Goal: Task Accomplishment & Management: Use online tool/utility

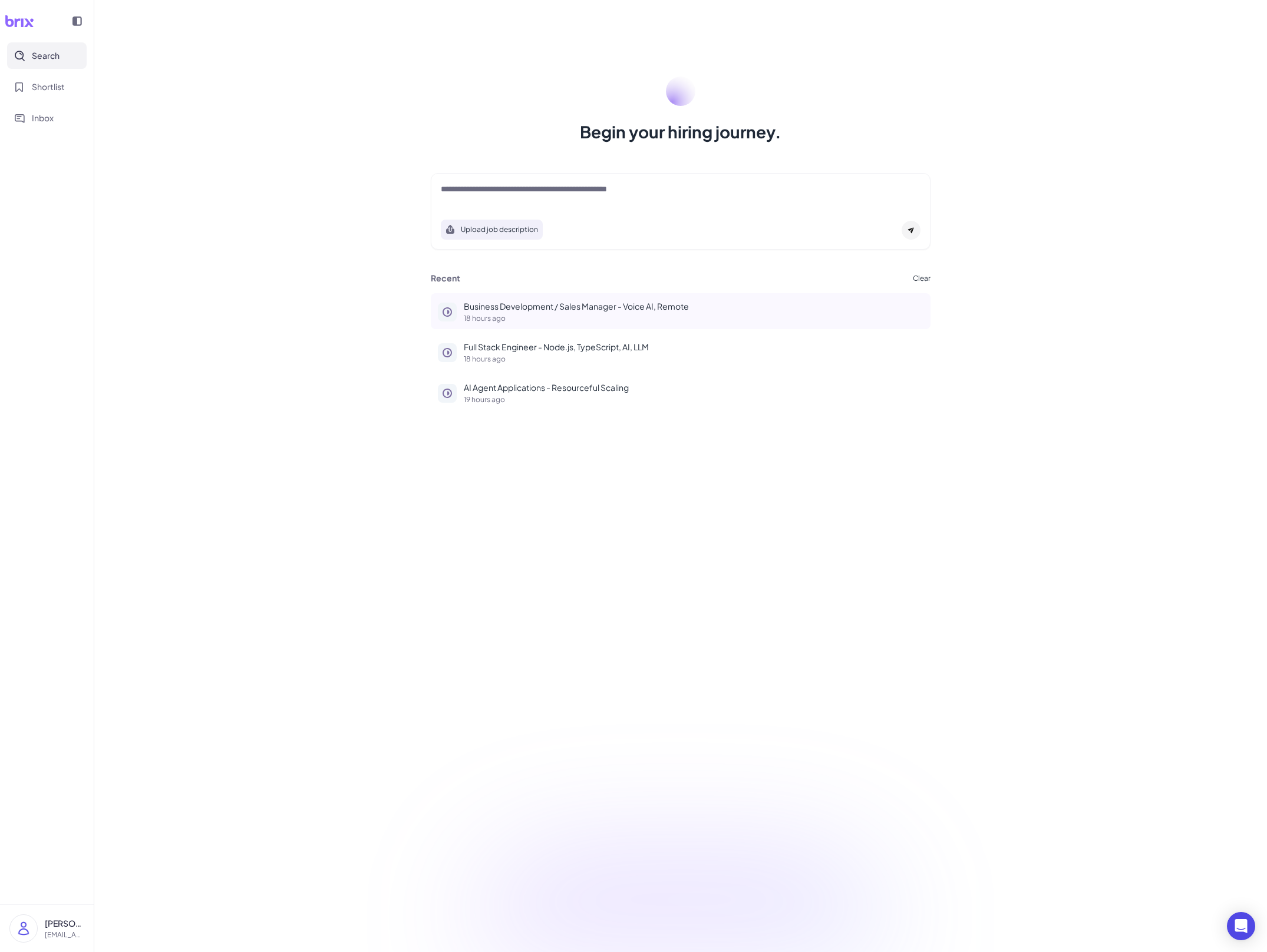
click at [661, 298] on button "Business Development / Sales Manager - Voice AI, Remote 18 hours ago" at bounding box center [681, 311] width 499 height 36
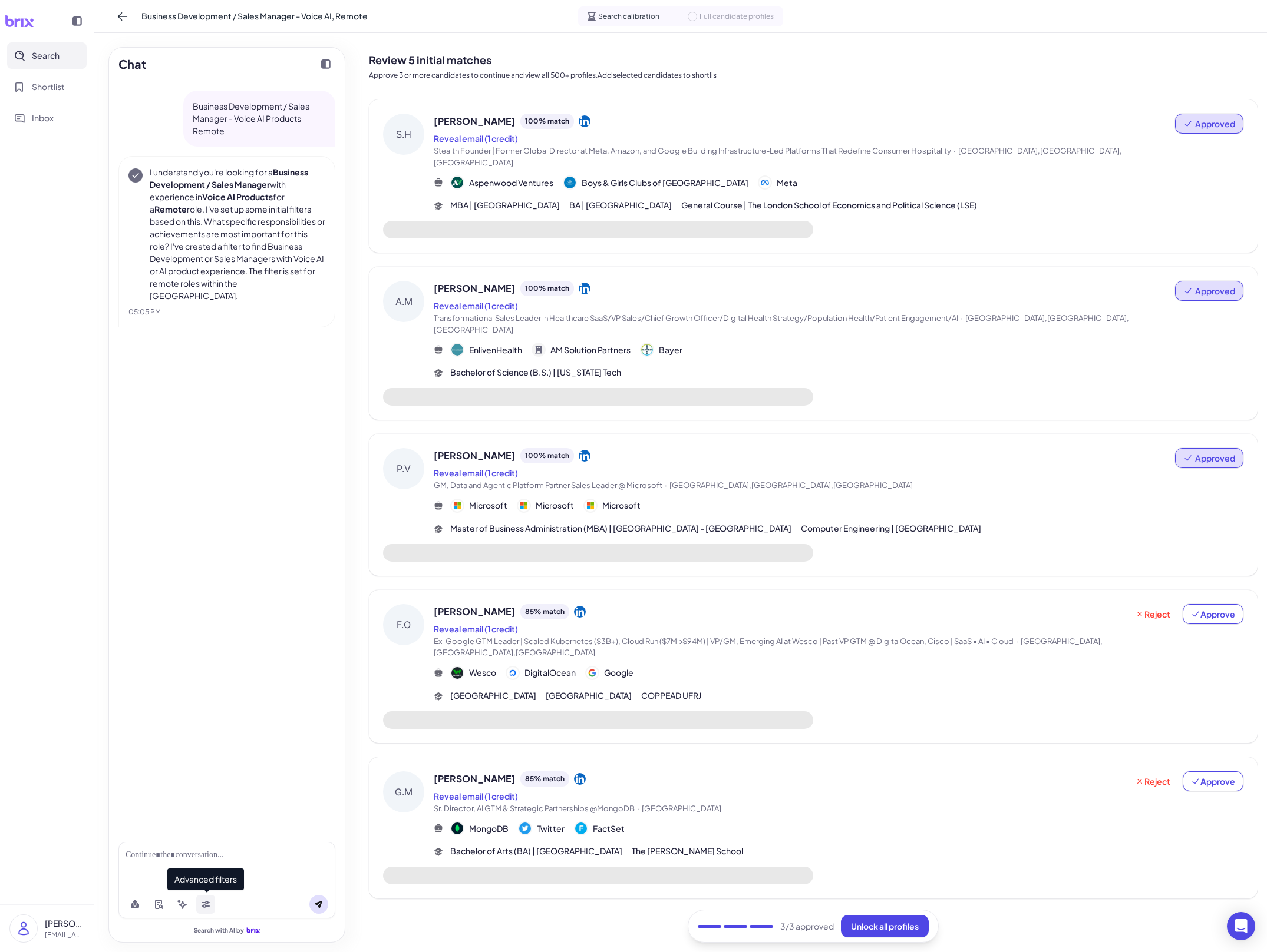
click at [202, 902] on icon at bounding box center [206, 903] width 8 height 4
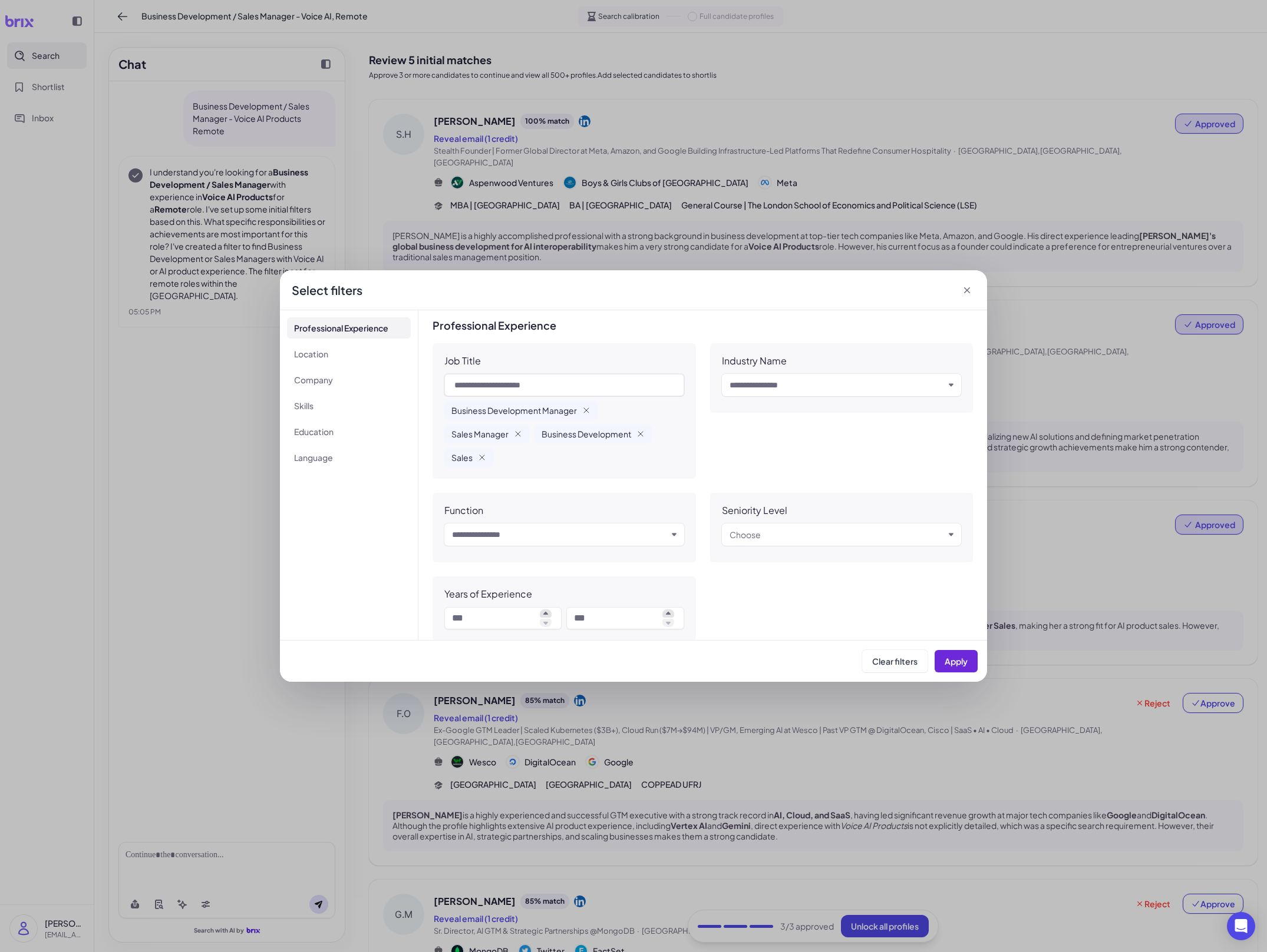
click at [637, 225] on div "**********" at bounding box center [634, 476] width 1267 height 952
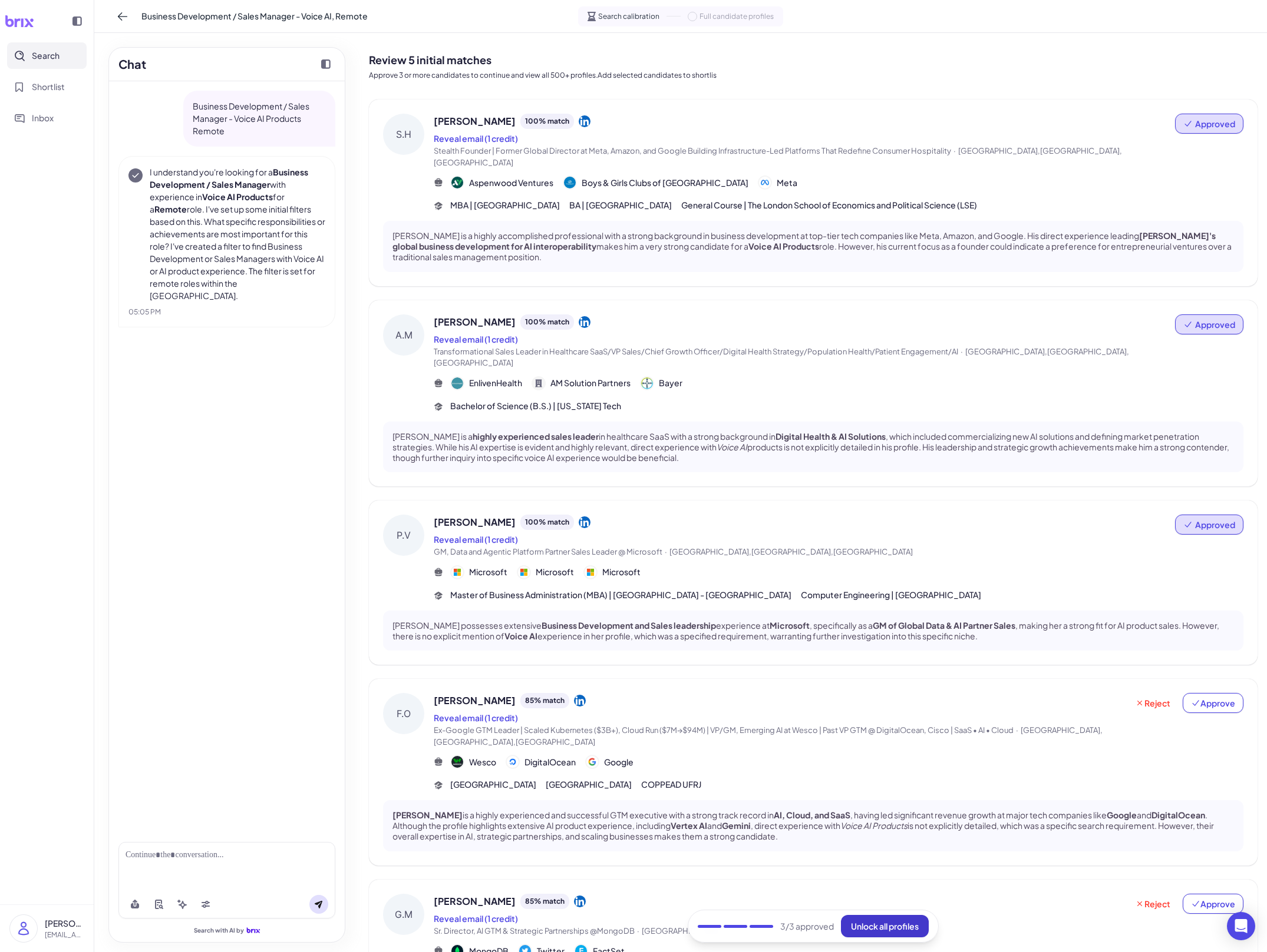
click at [890, 925] on span "Unlock all profiles" at bounding box center [885, 926] width 68 height 10
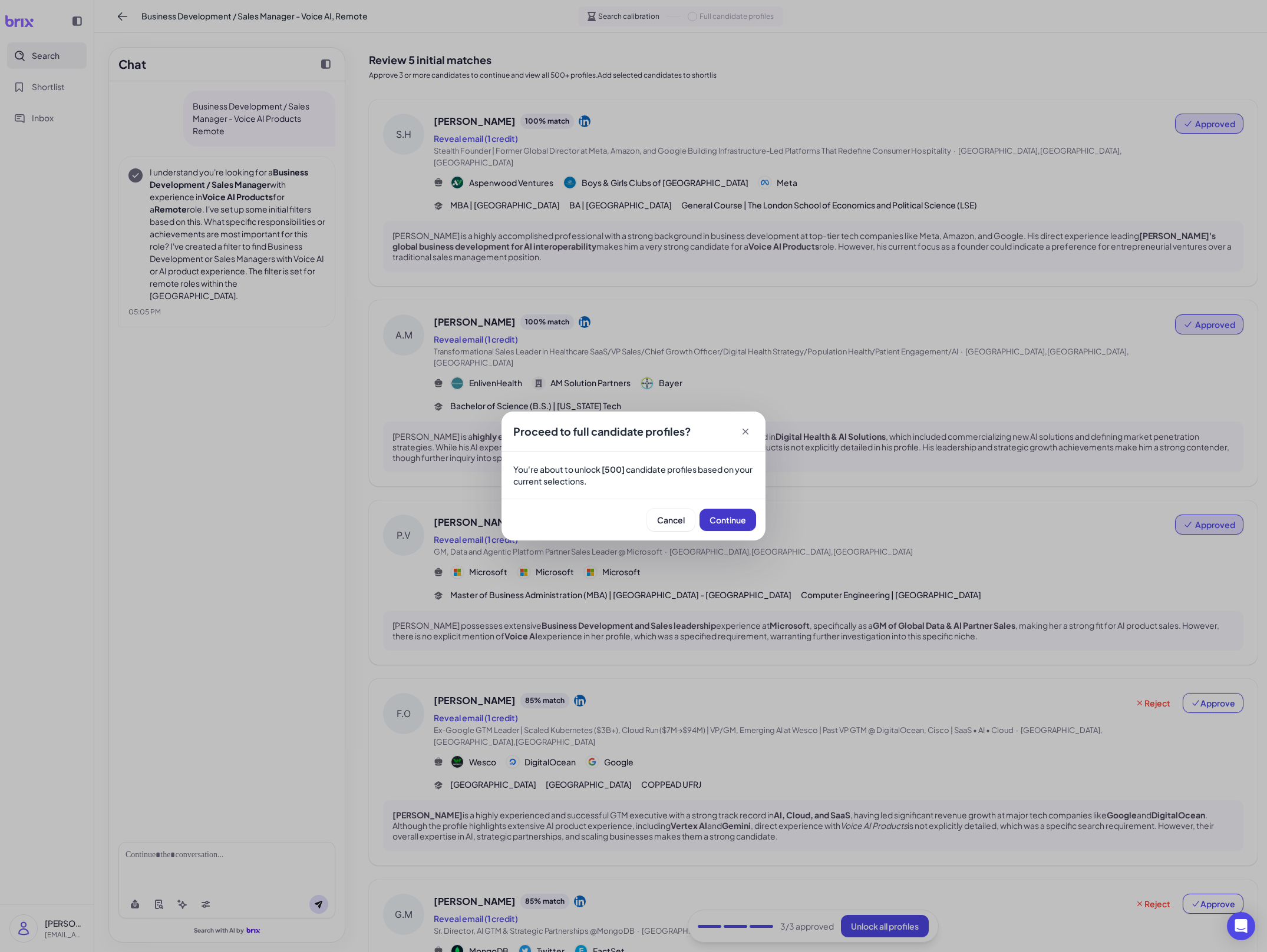
click at [745, 520] on span "Continue" at bounding box center [728, 520] width 37 height 10
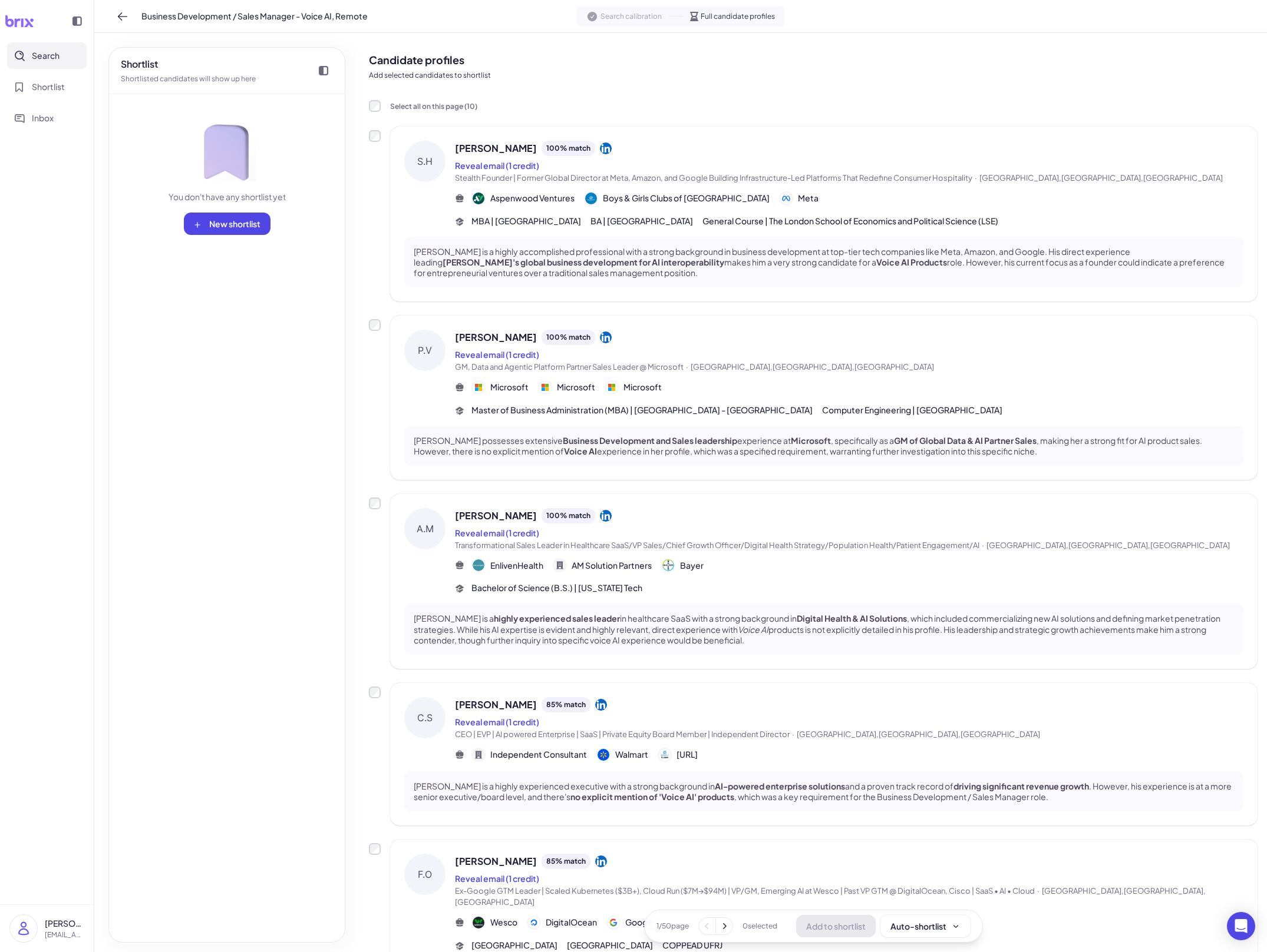
click at [528, 259] on strong "Alexa's global business development for AI interoperability" at bounding box center [583, 262] width 281 height 10
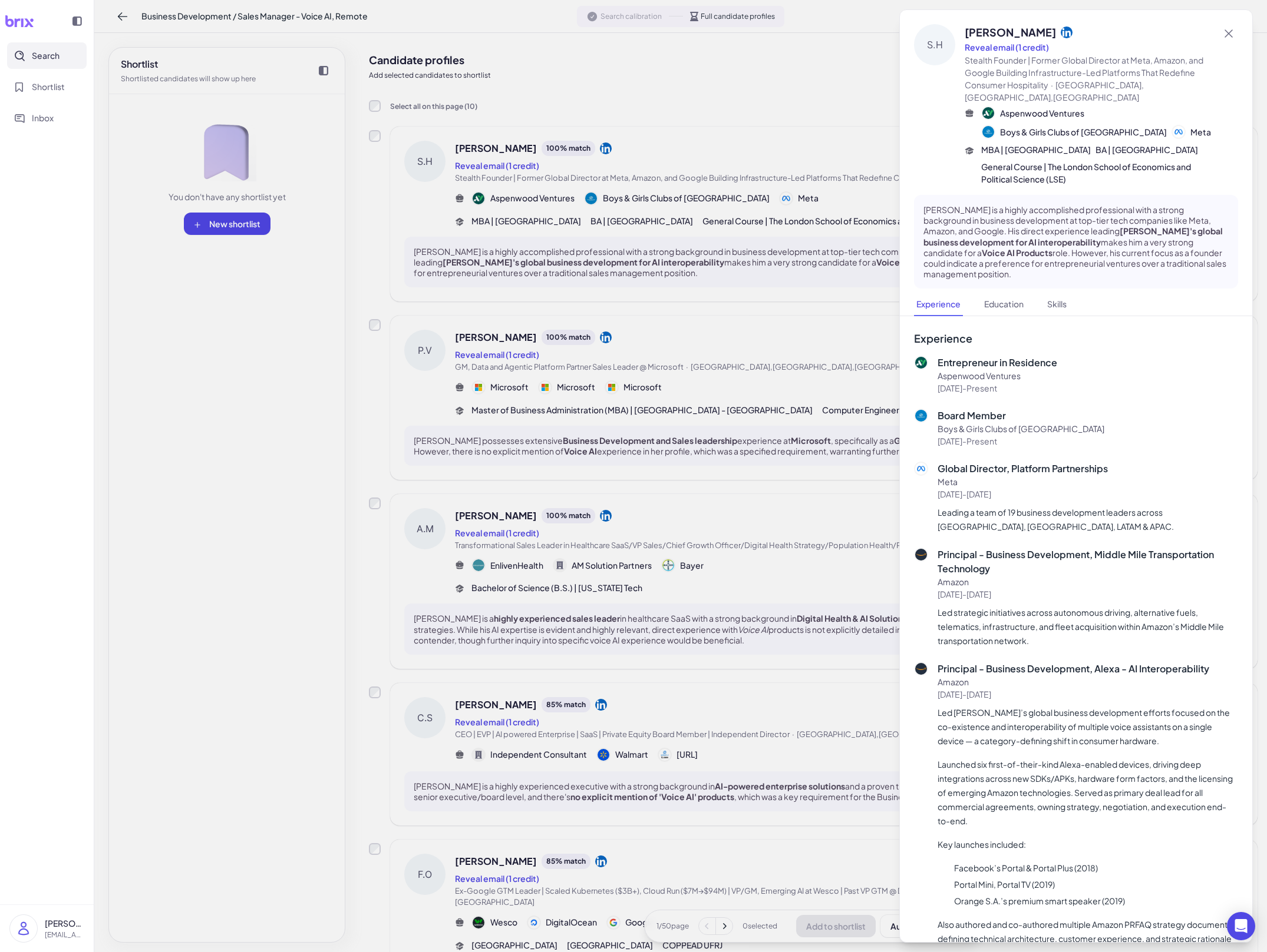
click at [441, 121] on div at bounding box center [634, 476] width 1267 height 952
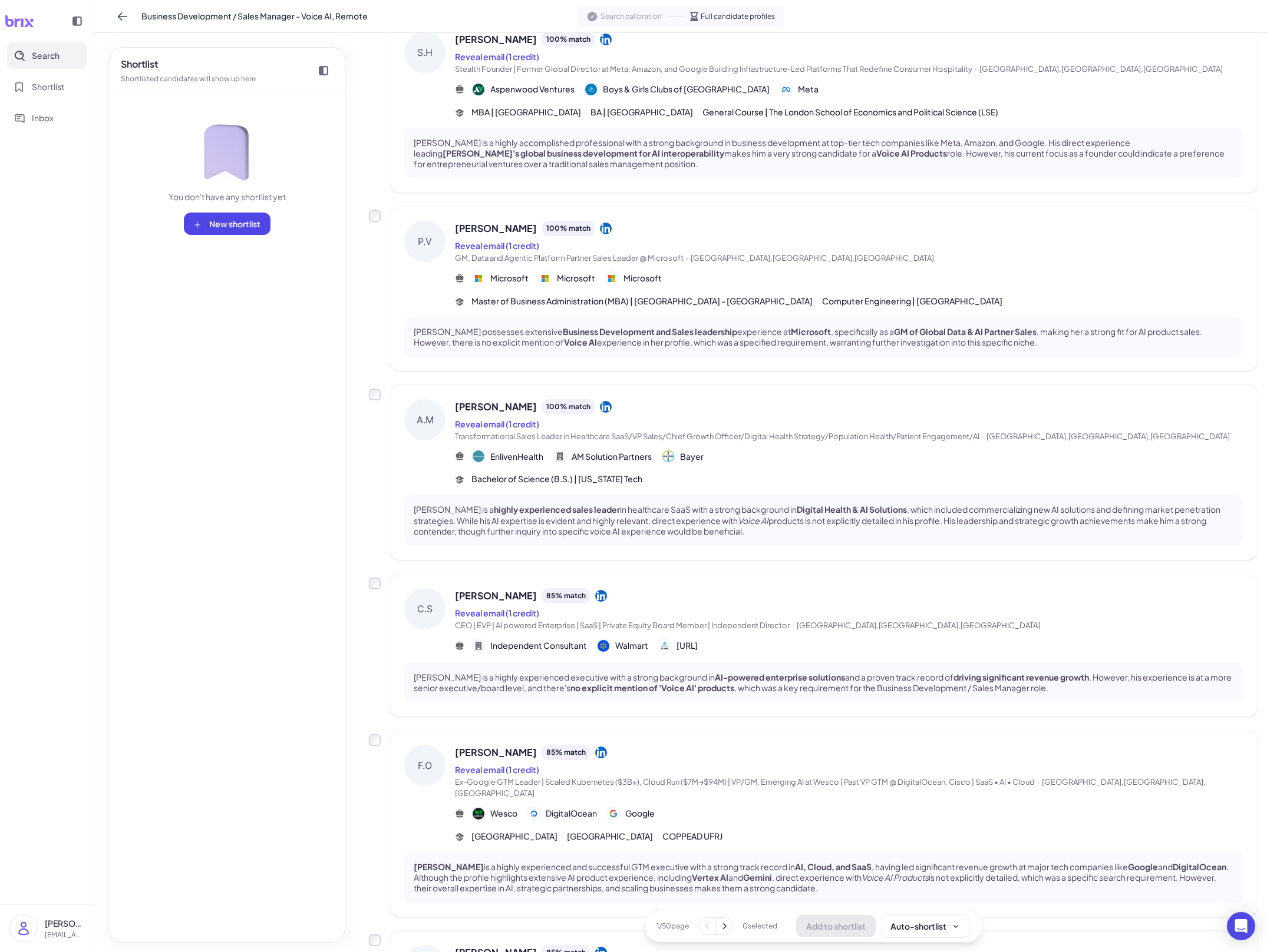
scroll to position [149, 0]
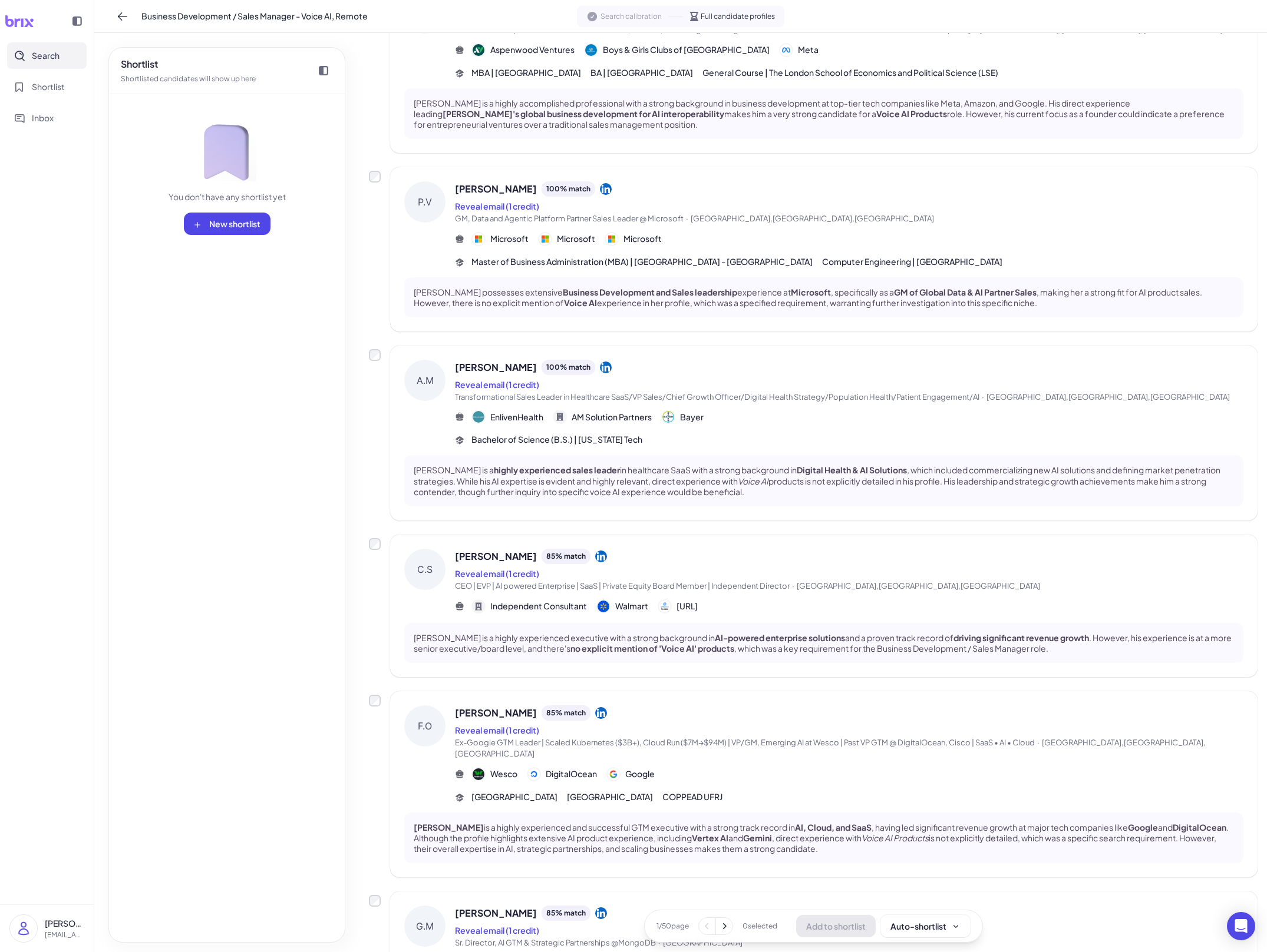
click at [645, 560] on div "Craig Silverman 85 % match" at bounding box center [849, 556] width 788 height 15
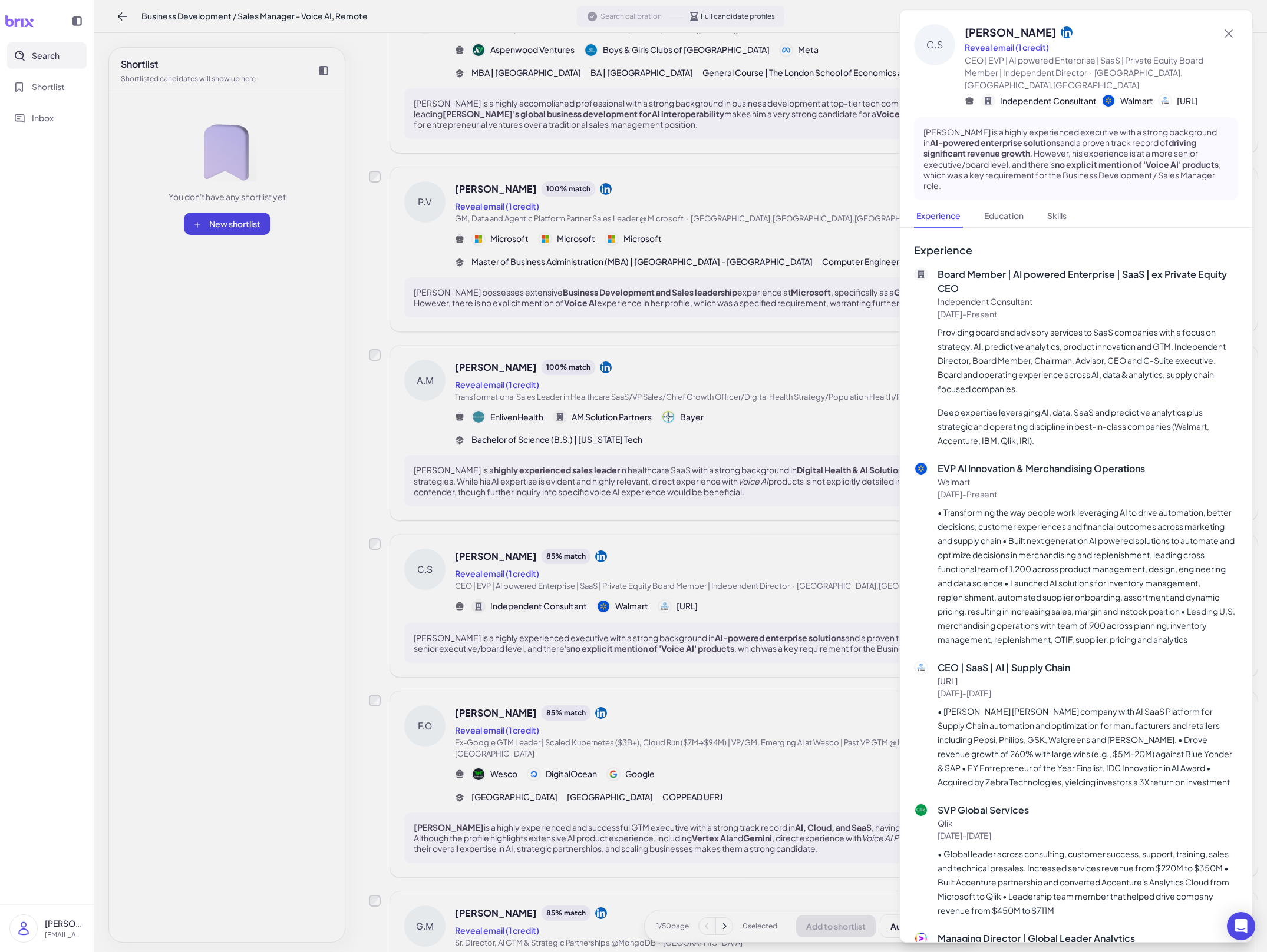
click at [645, 560] on div at bounding box center [634, 476] width 1267 height 952
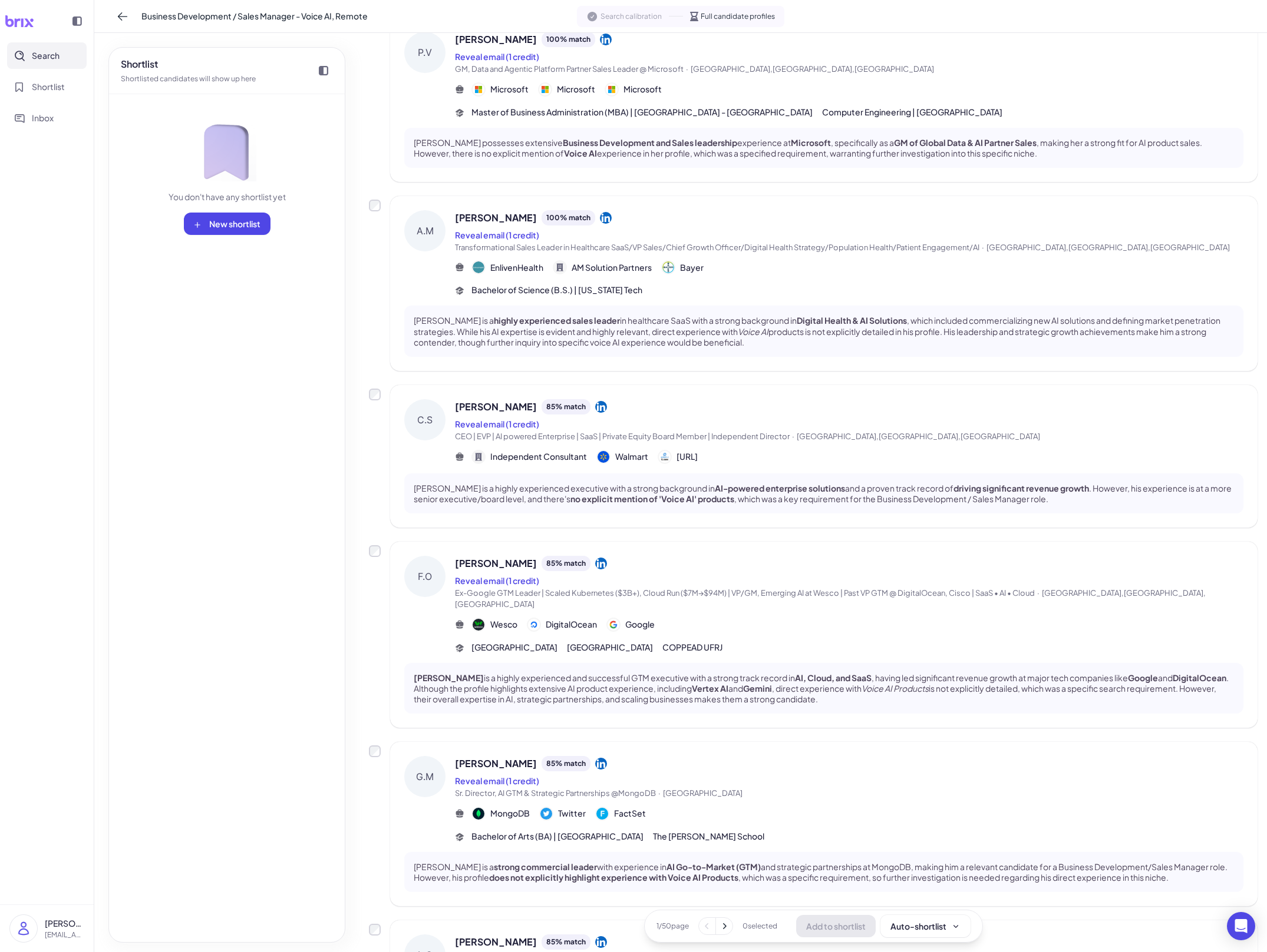
scroll to position [342, 0]
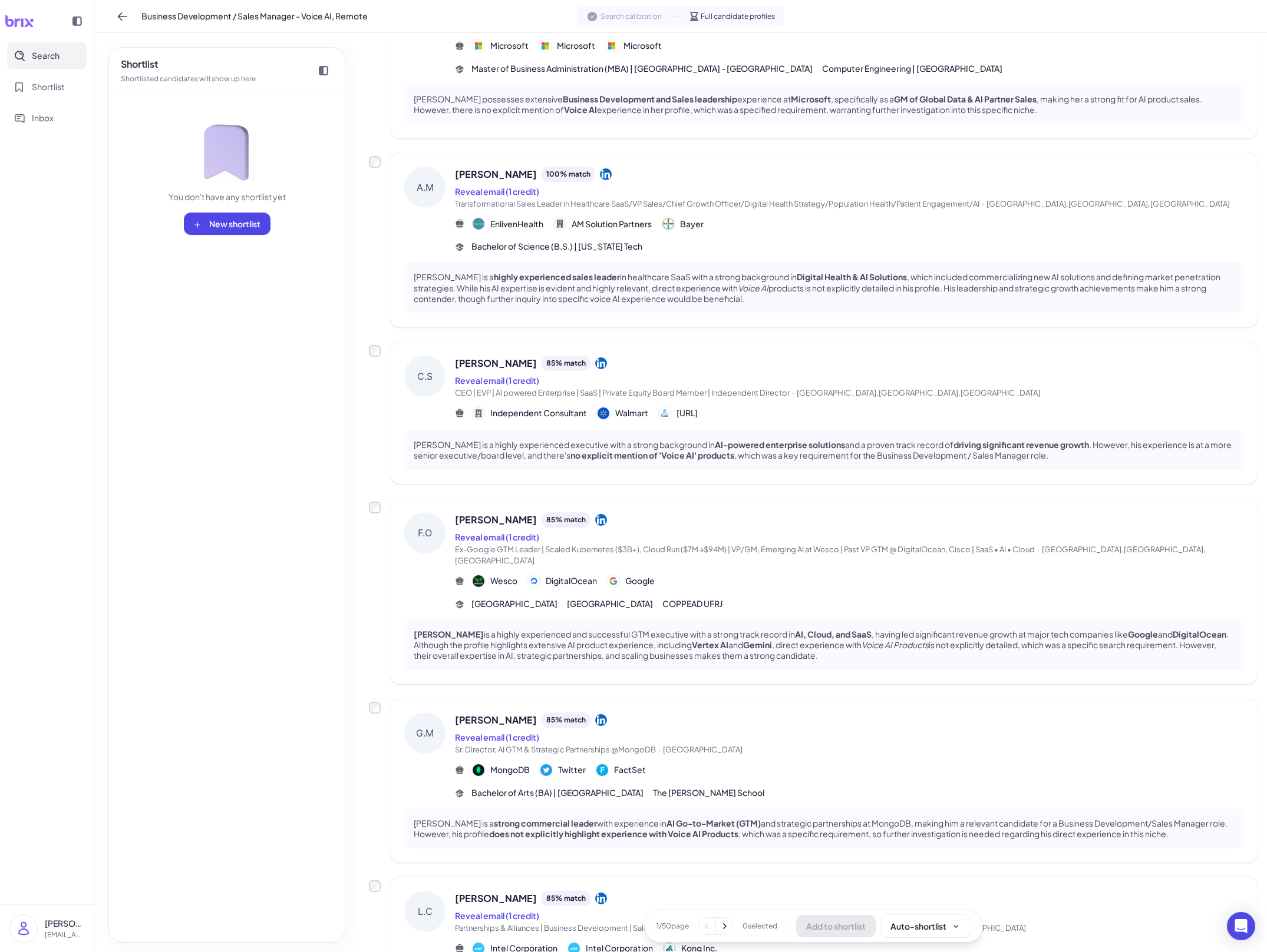
click at [645, 575] on span "Google" at bounding box center [640, 581] width 29 height 13
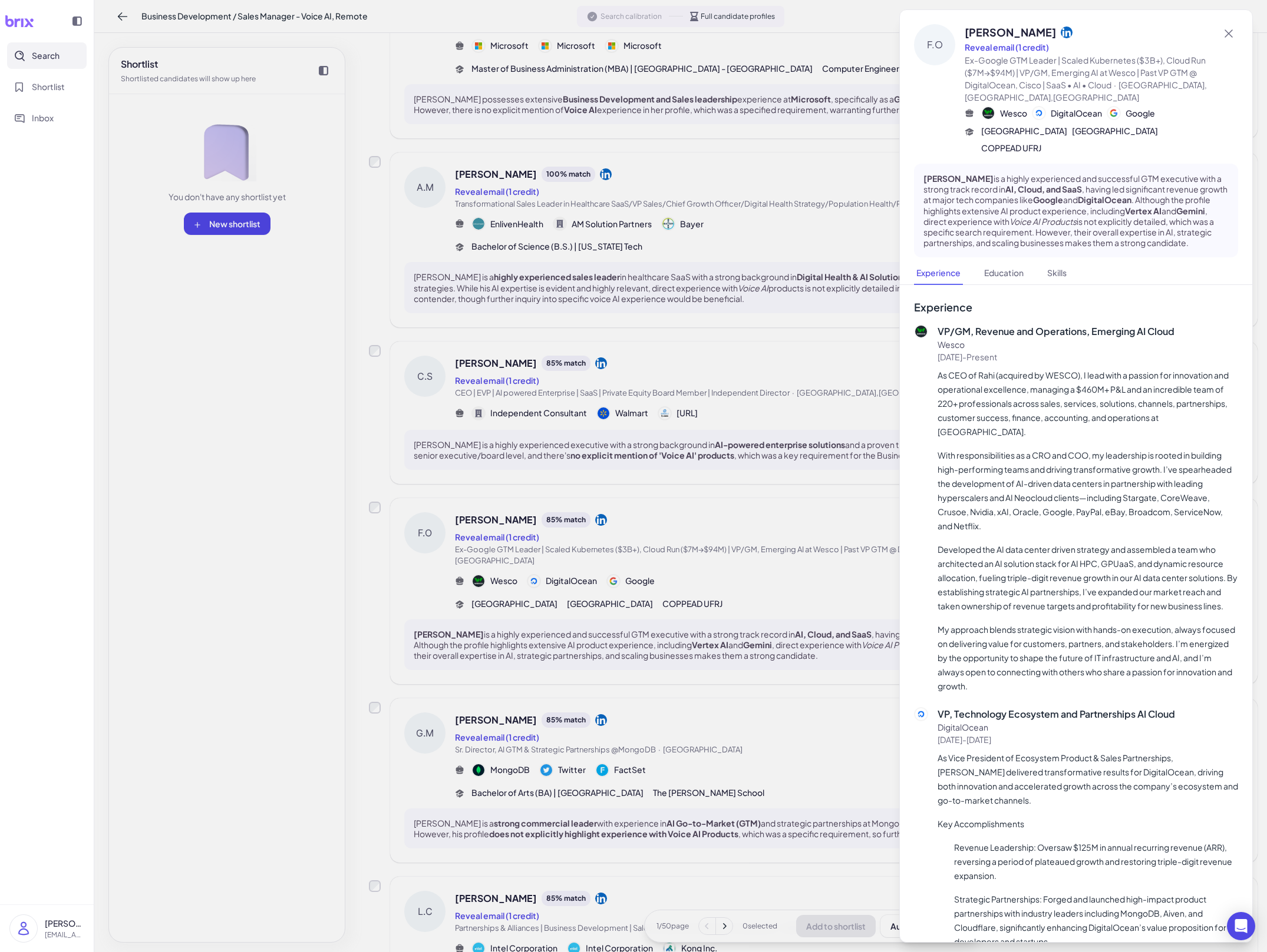
click at [651, 590] on div at bounding box center [634, 476] width 1267 height 952
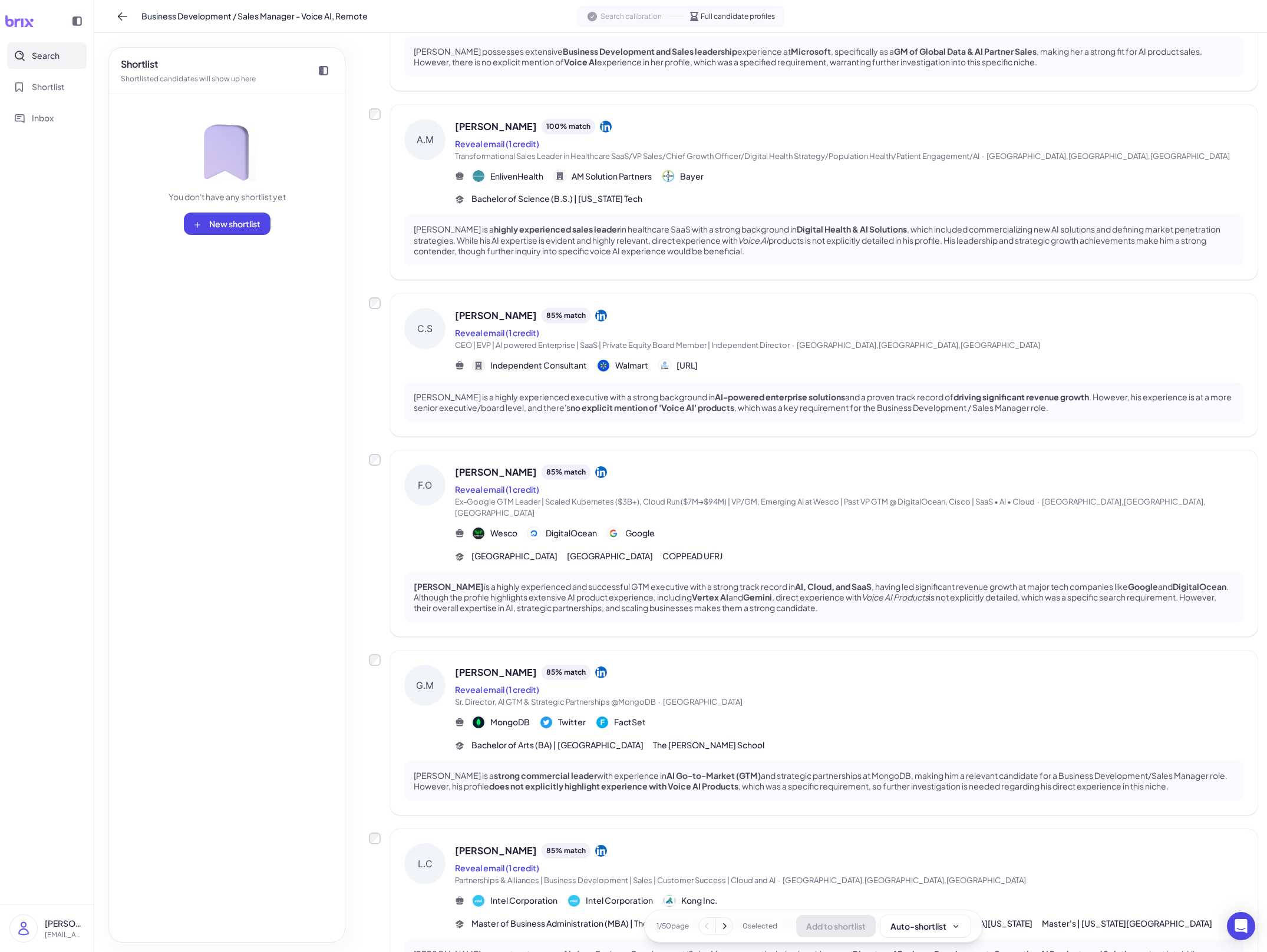
scroll to position [473, 0]
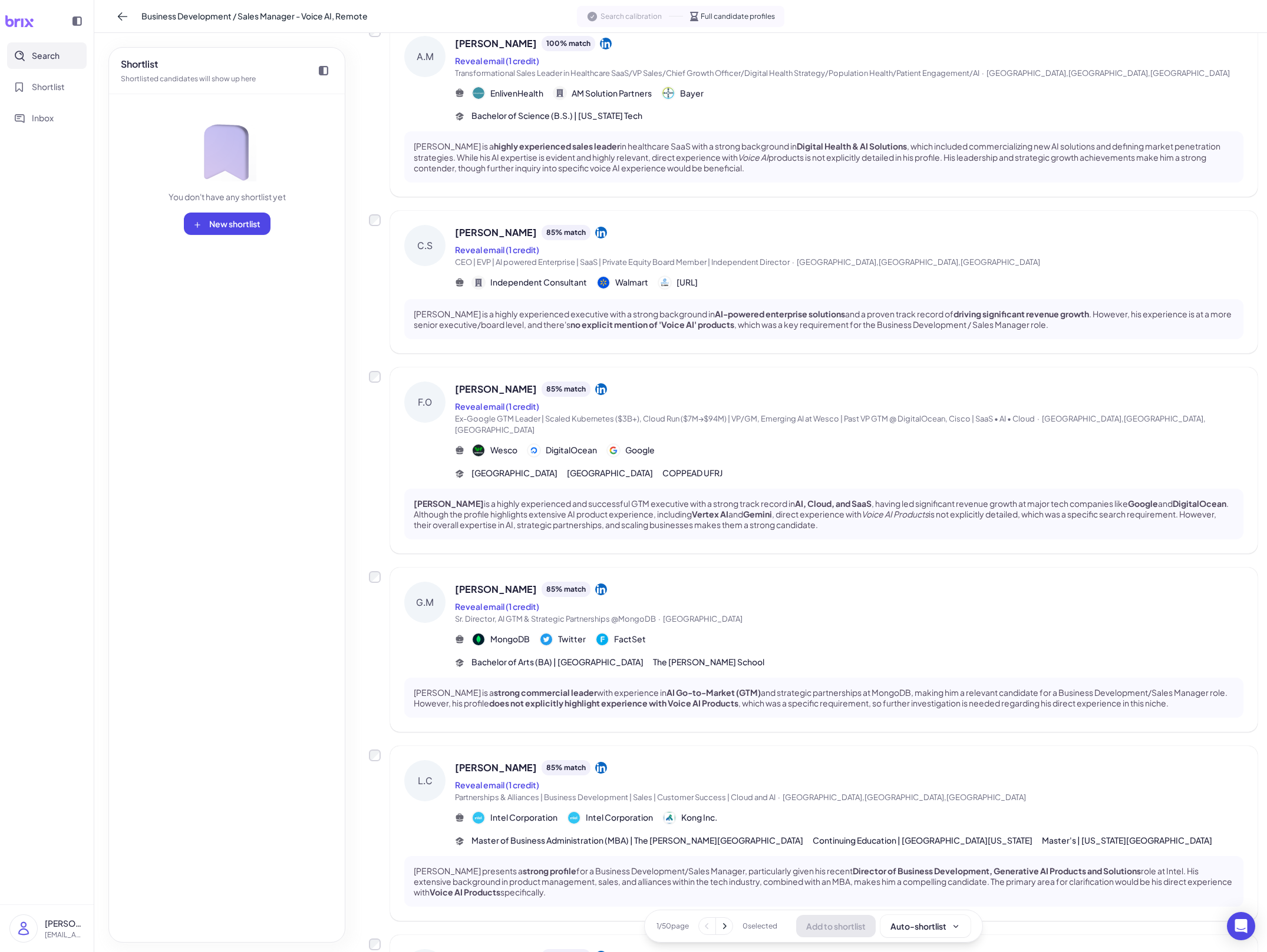
click at [667, 656] on span "The Hotchkiss School" at bounding box center [708, 662] width 111 height 13
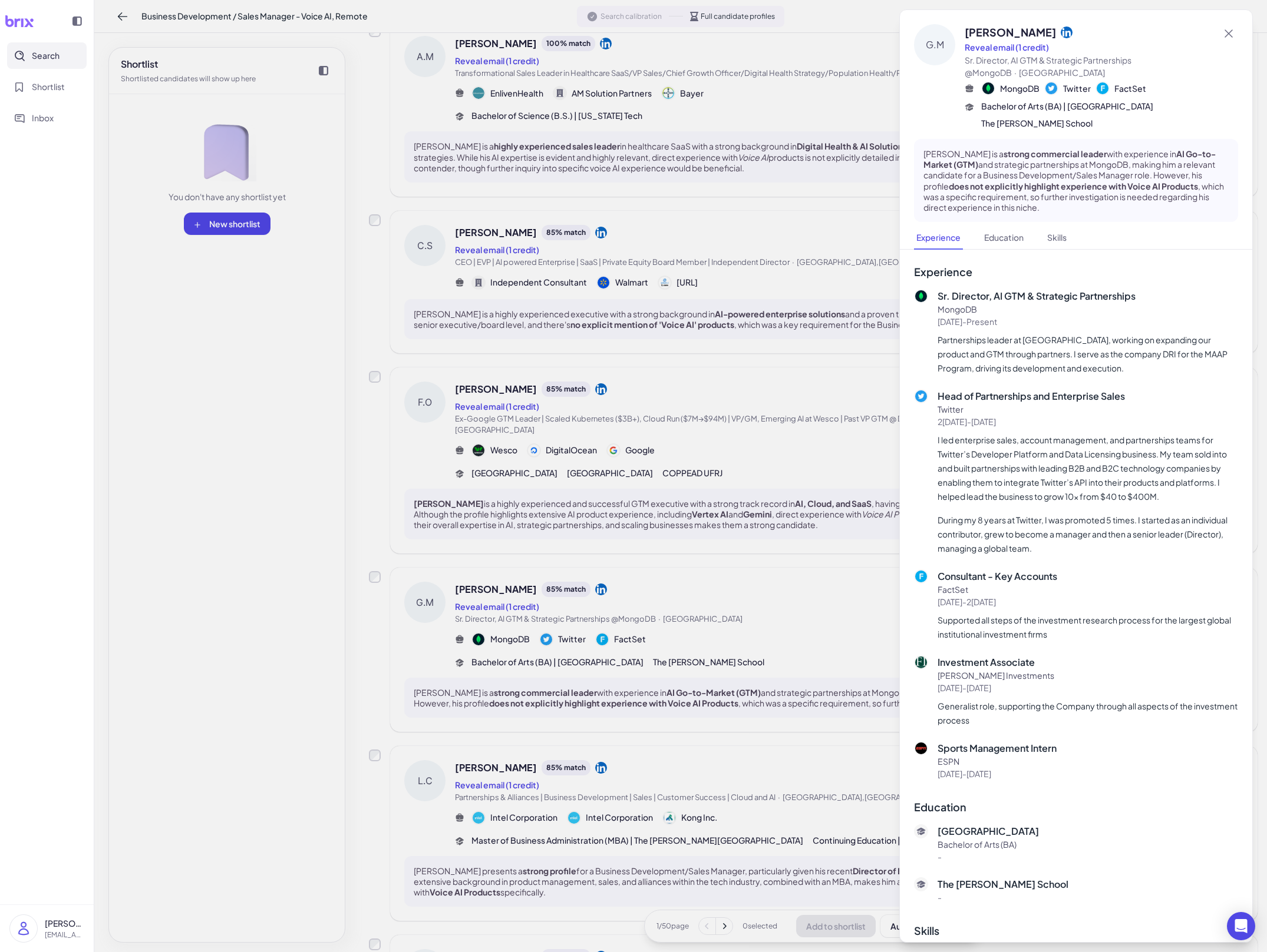
click at [667, 700] on div at bounding box center [634, 476] width 1267 height 952
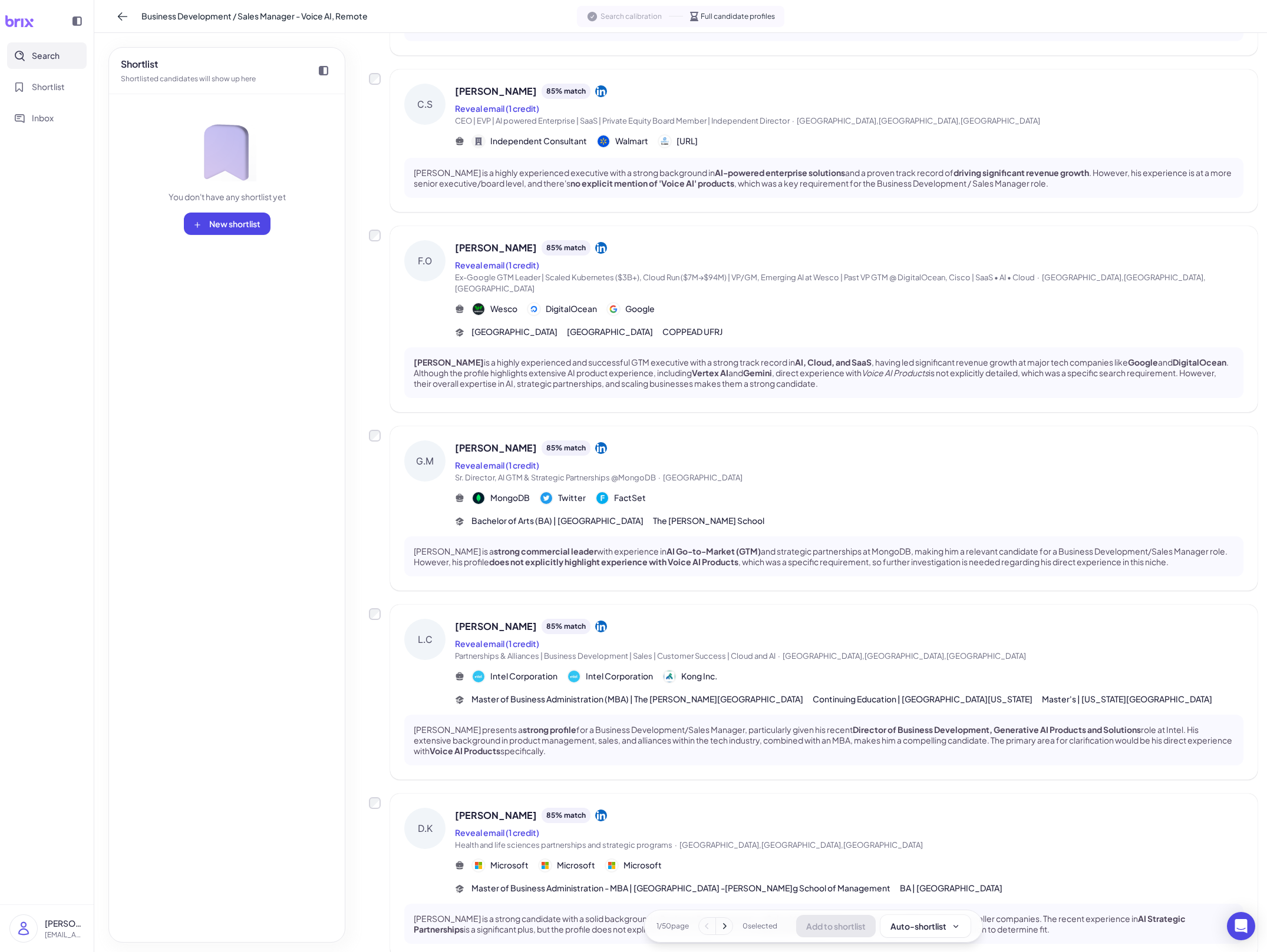
scroll to position [834, 0]
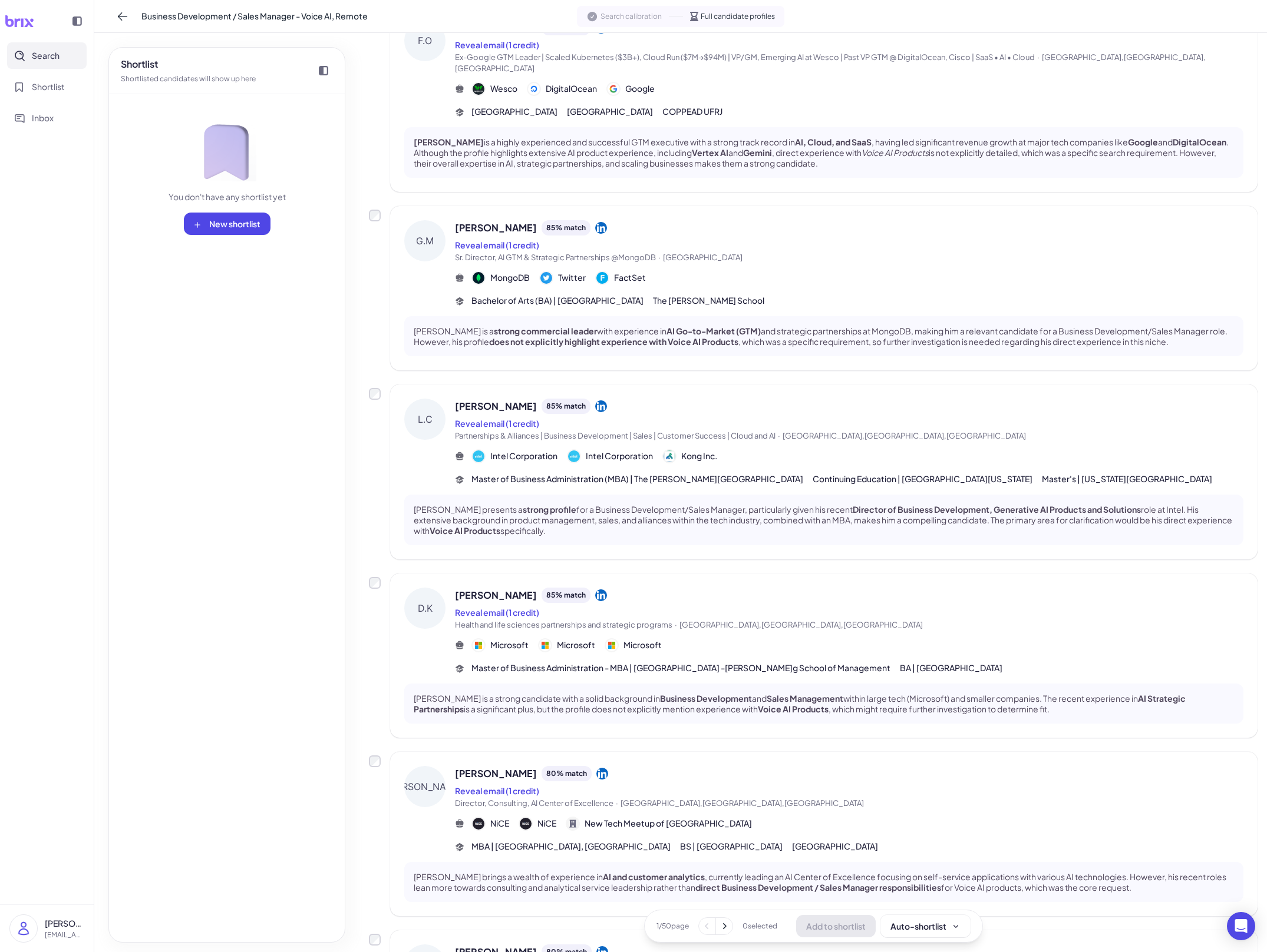
click at [698, 684] on div "Dana Kau is a strong candidate with a solid background in Business Development …" at bounding box center [824, 704] width 839 height 40
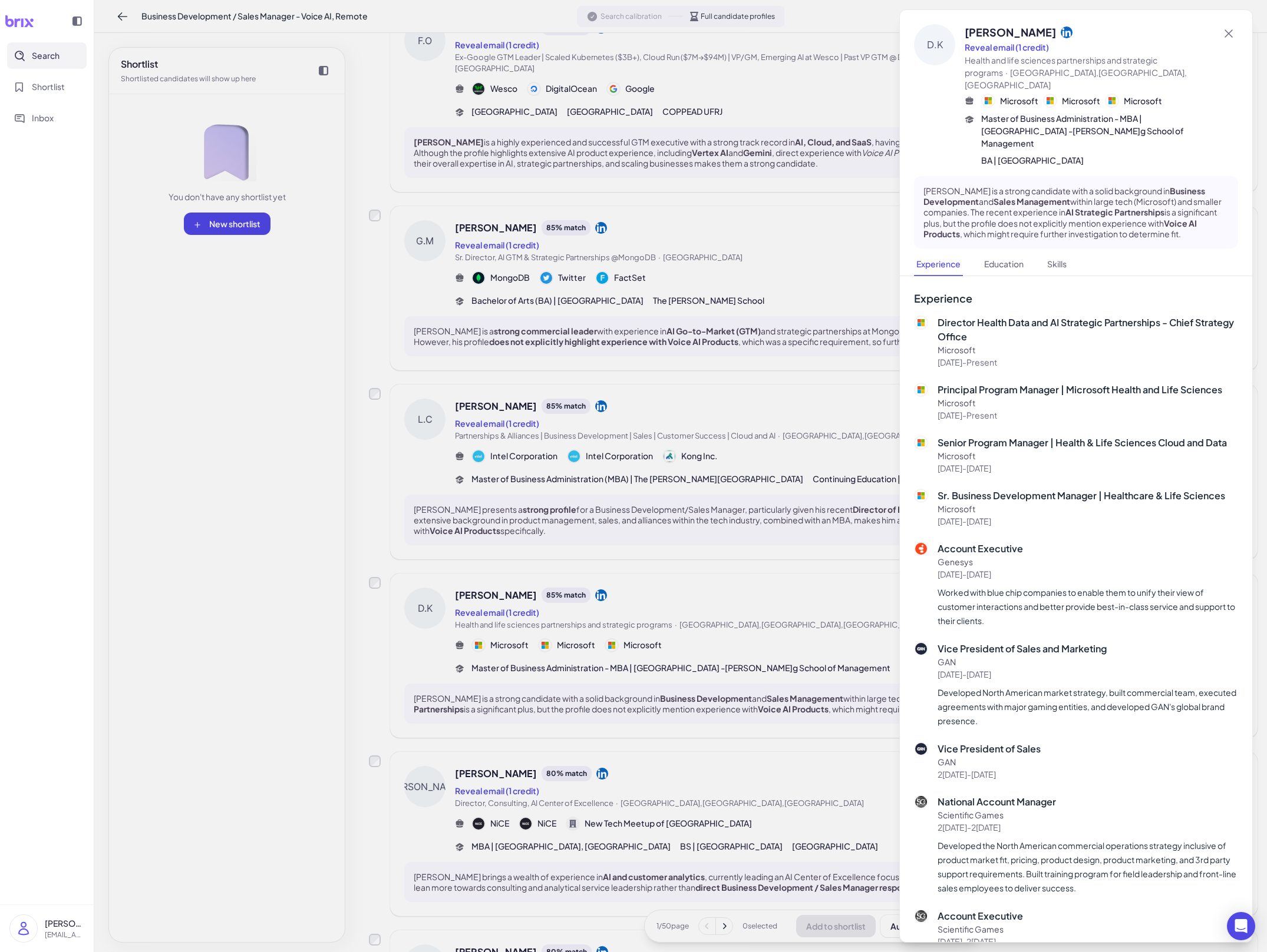
click at [705, 646] on div at bounding box center [634, 476] width 1267 height 952
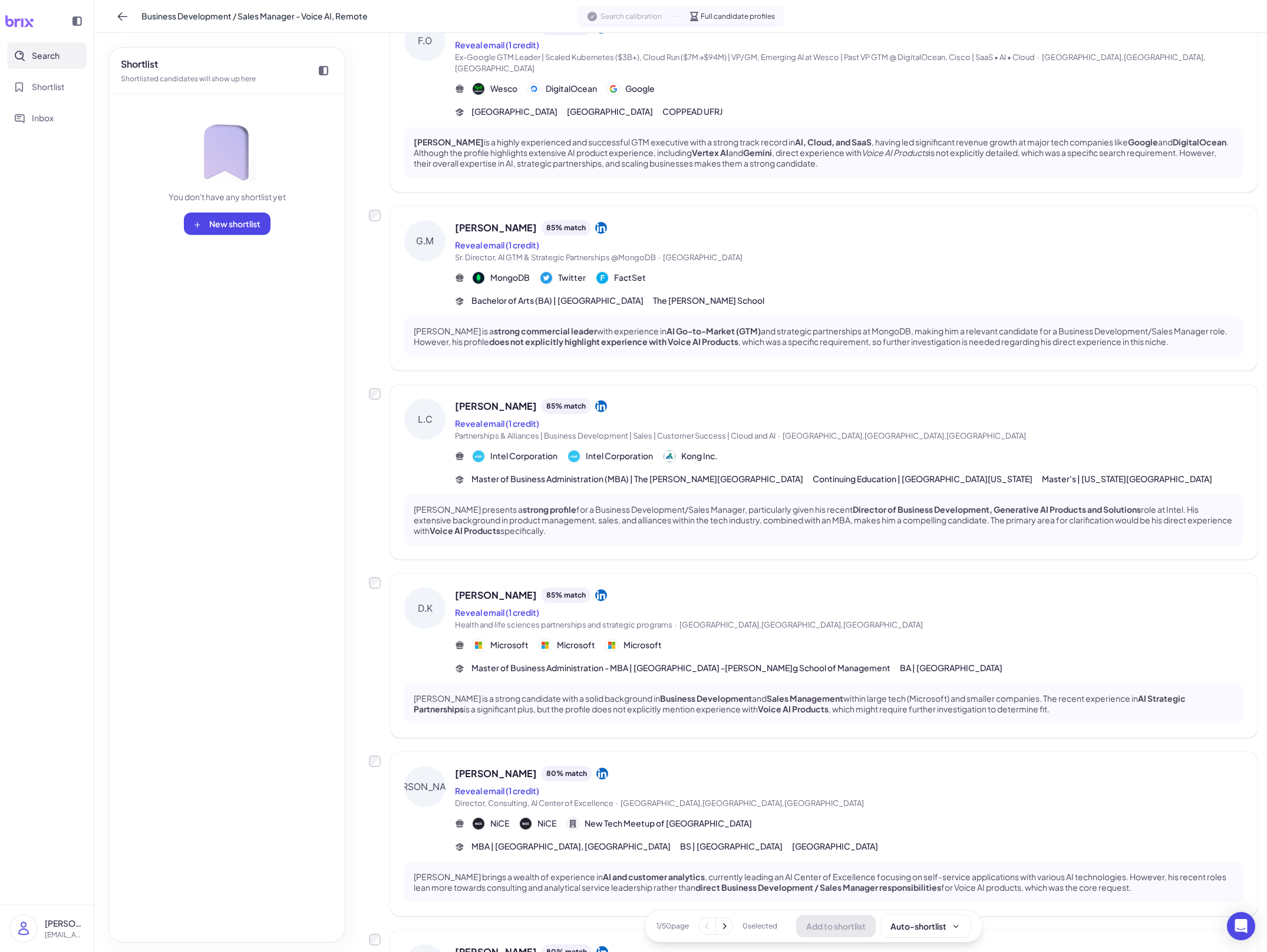
scroll to position [998, 0]
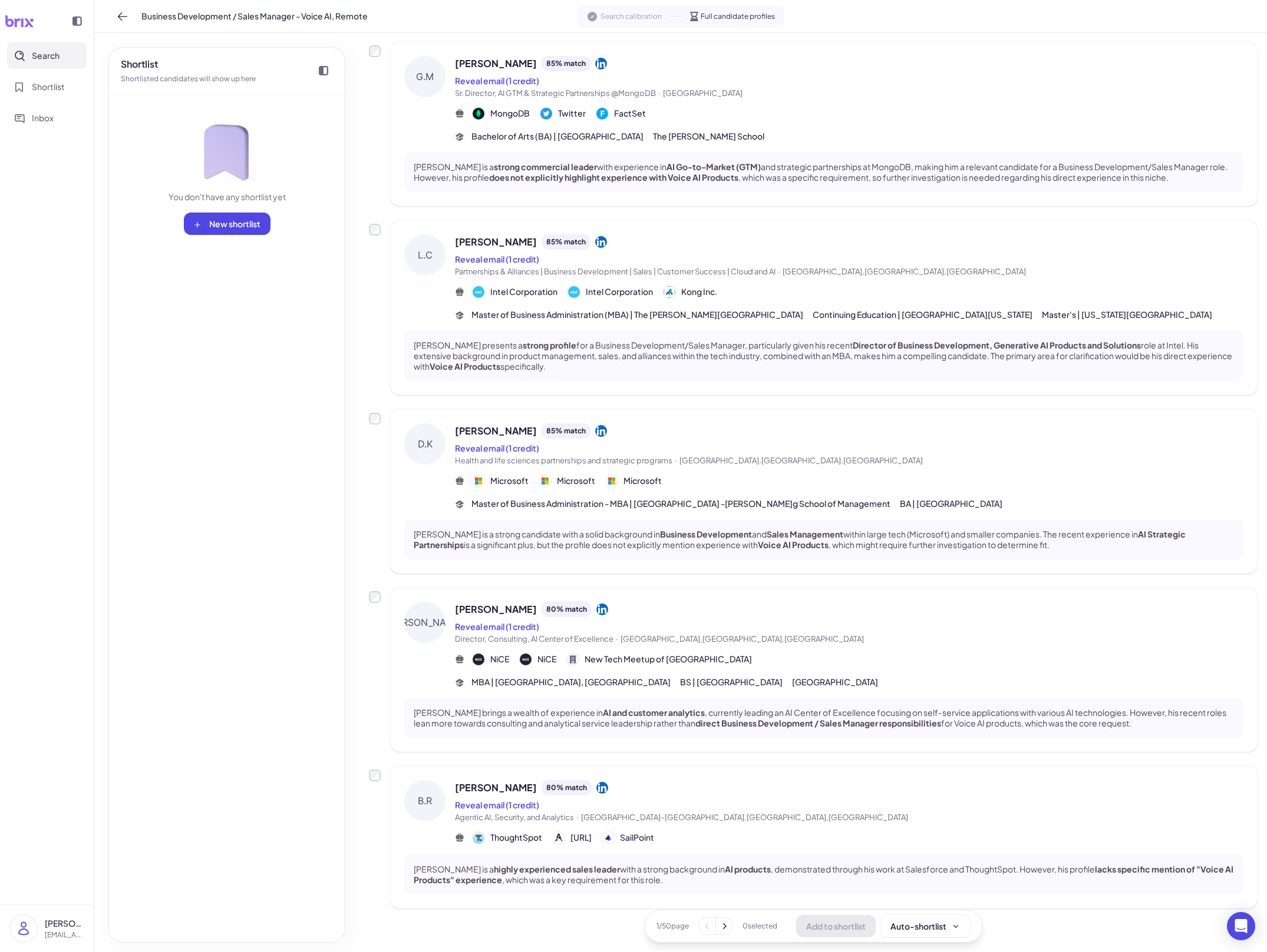
click at [716, 766] on div "B.R Bill Radde 80 % match Reveal email (1 credit) Agentic AI, Security, and Ana…" at bounding box center [824, 838] width 867 height 143
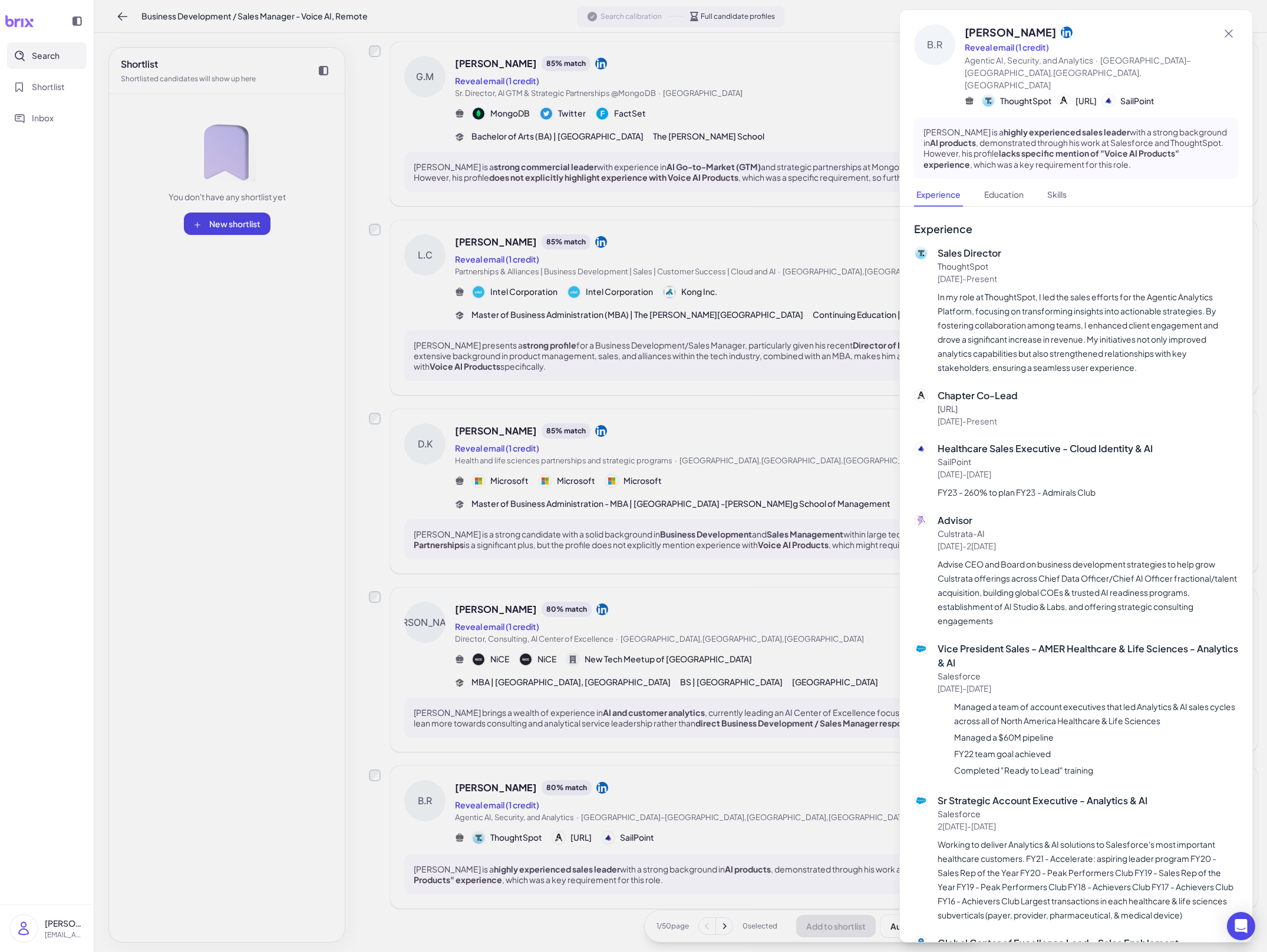
click at [716, 763] on div at bounding box center [634, 476] width 1267 height 952
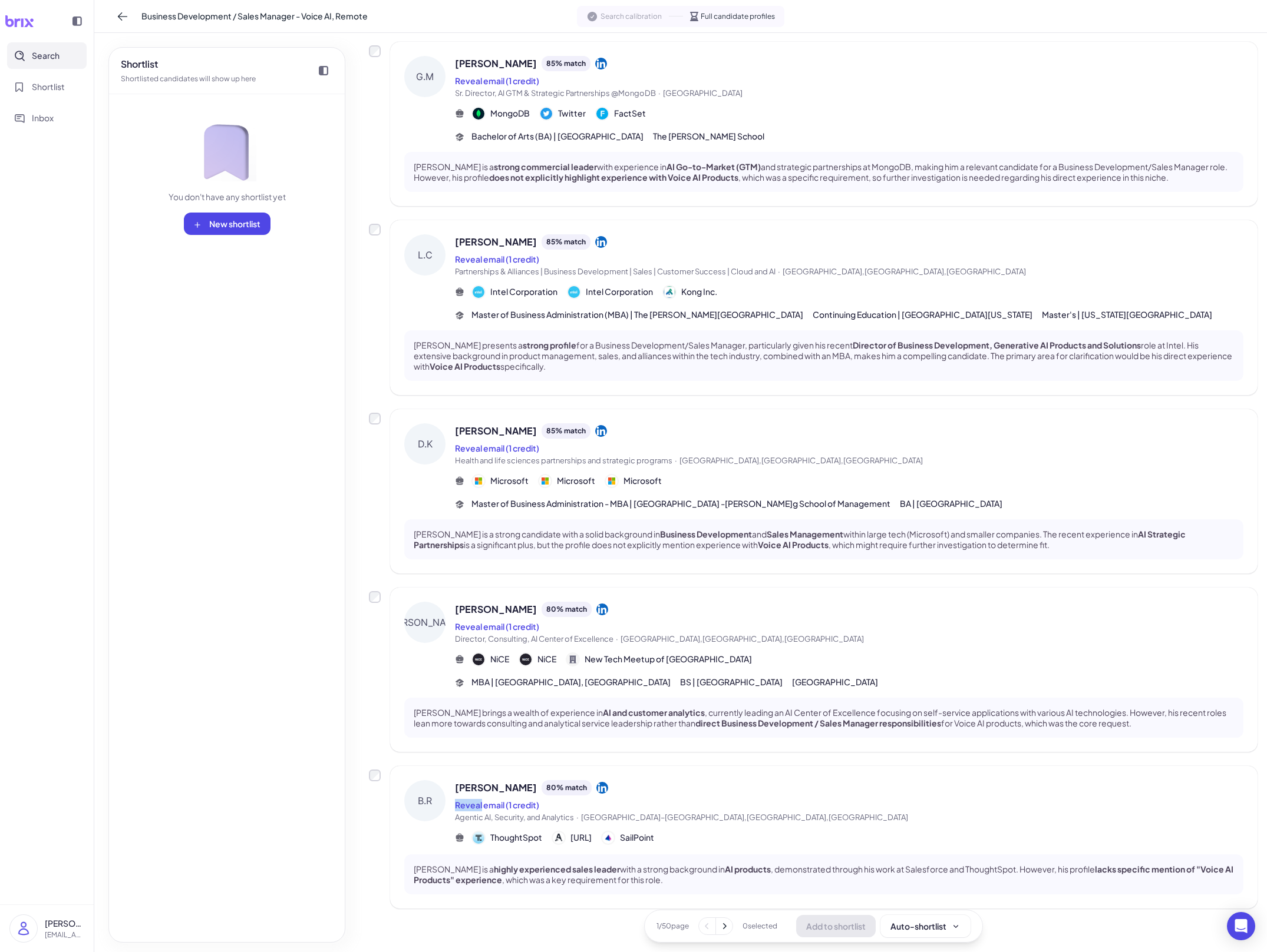
drag, startPoint x: 716, startPoint y: 763, endPoint x: 716, endPoint y: 934, distance: 171.0
click at [716, 766] on div "B.R Bill Radde 80 % match Reveal email (1 credit) Agentic AI, Security, and Ana…" at bounding box center [824, 838] width 867 height 143
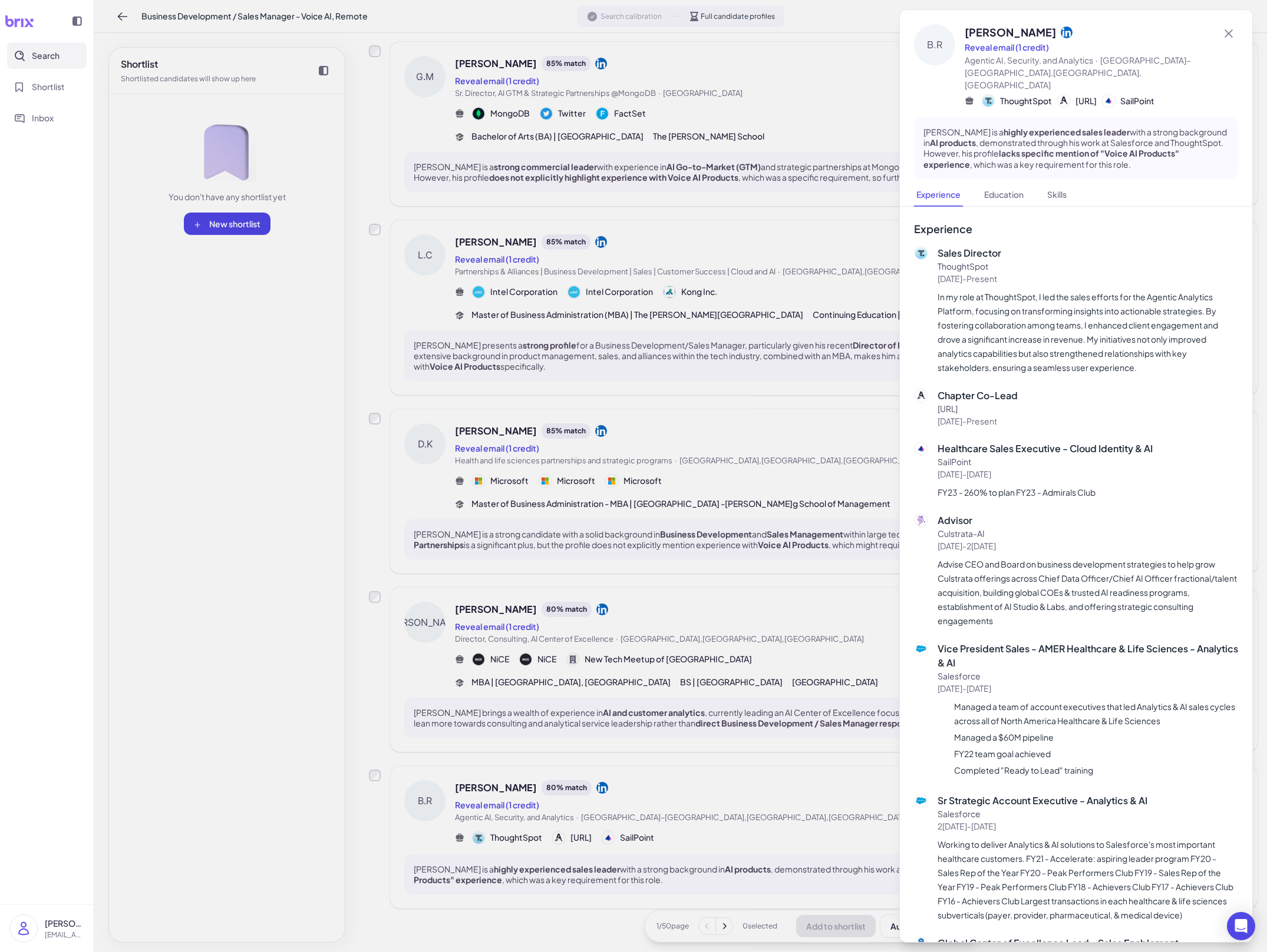
click at [725, 914] on div at bounding box center [634, 476] width 1267 height 952
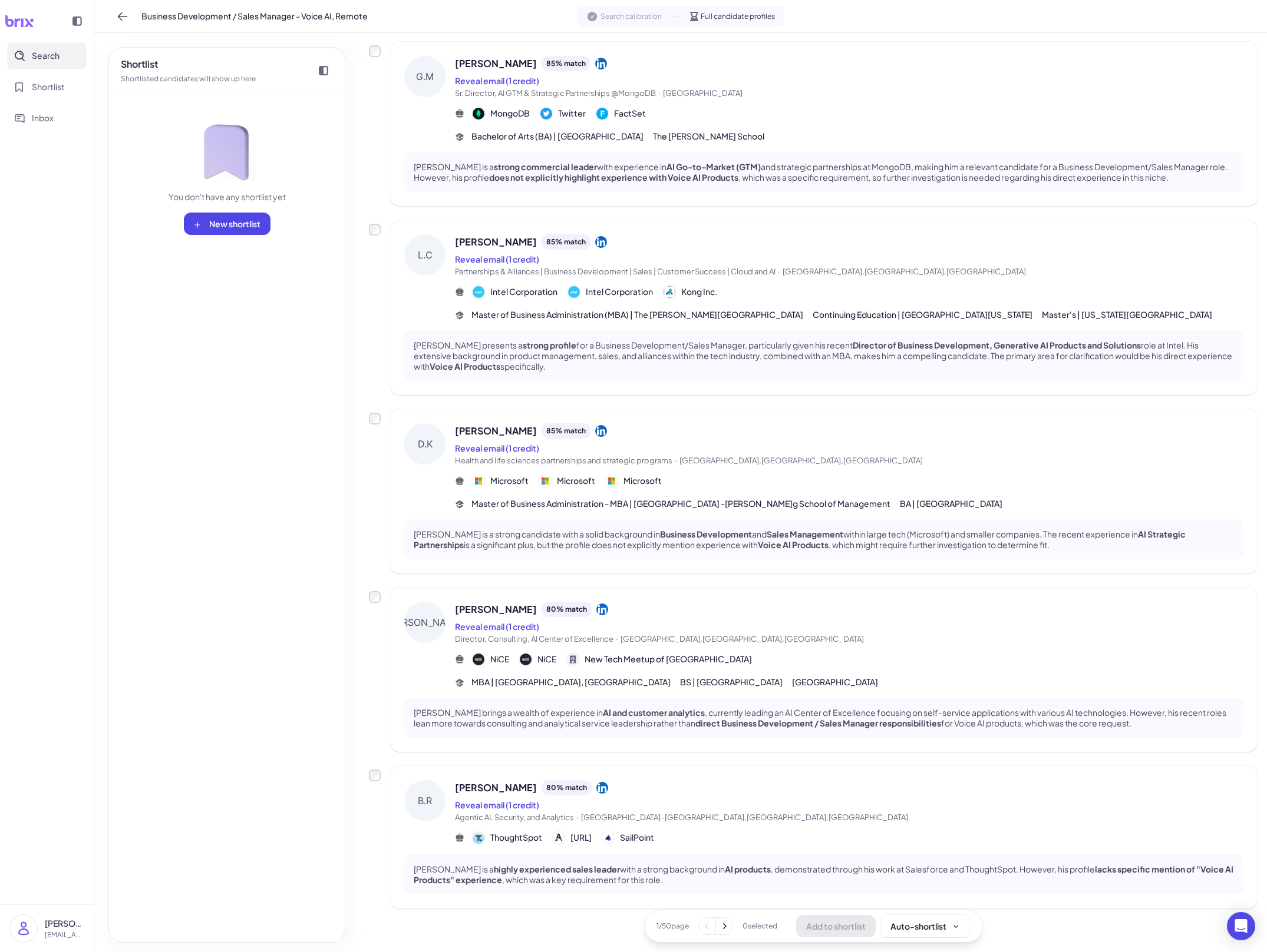
click at [725, 925] on icon at bounding box center [724, 926] width 4 height 6
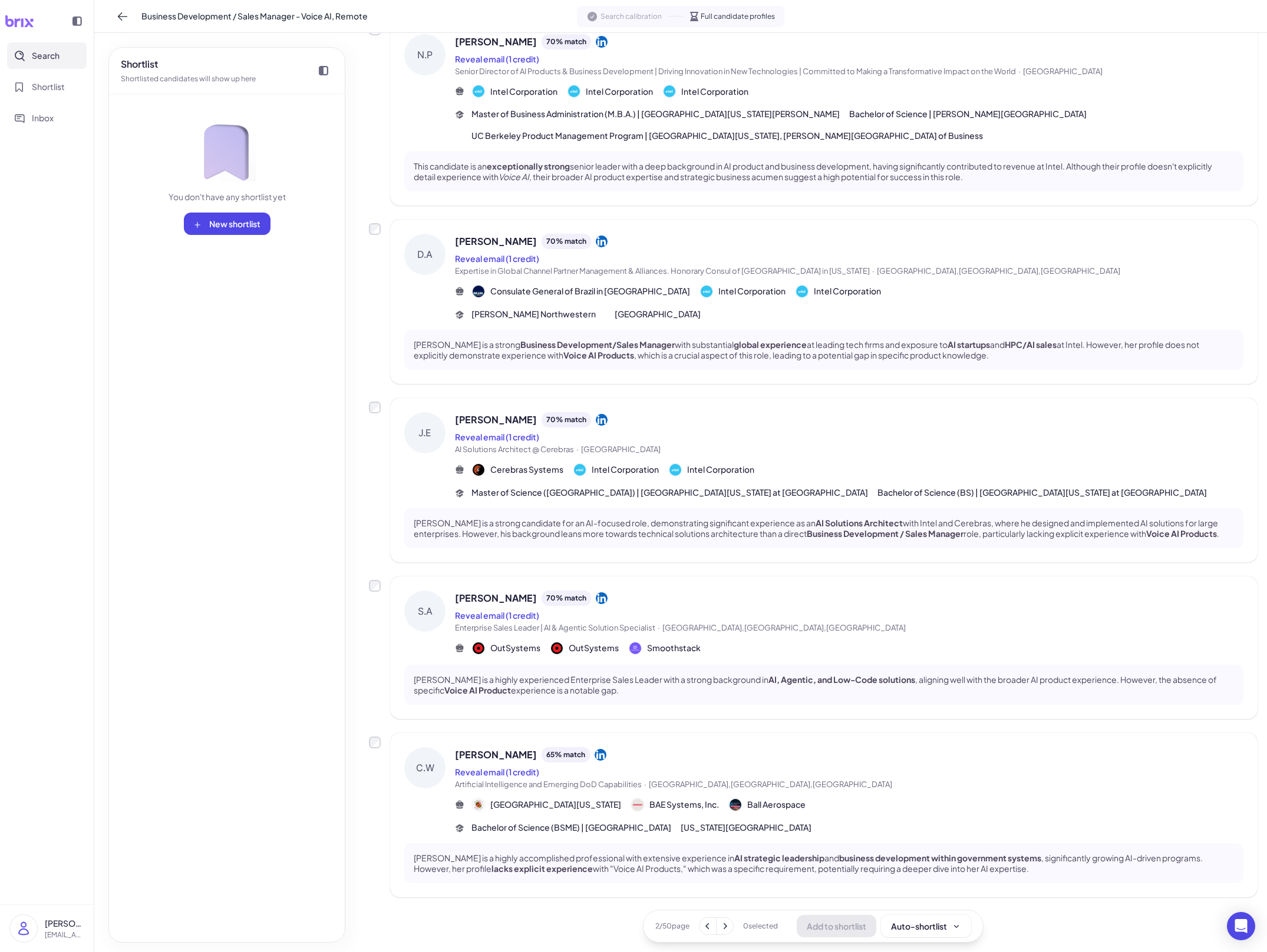
scroll to position [0, 0]
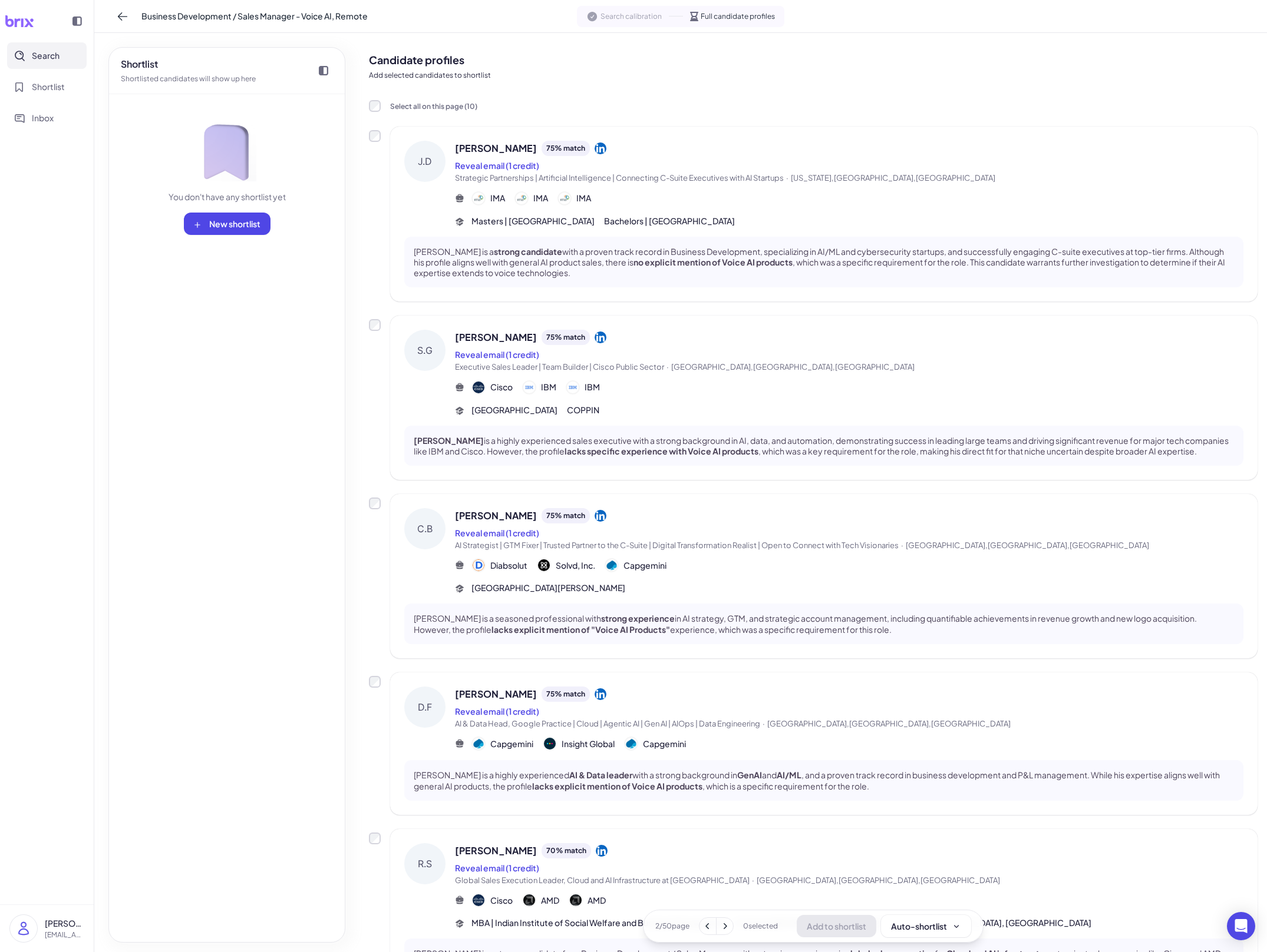
click at [835, 202] on div "IMA IMA IMA" at bounding box center [849, 198] width 788 height 14
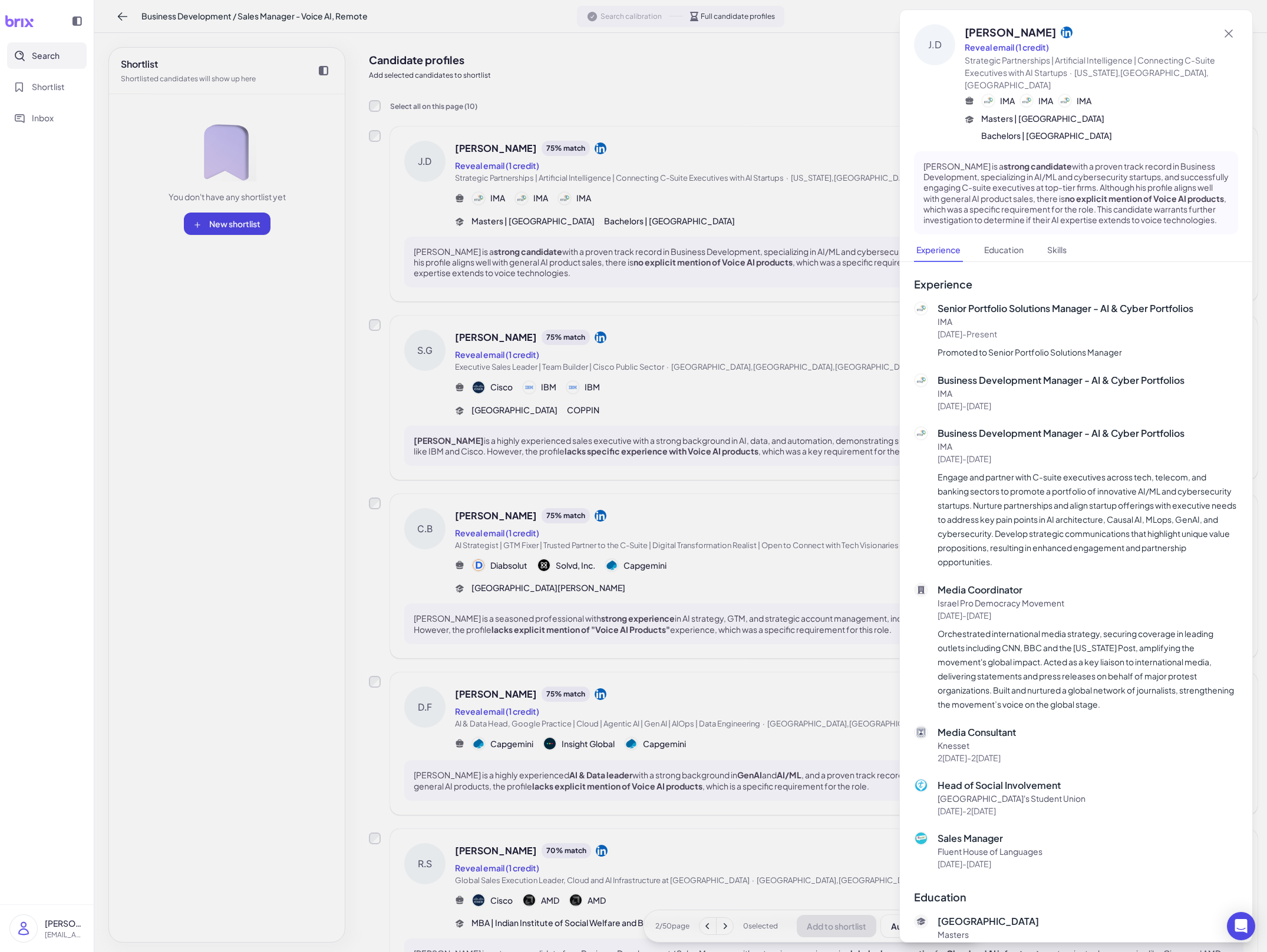
click at [729, 353] on div at bounding box center [634, 476] width 1267 height 952
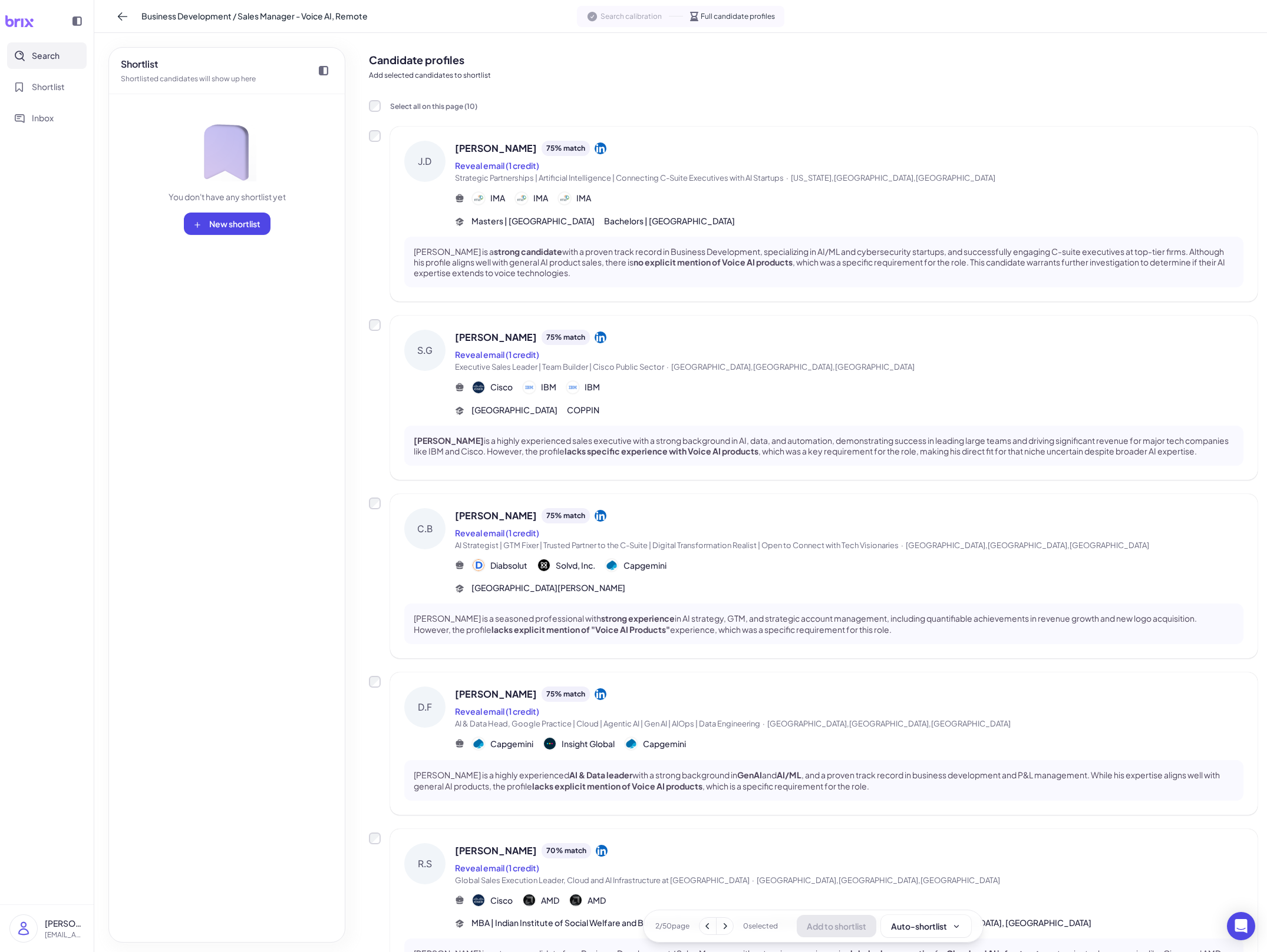
click at [747, 375] on div "Shawn Gavin 75 % match Reveal email (1 credit) Executive Sales Leader | Team Bu…" at bounding box center [849, 373] width 788 height 87
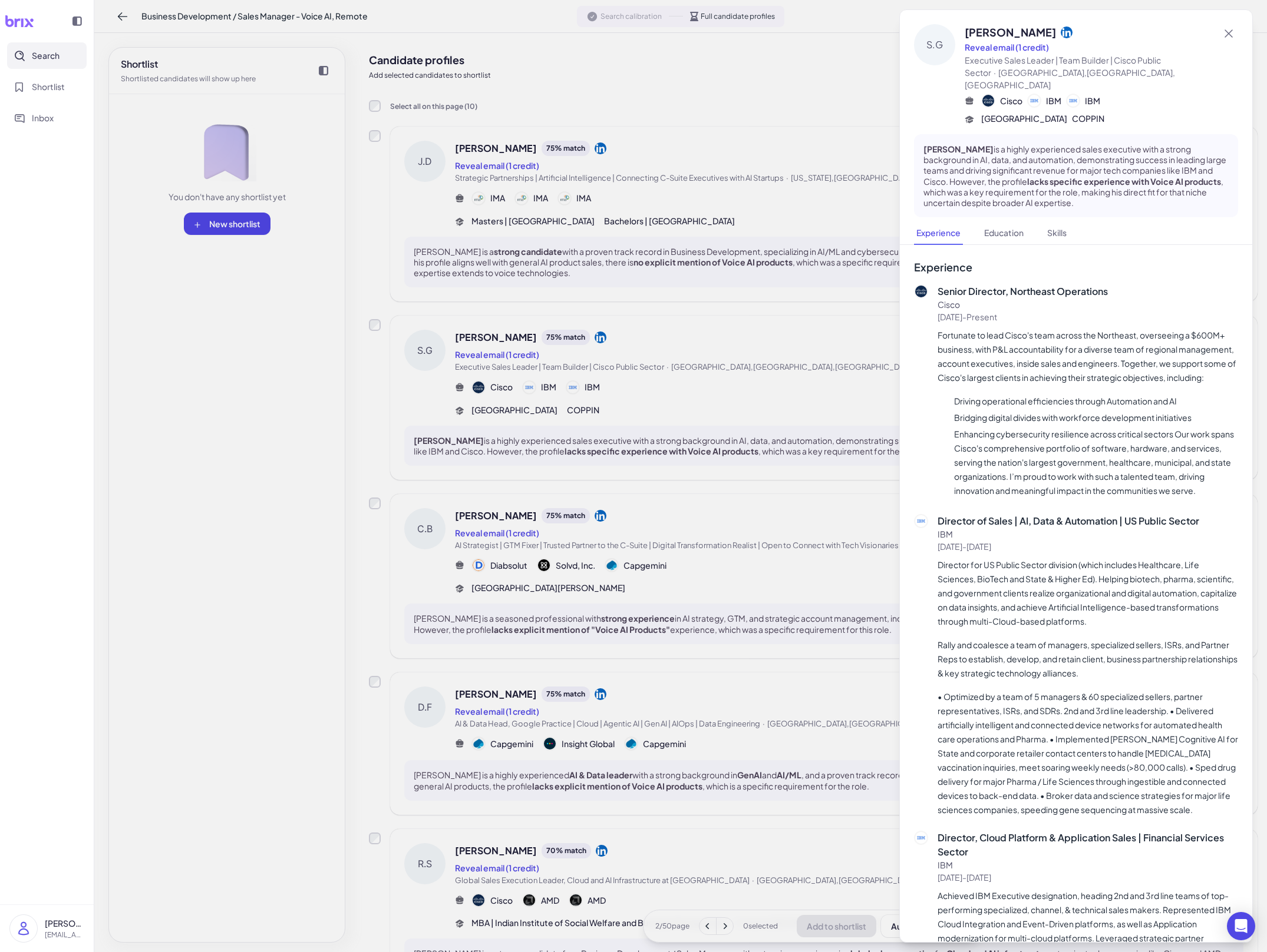
click at [729, 408] on div at bounding box center [634, 476] width 1267 height 952
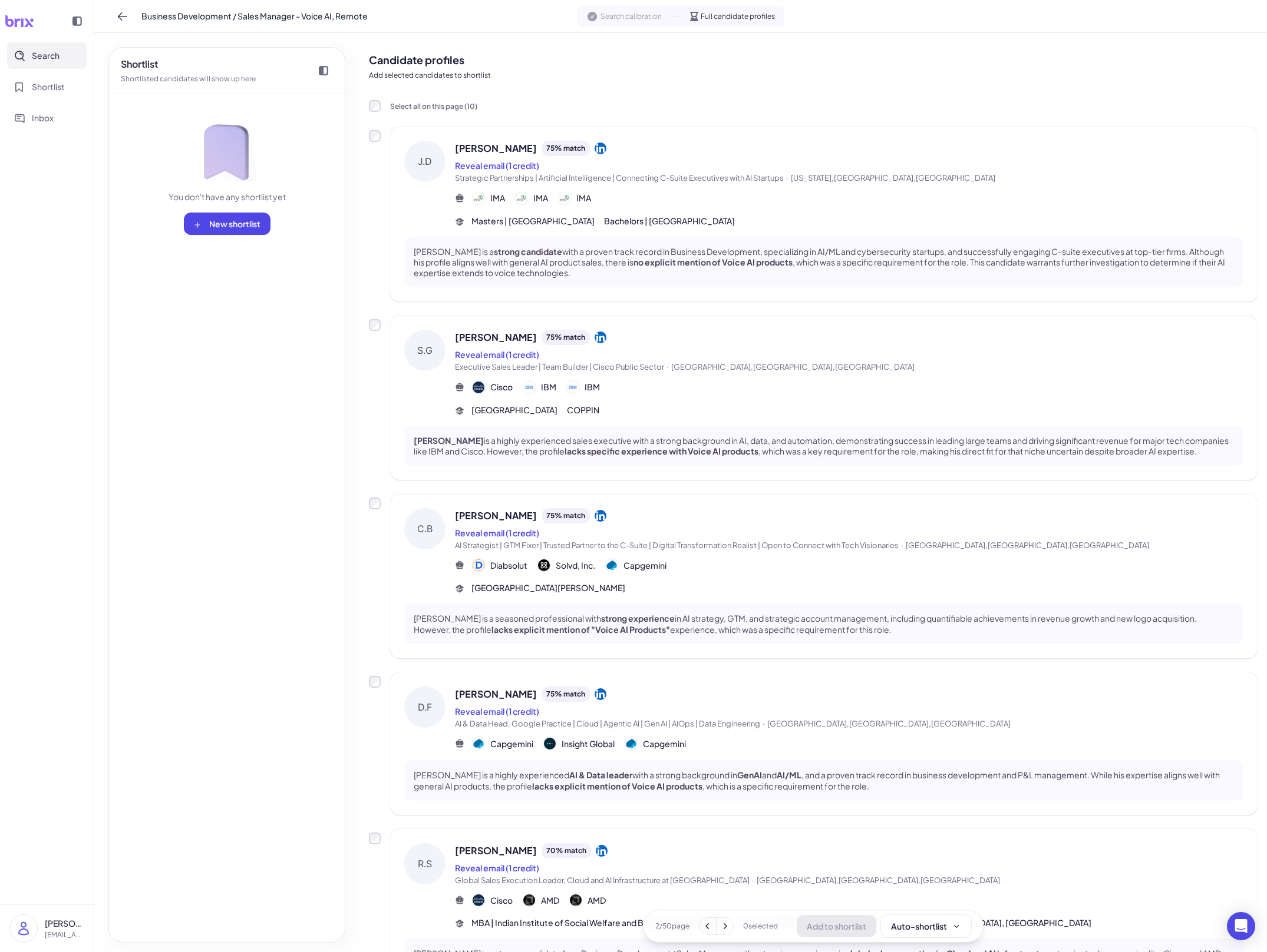
click at [698, 497] on div "C.B Cliff Bailey 75 % match Reveal email (1 credit) AI Strategist | GTM Fixer |…" at bounding box center [824, 576] width 867 height 164
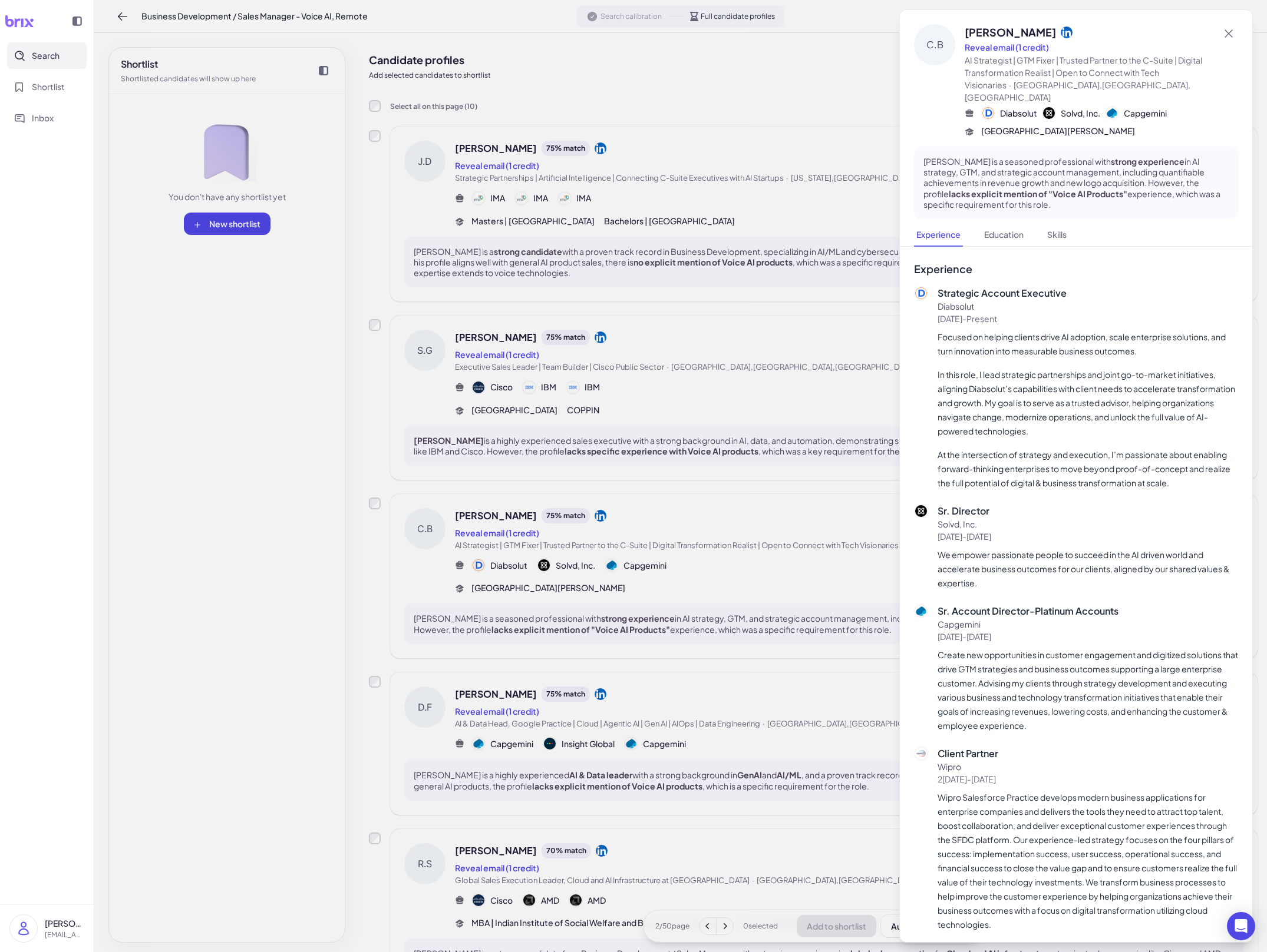
click at [691, 505] on div at bounding box center [634, 476] width 1267 height 952
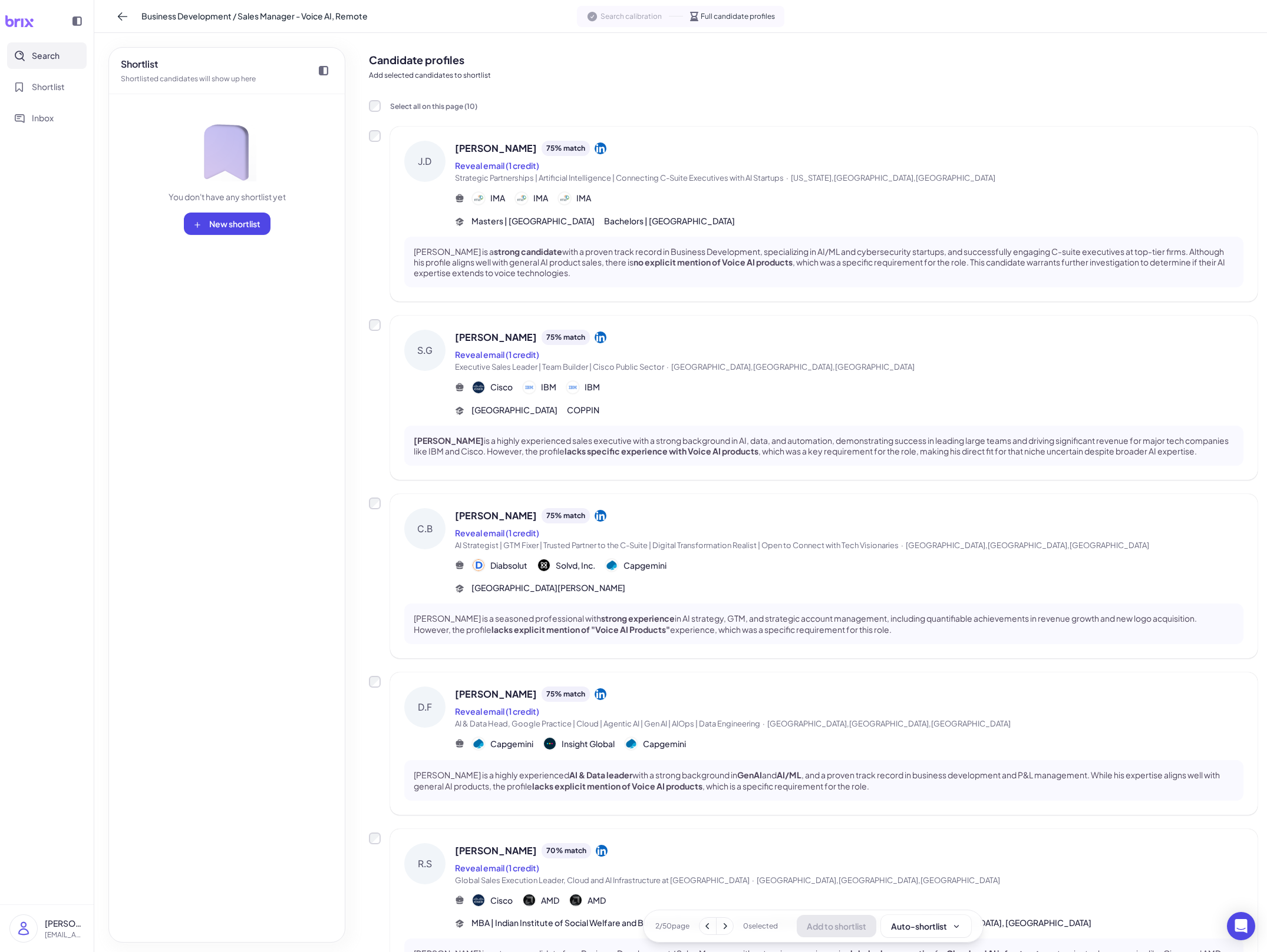
click at [659, 699] on div "Dante Fereghetti 75 % match" at bounding box center [849, 694] width 788 height 15
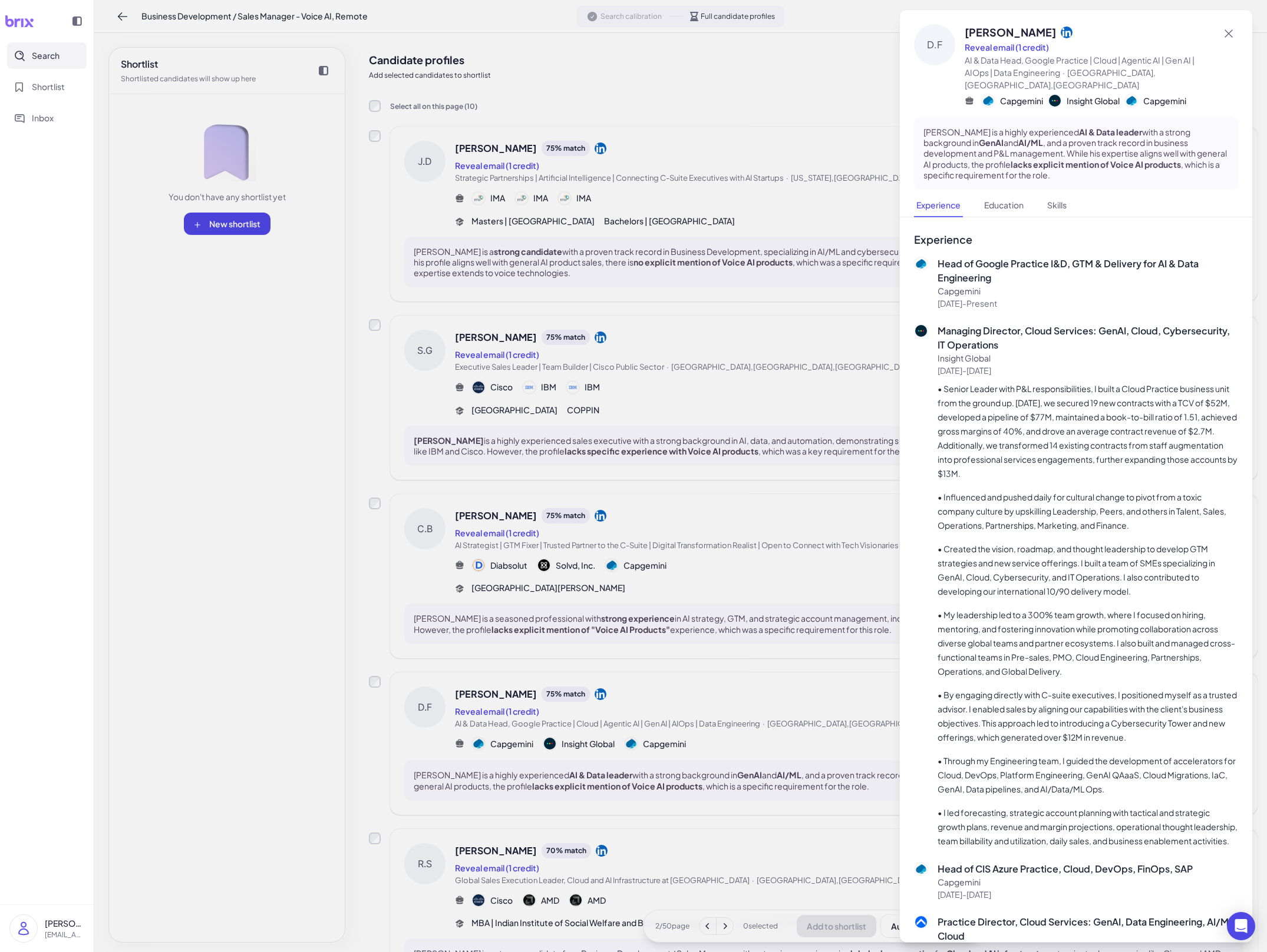
click at [659, 699] on div at bounding box center [634, 476] width 1267 height 952
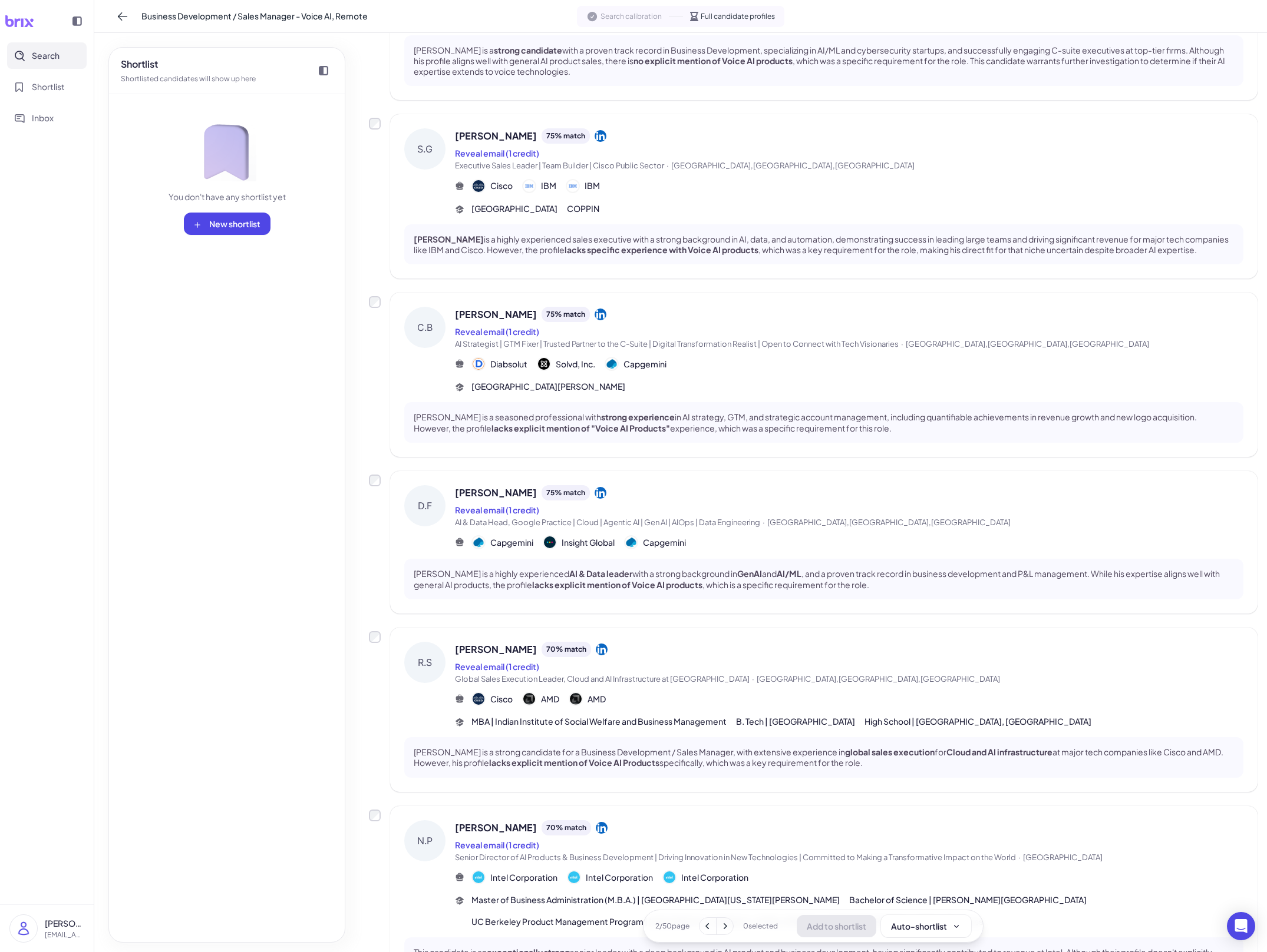
scroll to position [272, 0]
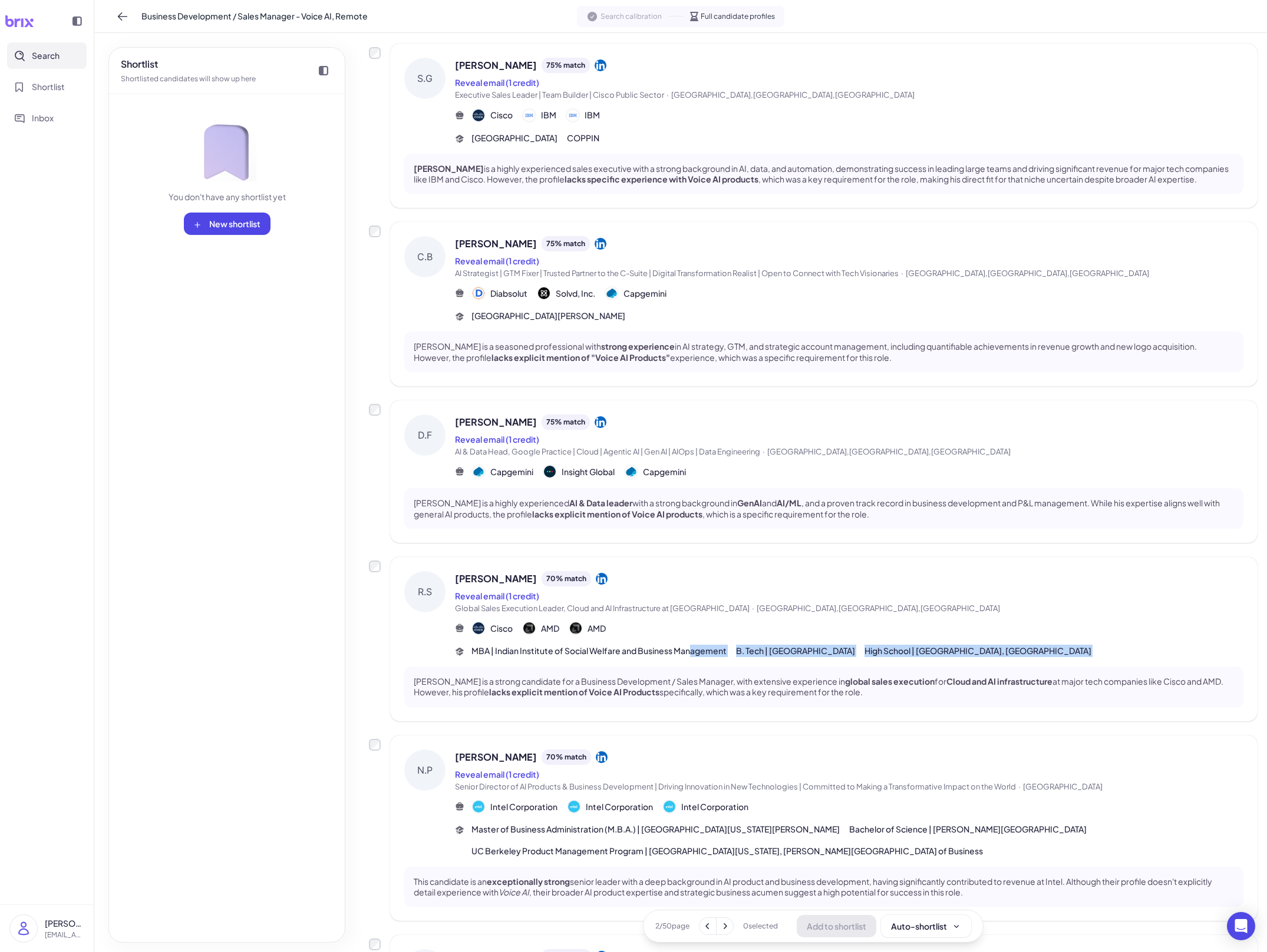
click at [690, 654] on div "R.S Ritwik Sen 70 % match Reveal email (1 credit) Global Sales Execution Leader…" at bounding box center [824, 639] width 867 height 164
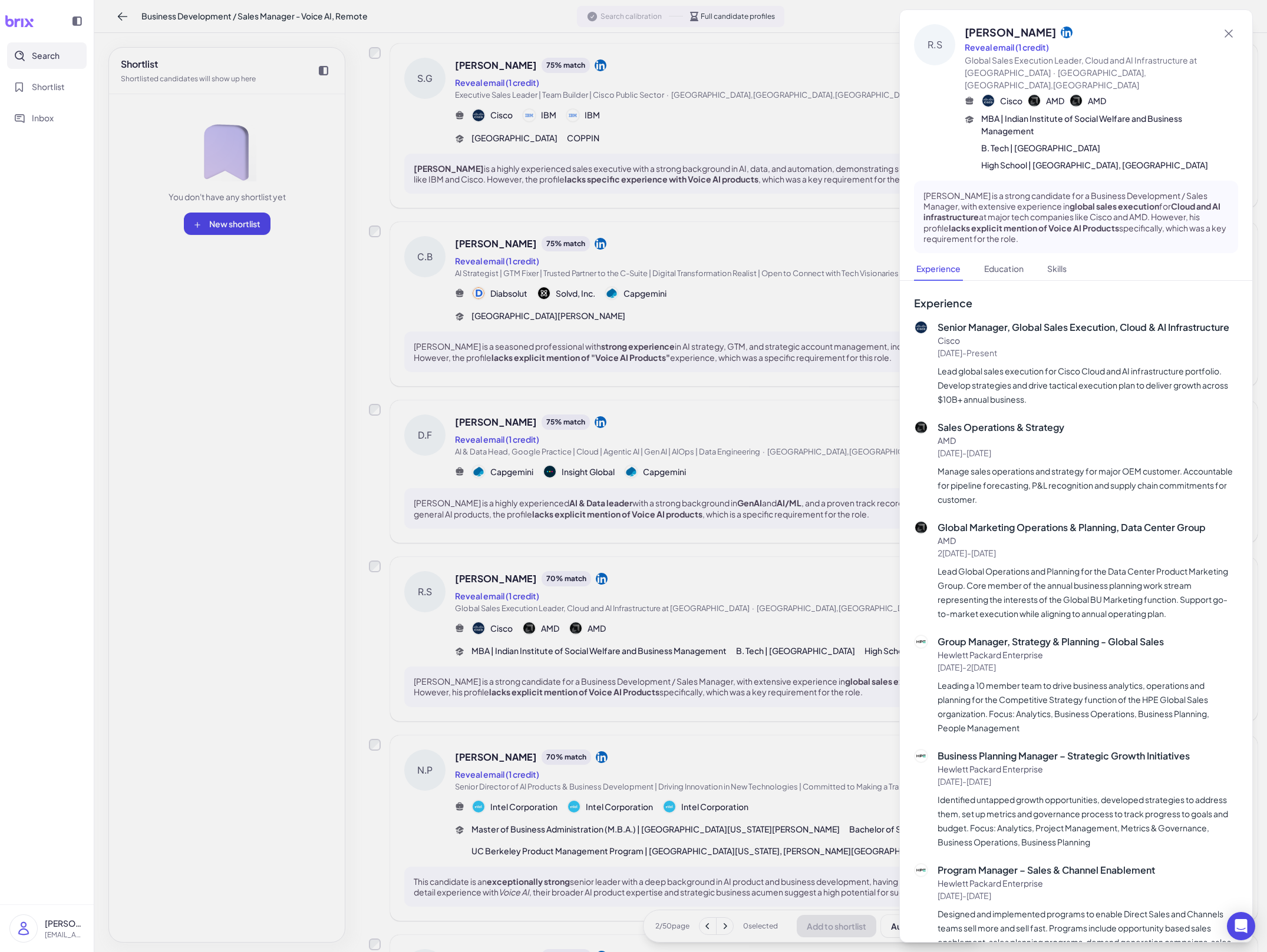
click at [670, 690] on div at bounding box center [634, 476] width 1267 height 952
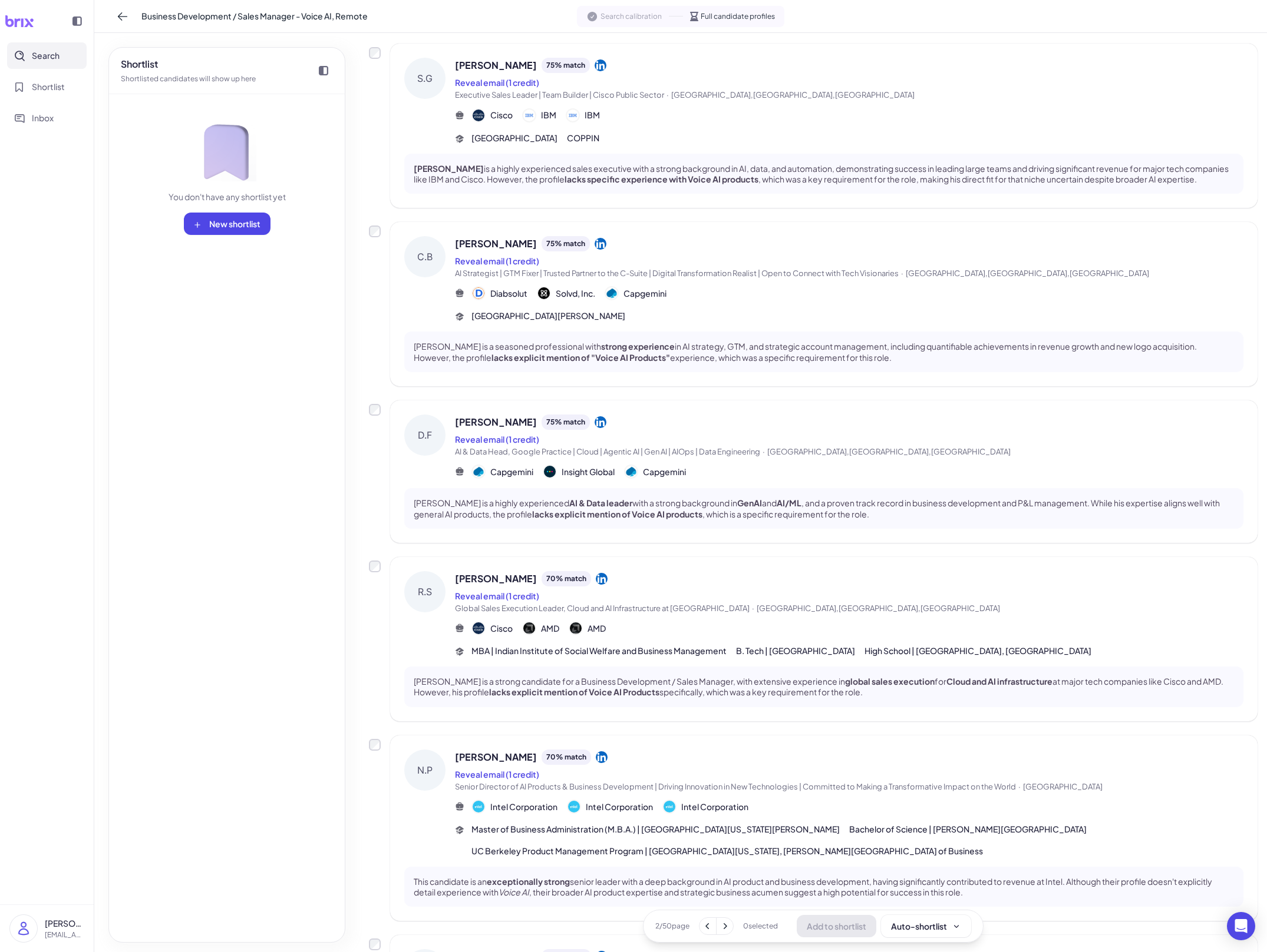
click at [667, 690] on p "Ritwik Sen is a strong candidate for a Business Development / Sales Manager, wi…" at bounding box center [824, 686] width 820 height 21
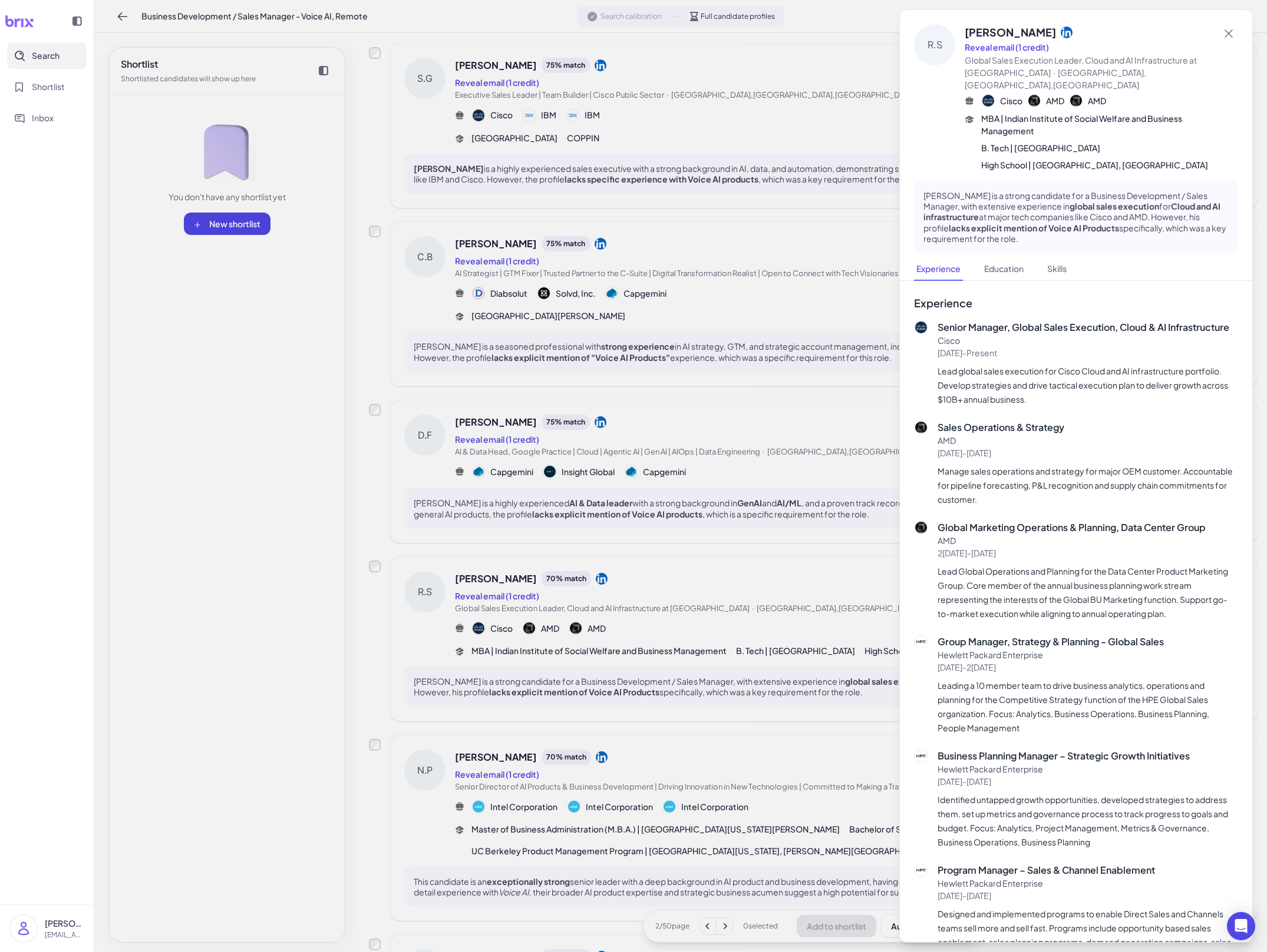
click at [667, 690] on div at bounding box center [634, 476] width 1267 height 952
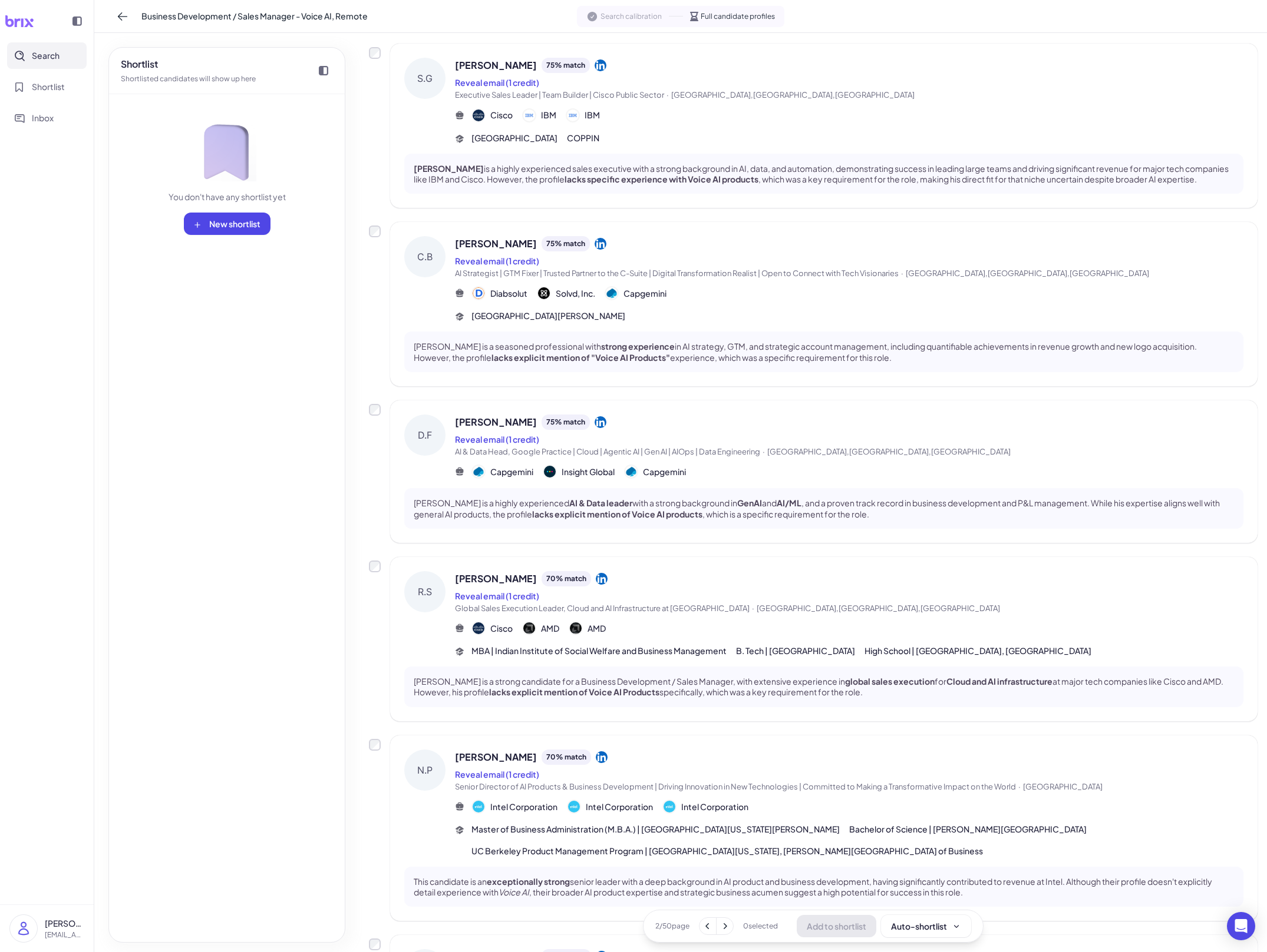
click at [653, 778] on div "Reveal email (1 credit)" at bounding box center [849, 774] width 788 height 14
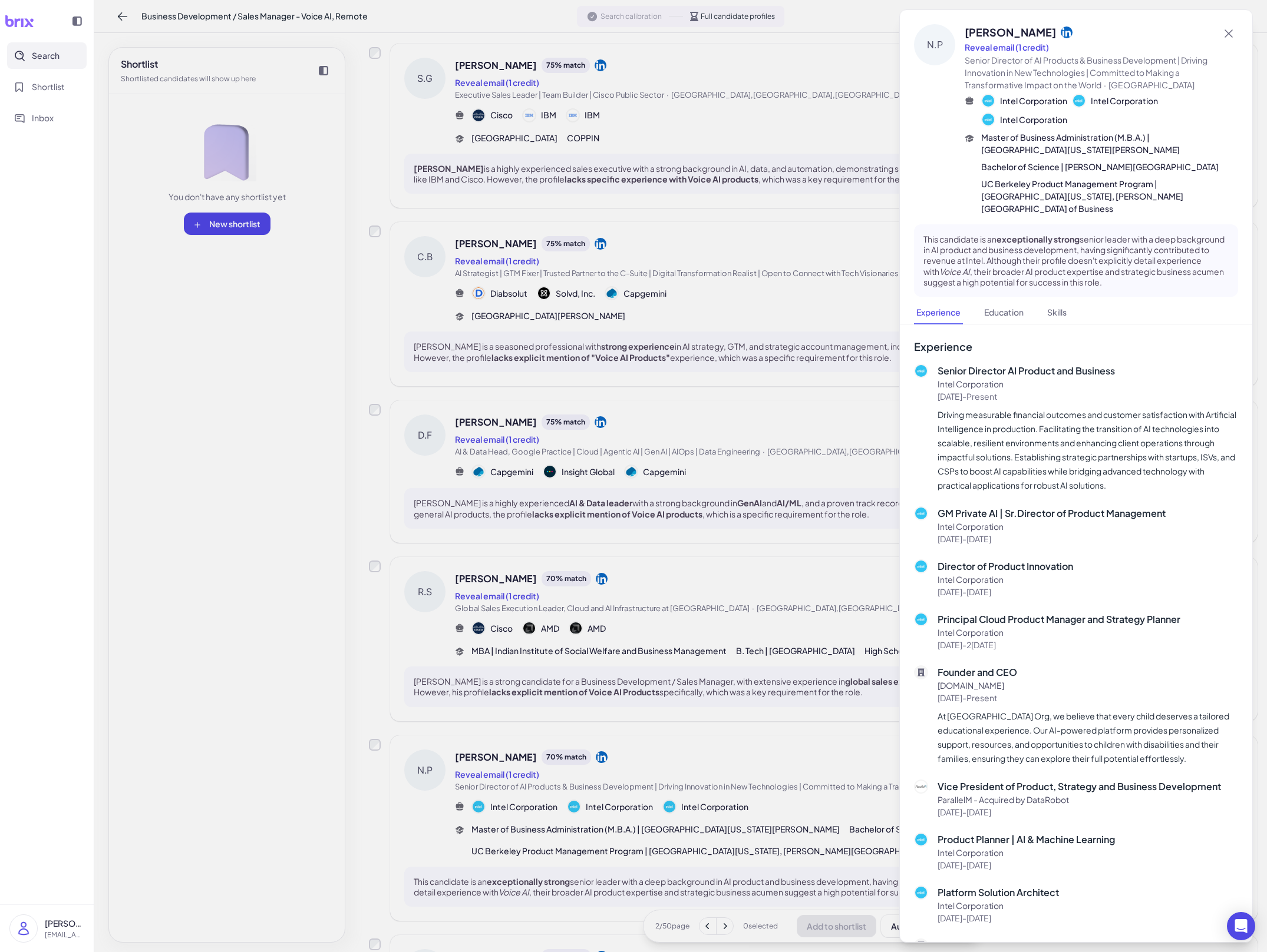
click at [653, 778] on div at bounding box center [634, 476] width 1267 height 952
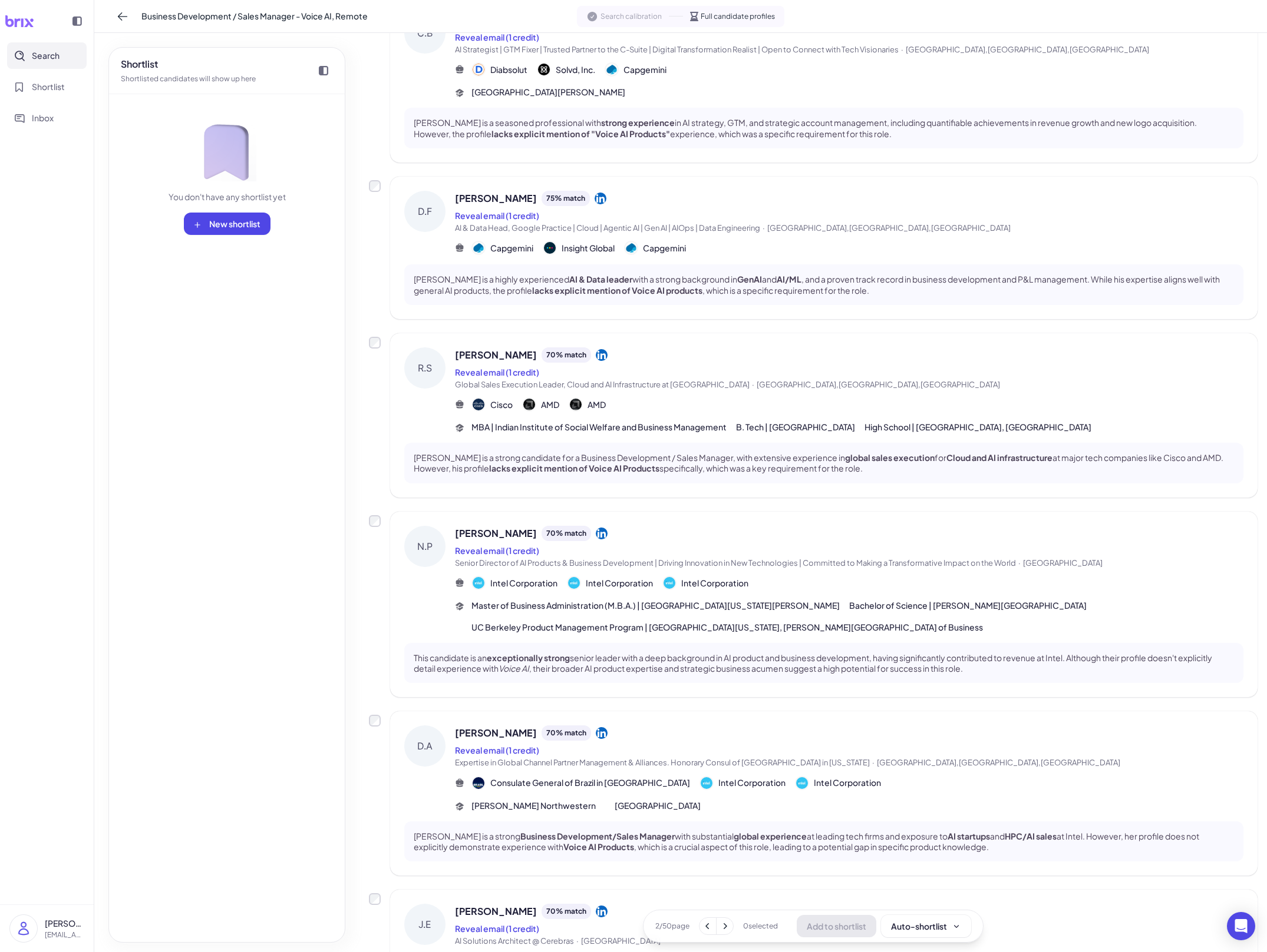
scroll to position [528, 0]
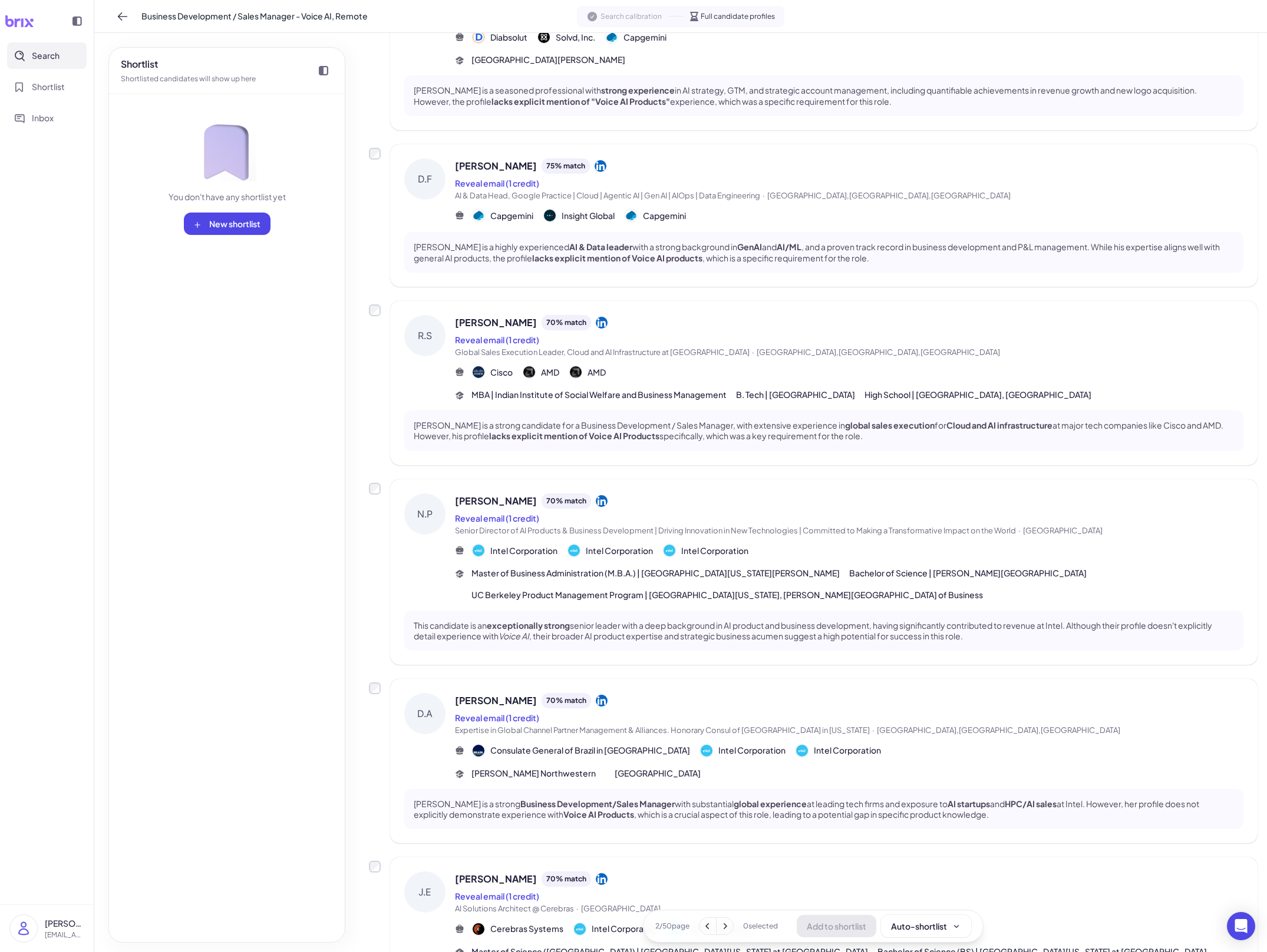
click at [659, 774] on span "Northwestern University" at bounding box center [657, 773] width 86 height 13
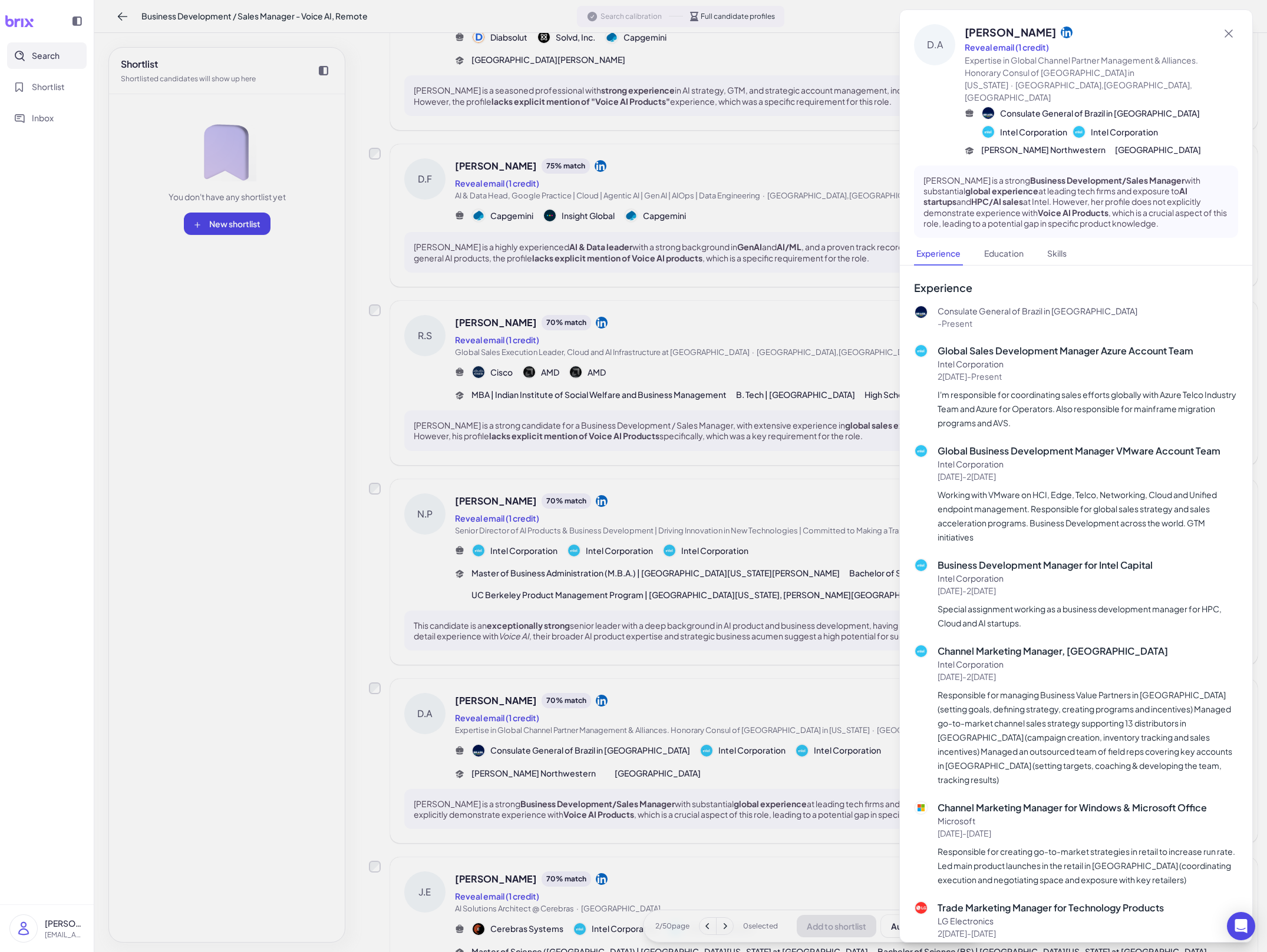
click at [626, 820] on div at bounding box center [634, 476] width 1267 height 952
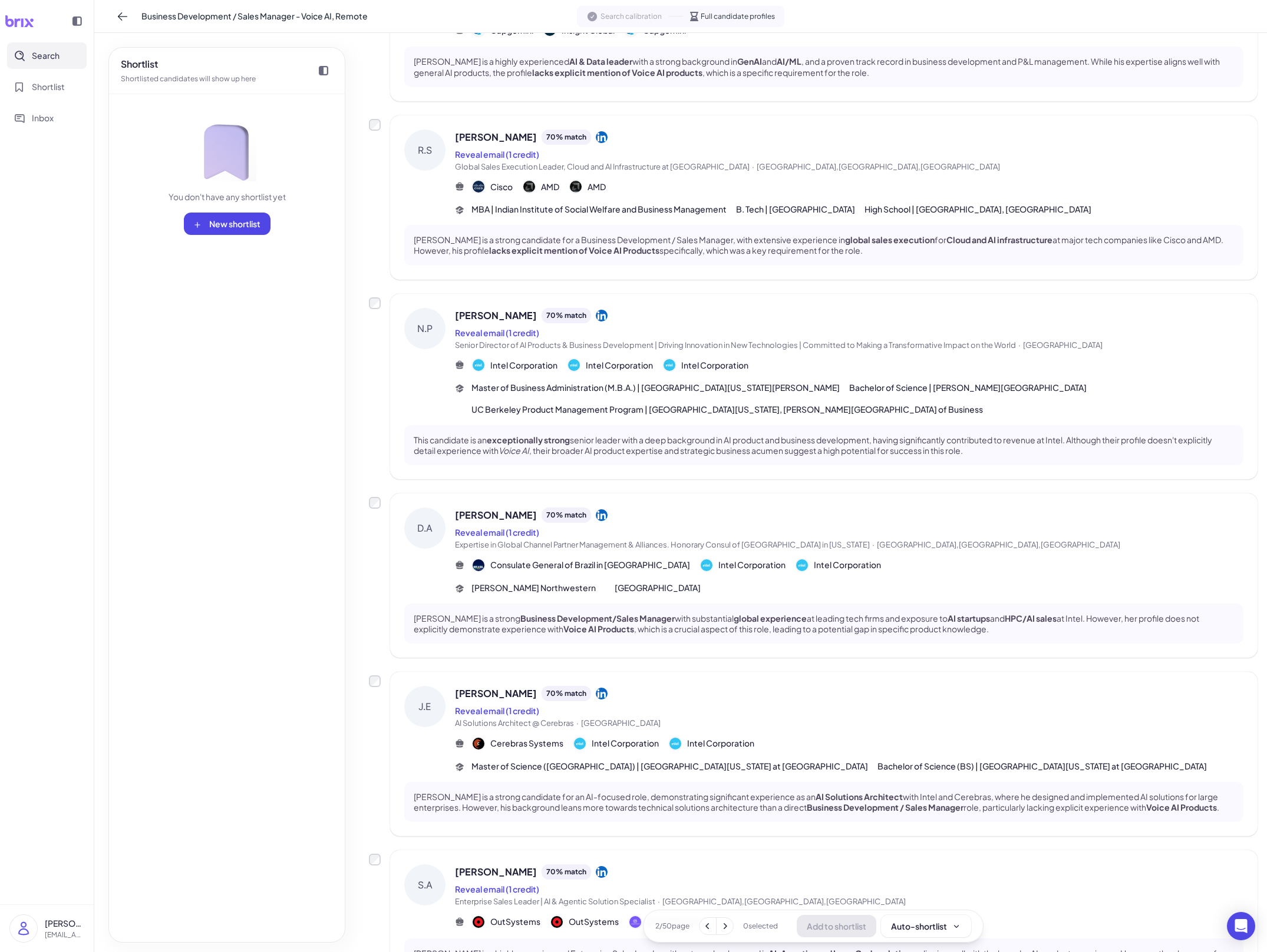
scroll to position [717, 0]
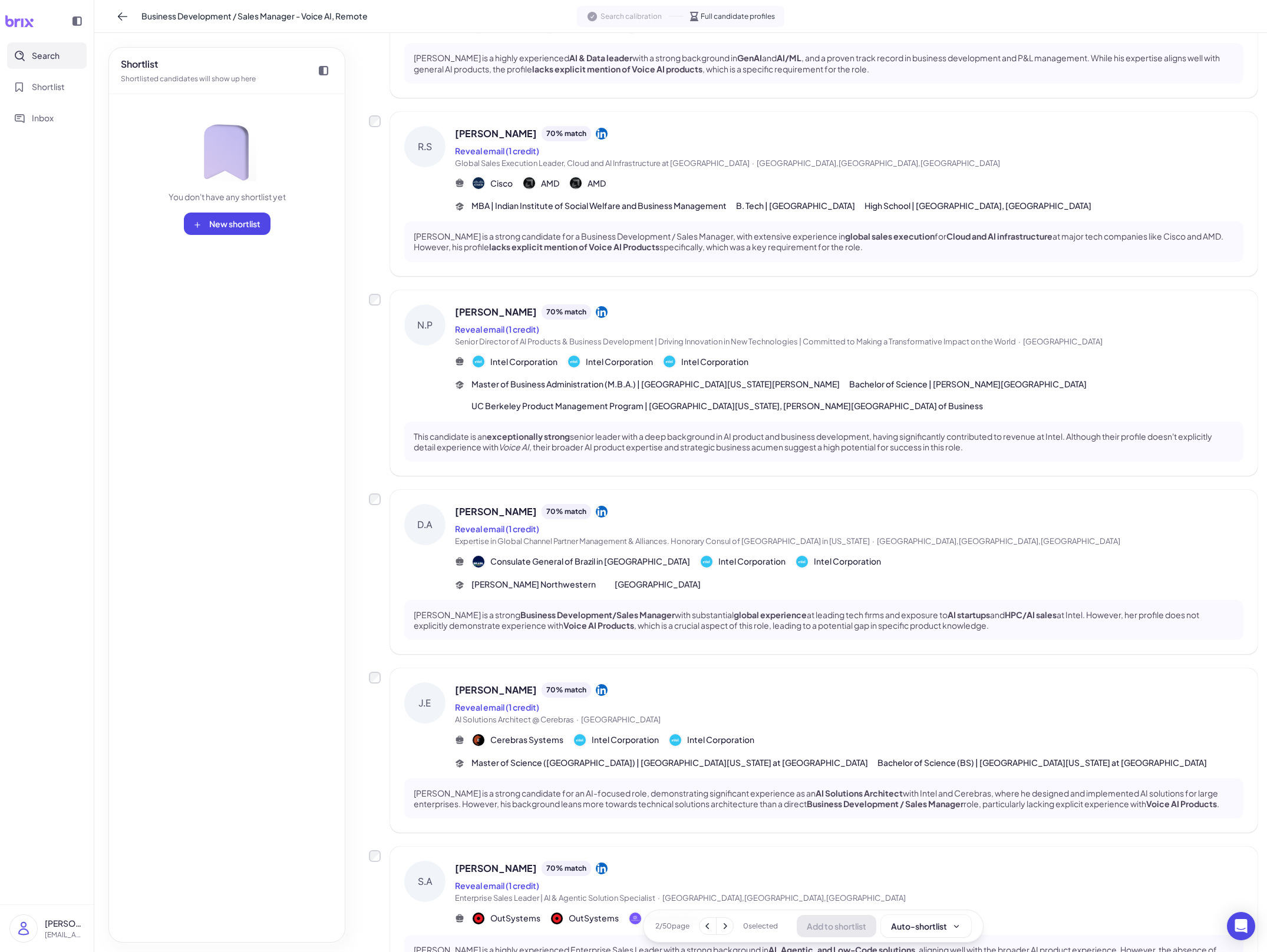
click at [678, 750] on div "Justin Elkow 70 % match Reveal email (1 credit) AI Solutions Architect @ Cerebr…" at bounding box center [849, 726] width 788 height 87
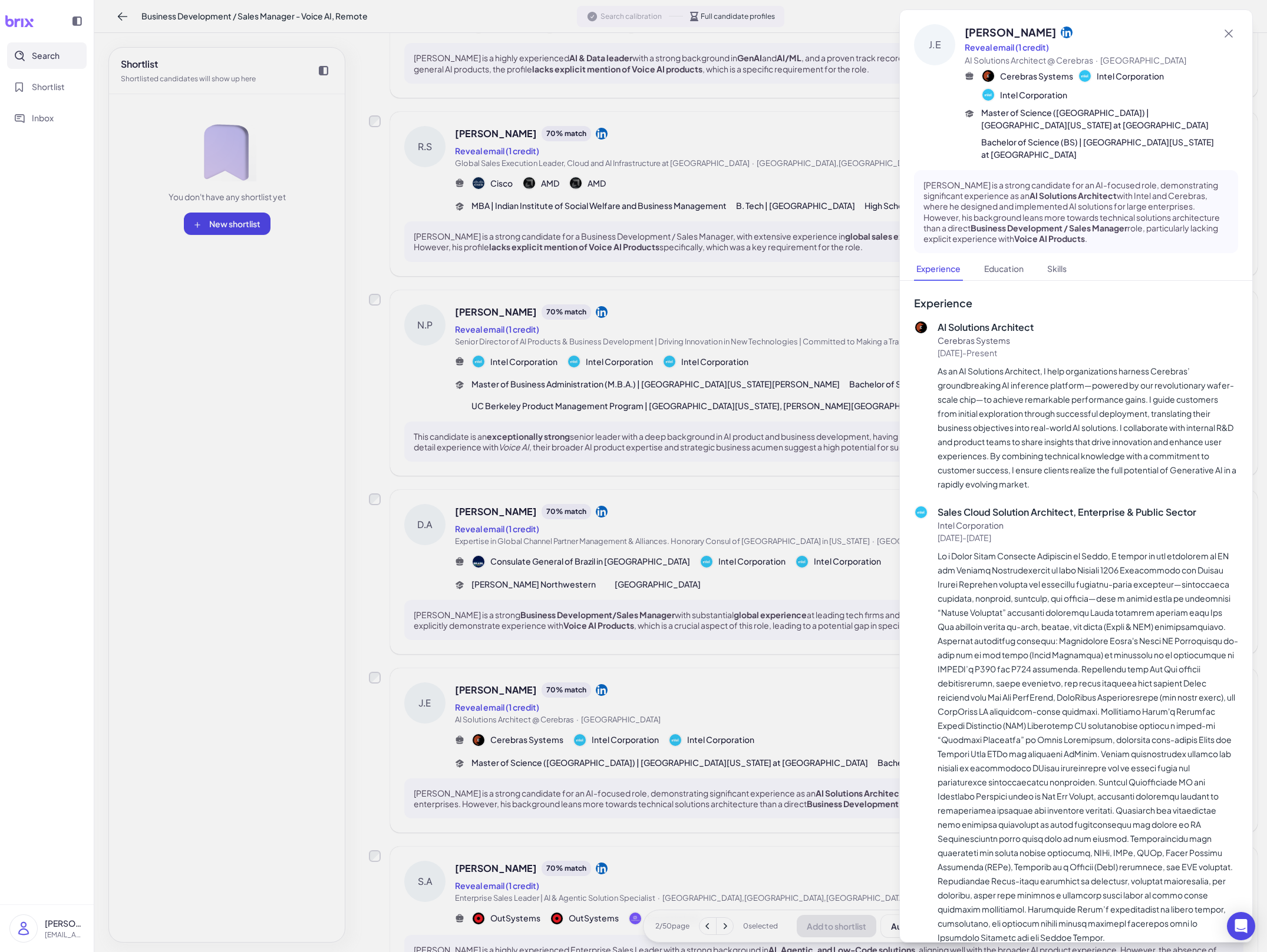
click at [743, 746] on div at bounding box center [634, 476] width 1267 height 952
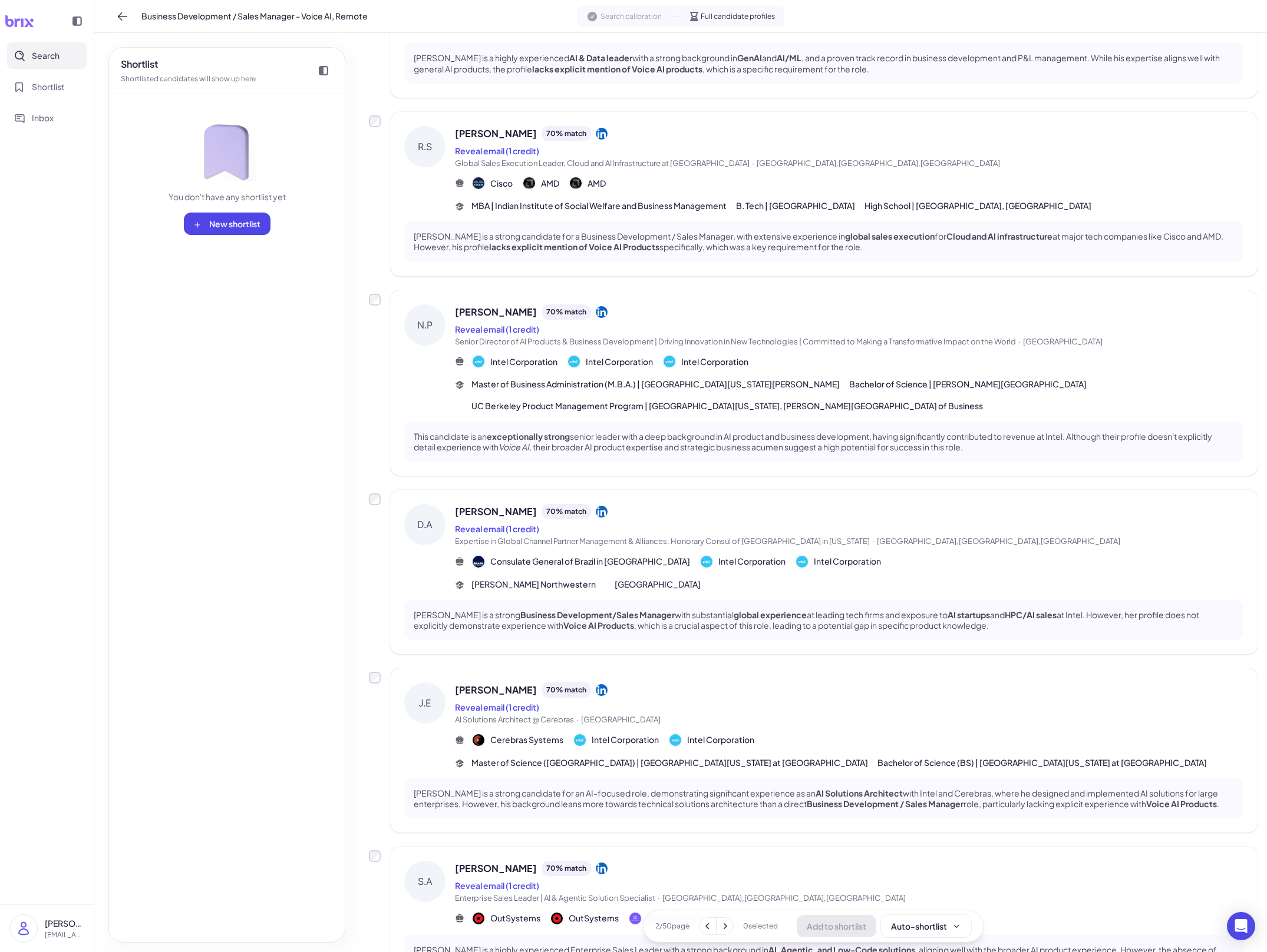
scroll to position [987, 0]
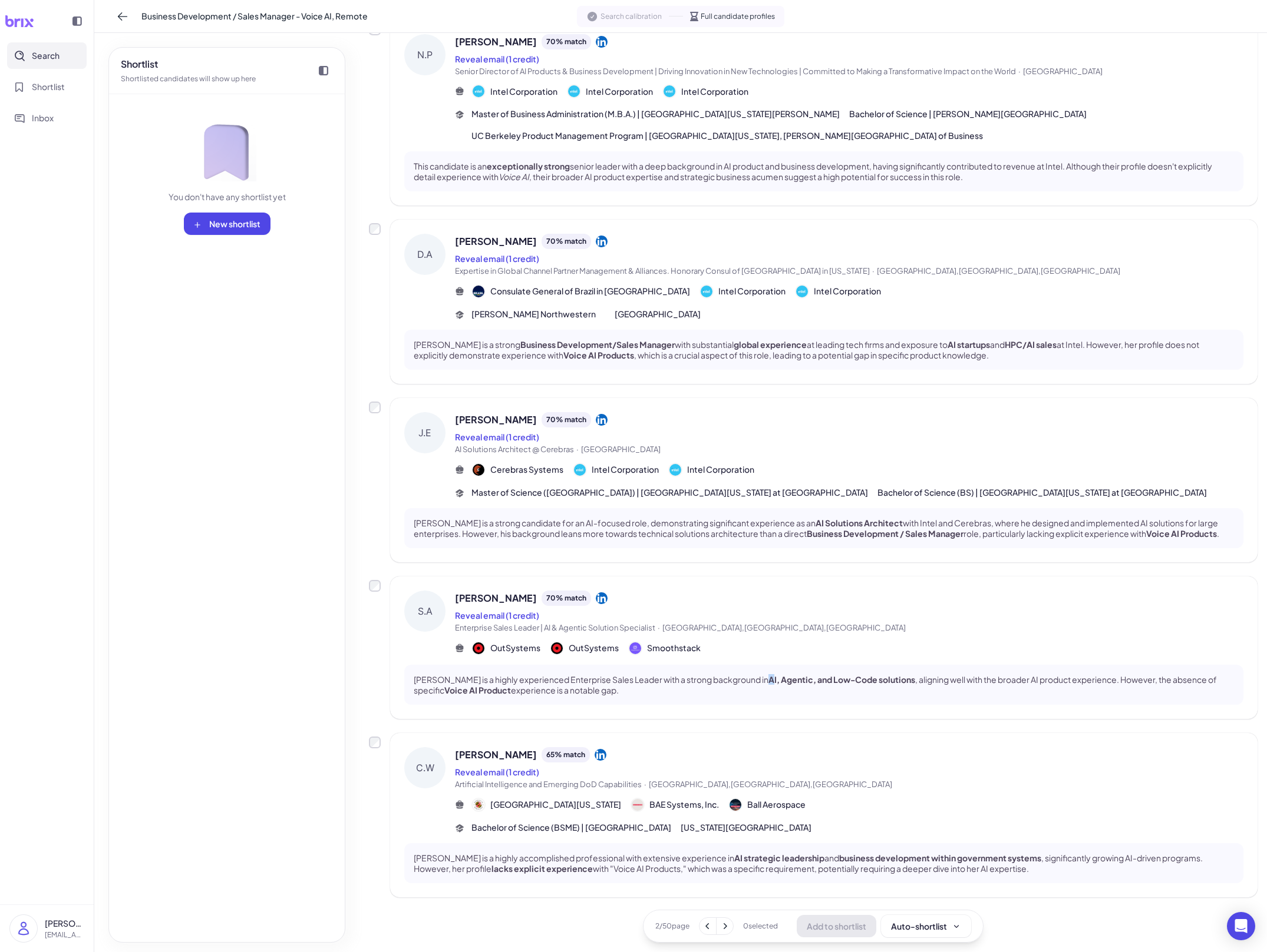
click at [768, 680] on strong "AI, Agentic, and Low-Code solutions" at bounding box center [841, 680] width 147 height 10
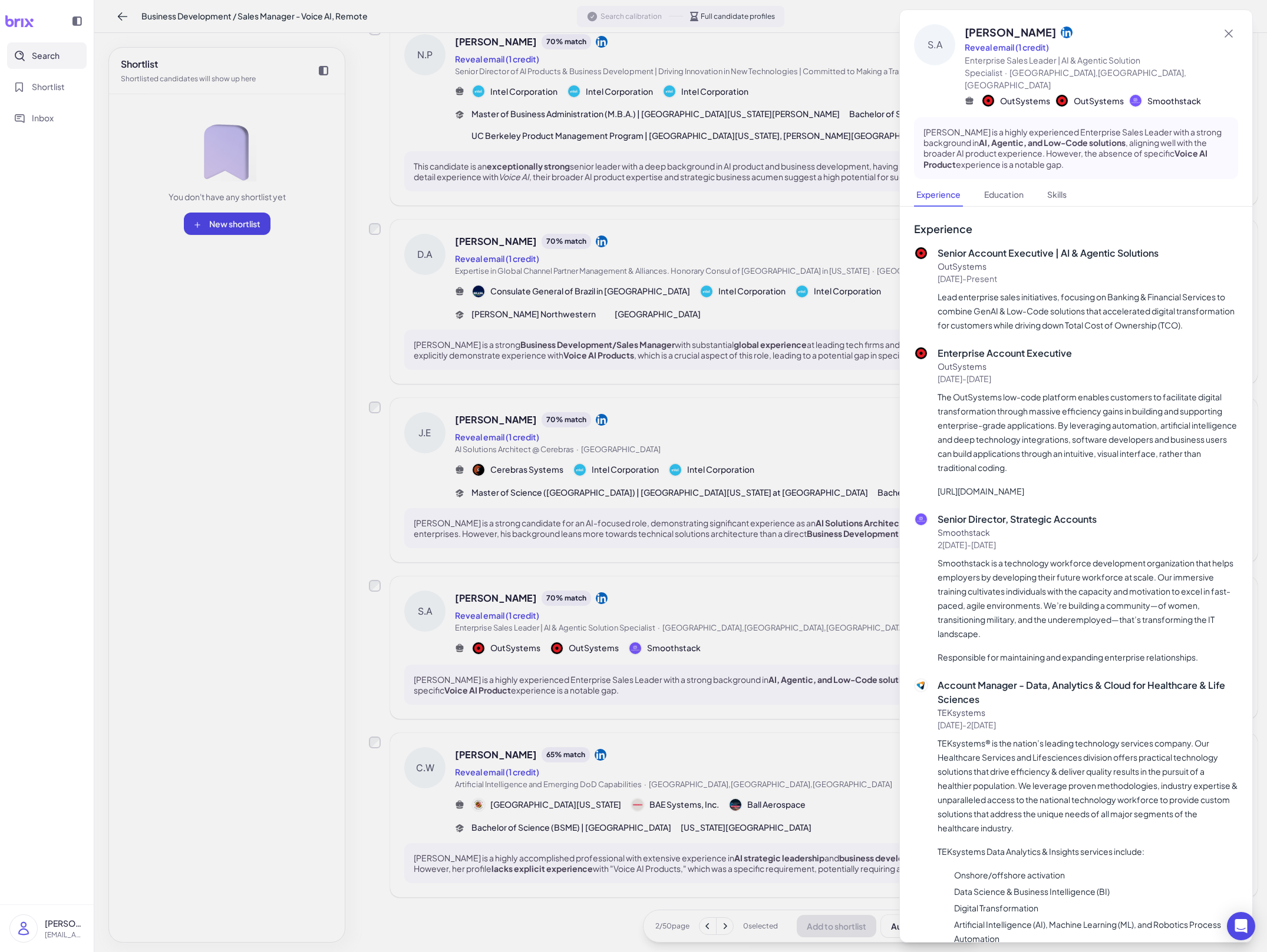
click at [745, 680] on div at bounding box center [634, 476] width 1267 height 952
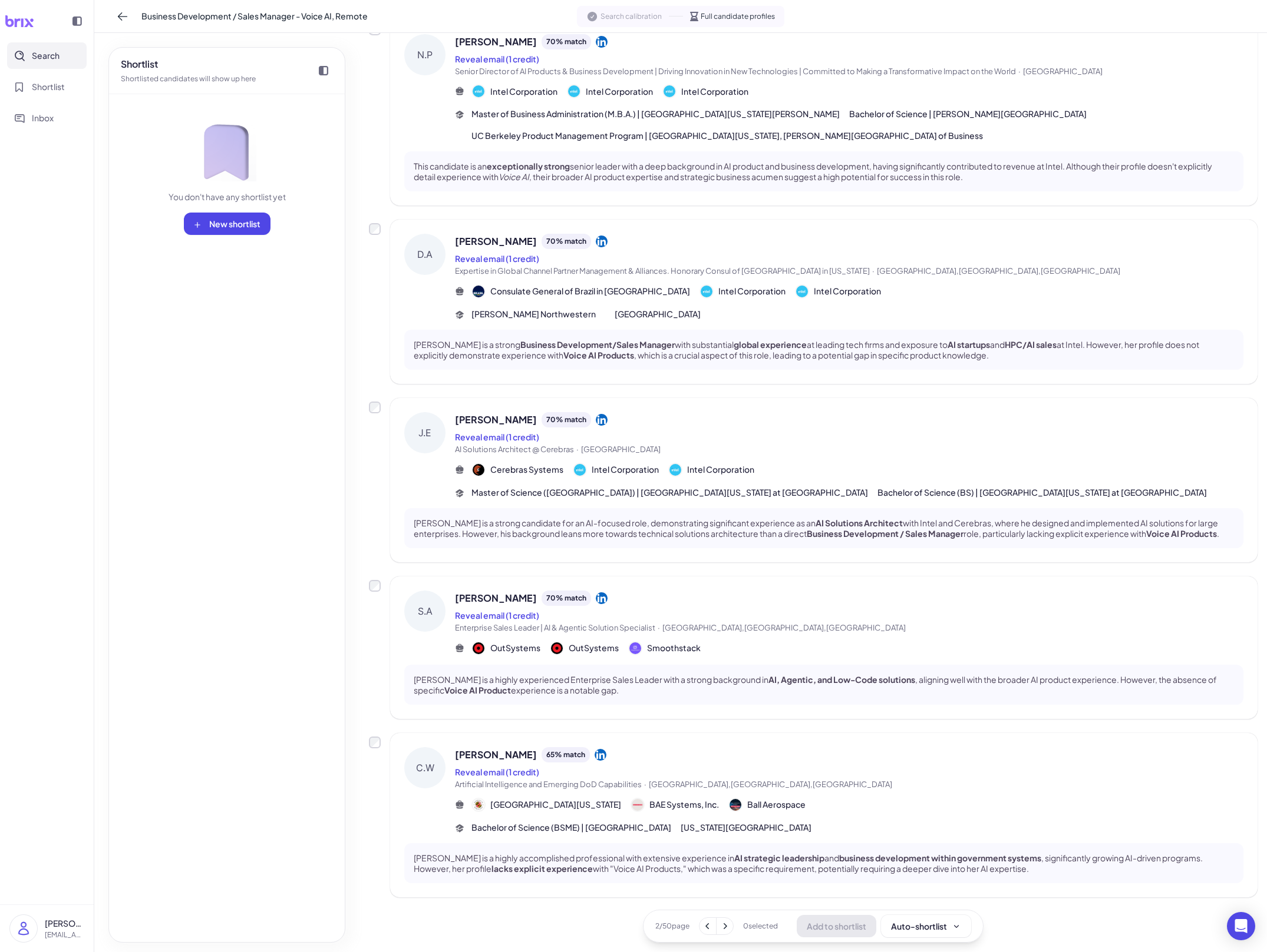
click at [734, 757] on div "Cynthia Wallace 65 % match" at bounding box center [849, 755] width 788 height 15
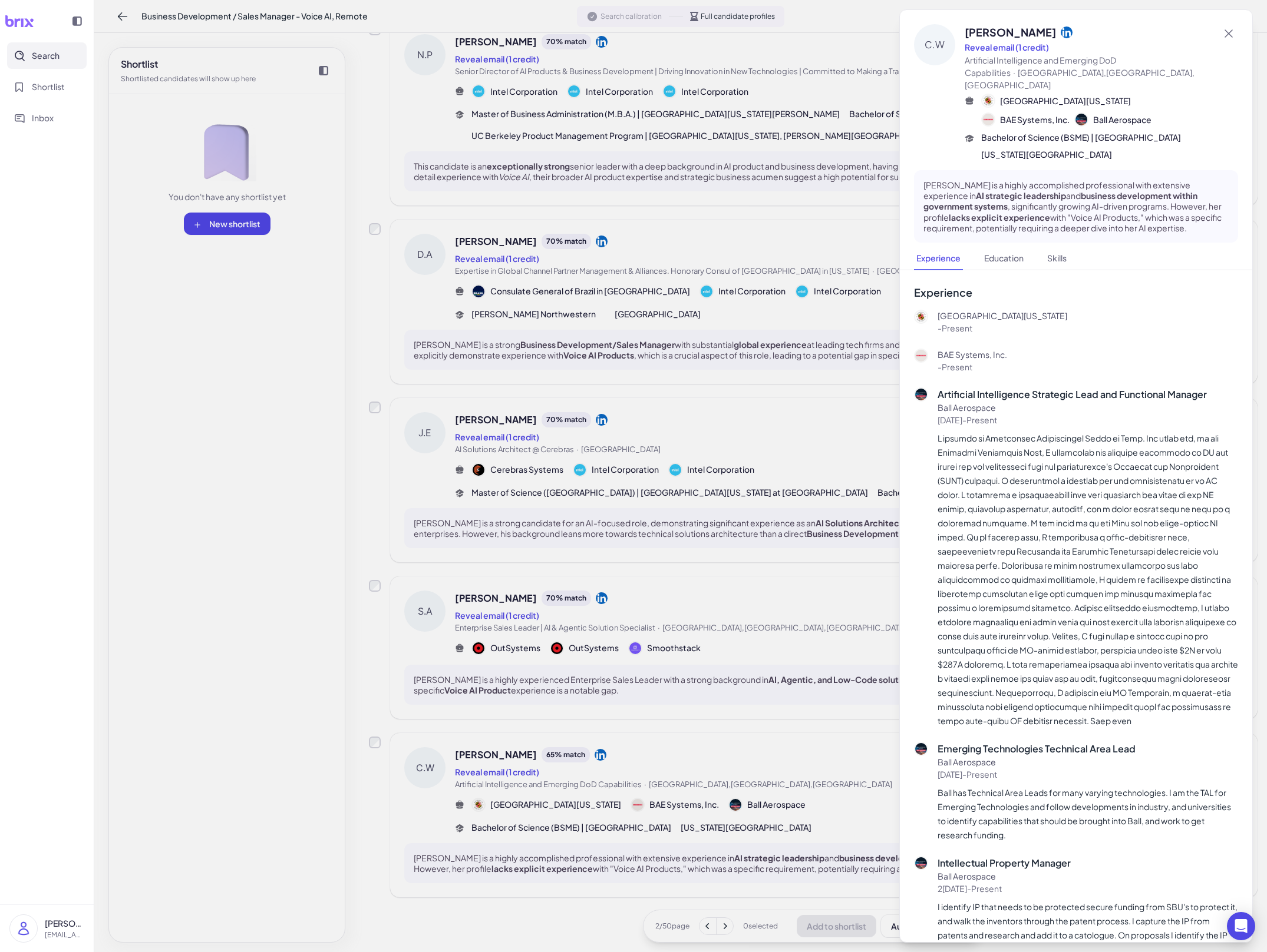
click at [734, 757] on div at bounding box center [634, 476] width 1267 height 952
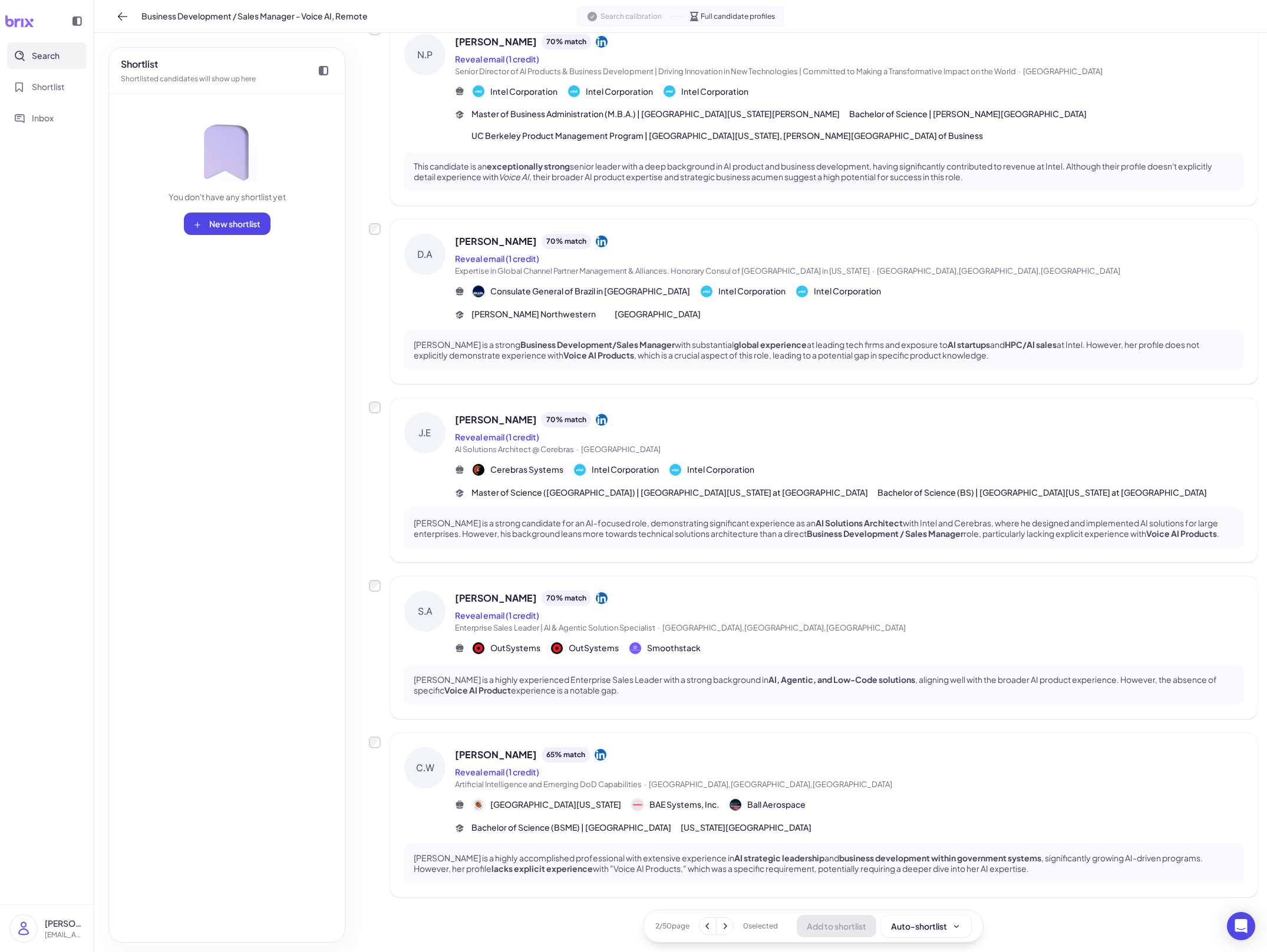
click at [723, 929] on icon at bounding box center [725, 926] width 12 height 12
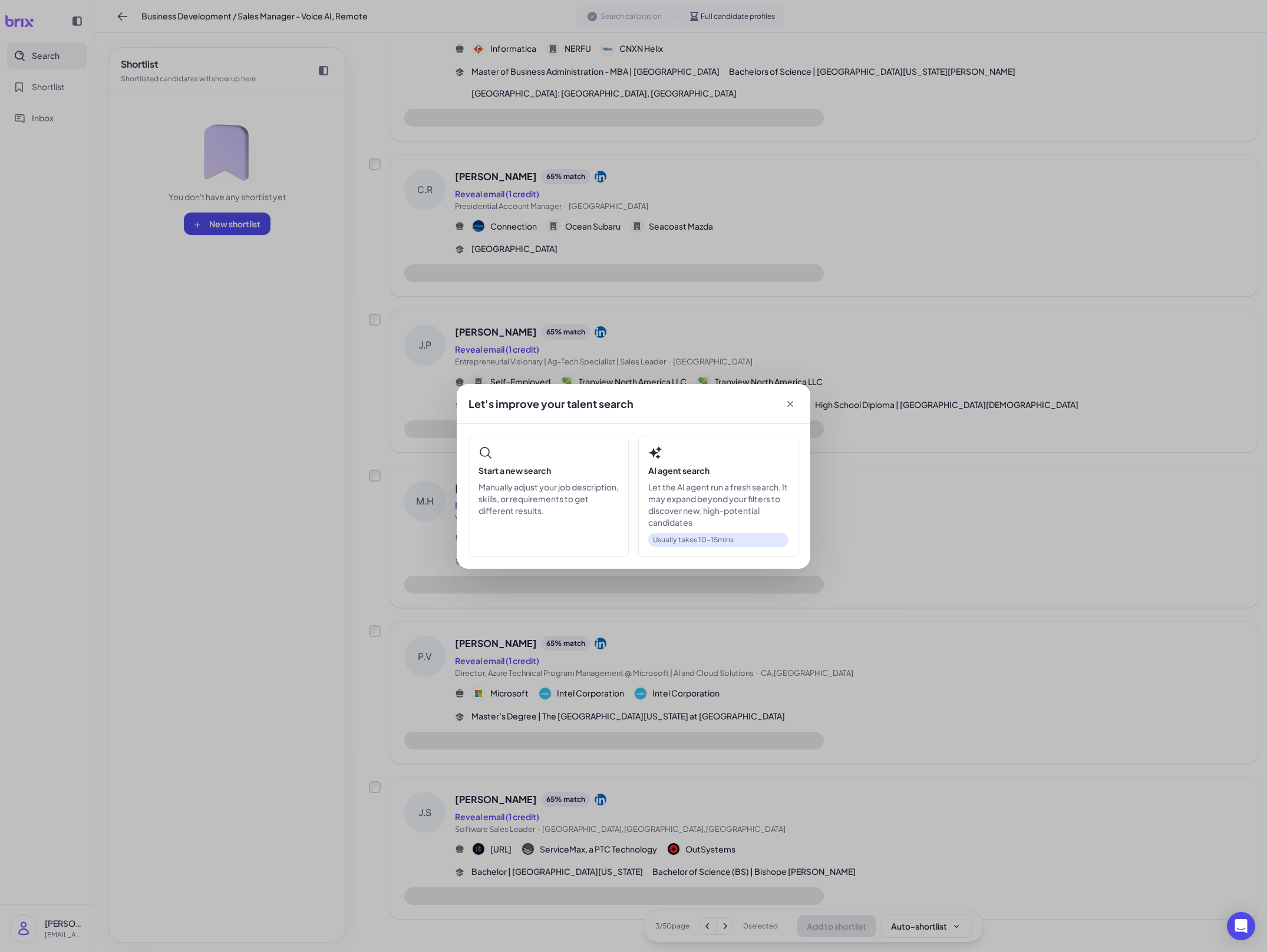
click at [756, 653] on div "Let's improve your talent search Start a new search Manually adjust your job de…" at bounding box center [634, 476] width 1267 height 952
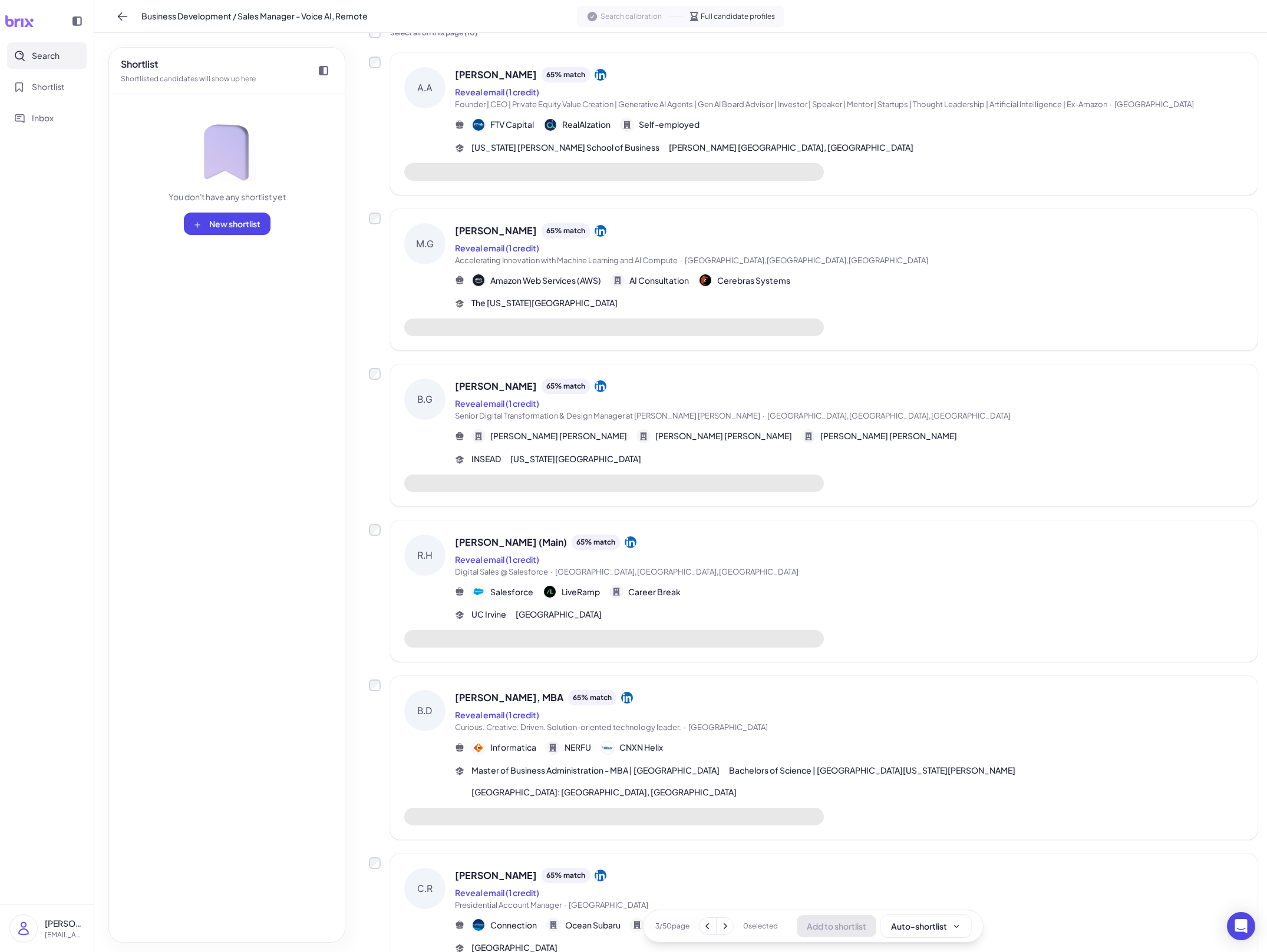
scroll to position [0, 0]
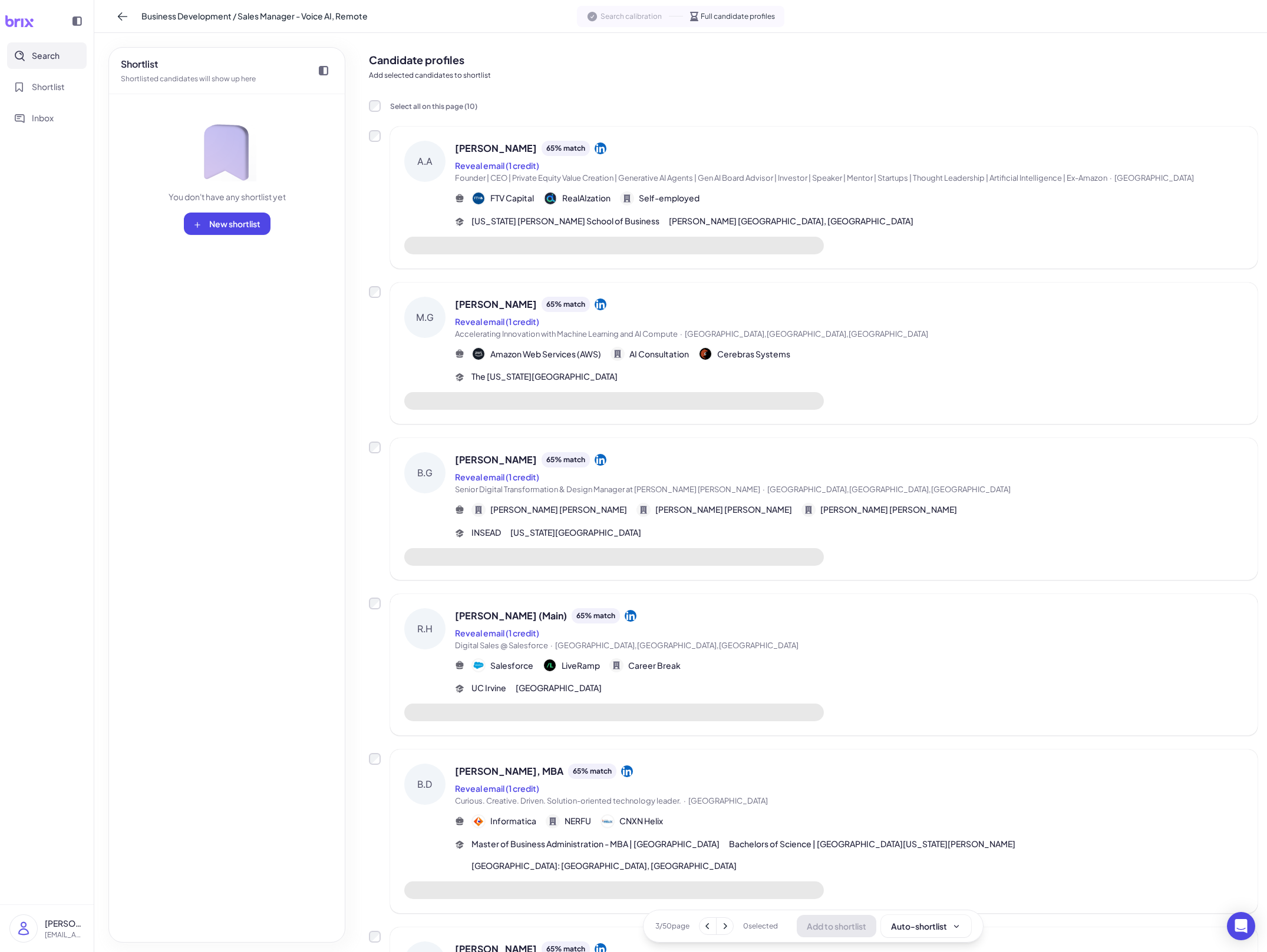
click at [840, 192] on div "FTV Capital RealAIzation Self-employed" at bounding box center [849, 198] width 788 height 14
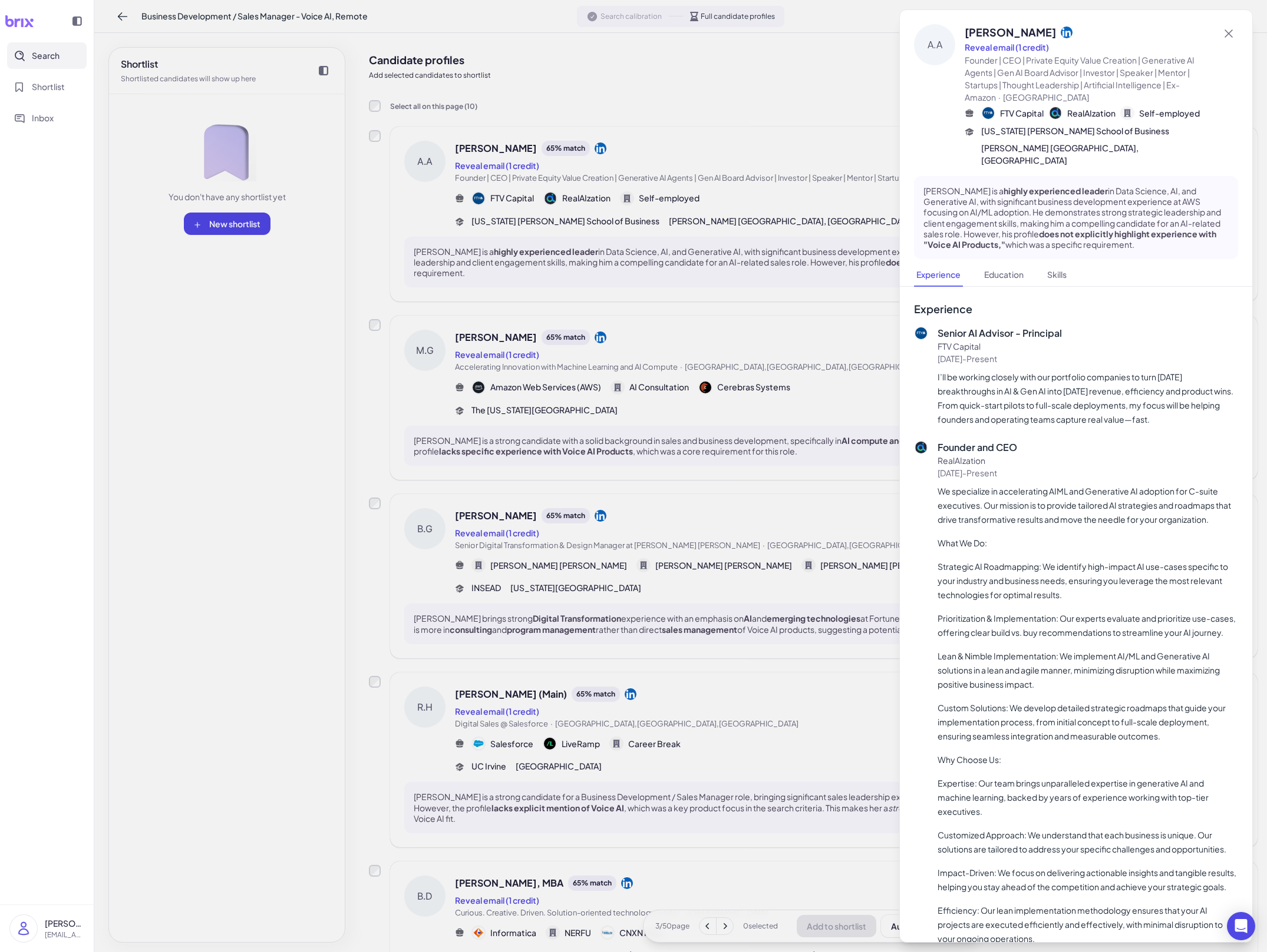
click at [779, 258] on div at bounding box center [634, 476] width 1267 height 952
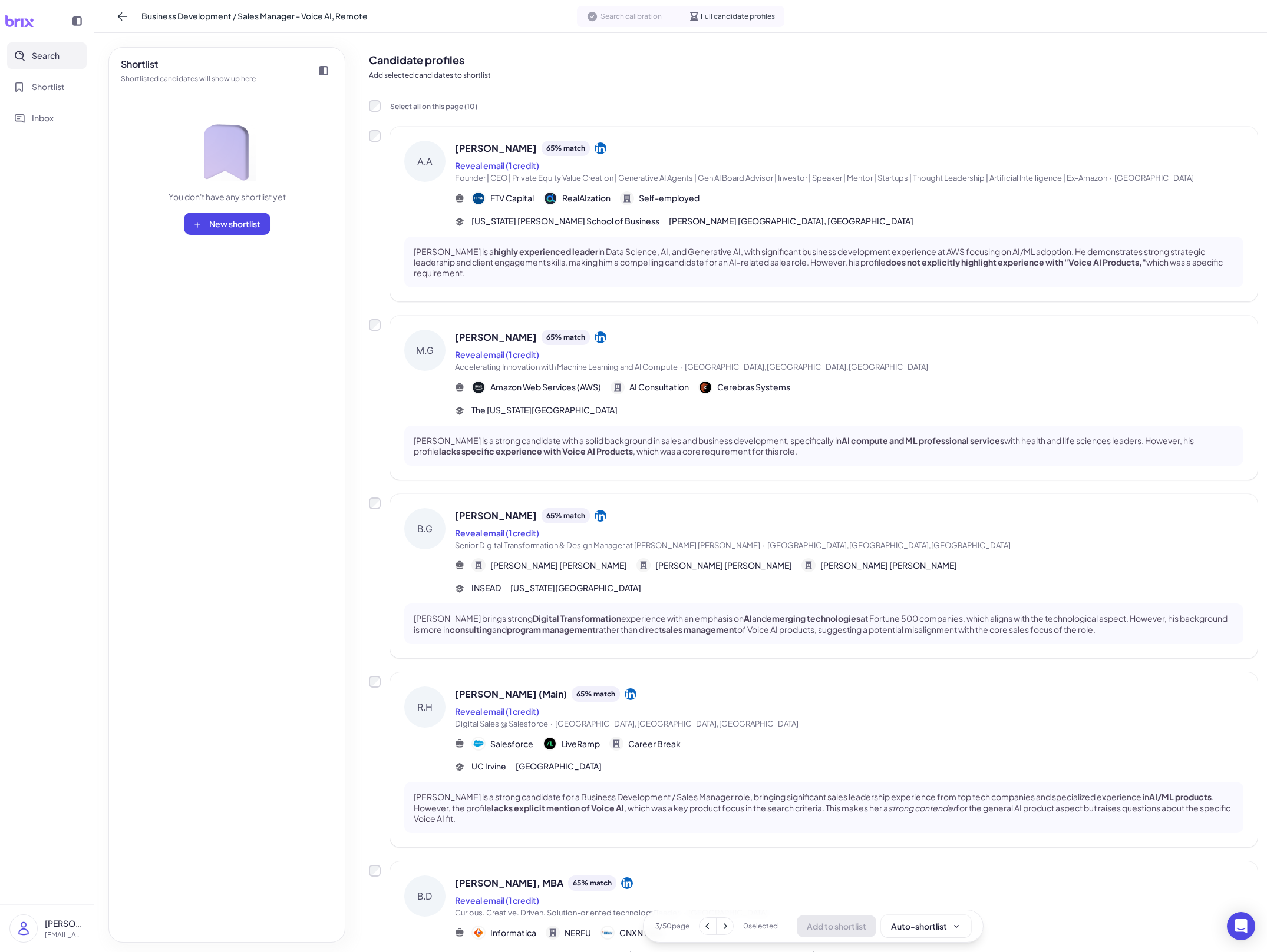
click at [763, 350] on div "Reveal email (1 credit)" at bounding box center [849, 354] width 788 height 14
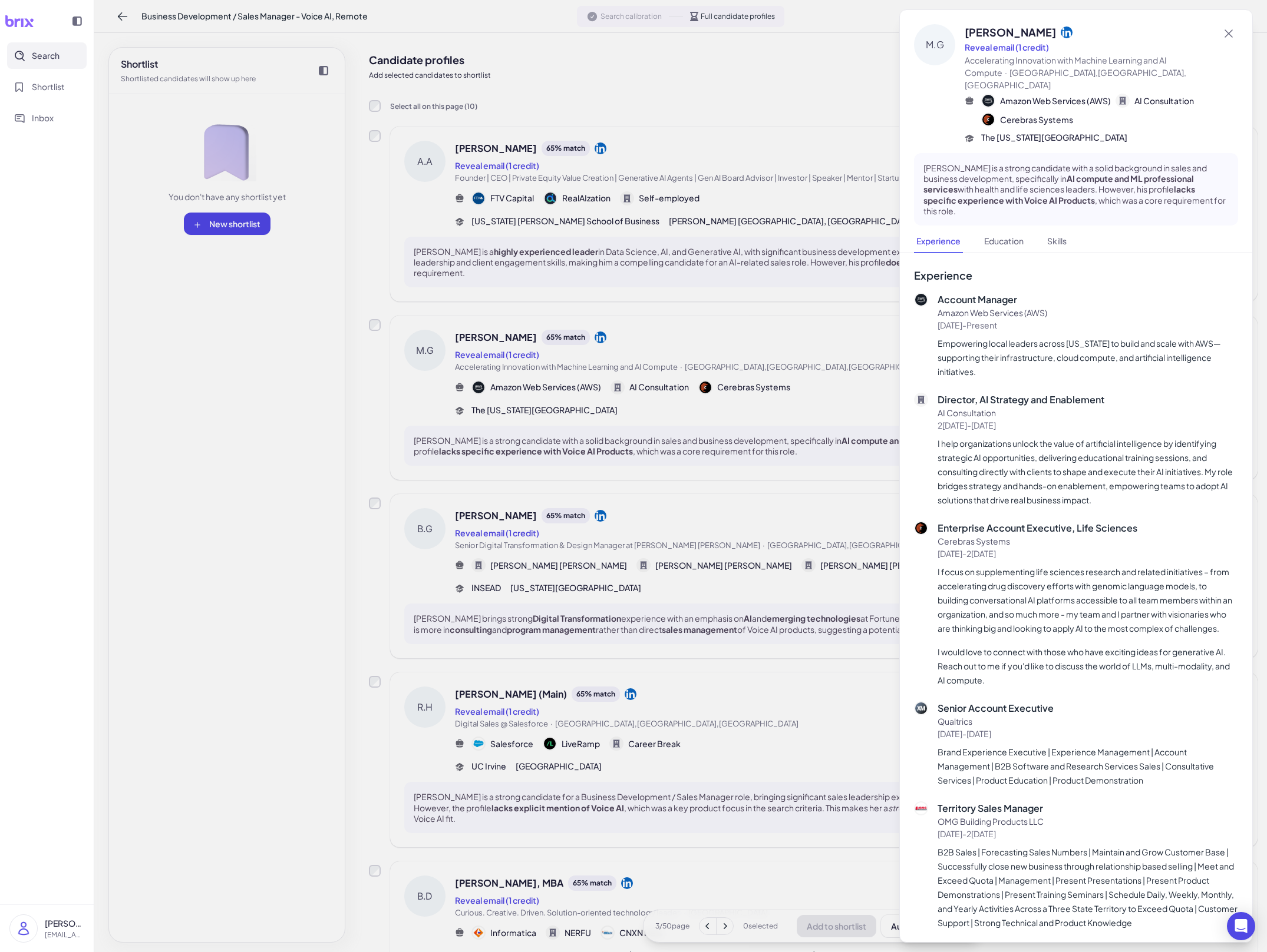
click at [763, 350] on div at bounding box center [634, 476] width 1267 height 952
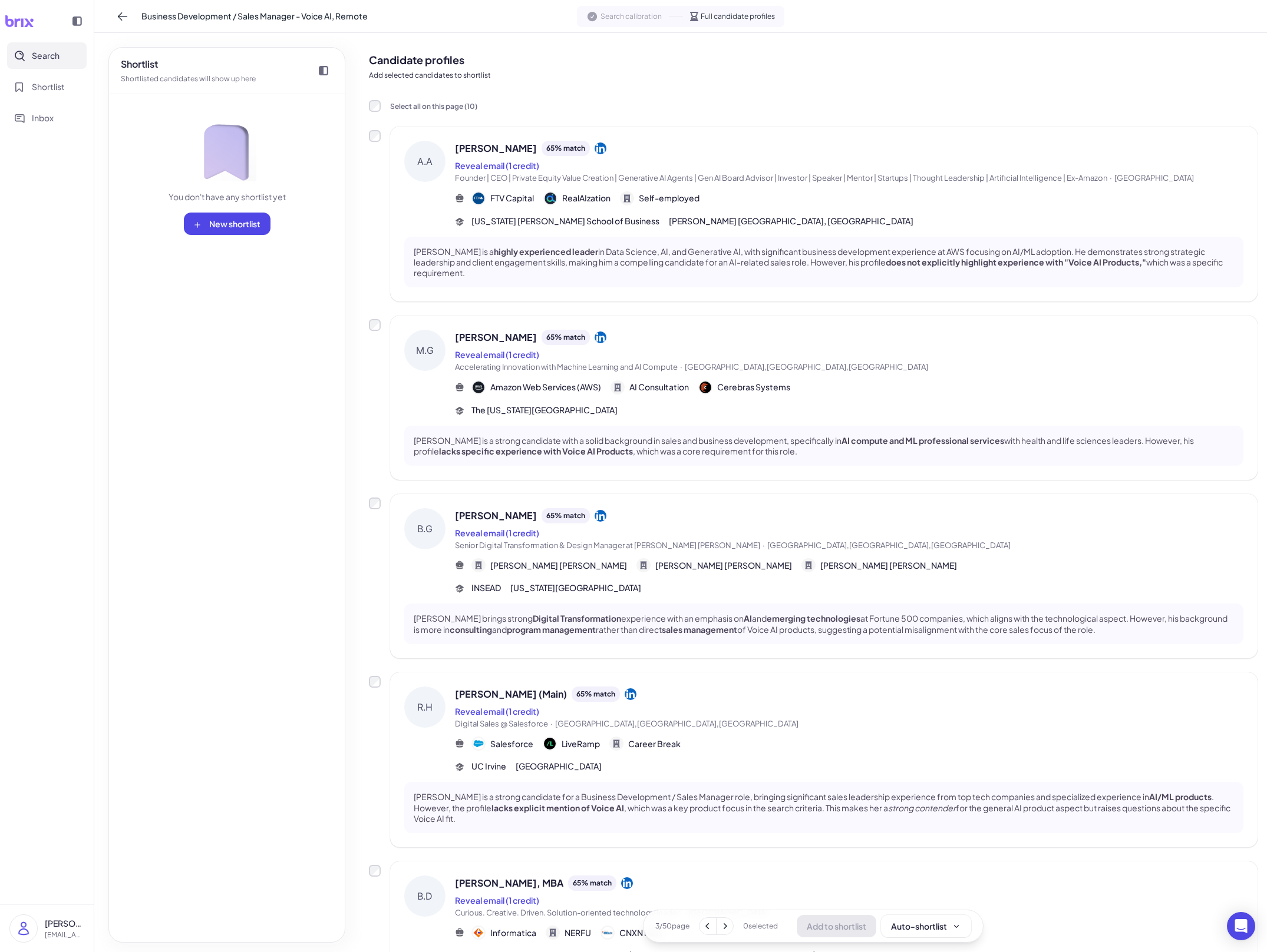
click at [740, 523] on div "Brett Gray 65 % match" at bounding box center [849, 515] width 788 height 15
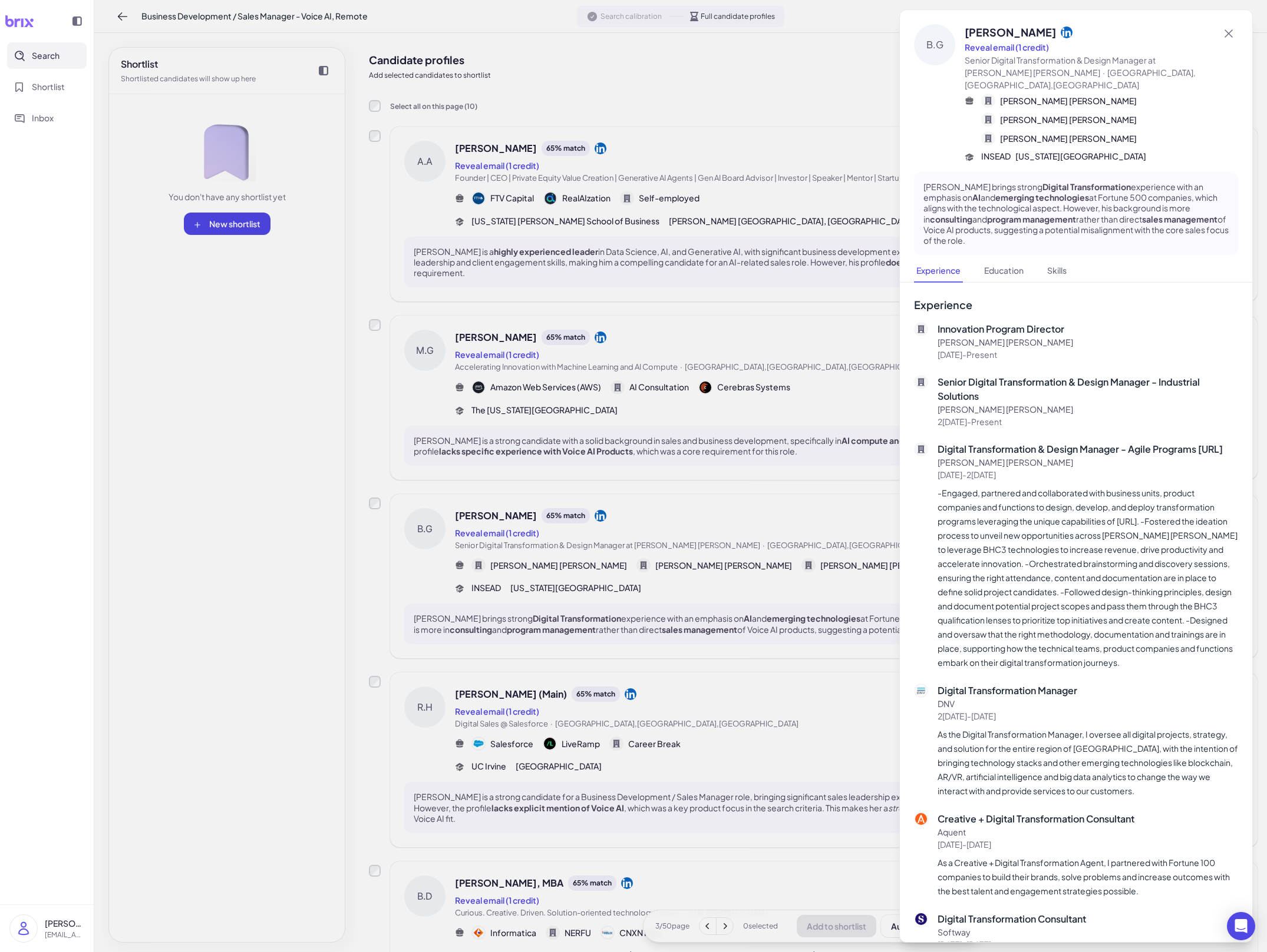
click at [740, 523] on div at bounding box center [634, 476] width 1267 height 952
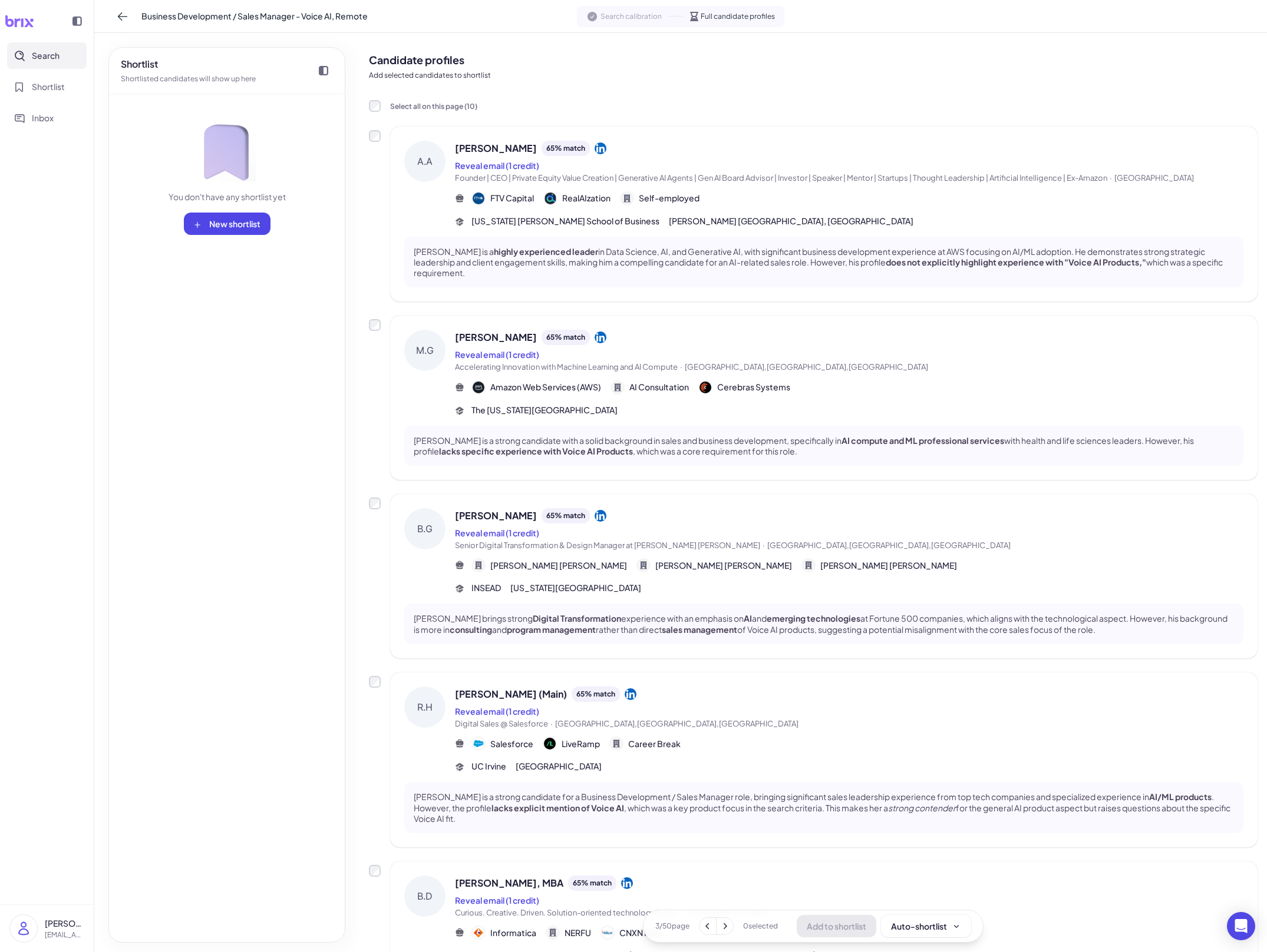
click at [693, 680] on div "R.H Renee Hauge (Main) 65 % match Reveal email (1 credit) Digital Sales @ Sales…" at bounding box center [824, 760] width 867 height 175
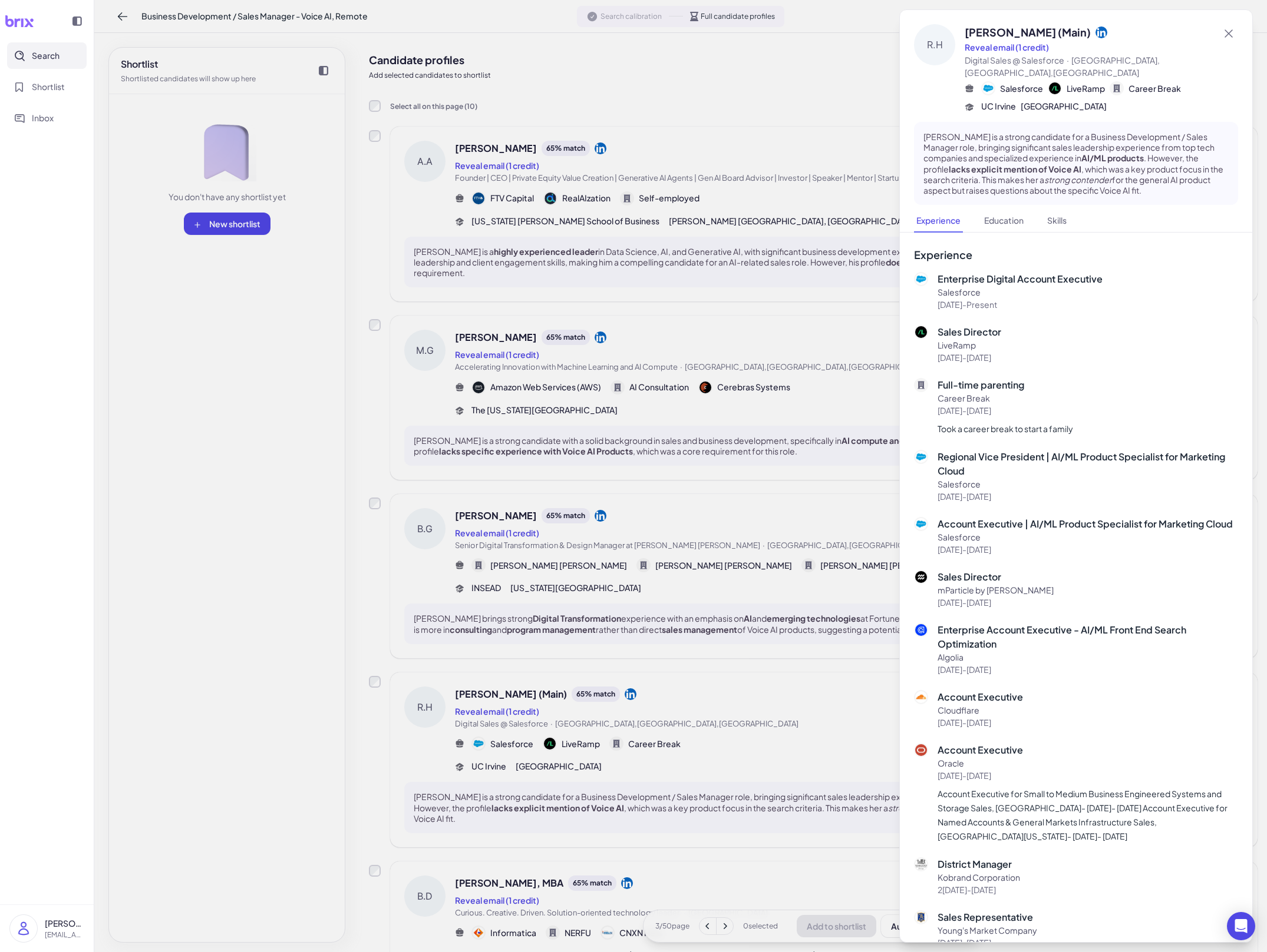
click at [693, 680] on div at bounding box center [634, 476] width 1267 height 952
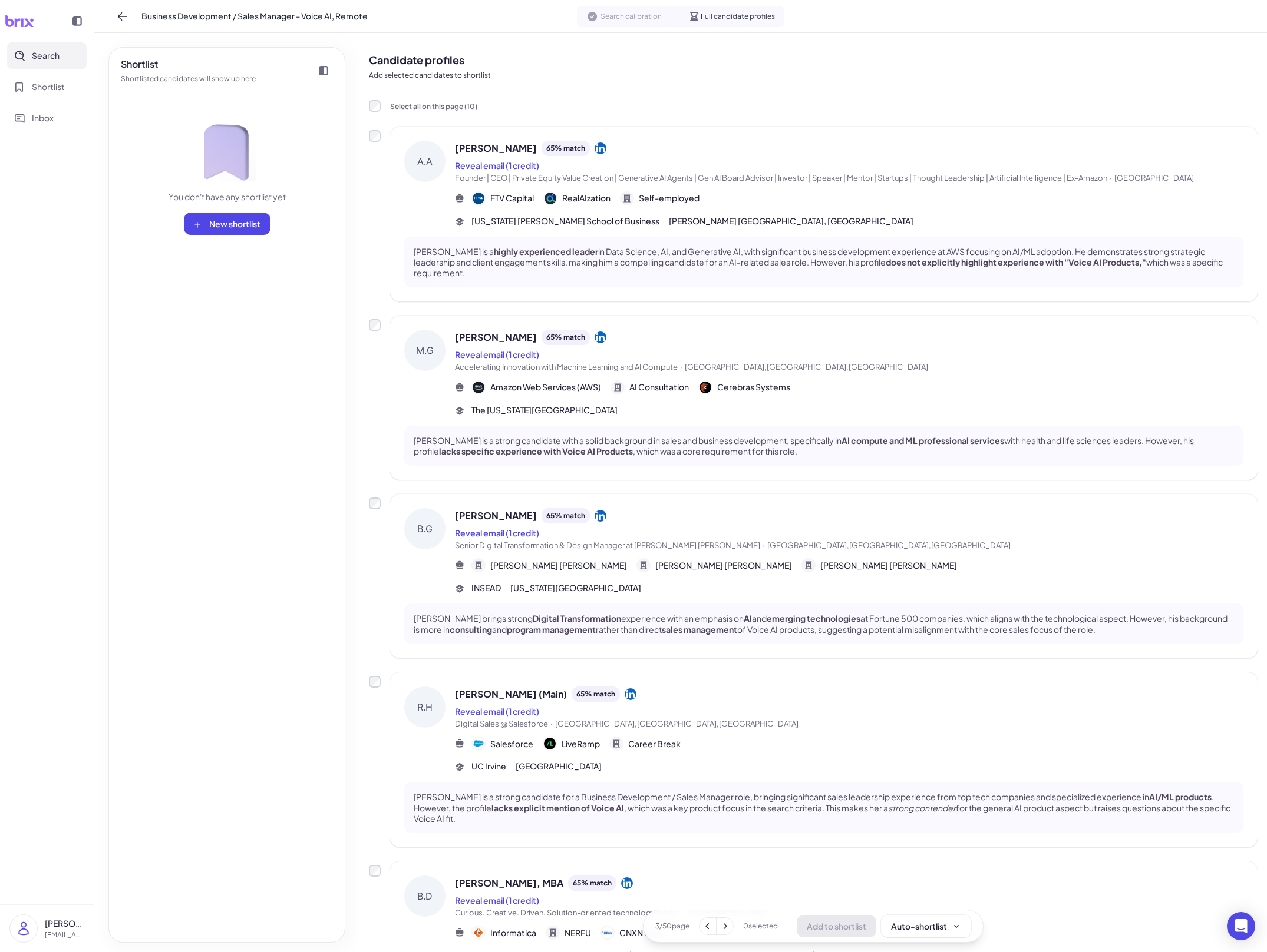
click at [891, 727] on span "Digital Sales @ Salesforce · Santa Monica,CA,United States" at bounding box center [849, 724] width 788 height 12
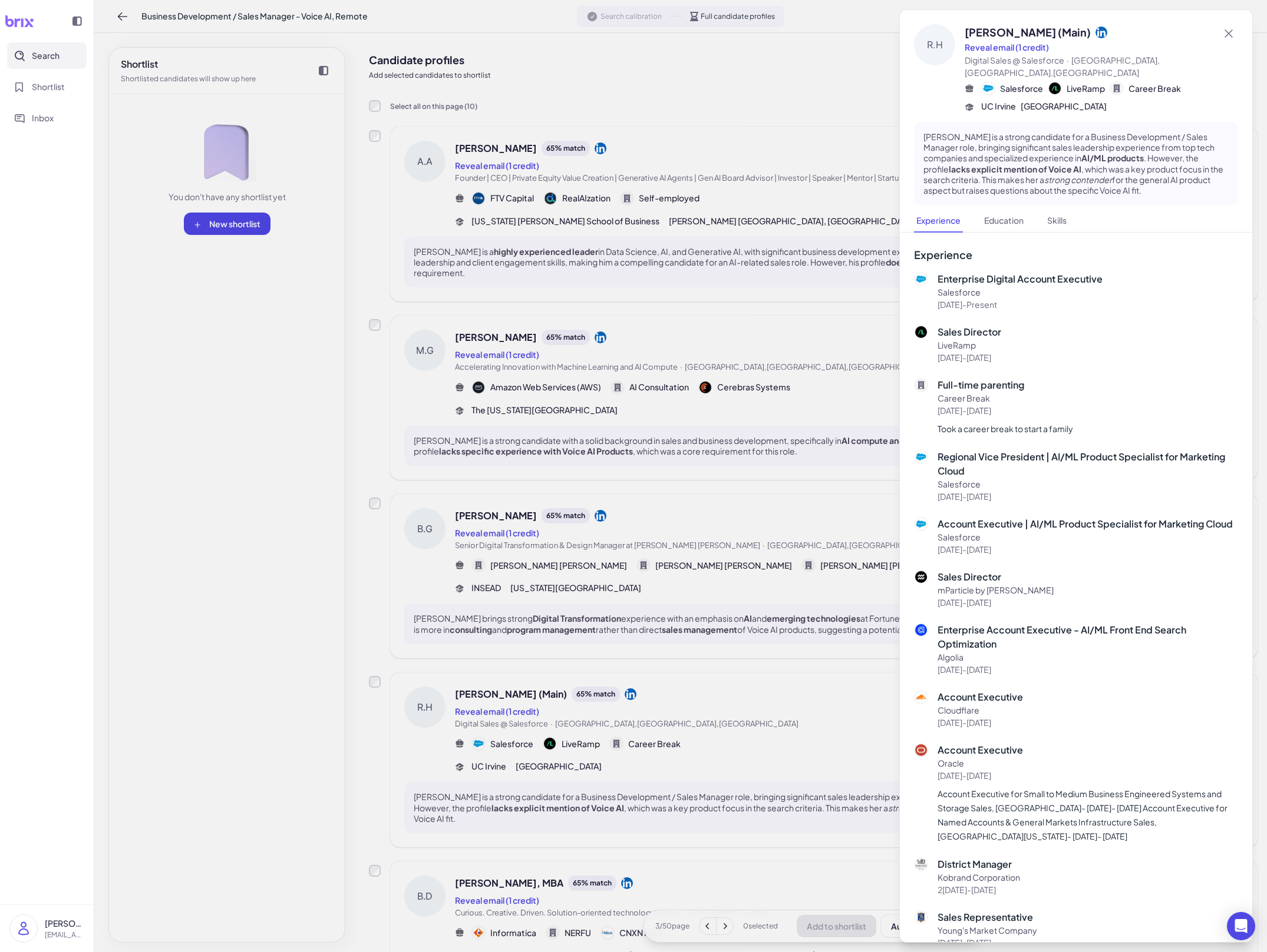
click at [825, 727] on div at bounding box center [634, 476] width 1267 height 952
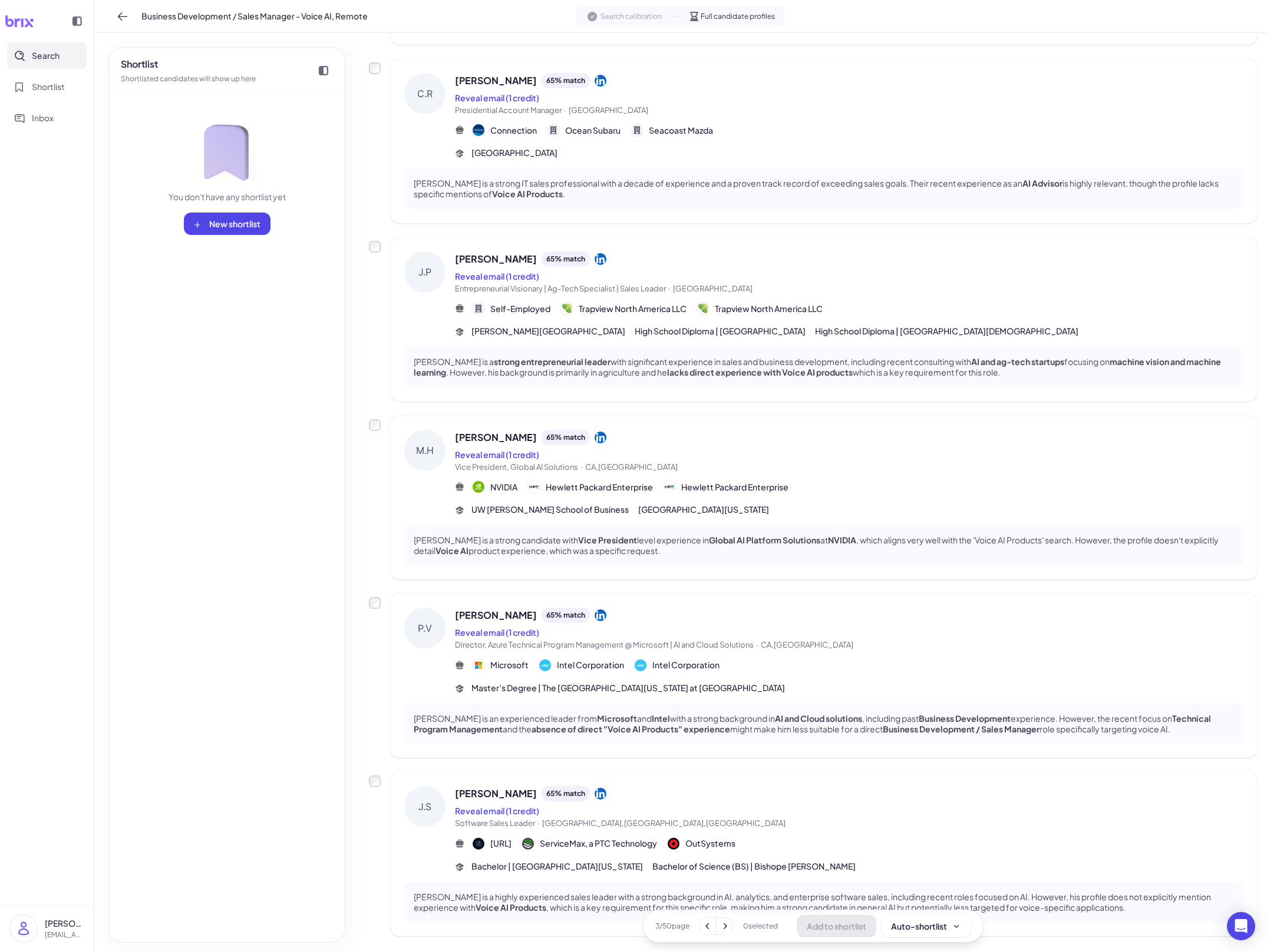
scroll to position [1020, 0]
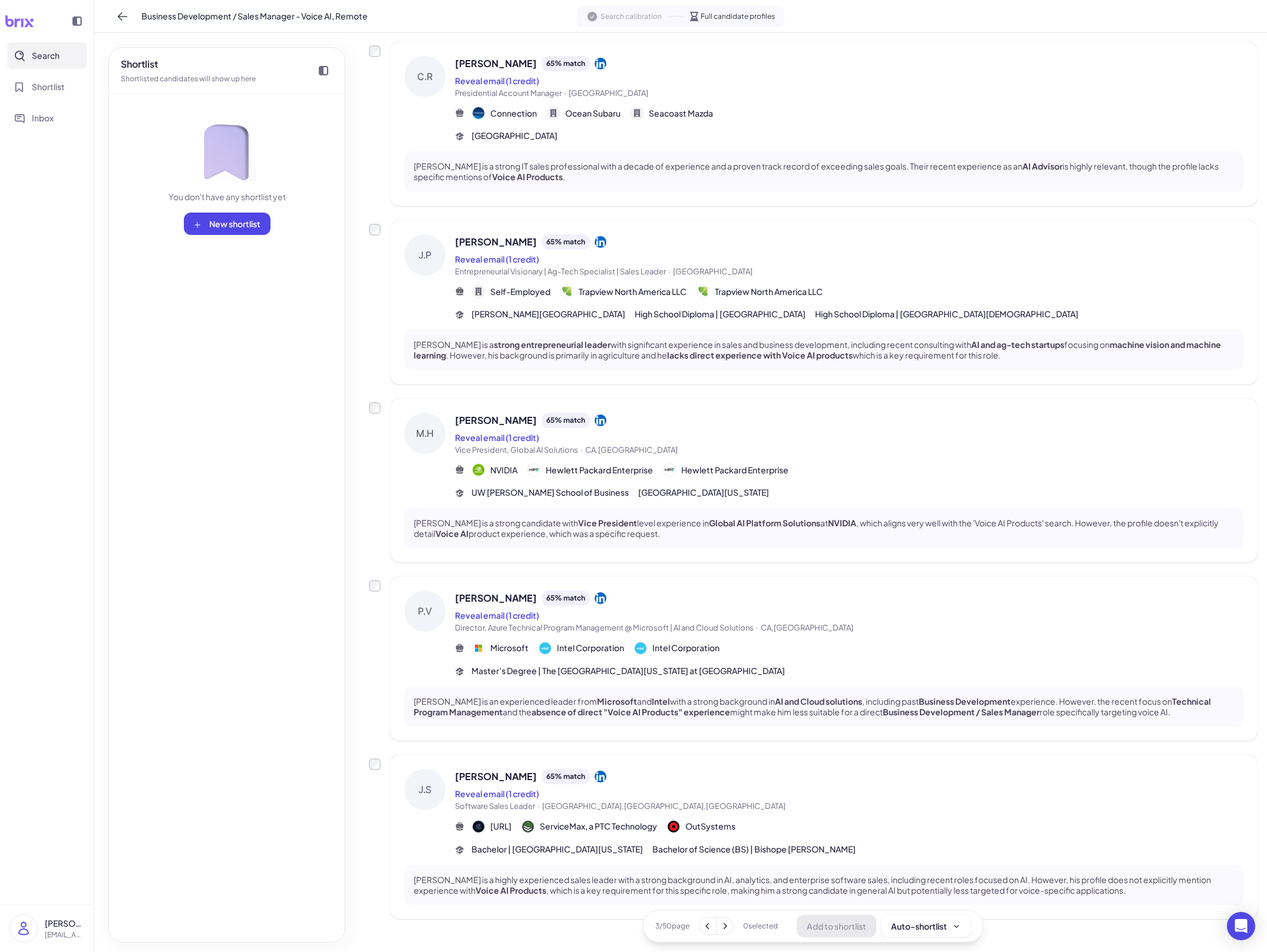
click at [510, 769] on span "Joe Scharnikow" at bounding box center [496, 776] width 82 height 14
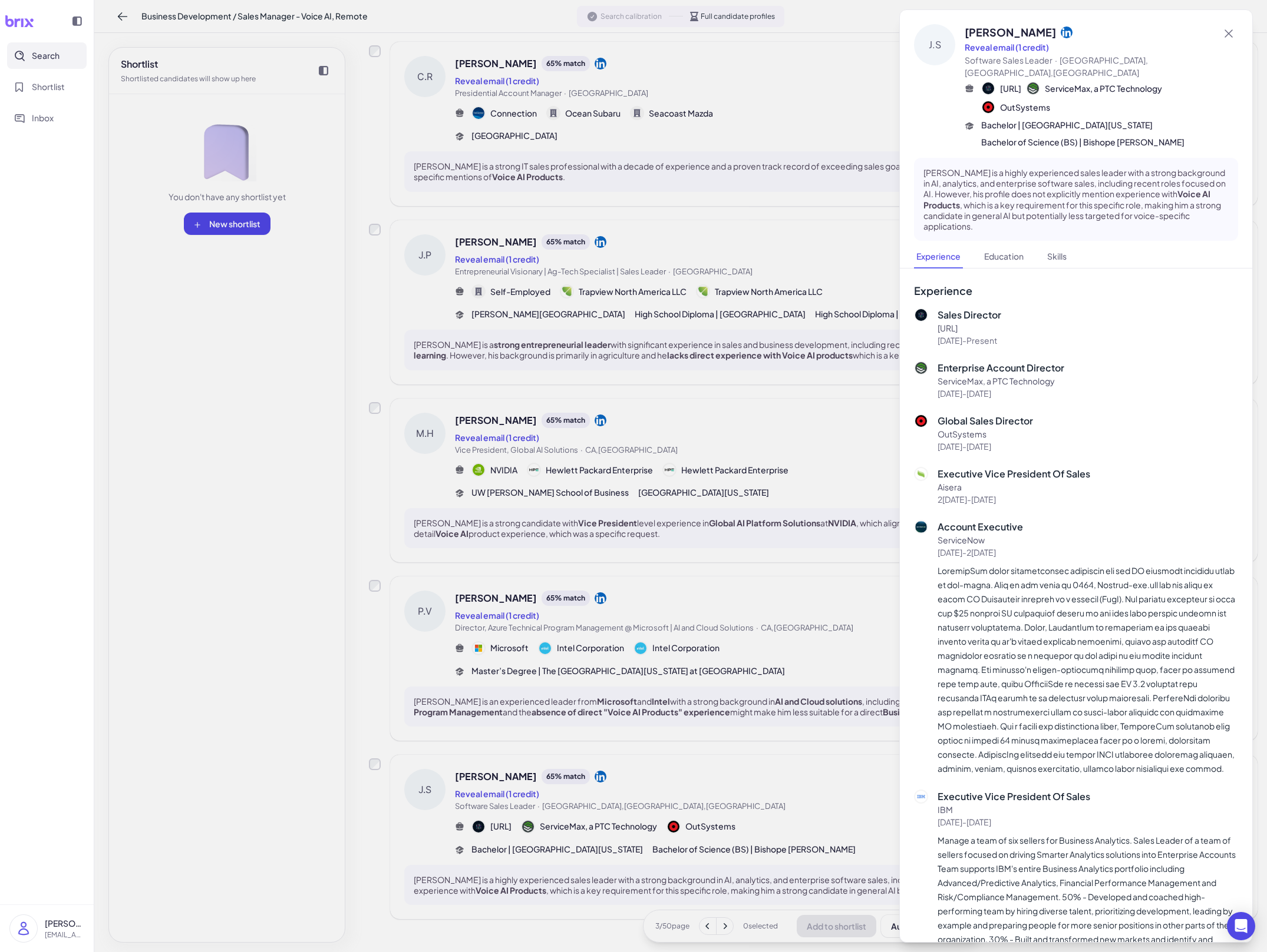
click at [510, 755] on div at bounding box center [634, 476] width 1267 height 952
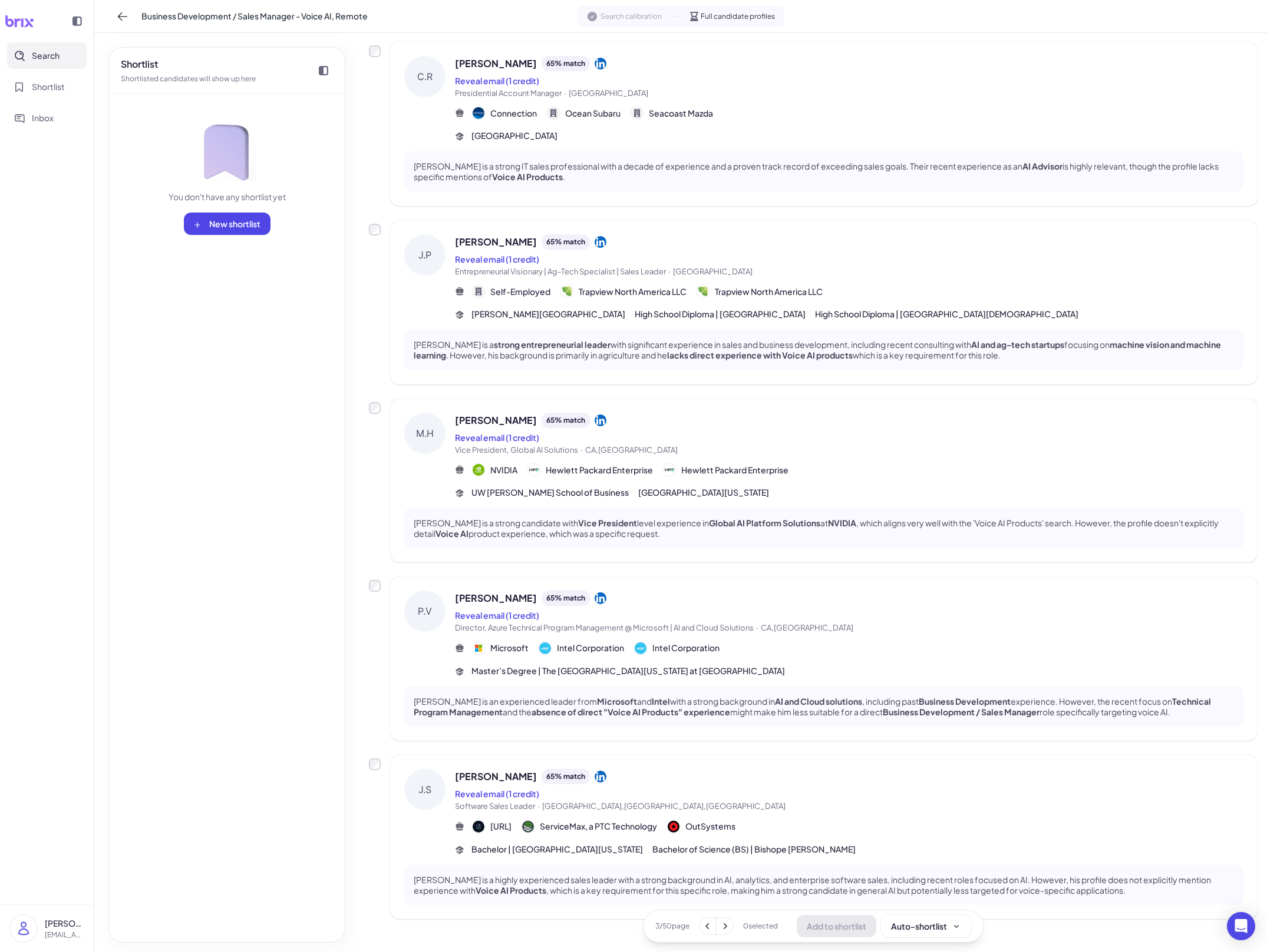
click at [509, 769] on span "Joe Scharnikow" at bounding box center [496, 776] width 82 height 14
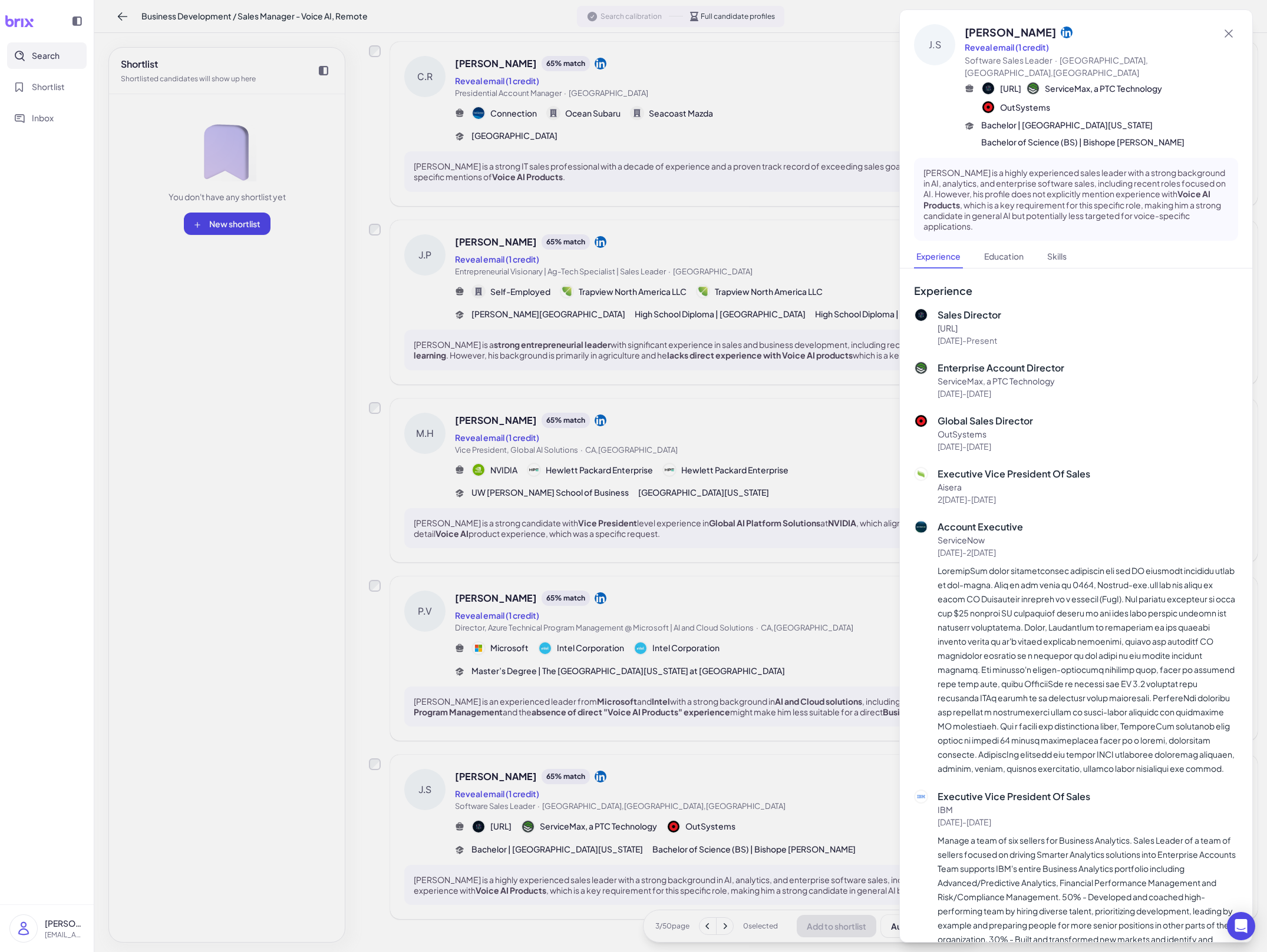
click at [509, 756] on div at bounding box center [634, 476] width 1267 height 952
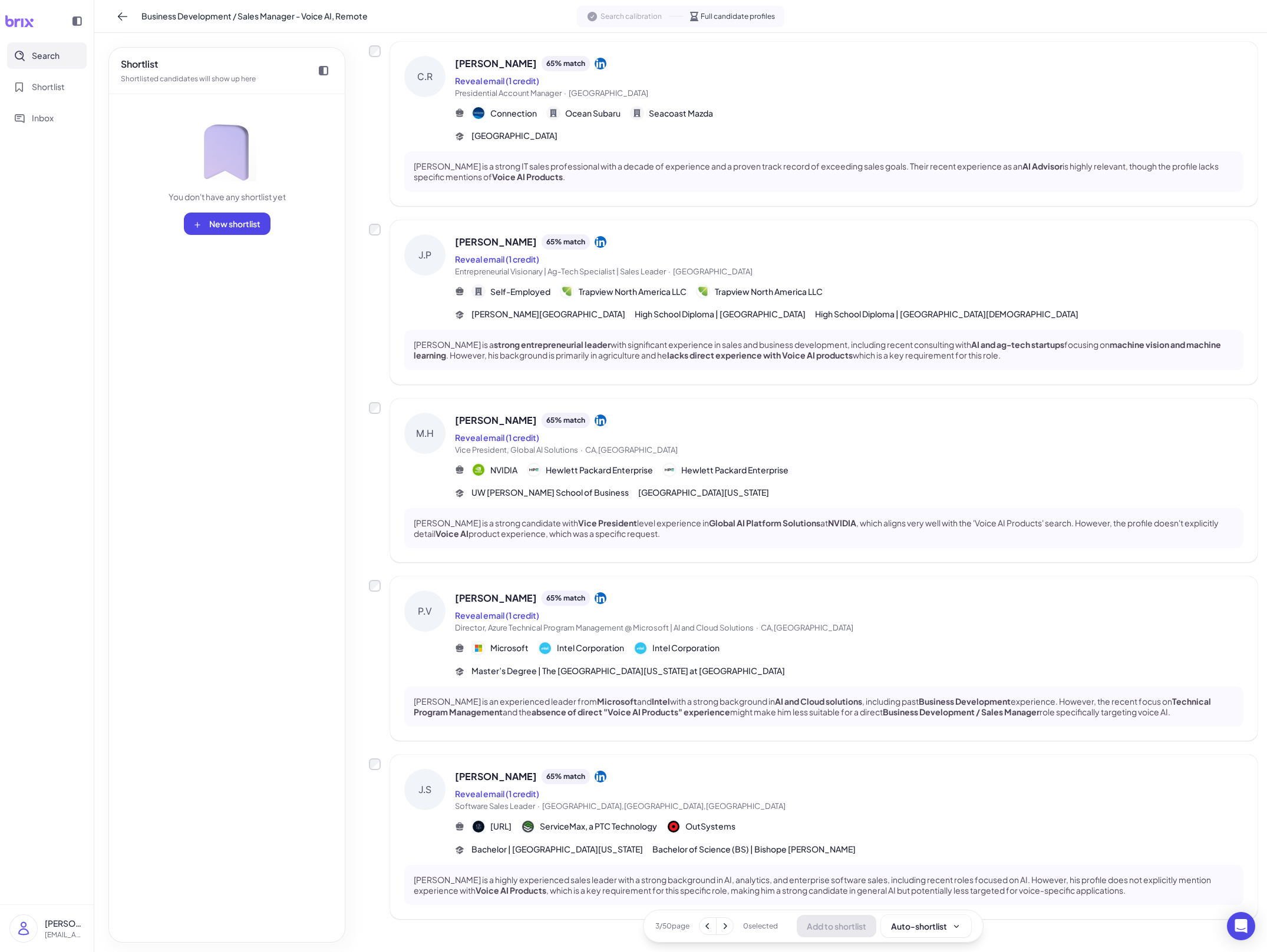
click at [723, 927] on icon at bounding box center [725, 926] width 12 height 12
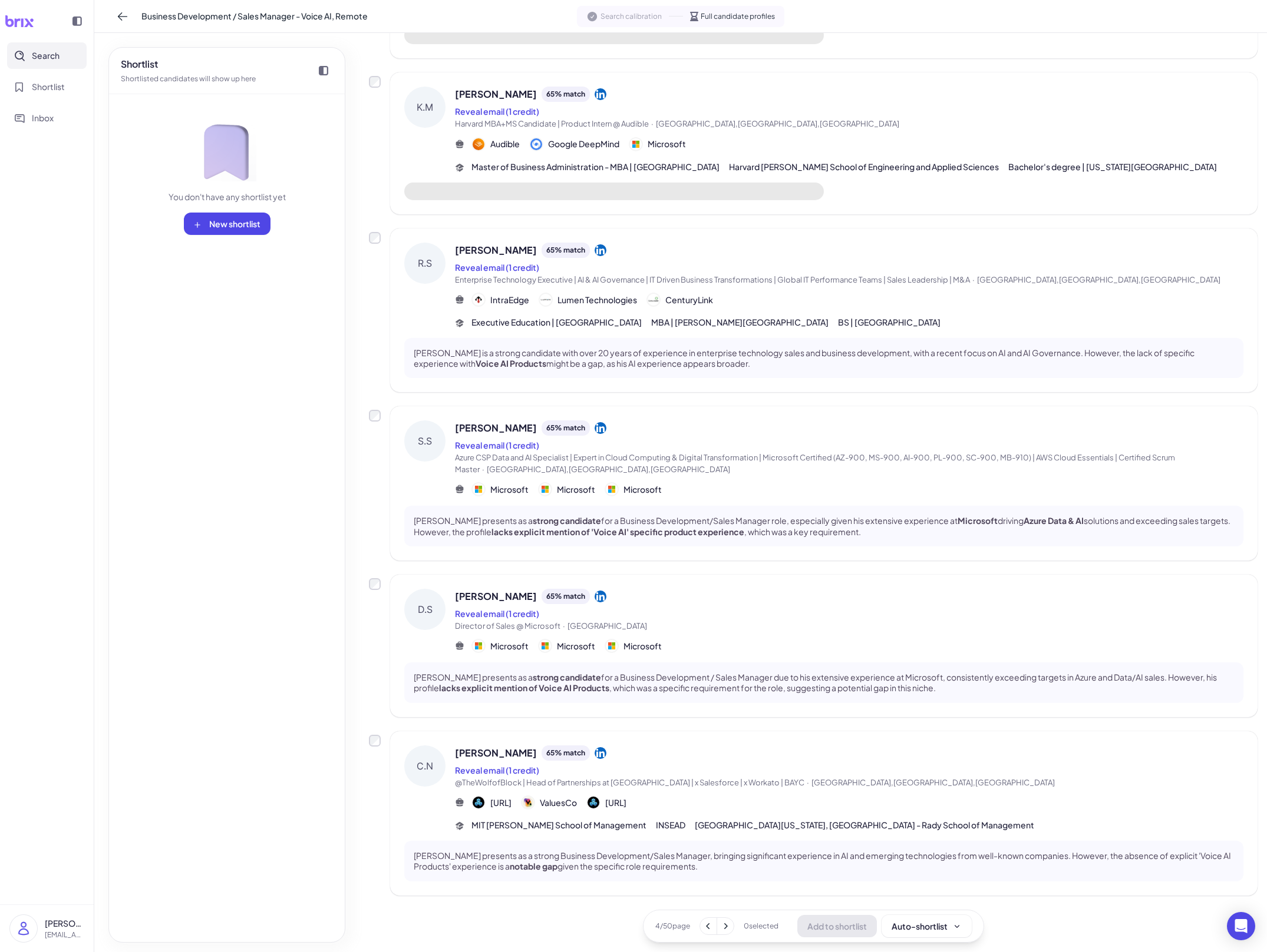
click at [723, 926] on icon at bounding box center [726, 926] width 12 height 12
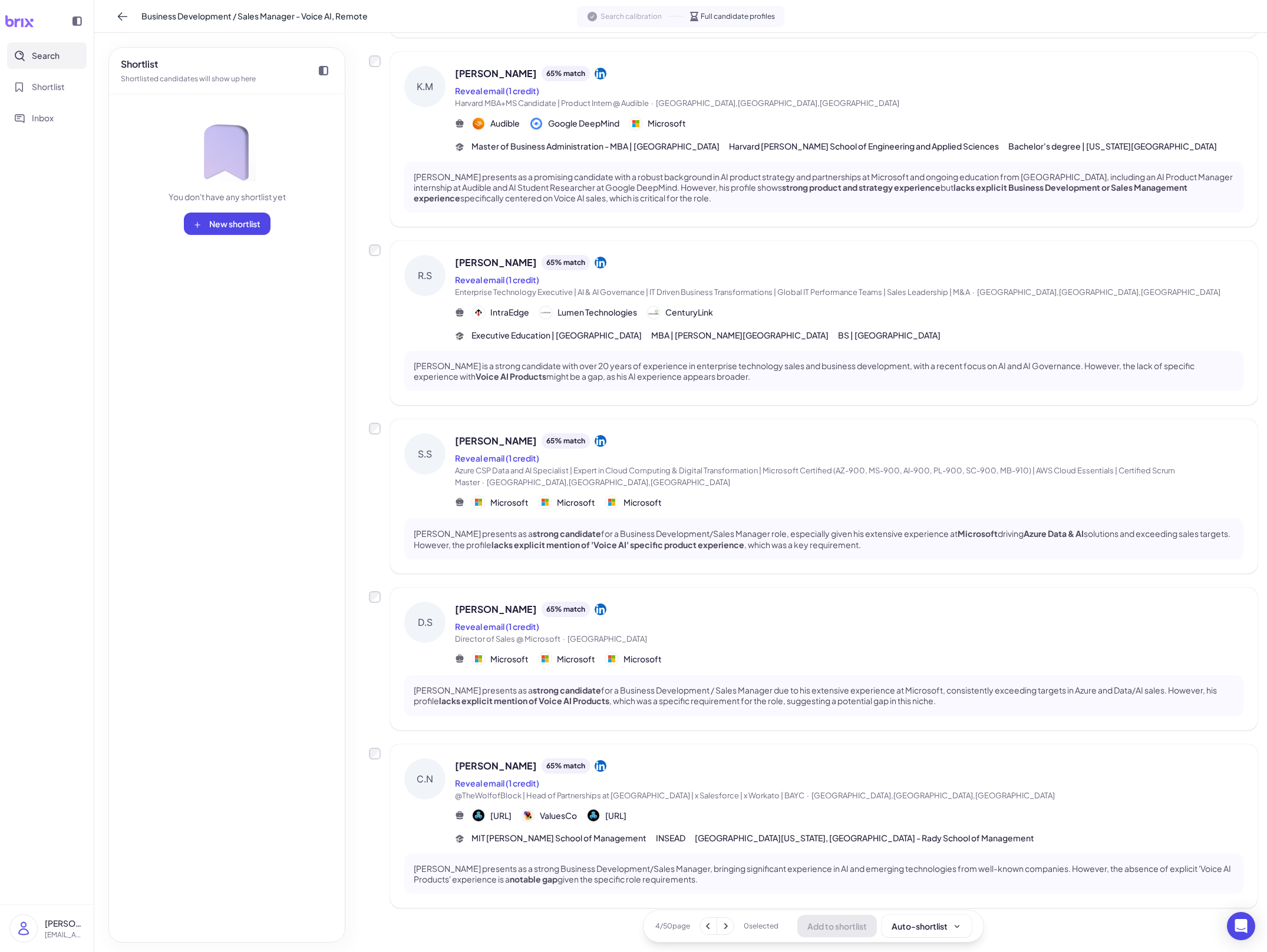
scroll to position [772, 0]
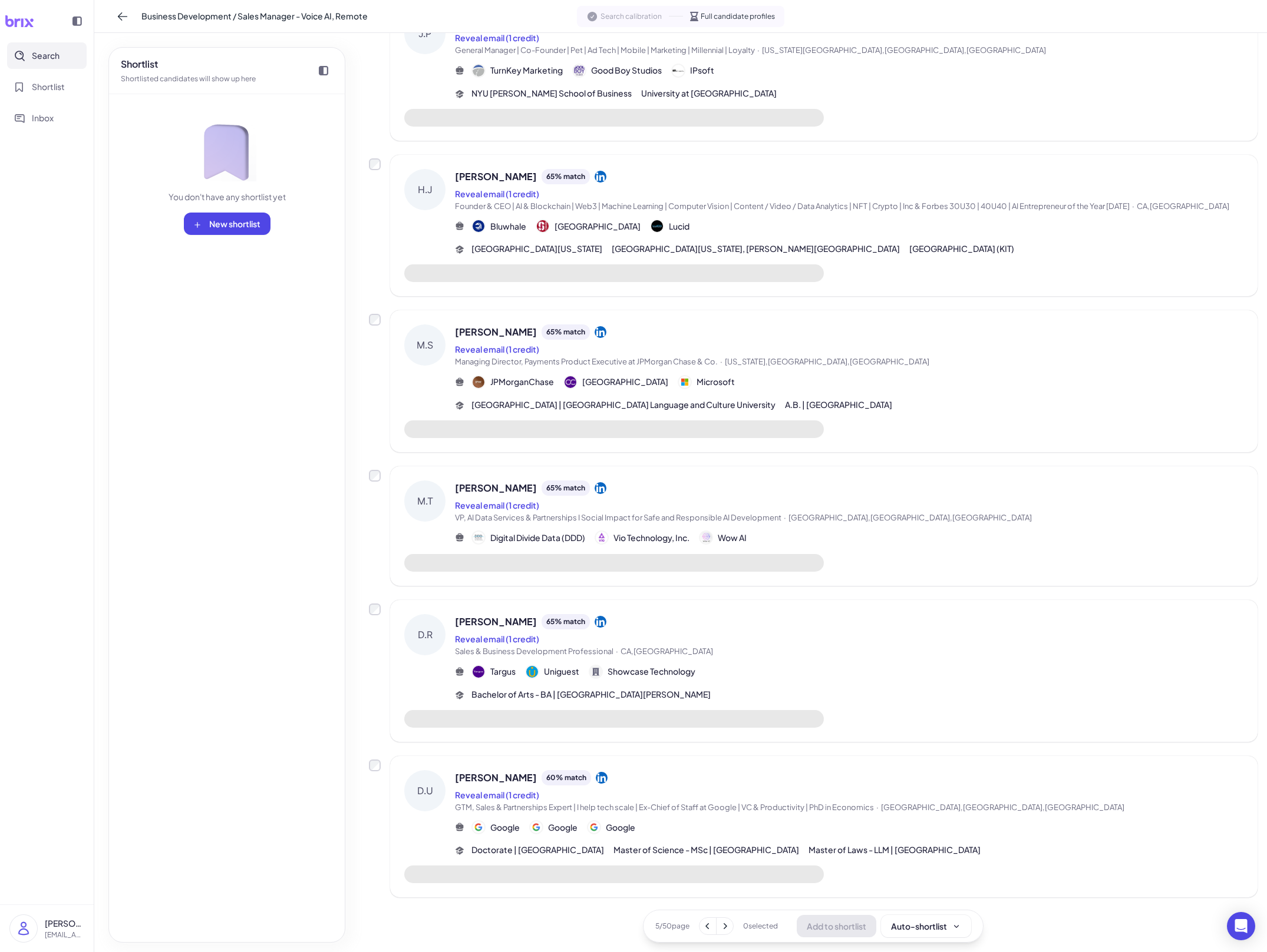
click at [698, 847] on span "Master of Science - MSc | Copenhagen Business School" at bounding box center [706, 850] width 186 height 13
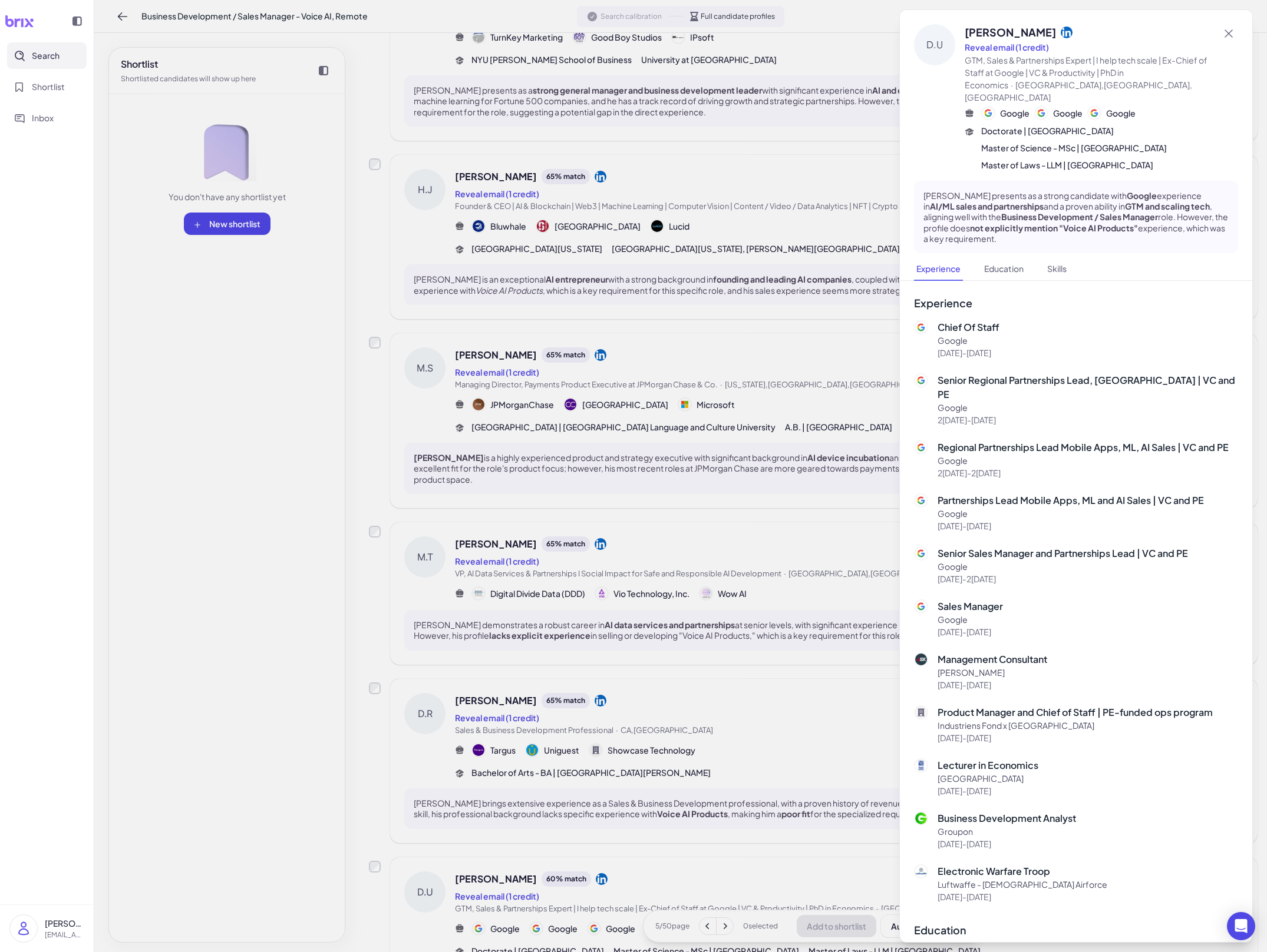
click at [698, 847] on div at bounding box center [634, 476] width 1267 height 952
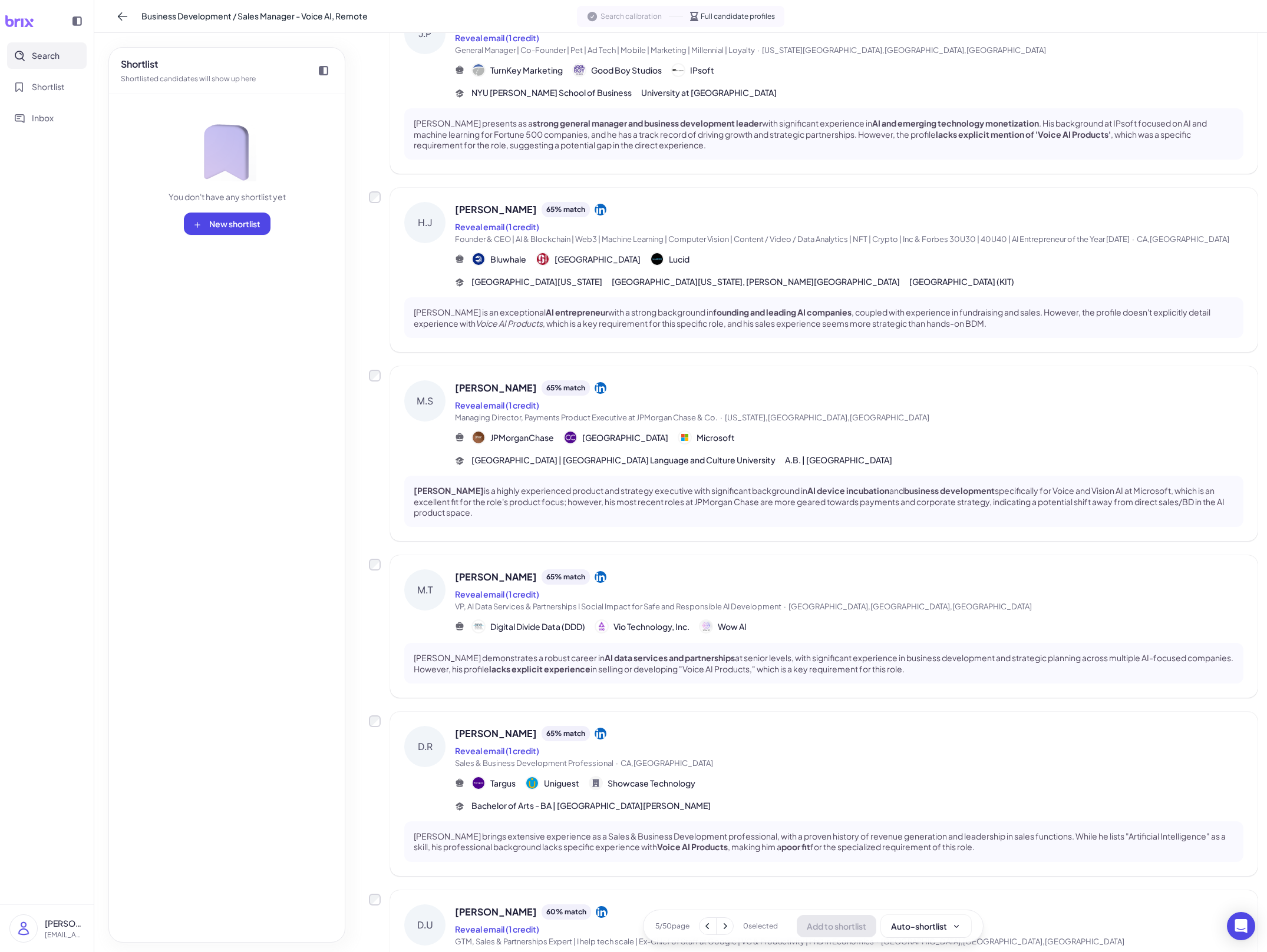
scroll to position [1043, 0]
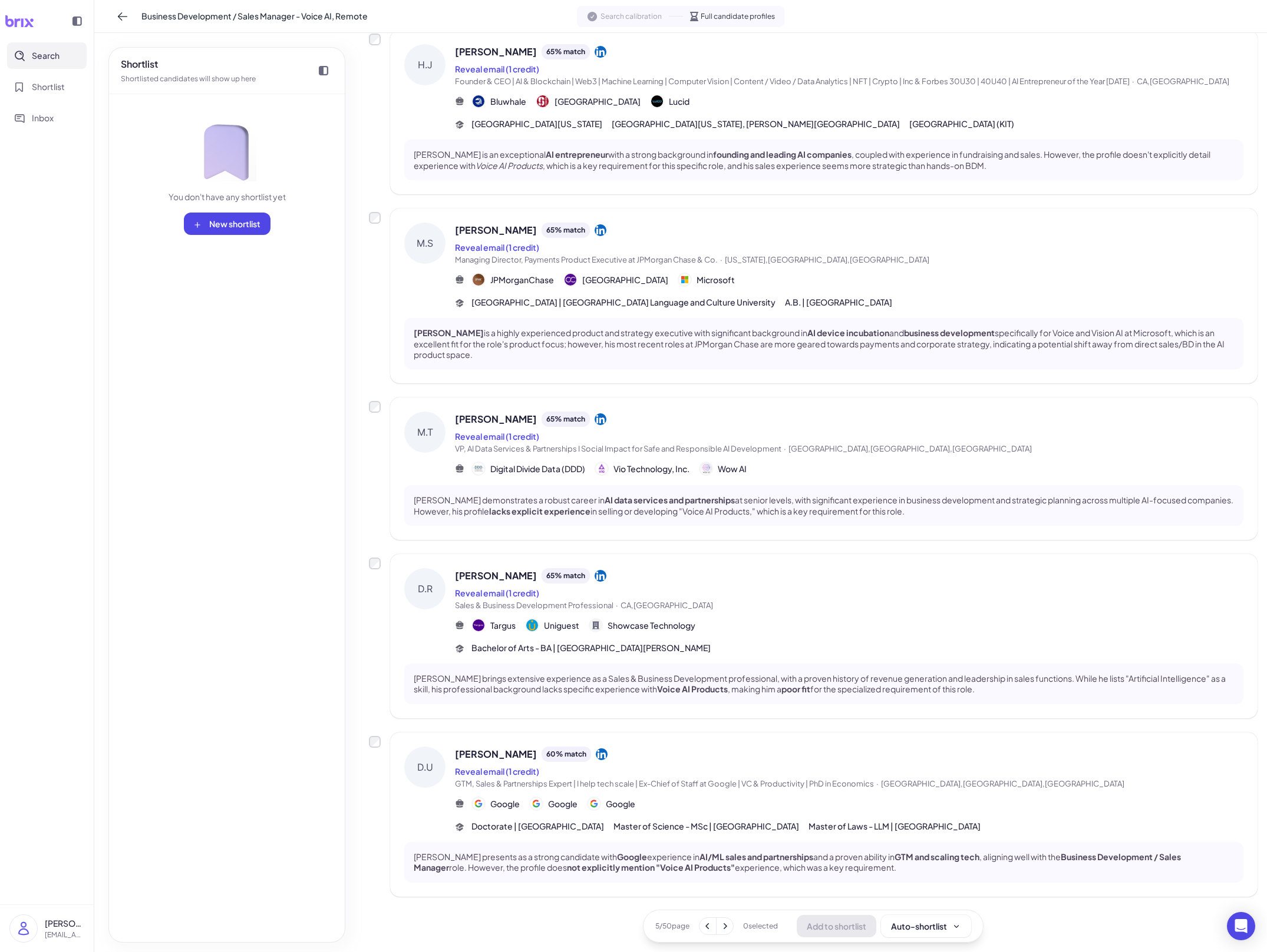
click at [724, 923] on icon at bounding box center [725, 926] width 12 height 12
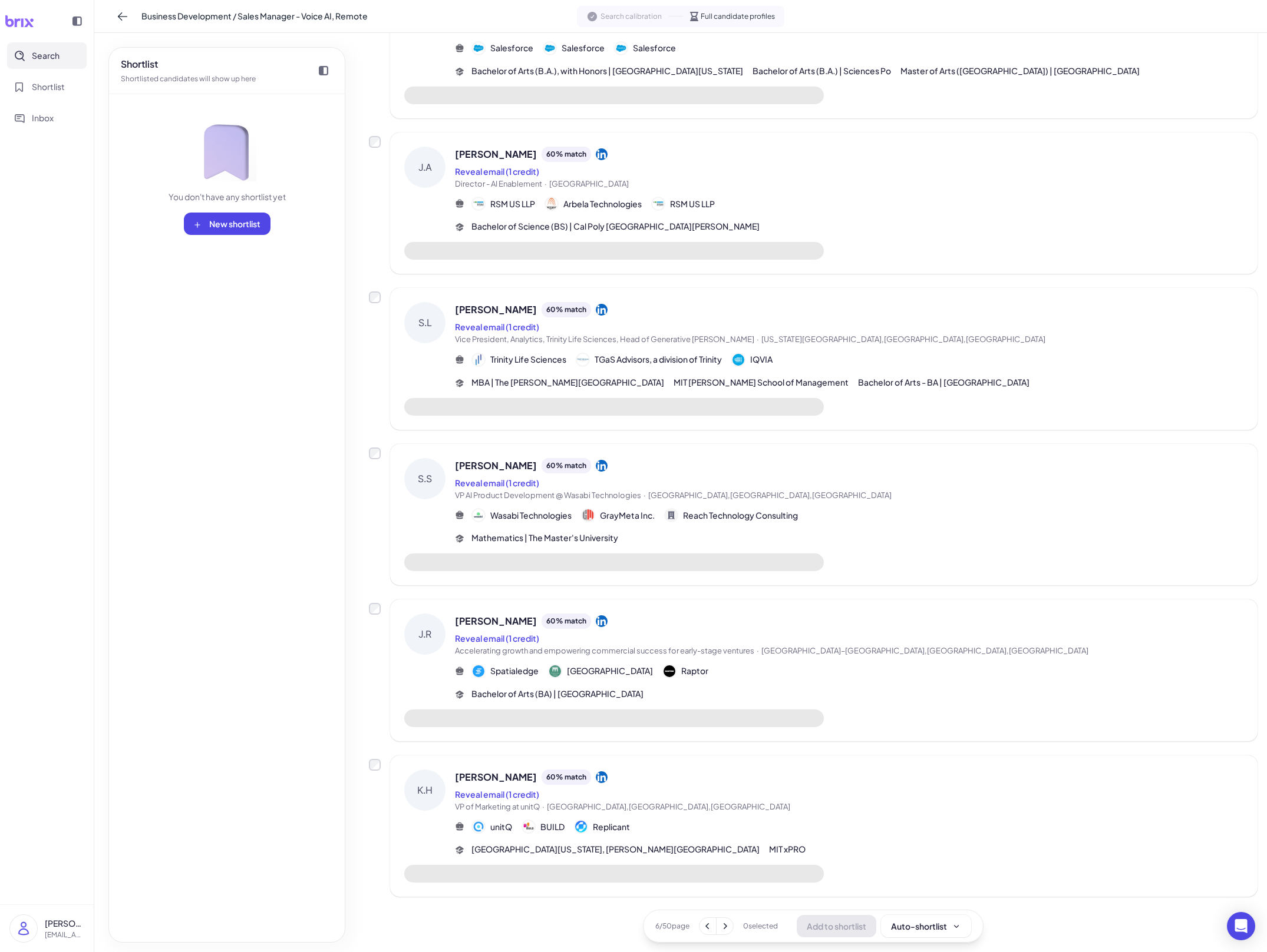
click at [739, 858] on div "K.H Katie Hurley 60 % match Reveal email (1 credit) VP of Marketing at unitQ · …" at bounding box center [824, 826] width 867 height 142
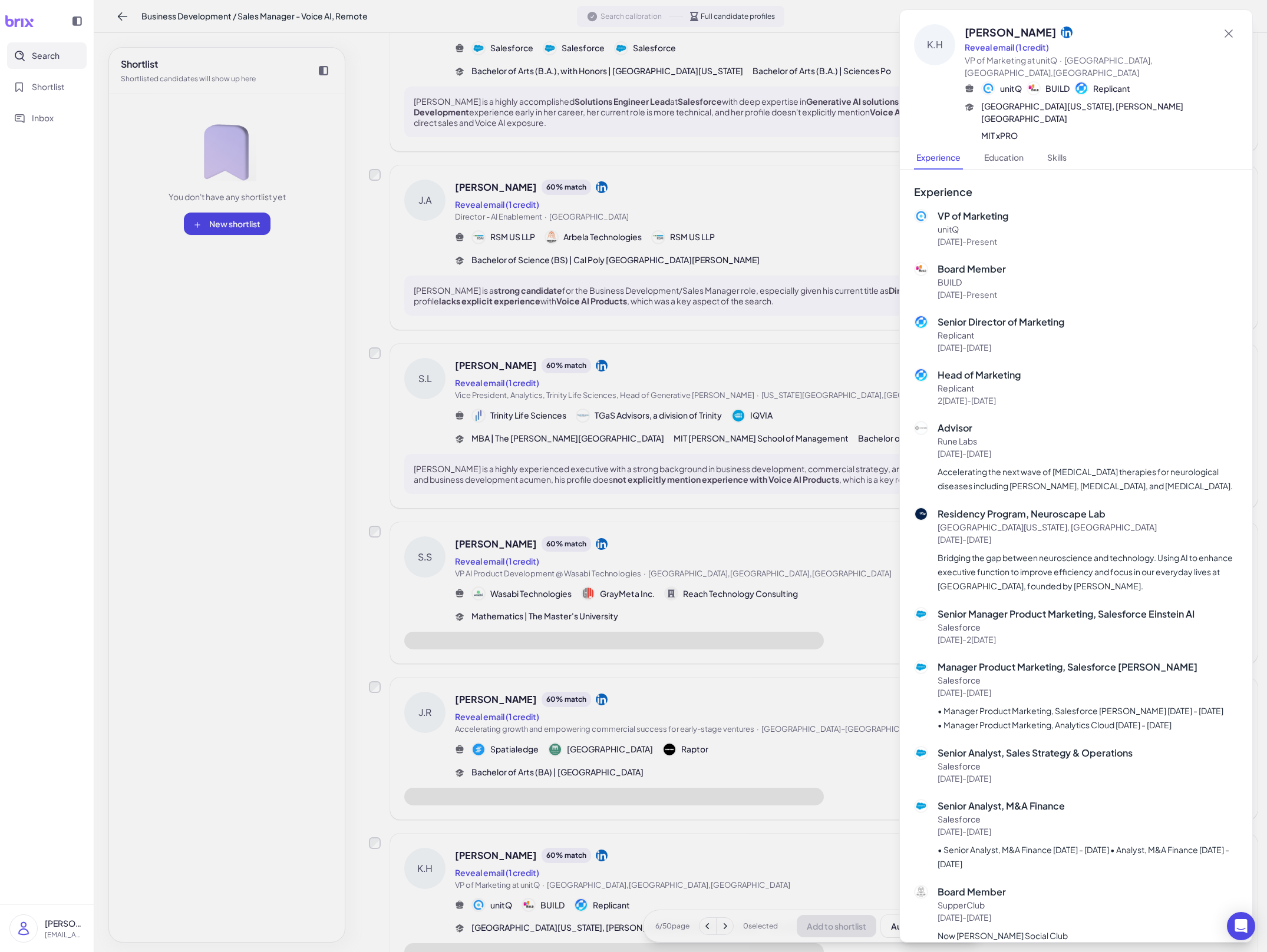
click at [739, 858] on div at bounding box center [634, 476] width 1267 height 952
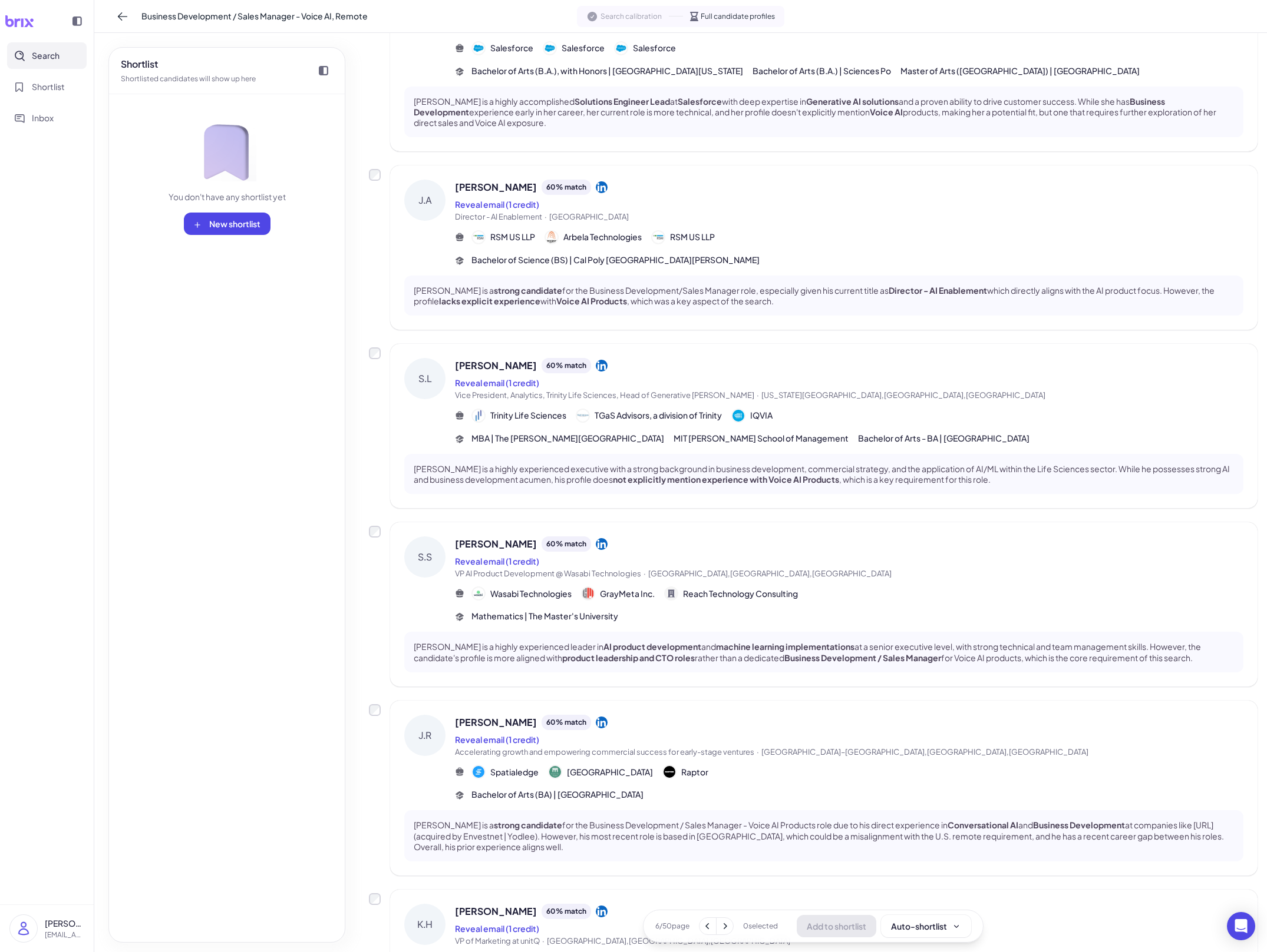
scroll to position [885, 0]
click at [765, 793] on div "Bachelor of Arts (BA) | Dartmouth College" at bounding box center [849, 795] width 788 height 13
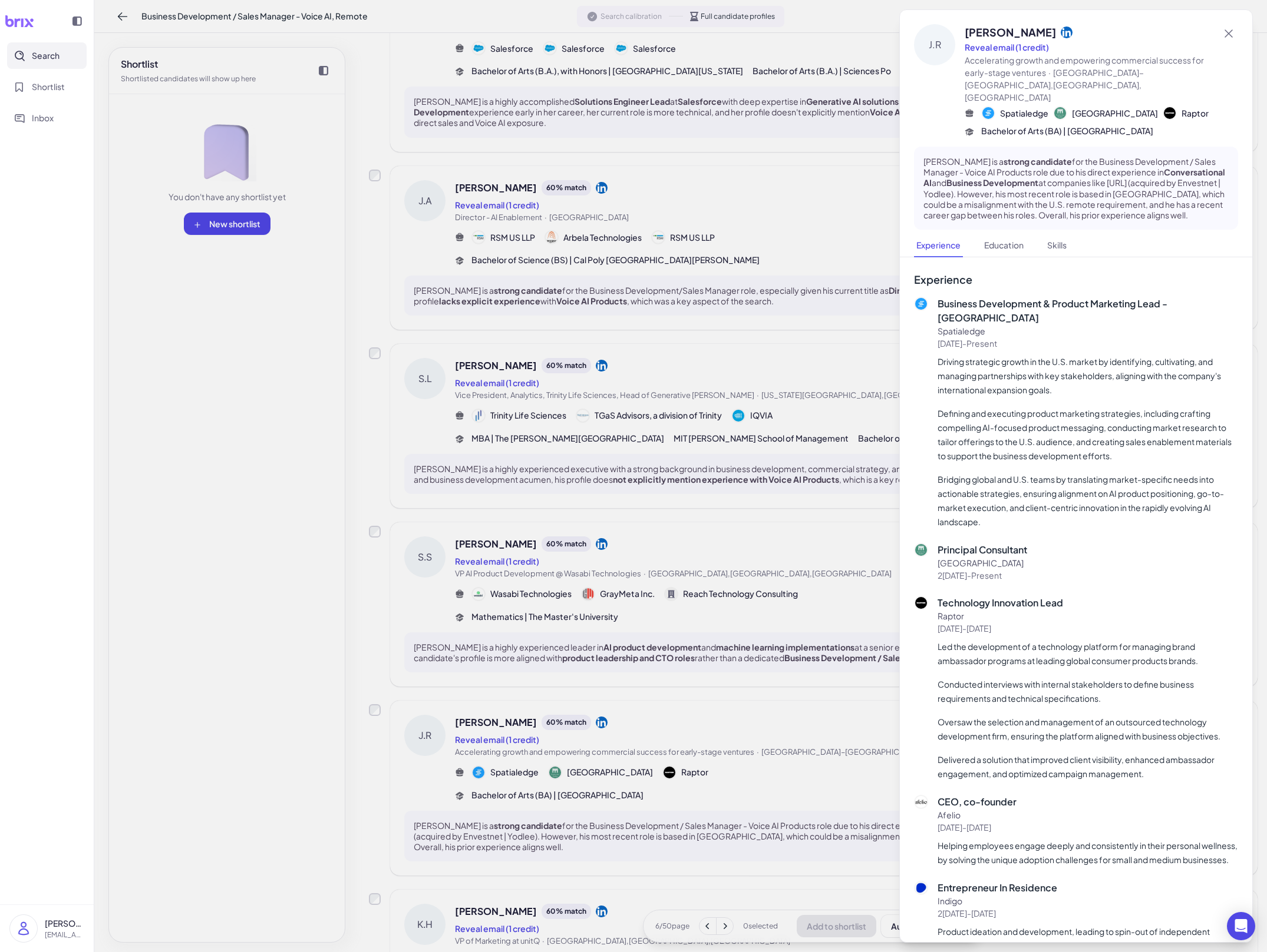
click at [754, 799] on div at bounding box center [634, 476] width 1267 height 952
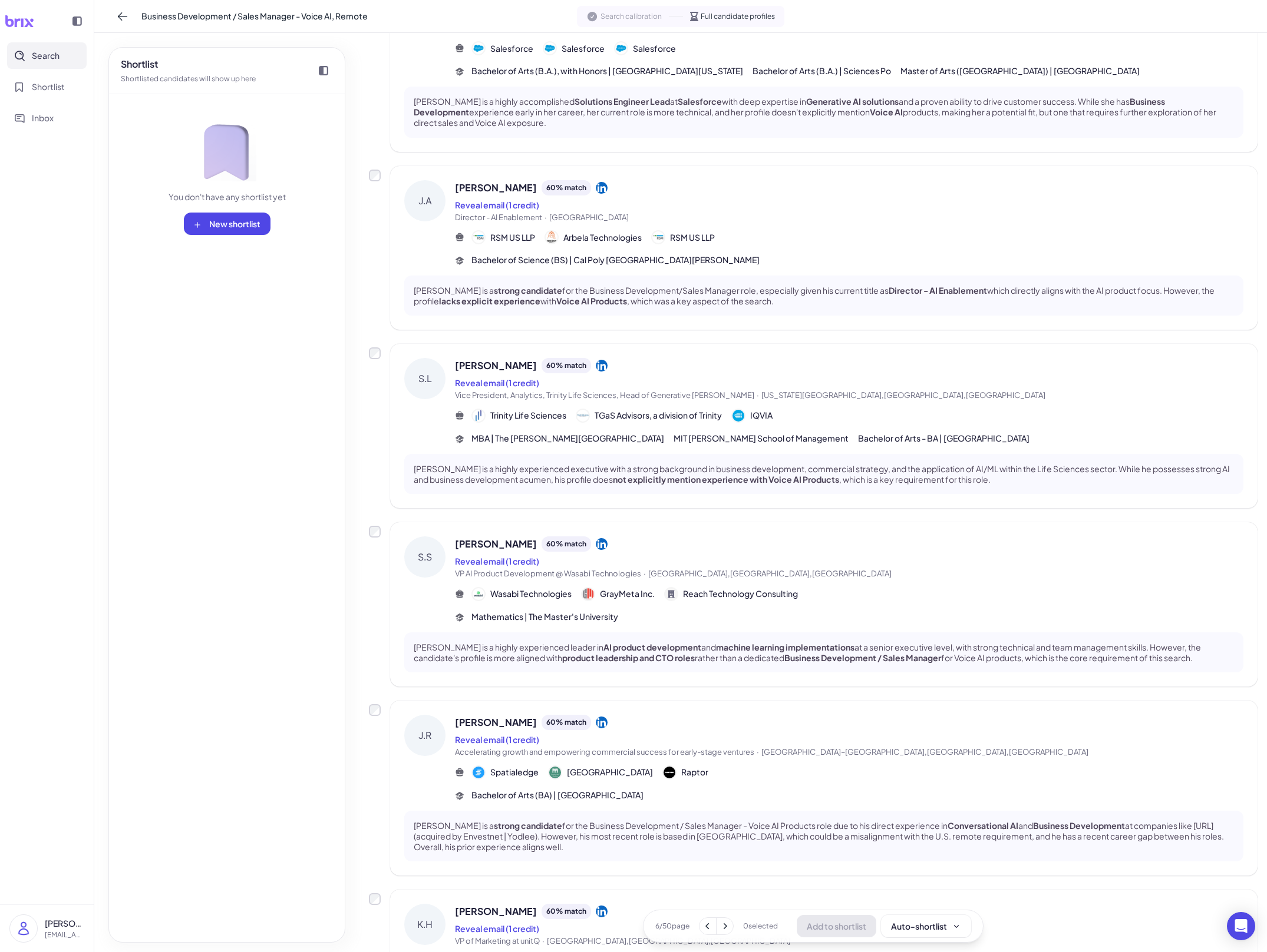
click at [726, 925] on icon at bounding box center [725, 926] width 12 height 12
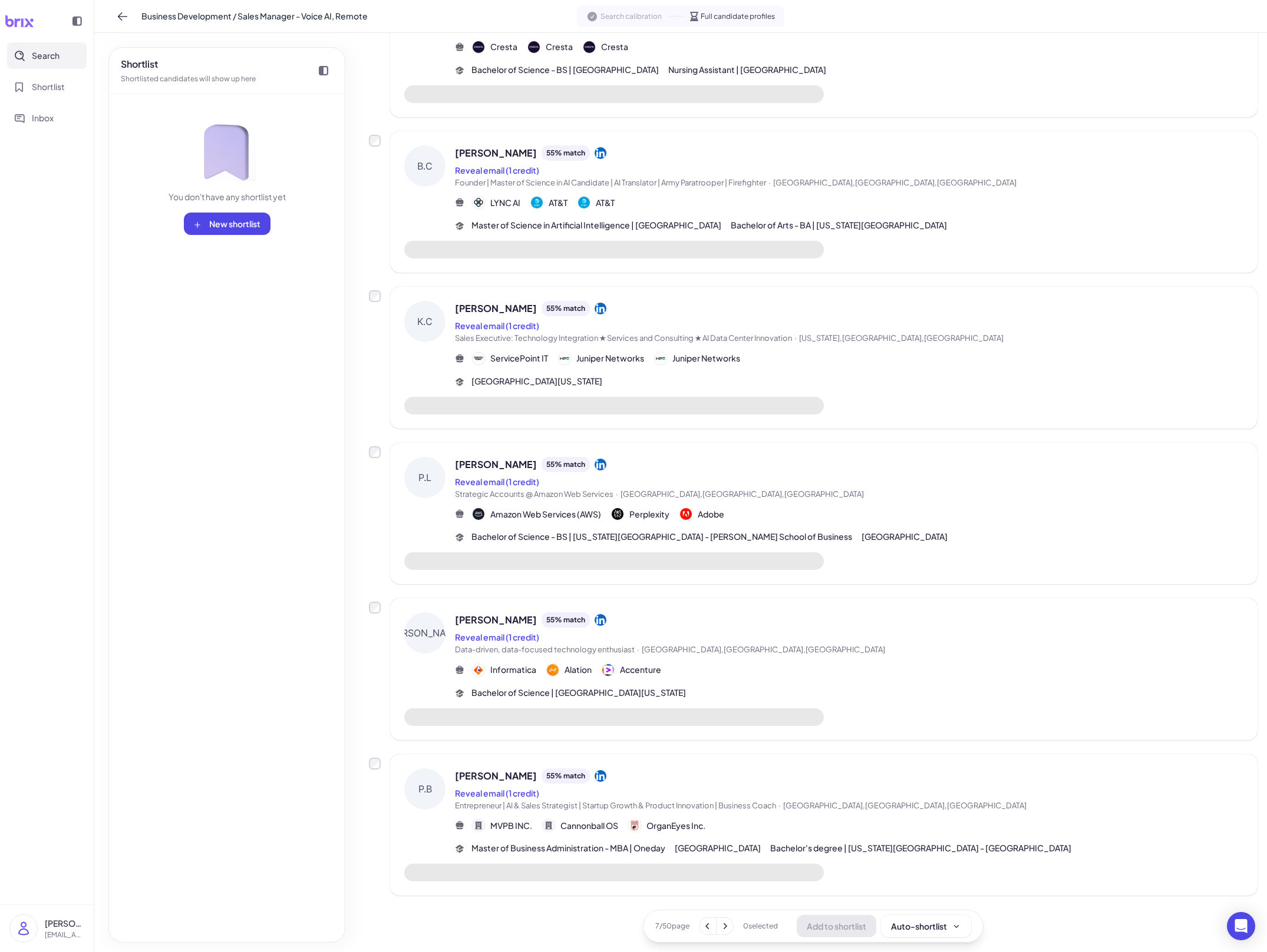
scroll to position [772, 0]
click at [740, 846] on span "San Diego City College" at bounding box center [717, 850] width 86 height 13
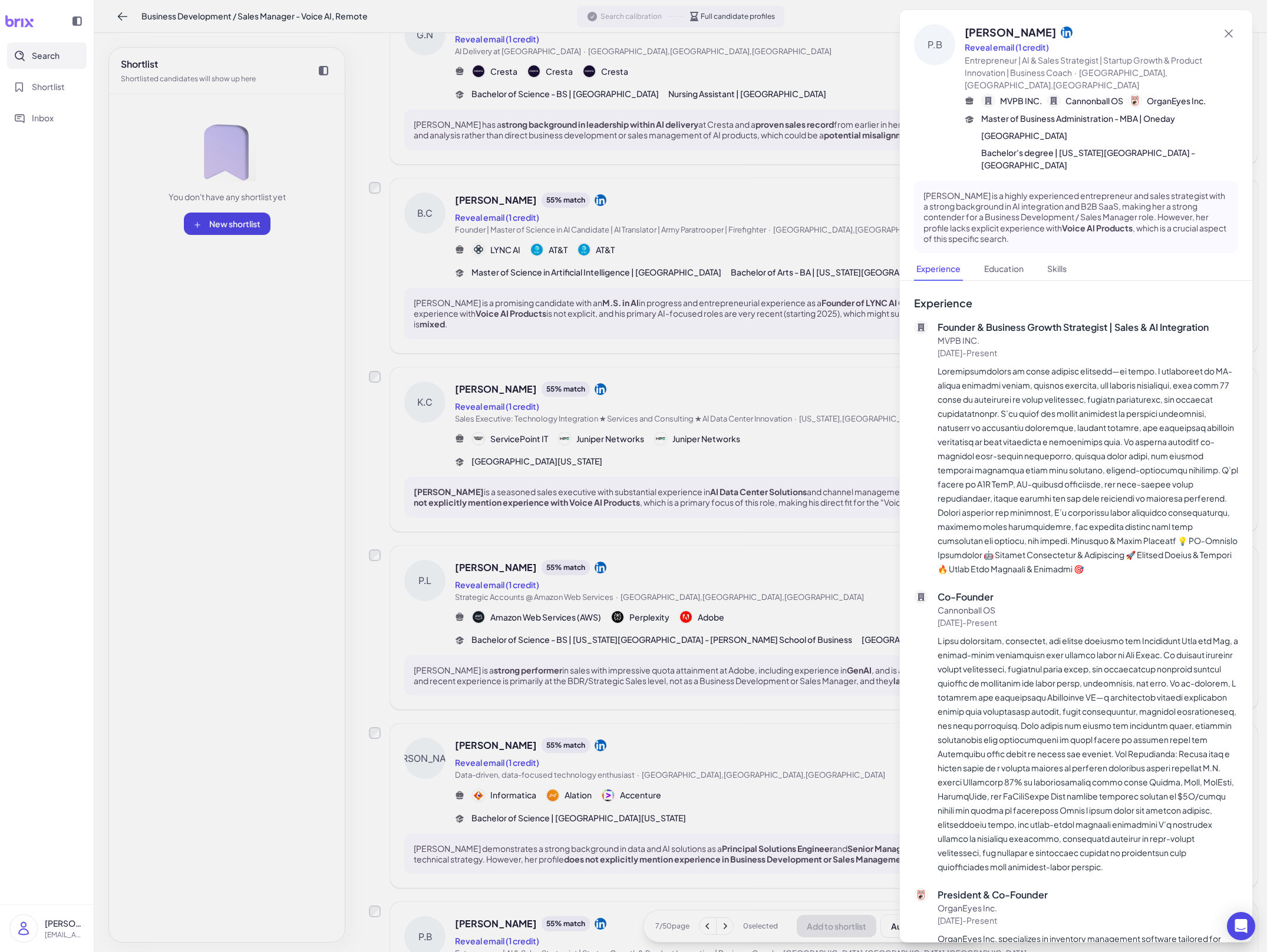
scroll to position [873, 0]
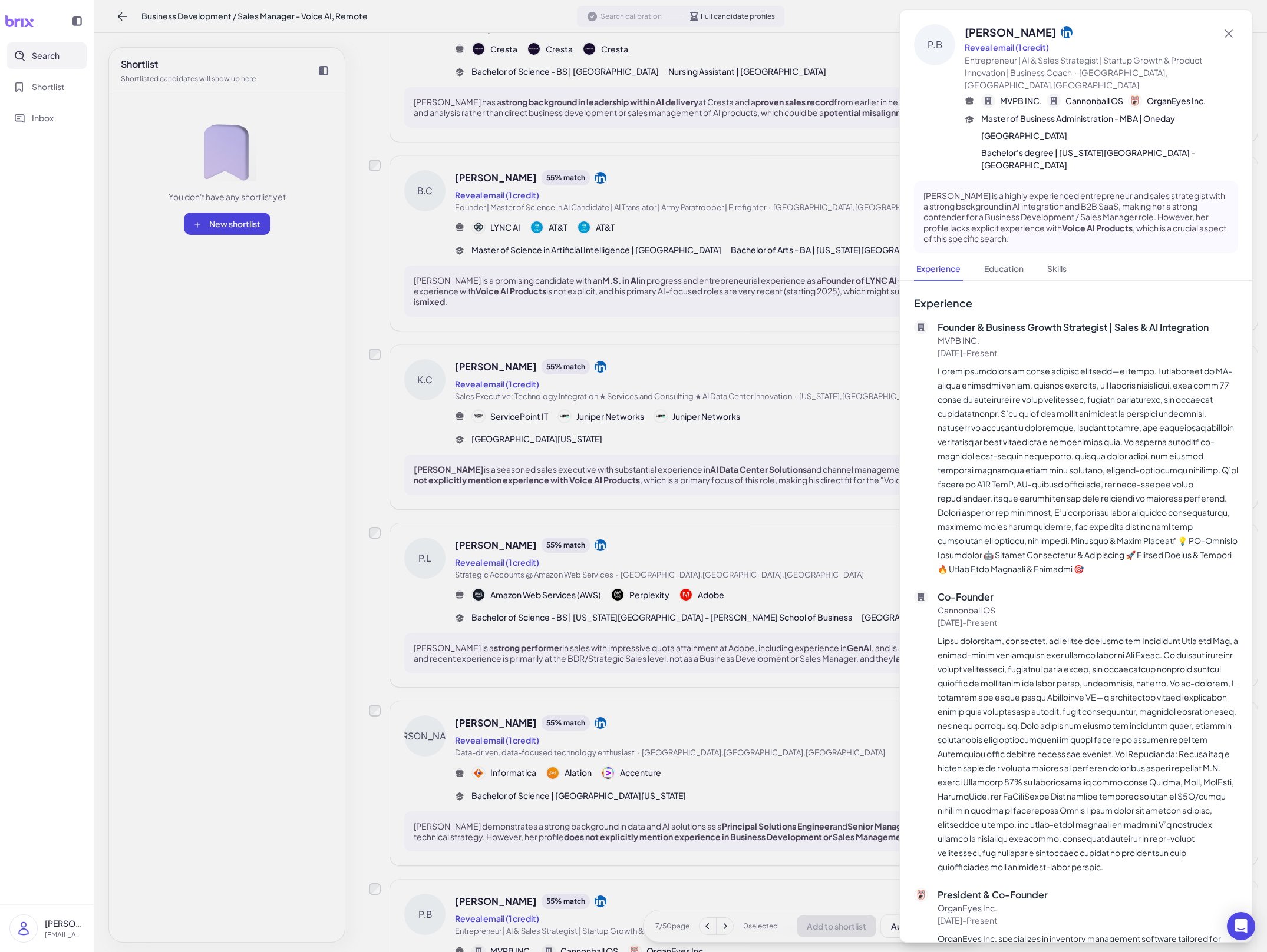
click at [740, 846] on div at bounding box center [634, 476] width 1267 height 952
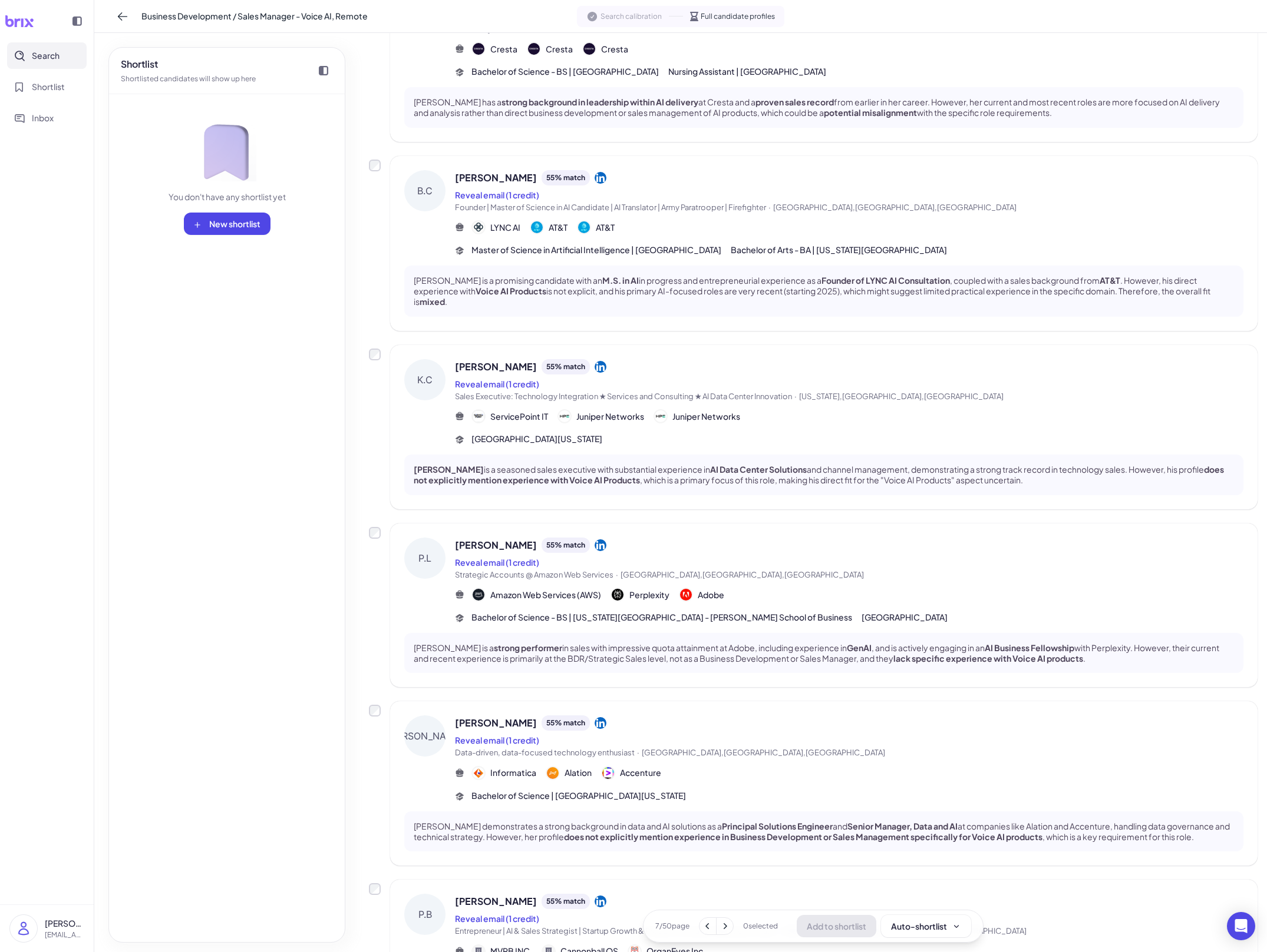
click at [820, 588] on div "Amazon Web Services (AWS) Perplexity Adobe" at bounding box center [849, 594] width 788 height 14
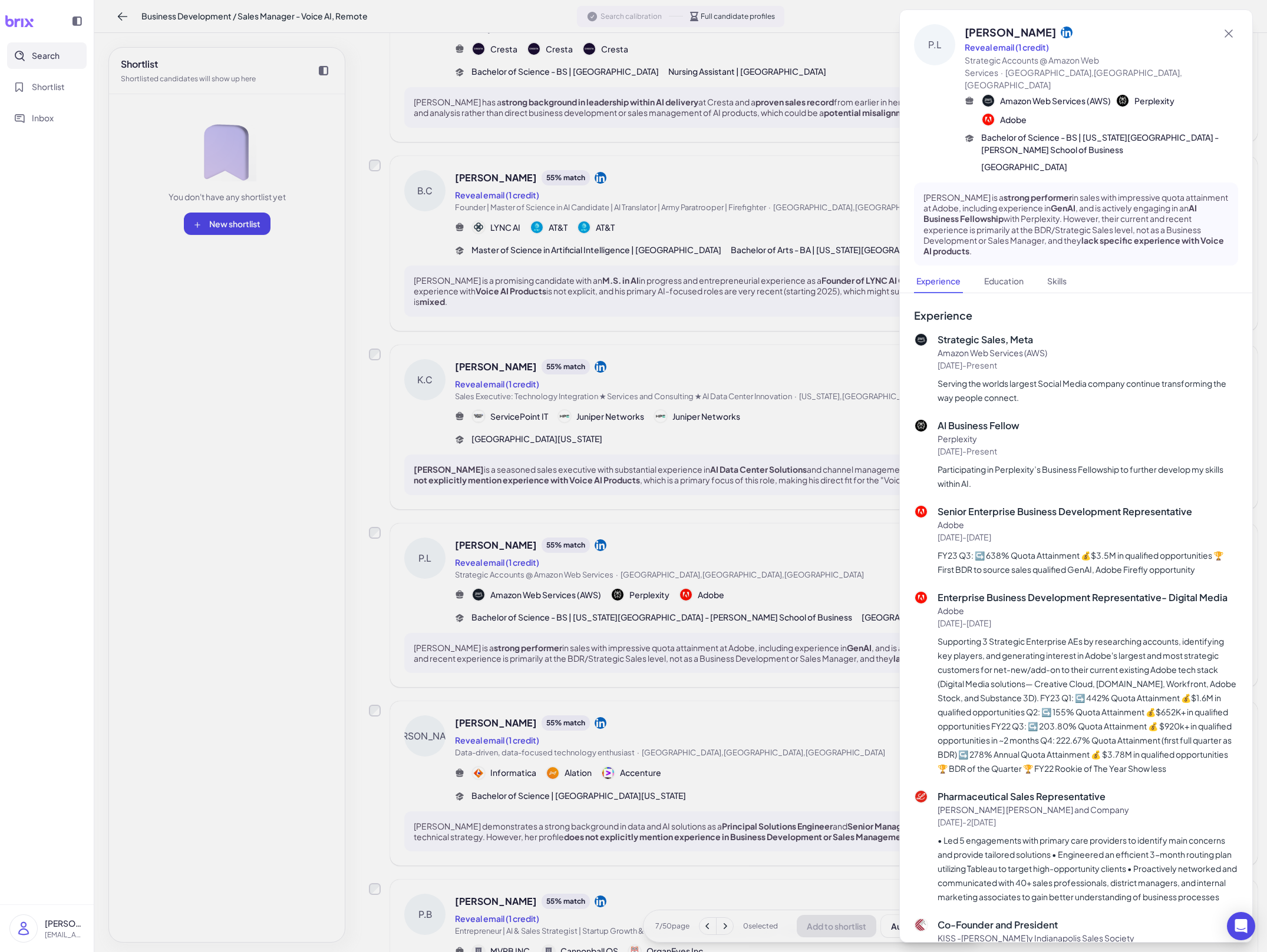
click at [820, 577] on div at bounding box center [634, 476] width 1267 height 952
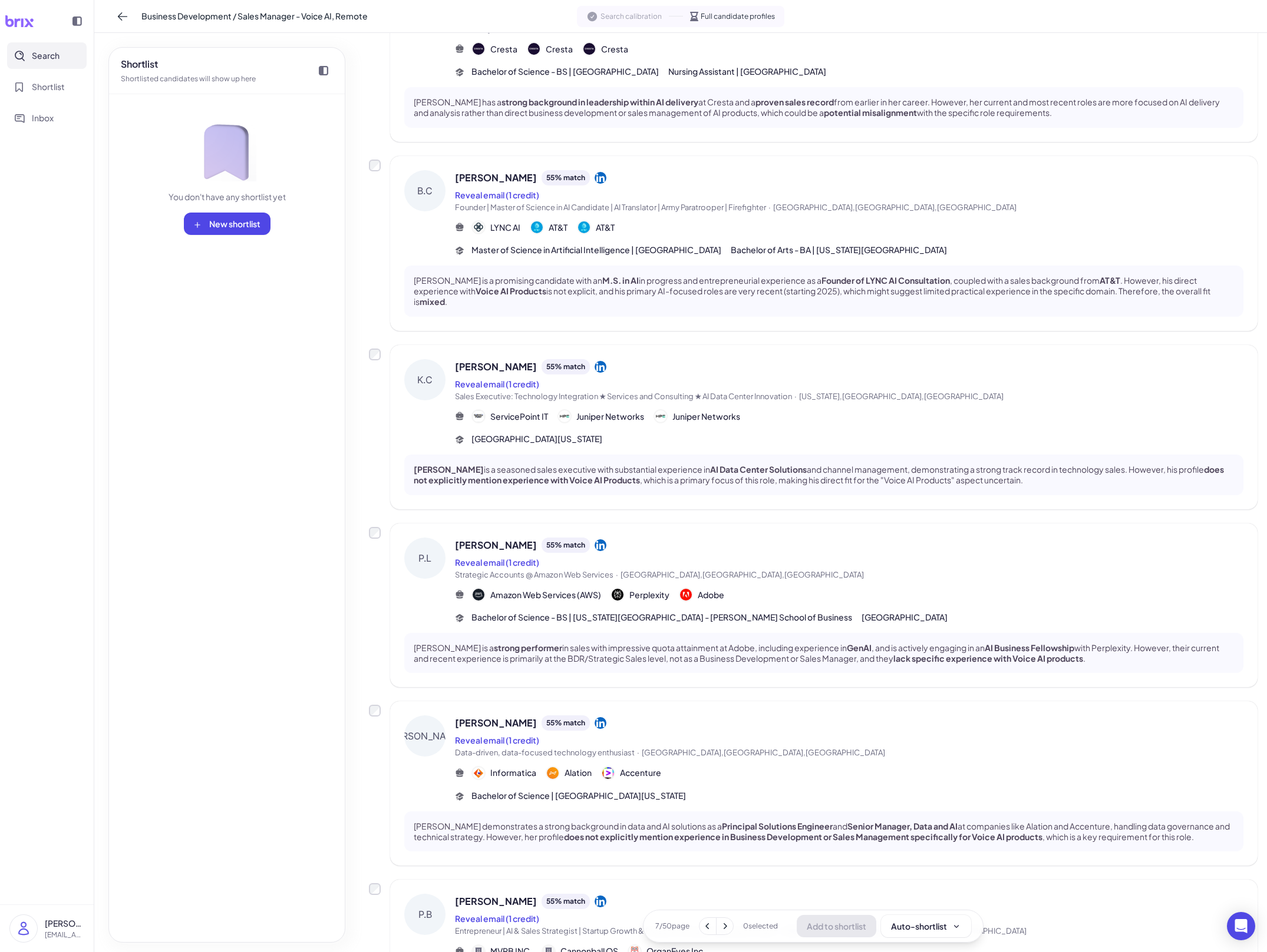
scroll to position [775, 0]
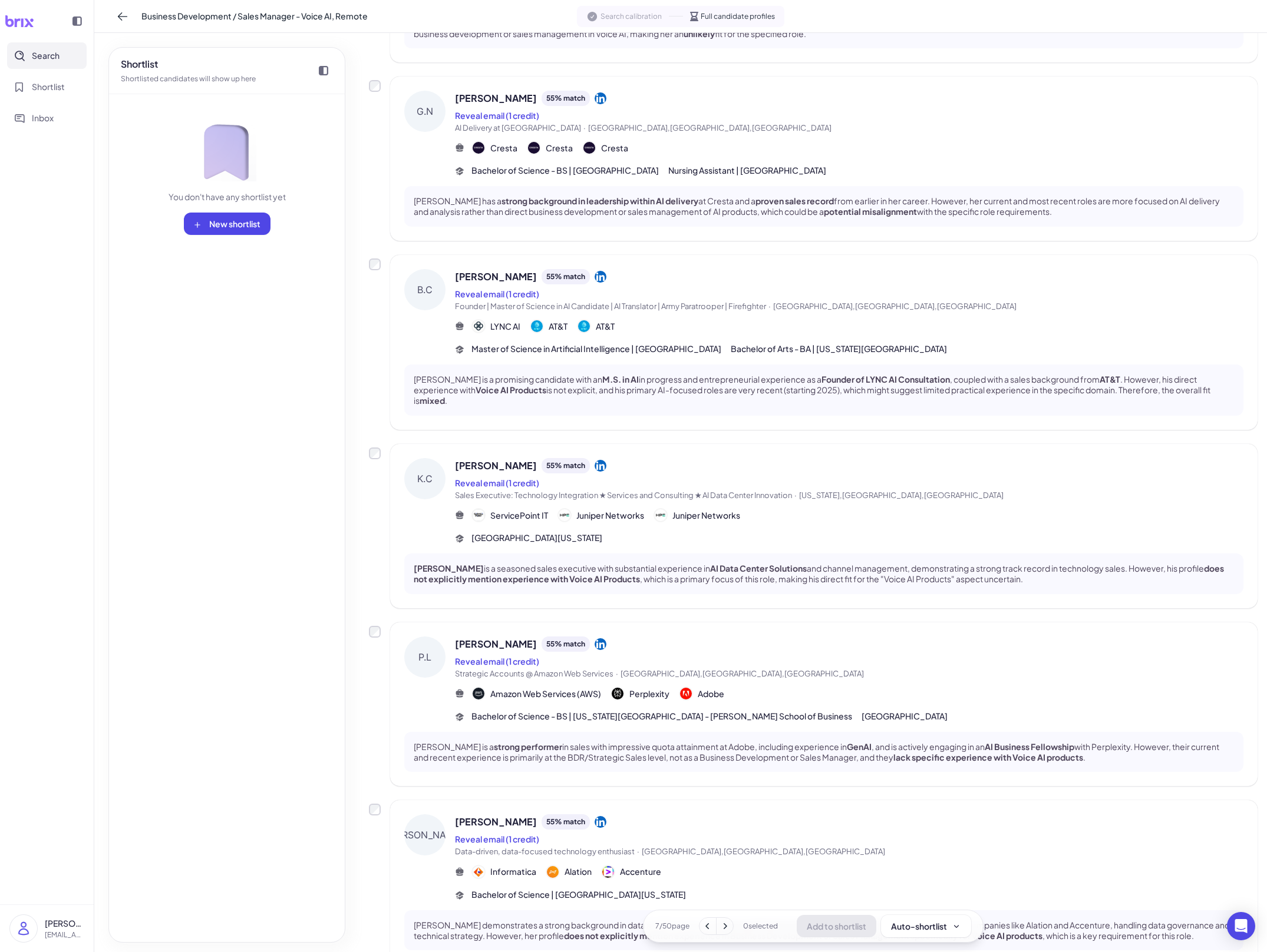
click at [882, 374] on strong "Founder of LYNC AI Consultation" at bounding box center [885, 379] width 128 height 10
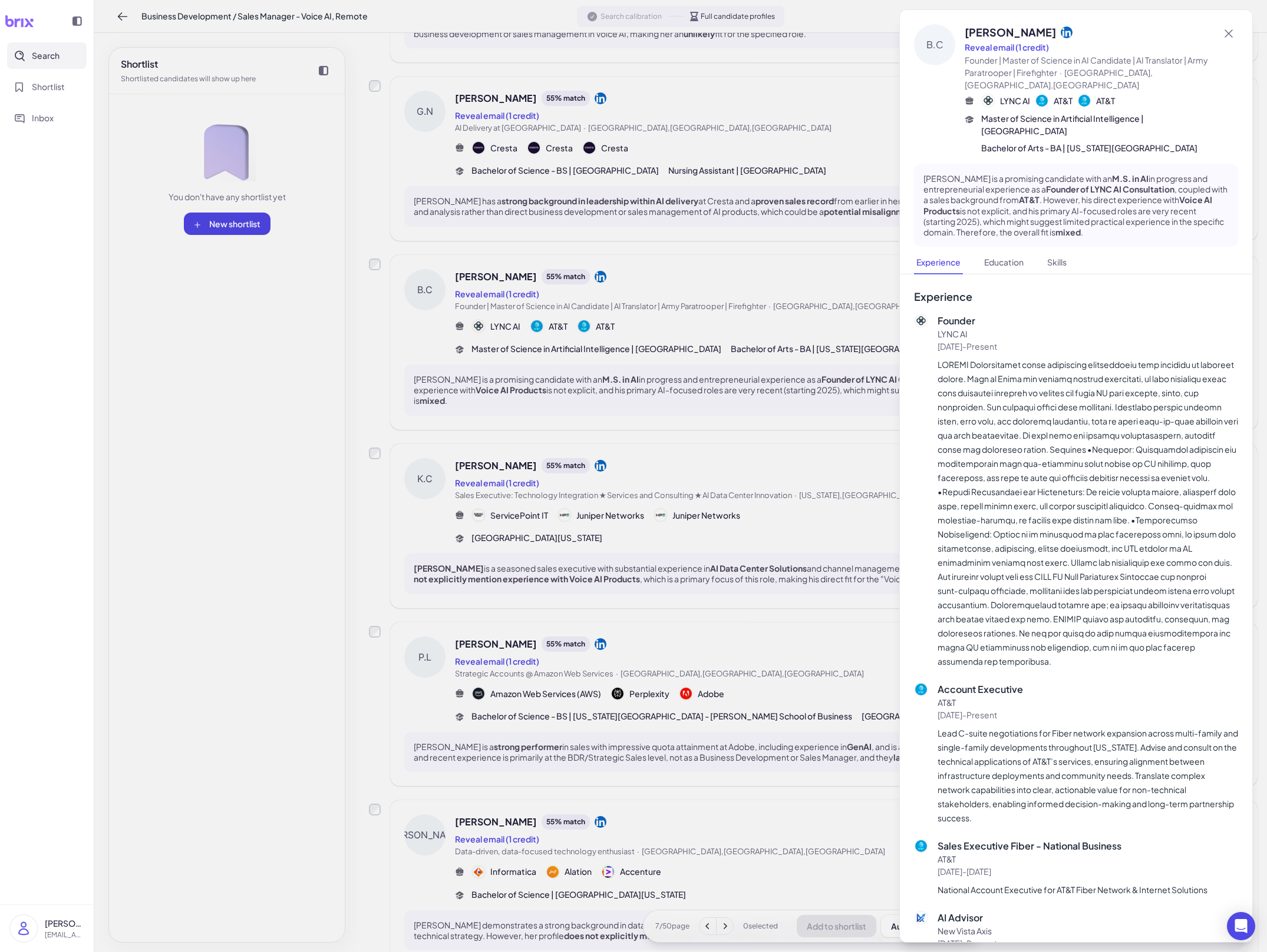
click at [761, 572] on div at bounding box center [634, 476] width 1267 height 952
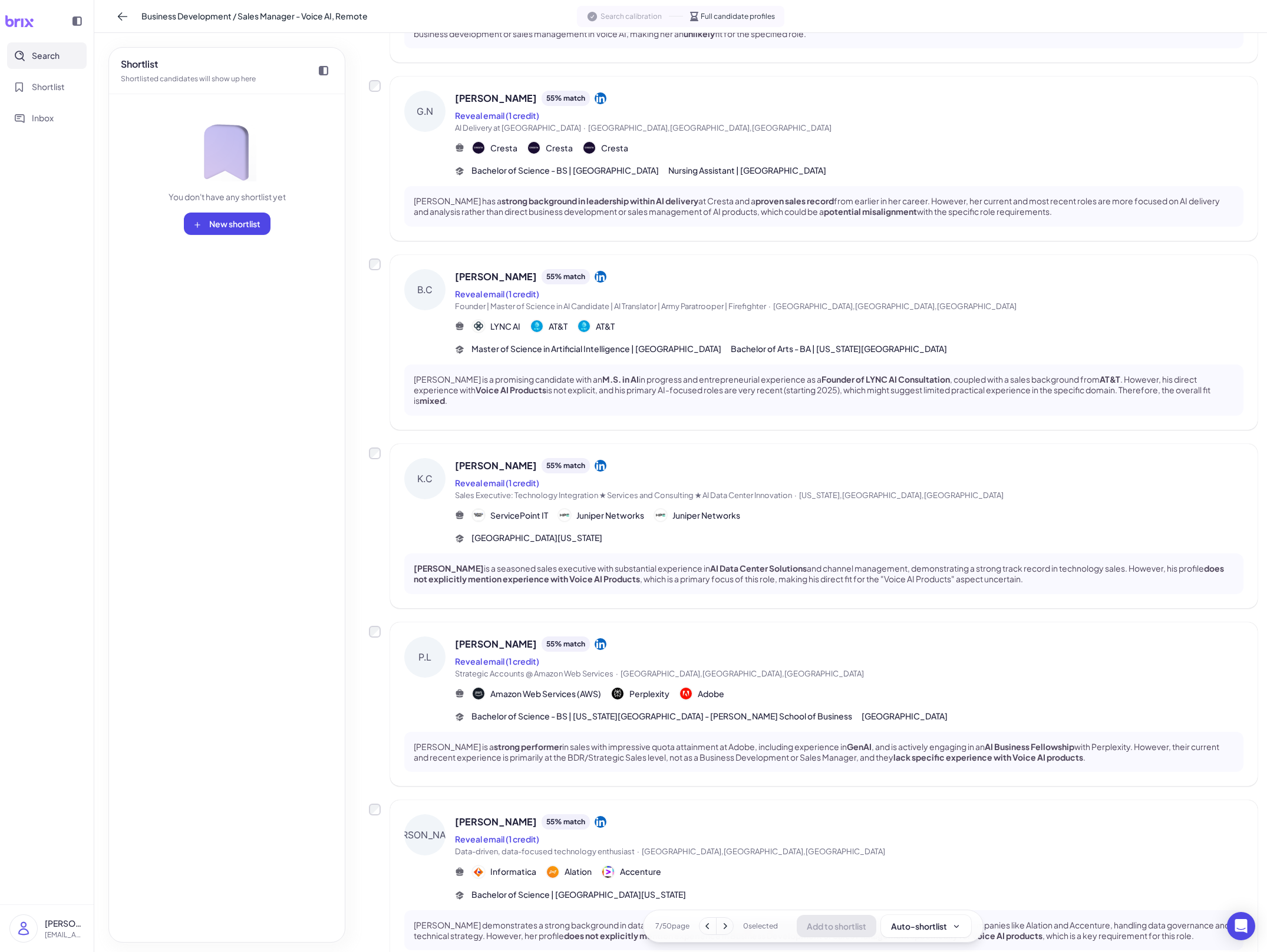
click at [726, 928] on icon at bounding box center [725, 926] width 12 height 12
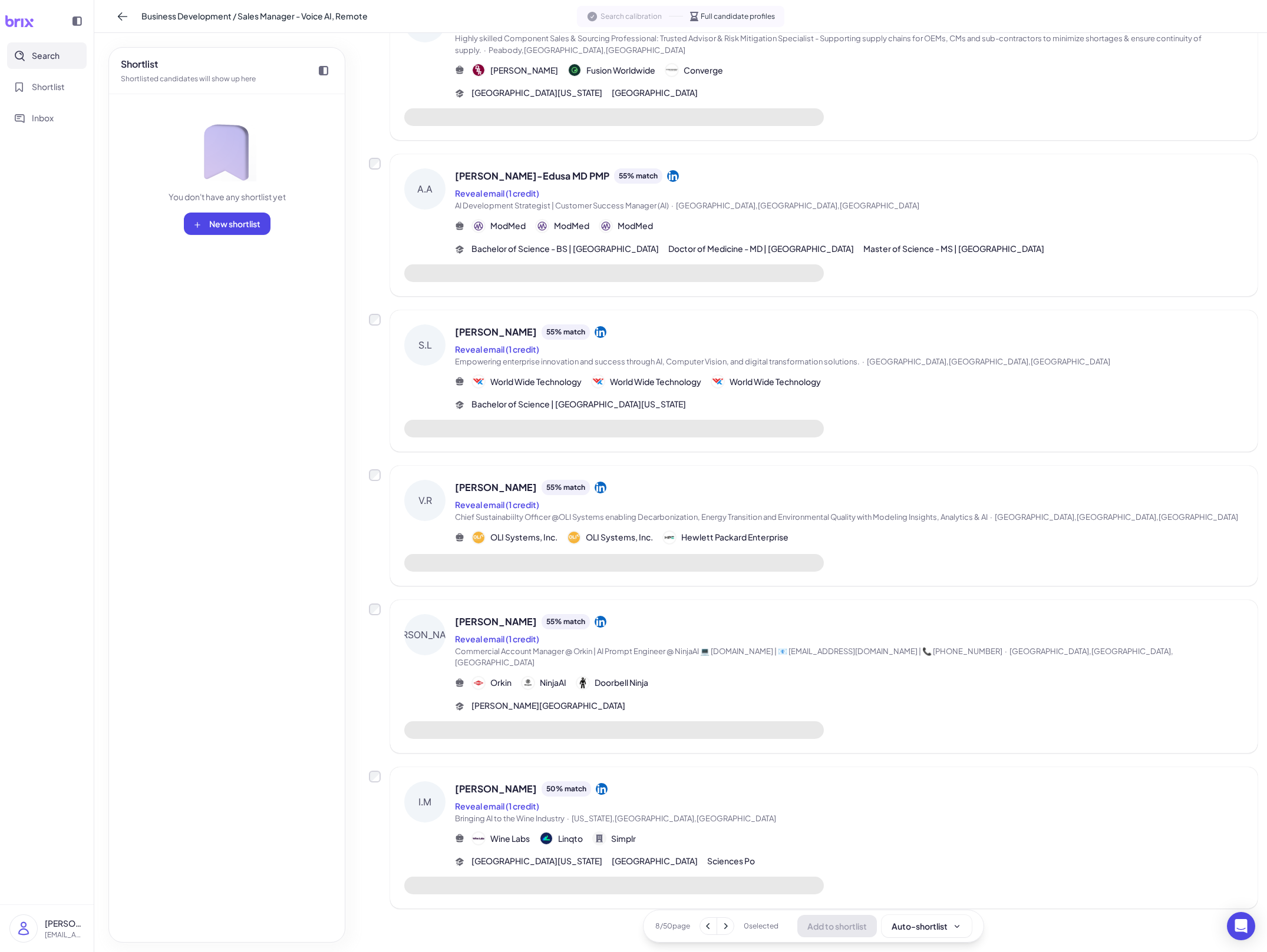
click at [748, 855] on div "University of California, Berkeley Columbia University Sciences Po" at bounding box center [849, 861] width 788 height 13
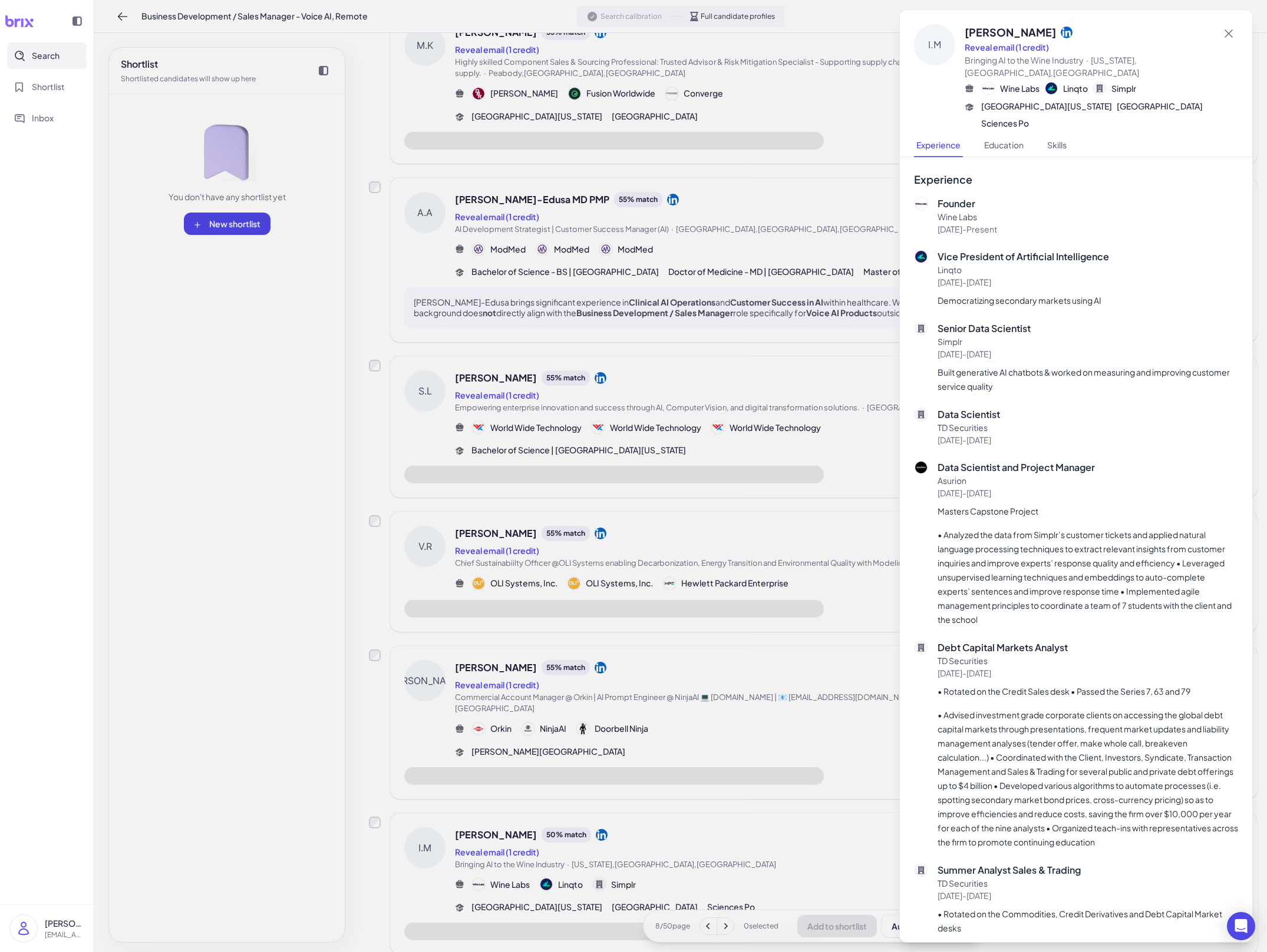
scroll to position [864, 0]
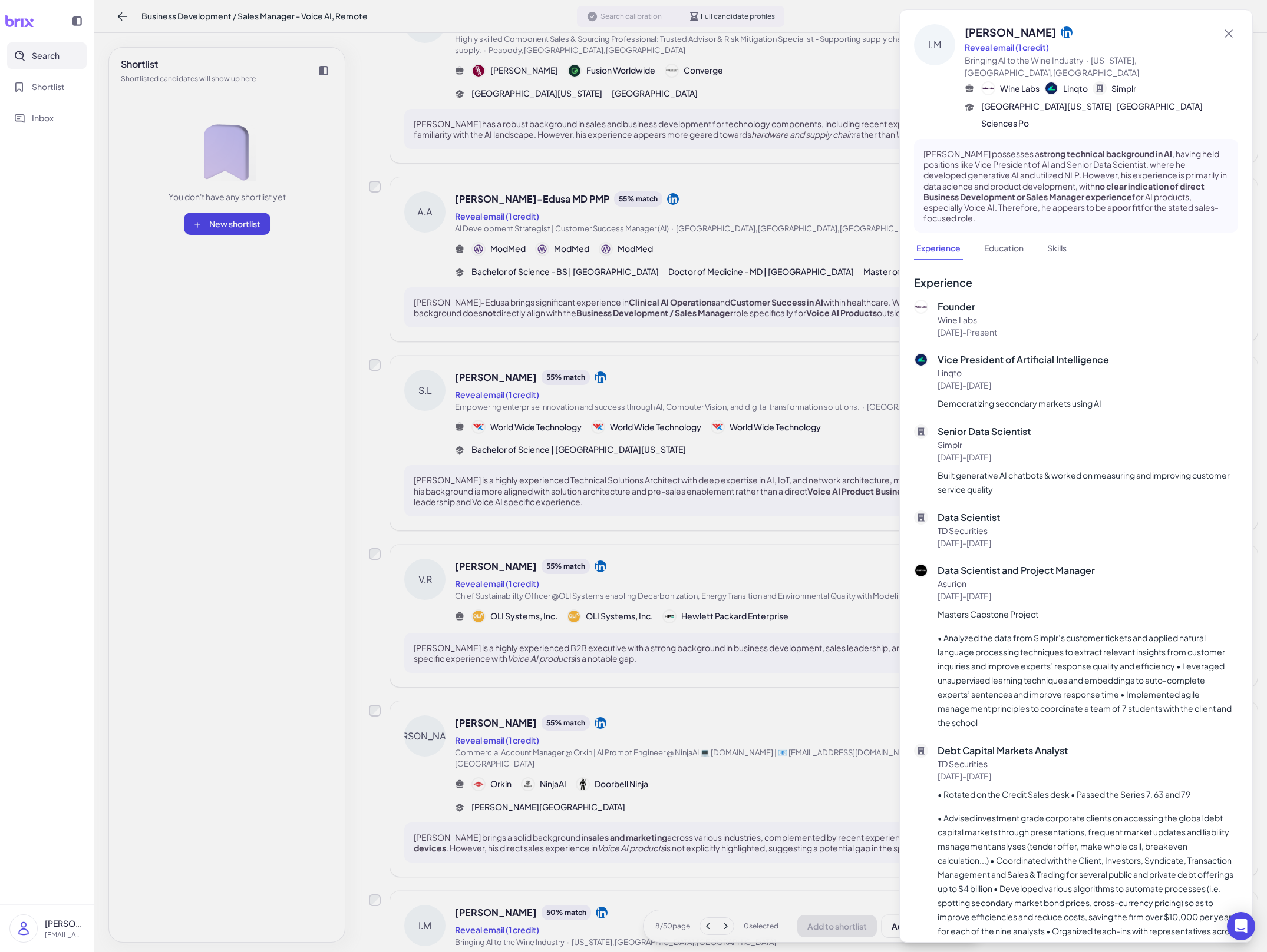
click at [748, 849] on div at bounding box center [634, 476] width 1267 height 952
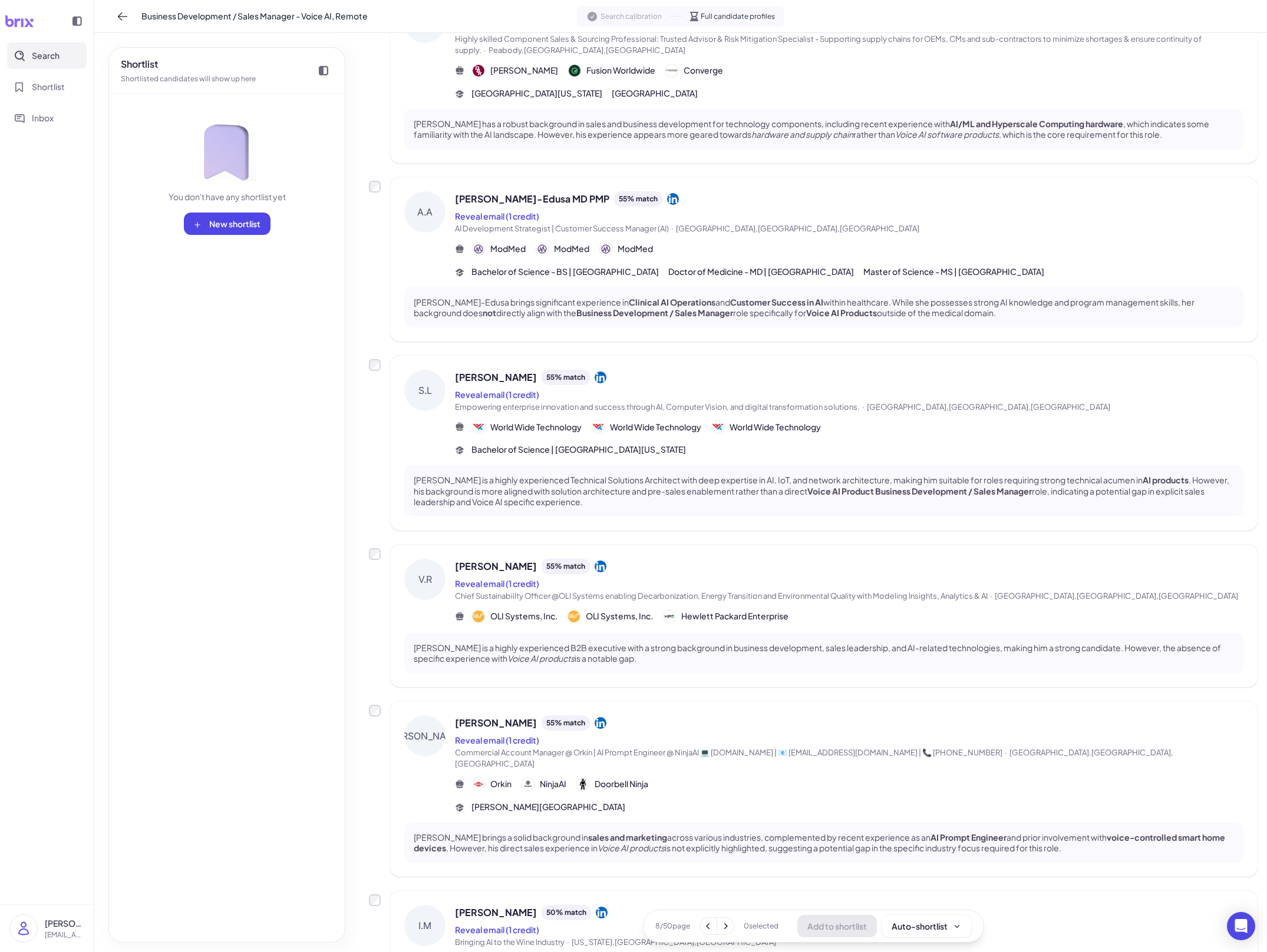
click at [780, 801] on div "Rollins College" at bounding box center [849, 807] width 788 height 13
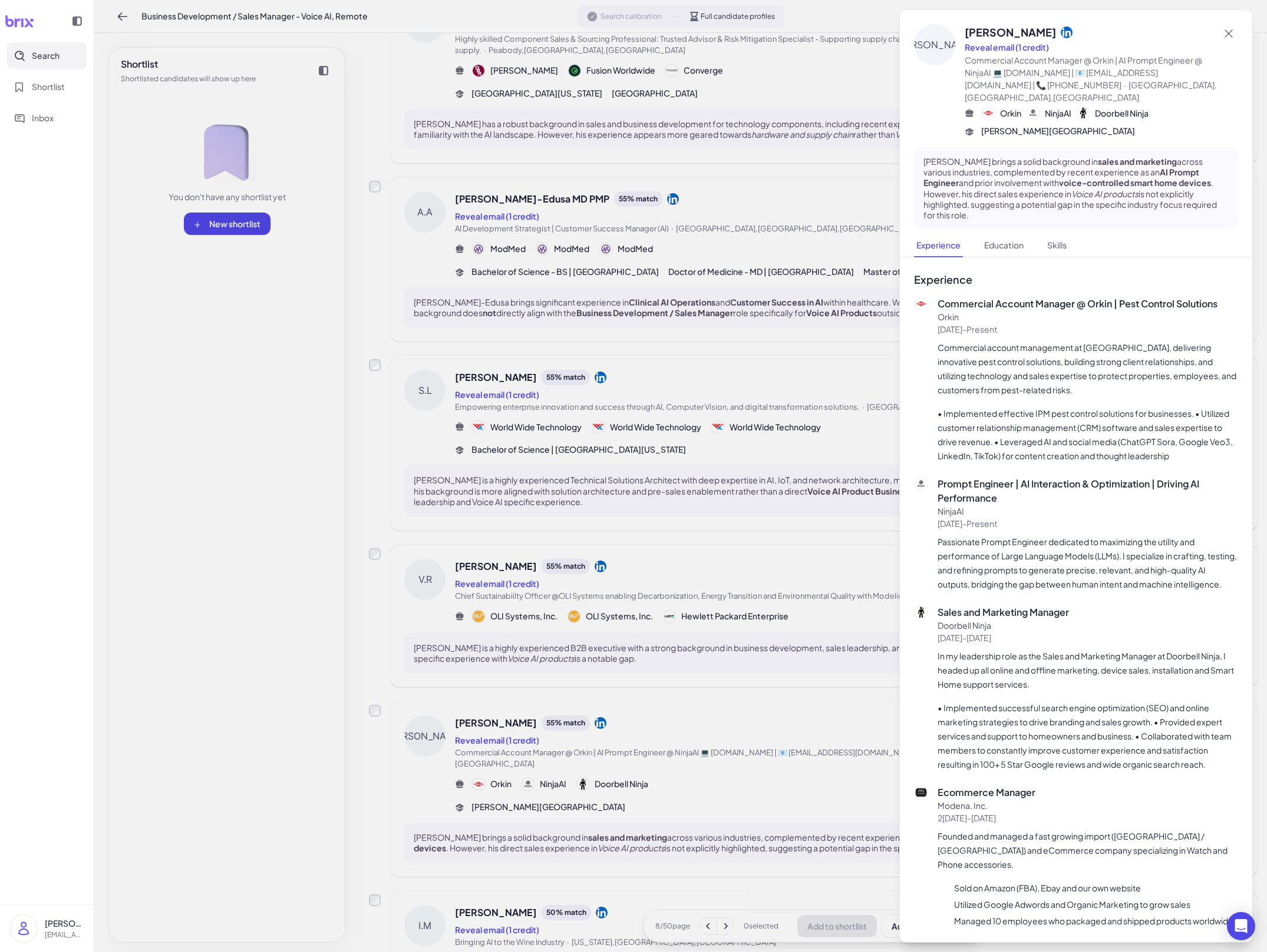
click at [779, 790] on div at bounding box center [634, 476] width 1267 height 952
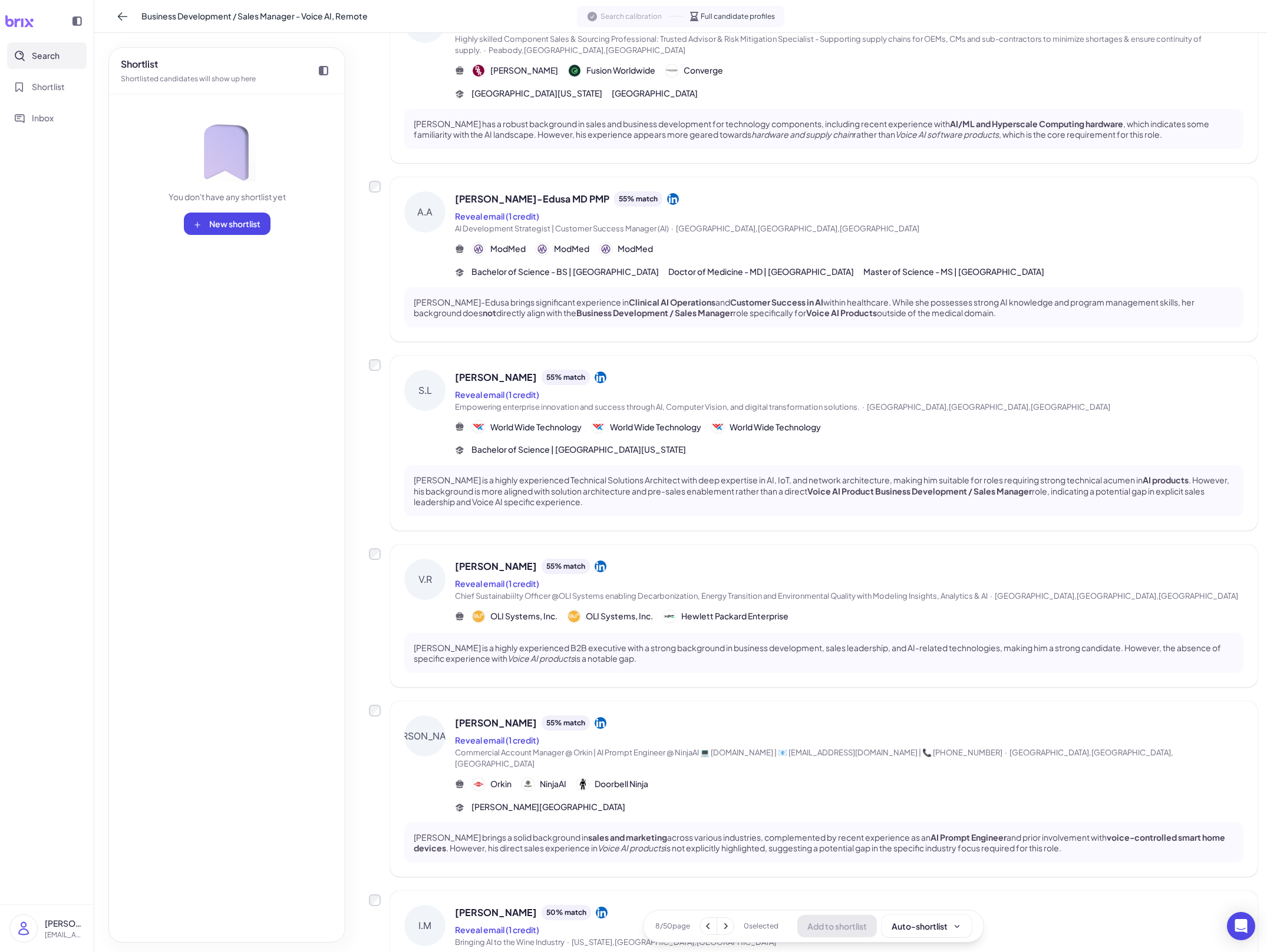
click at [801, 639] on div "Vineeth Ram is a highly experienced B2B executive with a strong background in b…" at bounding box center [824, 653] width 839 height 40
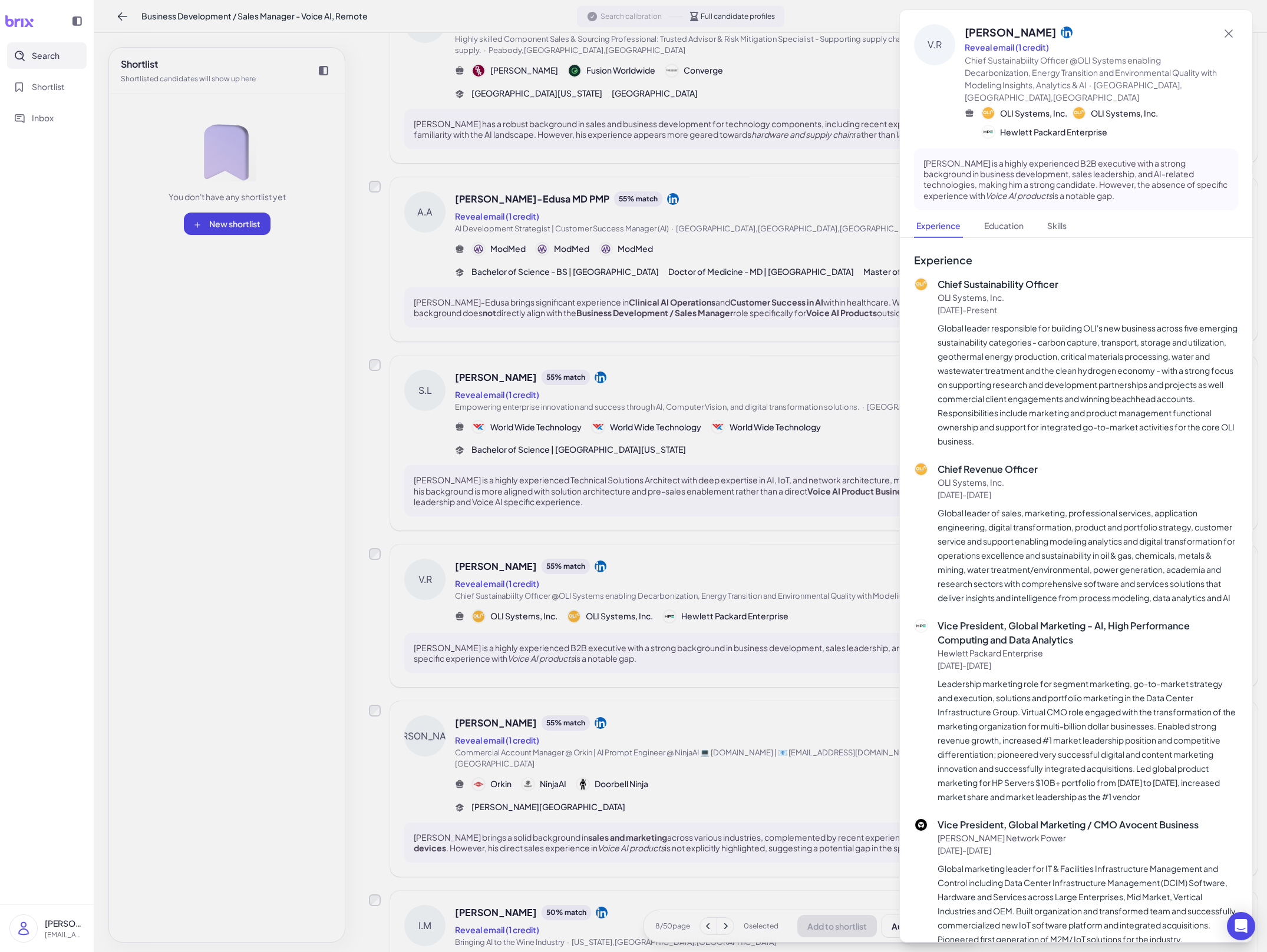
click at [758, 607] on div at bounding box center [634, 476] width 1267 height 952
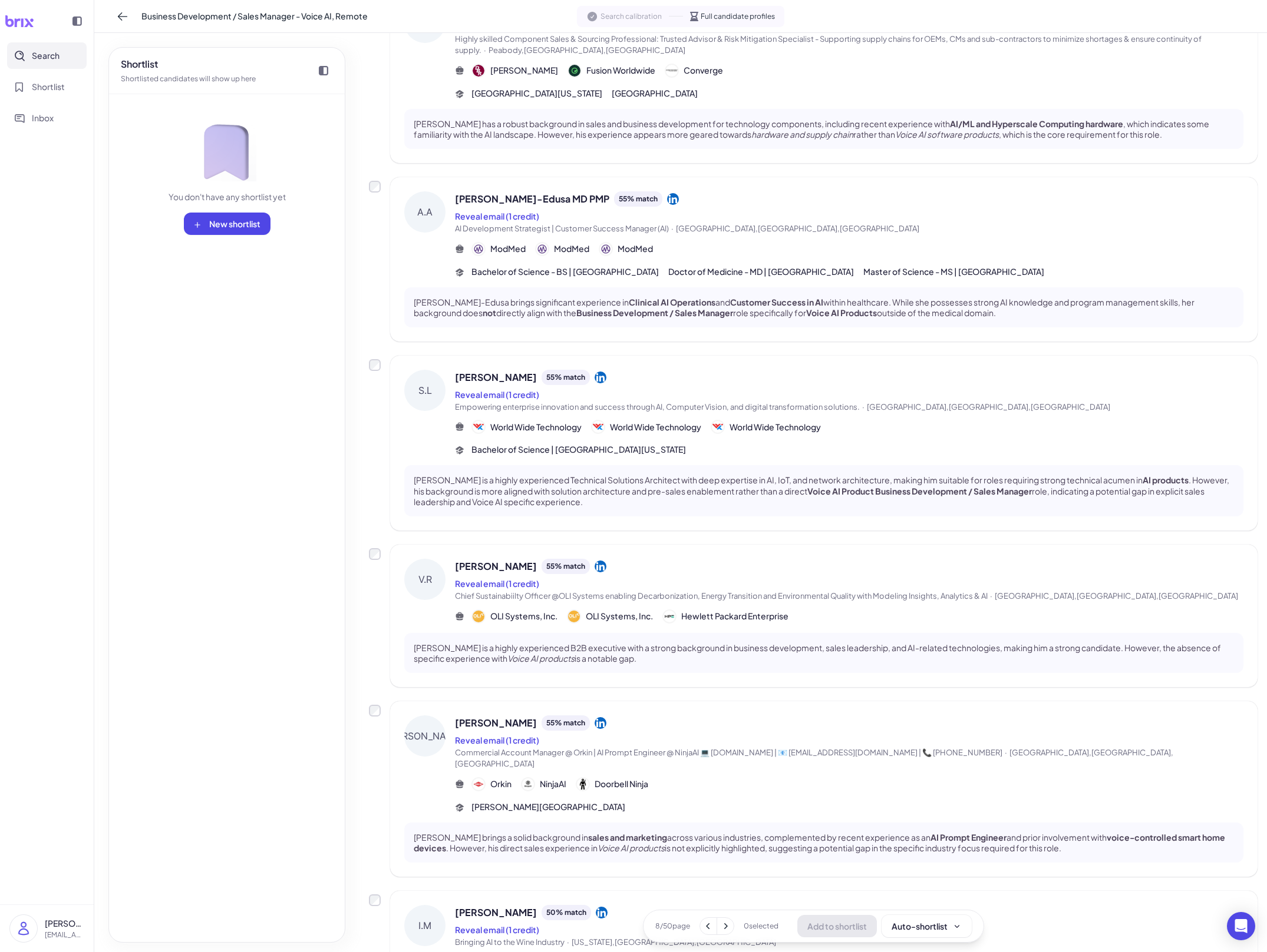
click at [846, 444] on div "Bachelor of Science | University of Arkansas" at bounding box center [849, 449] width 788 height 13
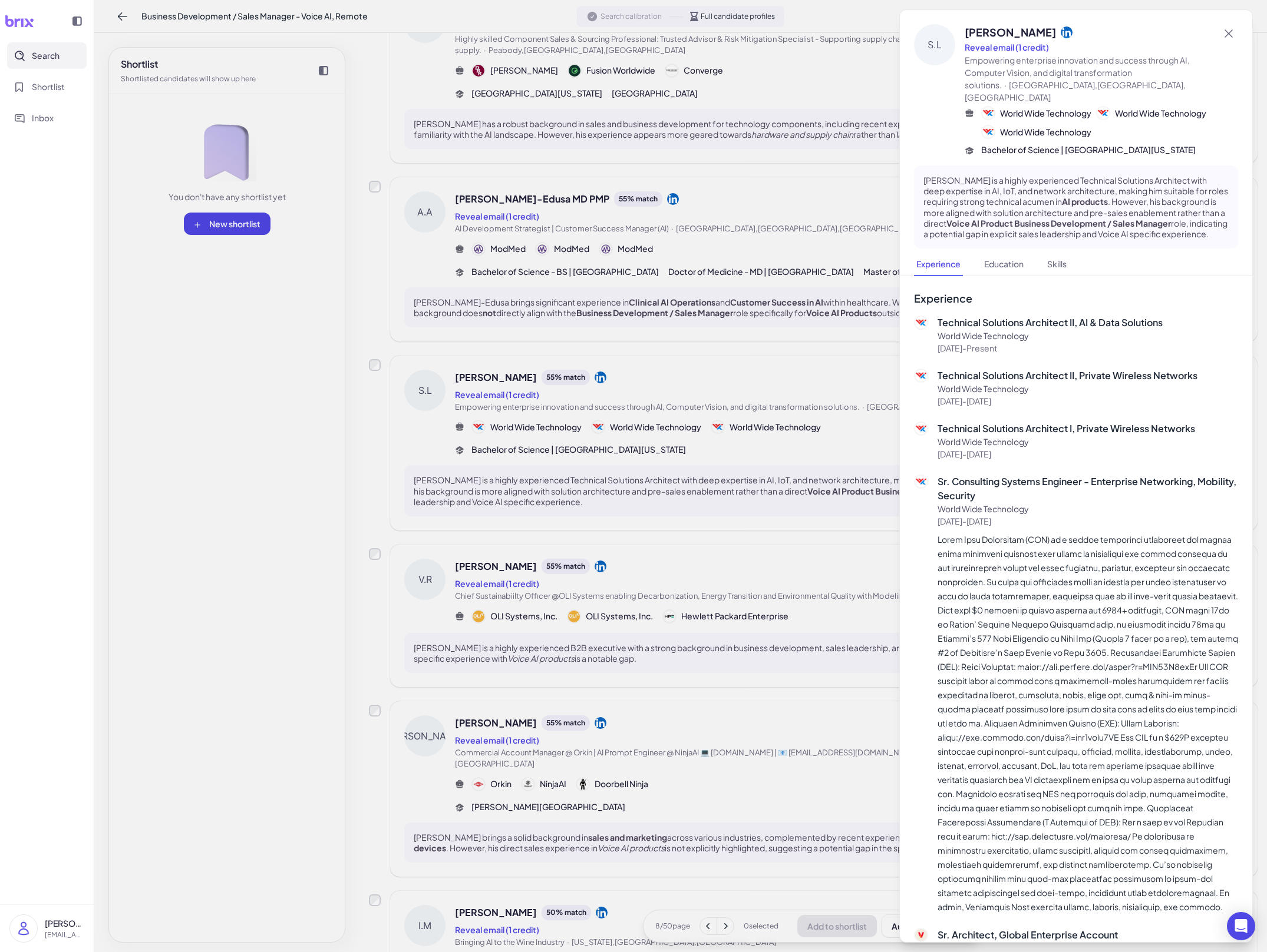
click at [808, 455] on div at bounding box center [634, 476] width 1267 height 952
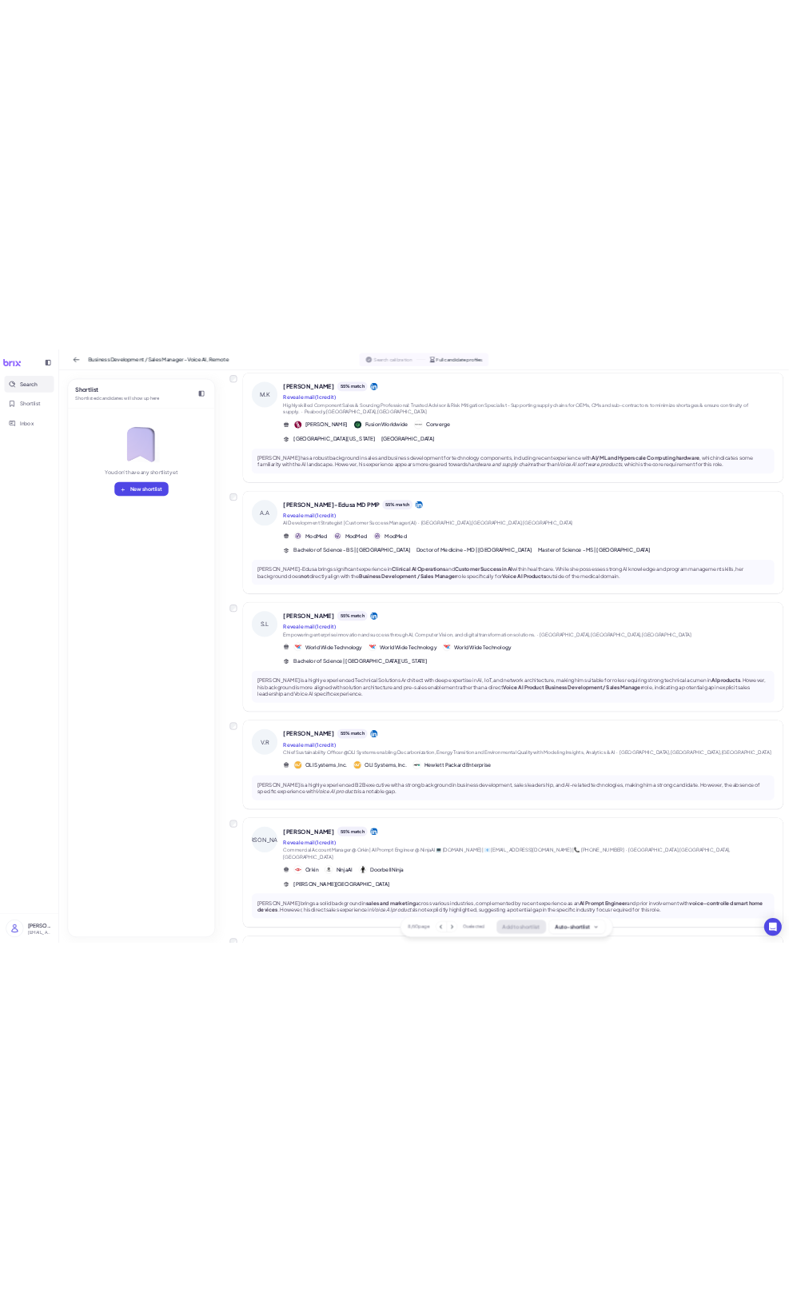
scroll to position [1086, 0]
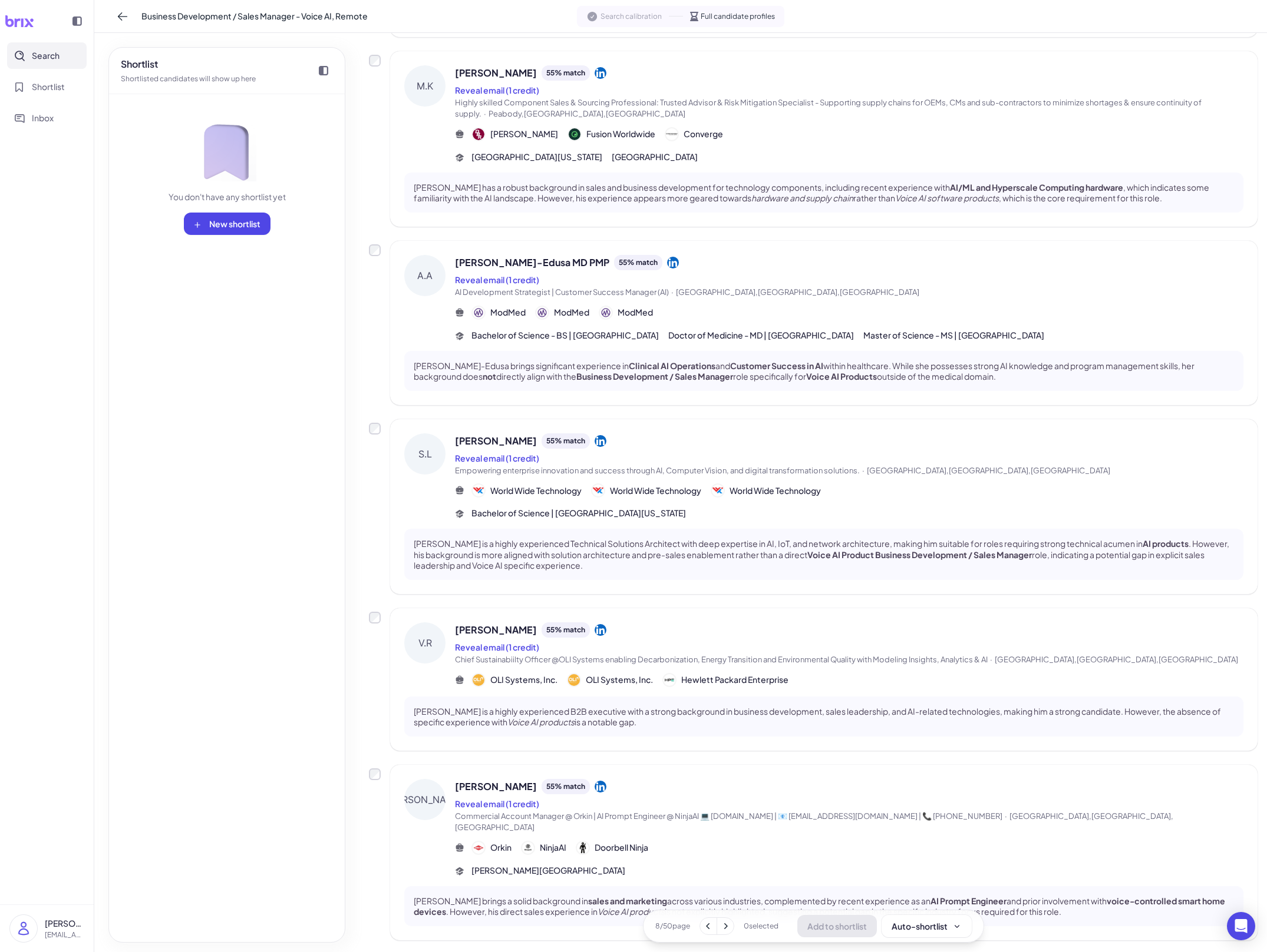
click at [815, 320] on div "Amma Aggrey-Edusa MD PMP 55 % match Reveal email (1 credit) AI Development Stra…" at bounding box center [849, 298] width 788 height 87
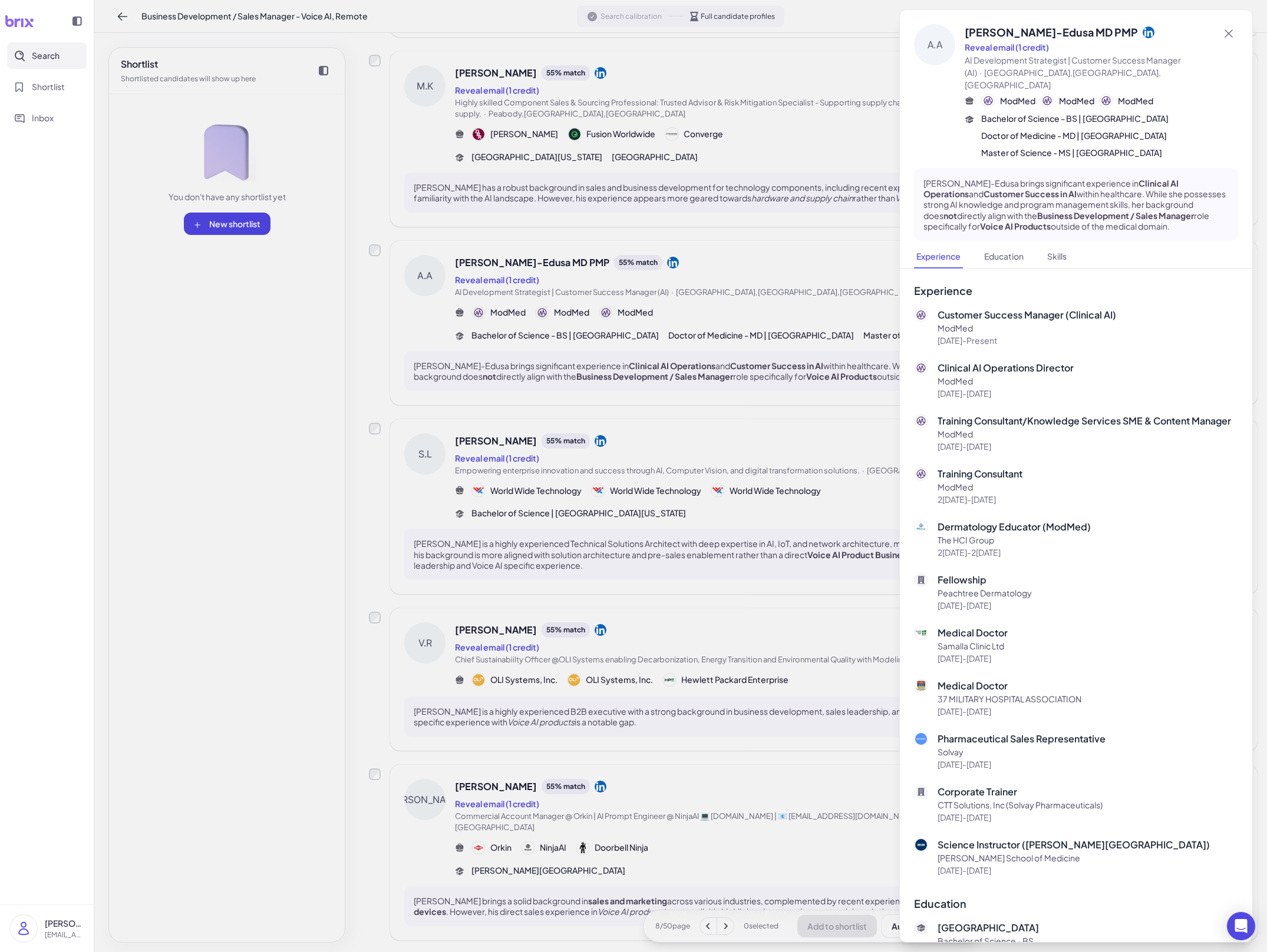
click at [757, 340] on div at bounding box center [634, 476] width 1267 height 952
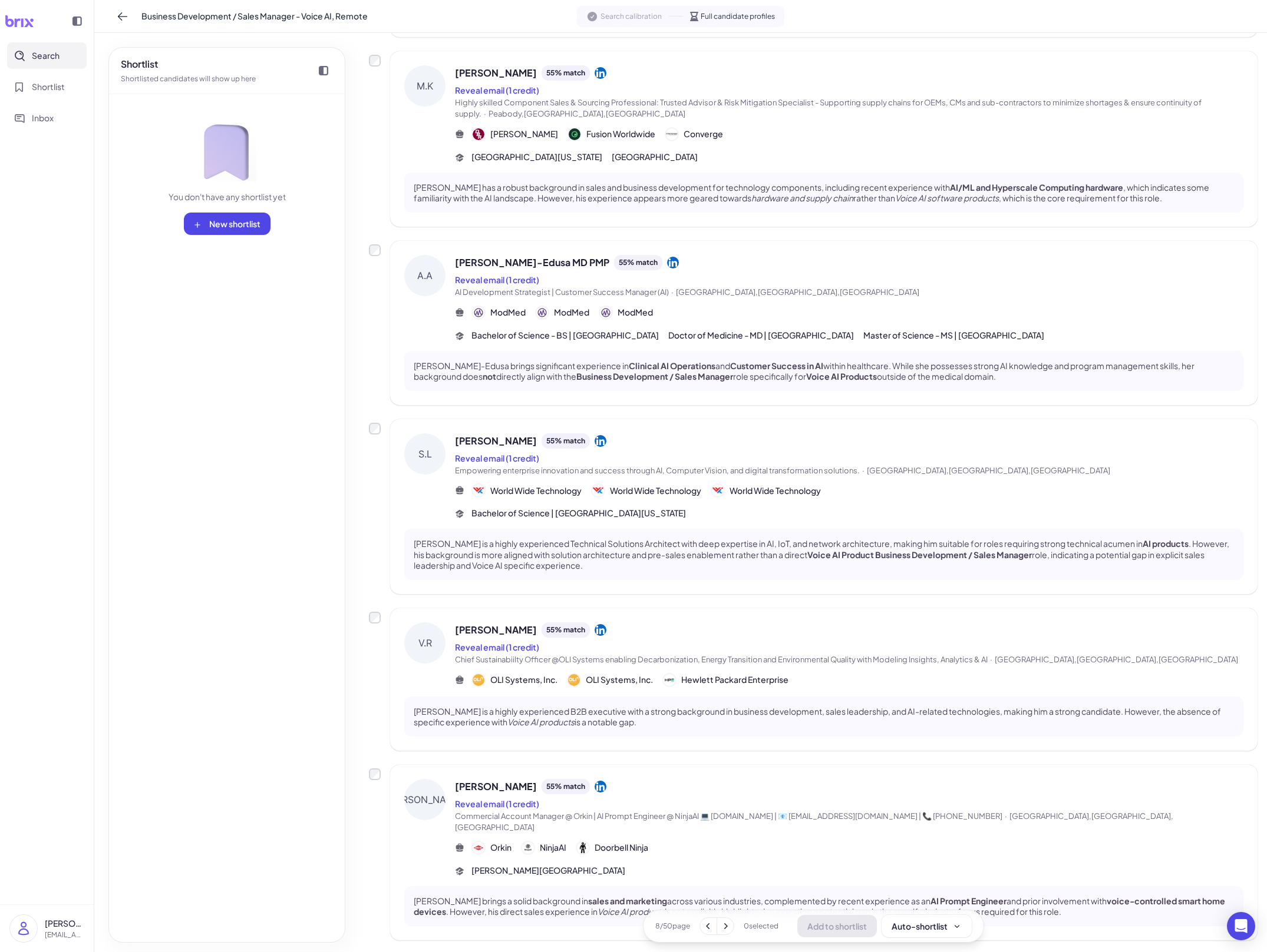
click at [57, 52] on span "Search" at bounding box center [46, 55] width 28 height 13
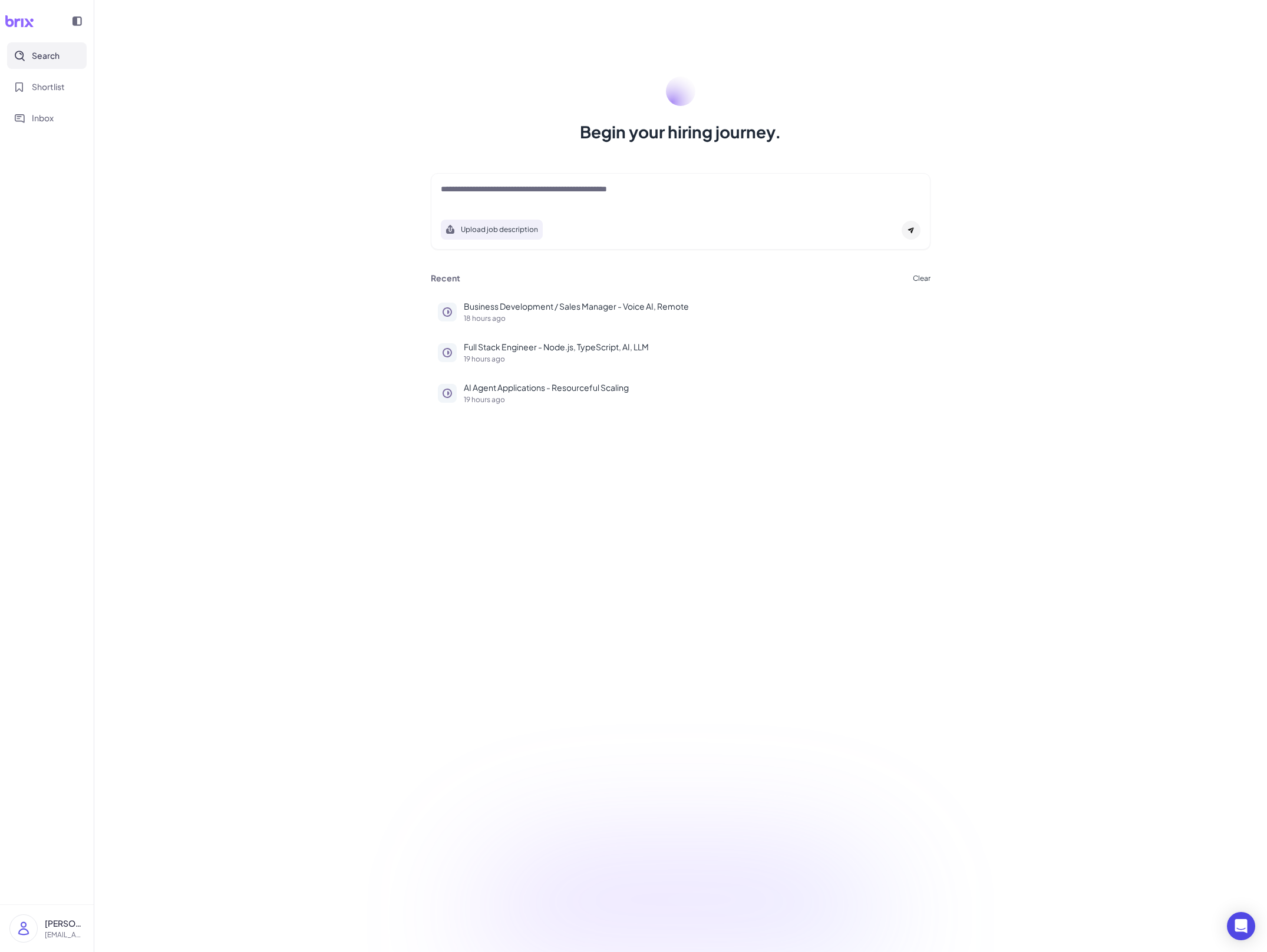
click at [492, 197] on div at bounding box center [680, 195] width 480 height 24
paste textarea "**********"
click at [455, 191] on textarea "**********" at bounding box center [680, 190] width 480 height 14
type textarea "**********"
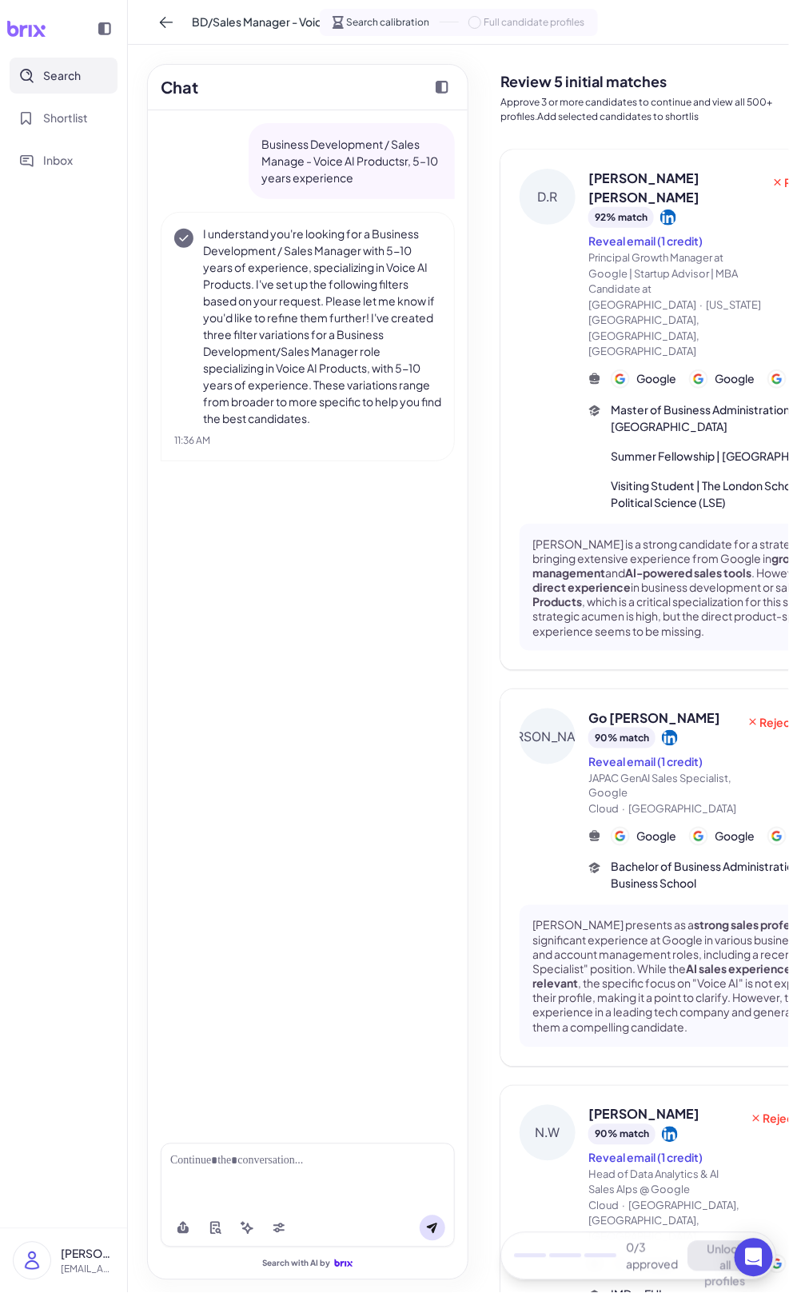
click at [611, 360] on span "Principal Growth Manager at Google | Startup Advisor | MBA Candidate at Imperia…" at bounding box center [675, 305] width 173 height 110
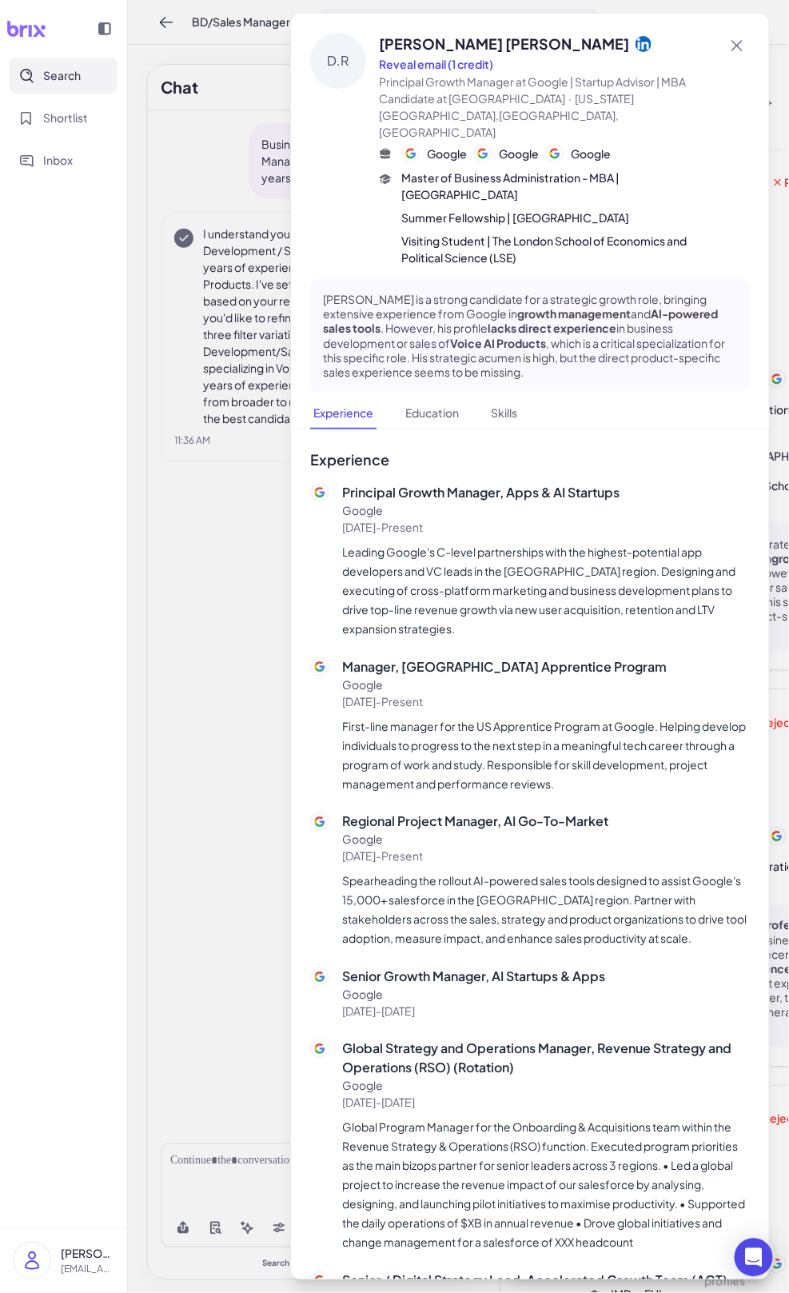
click at [225, 498] on div at bounding box center [394, 646] width 789 height 1293
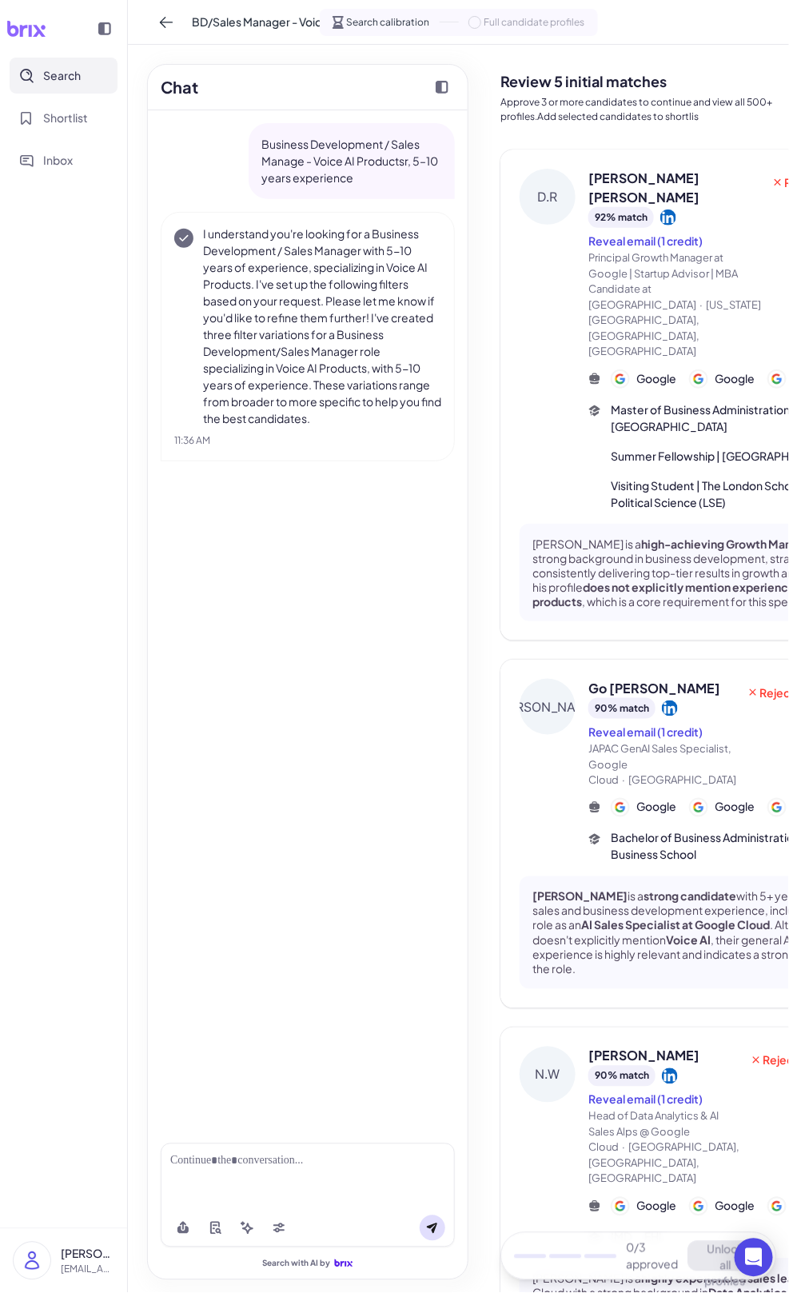
click at [188, 30] on div "BD/Sales Manager - Voice AI, 5-10 Yrs Exp" at bounding box center [282, 23] width 257 height 26
click at [170, 22] on icon at bounding box center [166, 22] width 16 height 16
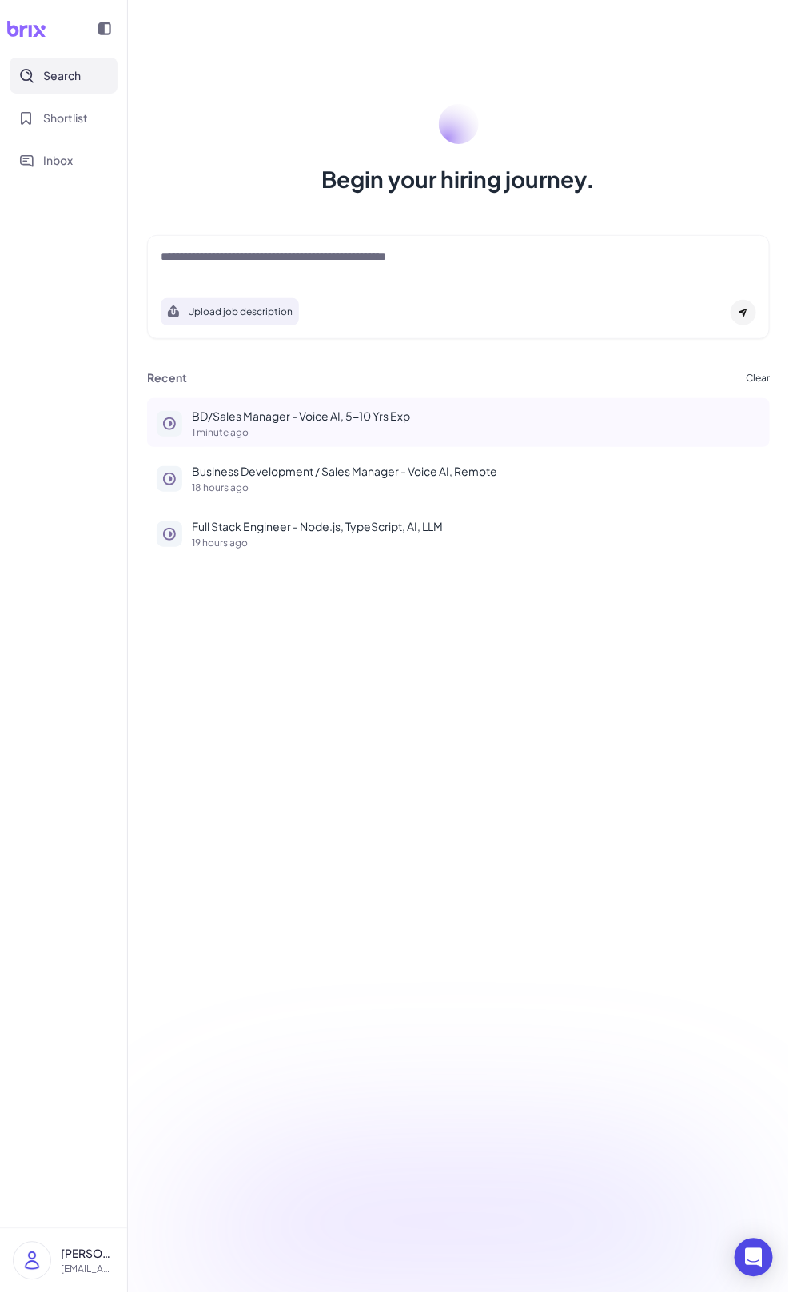
click at [282, 402] on button "BD/Sales Manager - Voice AI, 5-10 Yrs Exp 1 minute ago" at bounding box center [458, 422] width 623 height 49
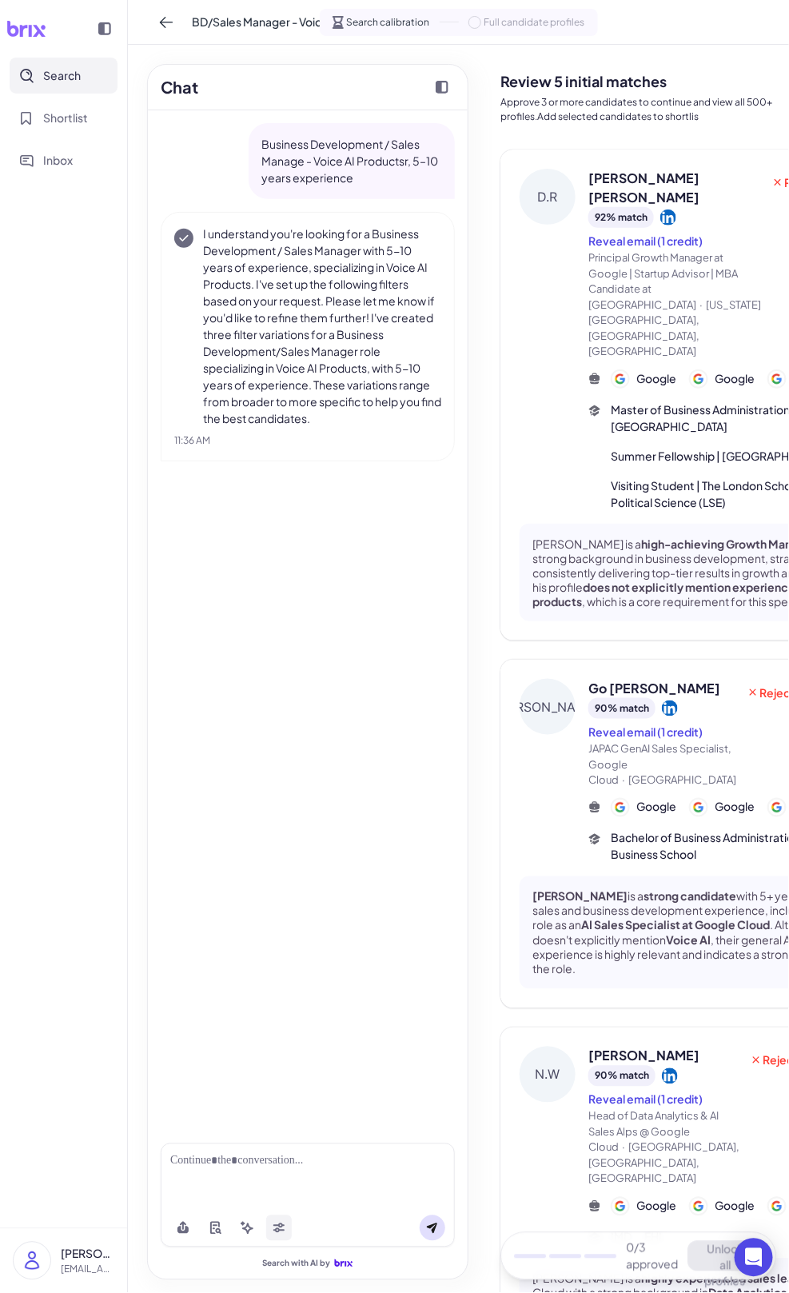
click at [278, 1221] on button at bounding box center [279, 1229] width 26 height 26
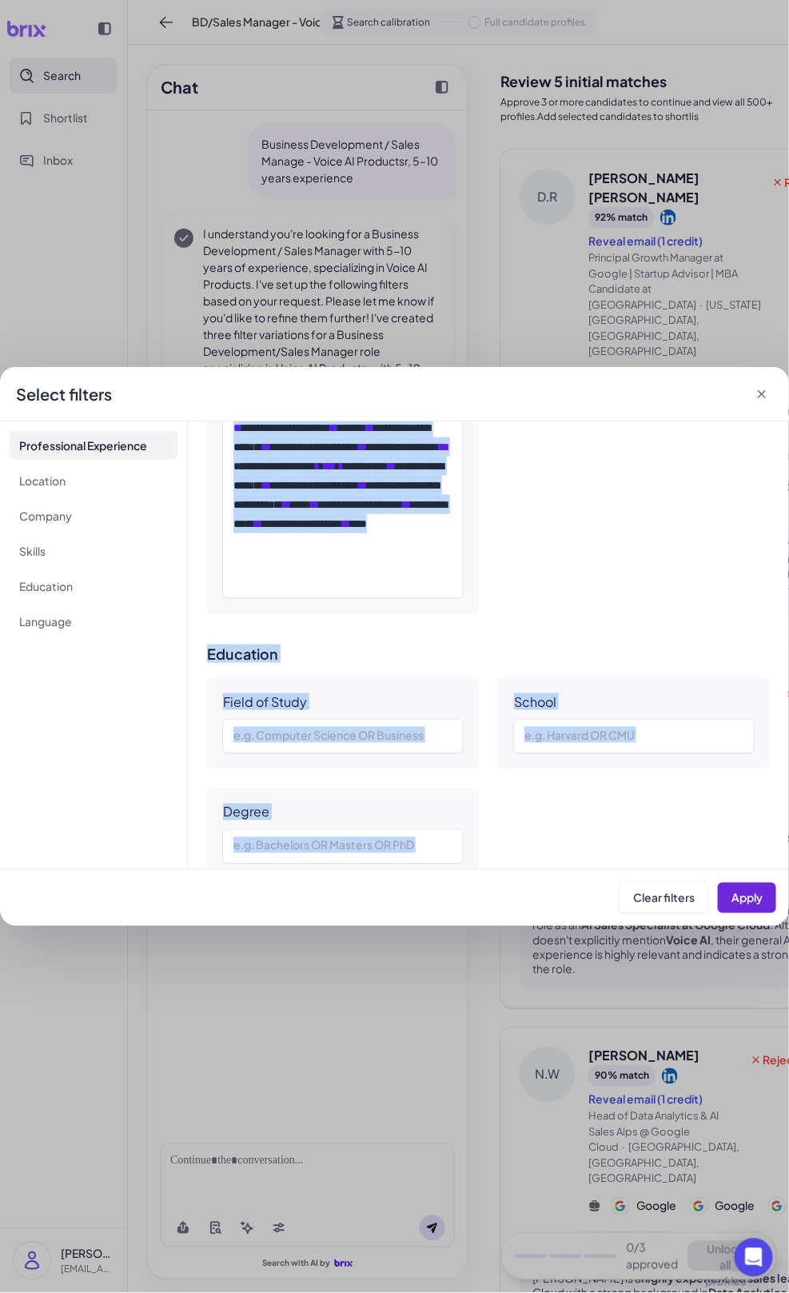
scroll to position [1337, 0]
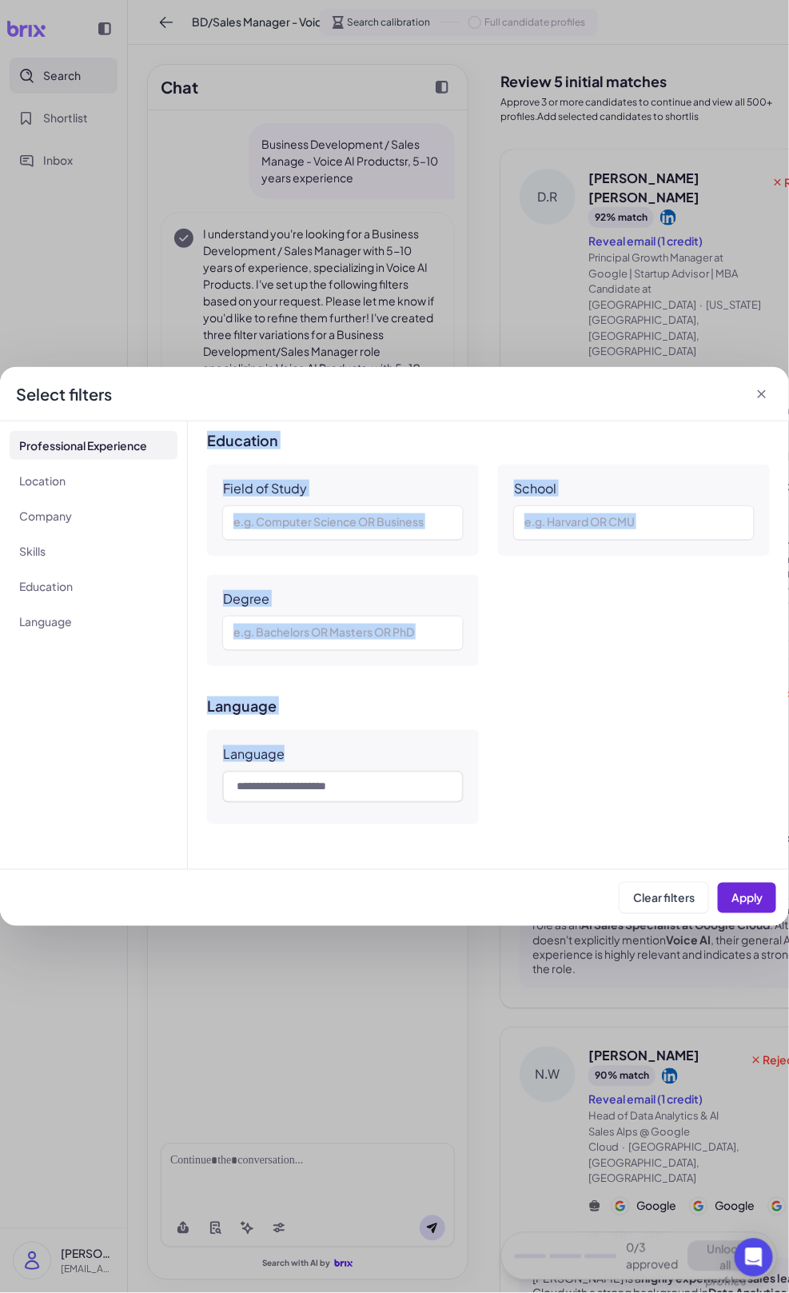
drag, startPoint x: 225, startPoint y: 477, endPoint x: 597, endPoint y: 815, distance: 502.8
click at [597, 815] on div "**********" at bounding box center [489, 646] width 602 height 448
copy div "**********"
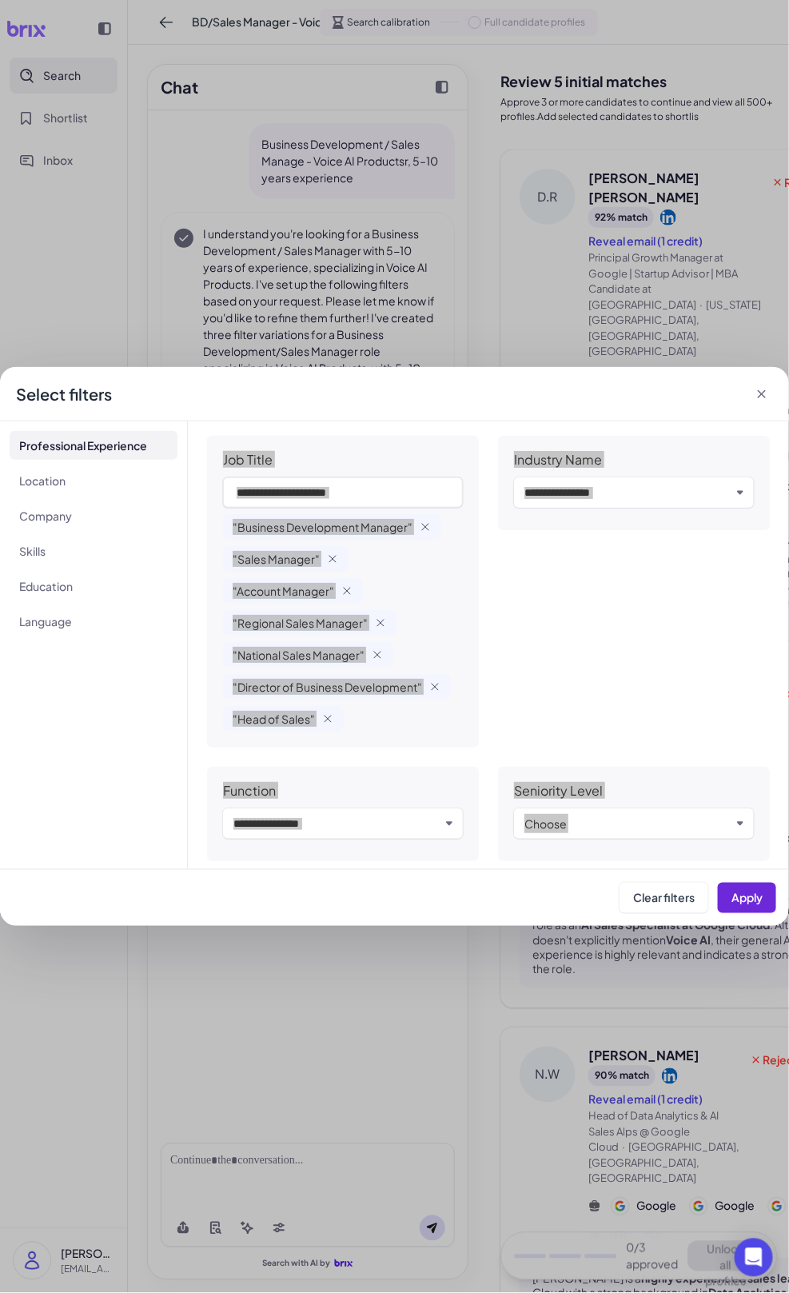
scroll to position [29, 0]
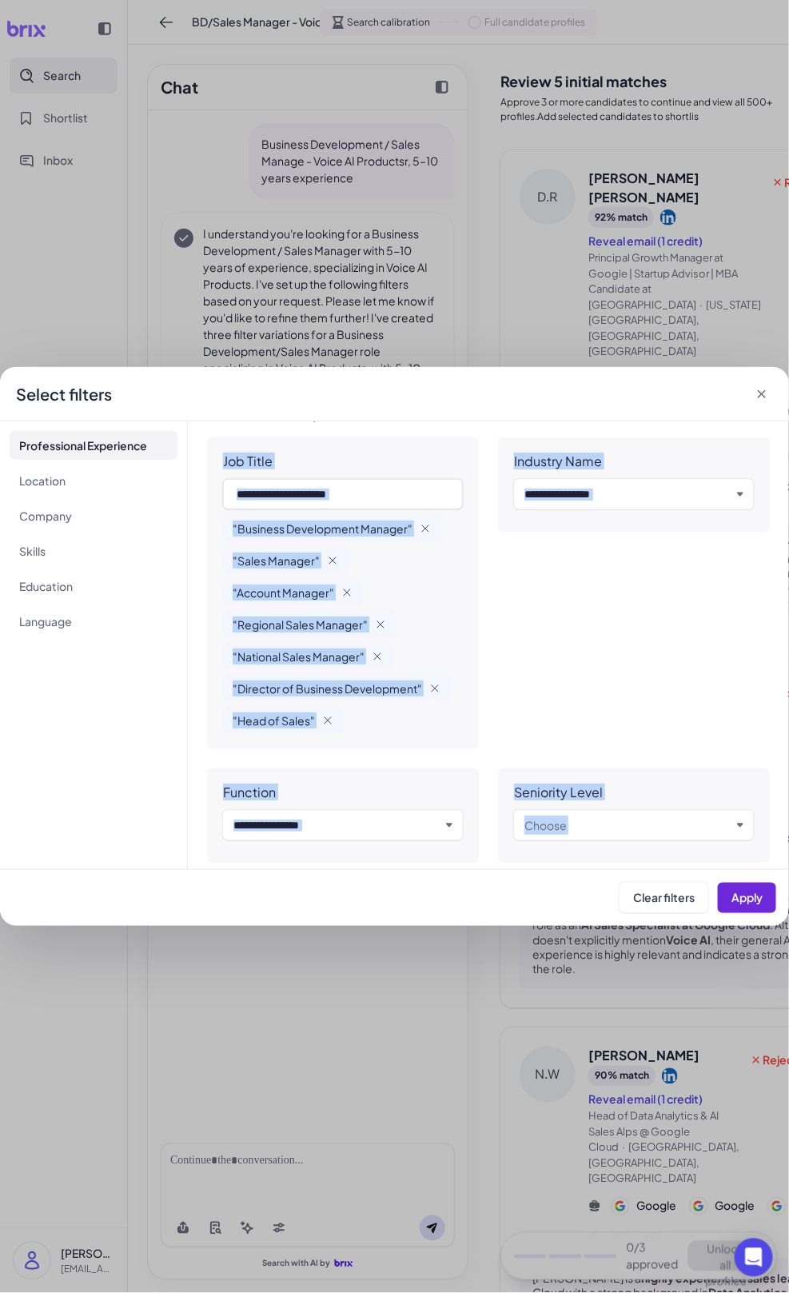
click at [598, 674] on div "Industry Name Input and choose" at bounding box center [634, 594] width 272 height 312
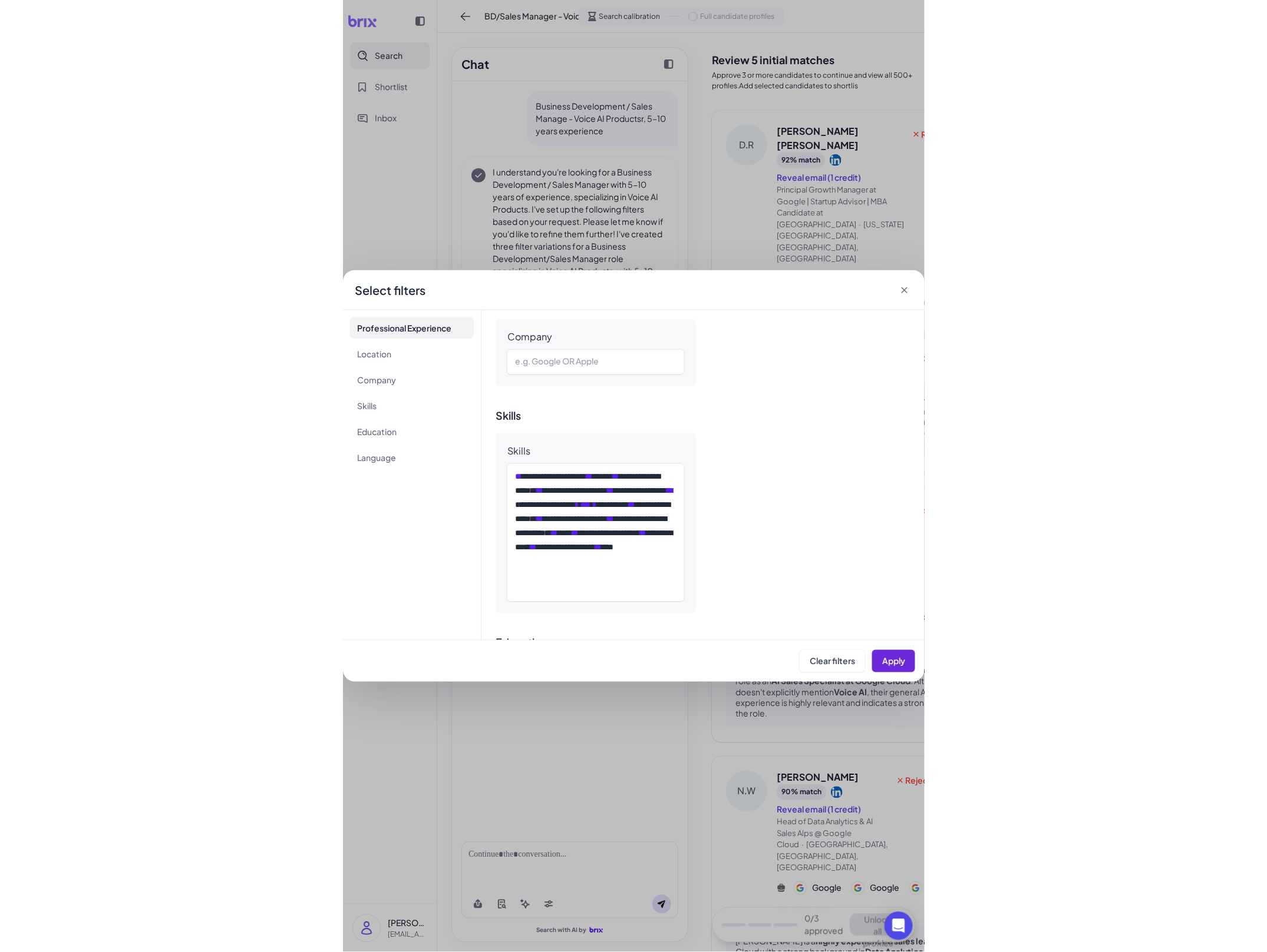
scroll to position [666, 0]
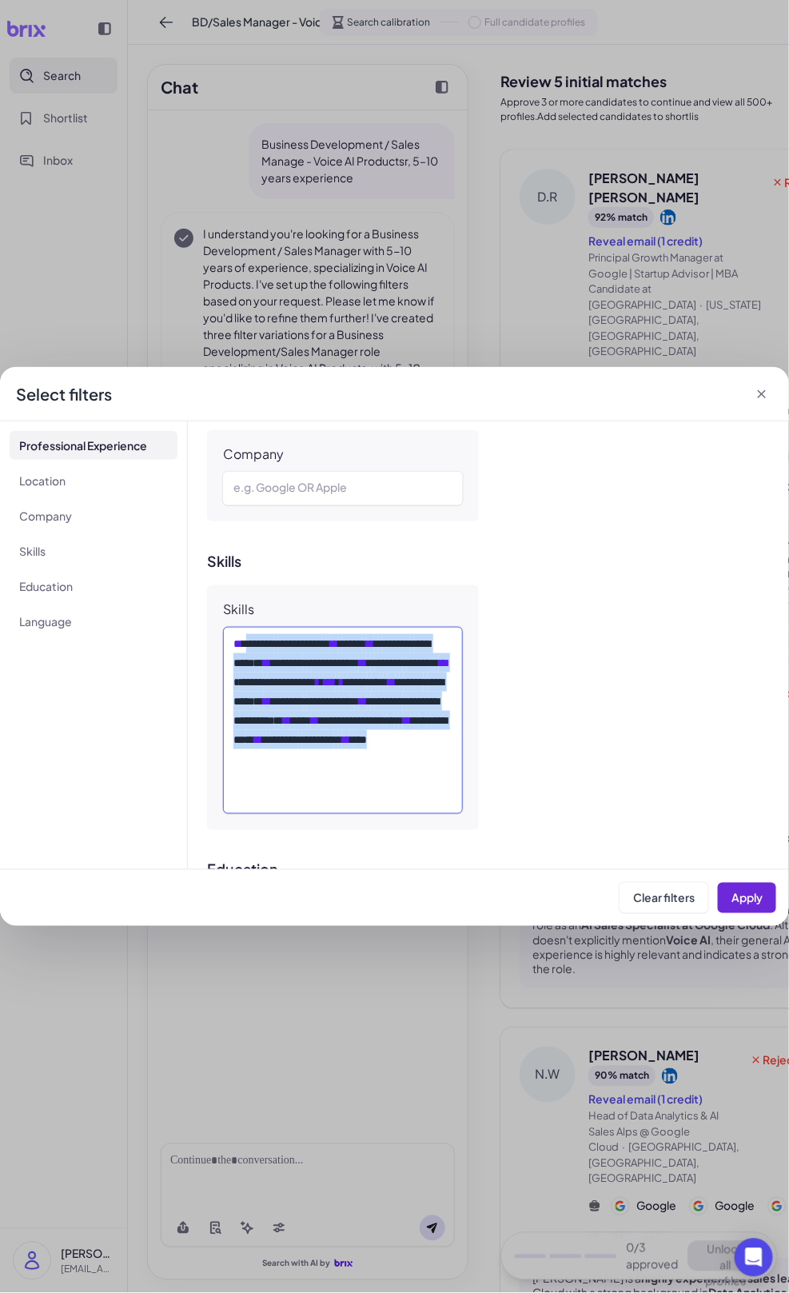
drag, startPoint x: 332, startPoint y: 801, endPoint x: 251, endPoint y: 638, distance: 182.1
click at [251, 638] on div "**********" at bounding box center [343, 720] width 219 height 173
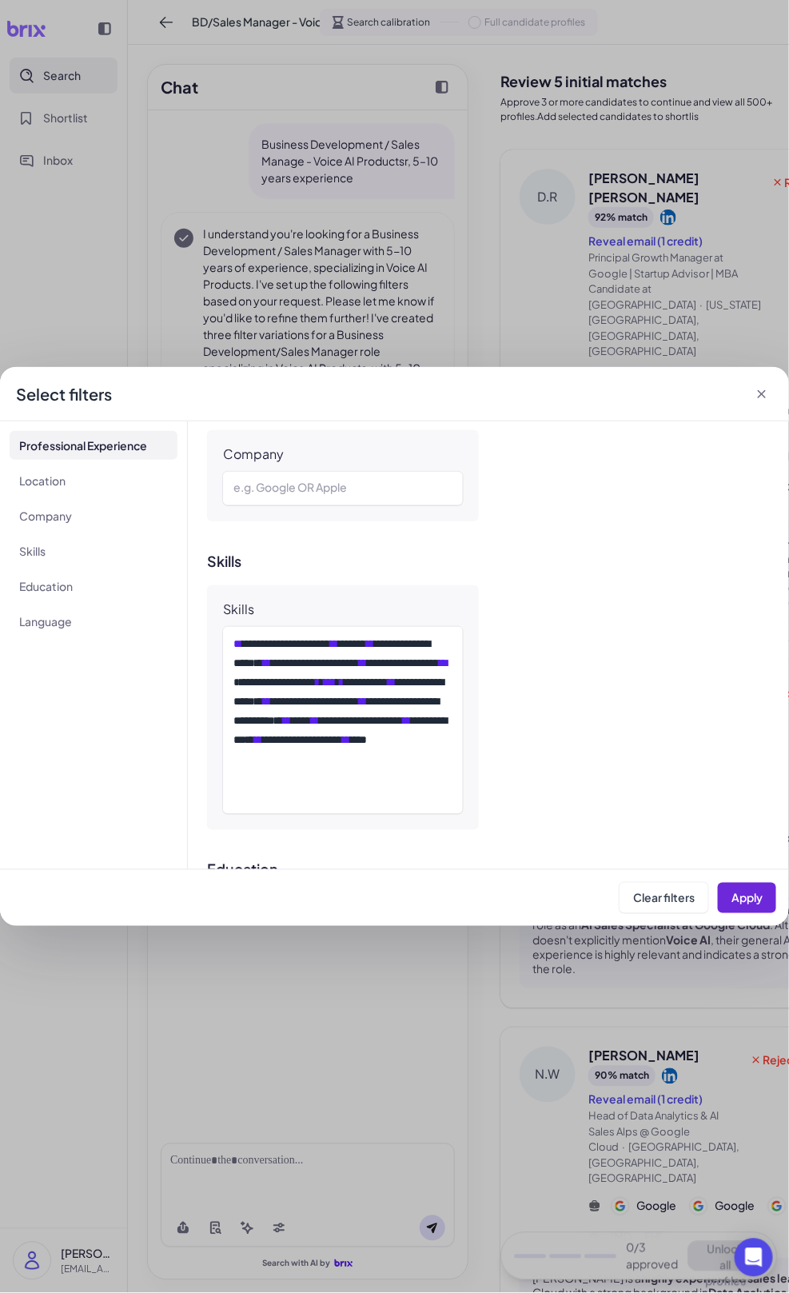
click at [449, 601] on div "**********" at bounding box center [343, 708] width 272 height 245
click at [577, 206] on div "**********" at bounding box center [394, 646] width 789 height 1293
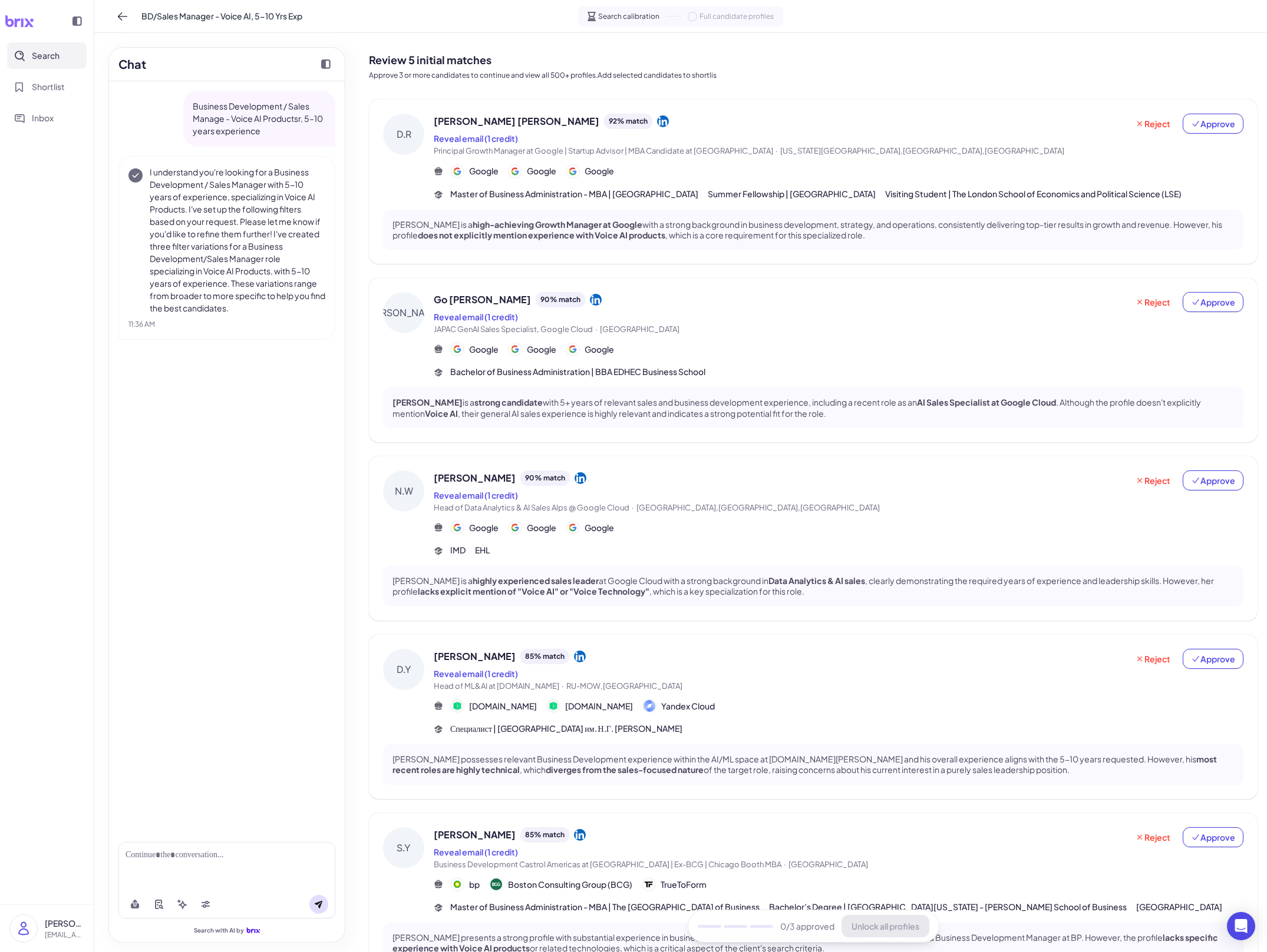
click at [581, 690] on span "Head of ML&AI at [DOMAIN_NAME] · RU-[GEOGRAPHIC_DATA],[GEOGRAPHIC_DATA]" at bounding box center [780, 687] width 693 height 12
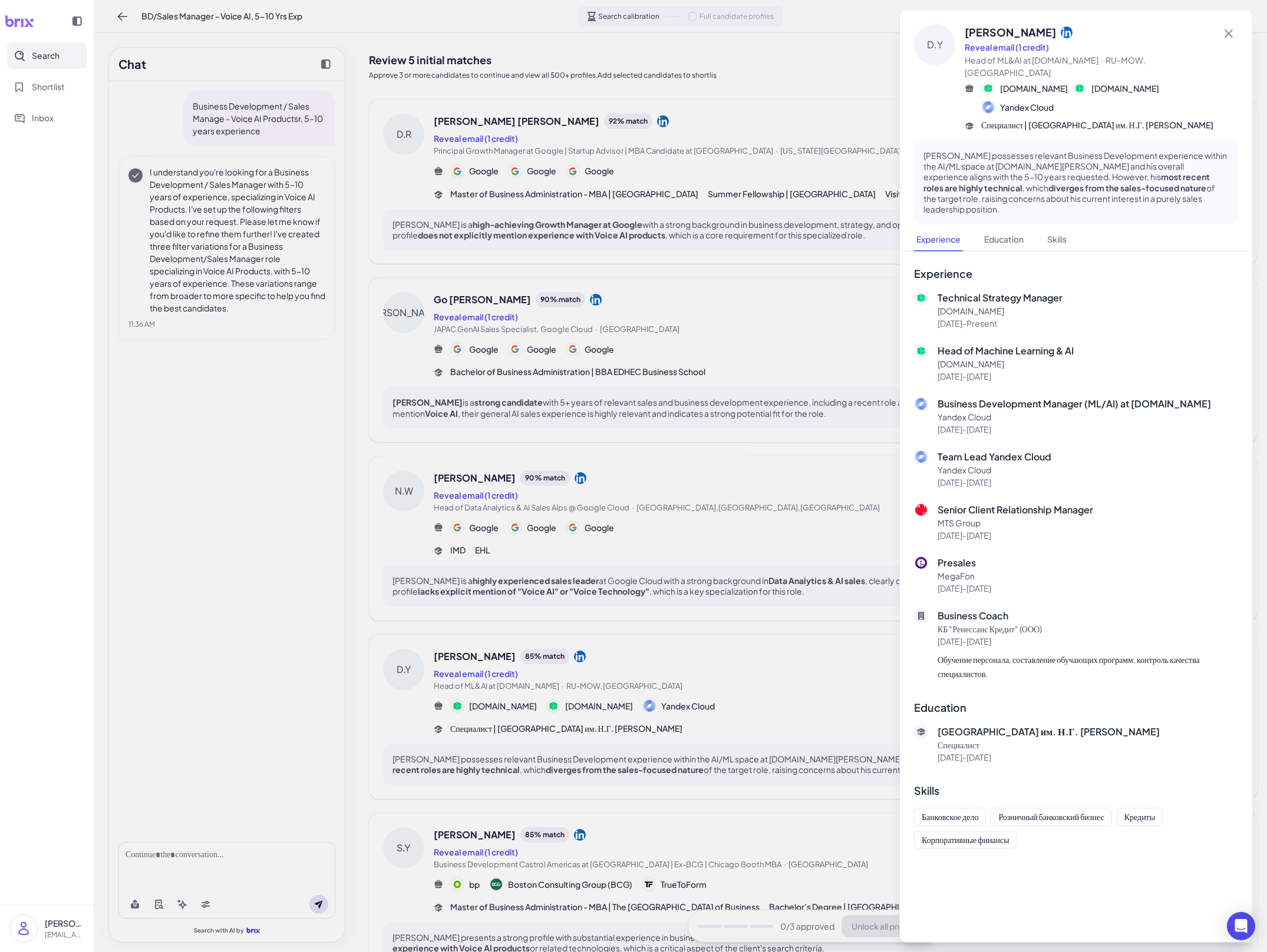
click at [581, 691] on div at bounding box center [634, 476] width 1267 height 952
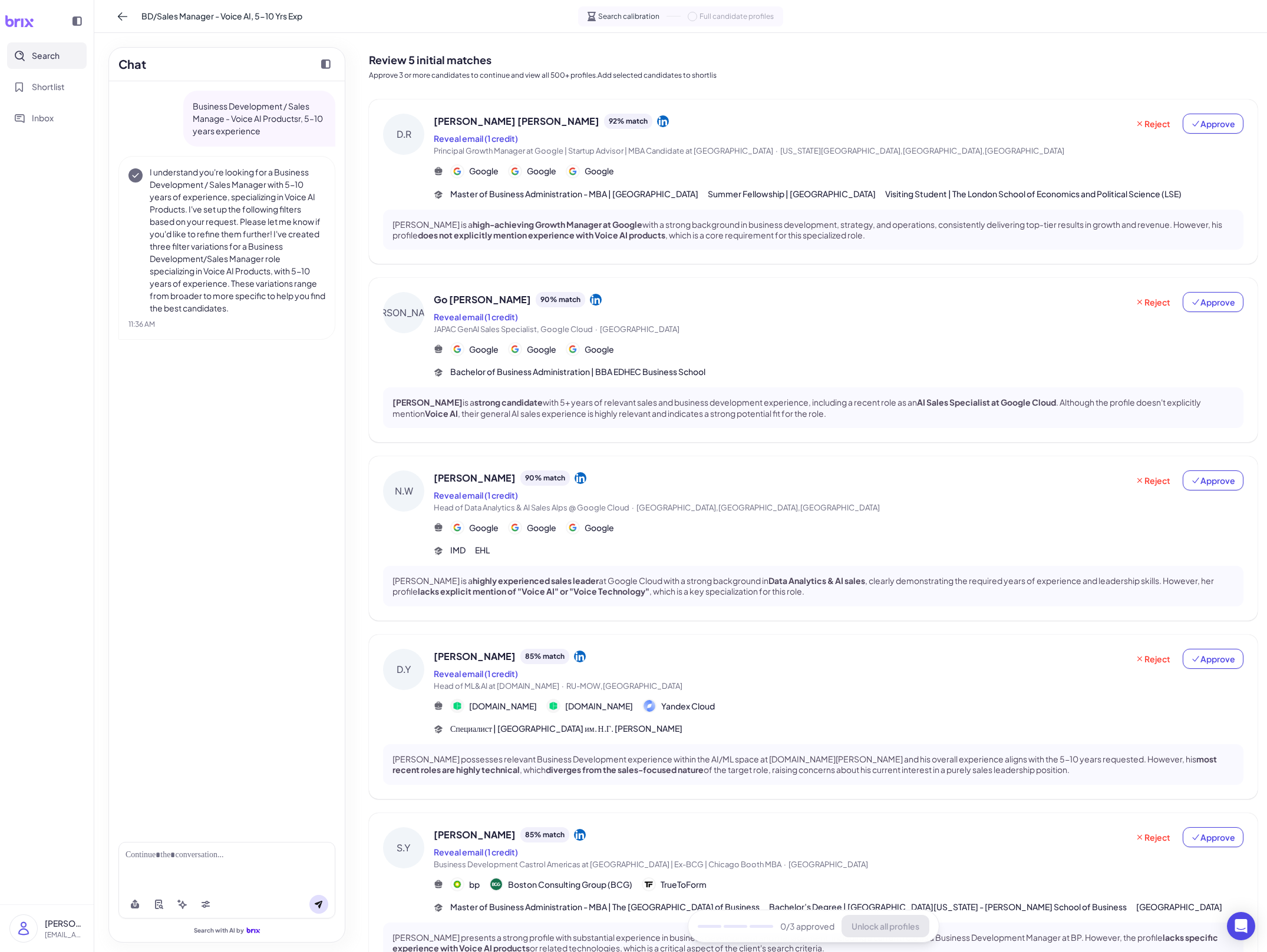
scroll to position [103, 0]
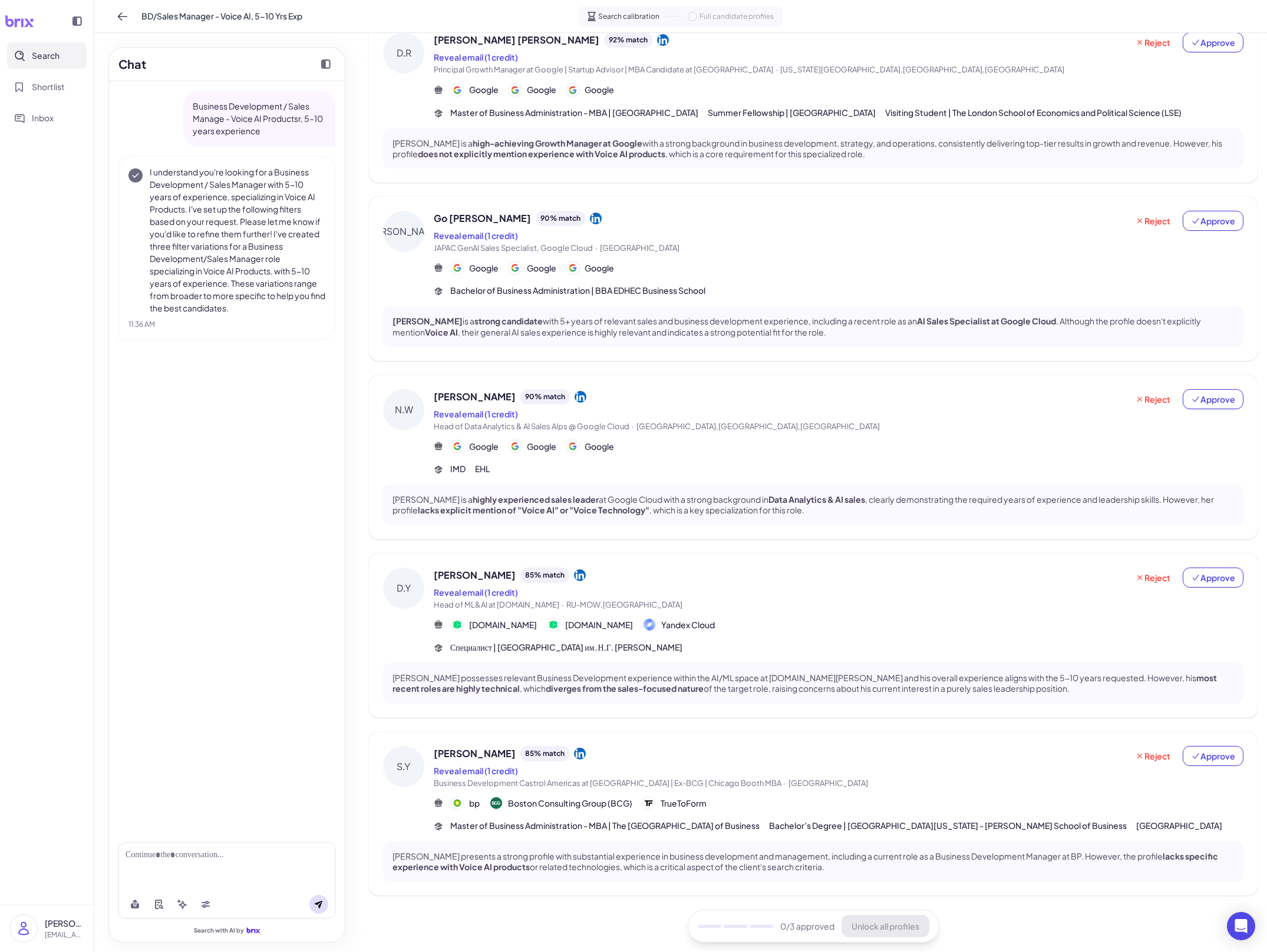
click at [581, 746] on div "[PERSON_NAME] 85 % match" at bounding box center [780, 753] width 693 height 15
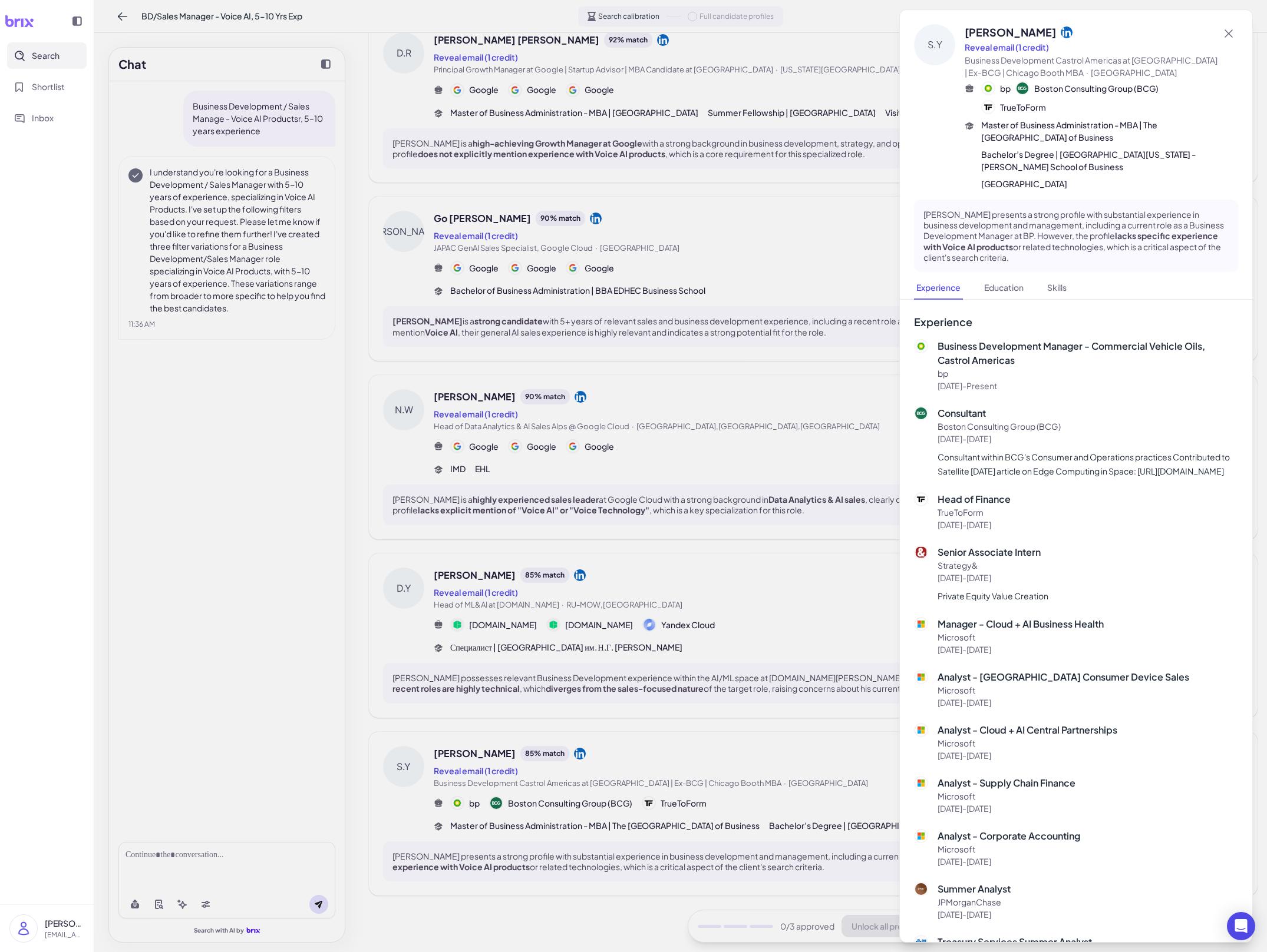
click at [581, 731] on div at bounding box center [634, 476] width 1267 height 952
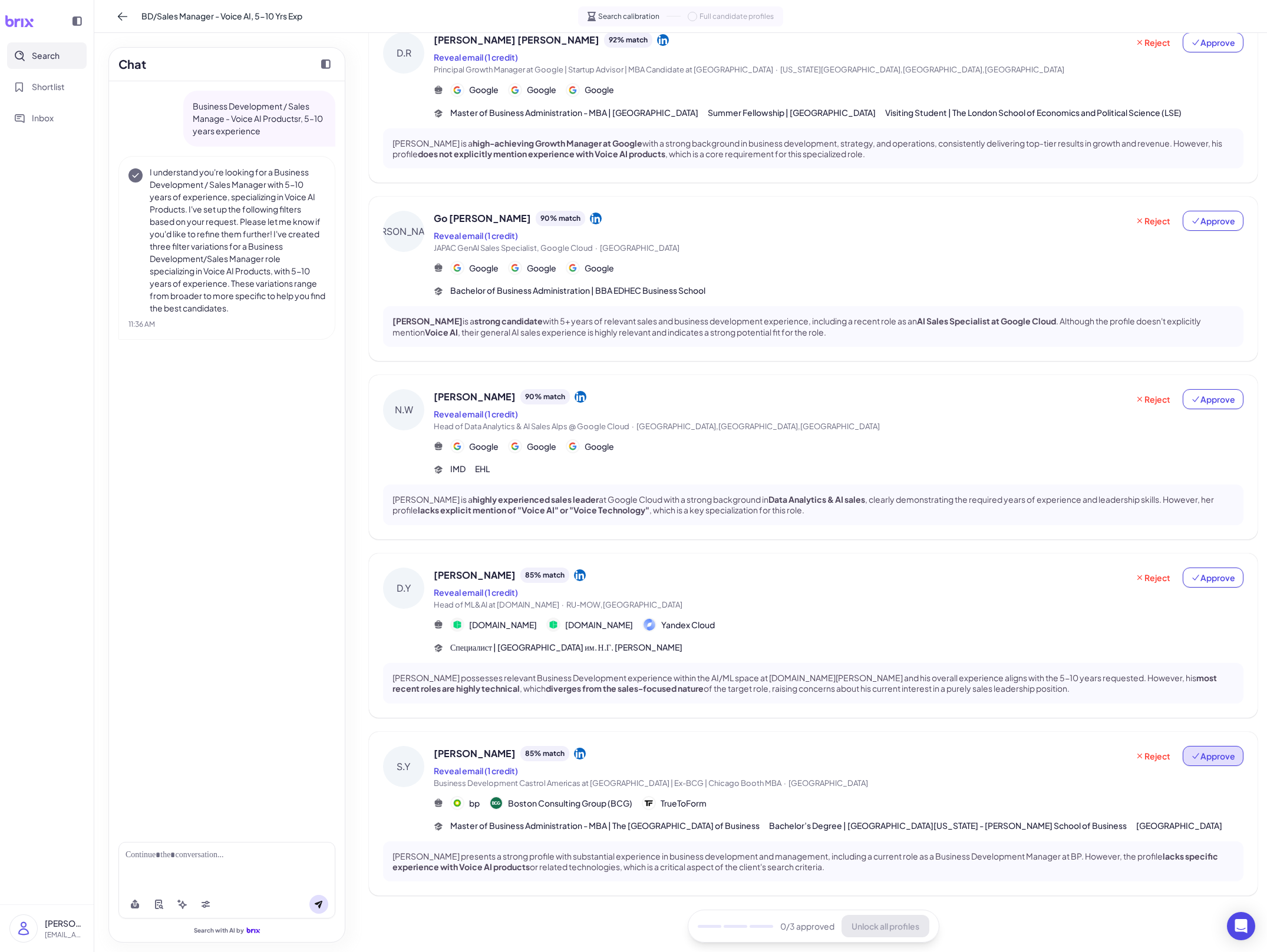
click at [581, 750] on span "Approve" at bounding box center [1213, 756] width 44 height 12
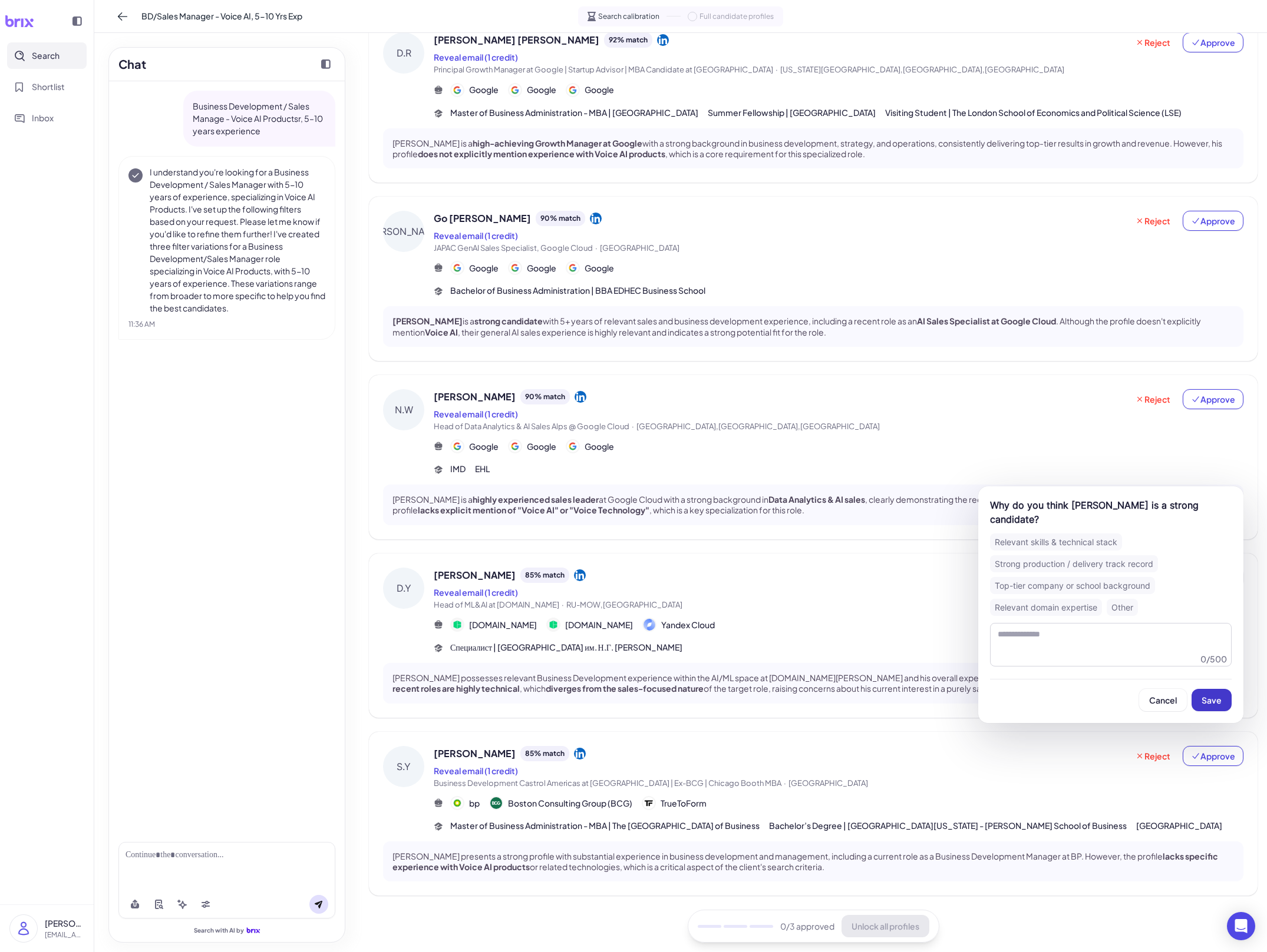
click at [581, 702] on span "Save" at bounding box center [1211, 700] width 20 height 10
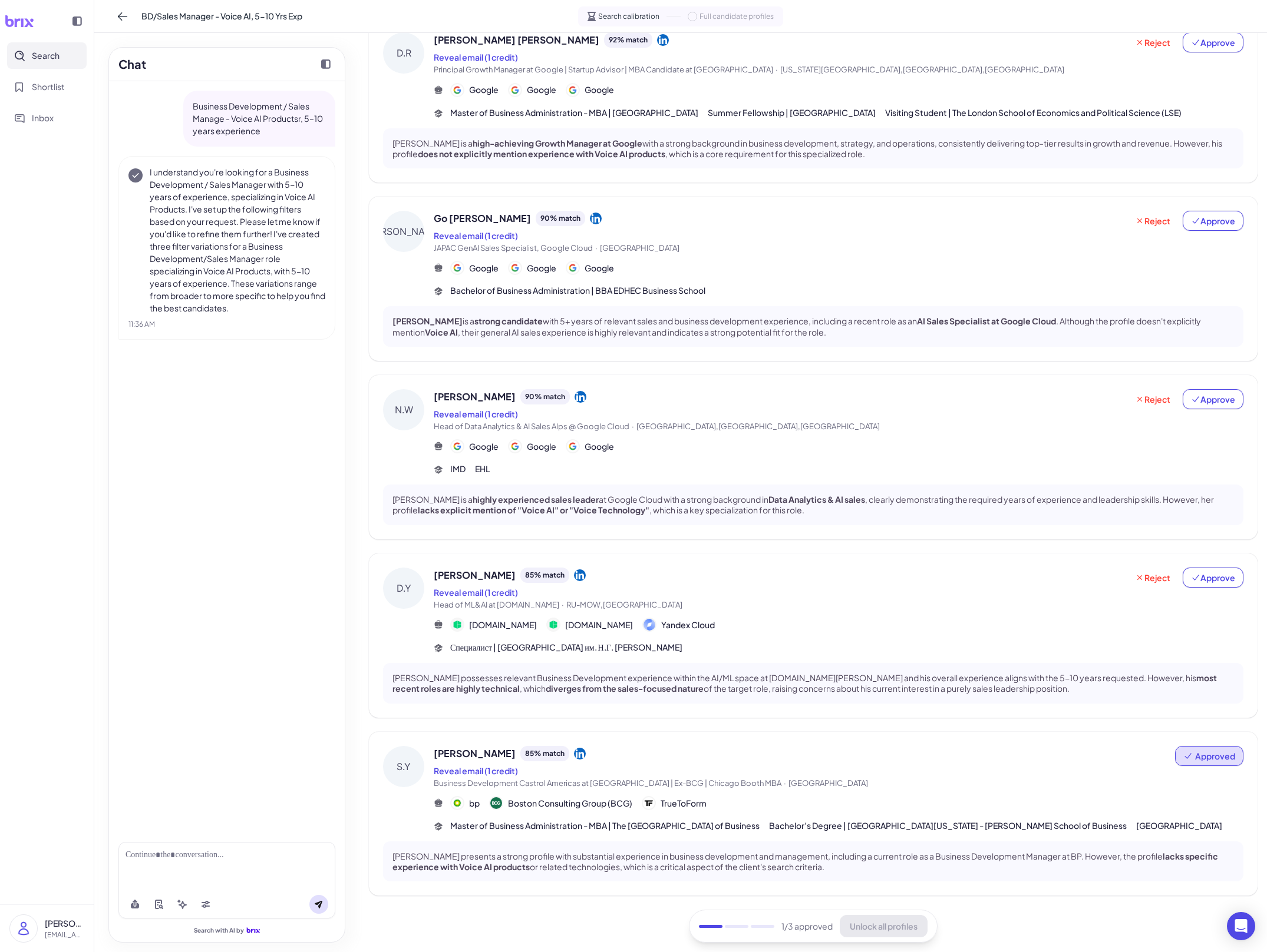
scroll to position [0, 0]
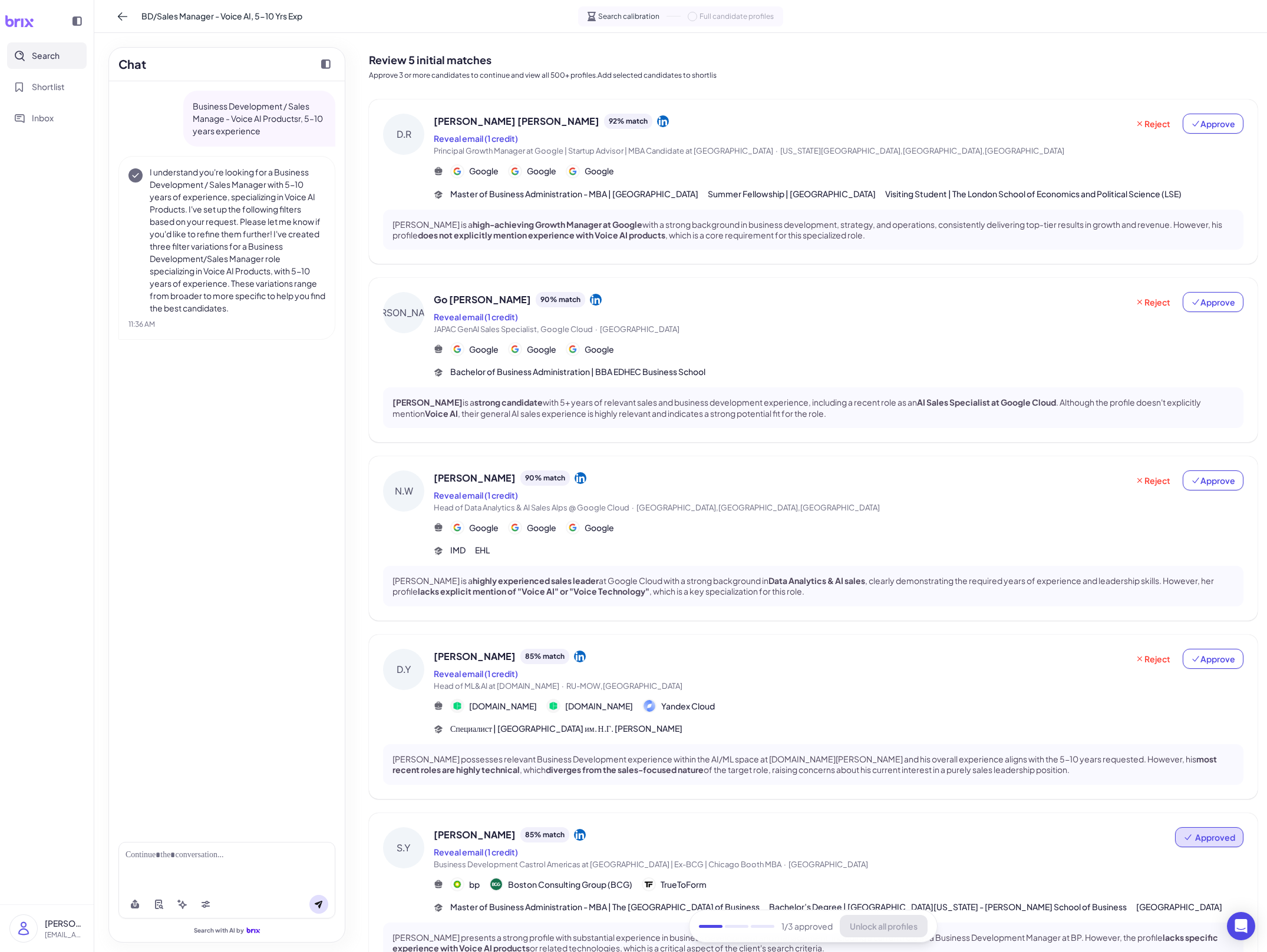
click at [581, 231] on p "[PERSON_NAME] is a high-achieving Growth Manager at Google with a strong backgr…" at bounding box center [813, 230] width 841 height 21
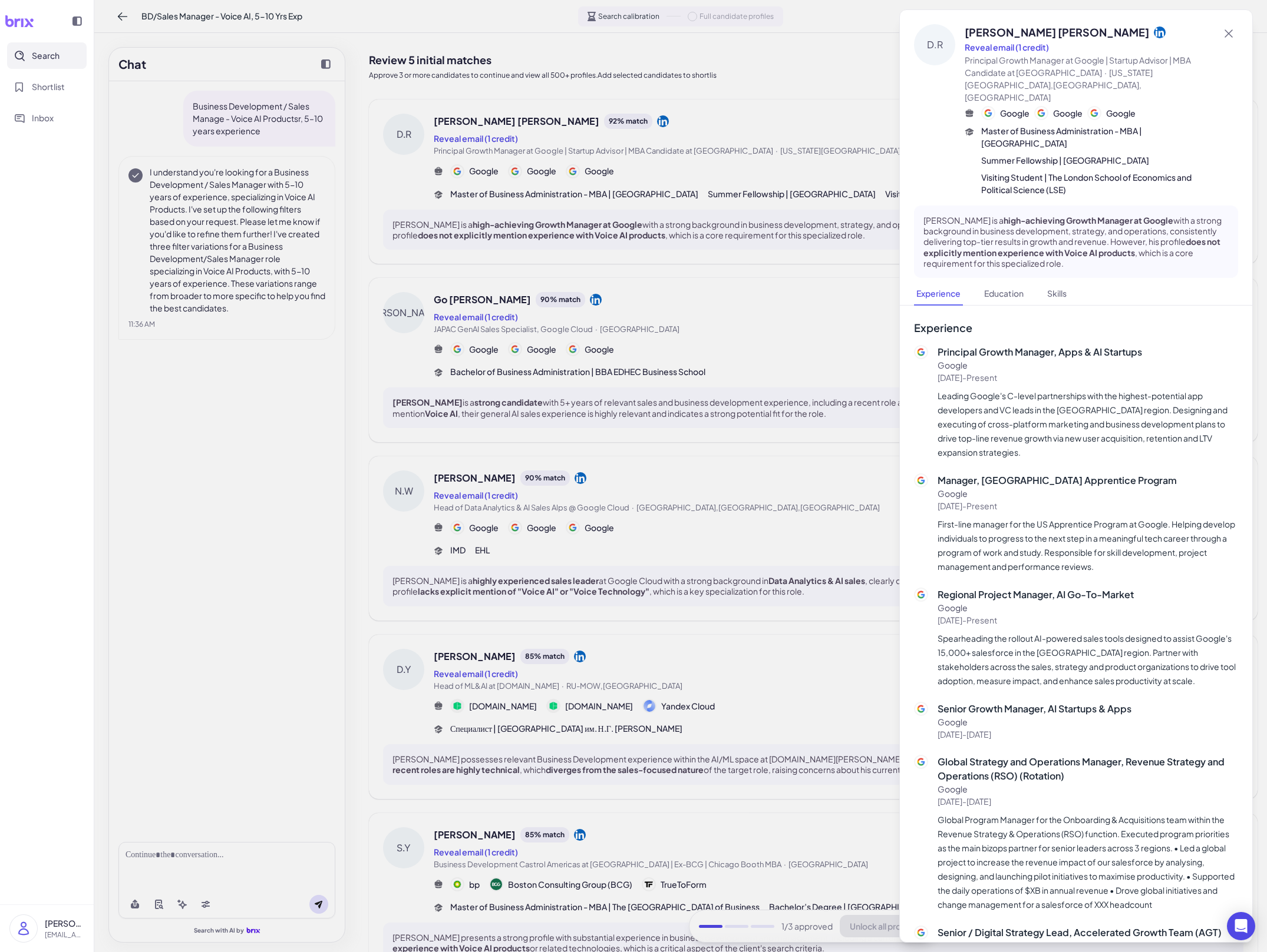
click at [581, 262] on div at bounding box center [634, 476] width 1267 height 952
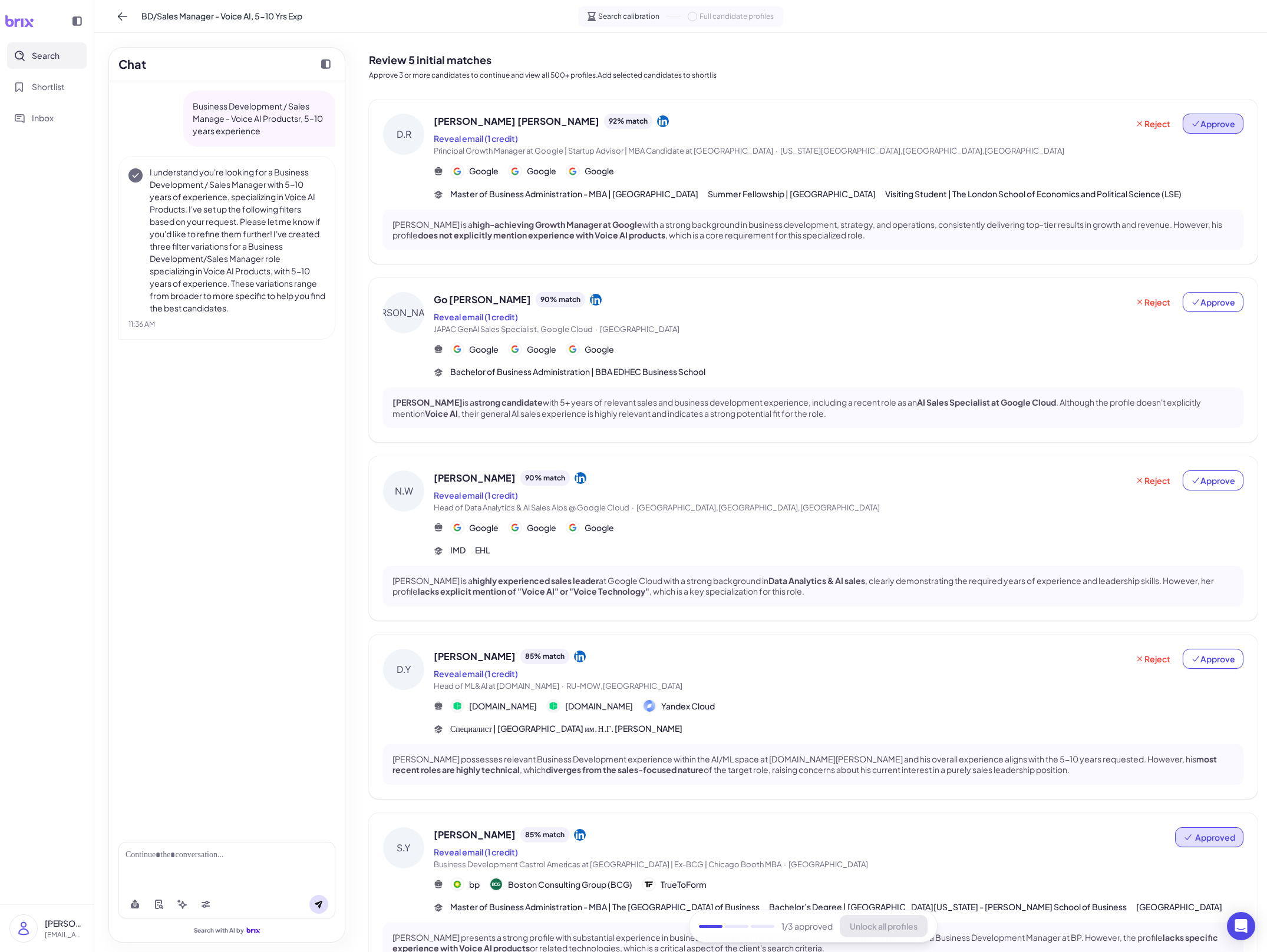
click at [581, 131] on button "Approve" at bounding box center [1212, 123] width 60 height 20
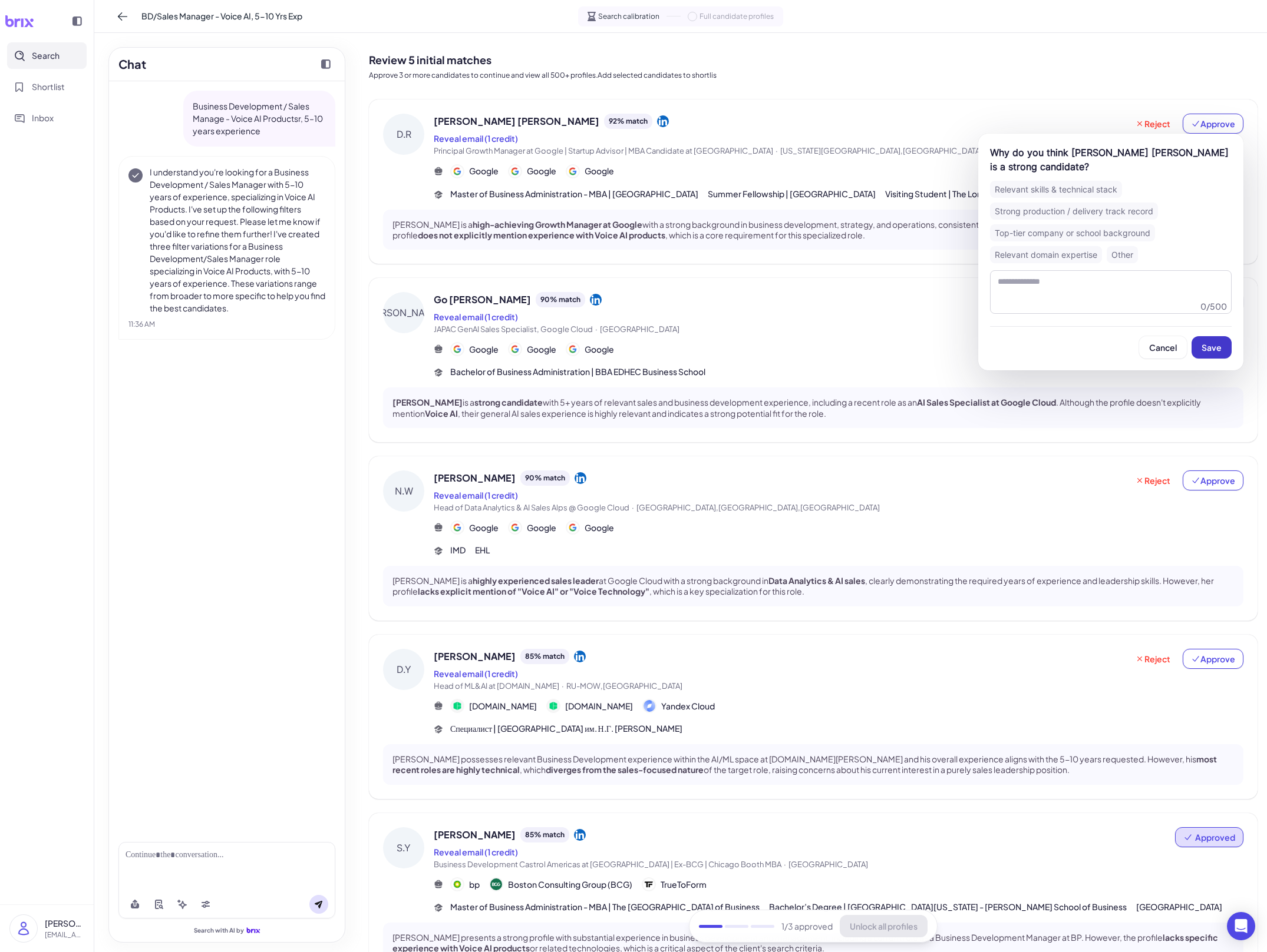
click at [581, 355] on button "Save" at bounding box center [1211, 348] width 40 height 22
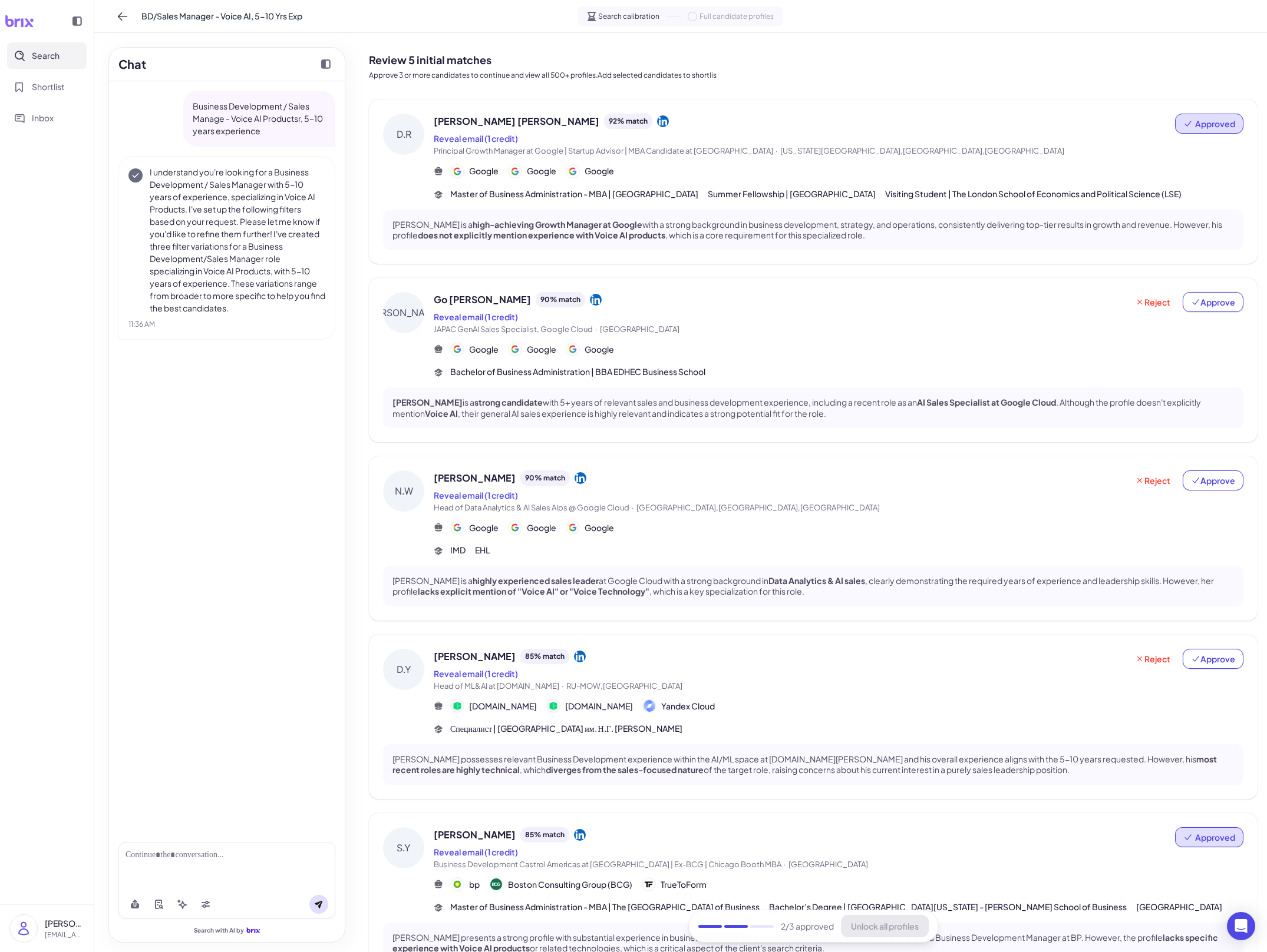
click at [581, 350] on div "Google Google Google" at bounding box center [838, 349] width 810 height 14
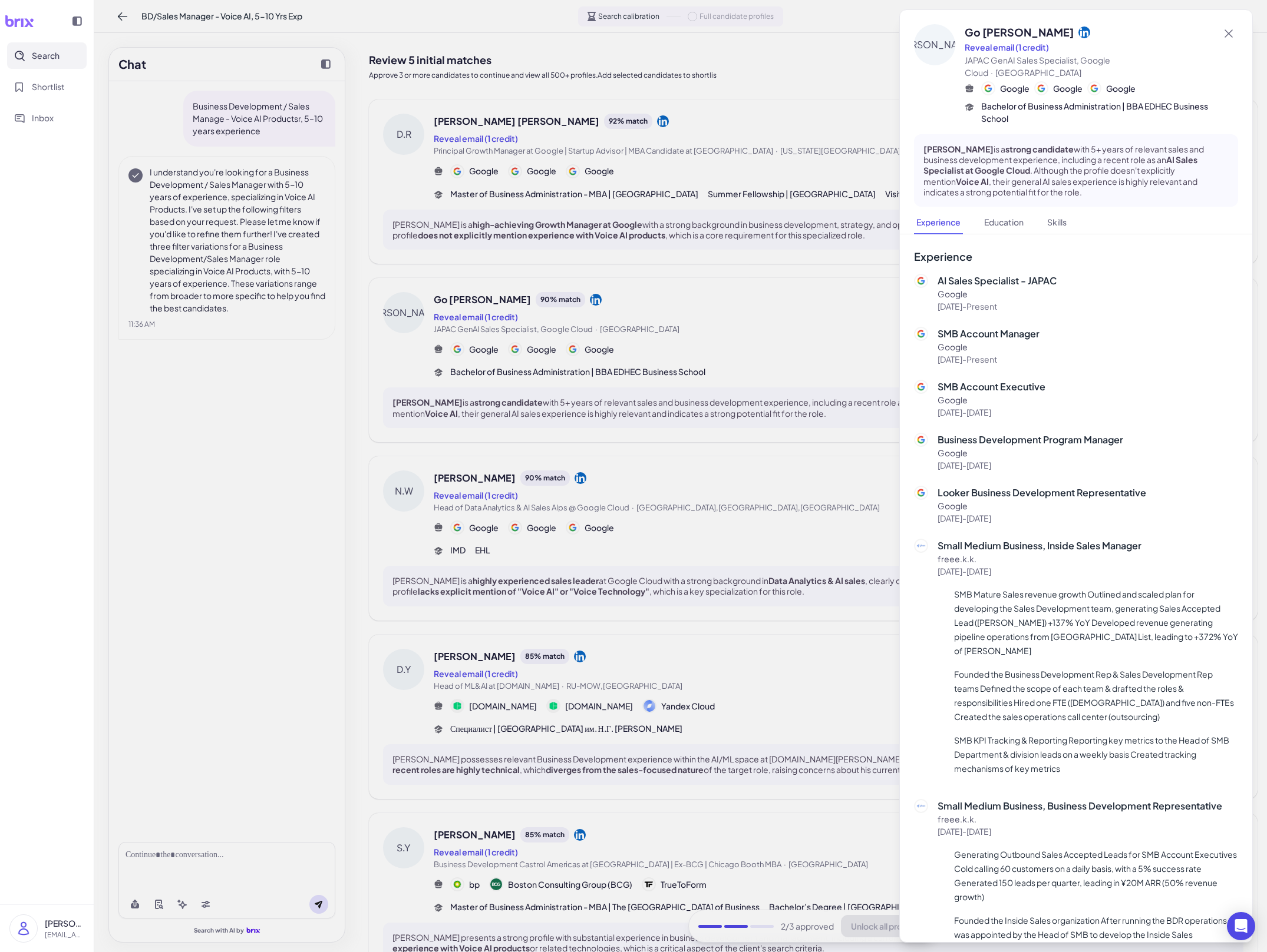
click at [581, 377] on div at bounding box center [634, 476] width 1267 height 952
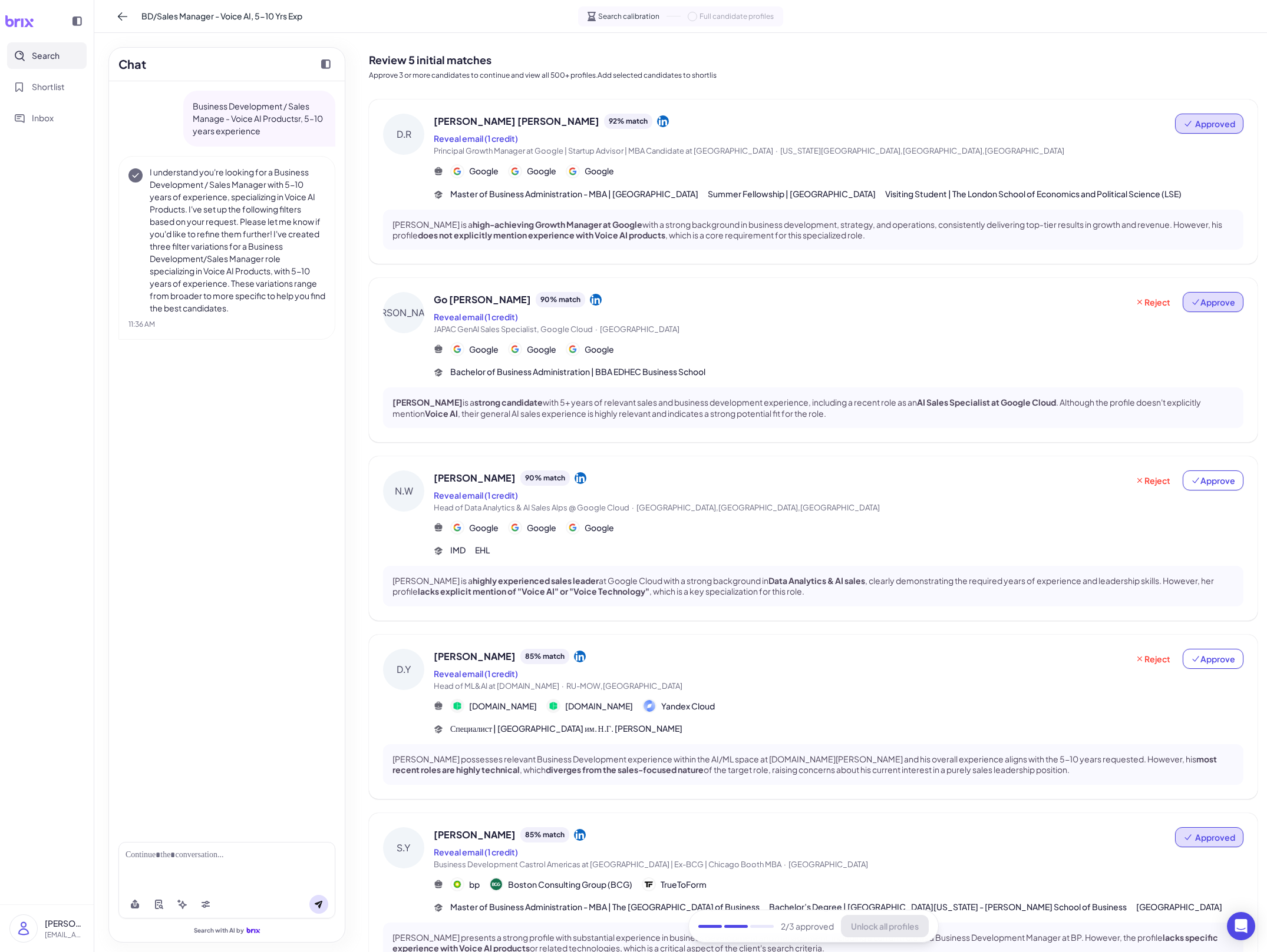
click at [581, 307] on span "Approve" at bounding box center [1213, 302] width 44 height 12
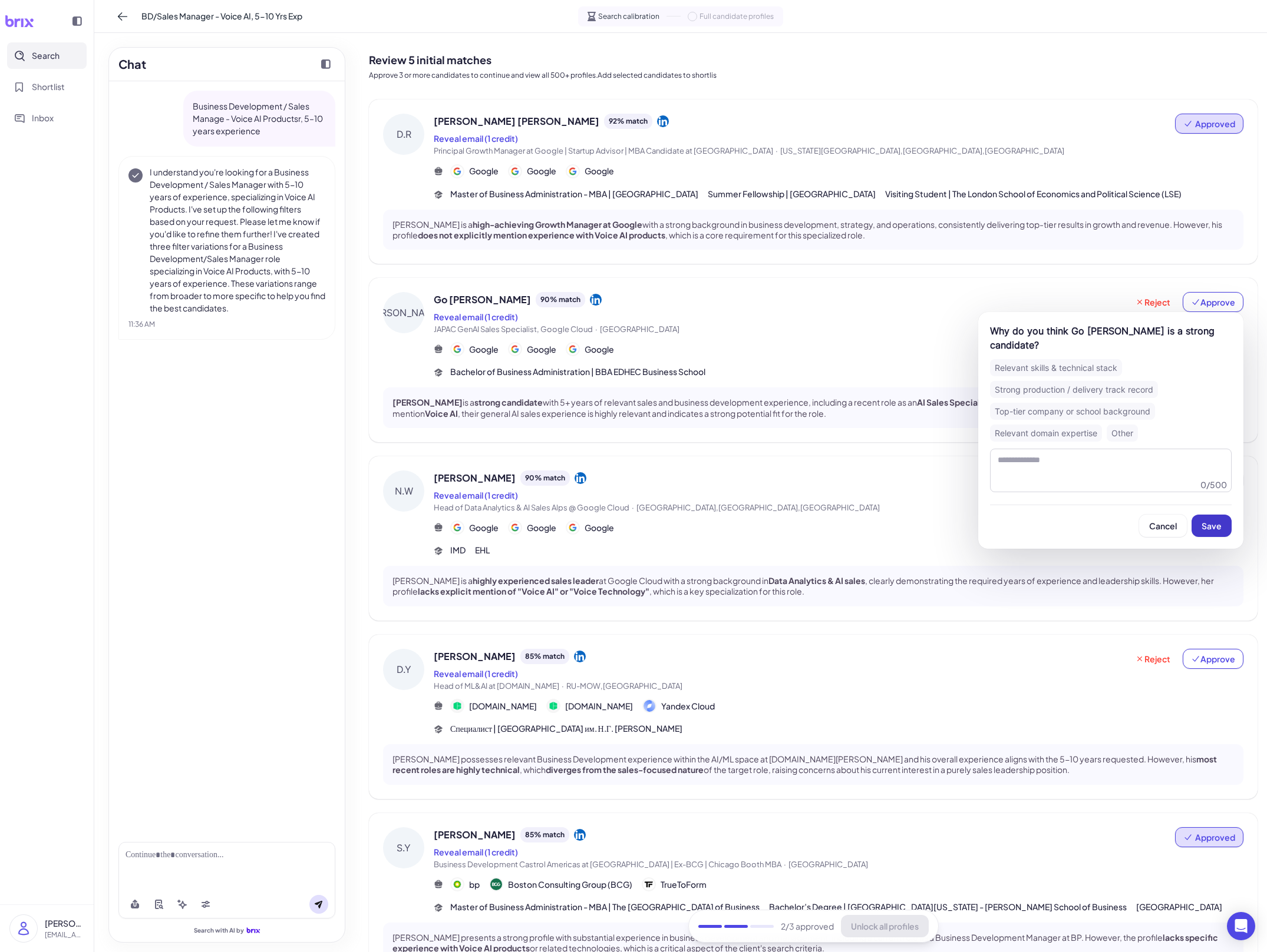
click at [581, 518] on button "Save" at bounding box center [1211, 526] width 40 height 22
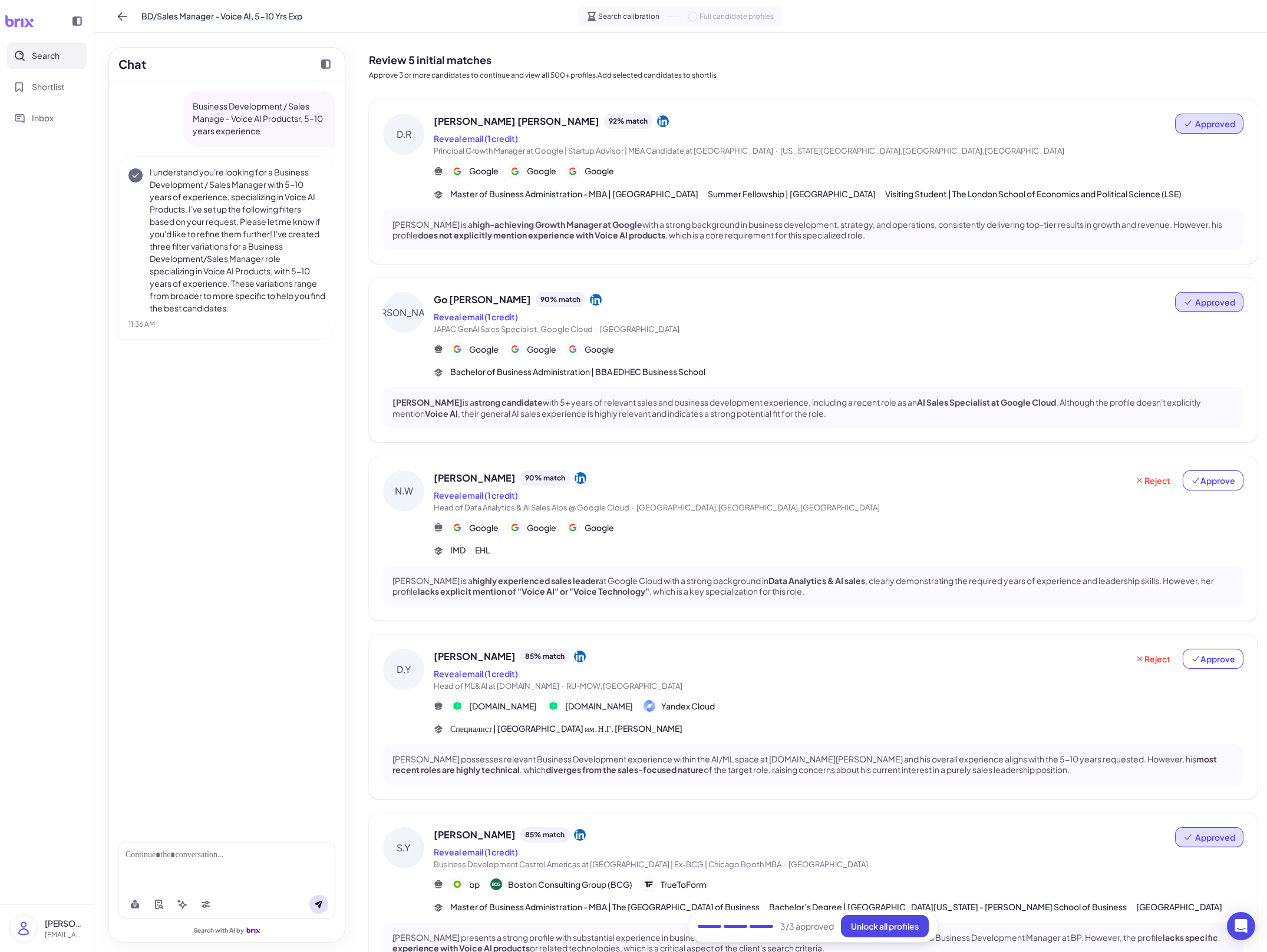
scroll to position [103, 0]
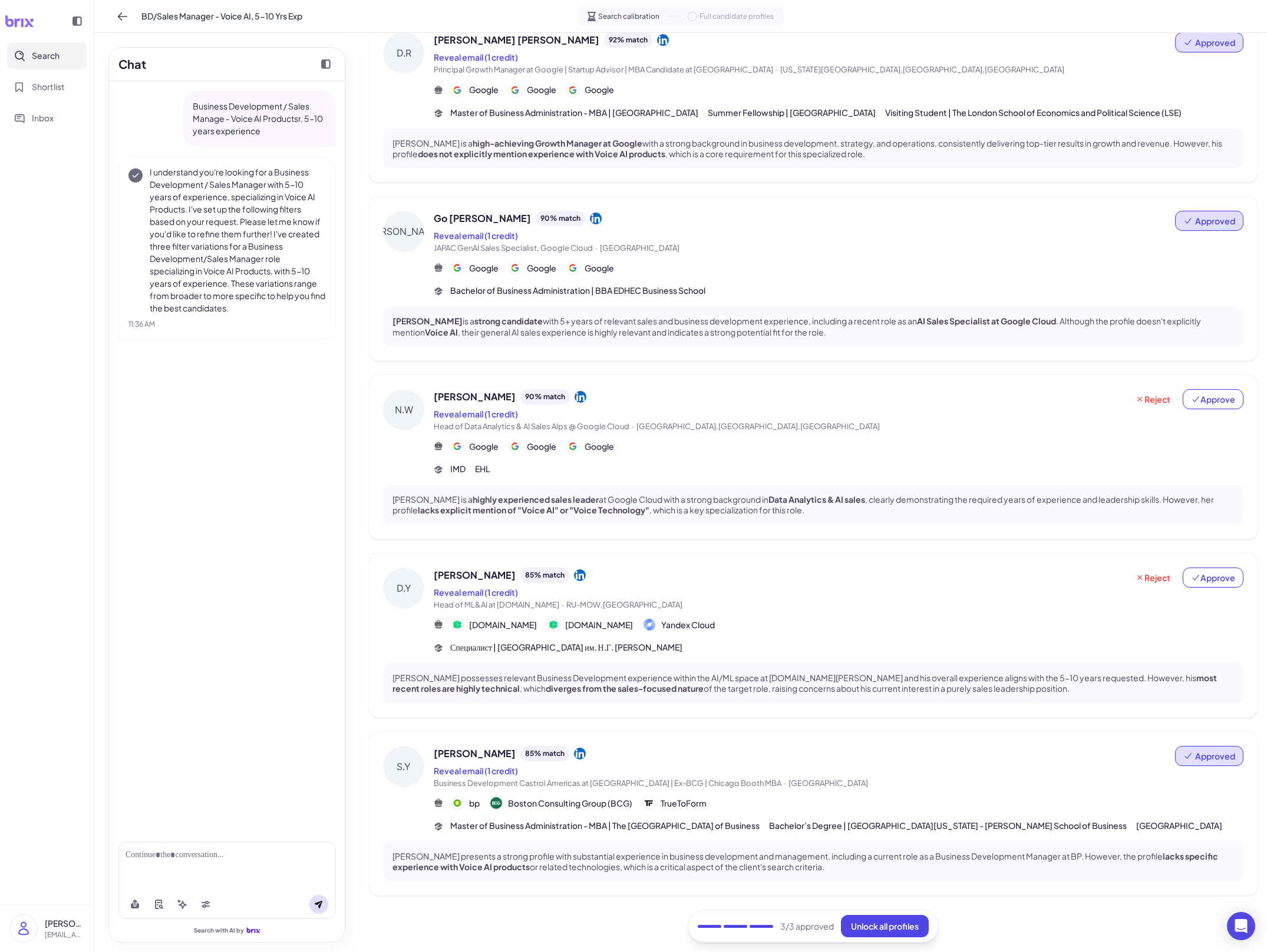
click at [581, 616] on div "[PERSON_NAME] 85 % match Reveal email (1 credit) Head of ML&AI at [DOMAIN_NAME]…" at bounding box center [838, 611] width 810 height 87
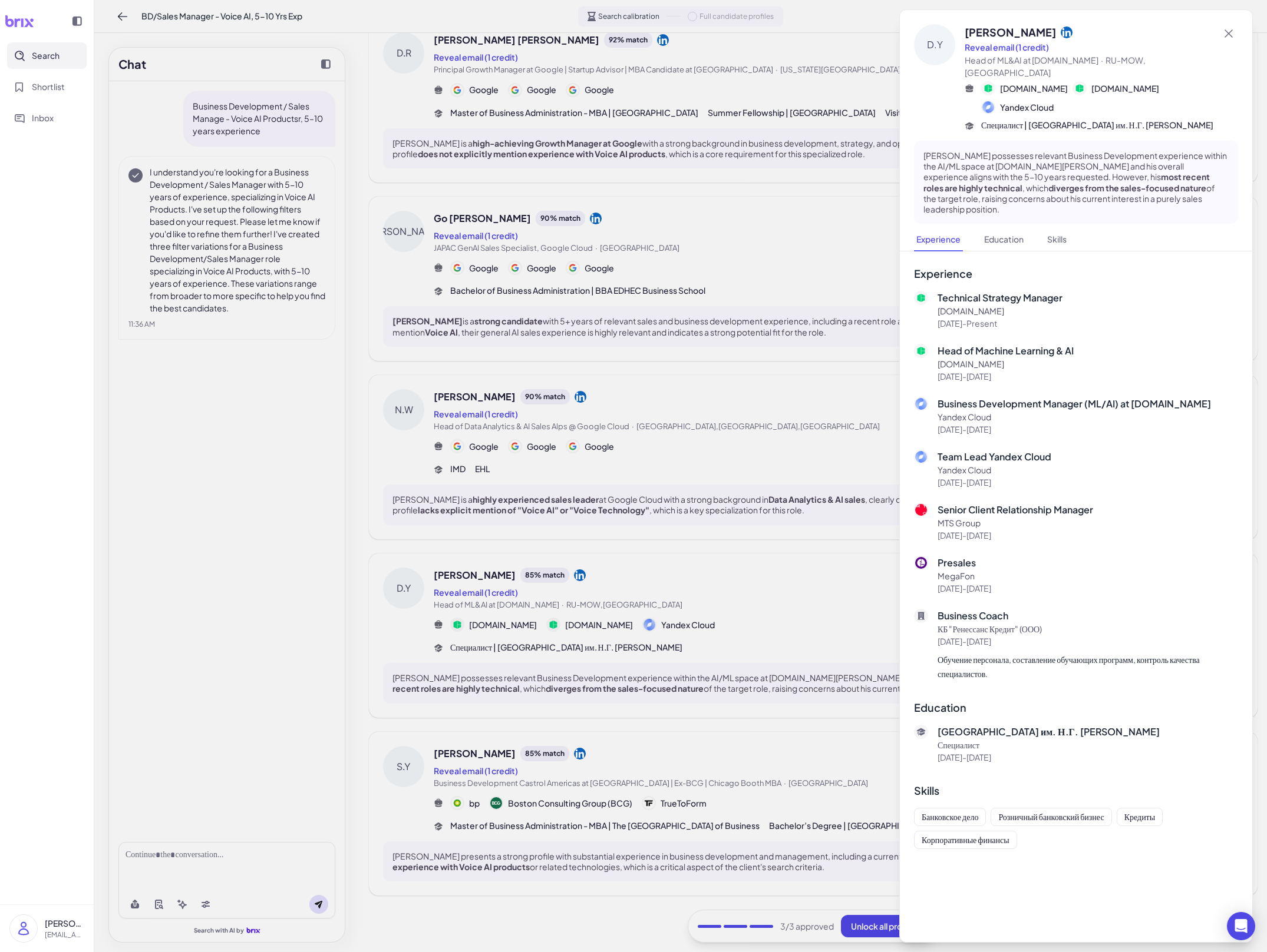
click at [581, 616] on div at bounding box center [634, 476] width 1267 height 952
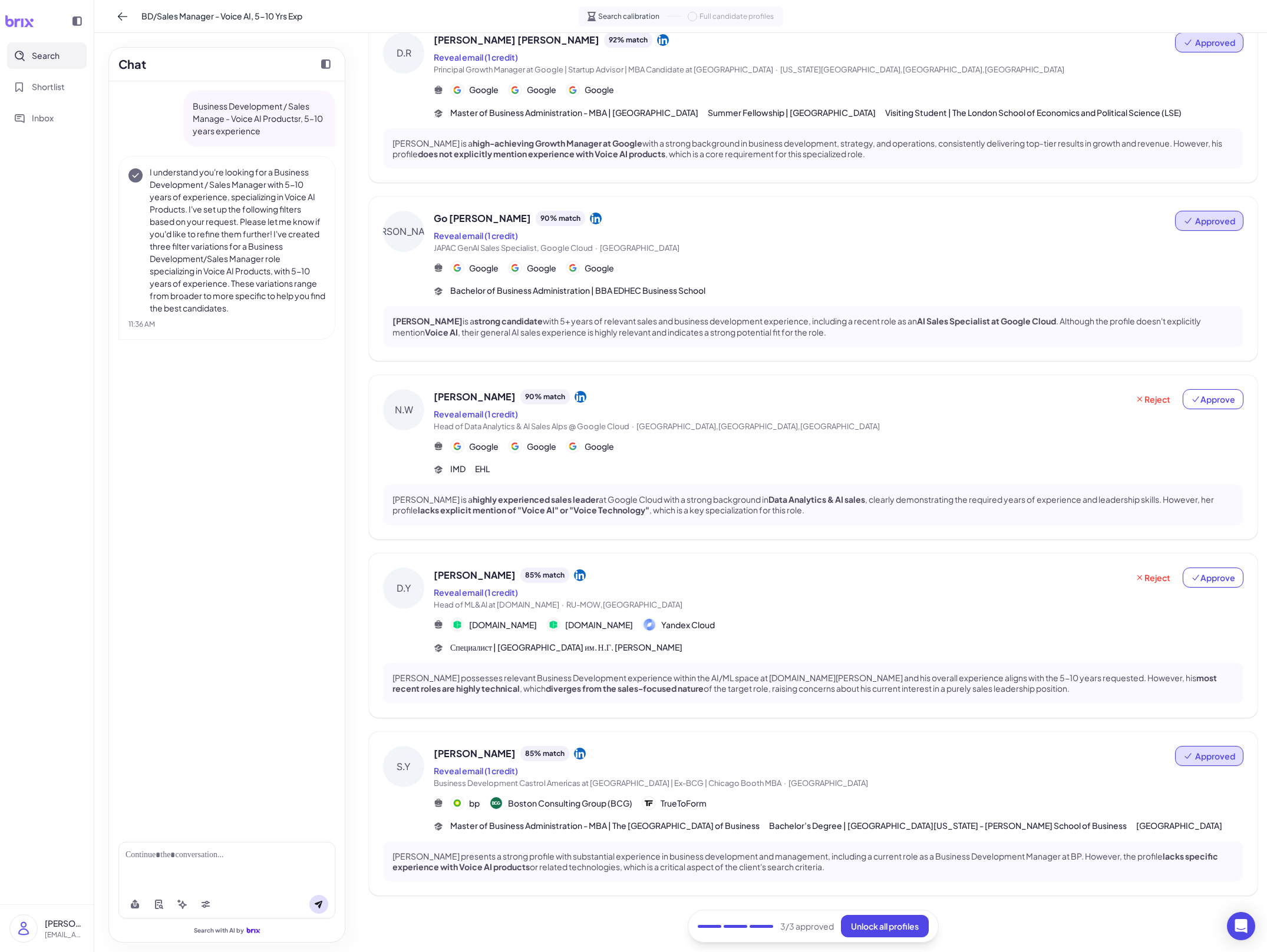
click at [572, 616] on div "[PERSON_NAME] 85 % match Reveal email (1 credit) Head of ML&AI at [DOMAIN_NAME]…" at bounding box center [838, 611] width 810 height 87
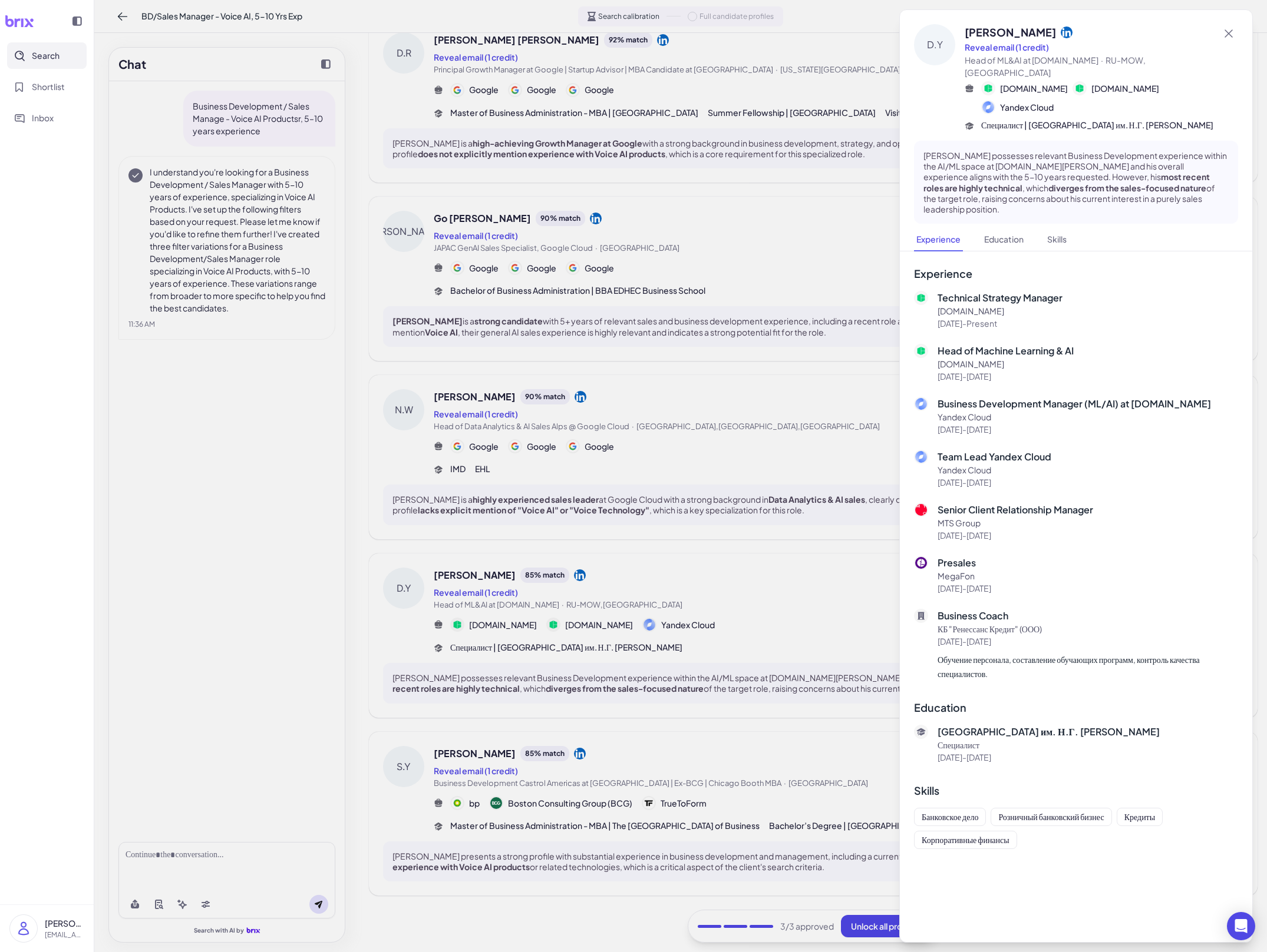
click at [572, 616] on div at bounding box center [634, 476] width 1267 height 952
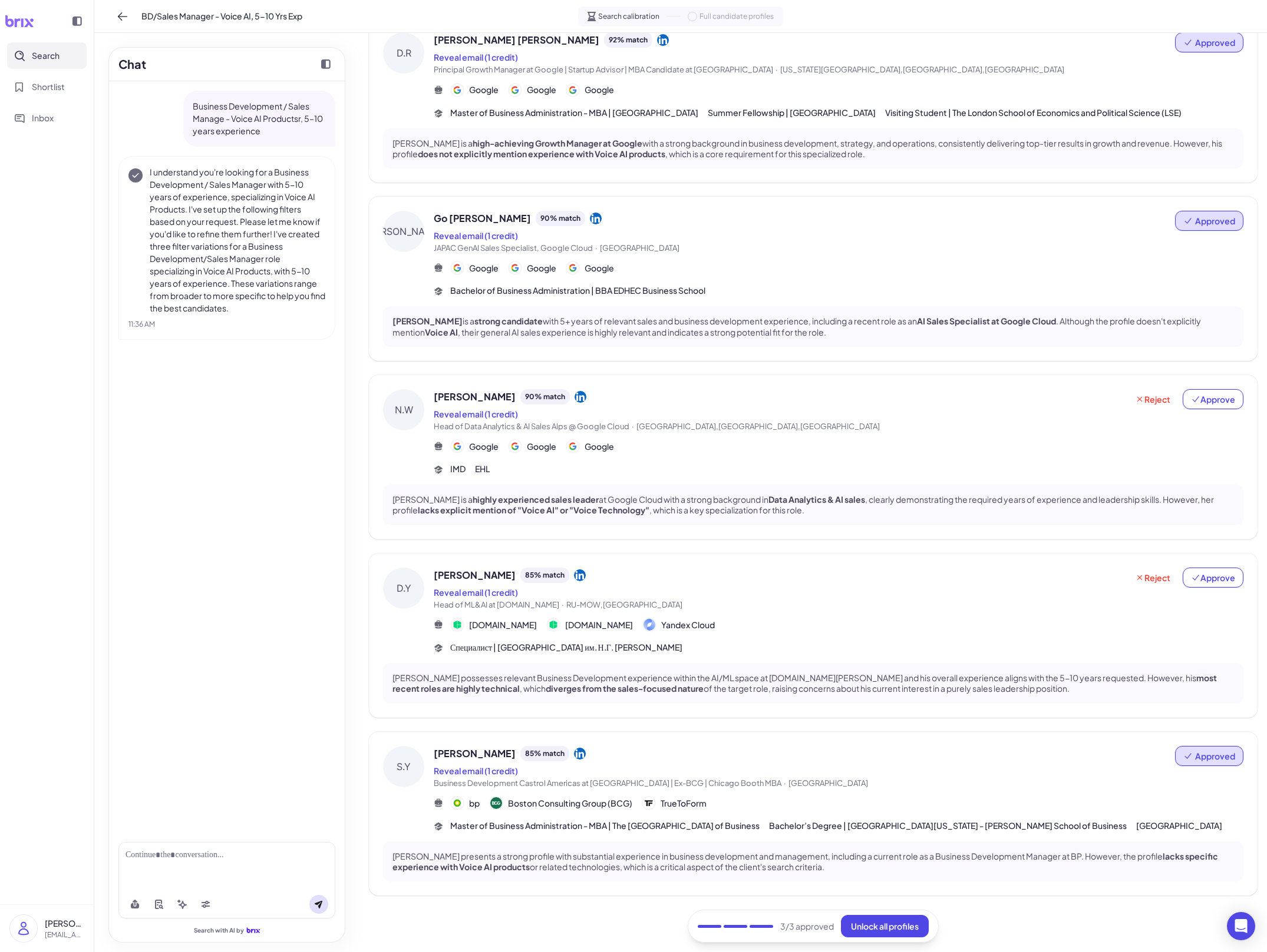
click at [581, 454] on div "[PERSON_NAME] 90 % match Reveal email (1 credit) Head of Data Analytics & AI Sa…" at bounding box center [813, 457] width 888 height 164
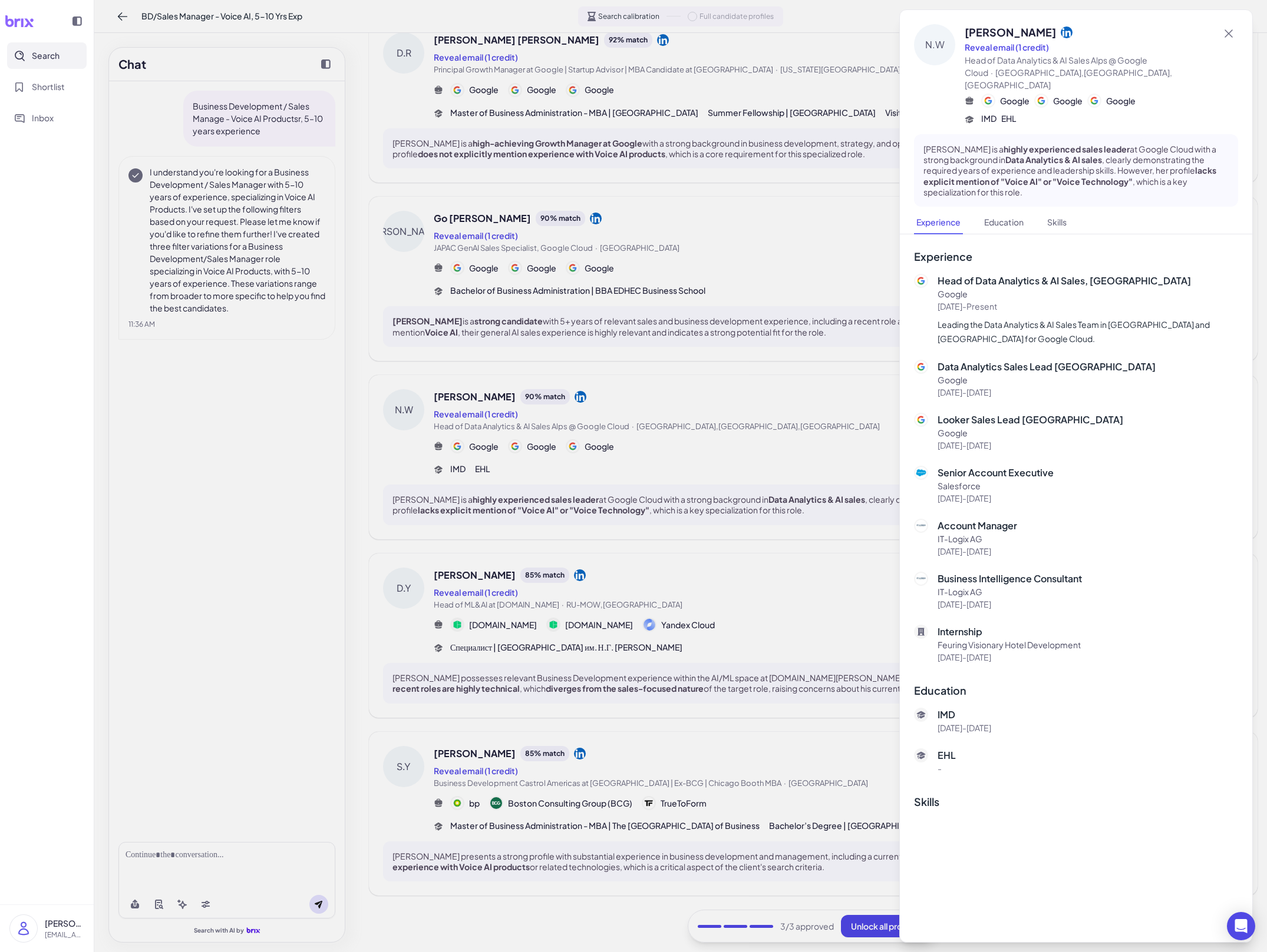
click at [581, 454] on div at bounding box center [634, 476] width 1267 height 952
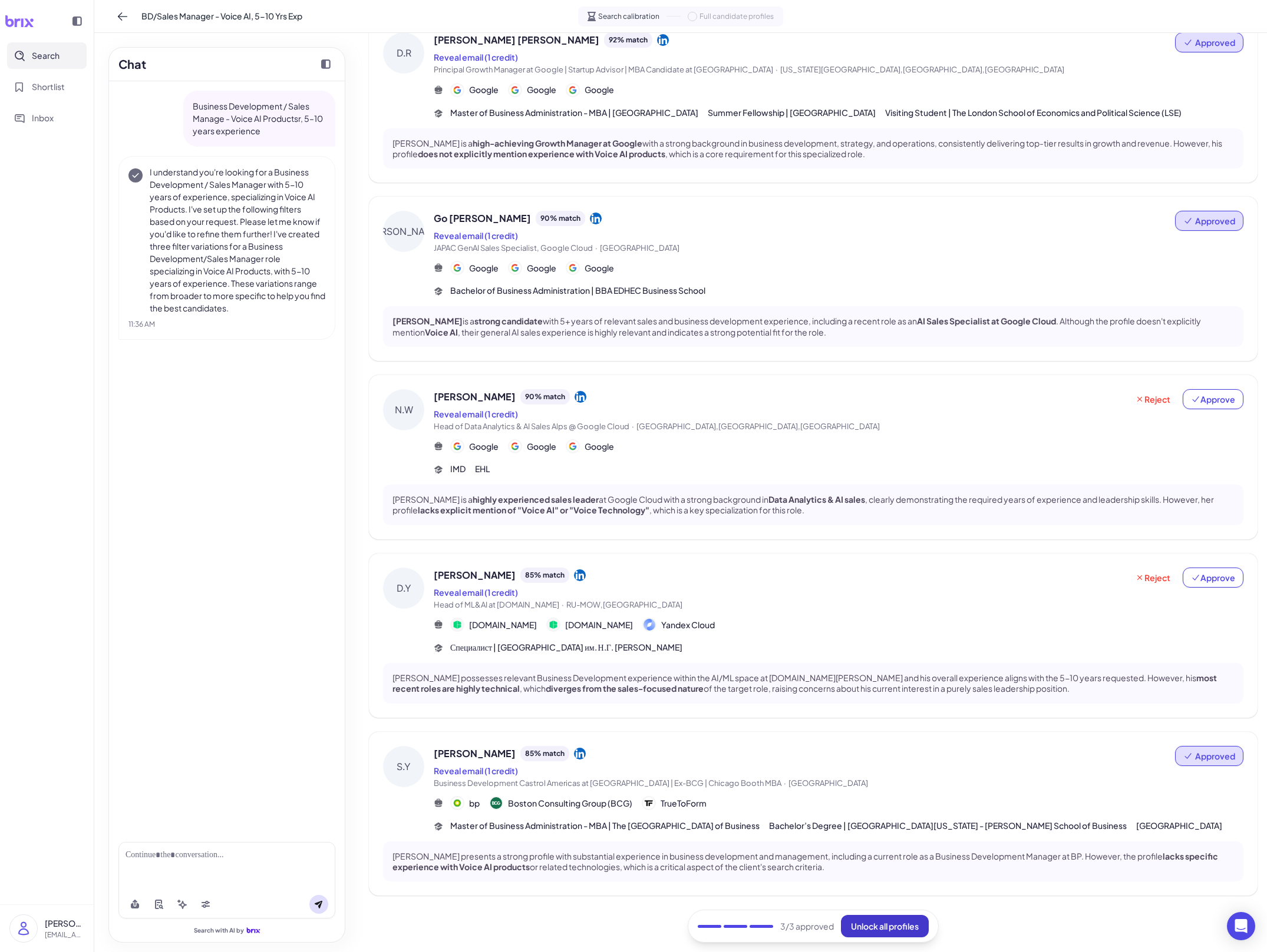
click at [581, 923] on span "Unlock all profiles" at bounding box center [885, 926] width 68 height 10
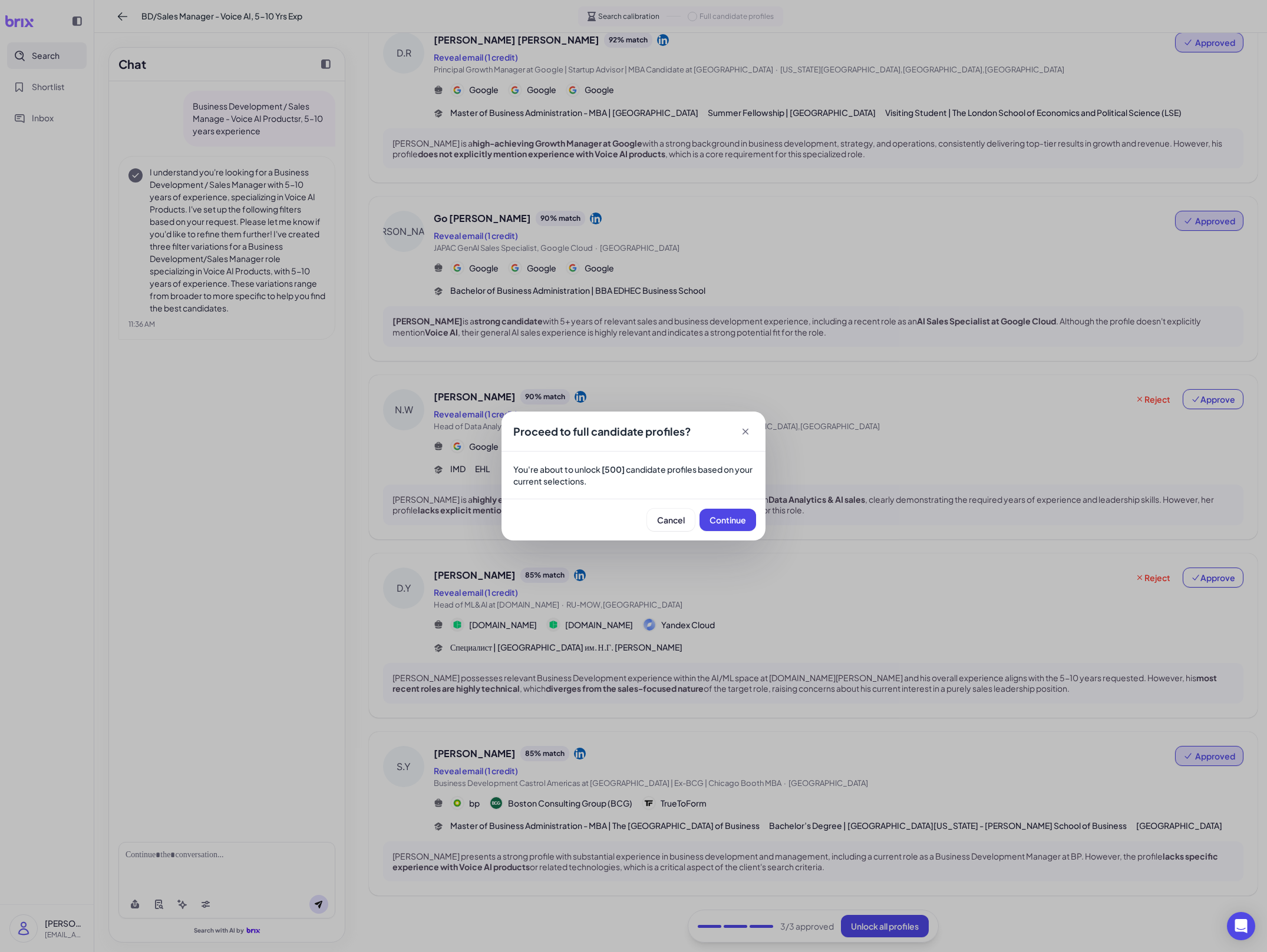
click at [581, 508] on div "Cancel Continue" at bounding box center [634, 520] width 264 height 42
click at [581, 518] on span "Continue" at bounding box center [728, 520] width 37 height 10
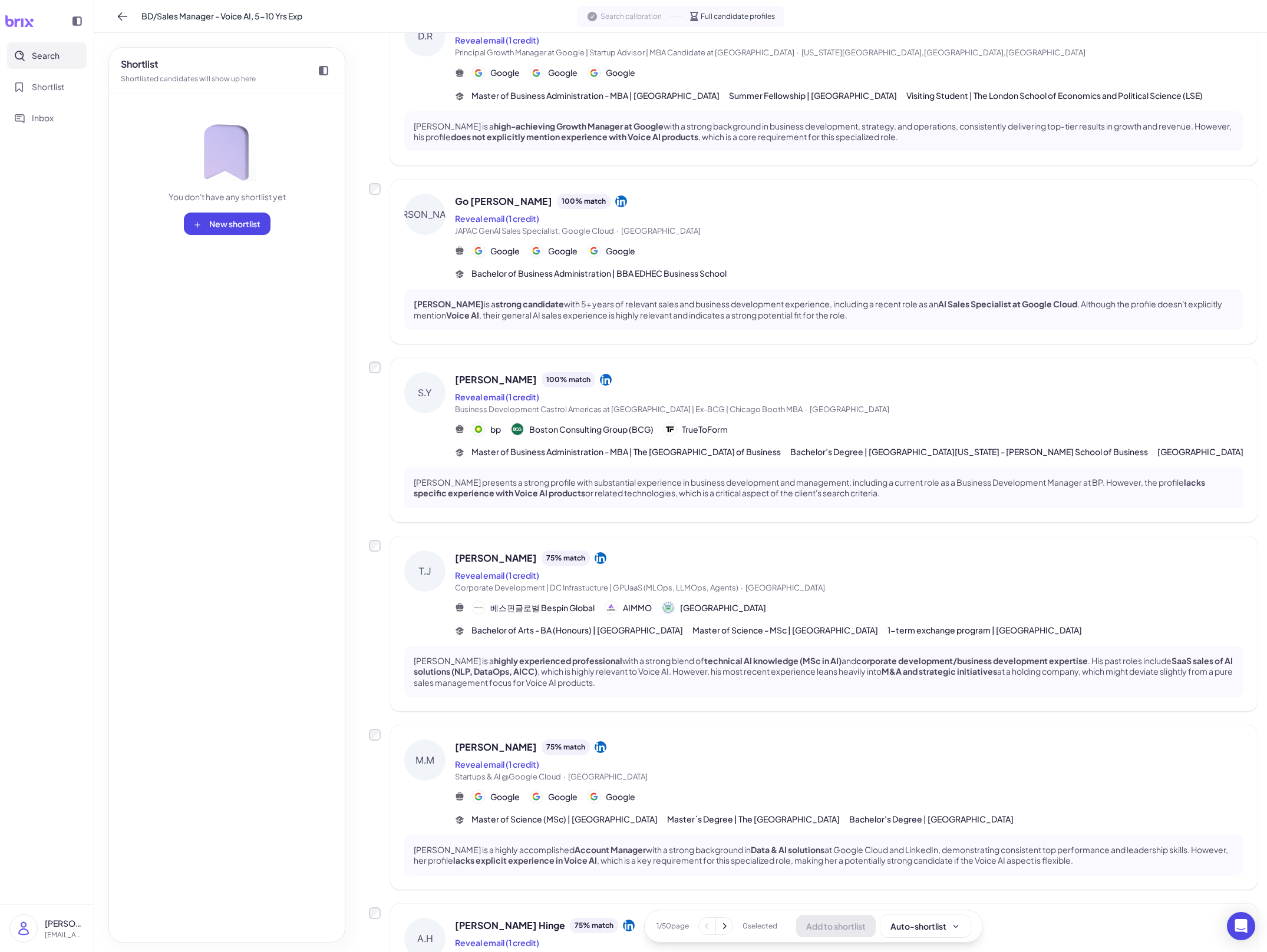
scroll to position [152, 0]
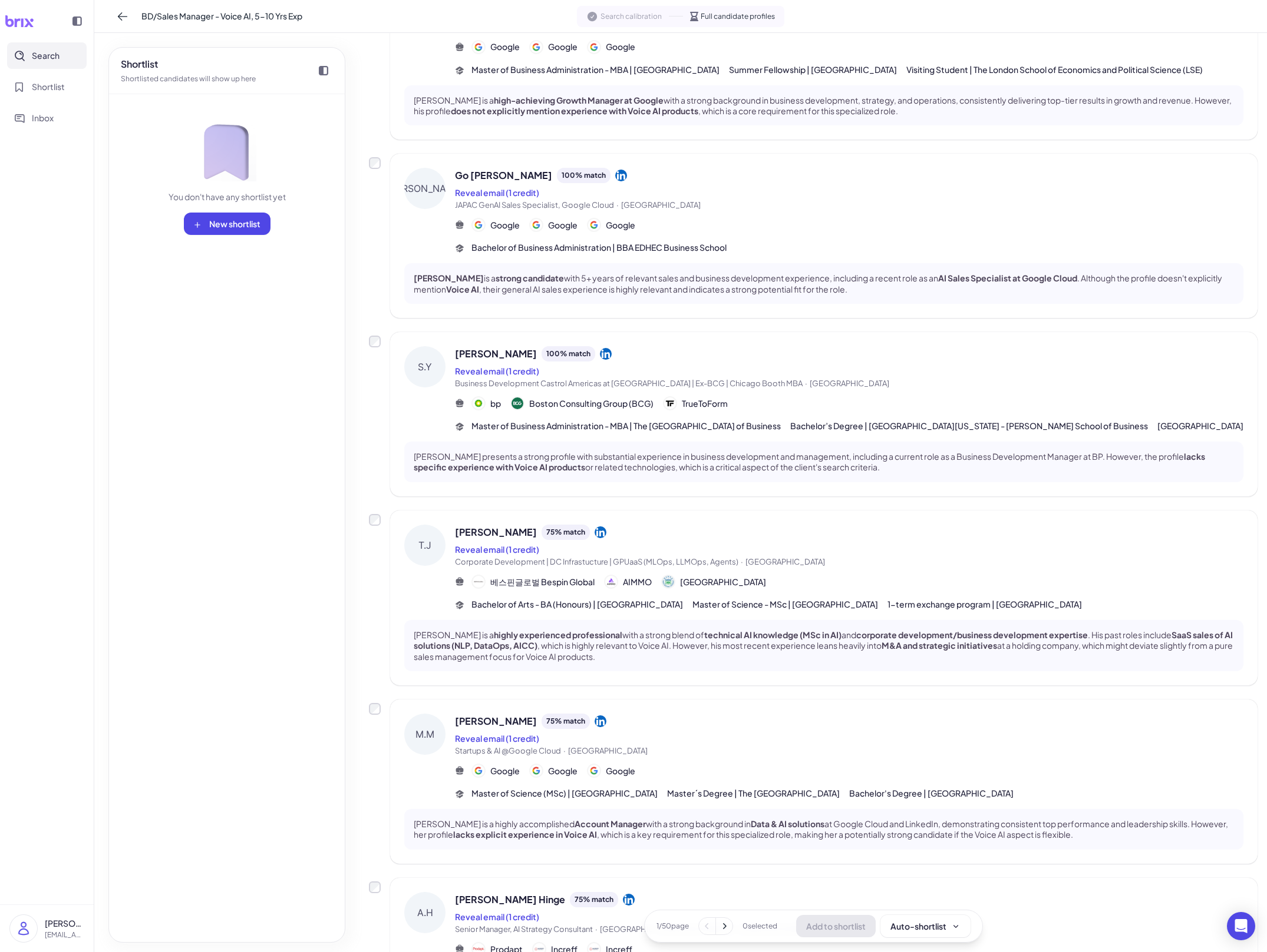
click at [581, 590] on div "[PERSON_NAME] 75 % match Reveal email (1 credit) Corporate Development | DC Inf…" at bounding box center [849, 568] width 788 height 87
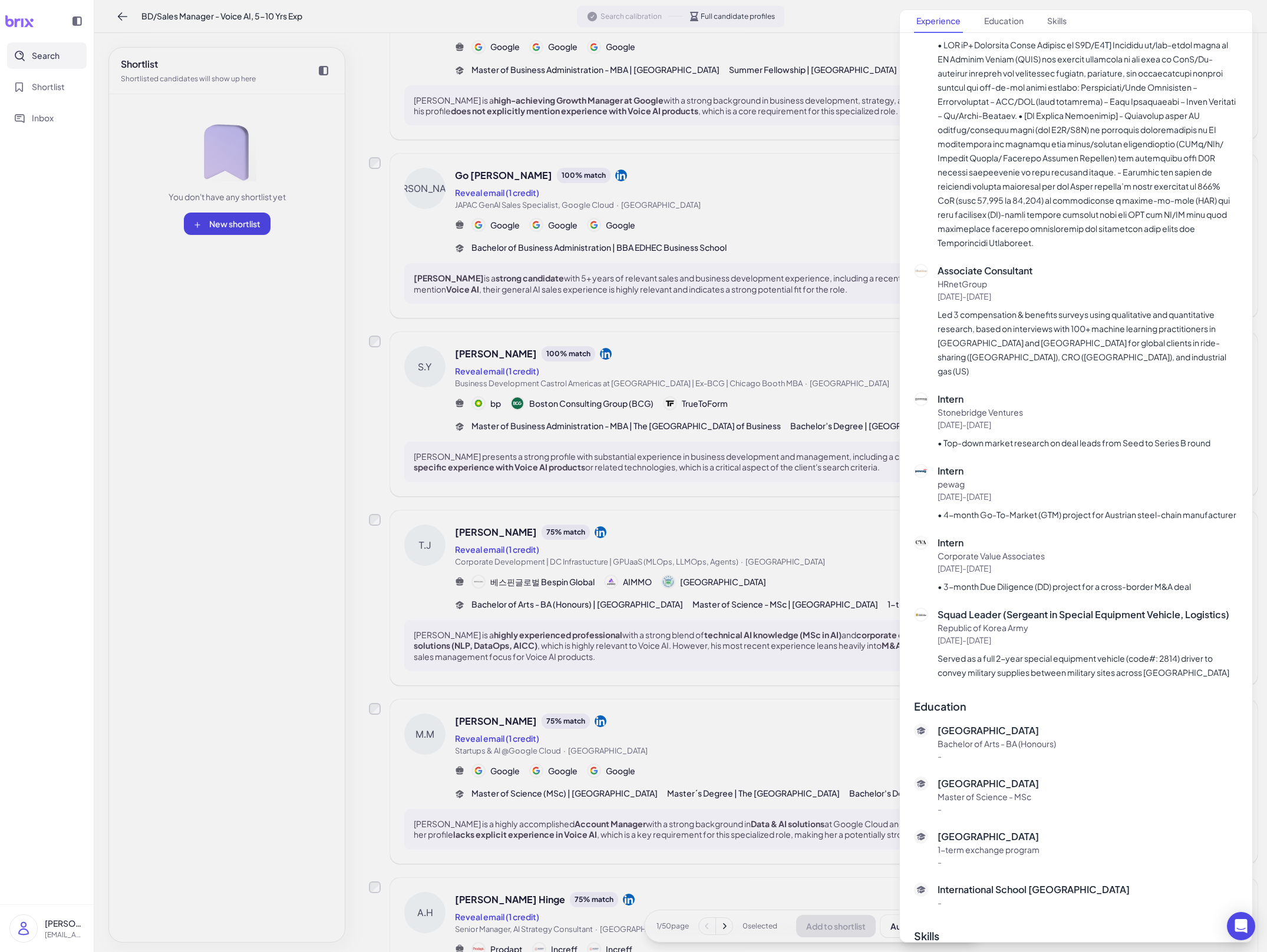
scroll to position [1643, 0]
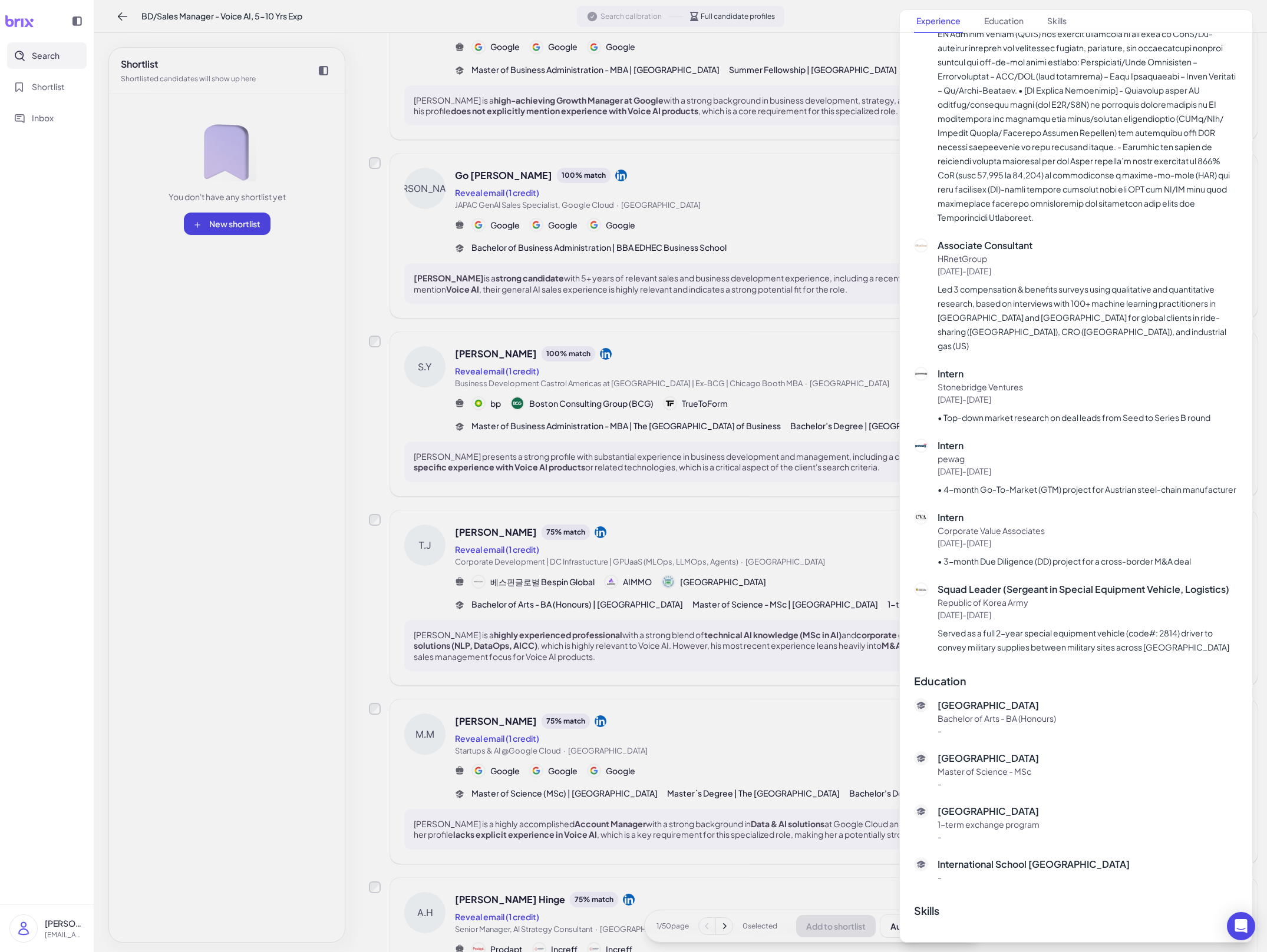
click at [581, 561] on div at bounding box center [634, 476] width 1267 height 952
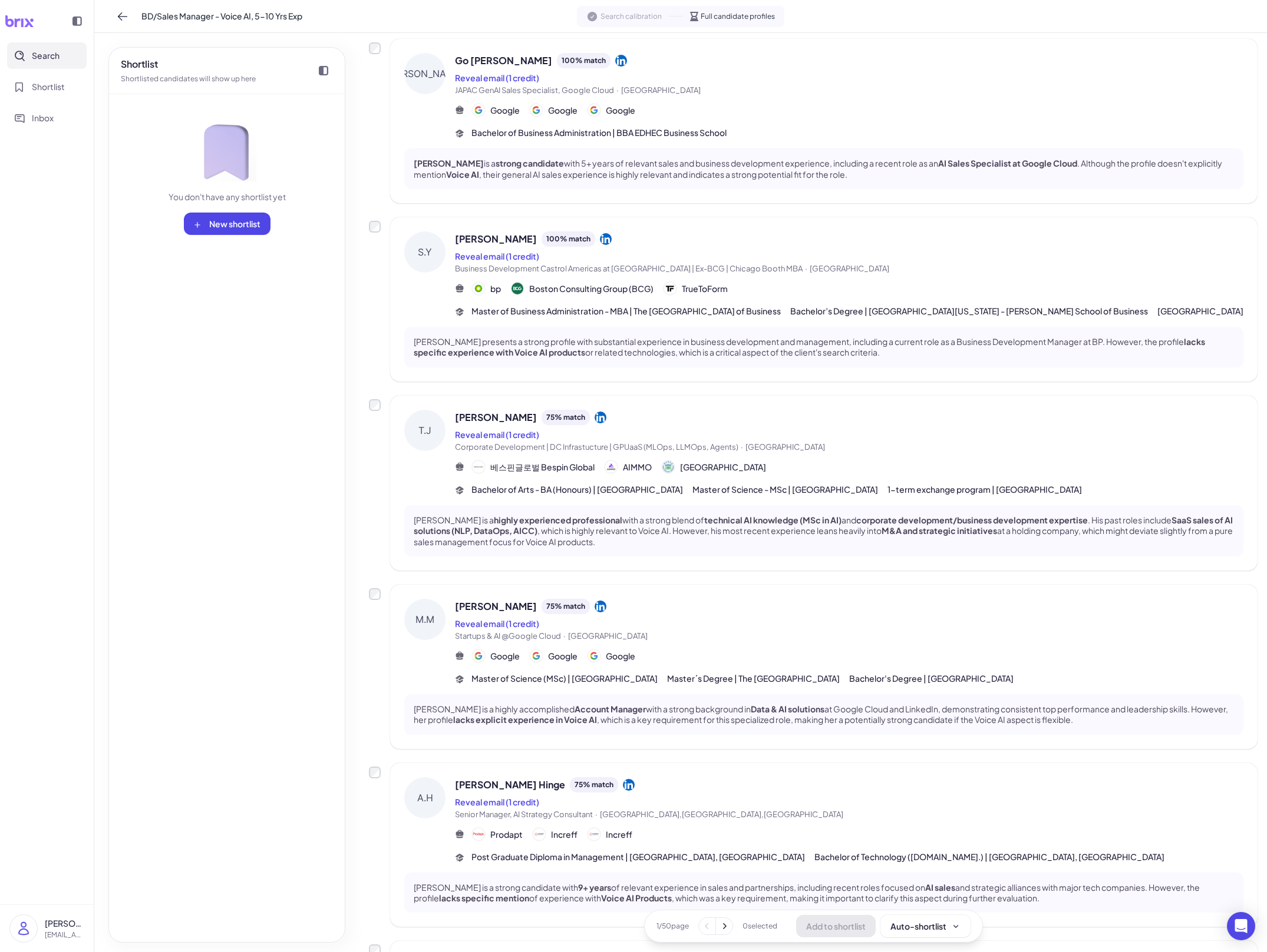
scroll to position [311, 0]
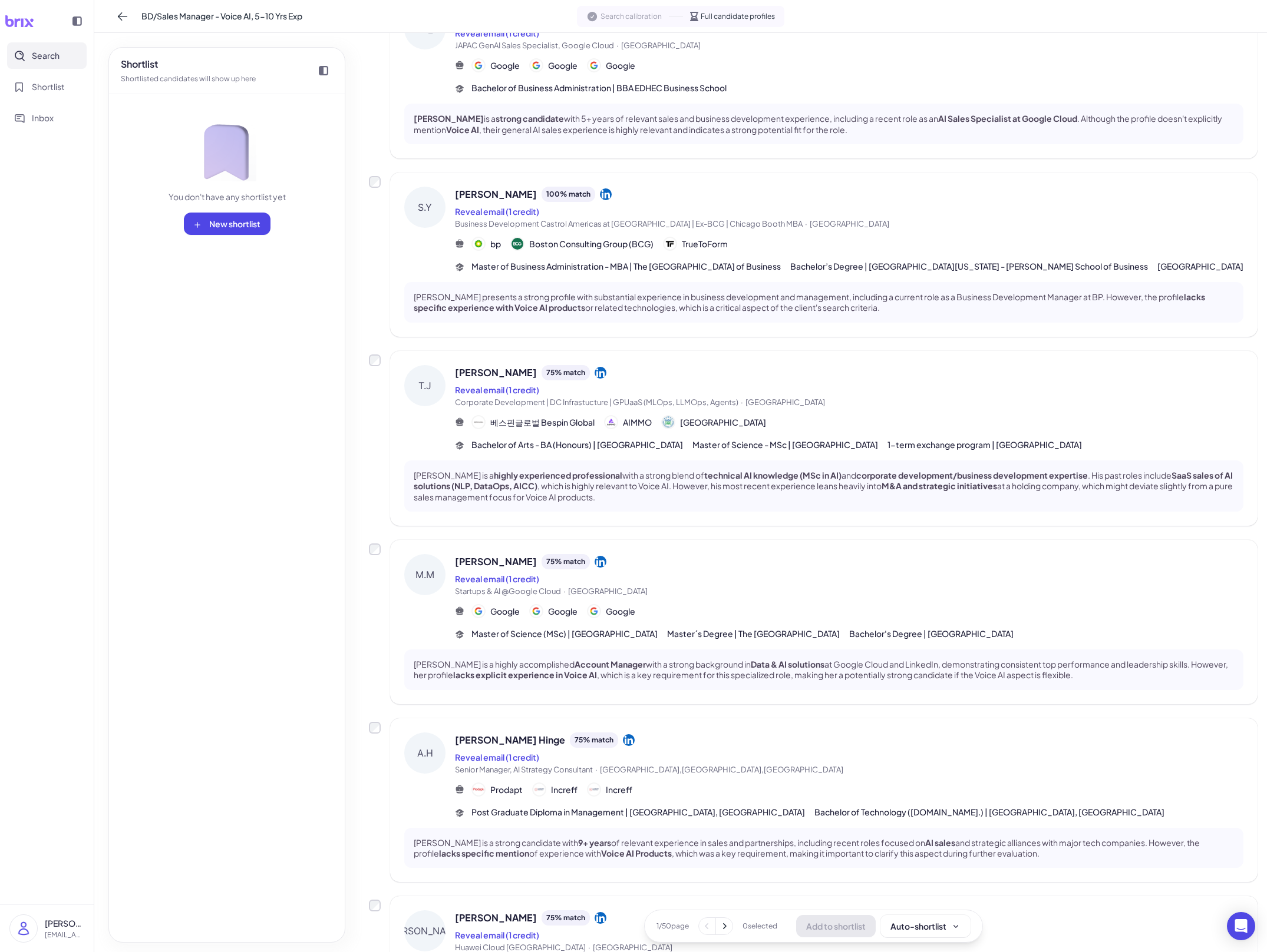
click at [581, 641] on div "[PERSON_NAME] 75 % match Reveal email (1 credit) Startups & AI @Google Cloud · …" at bounding box center [849, 598] width 788 height 87
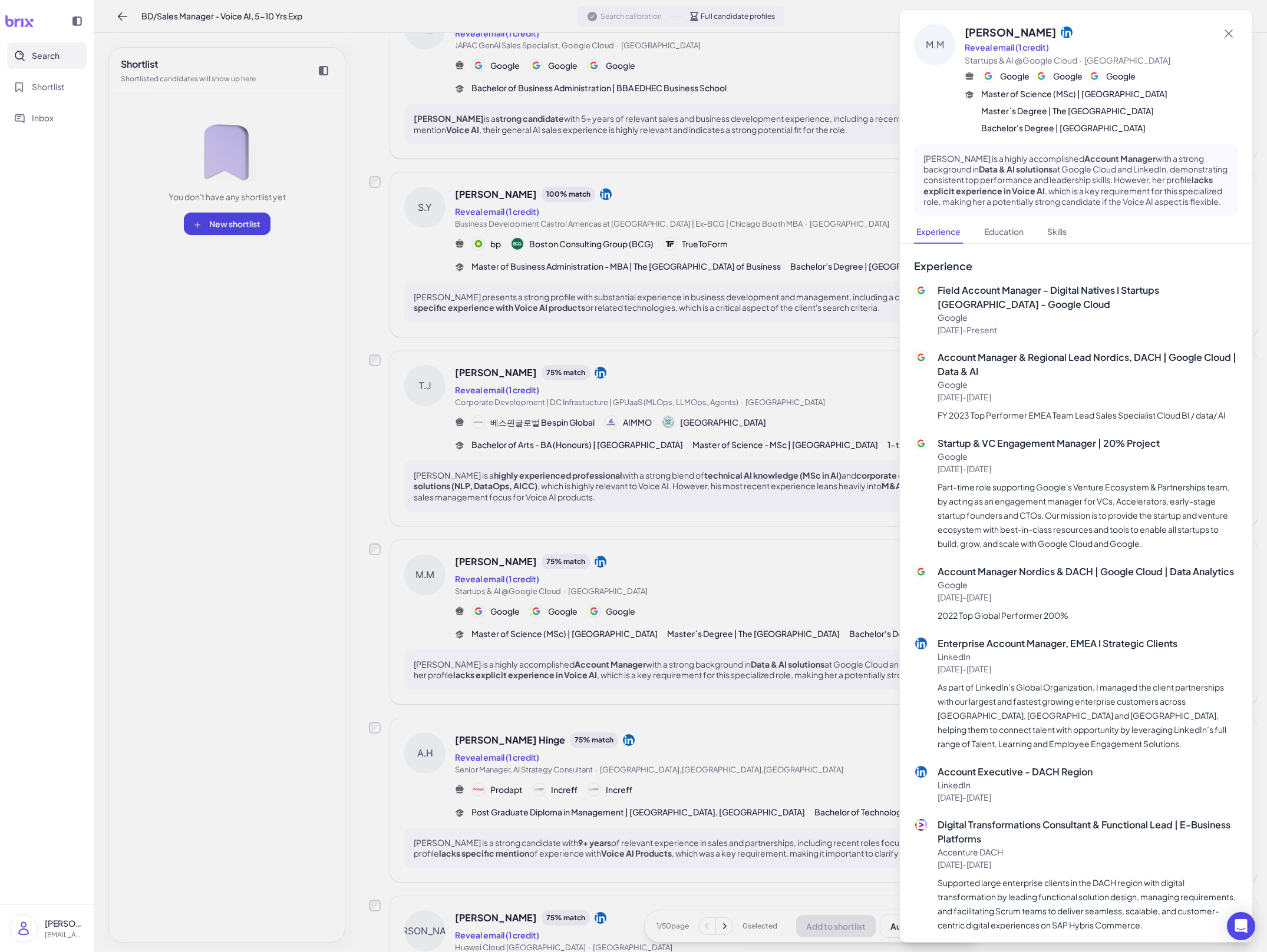
click at [581, 643] on div at bounding box center [634, 476] width 1267 height 952
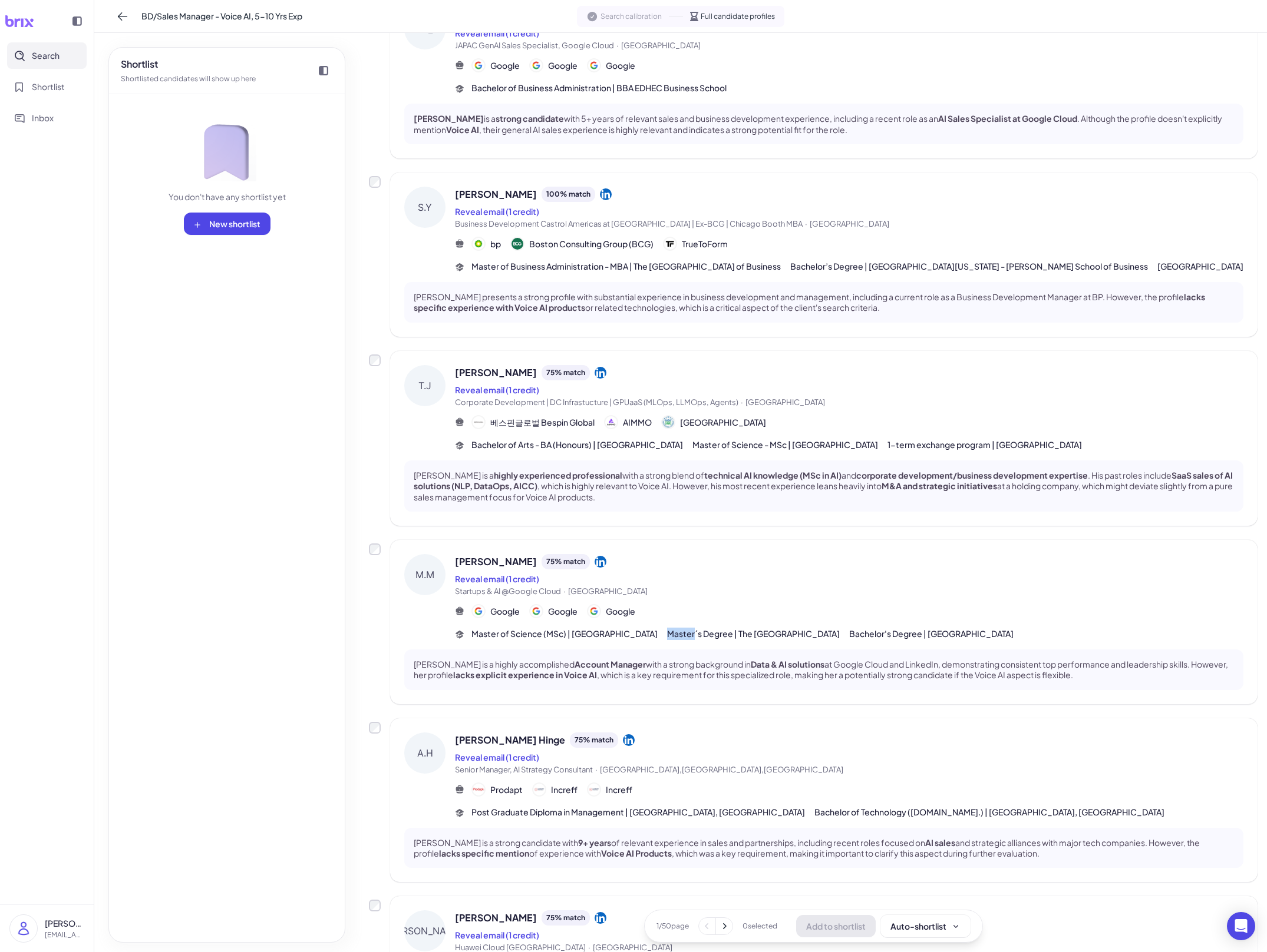
click at [581, 641] on div "[PERSON_NAME] 75 % match Reveal email (1 credit) Startups & AI @Google Cloud · …" at bounding box center [849, 598] width 788 height 87
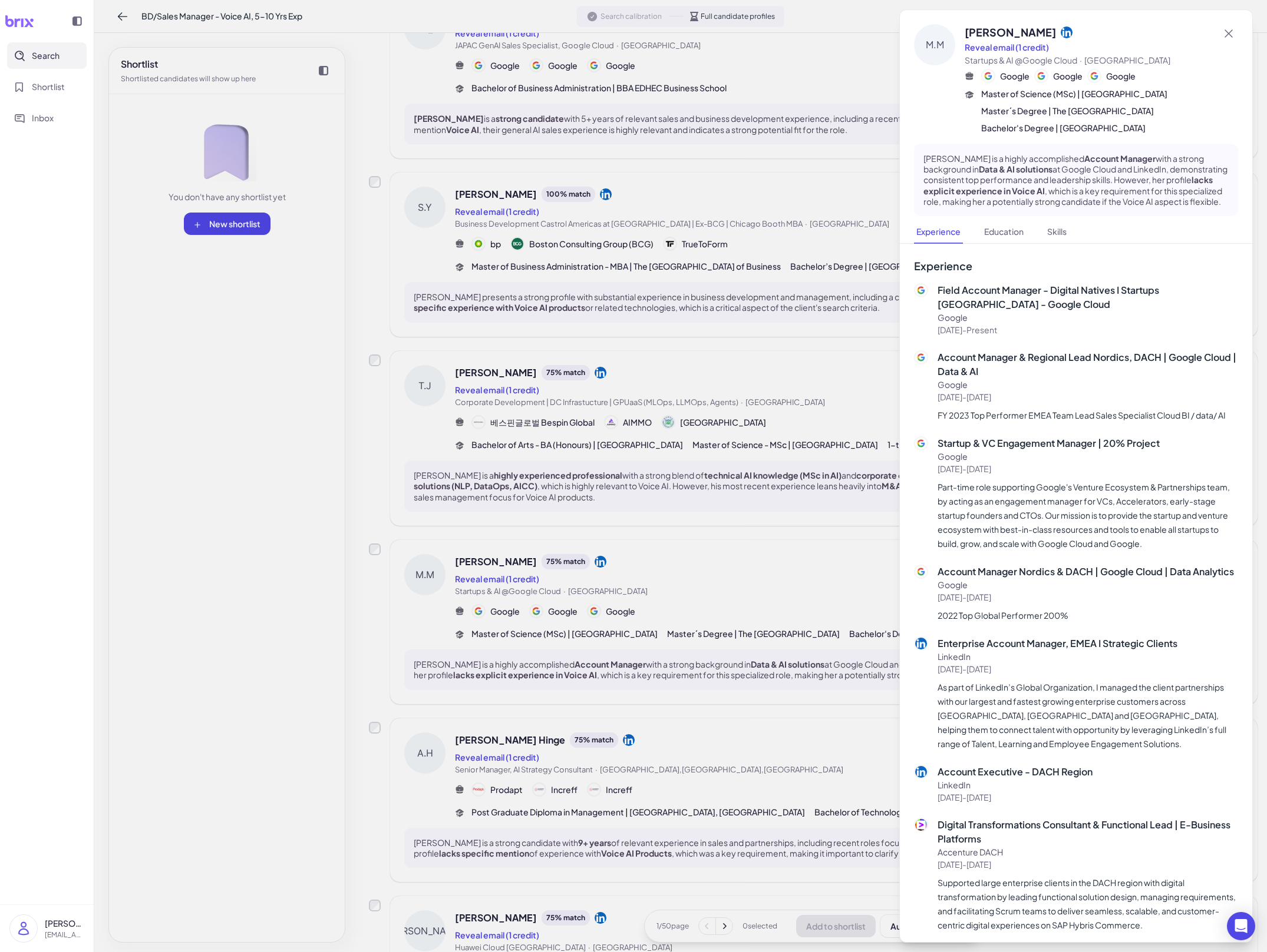
click at [581, 648] on div at bounding box center [634, 476] width 1267 height 952
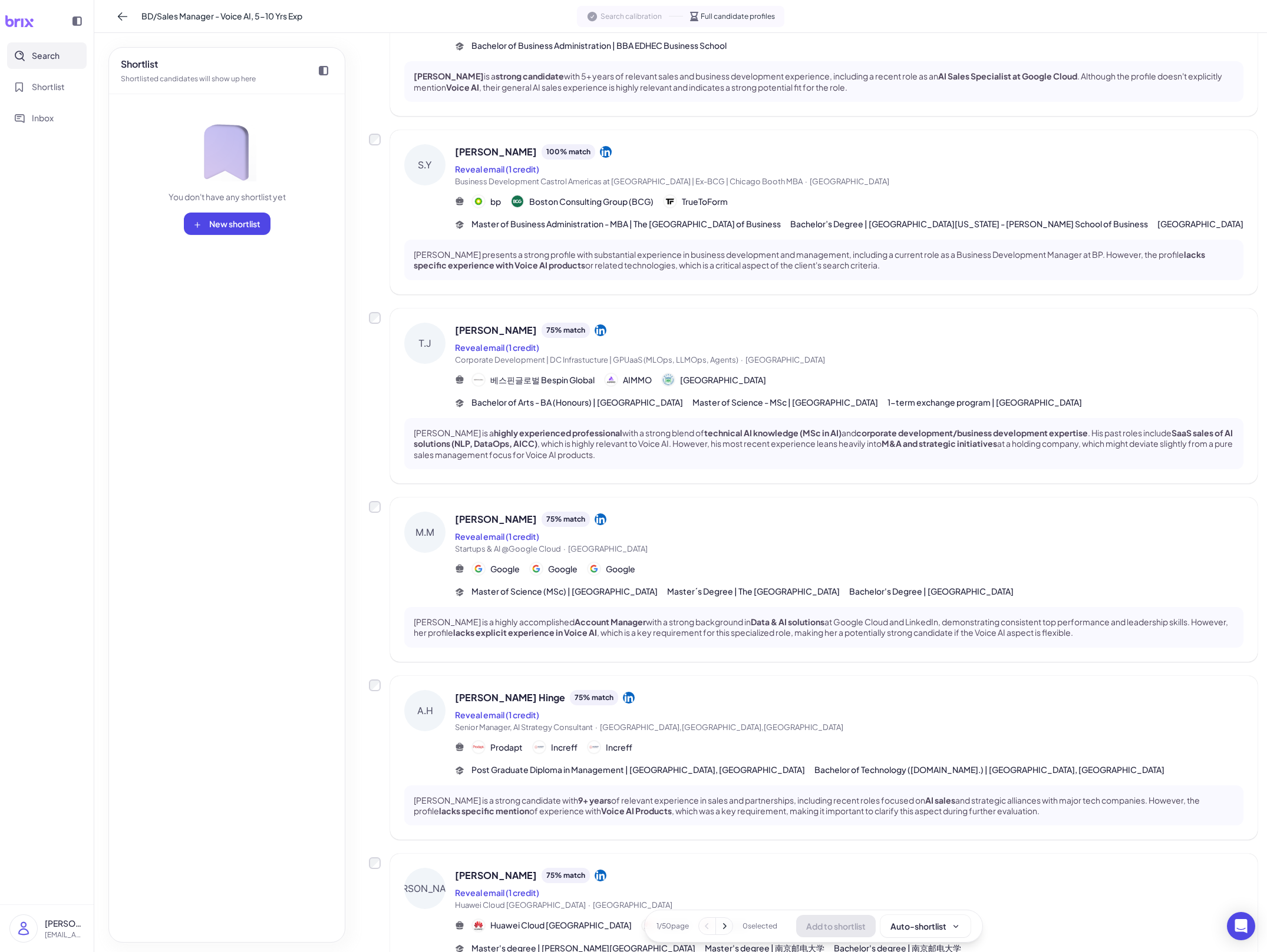
scroll to position [449, 0]
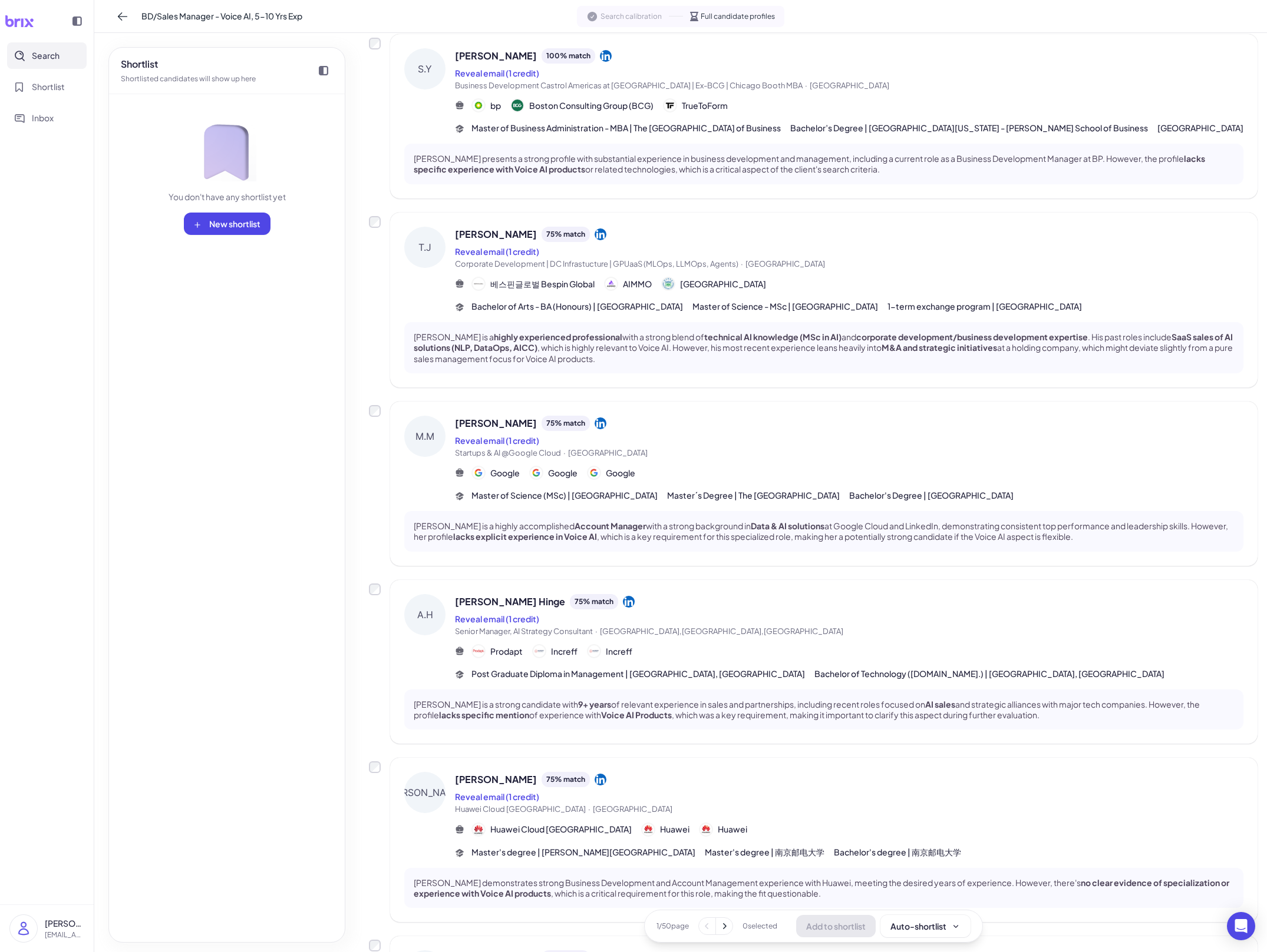
click at [581, 769] on div "D.R [PERSON_NAME] [PERSON_NAME] 100 % match Reveal email (1 credit) Principal G…" at bounding box center [813, 589] width 888 height 1823
click at [581, 680] on span "Post Graduate Diploma in Management | [GEOGRAPHIC_DATA], [GEOGRAPHIC_DATA]" at bounding box center [638, 674] width 334 height 13
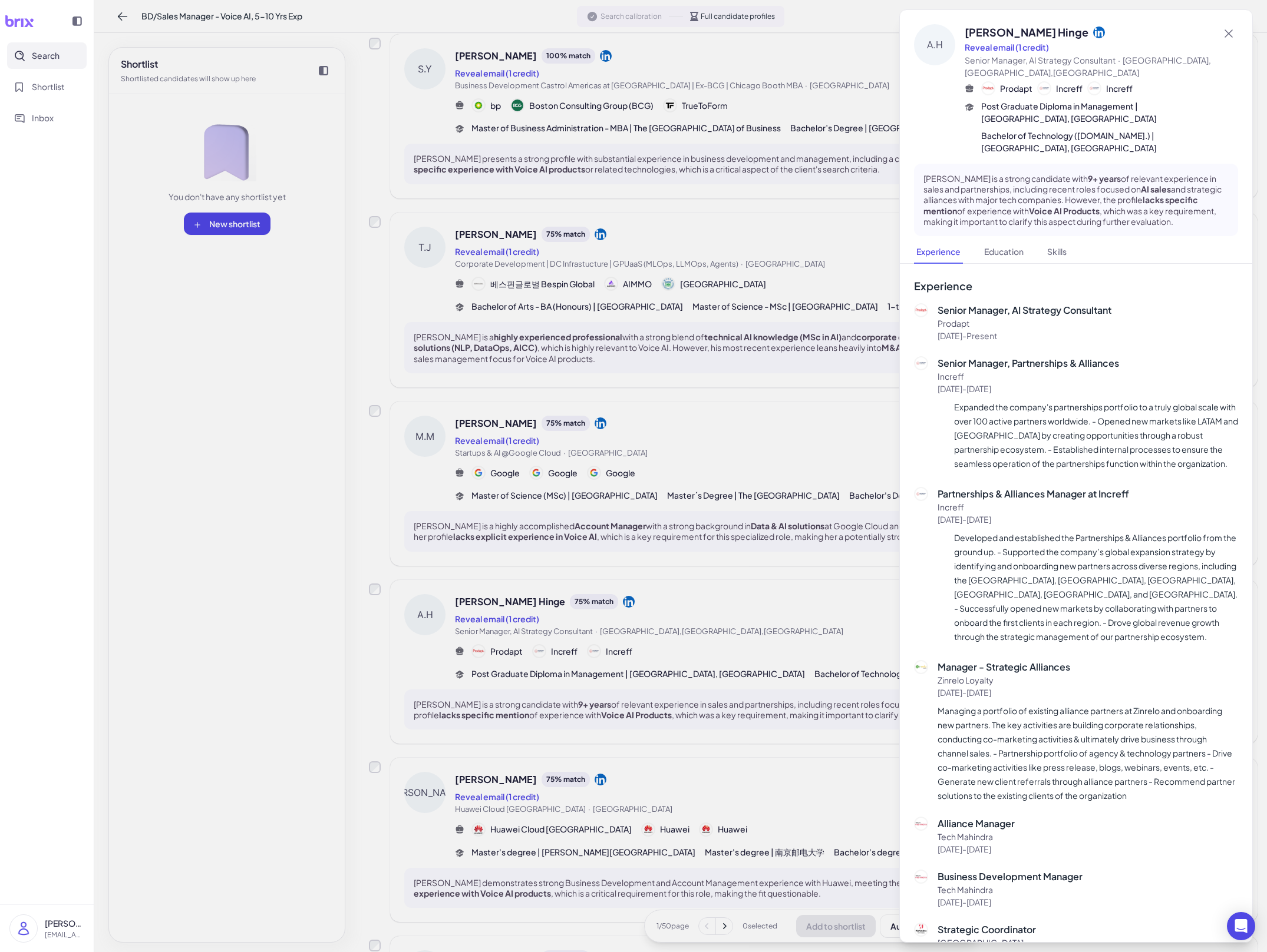
click at [581, 699] on div at bounding box center [634, 476] width 1267 height 952
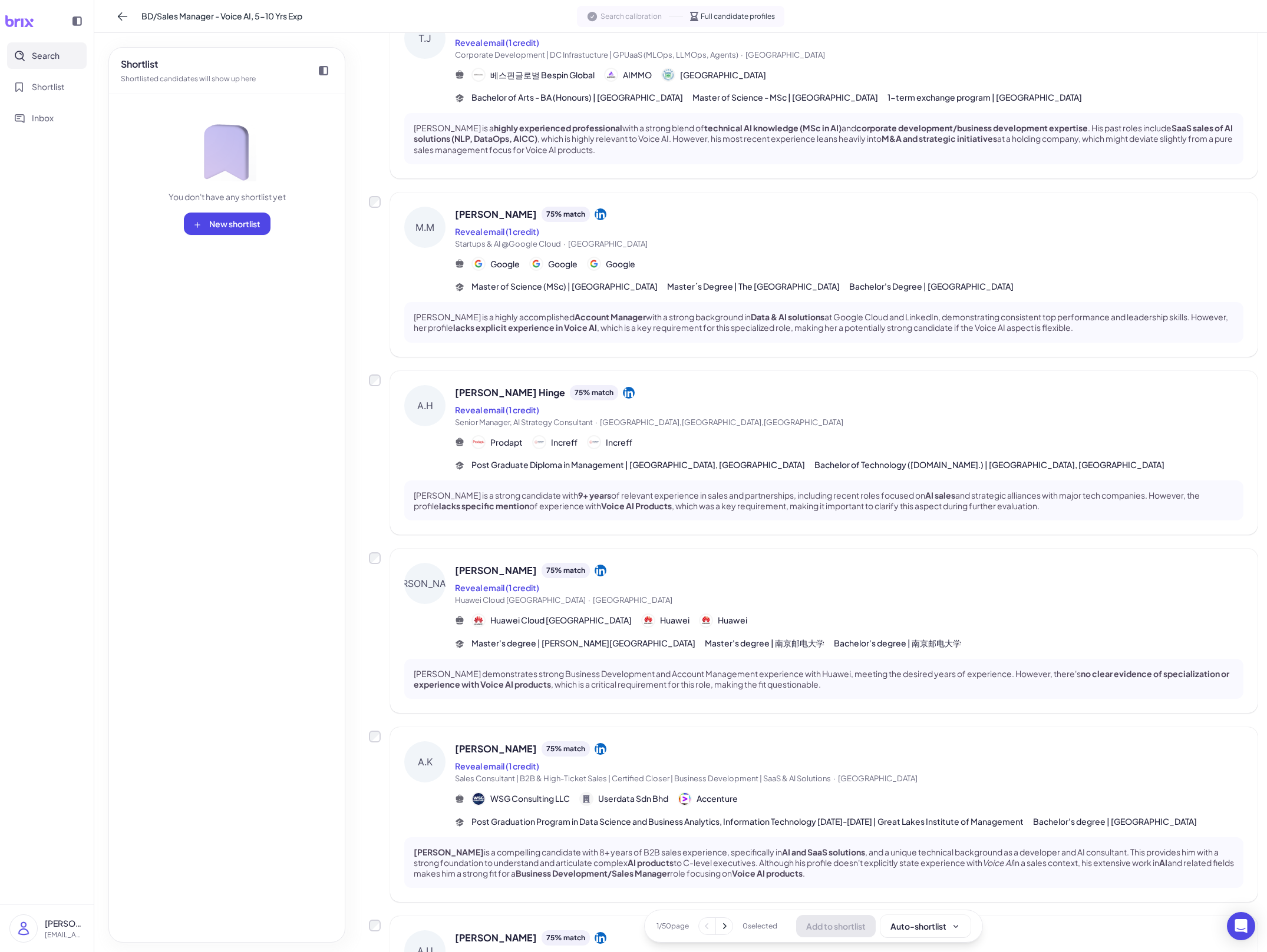
scroll to position [725, 0]
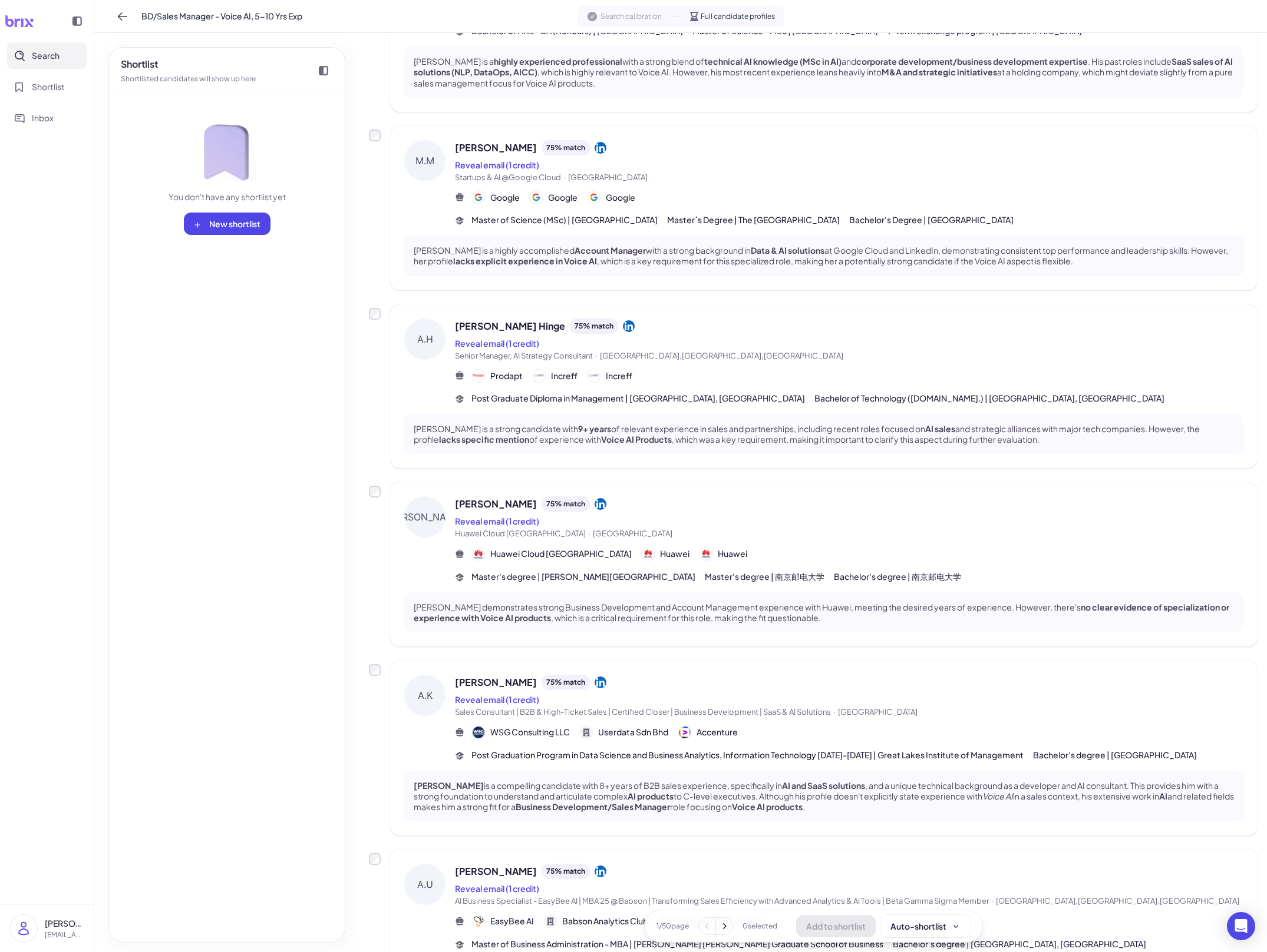
click at [581, 646] on div "[PERSON_NAME] [PERSON_NAME] Lv 75 % match Reveal email (1 credit) Huawei Cloud …" at bounding box center [824, 564] width 867 height 164
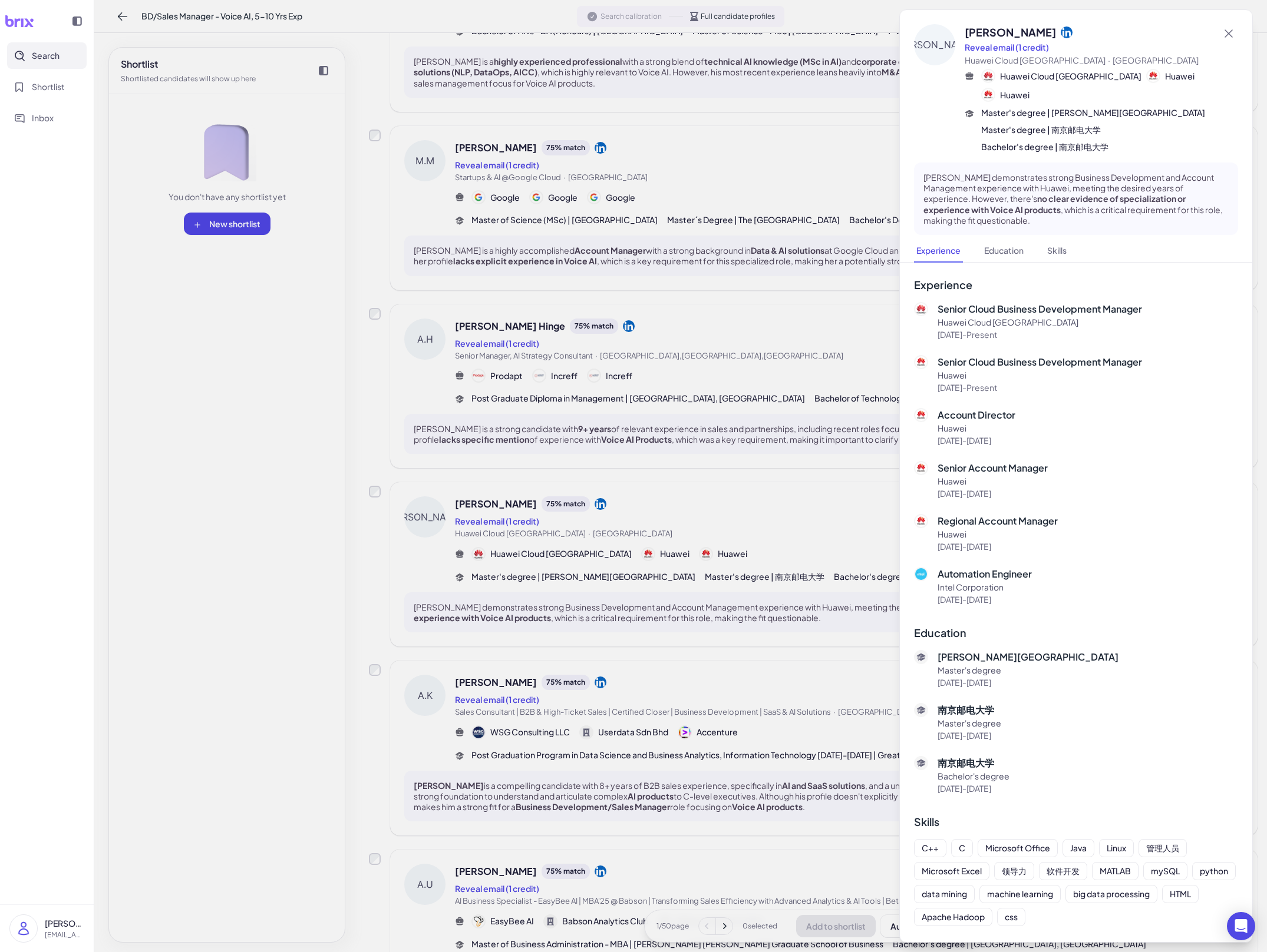
click at [581, 646] on div at bounding box center [634, 476] width 1267 height 952
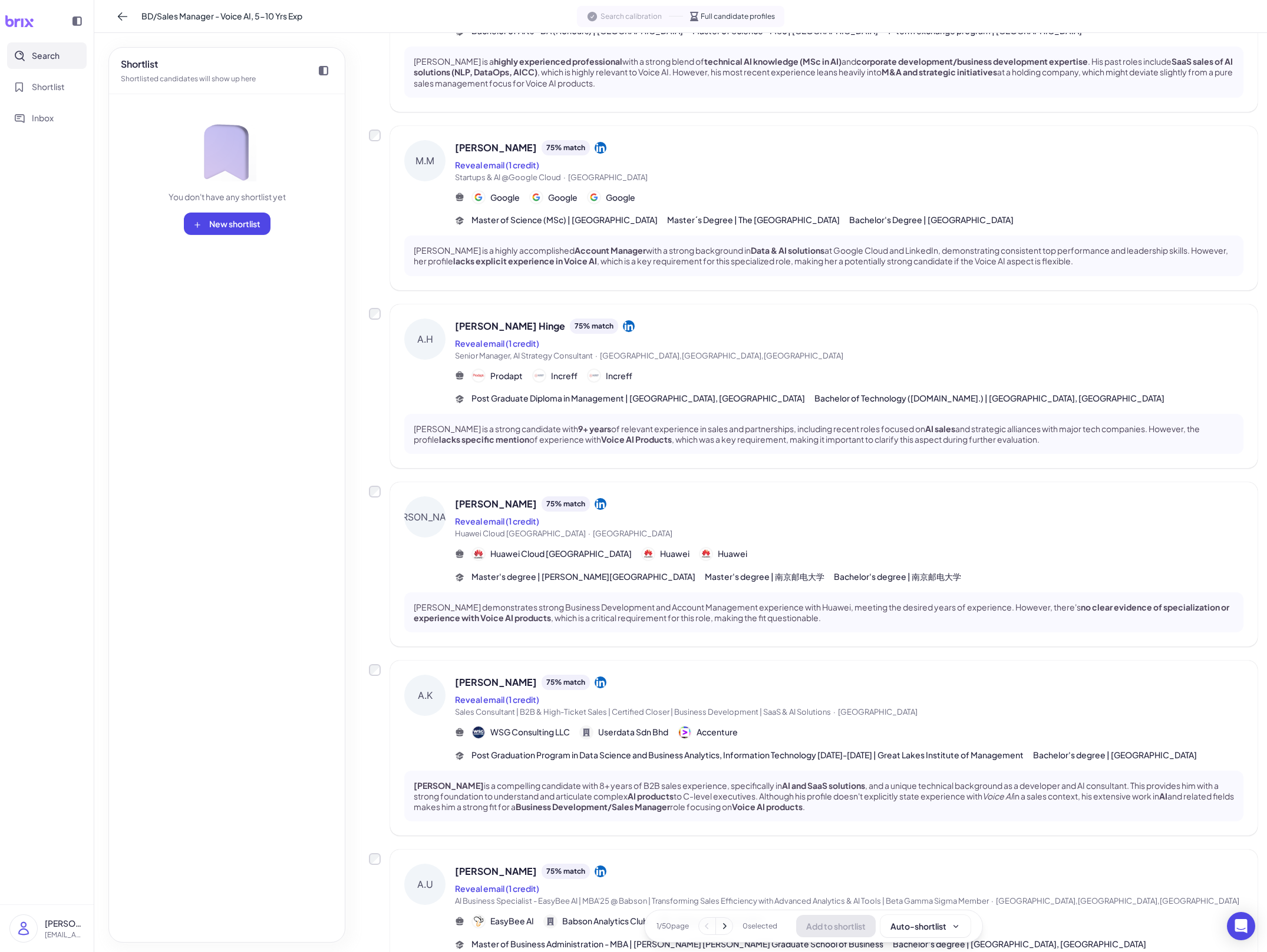
click at [581, 761] on div "[PERSON_NAME] 75 % match Reveal email (1 credit) Sales Consultant | B2B & High-…" at bounding box center [849, 719] width 788 height 87
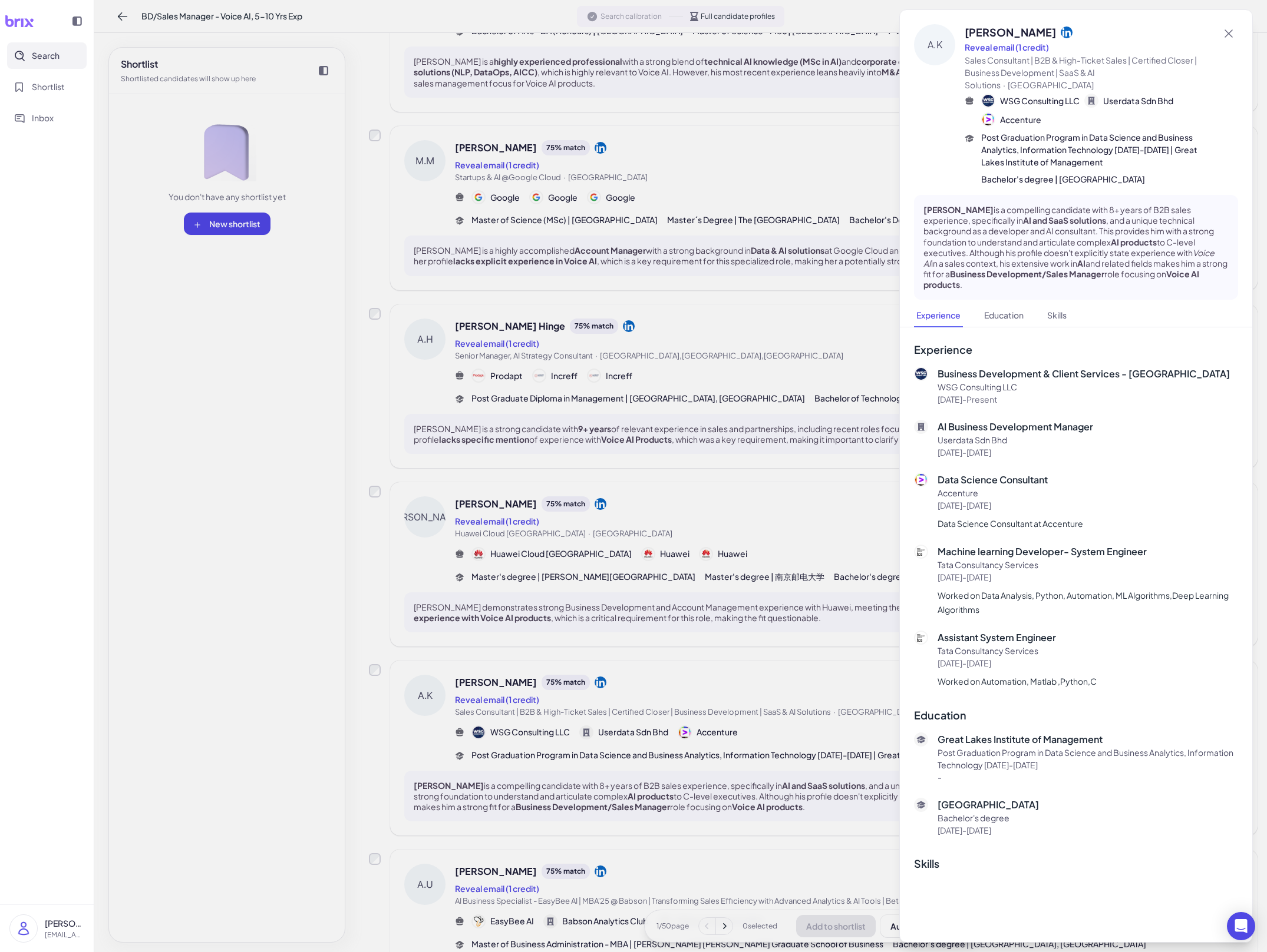
click at [581, 764] on div at bounding box center [634, 476] width 1267 height 952
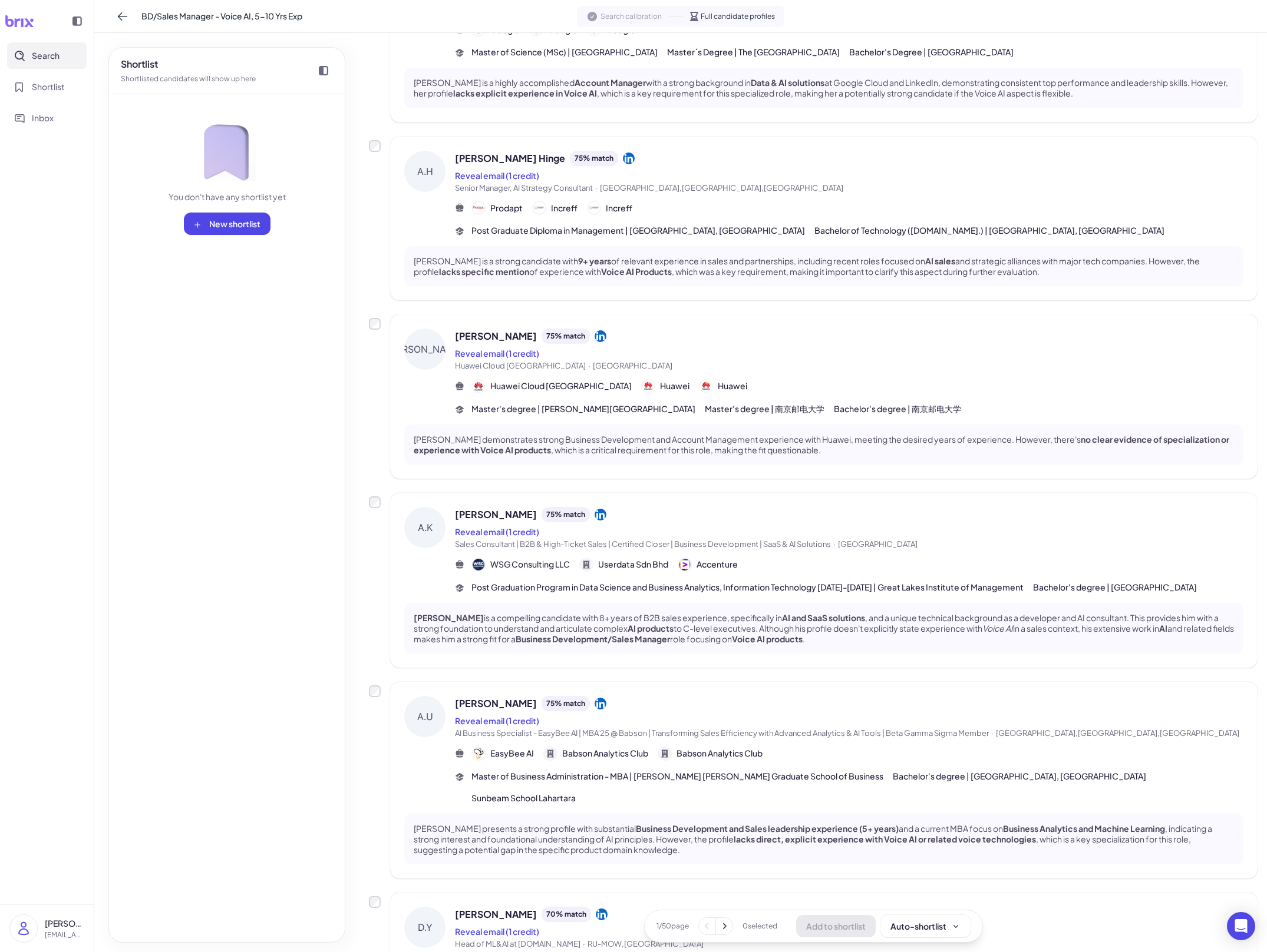
scroll to position [1053, 0]
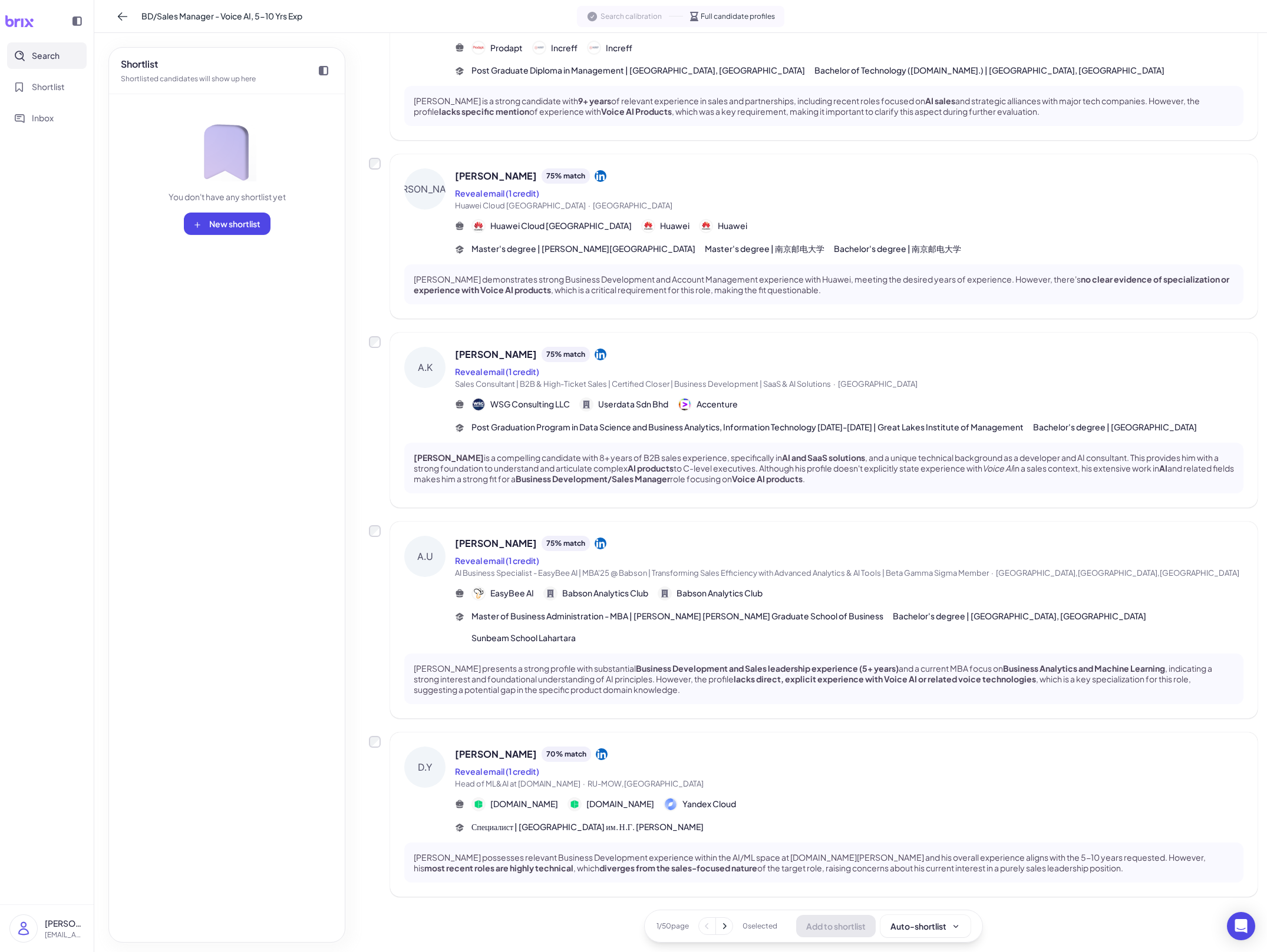
click at [581, 628] on div "[PERSON_NAME] 75 % match Reveal email (1 credit) AI Business Specialist - EasyB…" at bounding box center [849, 590] width 788 height 108
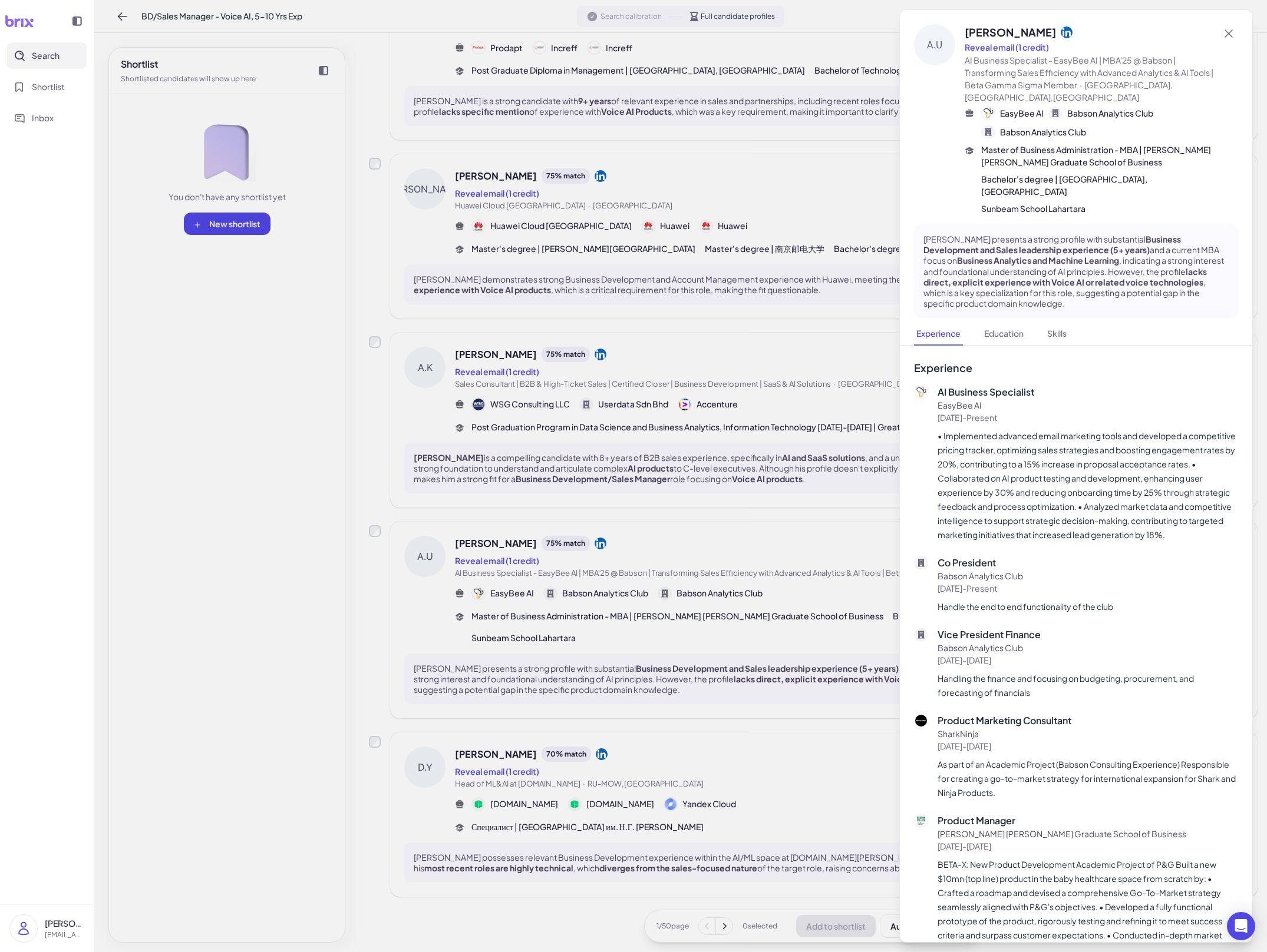
click at [581, 650] on div at bounding box center [634, 476] width 1267 height 952
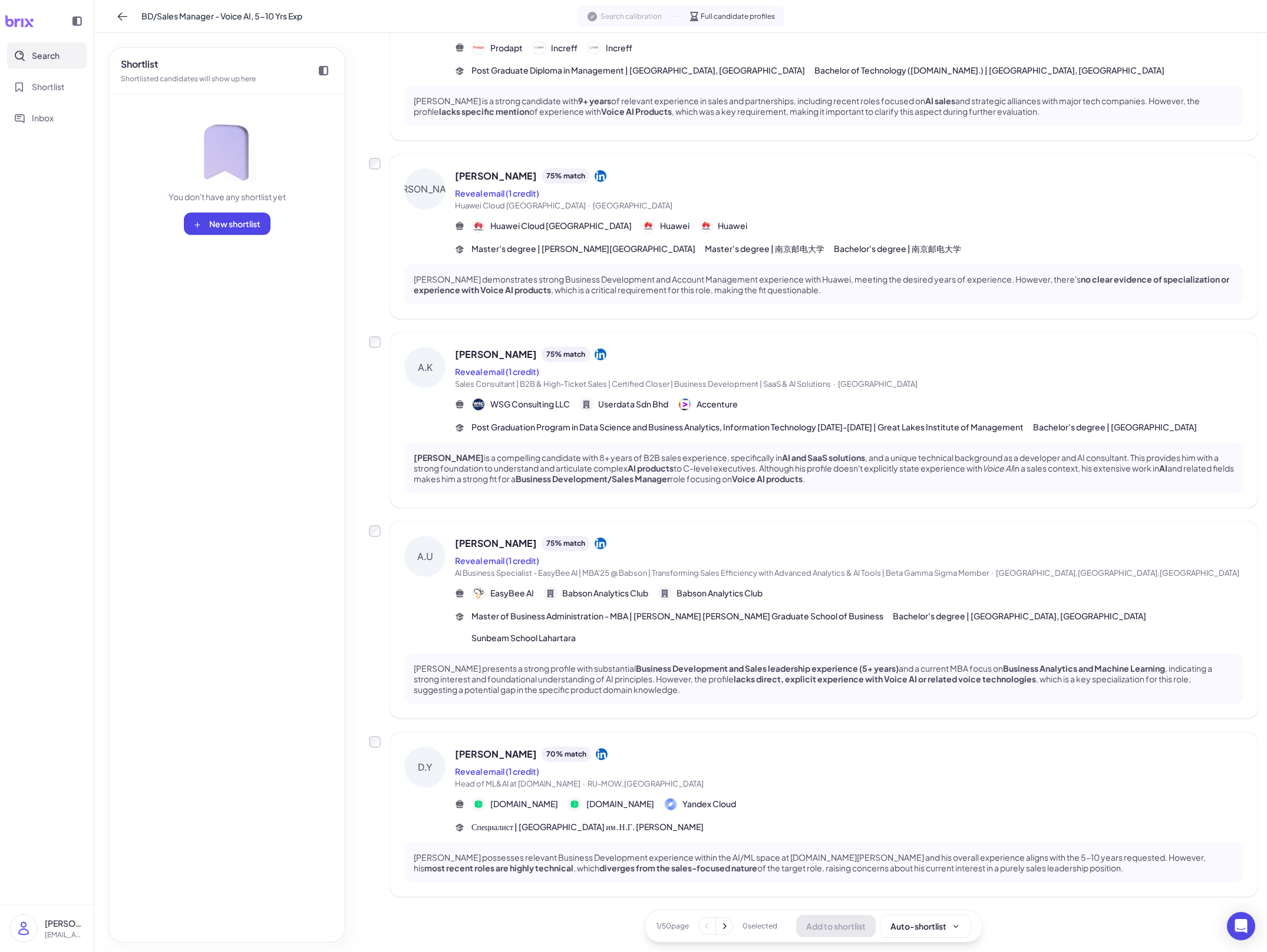
click at [581, 761] on div "[PERSON_NAME] 70 % match Reveal email (1 credit) Head of ML&AI at [DOMAIN_NAME]…" at bounding box center [849, 768] width 788 height 43
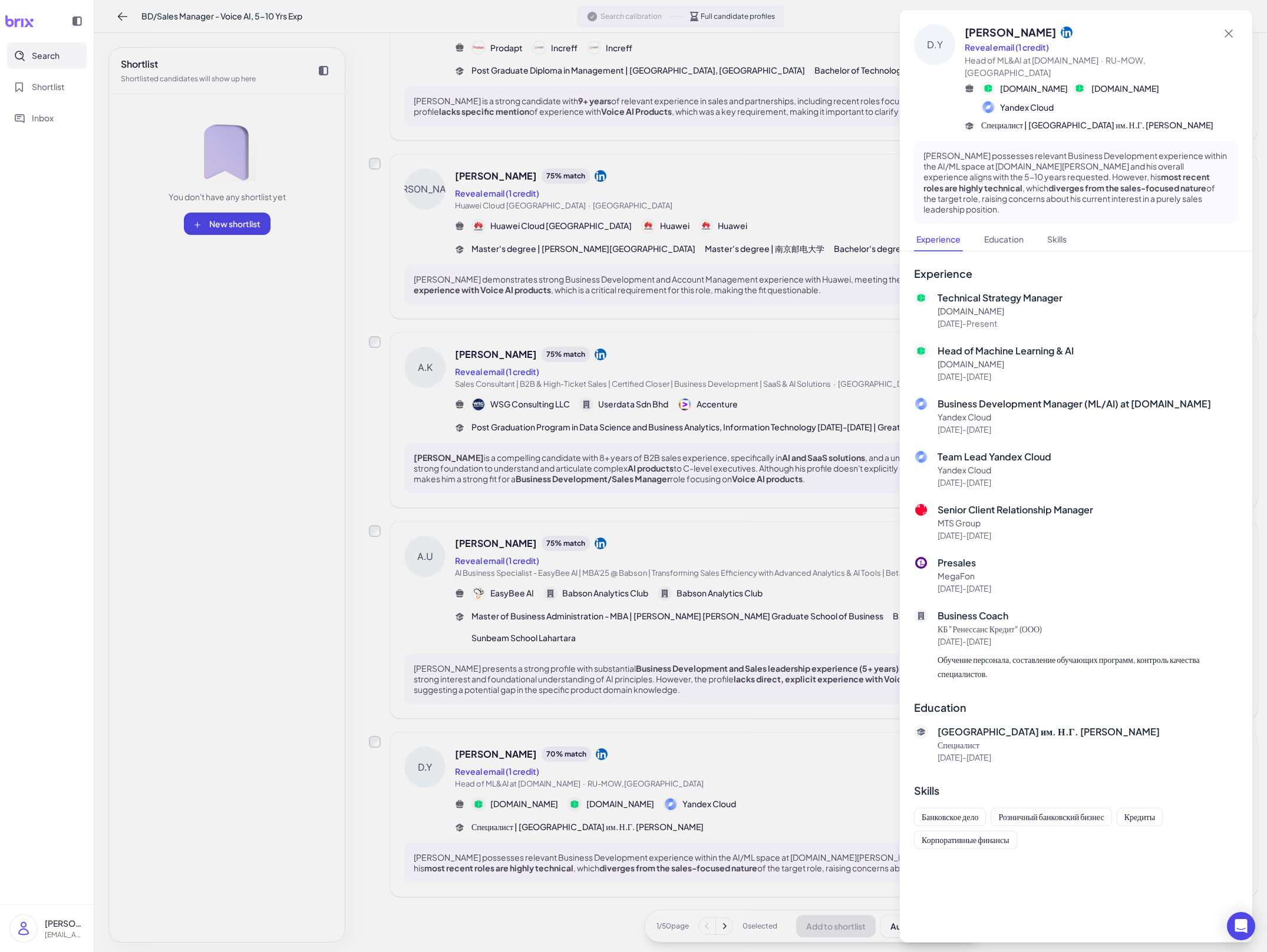
click at [581, 764] on div at bounding box center [634, 476] width 1267 height 952
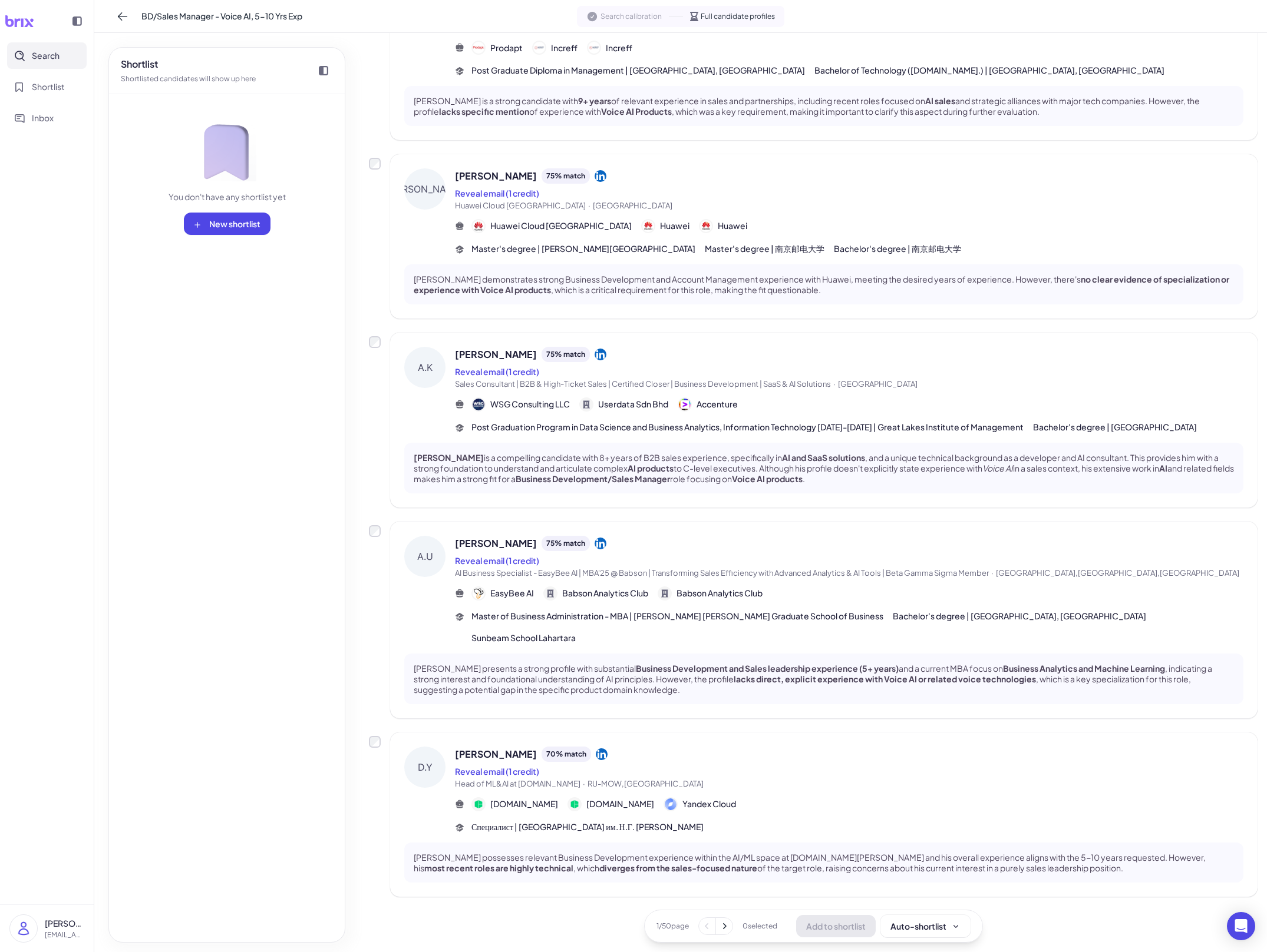
click at [581, 928] on icon at bounding box center [724, 926] width 12 height 12
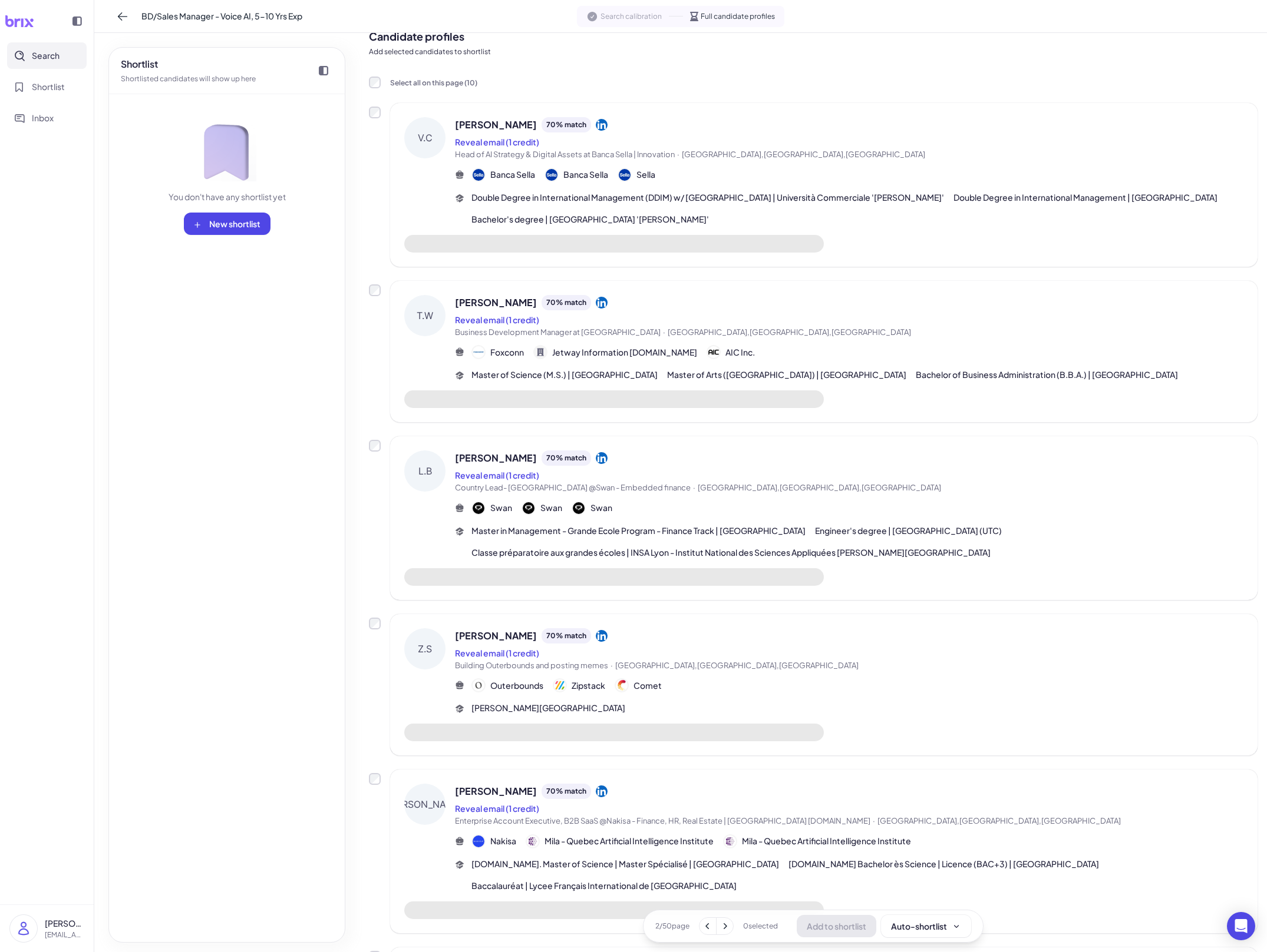
scroll to position [0, 0]
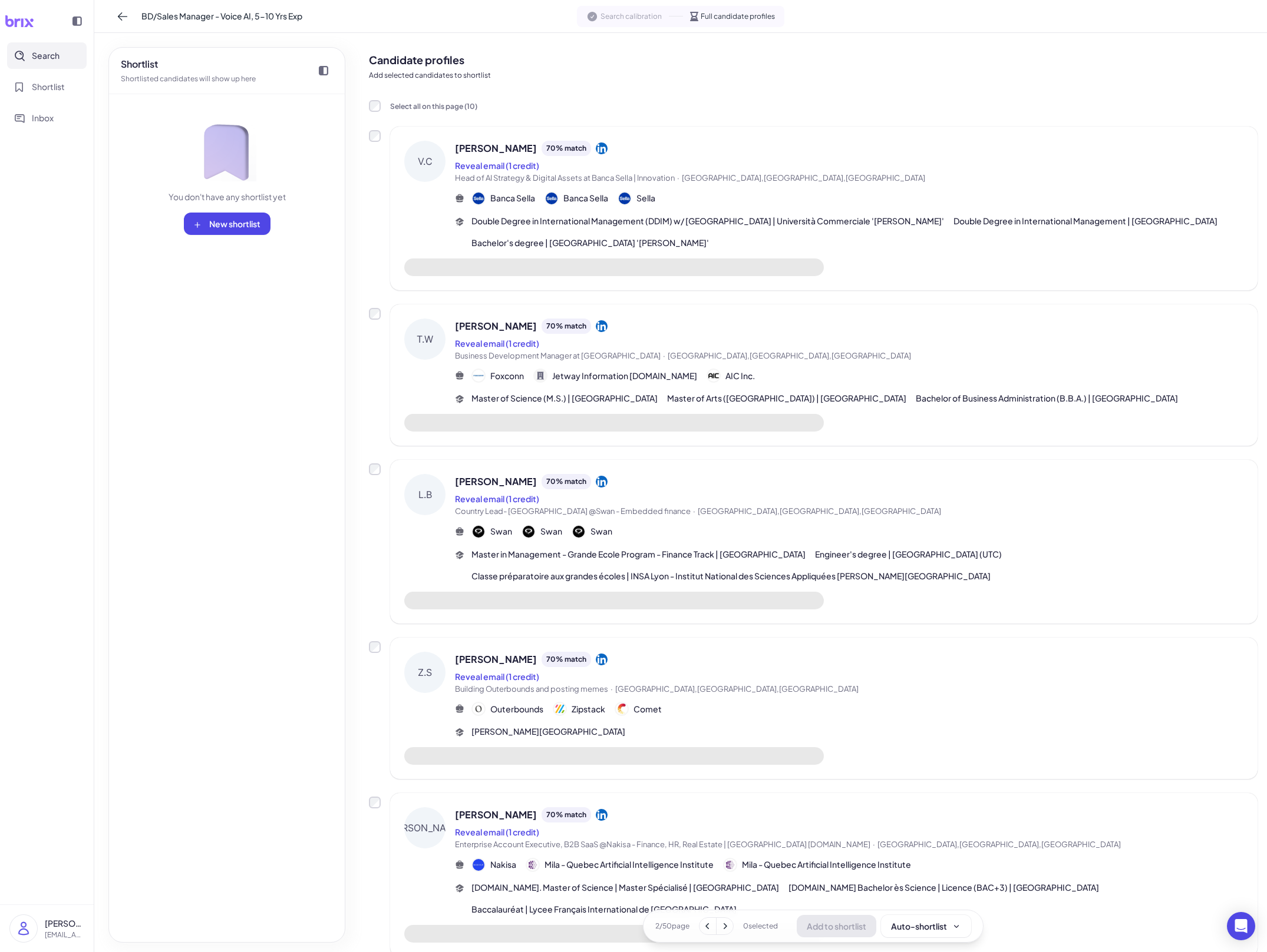
click at [581, 237] on div "Double Degree in International Management (DDIM) w/ [GEOGRAPHIC_DATA] | Univers…" at bounding box center [857, 232] width 772 height 34
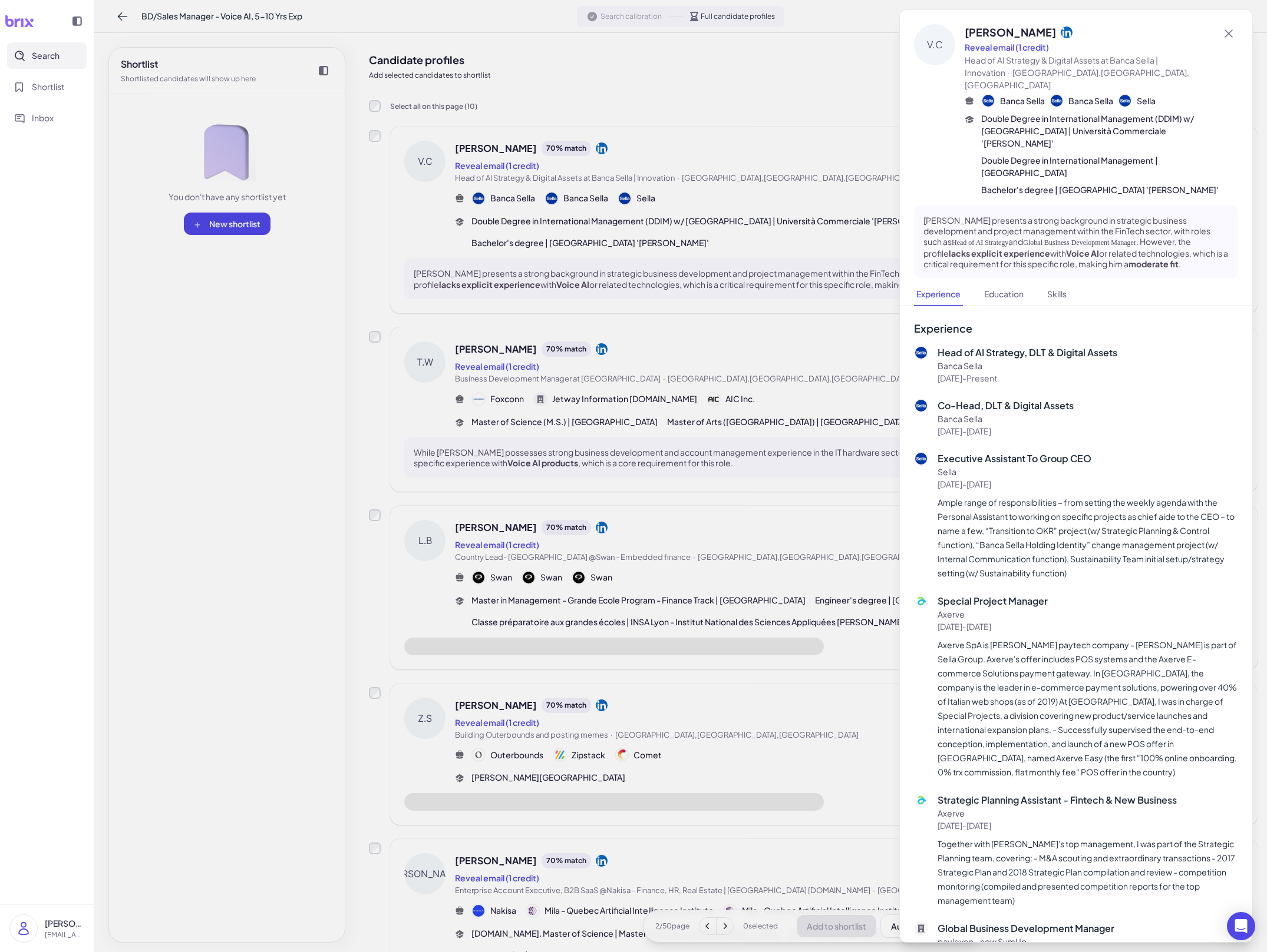
click at [581, 246] on div at bounding box center [634, 476] width 1267 height 952
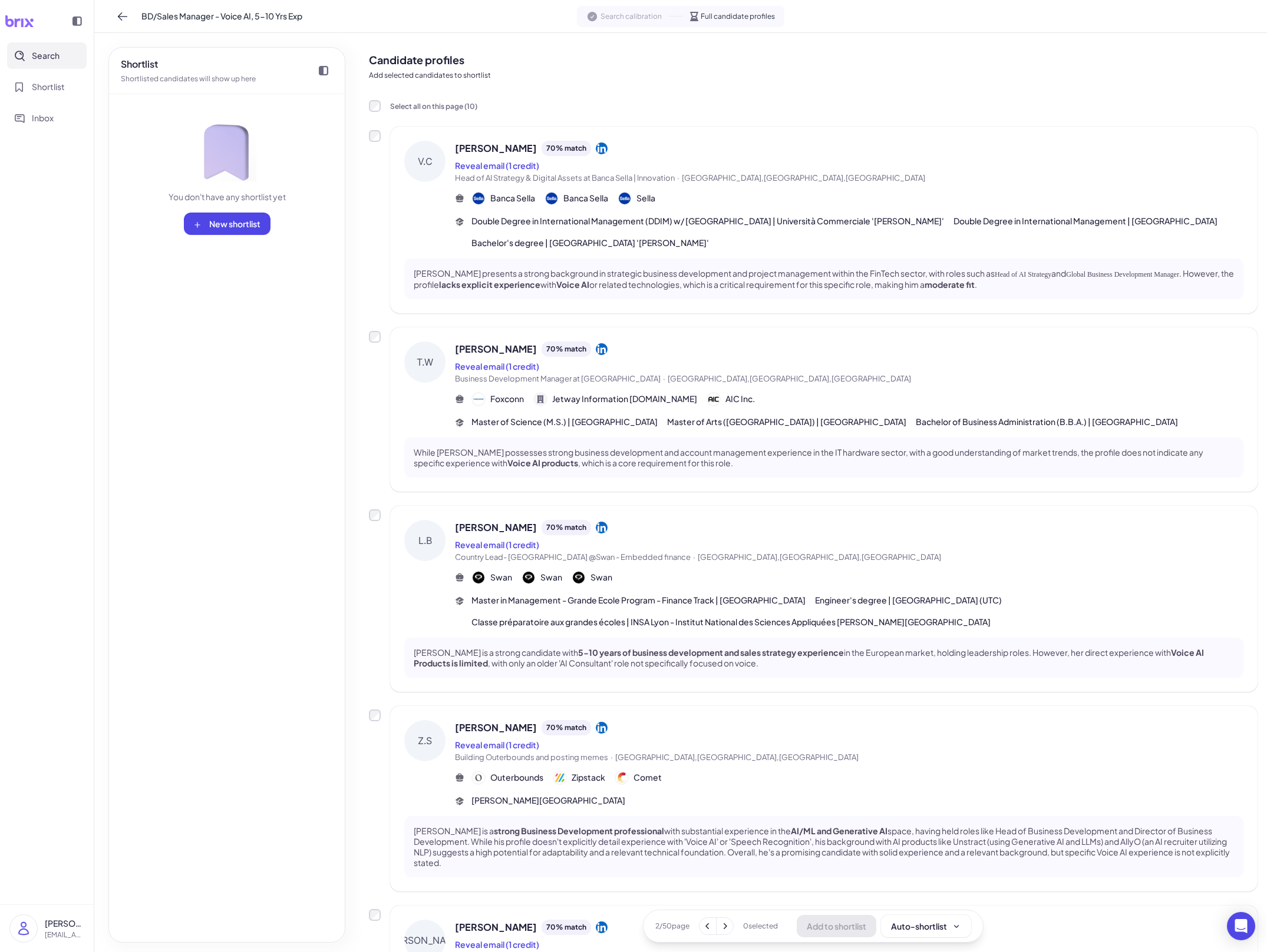
click at [581, 387] on div "[PERSON_NAME] 70 % match Reveal email (1 credit) Business Development Manager a…" at bounding box center [849, 385] width 788 height 87
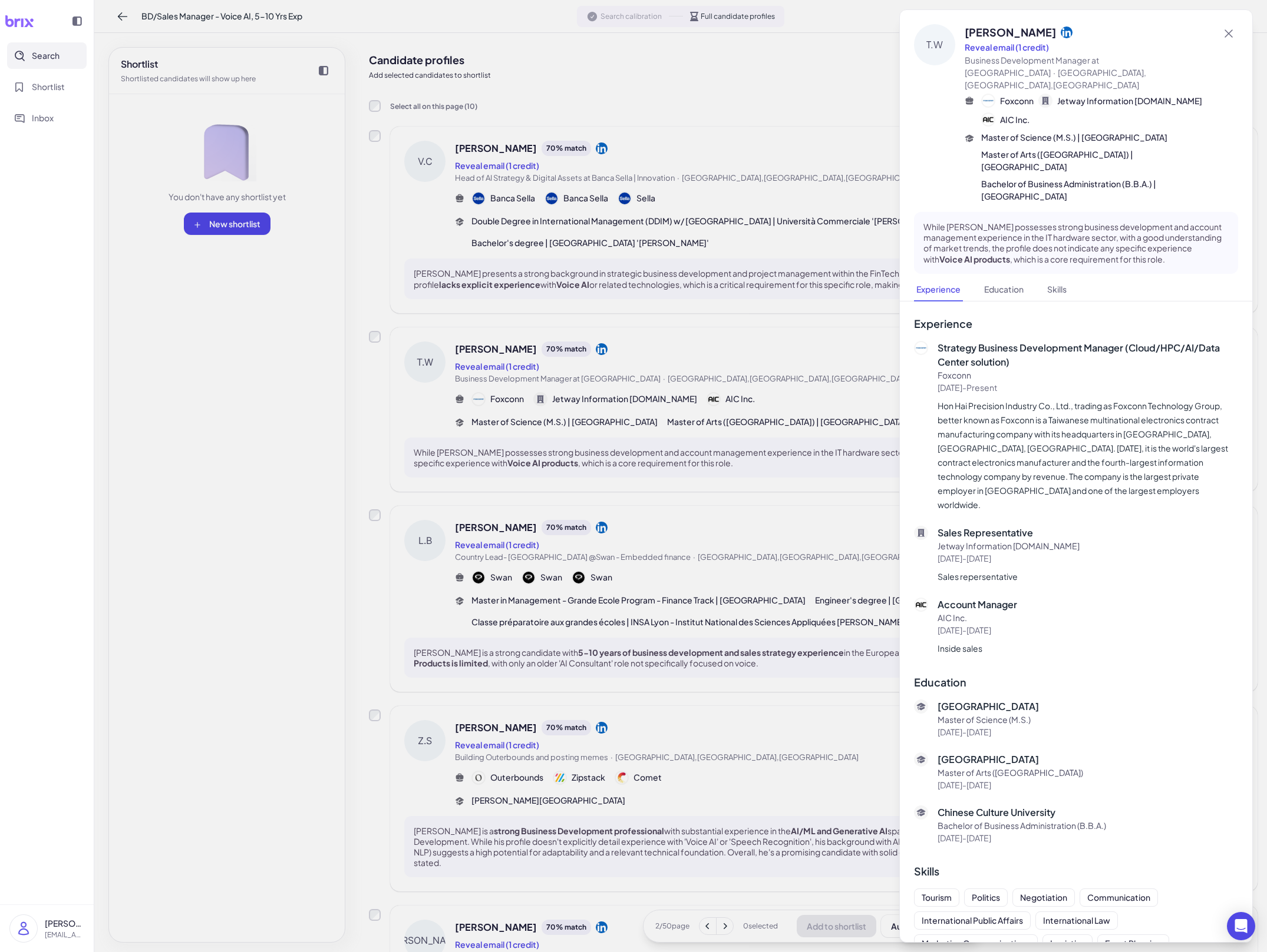
click at [581, 387] on div at bounding box center [634, 476] width 1267 height 952
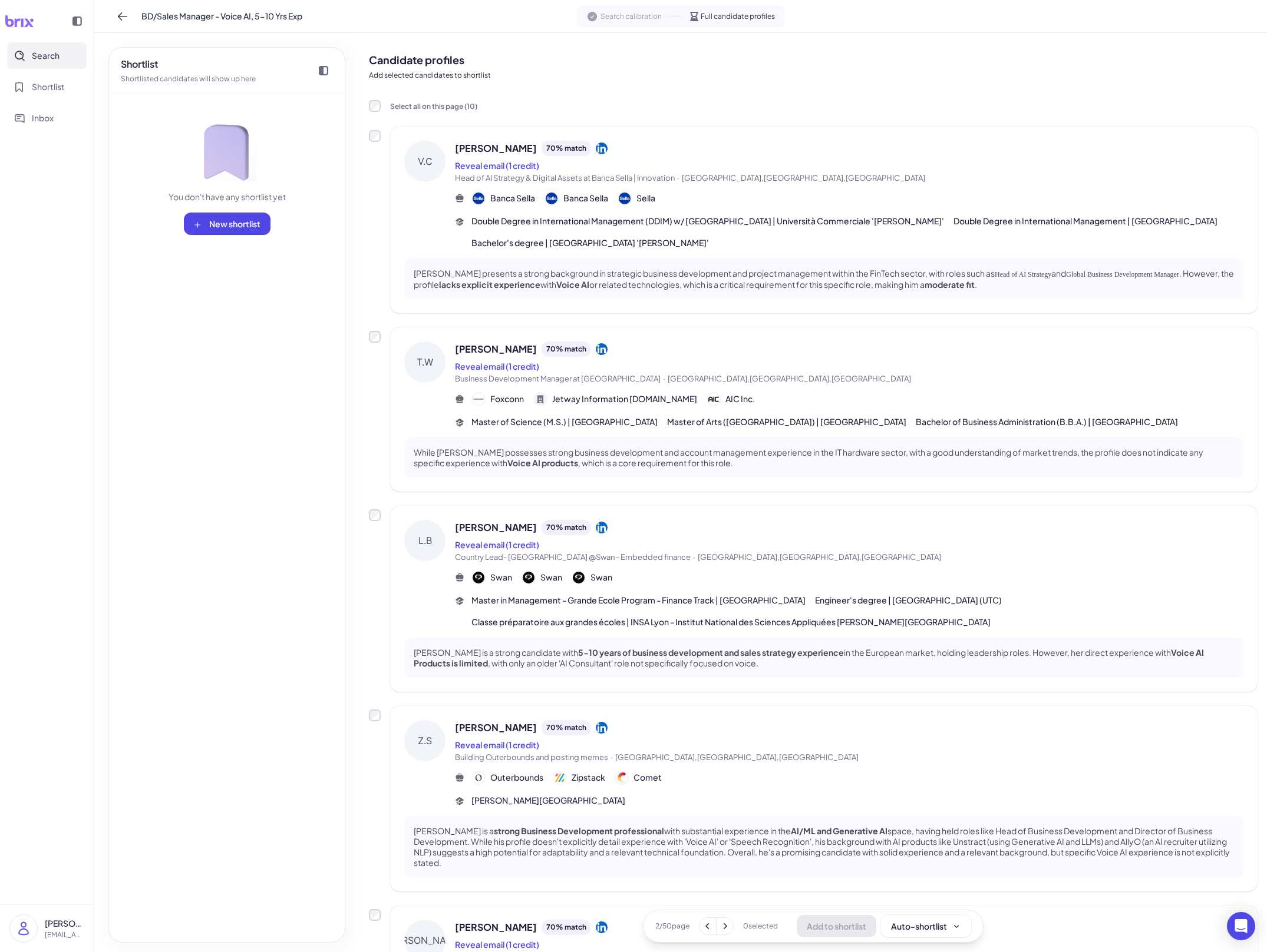
click at [581, 540] on div "Reveal email (1 credit)" at bounding box center [849, 544] width 788 height 14
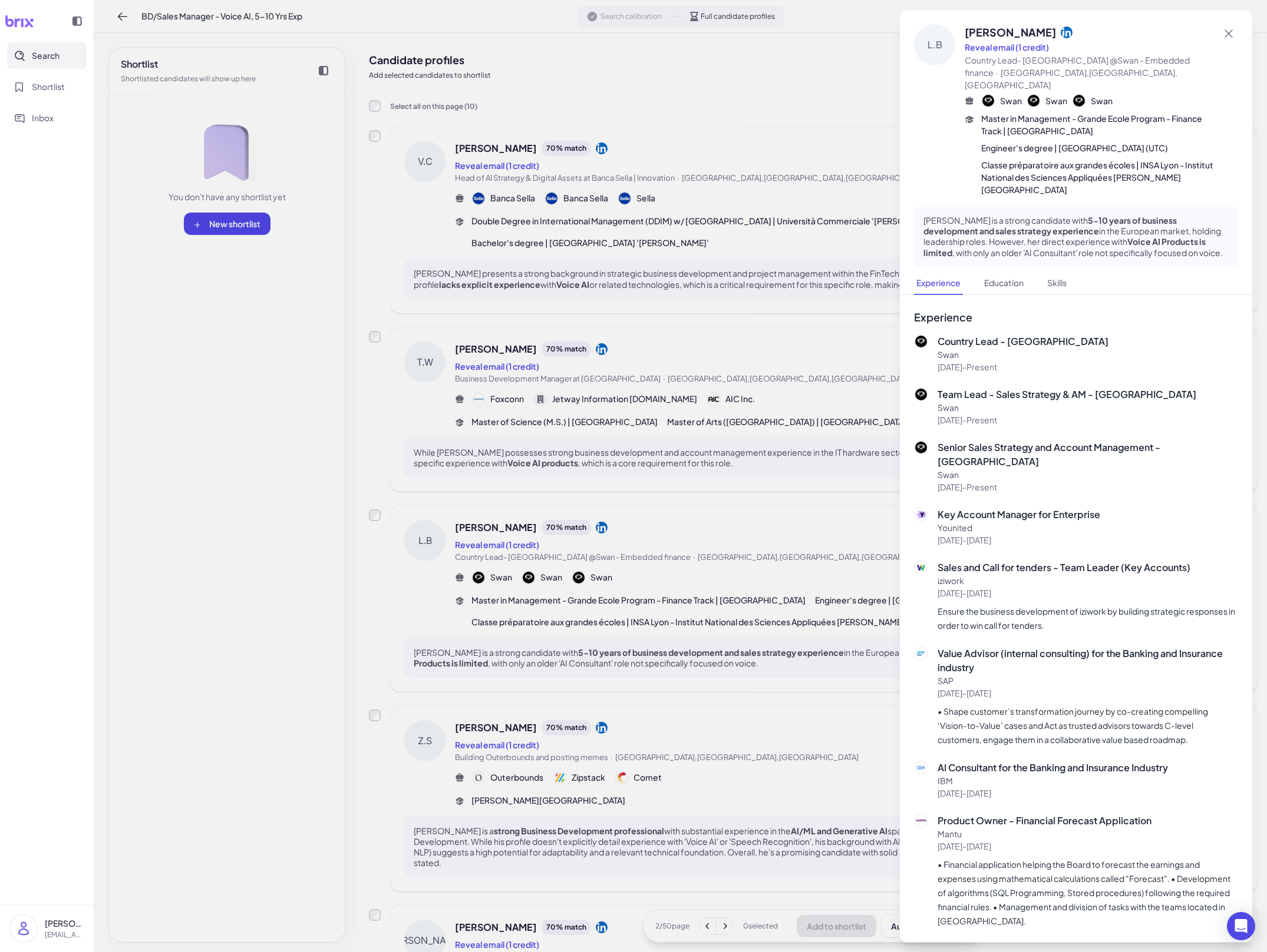
click at [581, 569] on div at bounding box center [634, 476] width 1267 height 952
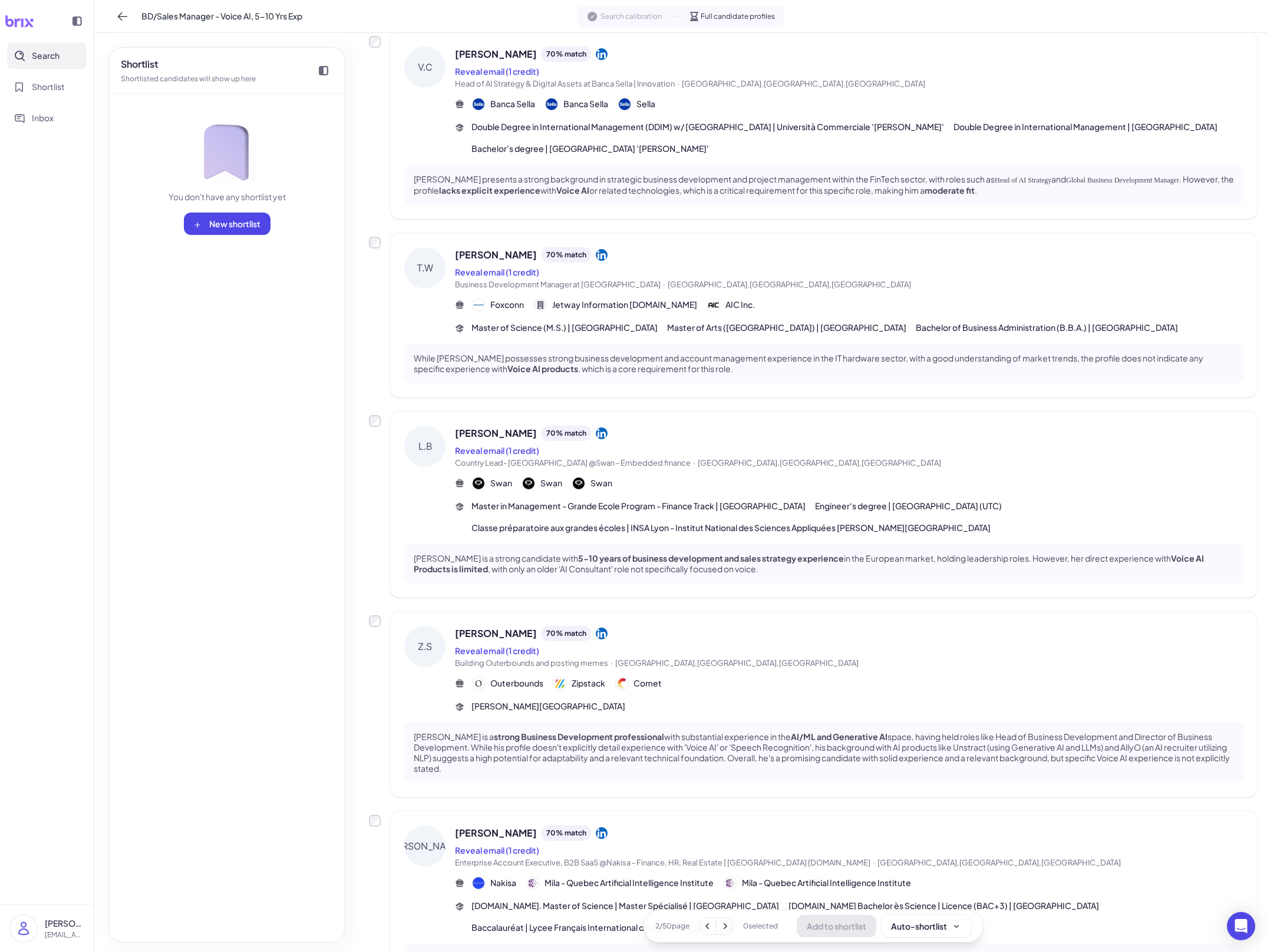
scroll to position [181, 0]
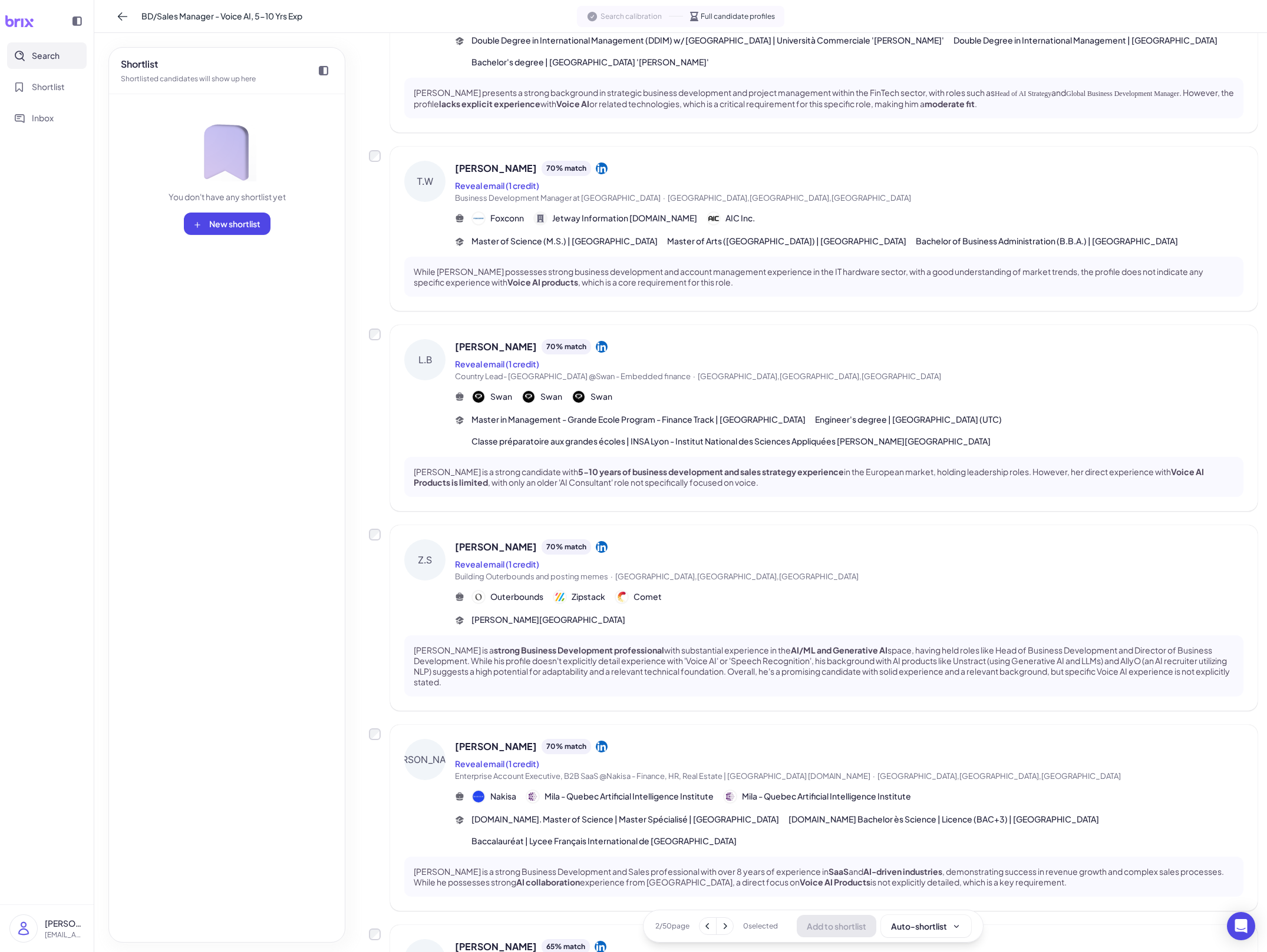
click at [581, 601] on div "Outerbounds Zipstack Comet" at bounding box center [849, 596] width 788 height 14
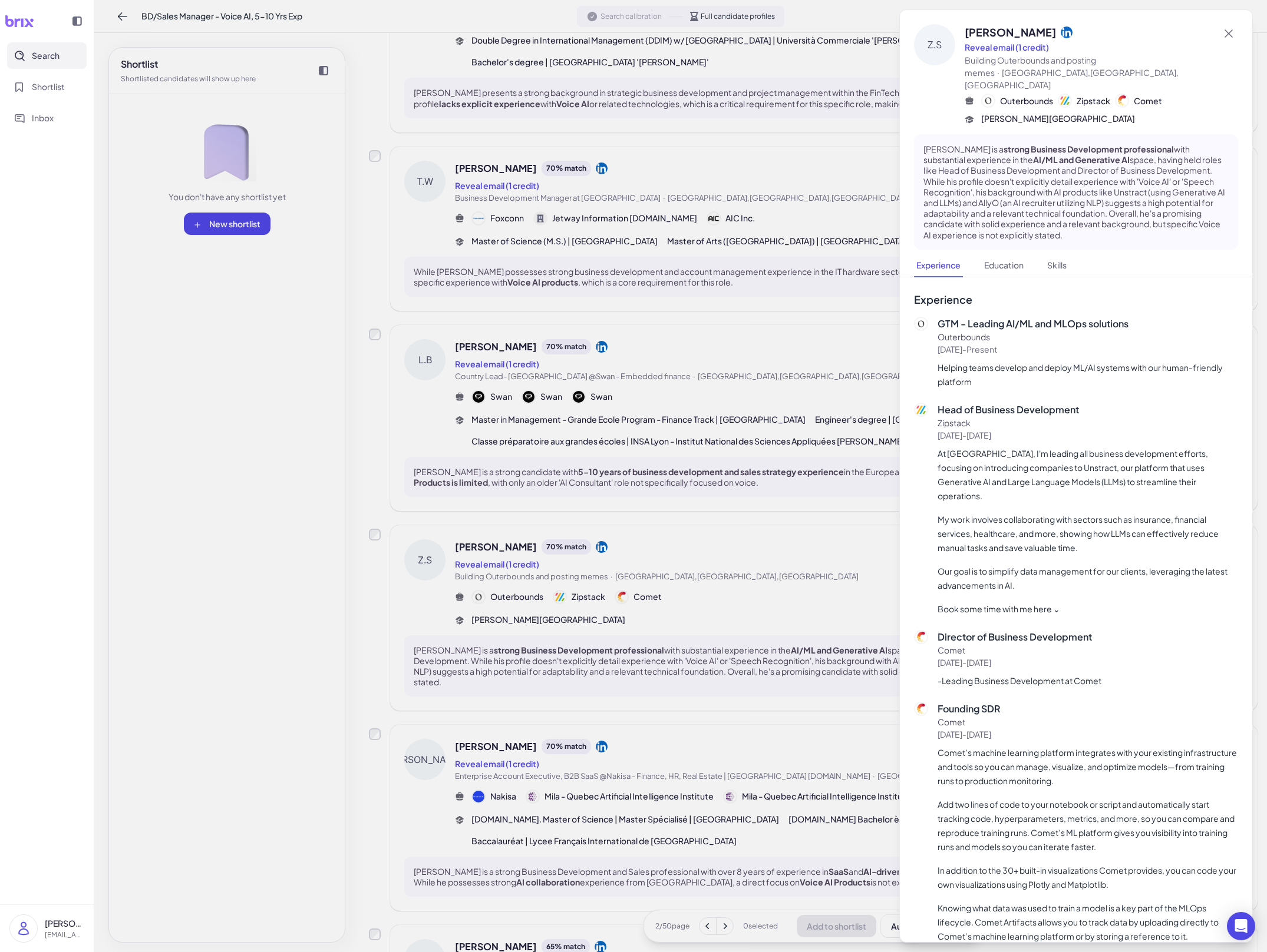
click at [581, 604] on div at bounding box center [634, 476] width 1267 height 952
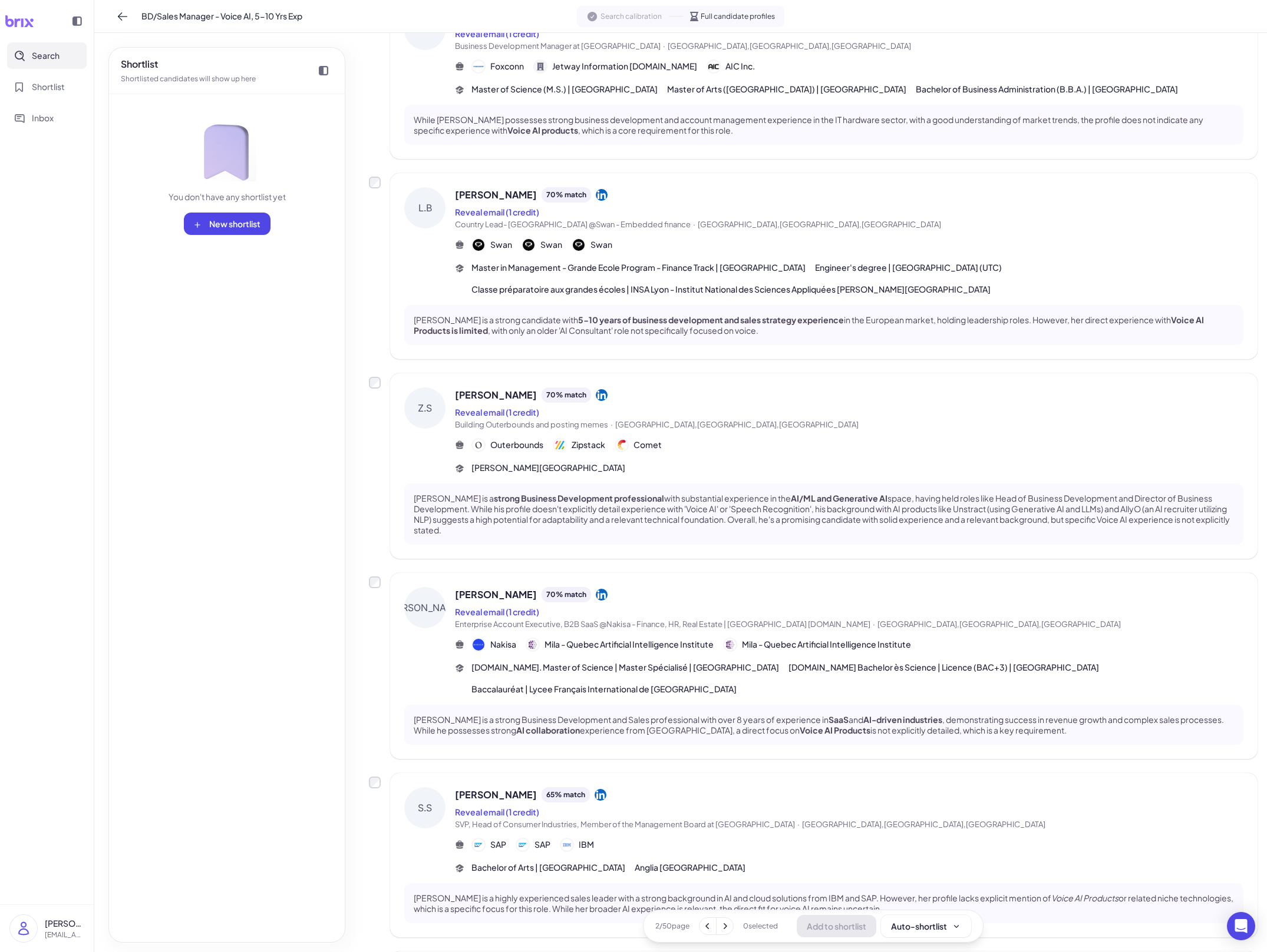
scroll to position [405, 0]
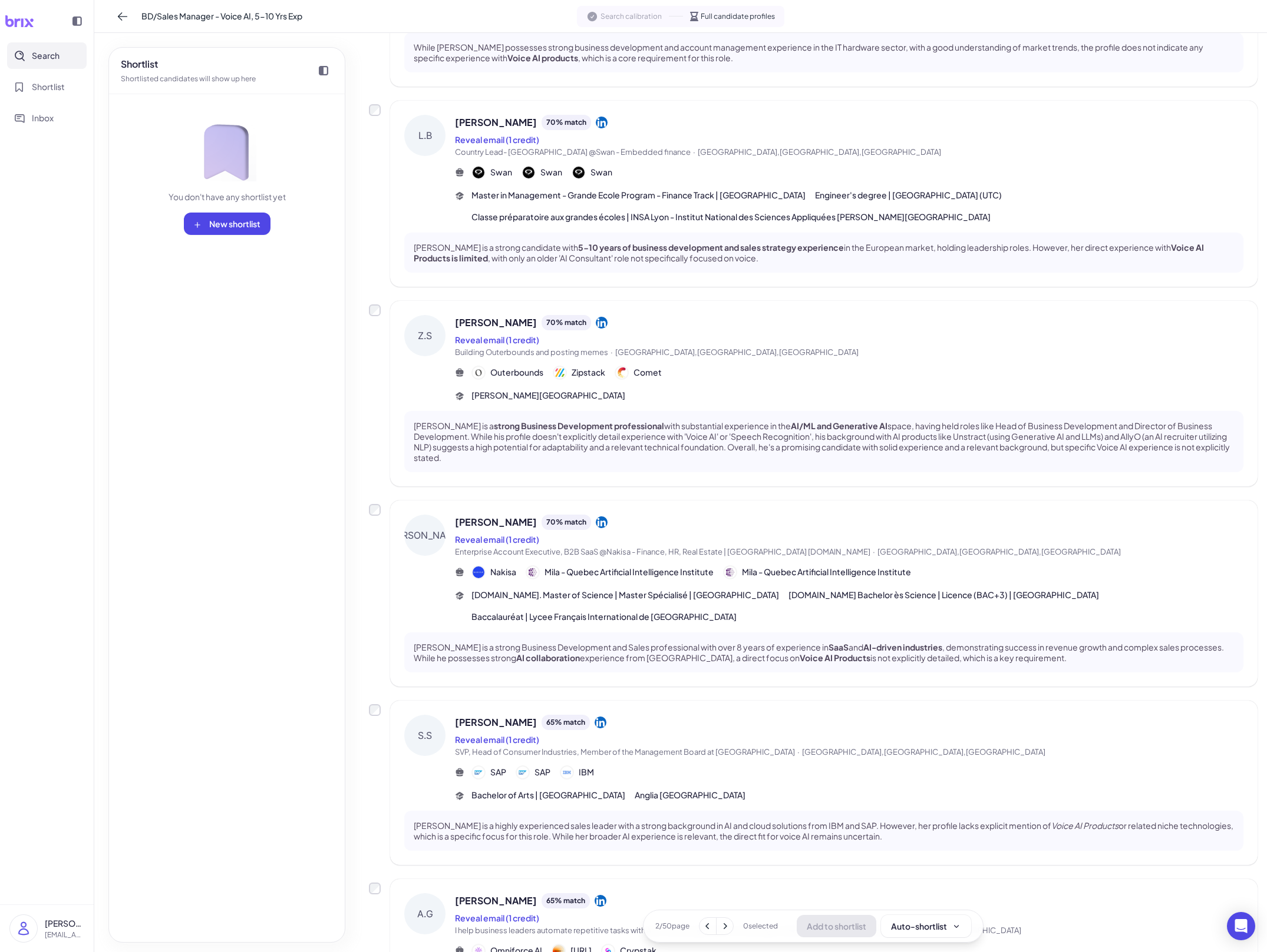
click at [581, 604] on div "[PERSON_NAME] [PERSON_NAME] 70 % match Reveal email (1 credit) Enterprise Accou…" at bounding box center [824, 593] width 867 height 186
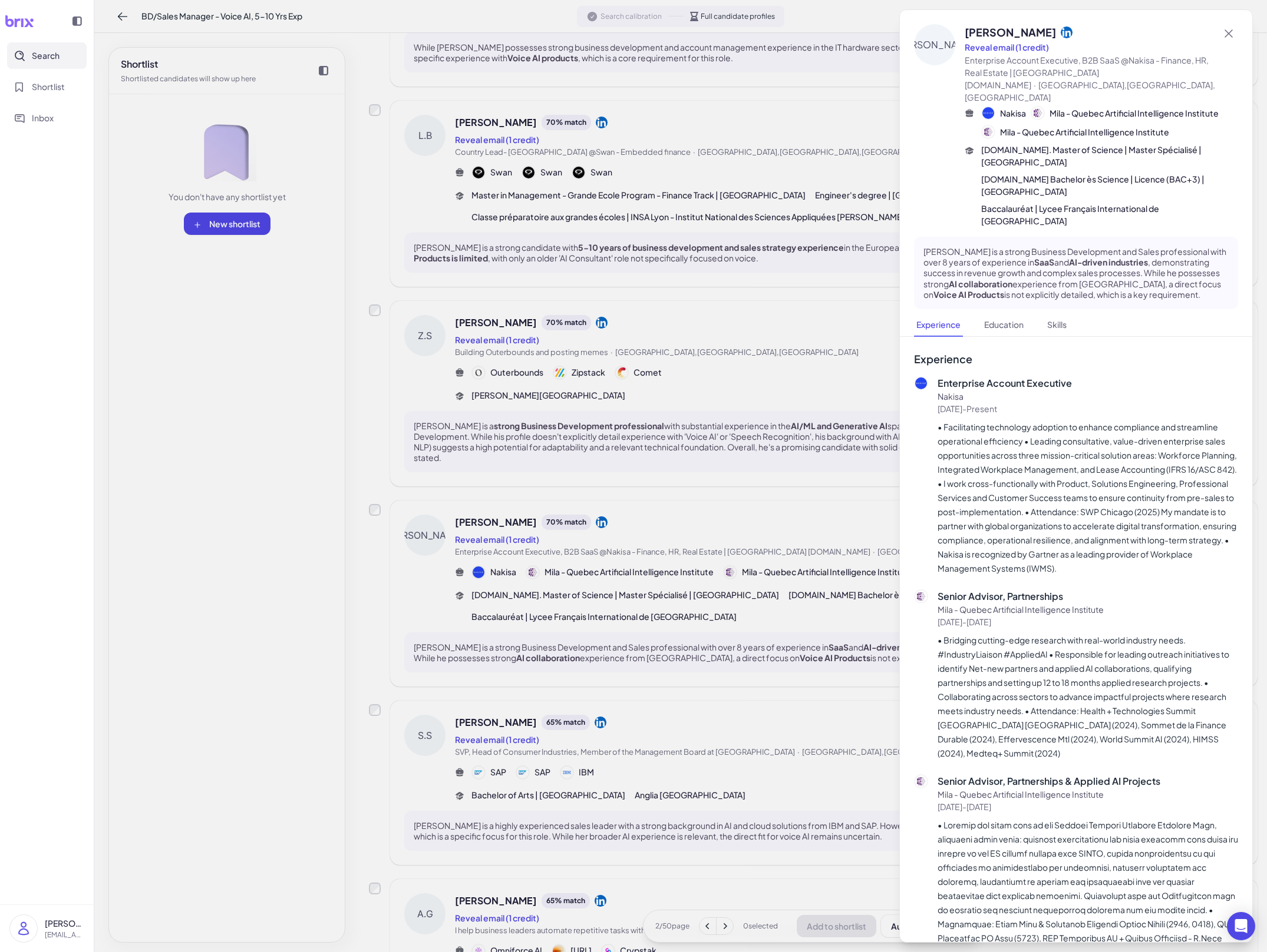
click at [581, 604] on div at bounding box center [634, 476] width 1267 height 952
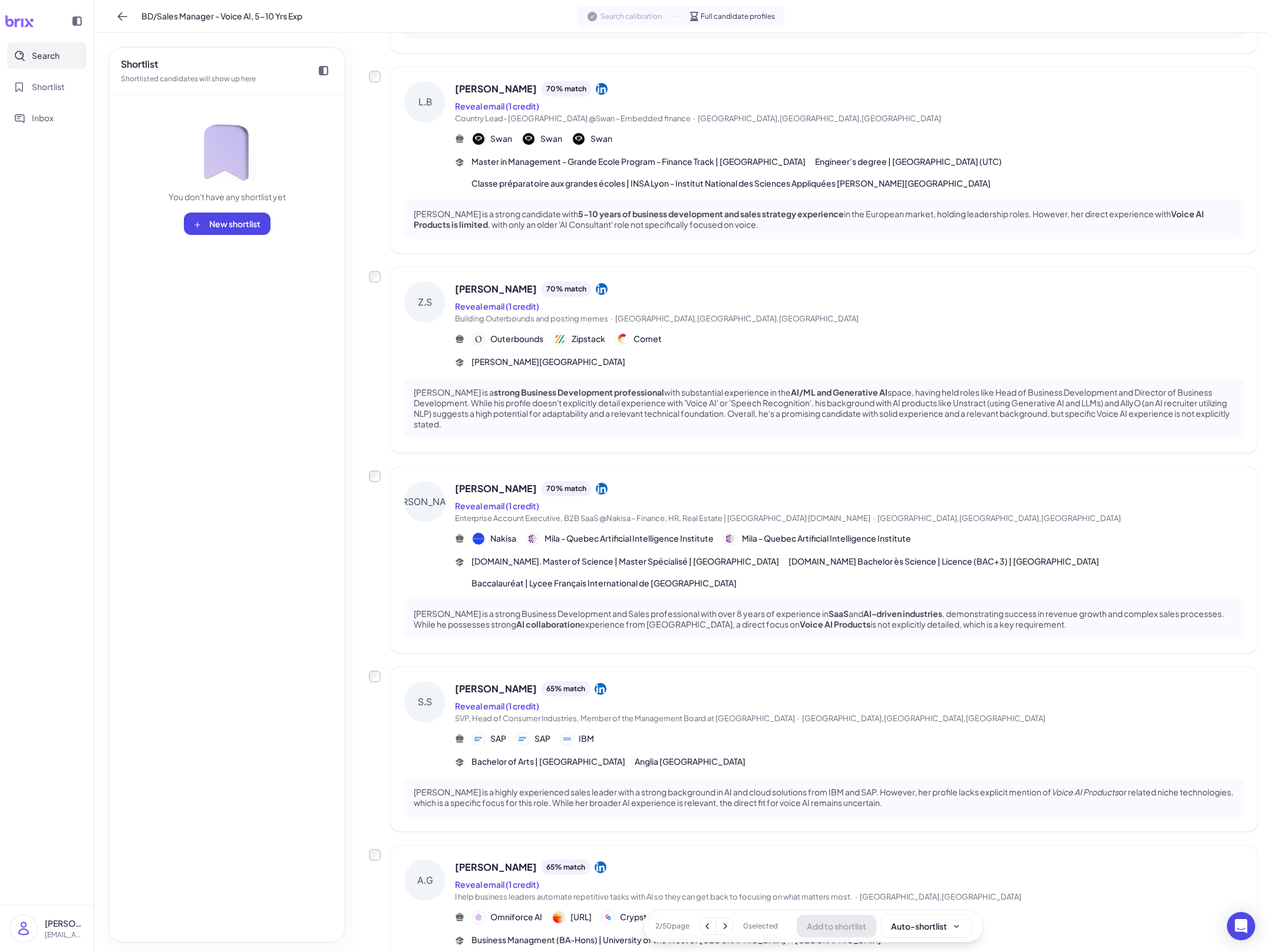
scroll to position [455, 0]
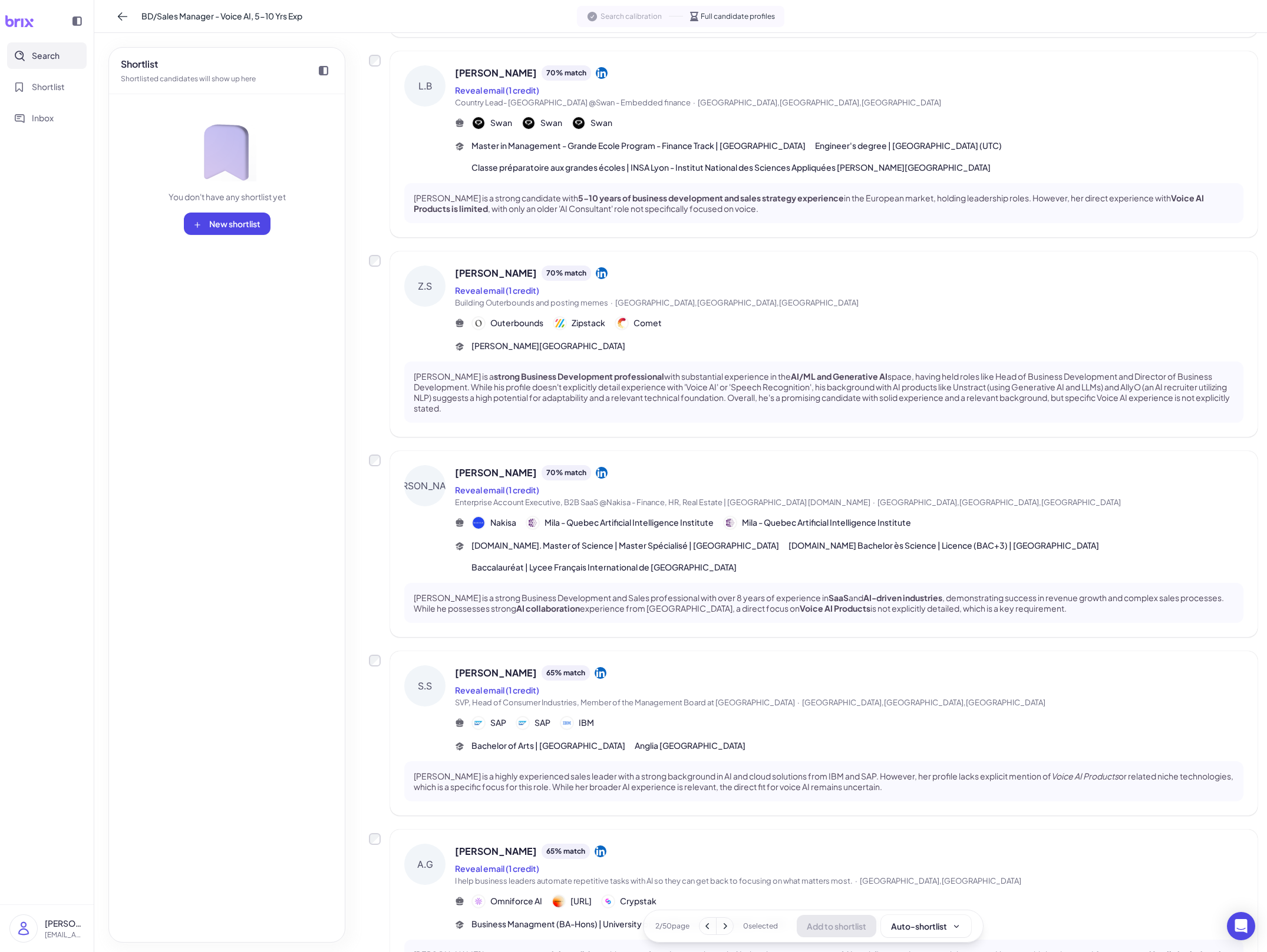
click at [581, 931] on icon at bounding box center [708, 926] width 12 height 12
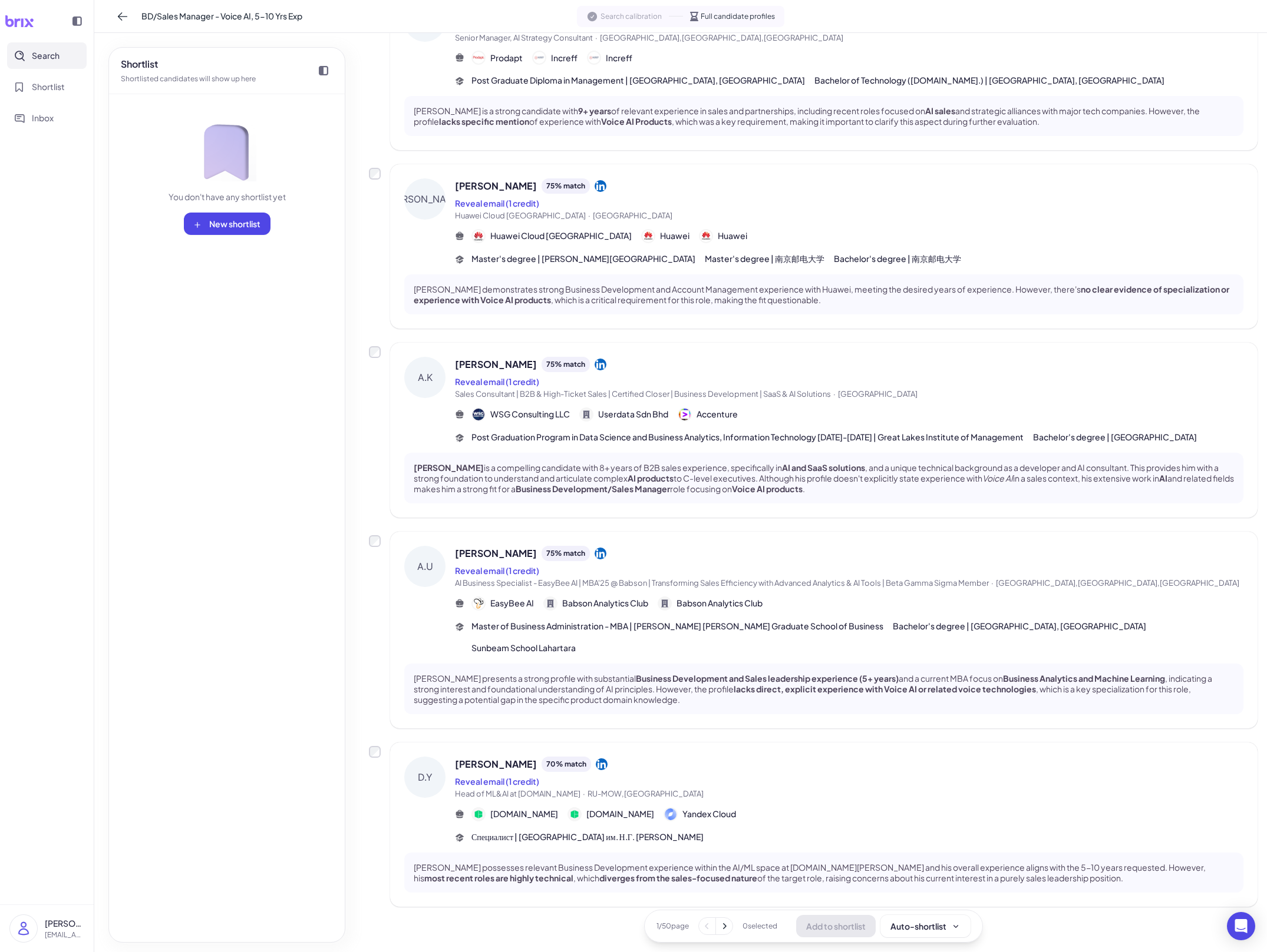
scroll to position [1053, 0]
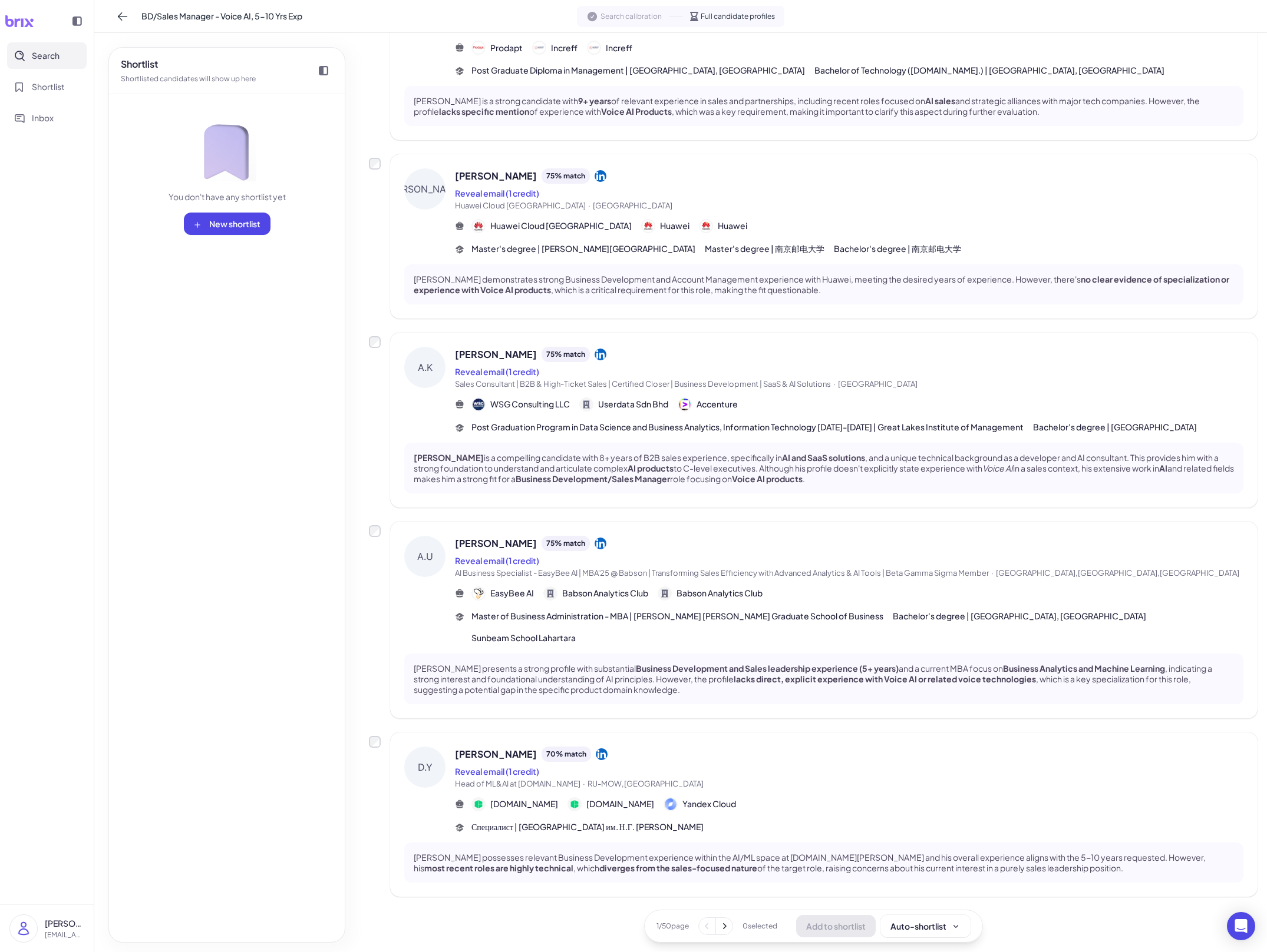
click at [581, 779] on span "Head of ML&AI at [DOMAIN_NAME] · RU-[GEOGRAPHIC_DATA],[GEOGRAPHIC_DATA]" at bounding box center [849, 784] width 788 height 12
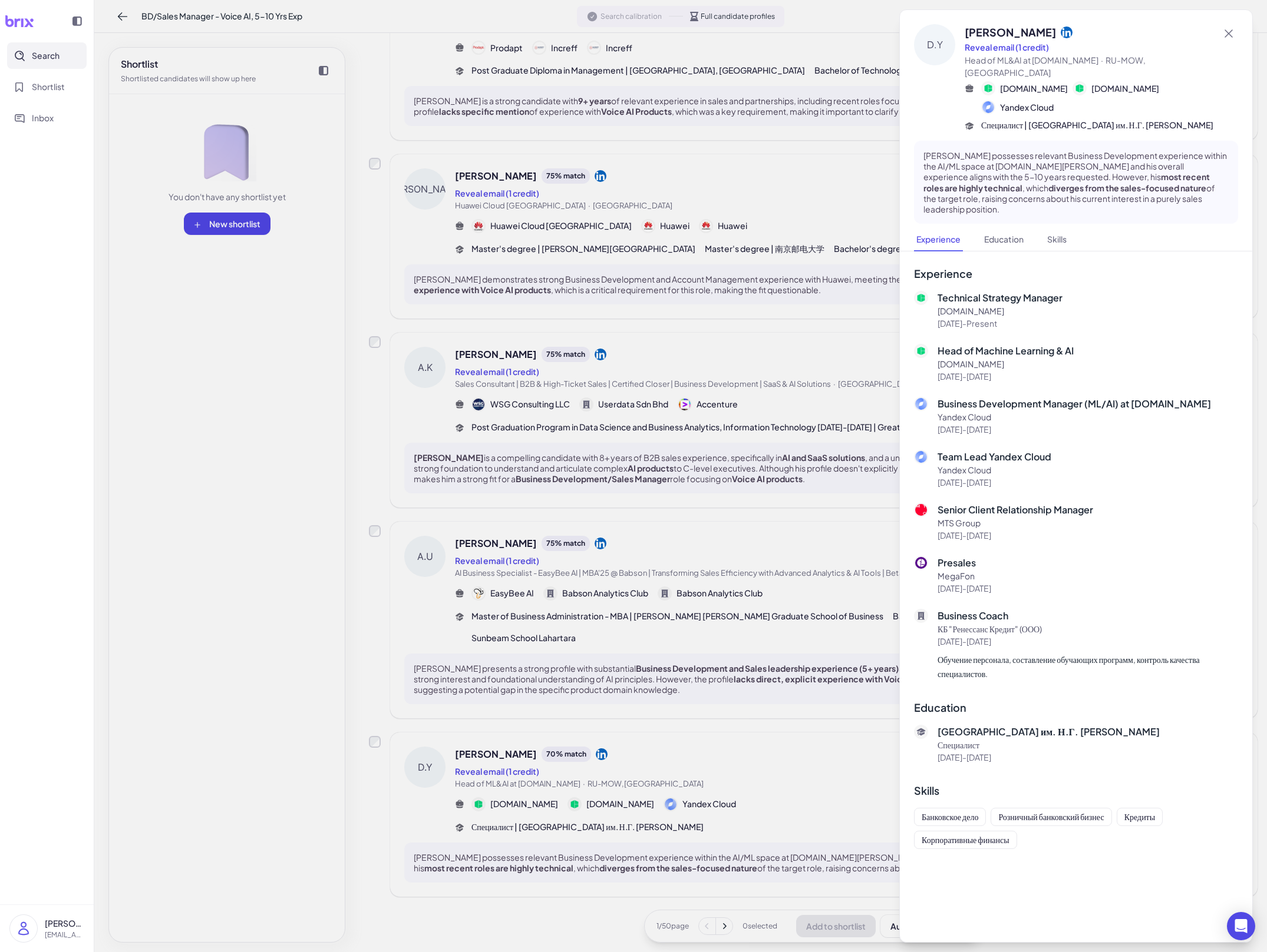
click at [479, 750] on div at bounding box center [634, 476] width 1267 height 952
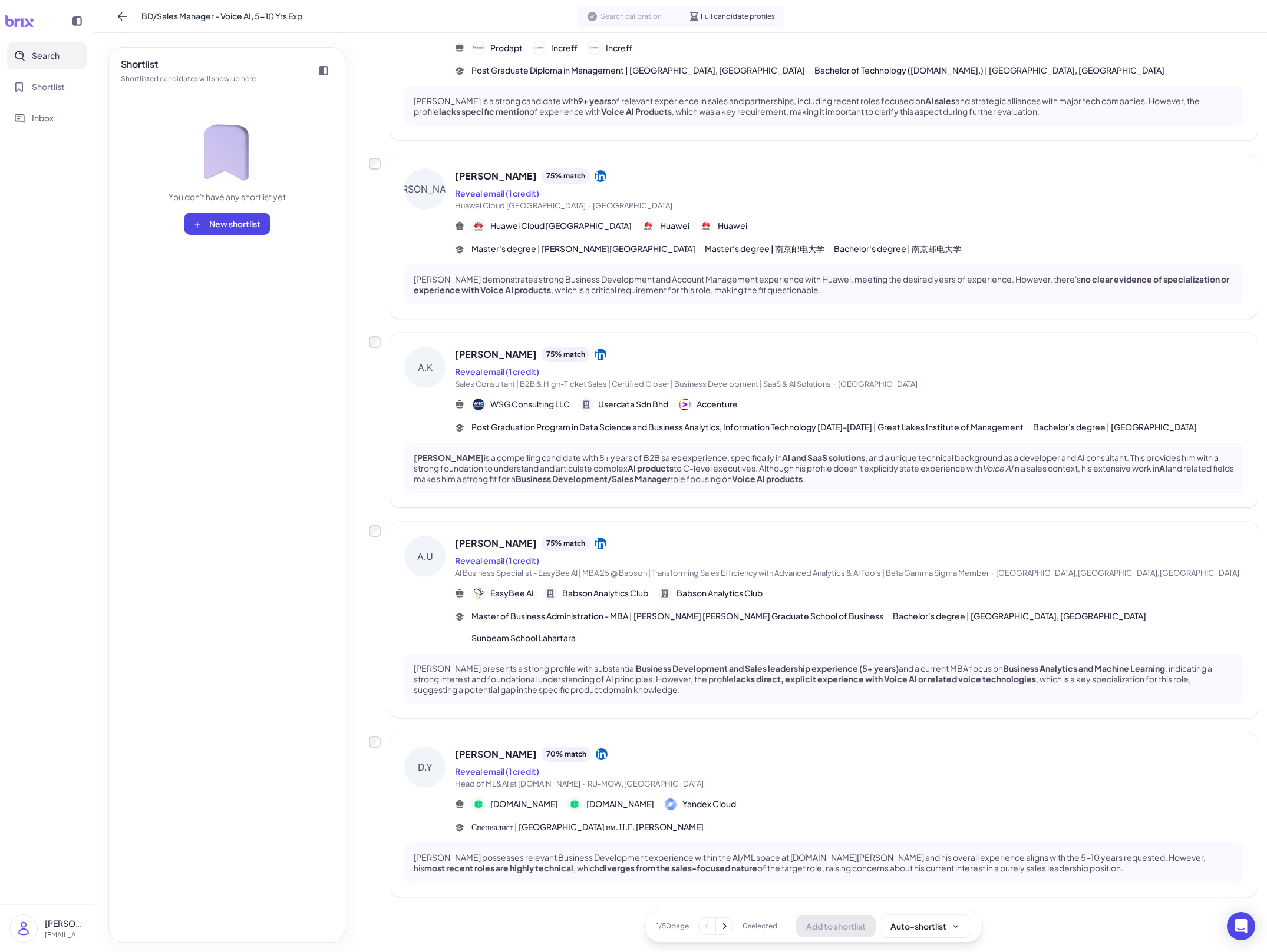
click at [555, 783] on span "Head of ML&AI at [DOMAIN_NAME] · RU-[GEOGRAPHIC_DATA],[GEOGRAPHIC_DATA]" at bounding box center [849, 784] width 788 height 12
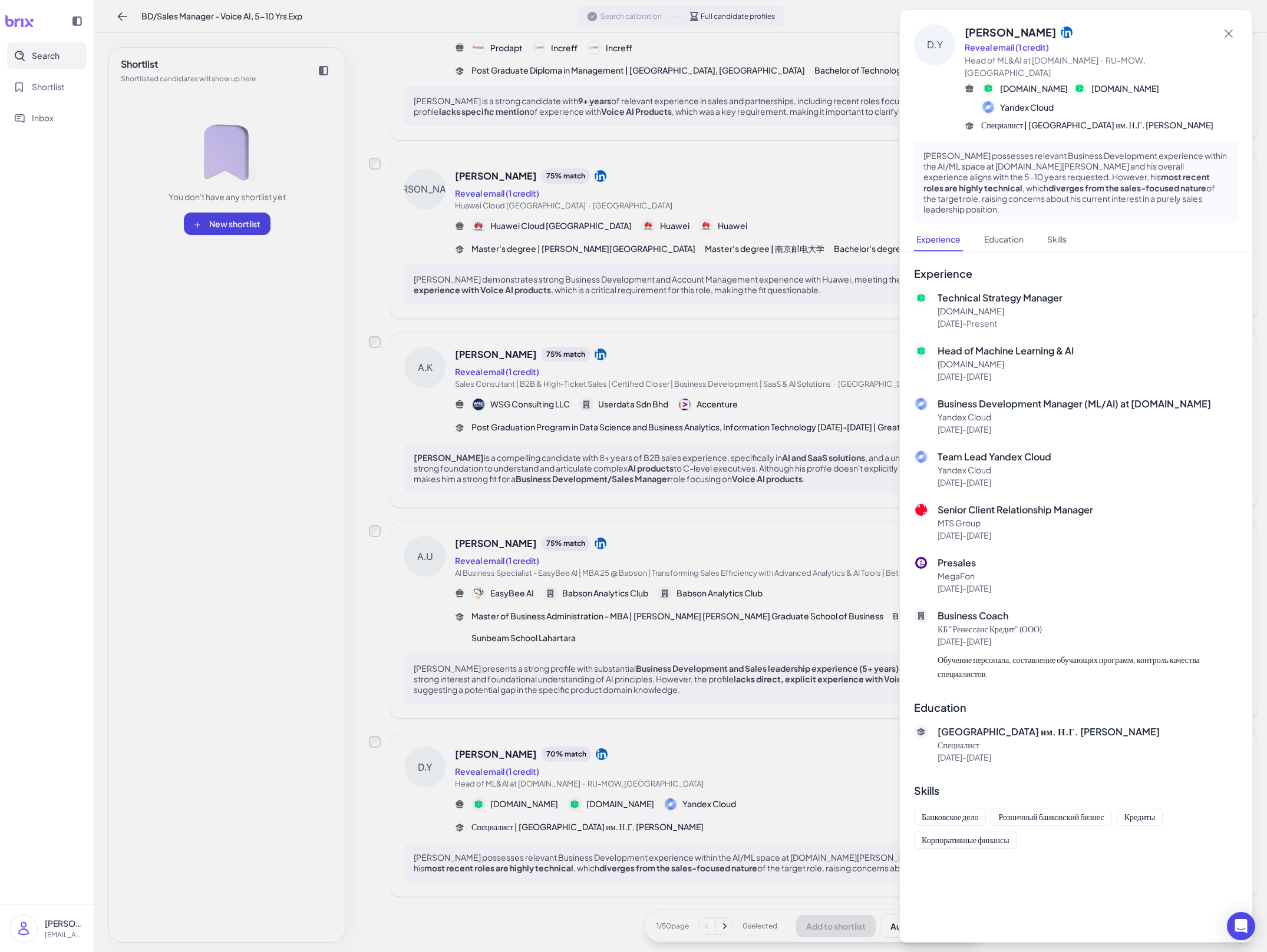
click at [545, 793] on div at bounding box center [634, 476] width 1267 height 952
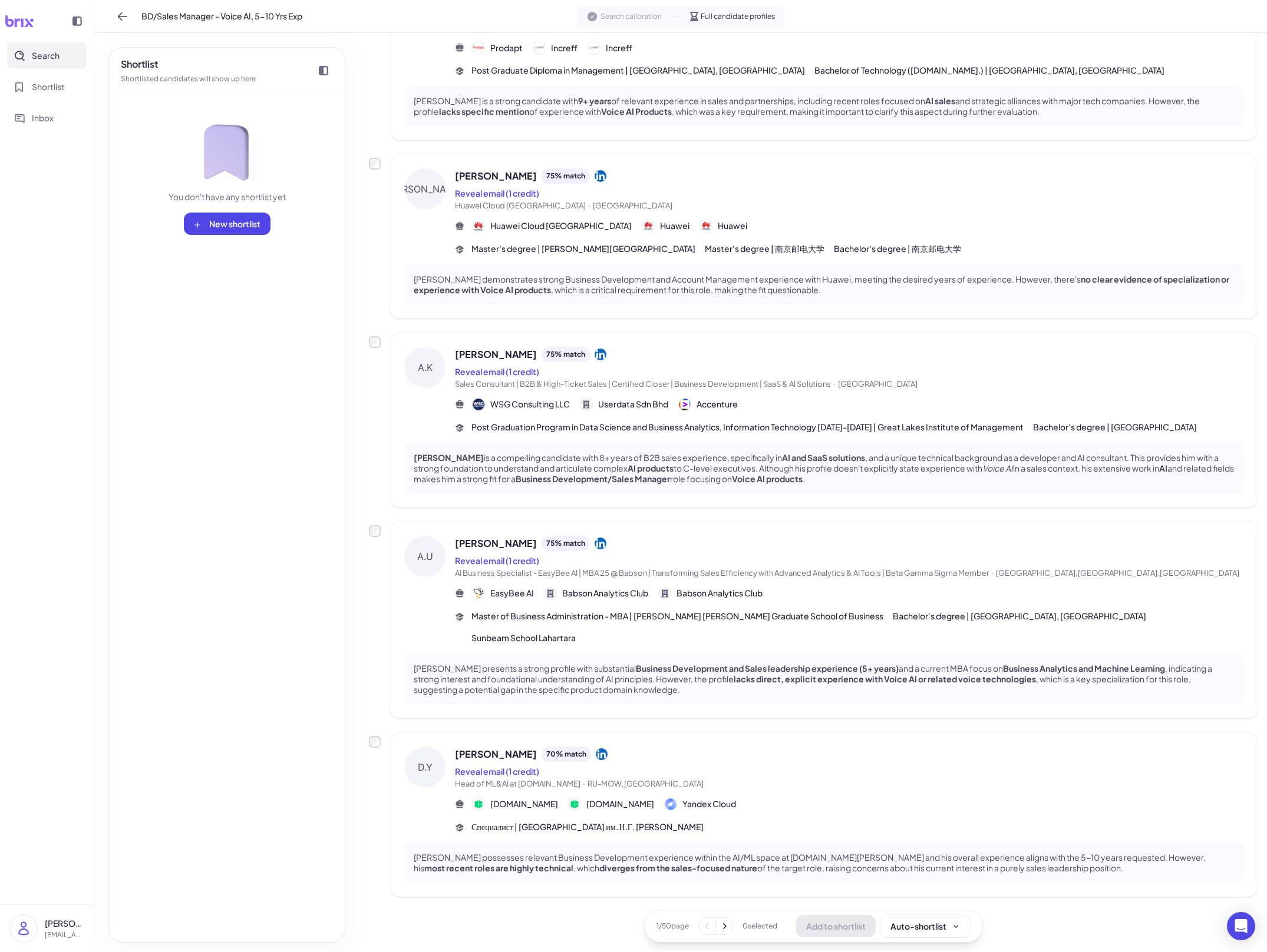
click at [439, 758] on div "D.Y" at bounding box center [425, 767] width 41 height 41
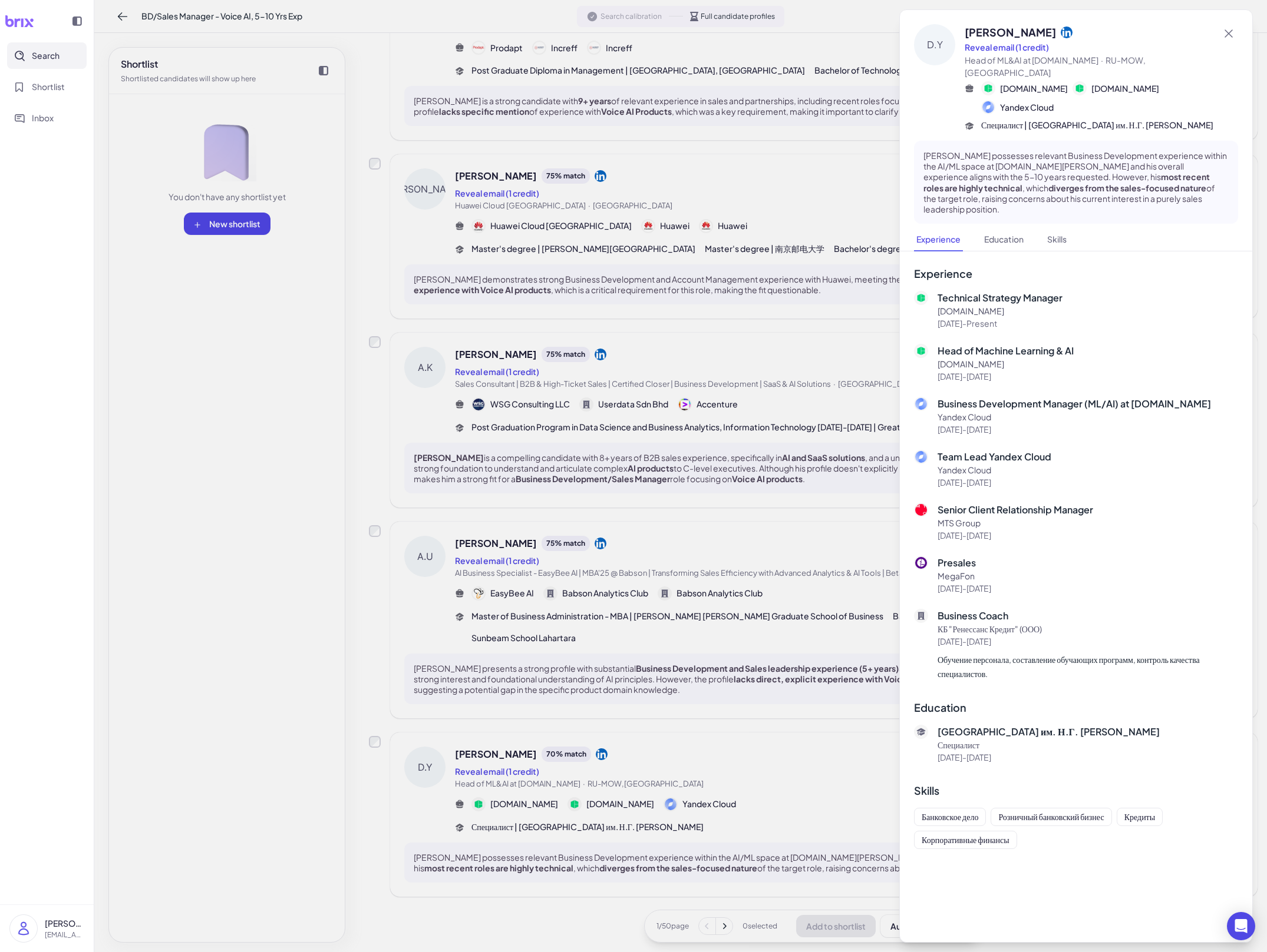
click at [439, 758] on div at bounding box center [634, 476] width 1267 height 952
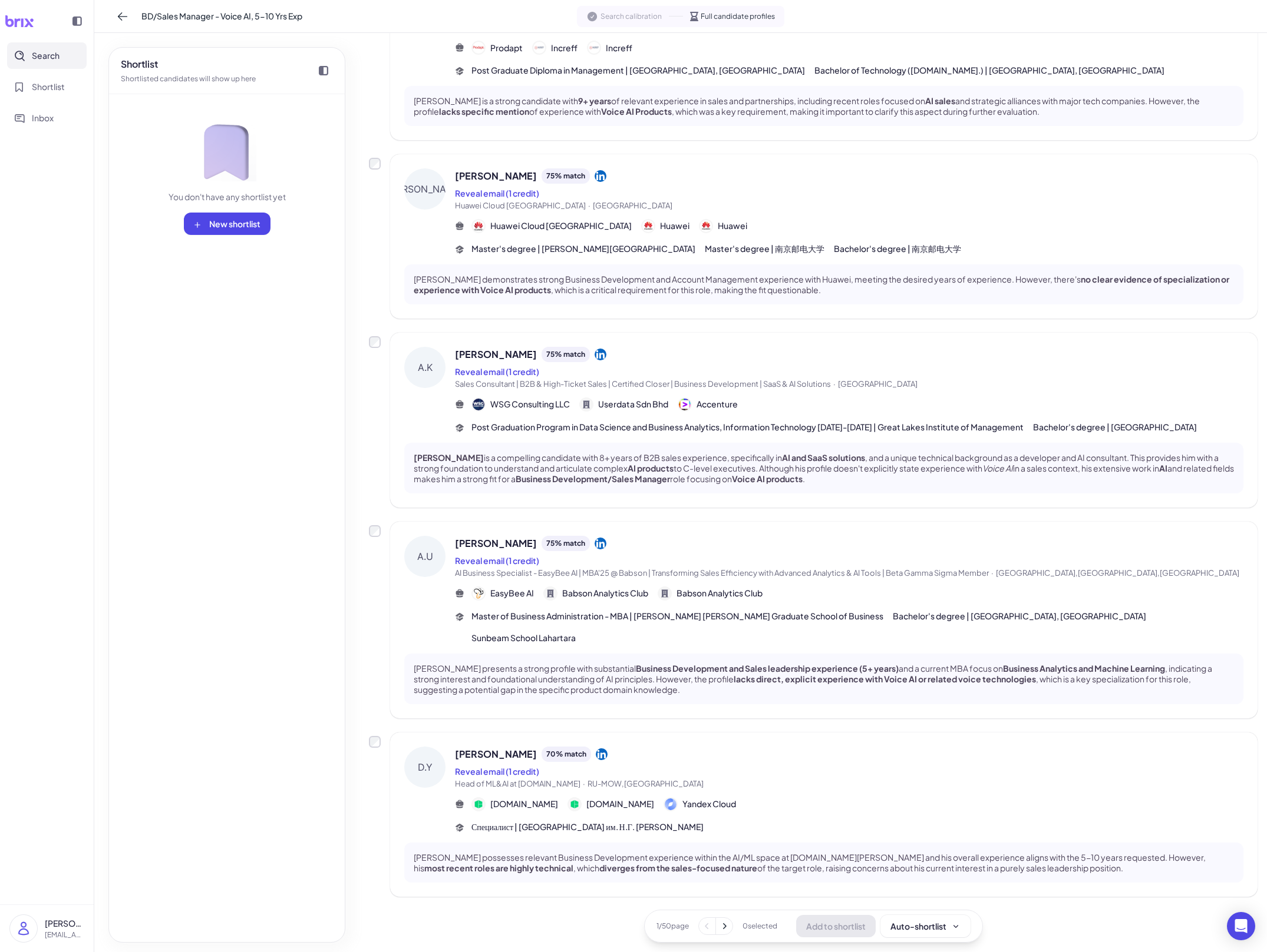
click at [581, 929] on icon at bounding box center [724, 926] width 12 height 12
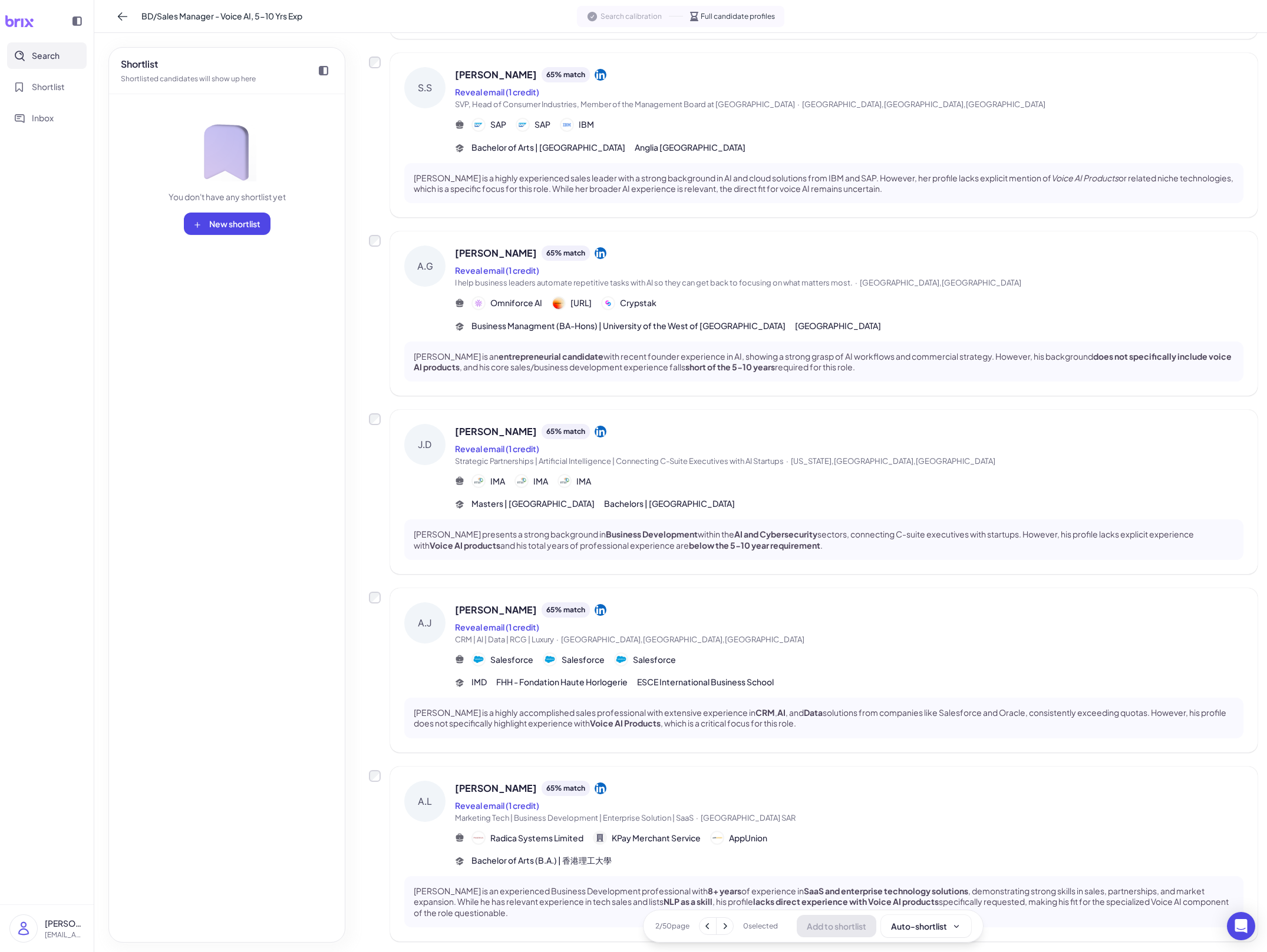
click at [581, 828] on div "[PERSON_NAME] 65 % match Reveal email (1 credit) Marketing Tech | Business Deve…" at bounding box center [849, 825] width 788 height 87
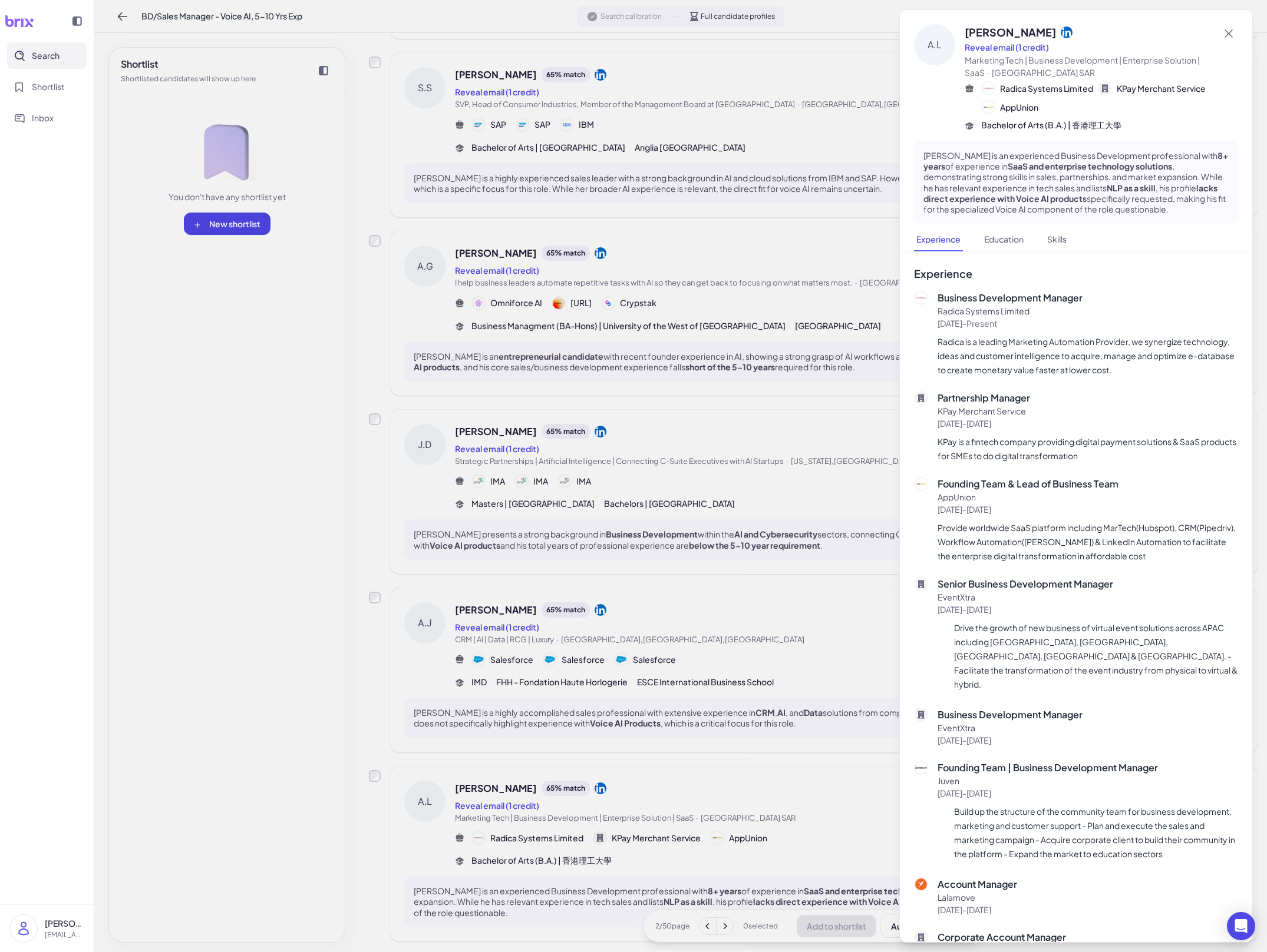
click at [581, 828] on div at bounding box center [634, 476] width 1267 height 952
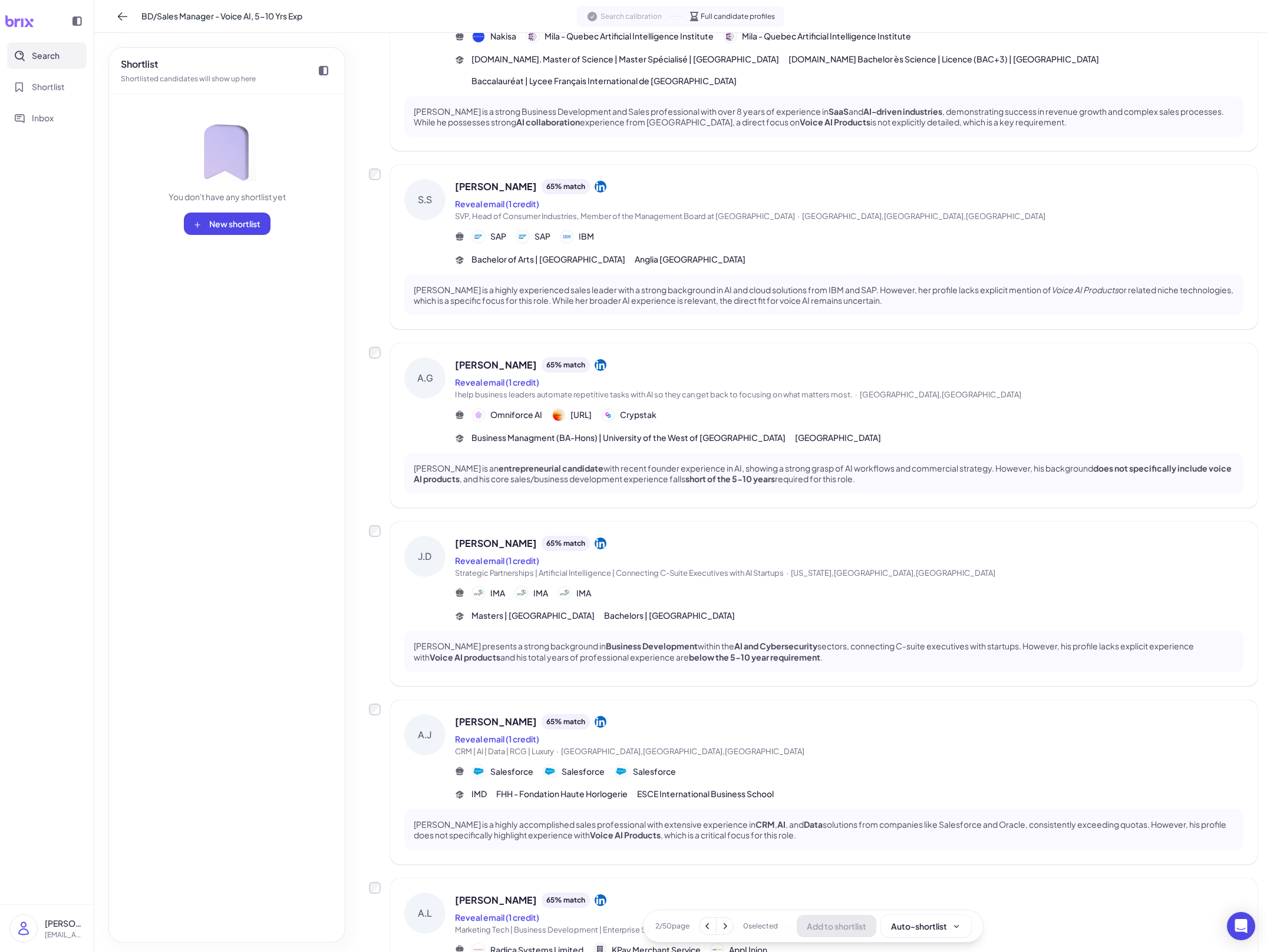
scroll to position [1076, 0]
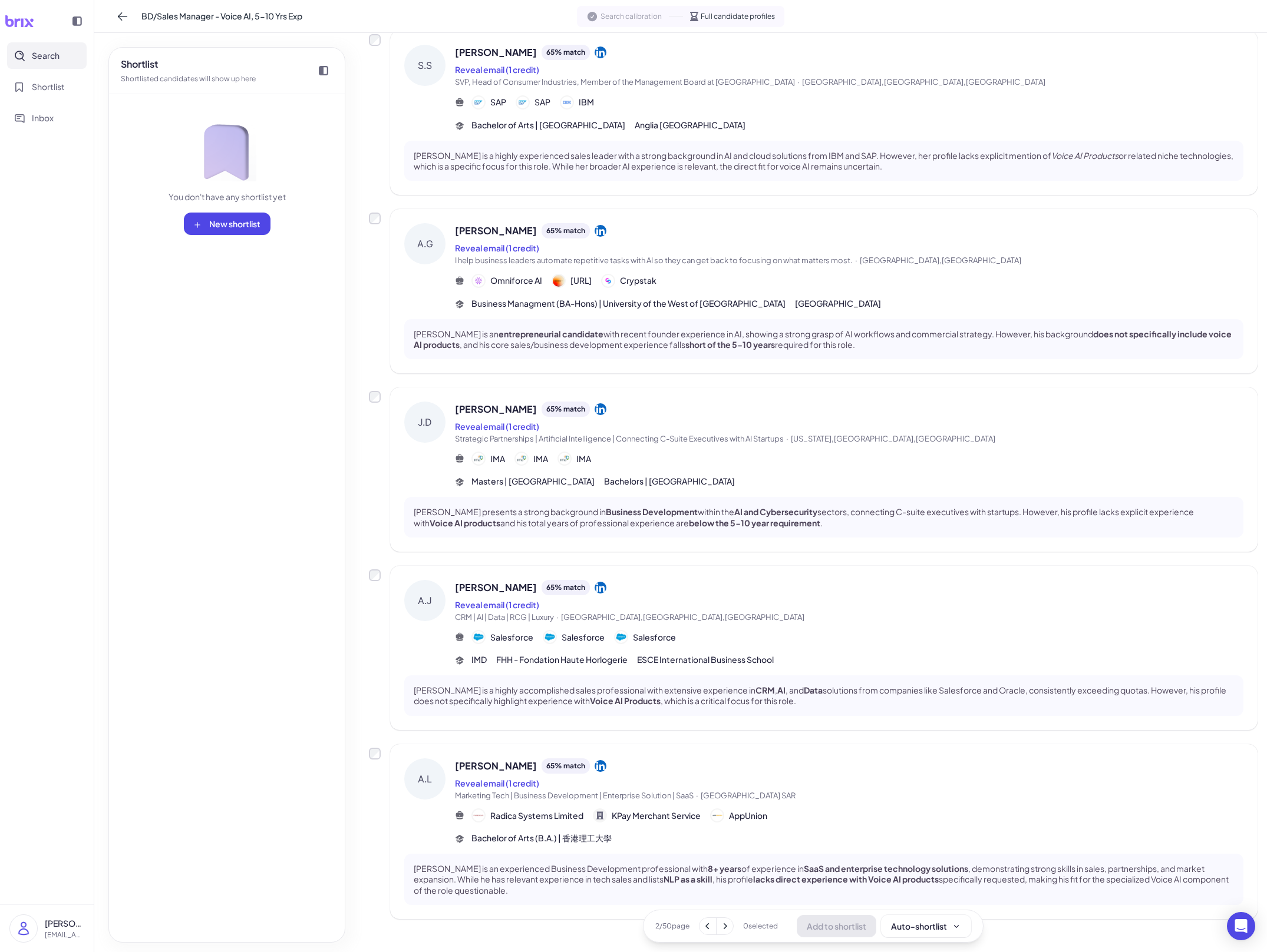
click at [581, 622] on div "[PERSON_NAME] 65 % match Reveal email (1 credit) CRM | AI | Data | RCG | Luxury…" at bounding box center [849, 624] width 788 height 87
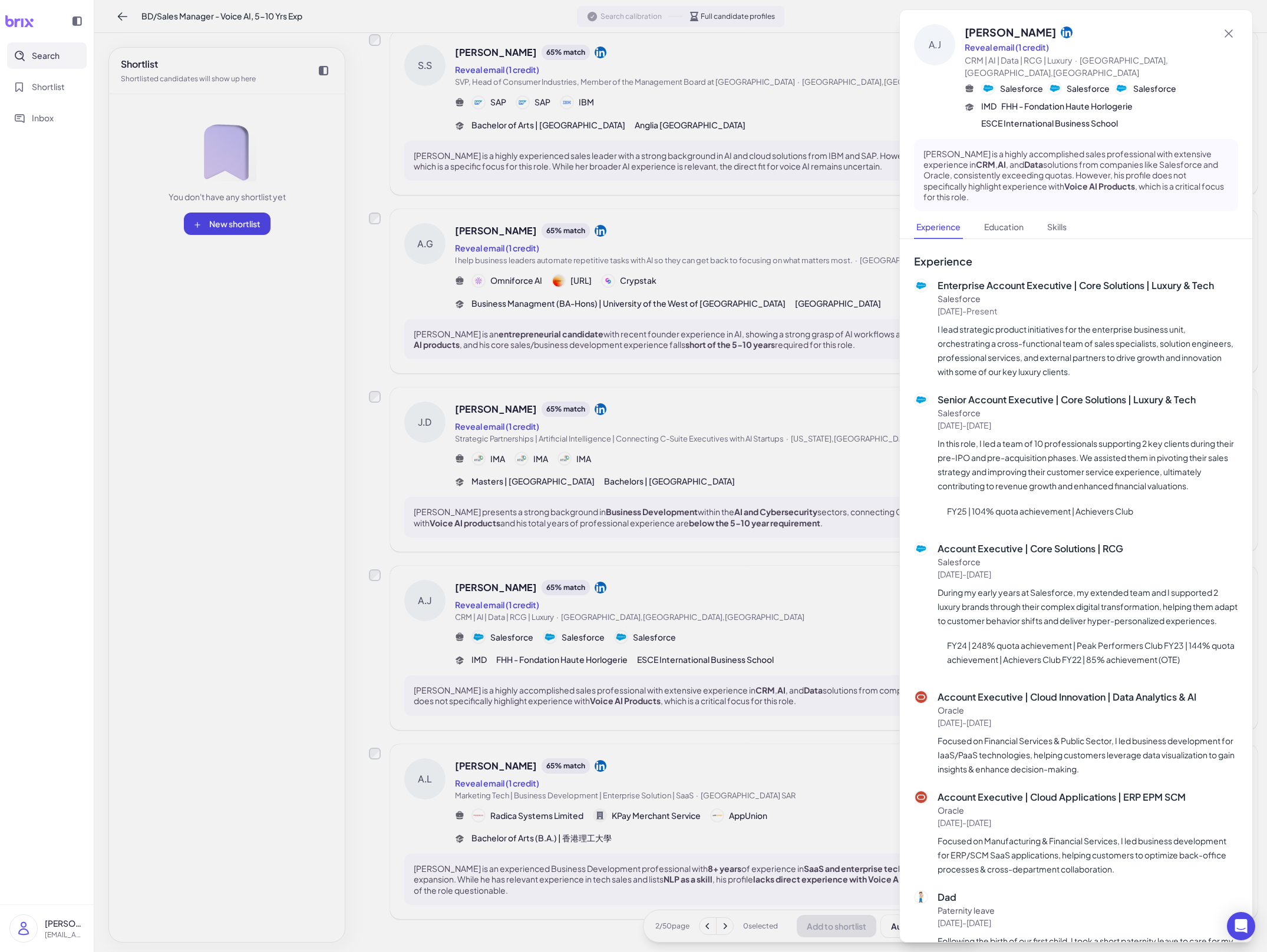
click at [581, 622] on div at bounding box center [634, 476] width 1267 height 952
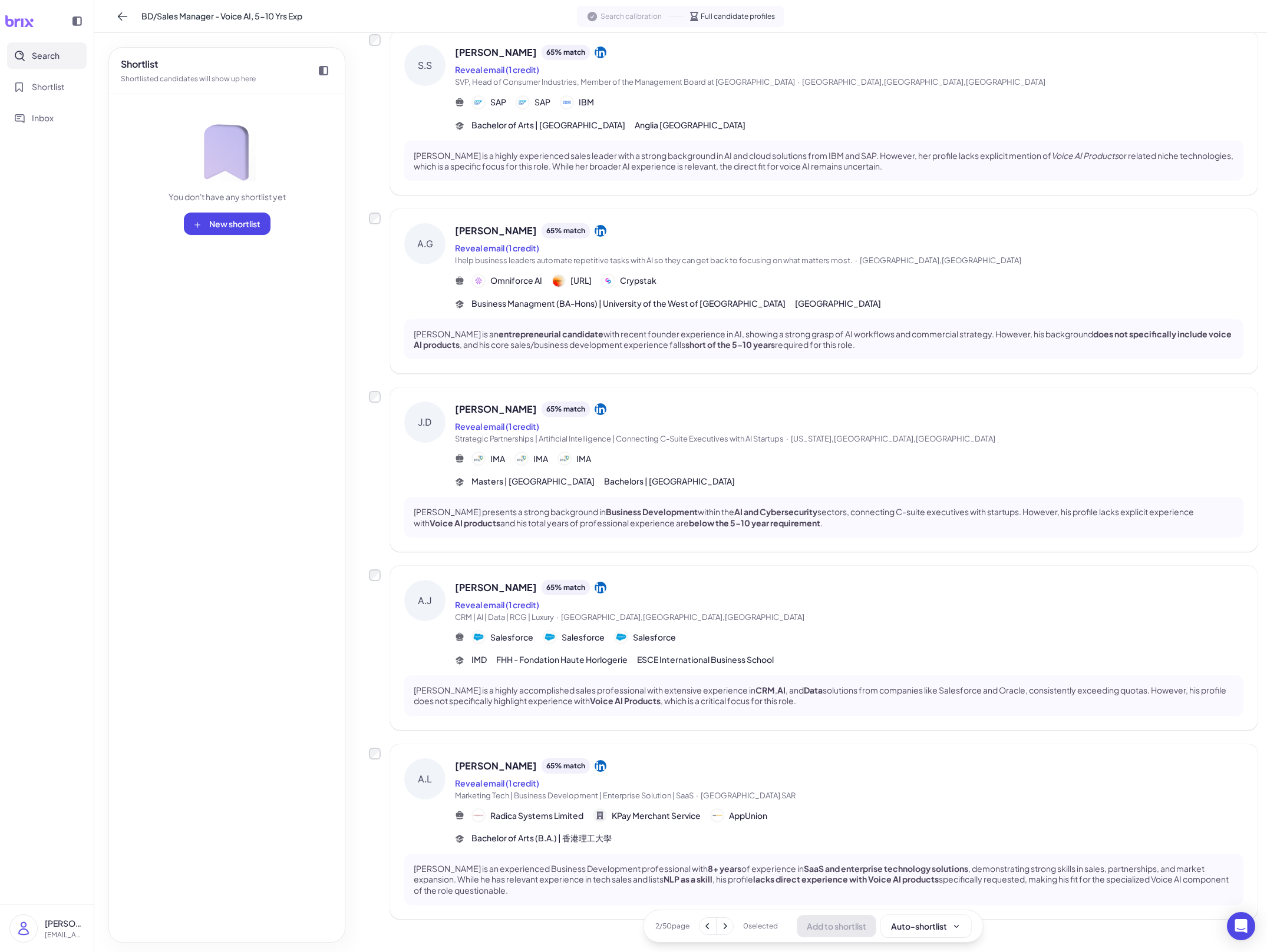
click at [486, 744] on div "[PERSON_NAME] 65 % match Reveal email (1 credit) Marketing Tech | Business Deve…" at bounding box center [824, 832] width 867 height 175
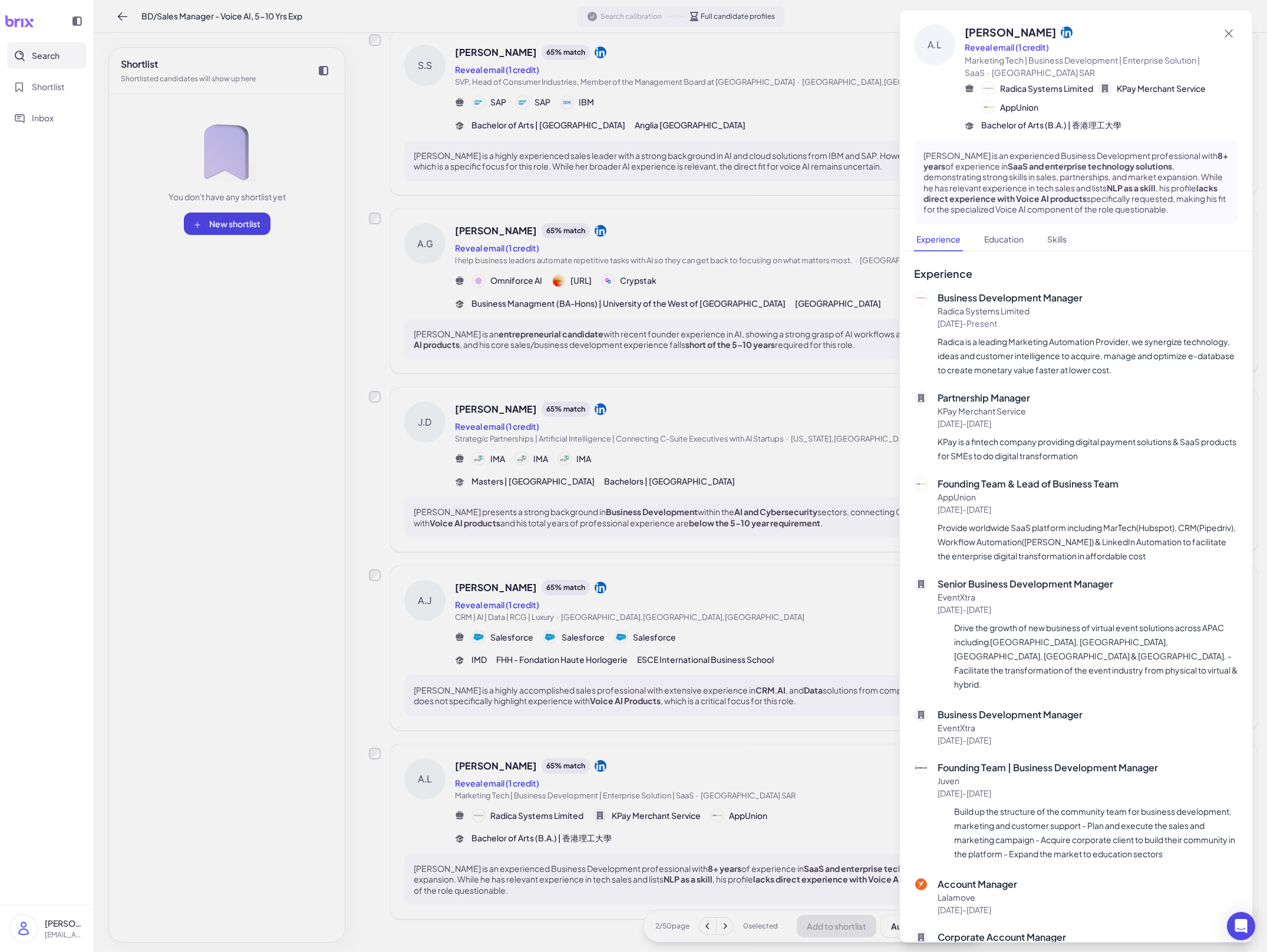
click at [488, 740] on div at bounding box center [634, 476] width 1267 height 952
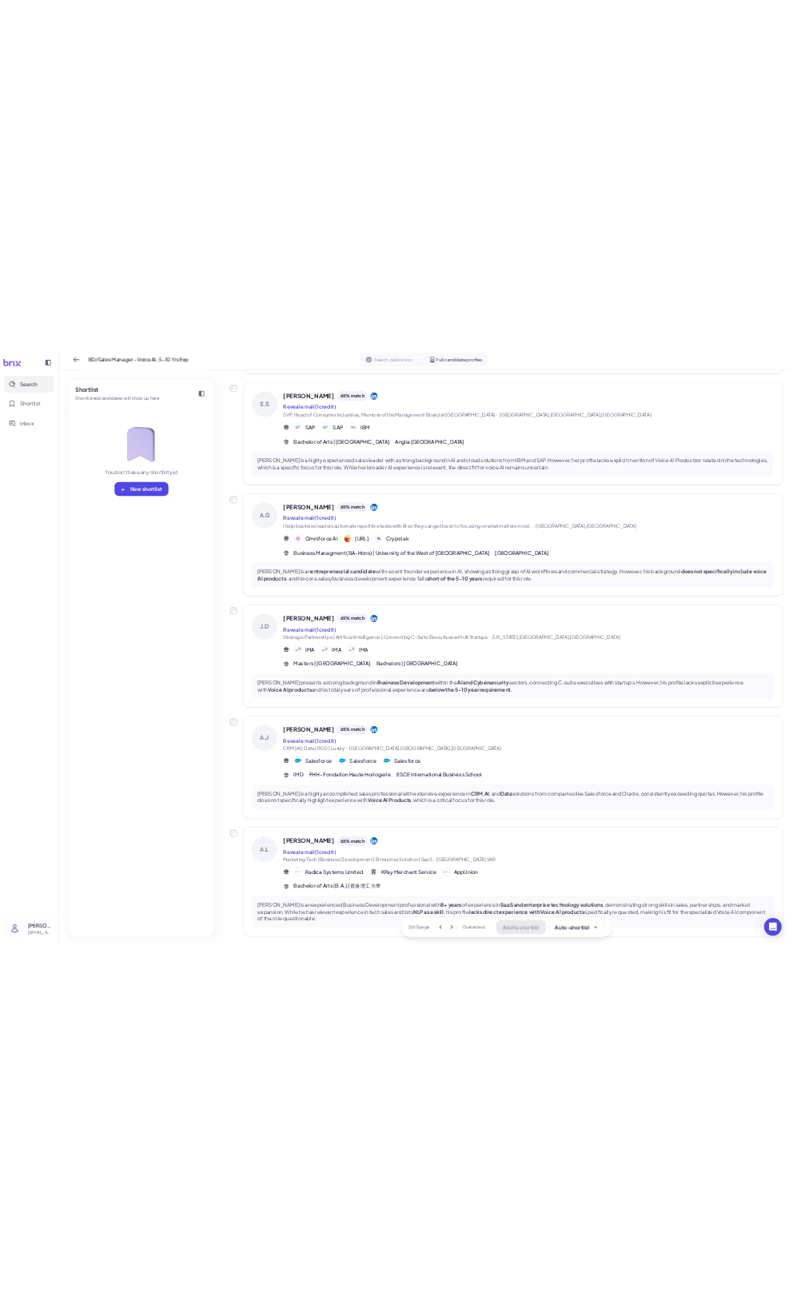
scroll to position [1414, 0]
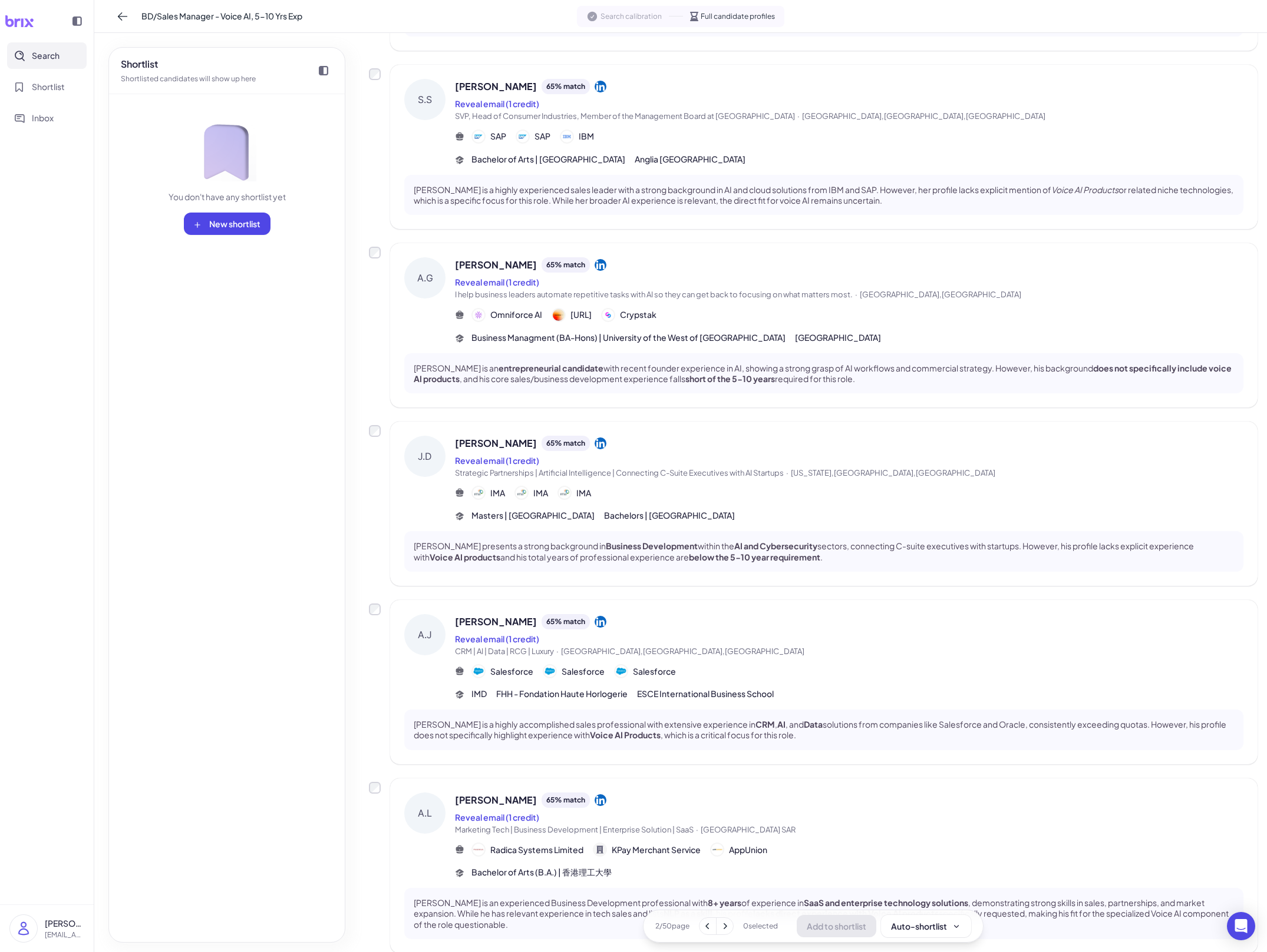
click at [67, 49] on button "Search" at bounding box center [47, 56] width 80 height 27
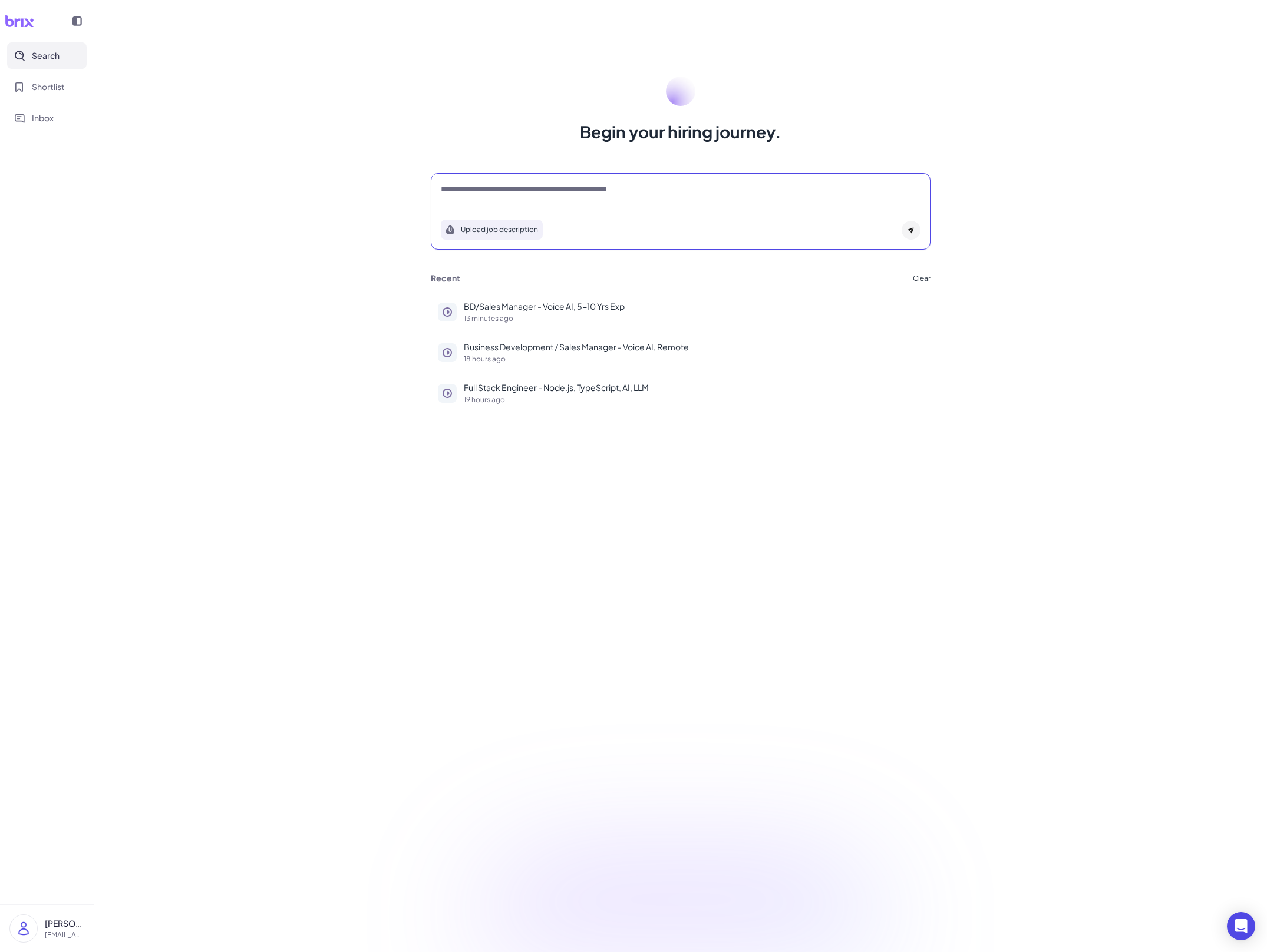
click at [491, 198] on div at bounding box center [680, 195] width 480 height 24
paste textarea "**********"
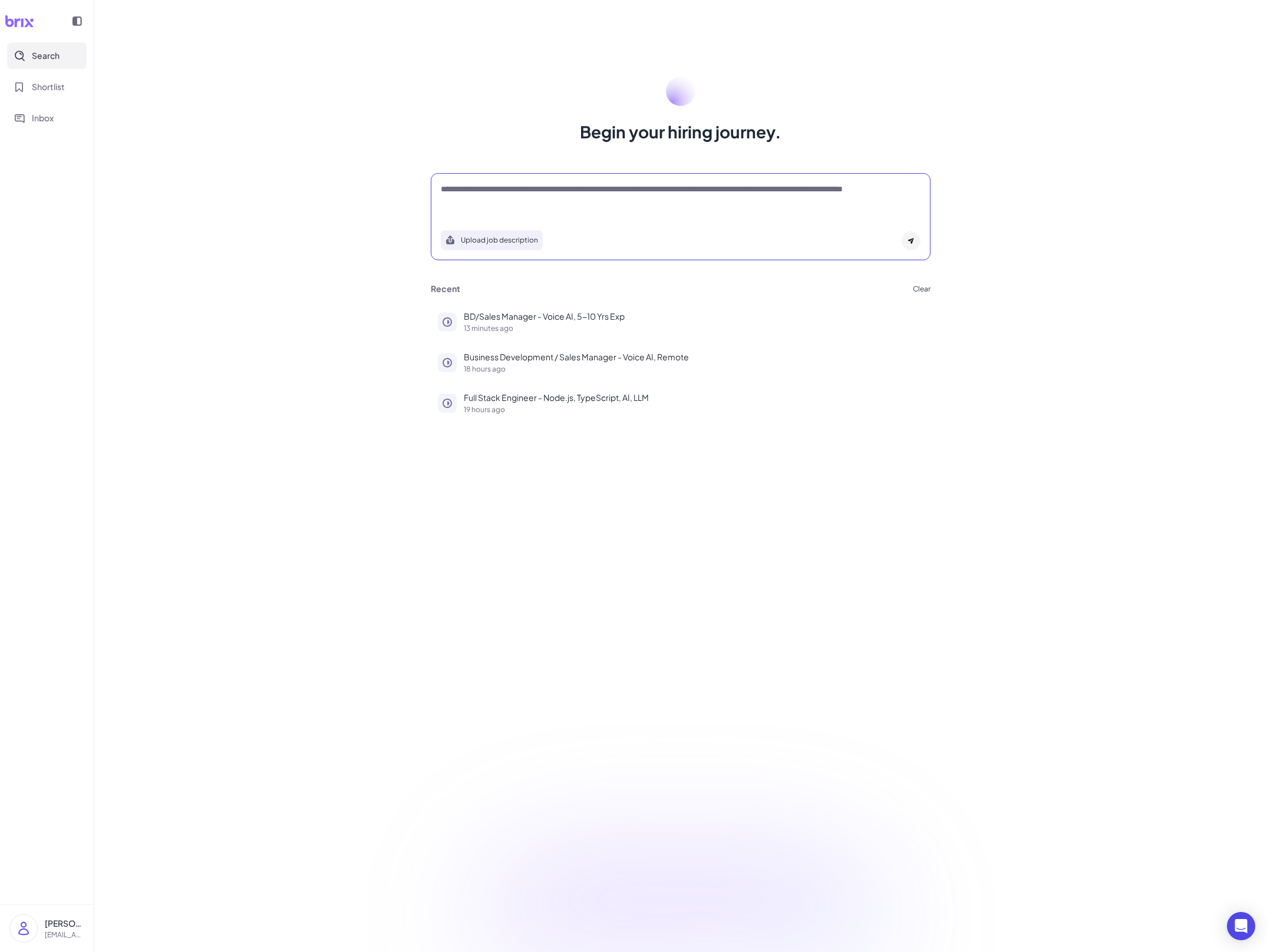
click at [452, 189] on textarea "**********" at bounding box center [680, 196] width 480 height 25
type textarea "**********"
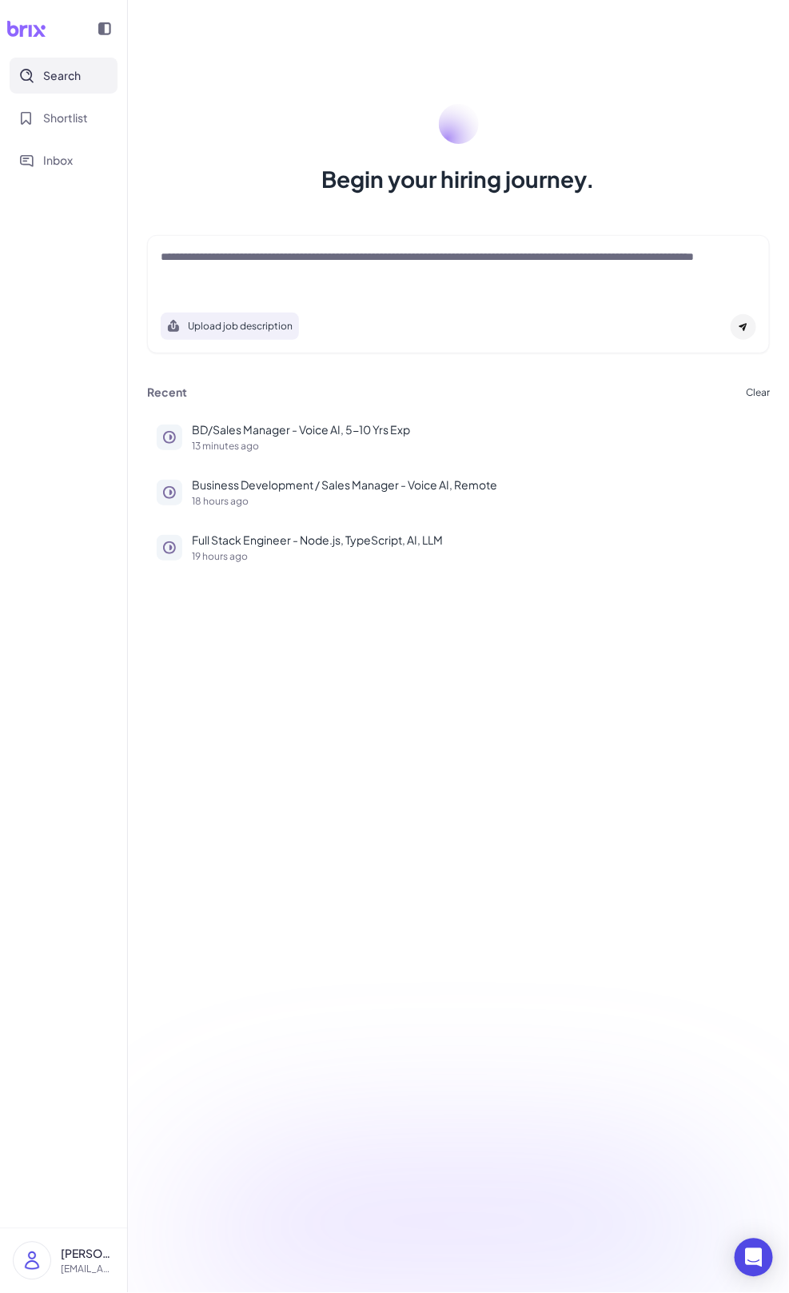
click at [710, 305] on div "Upload job description" at bounding box center [459, 321] width 596 height 37
click at [746, 334] on div at bounding box center [744, 327] width 26 height 26
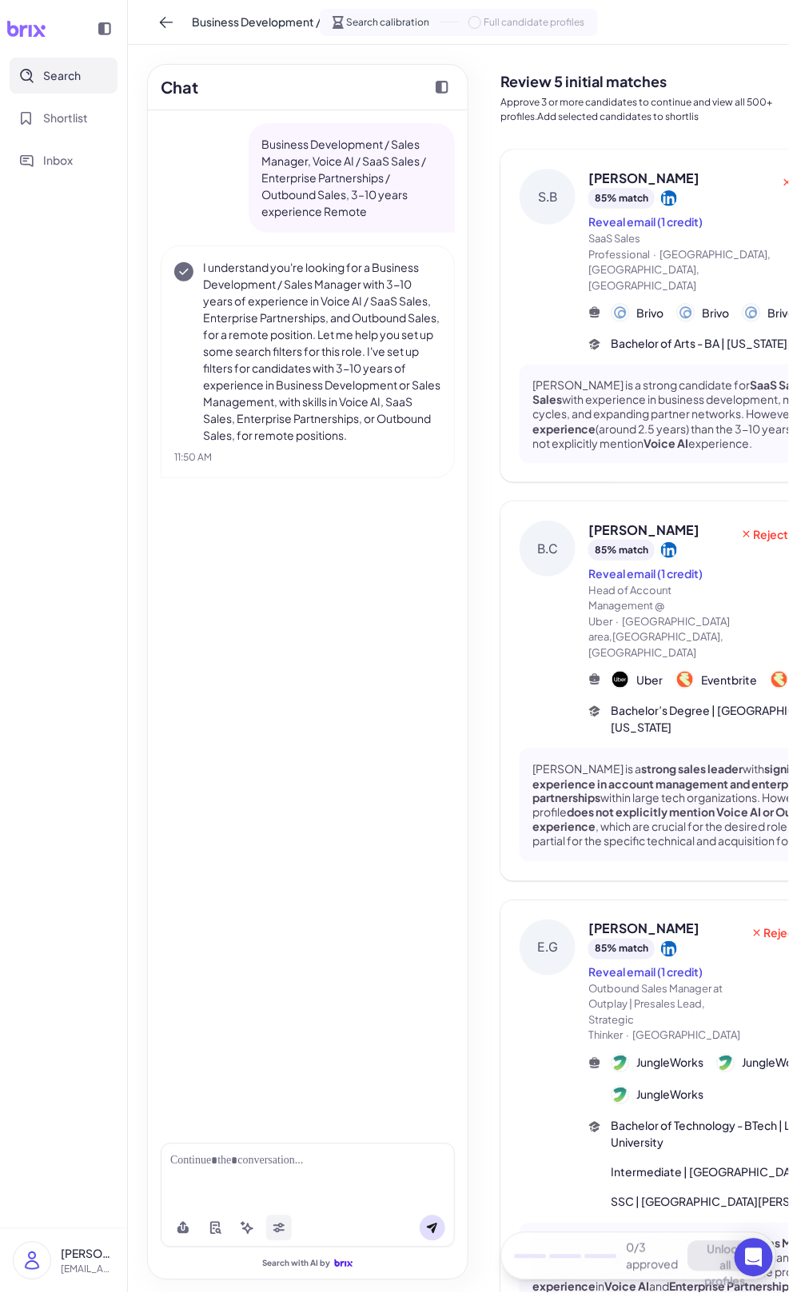
click at [284, 1221] on button at bounding box center [279, 1229] width 26 height 26
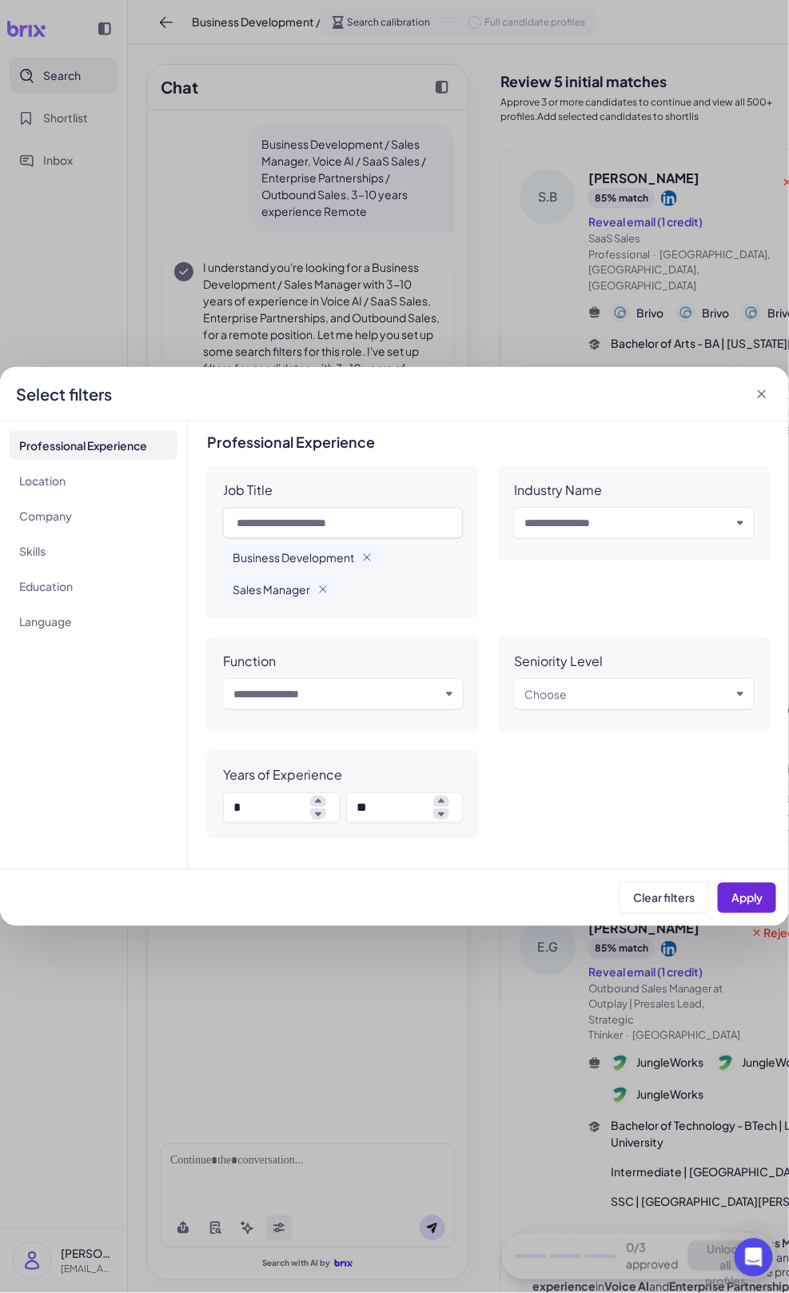
click at [284, 1221] on body "Search Shortlist Inbox [PERSON_NAME] [PERSON_NAME][EMAIL_ADDRESS][DOMAIN_NAME] …" at bounding box center [395, 646] width 790 height 1293
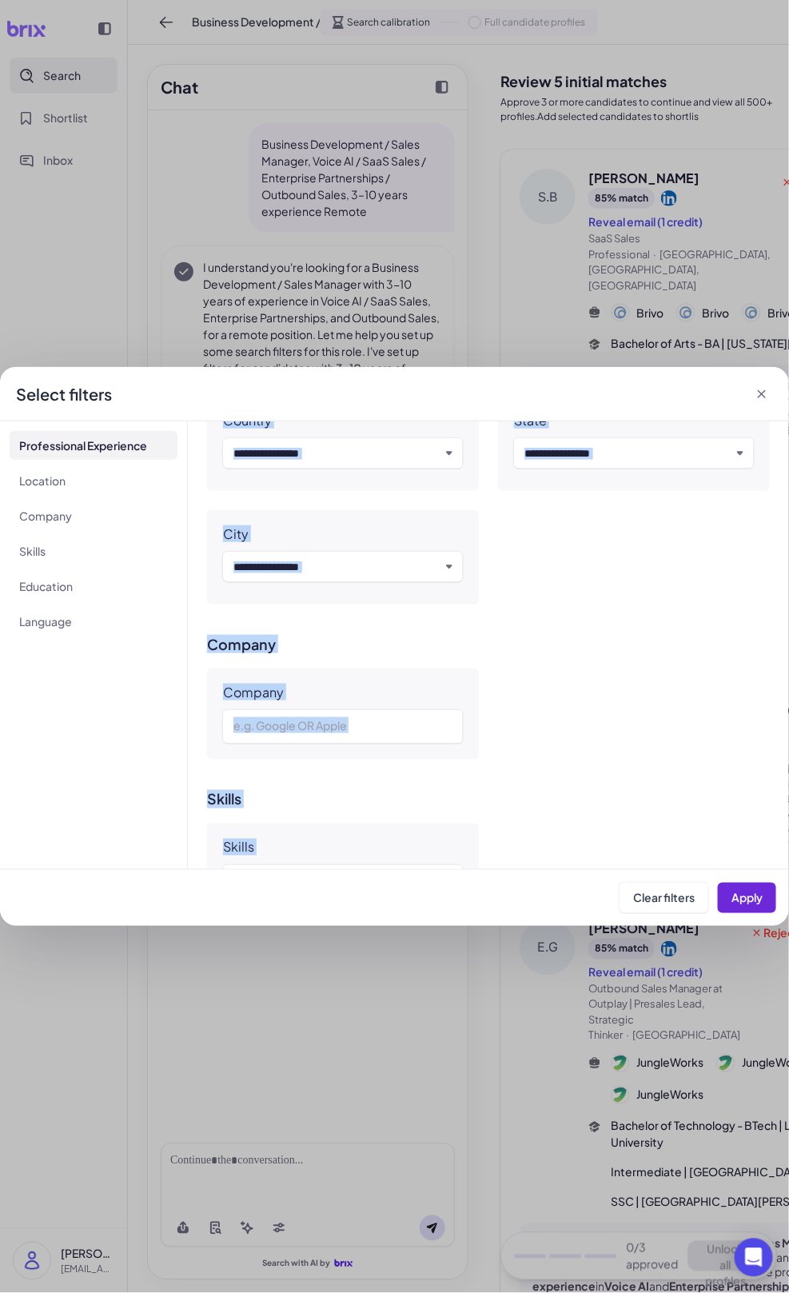
scroll to position [1061, 0]
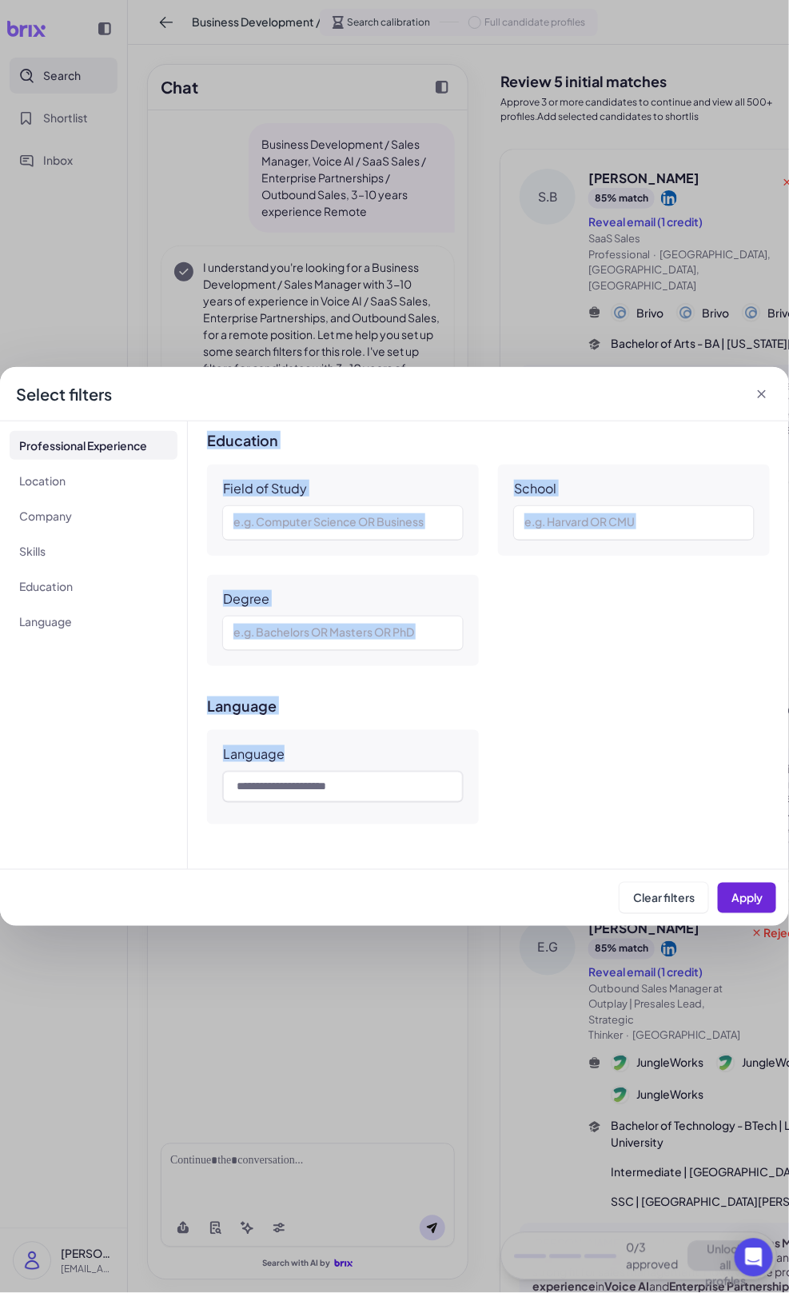
drag, startPoint x: 223, startPoint y: 490, endPoint x: 610, endPoint y: 804, distance: 498.1
click at [610, 804] on div "**********" at bounding box center [489, 646] width 602 height 448
copy div "**********"
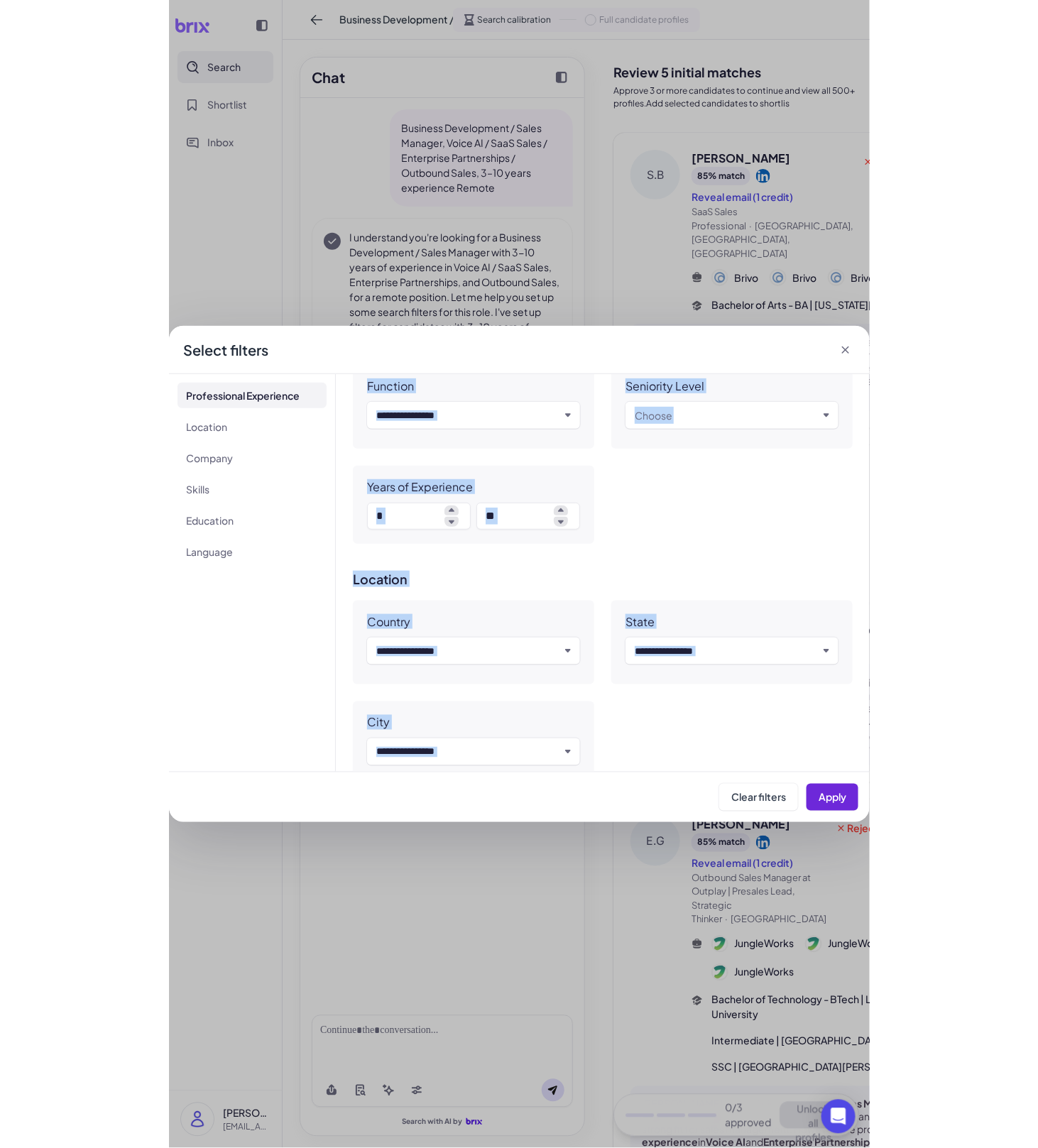
scroll to position [0, 0]
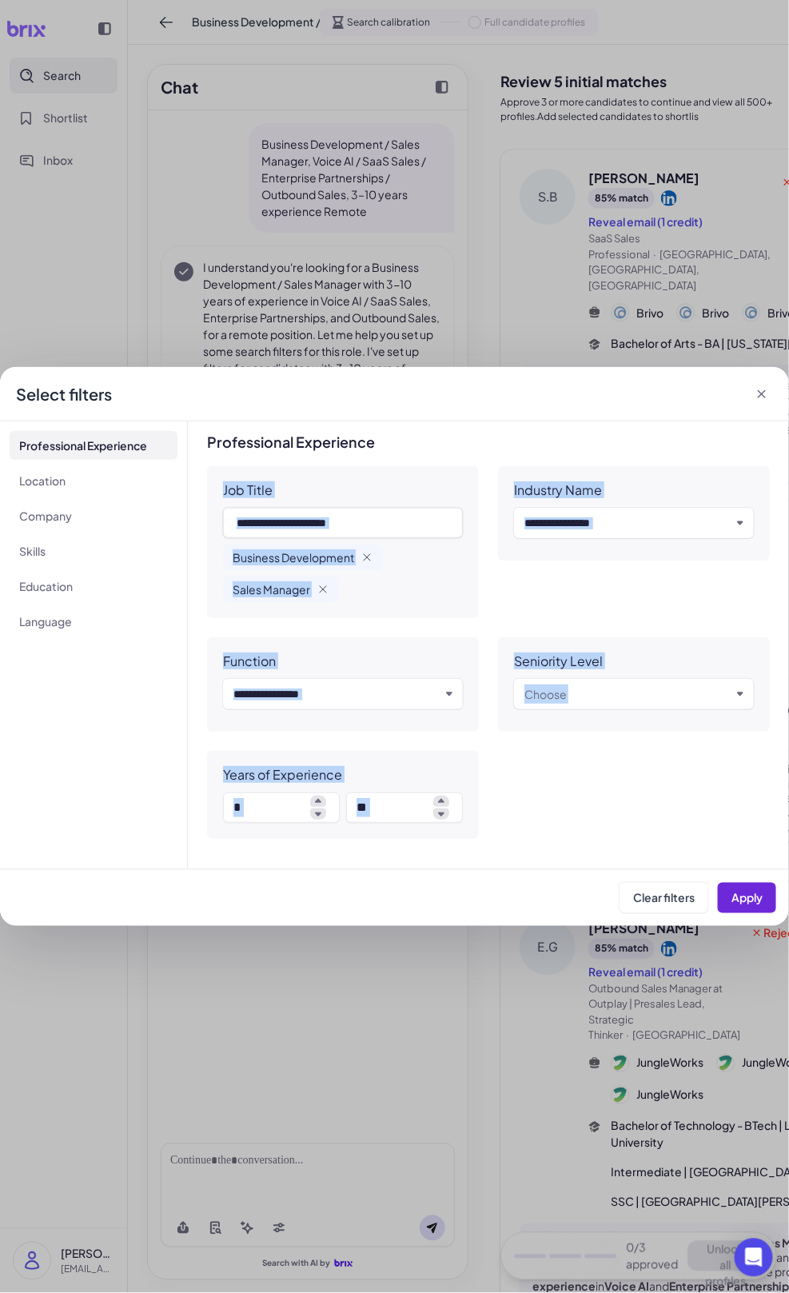
click at [378, 1093] on div "**********" at bounding box center [394, 646] width 789 height 1293
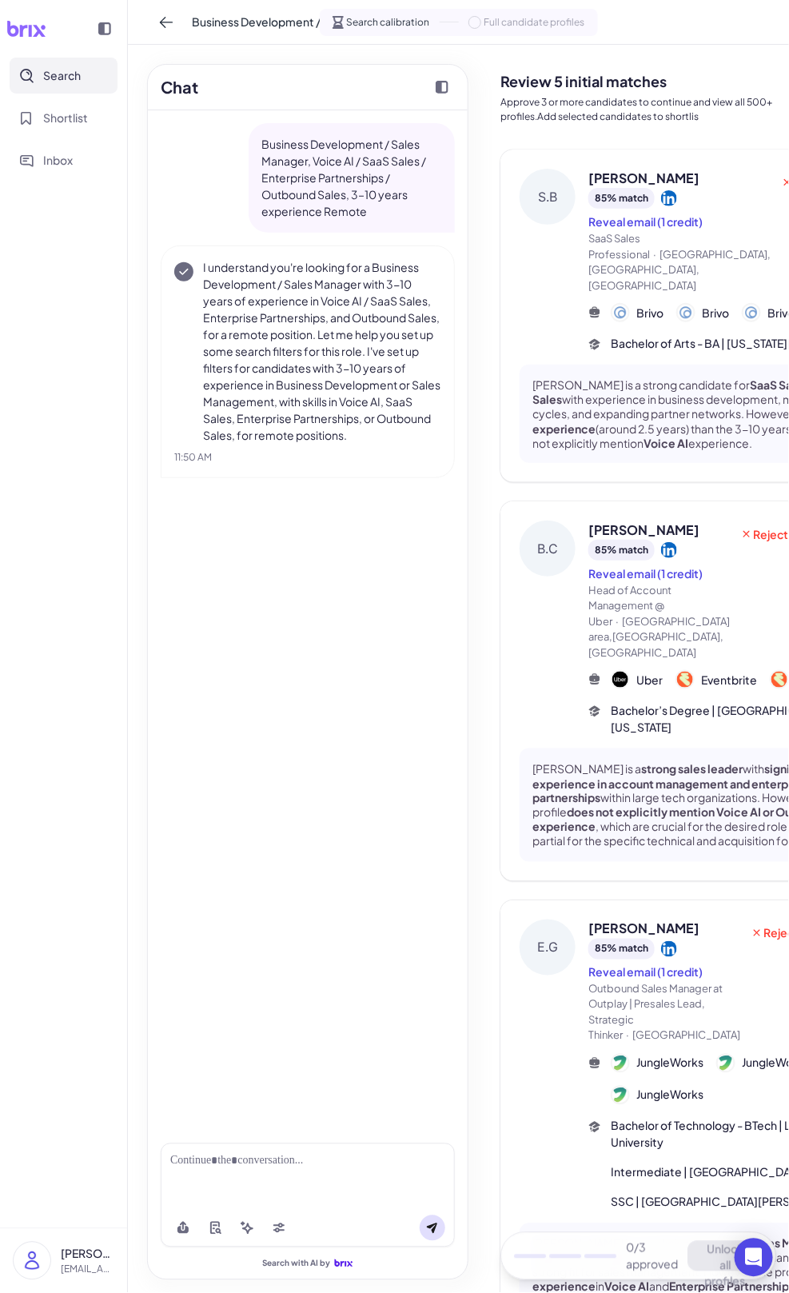
click at [378, 1093] on div "**********" at bounding box center [394, 646] width 789 height 1293
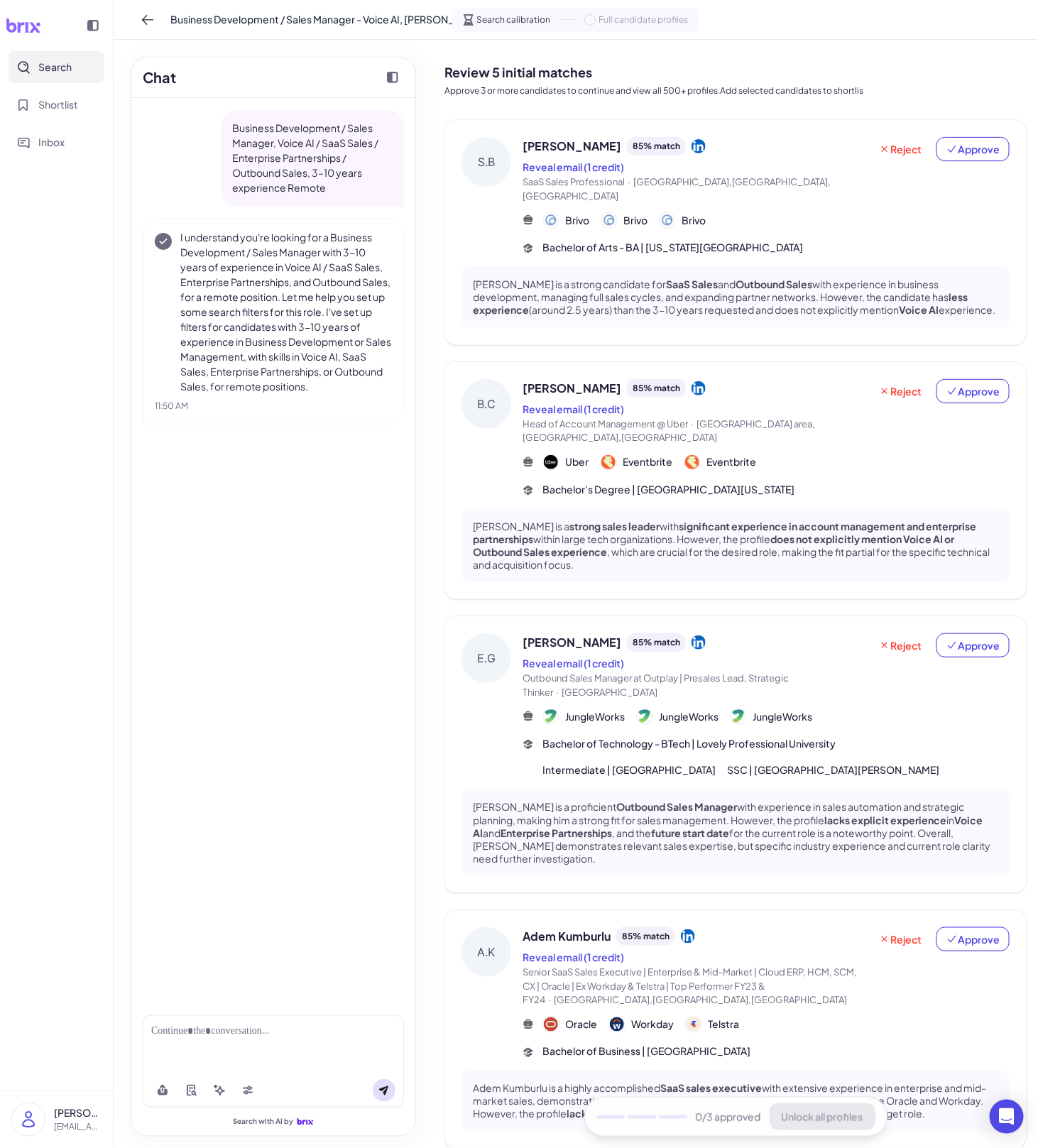
click at [610, 789] on div "[PERSON_NAME] is a proficient Outbound Sales Manager with experience in sales a…" at bounding box center [736, 833] width 549 height 87
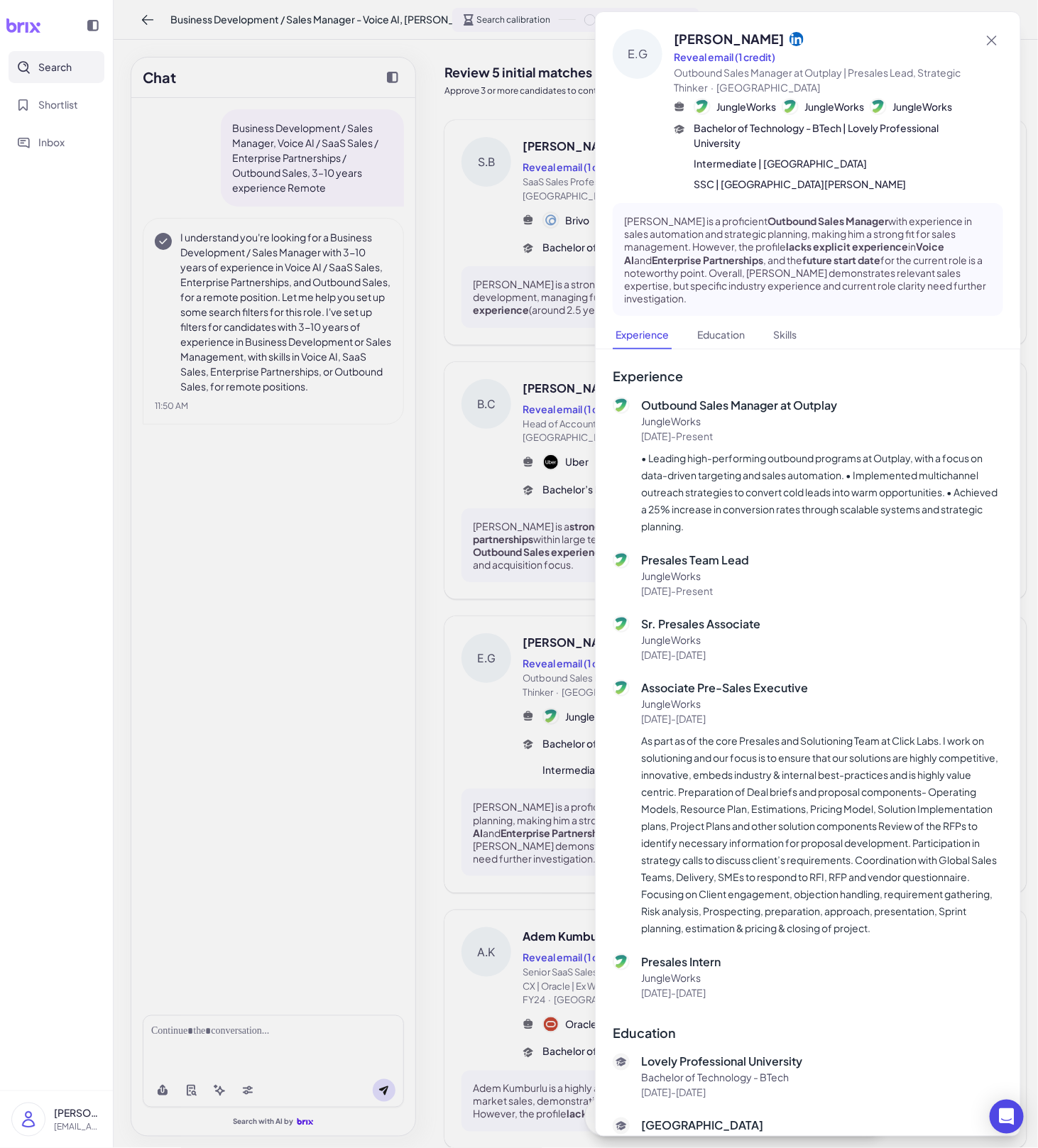
click at [549, 864] on div at bounding box center [519, 574] width 1038 height 1148
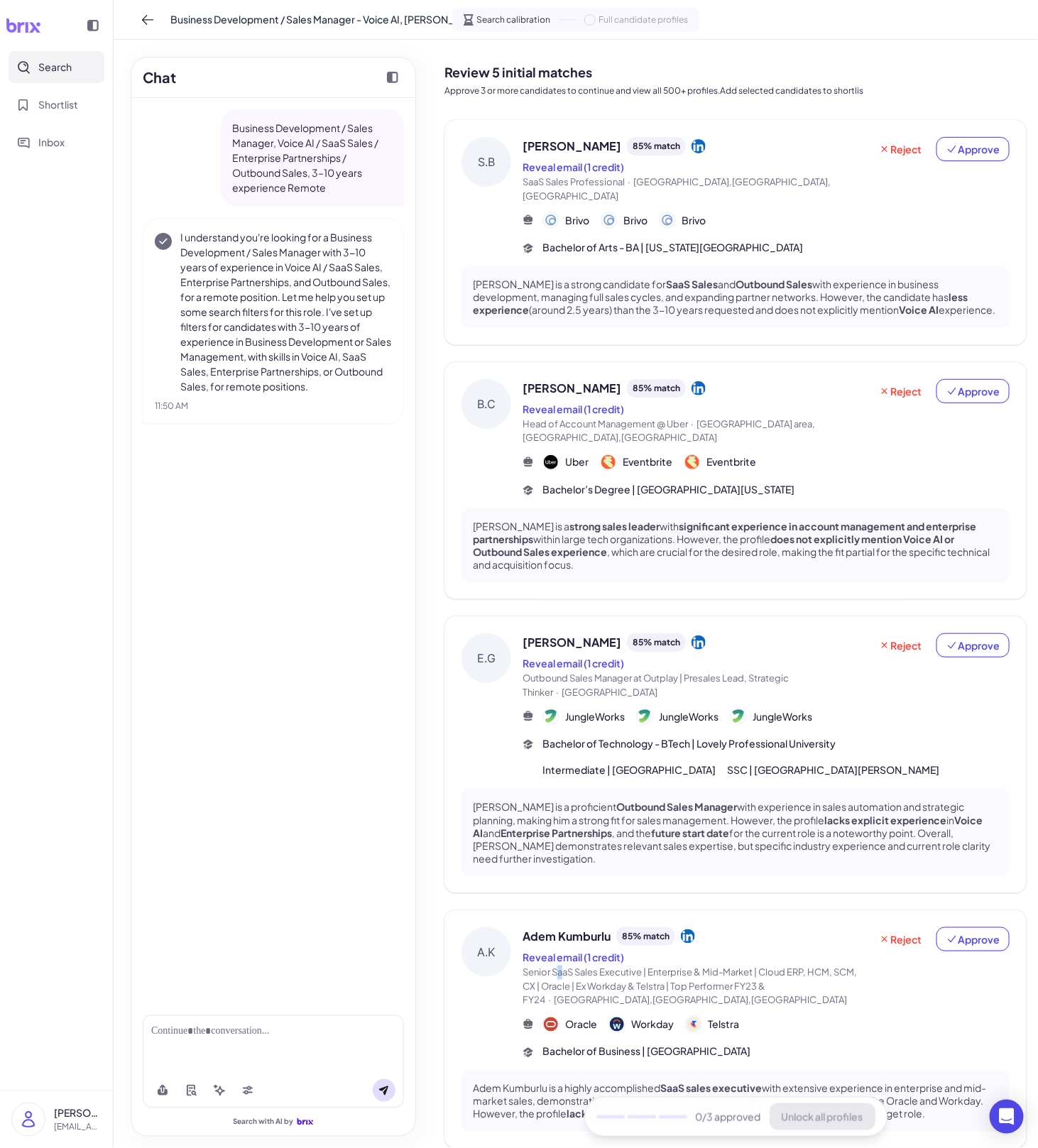
click at [561, 966] on span "Senior SaaS Sales Executive | Enterprise & Mid-Market | Cloud ERP, HCM, SCM, CX…" at bounding box center [696, 986] width 347 height 42
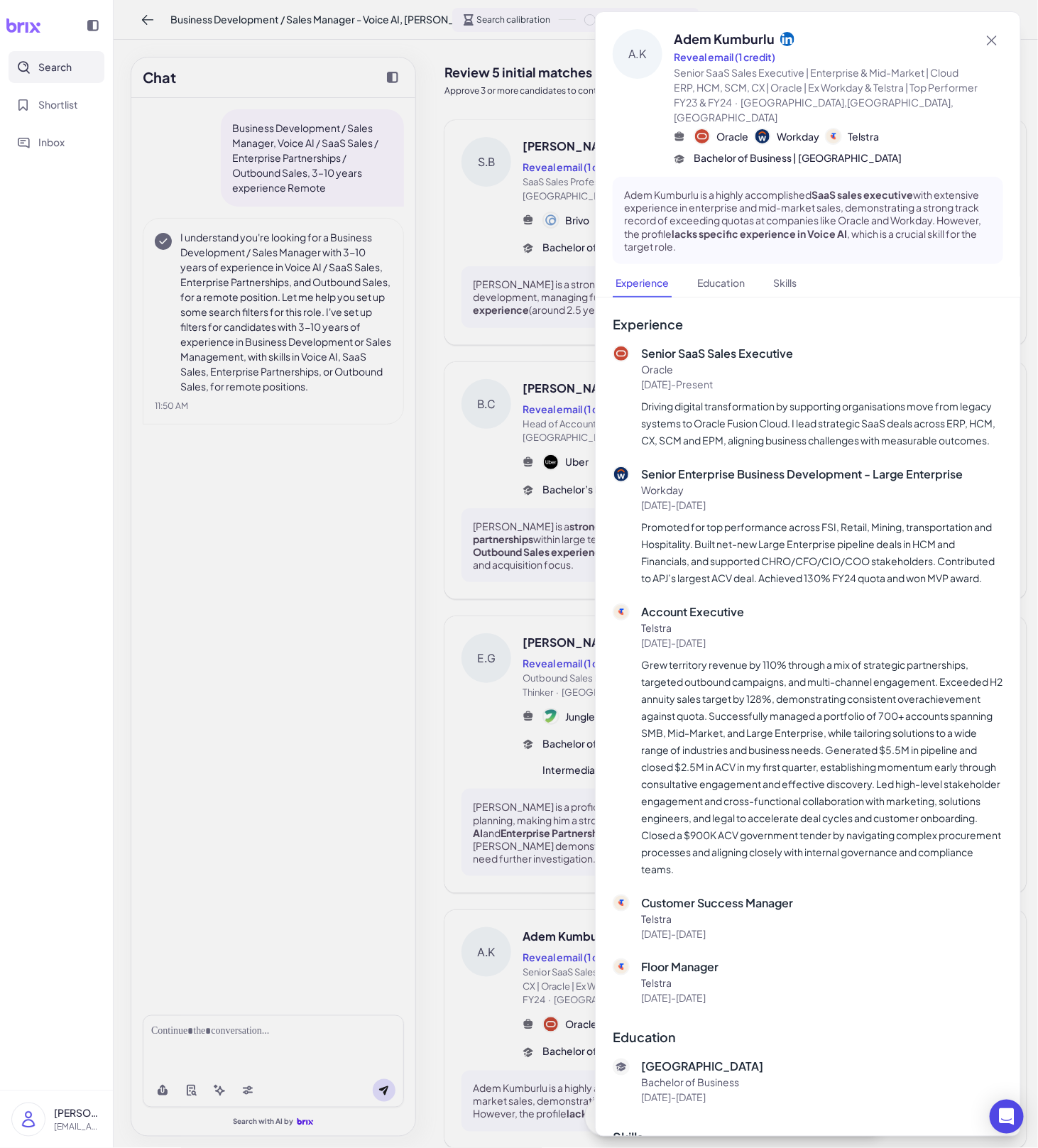
click at [545, 978] on div at bounding box center [519, 574] width 1038 height 1148
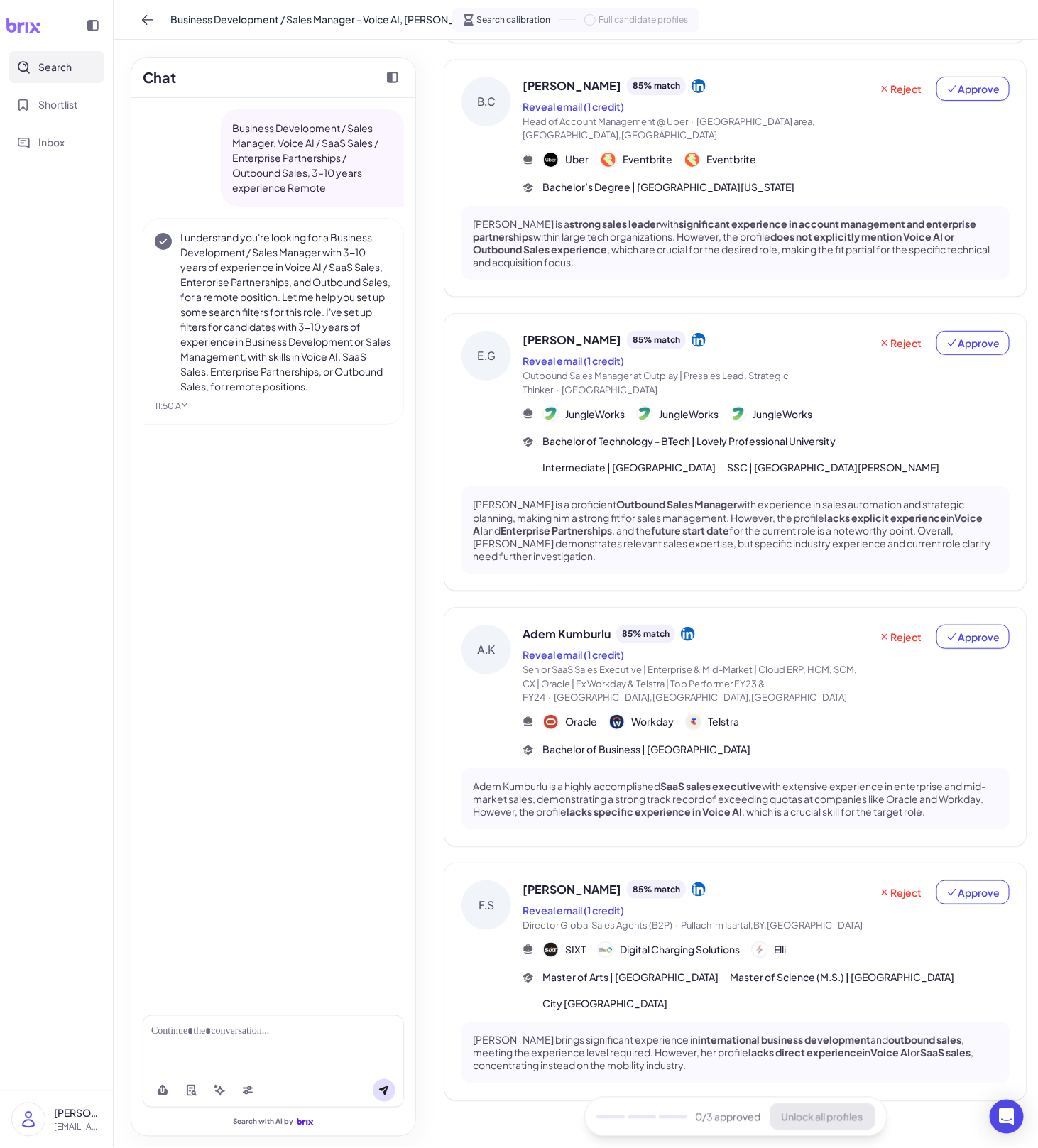
scroll to position [321, 0]
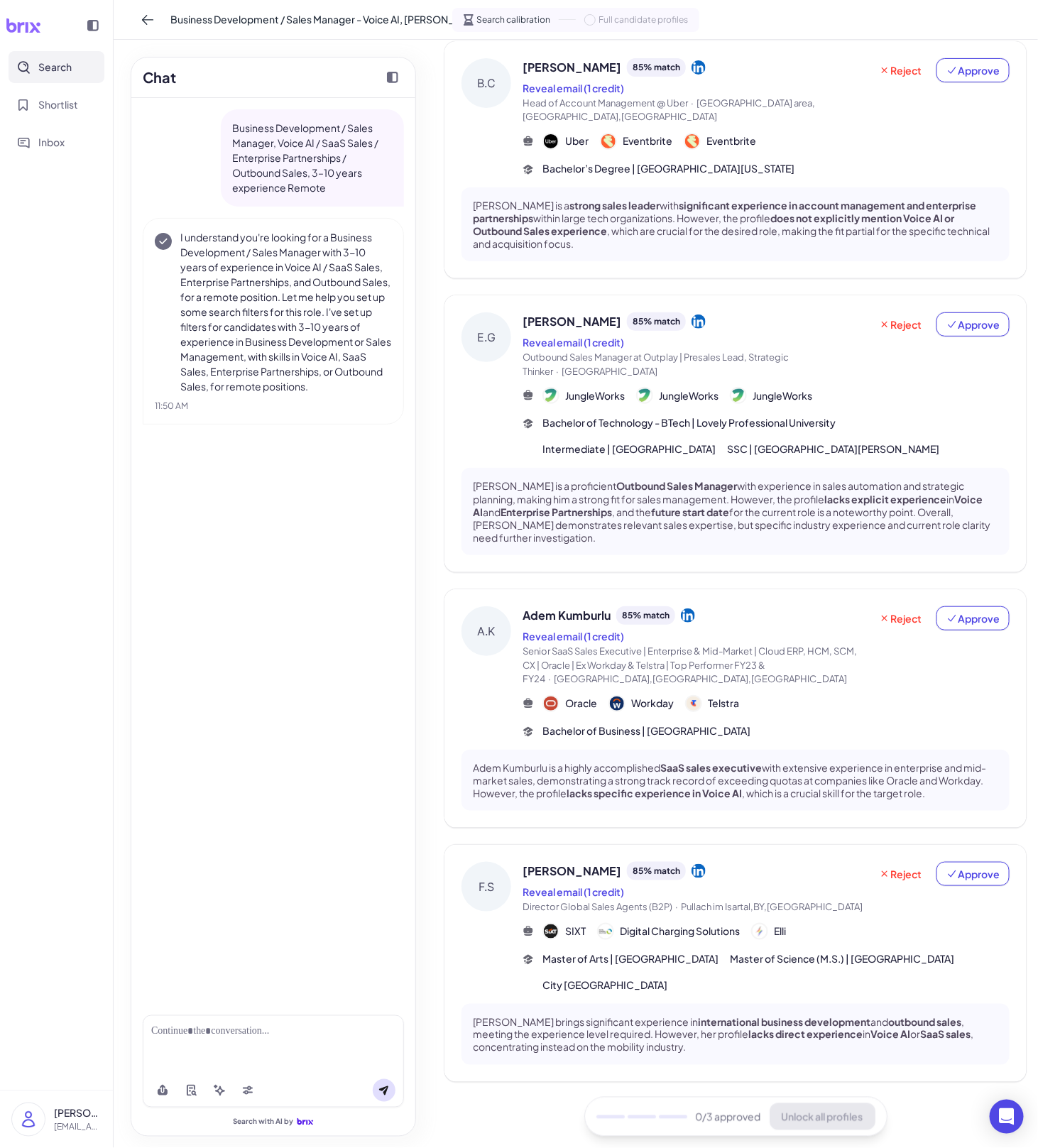
click at [584, 921] on div "[PERSON_NAME] 85 % match Reveal email (1 credit) Director Global Sales Agents (…" at bounding box center [766, 927] width 487 height 131
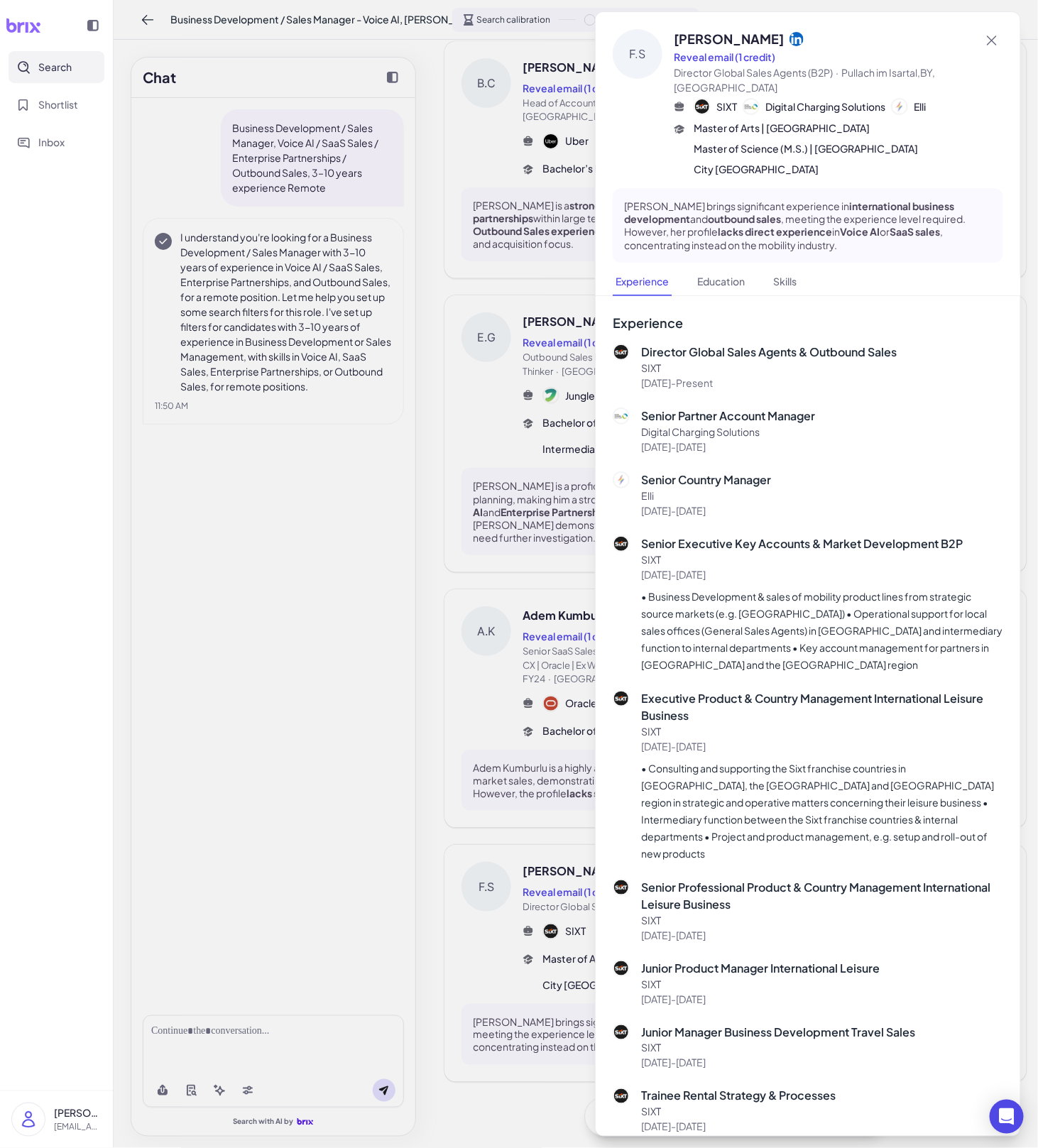
click at [567, 956] on div at bounding box center [519, 574] width 1038 height 1148
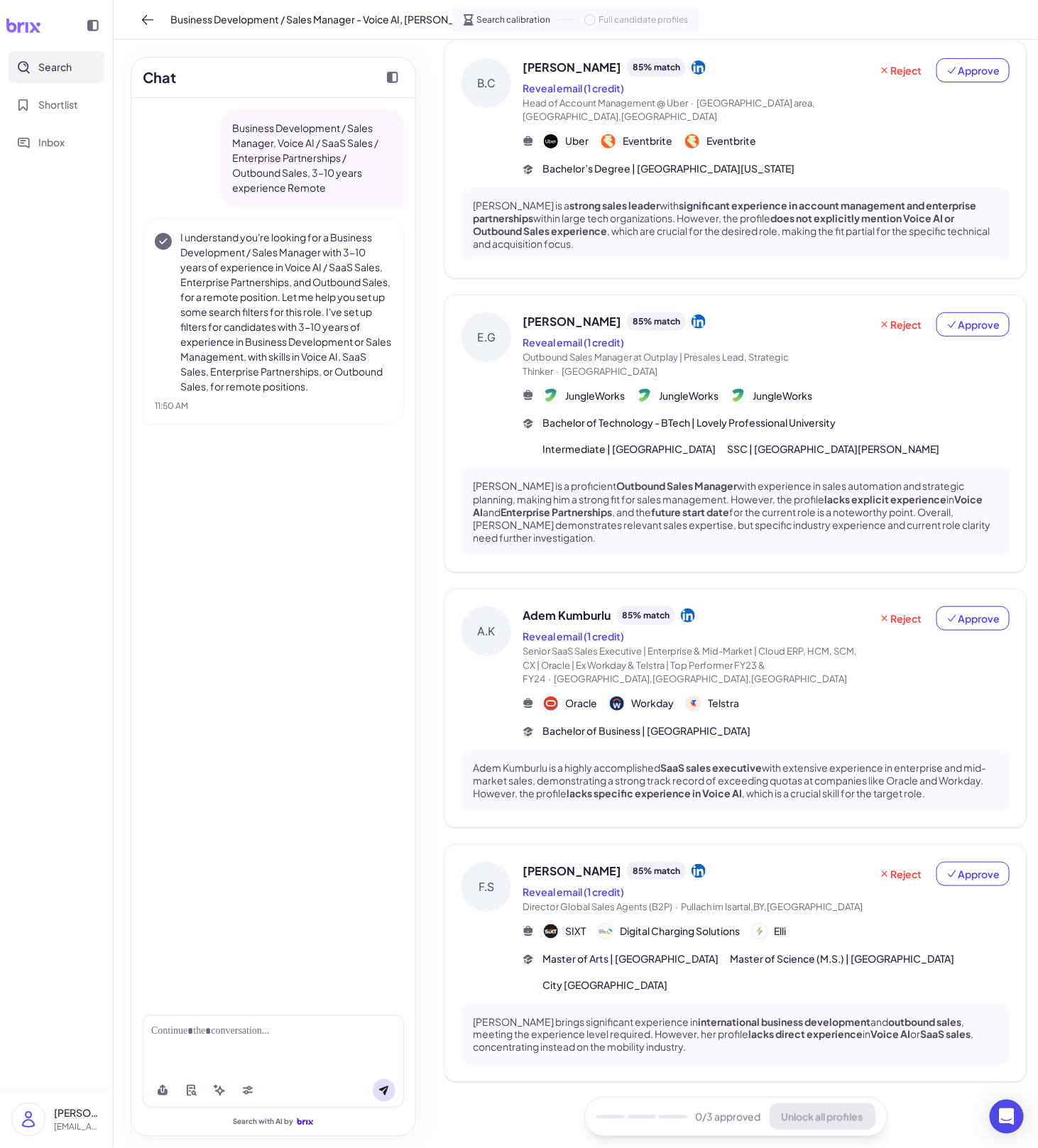
scroll to position [0, 0]
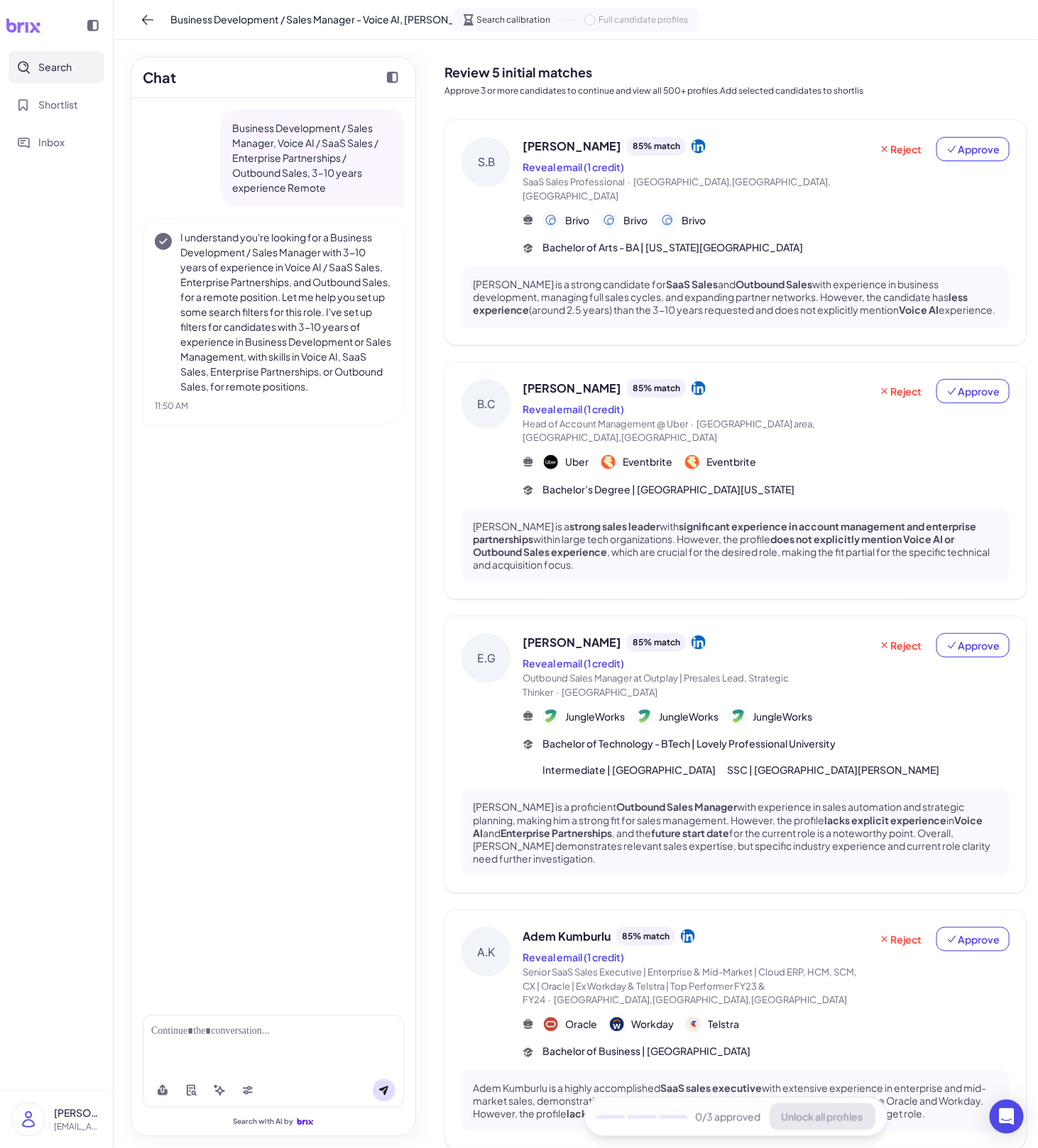
click at [701, 322] on div "[PERSON_NAME] 85 % match Reveal email (1 credit) SaaS Sales Professional · [GEO…" at bounding box center [736, 233] width 582 height 226
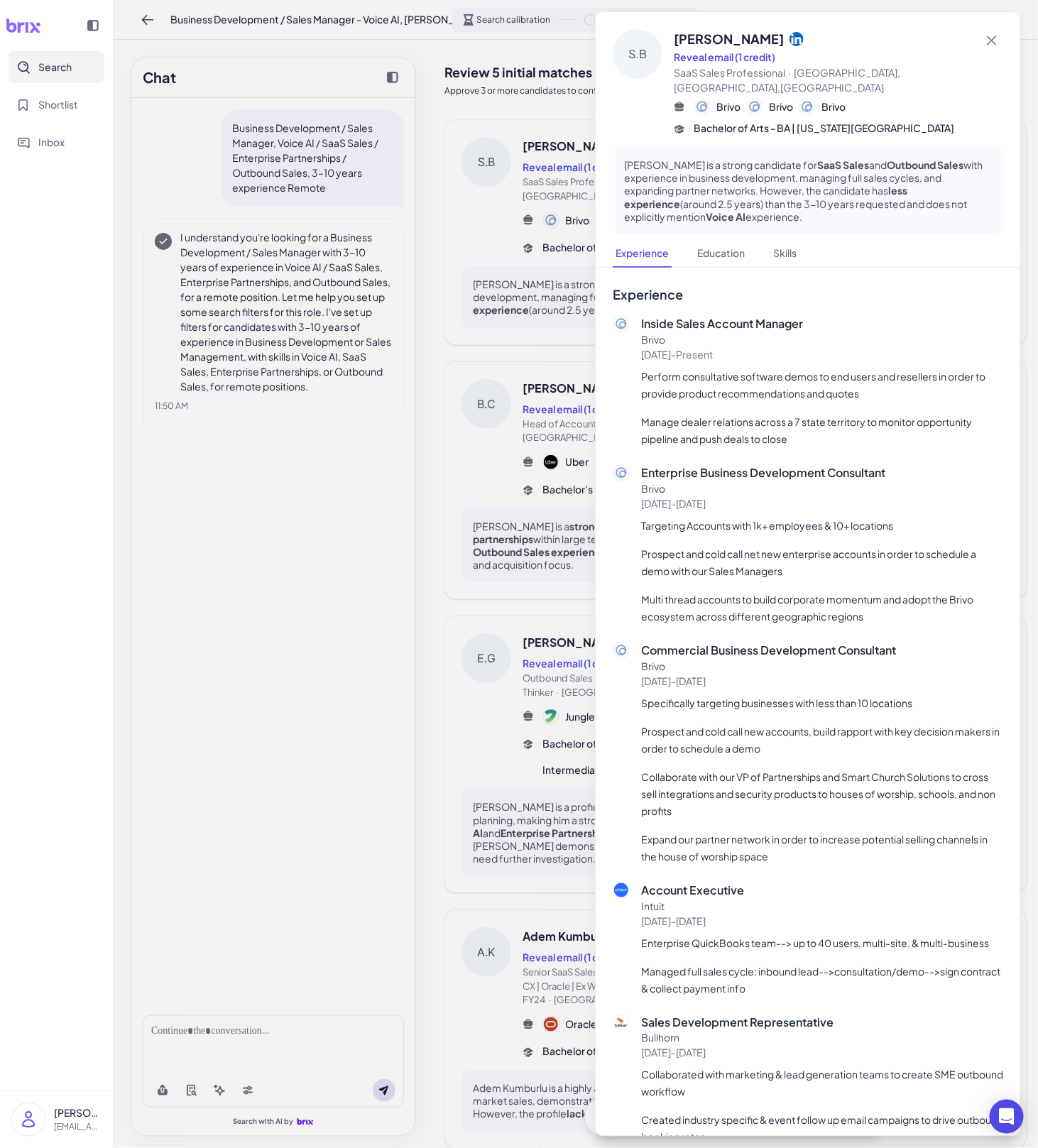
click at [533, 389] on div at bounding box center [519, 574] width 1038 height 1148
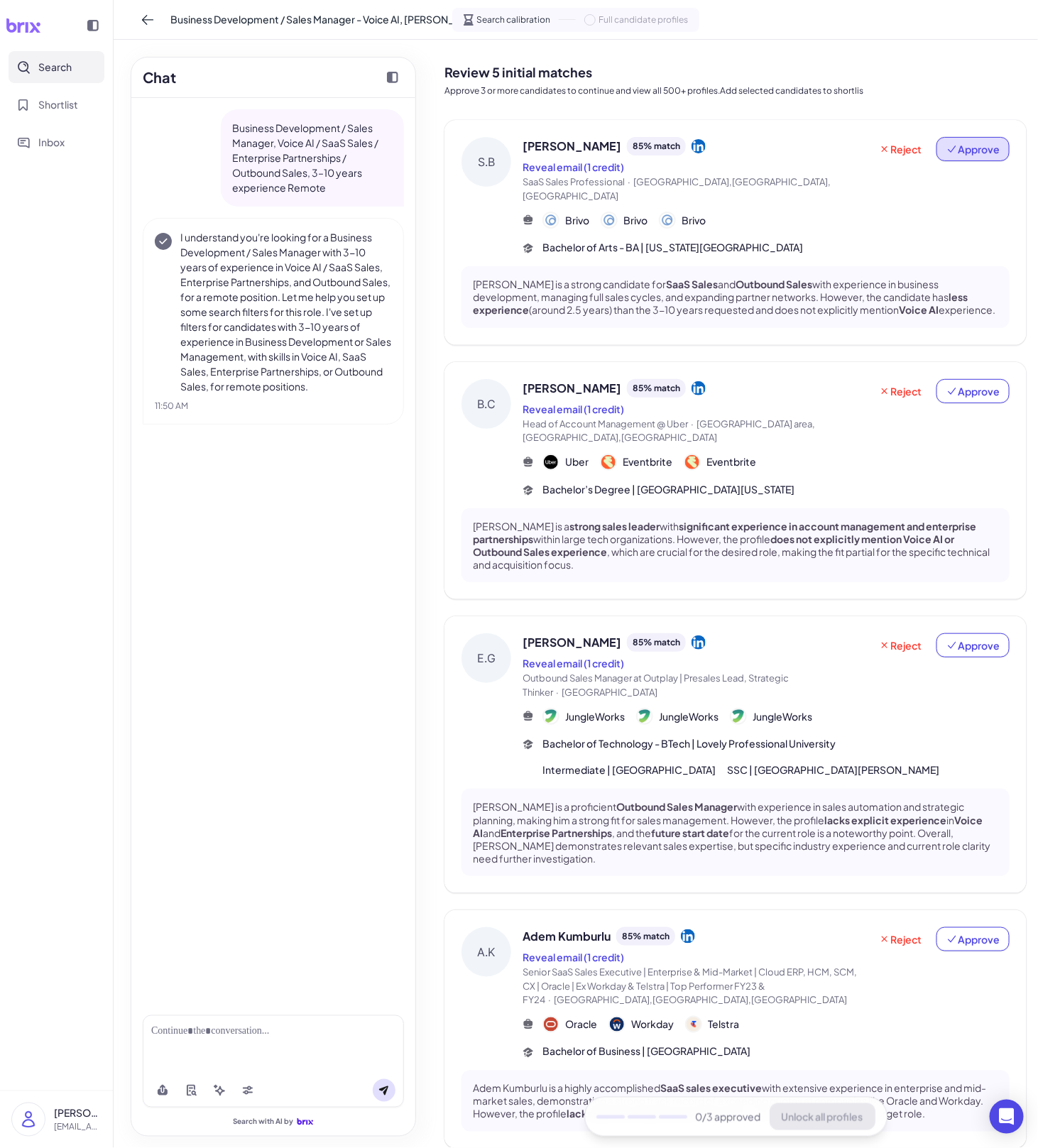
click at [701, 156] on button "Approve" at bounding box center [973, 148] width 73 height 24
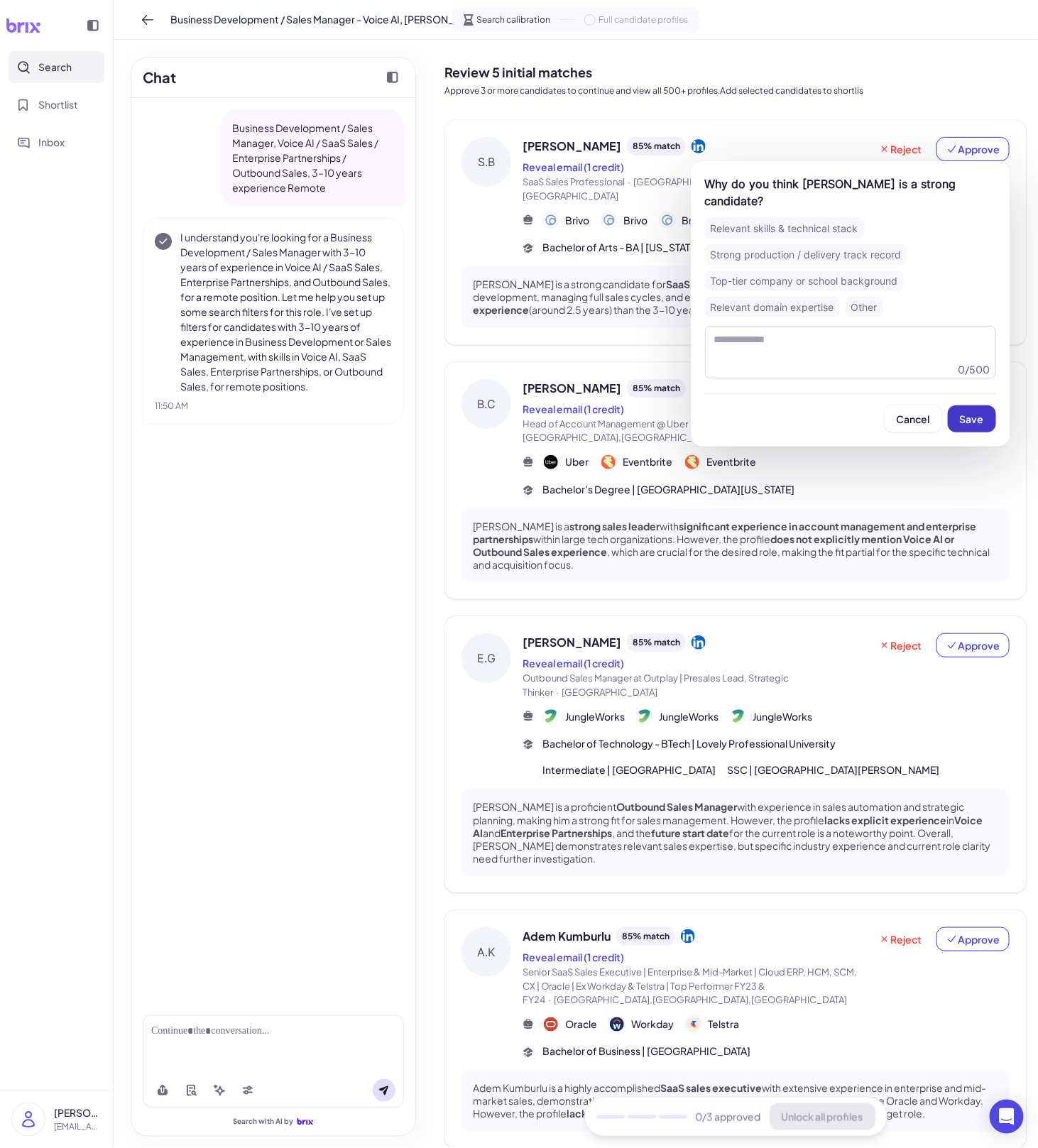
click at [701, 415] on button "Save" at bounding box center [972, 419] width 48 height 27
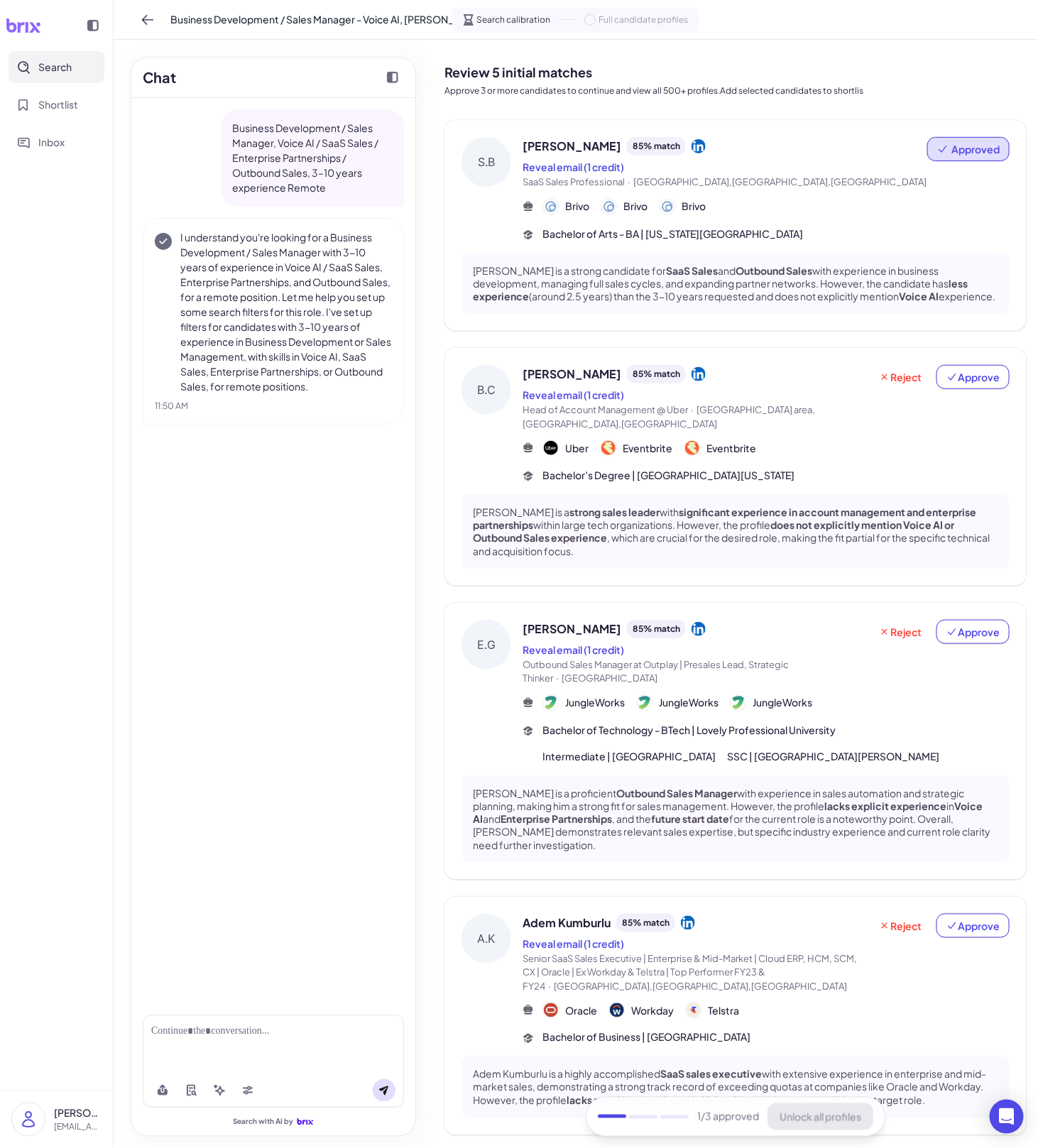
click at [701, 425] on span "Head of Account Management @ Uber · [GEOGRAPHIC_DATA] metropolitan area,[GEOGRA…" at bounding box center [696, 416] width 347 height 28
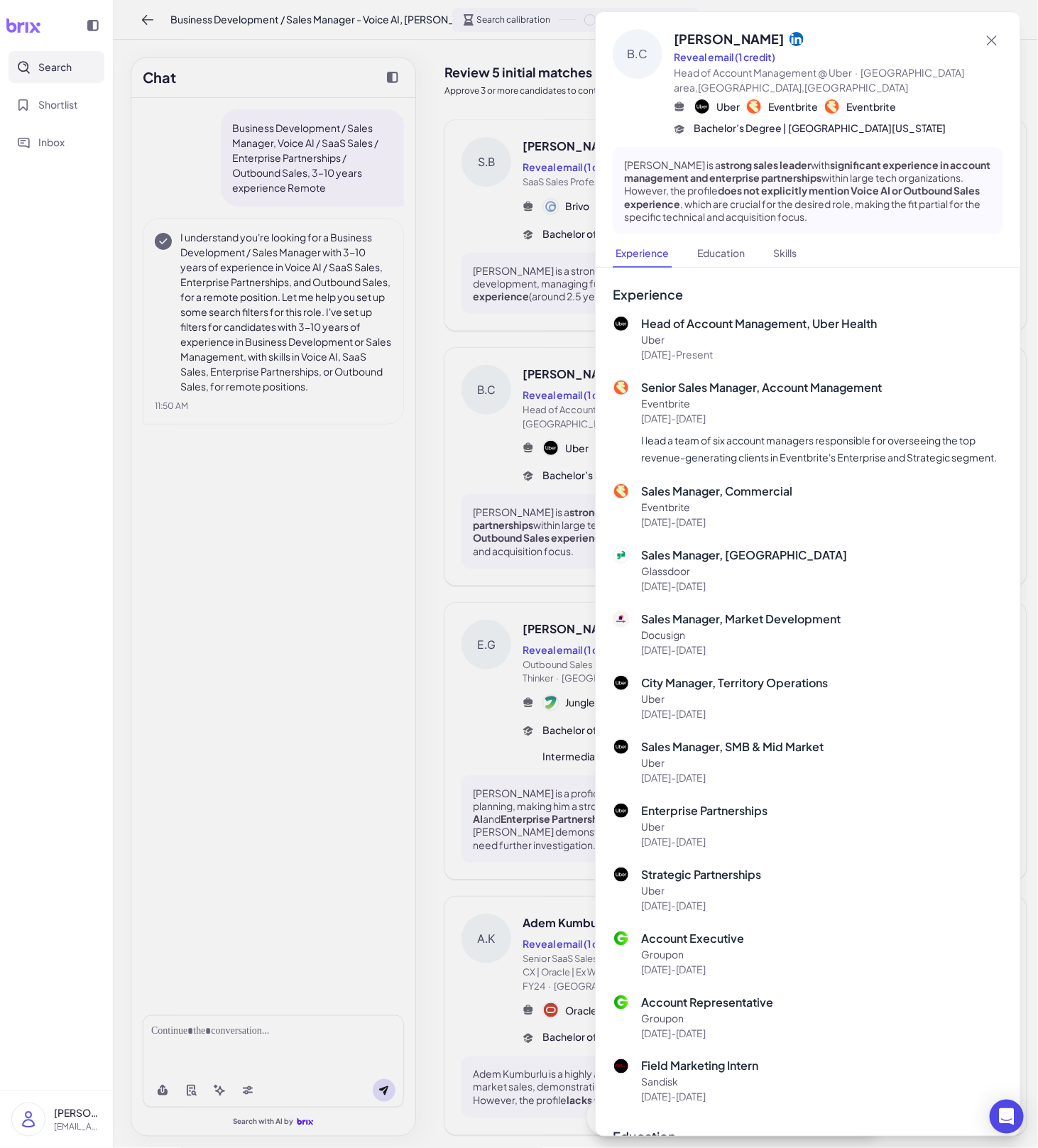
click at [560, 517] on div at bounding box center [519, 574] width 1038 height 1148
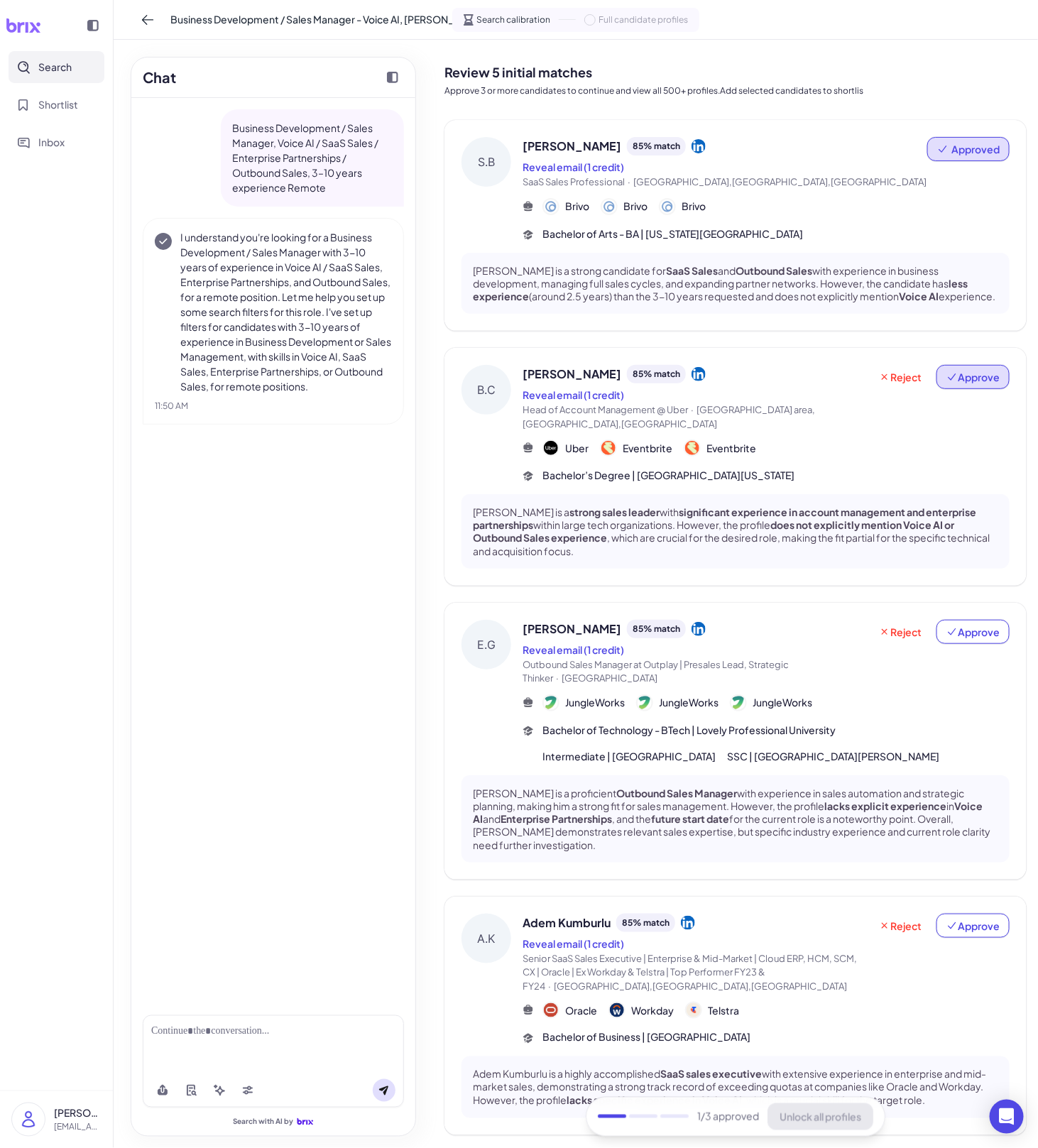
click at [701, 384] on button "Approve" at bounding box center [973, 376] width 73 height 24
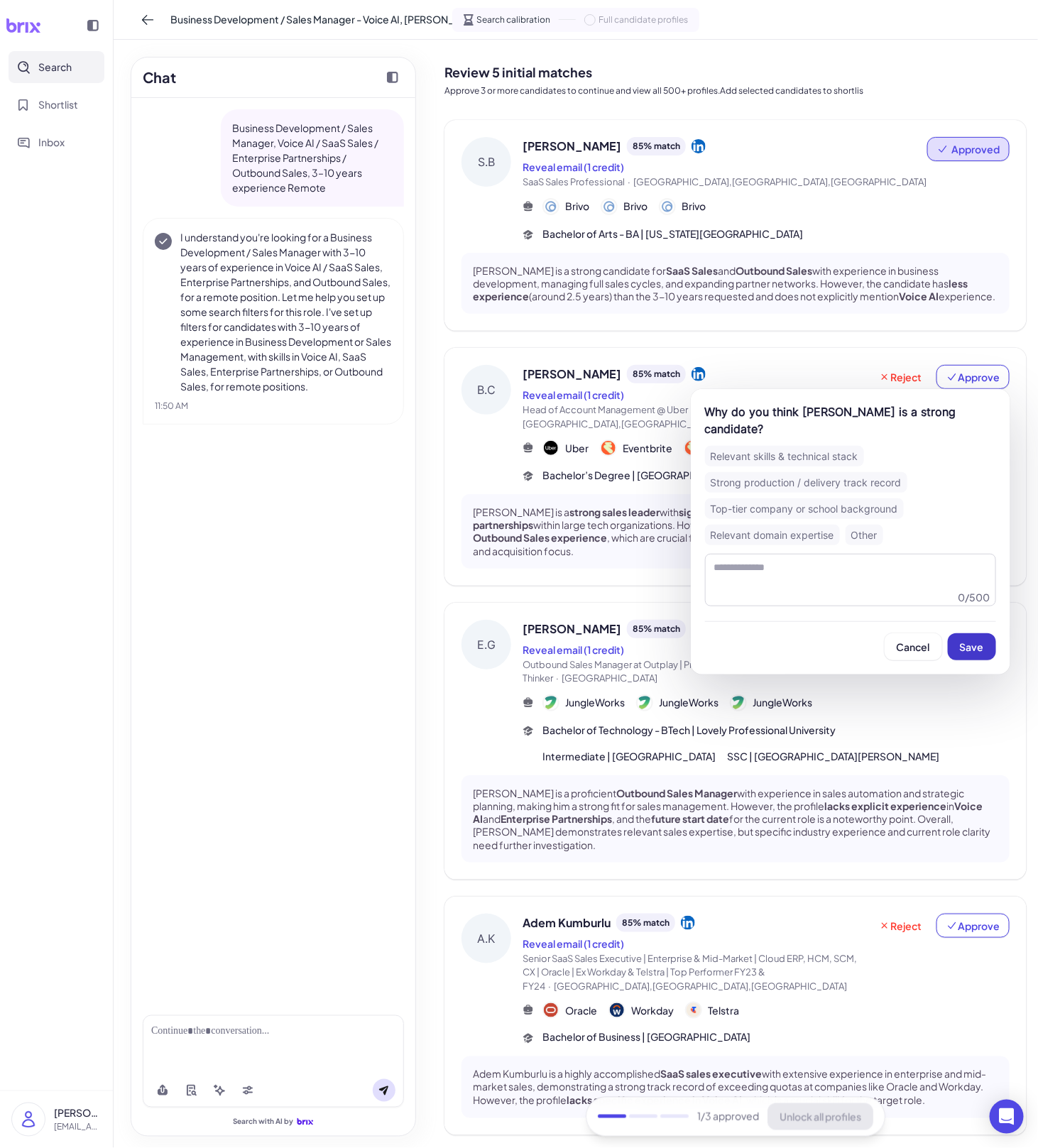
click at [701, 640] on span "Save" at bounding box center [971, 646] width 24 height 12
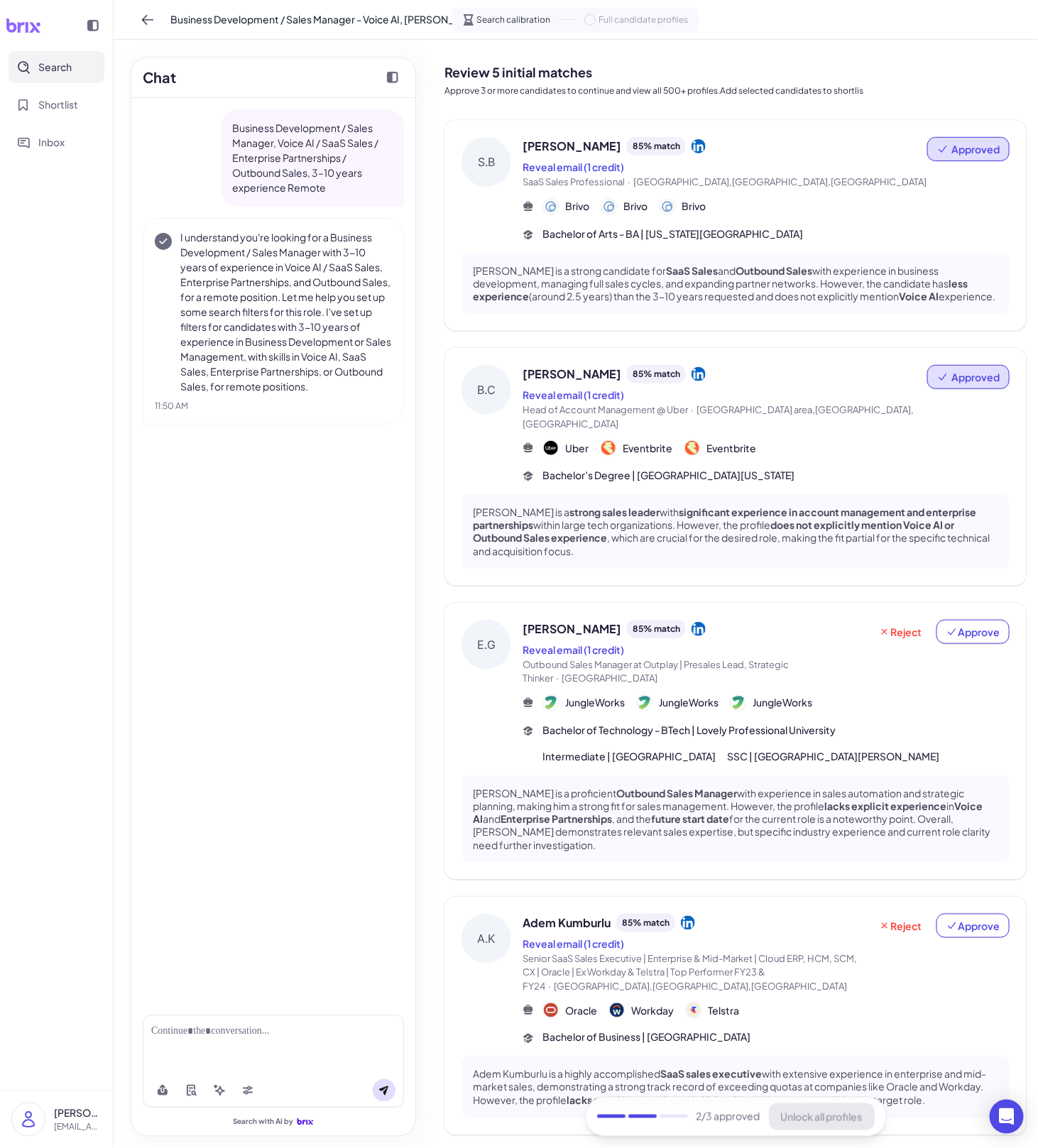
click at [699, 685] on div "[PERSON_NAME] 85 % match Reveal email (1 credit) Outbound Sales Manager at Outp…" at bounding box center [766, 692] width 487 height 144
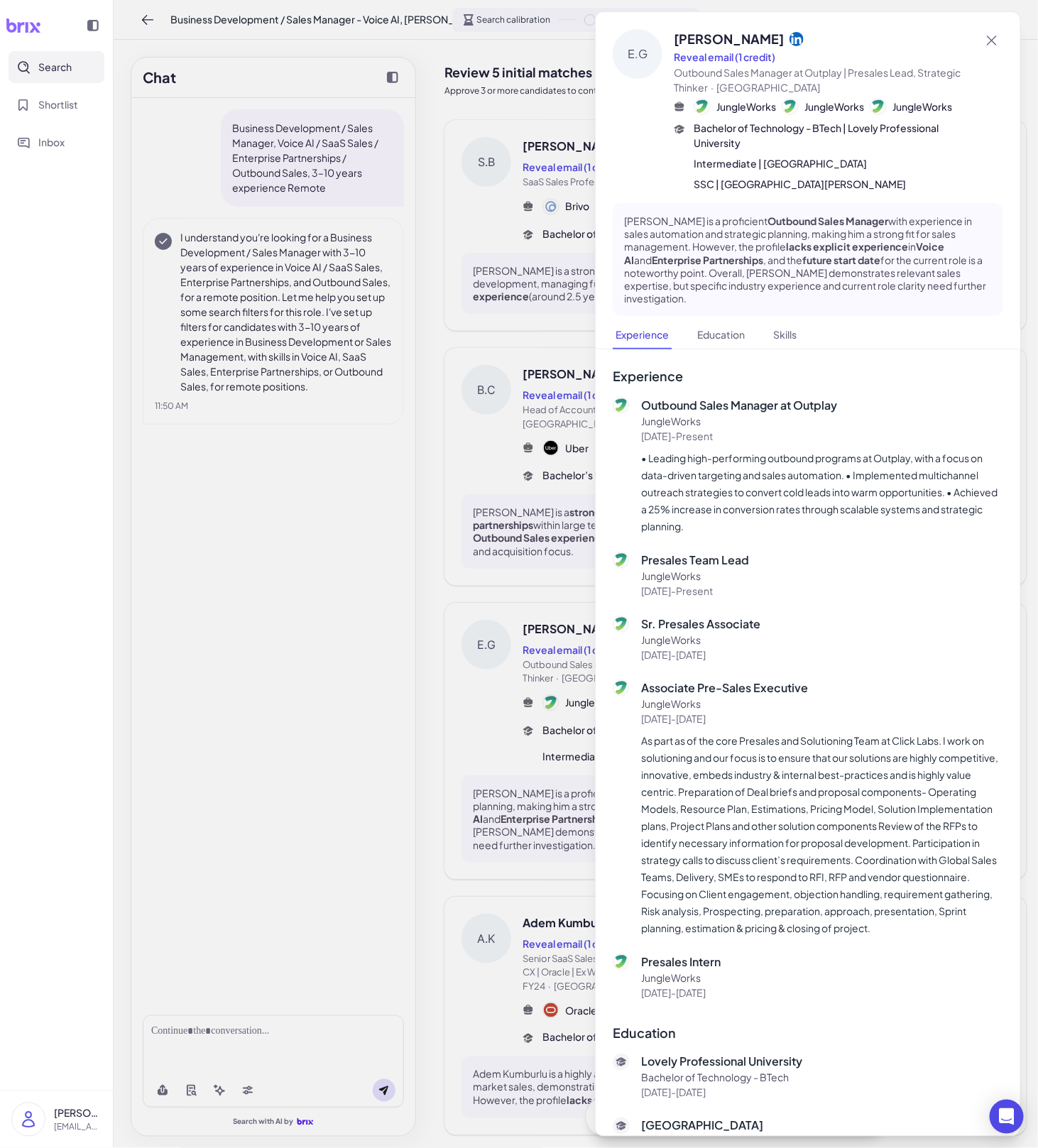
click at [527, 697] on div at bounding box center [519, 574] width 1038 height 1148
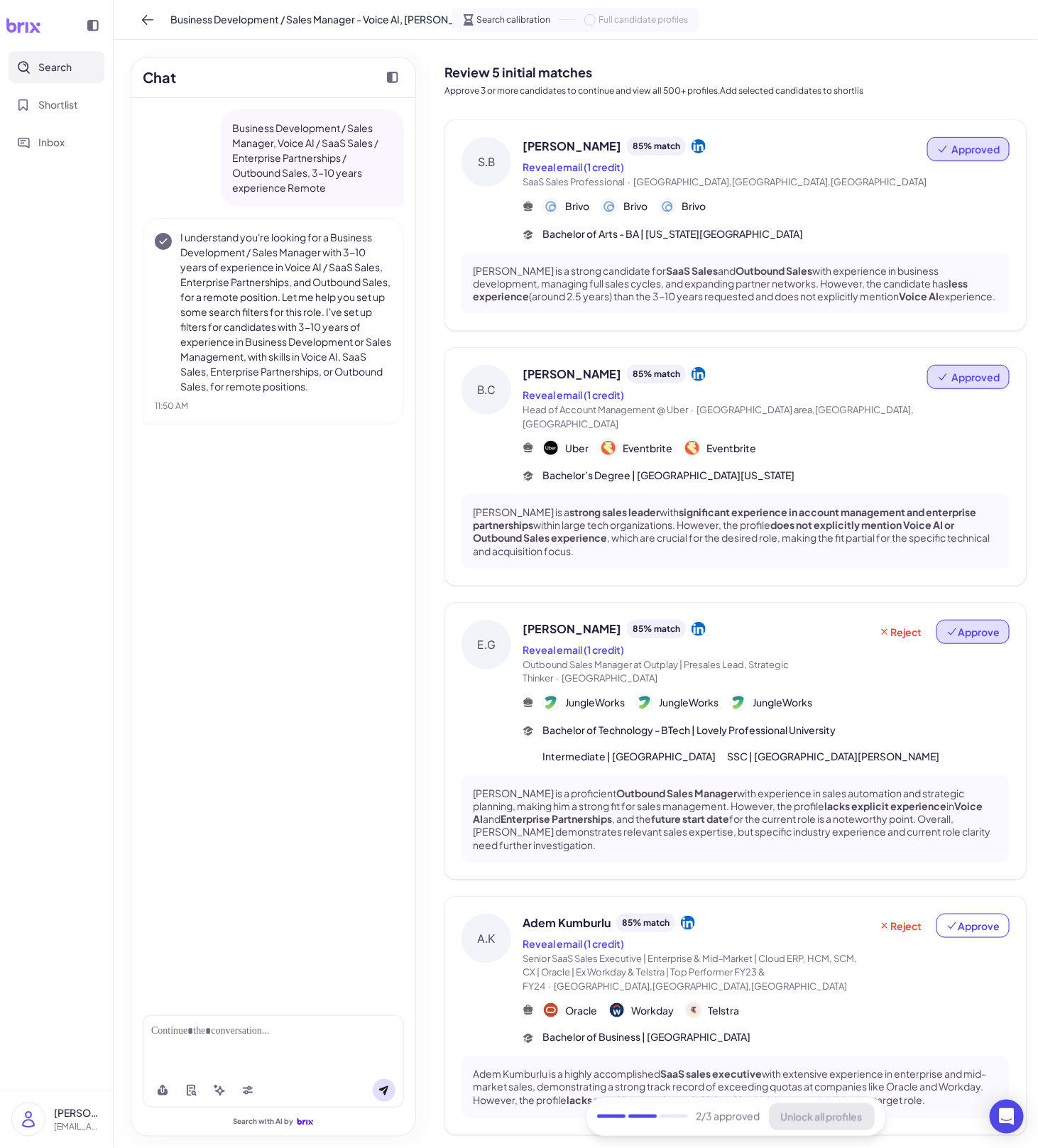
click at [701, 629] on button "Approve" at bounding box center [973, 631] width 73 height 24
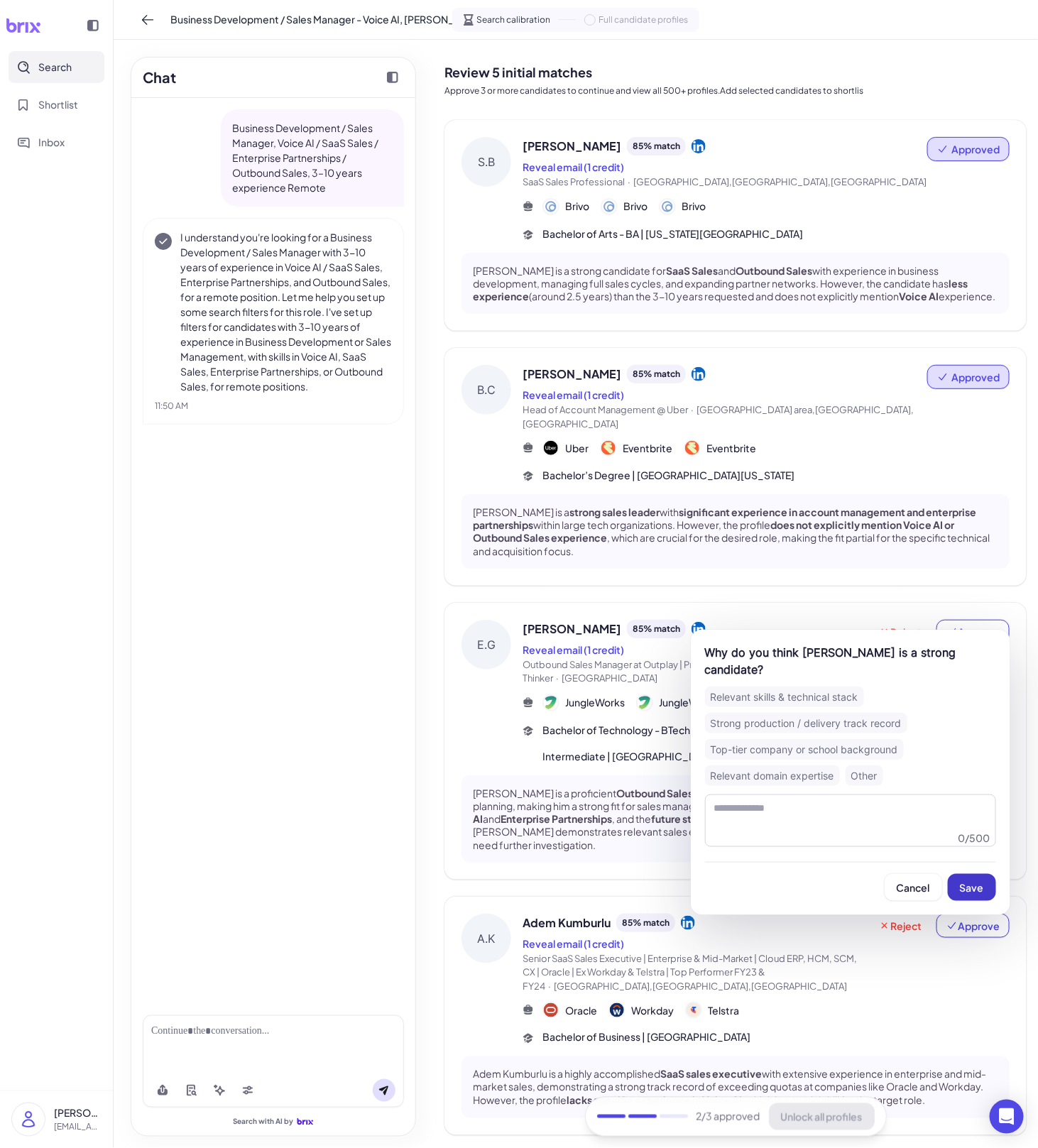
click at [701, 878] on button "Save" at bounding box center [972, 888] width 48 height 27
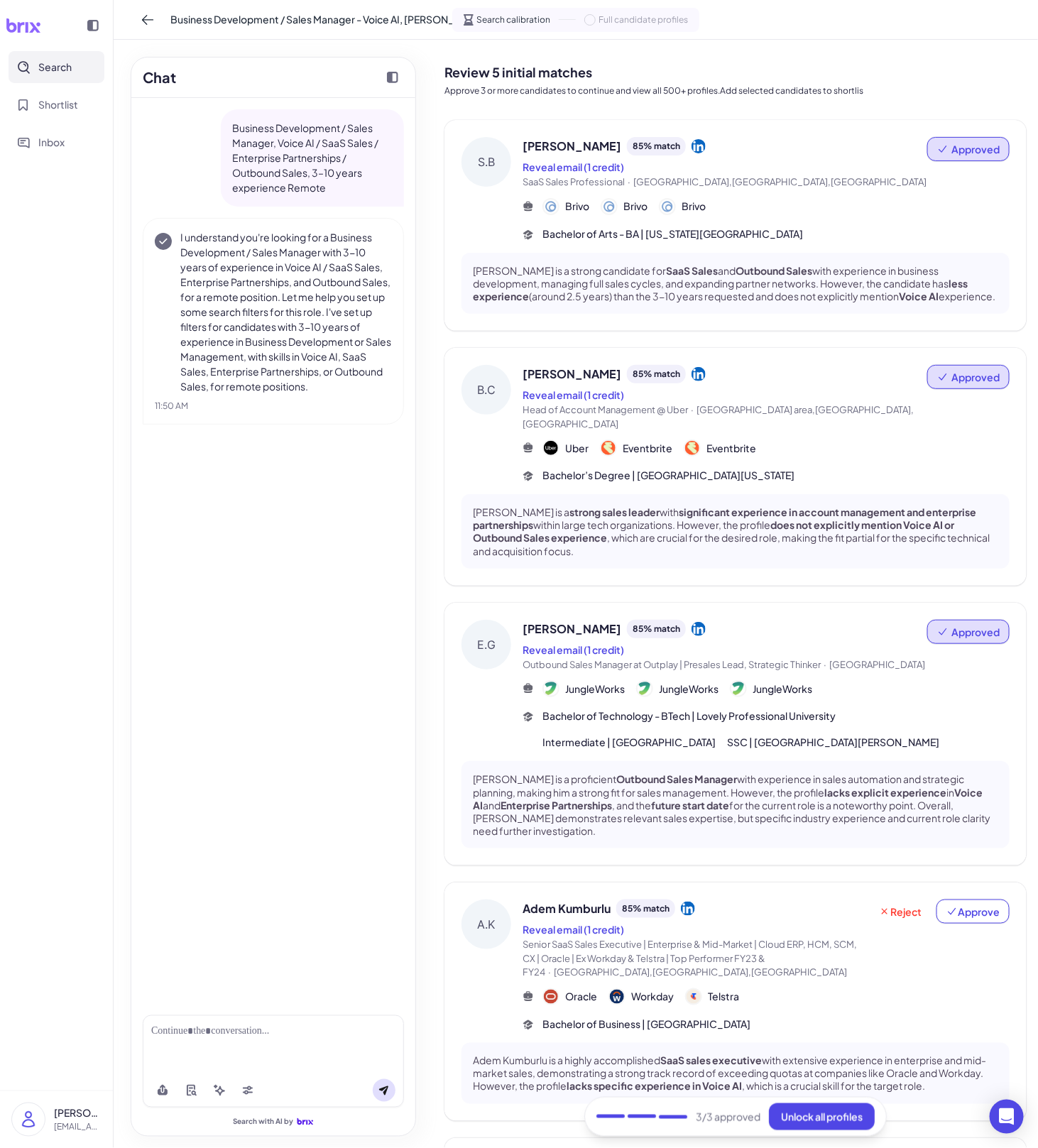
scroll to position [307, 0]
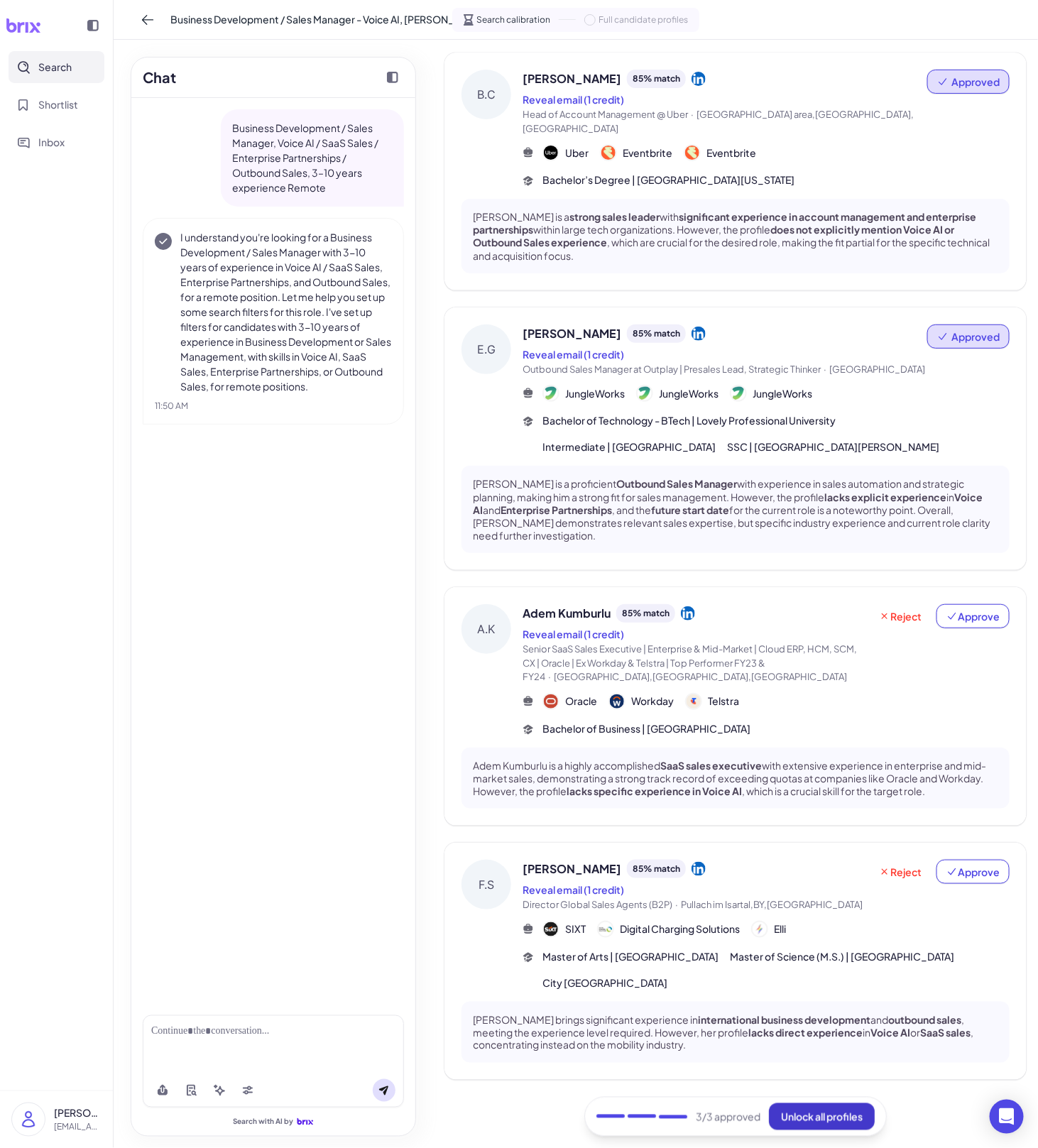
click at [701, 1118] on span "Unlock all profiles" at bounding box center [822, 1117] width 82 height 12
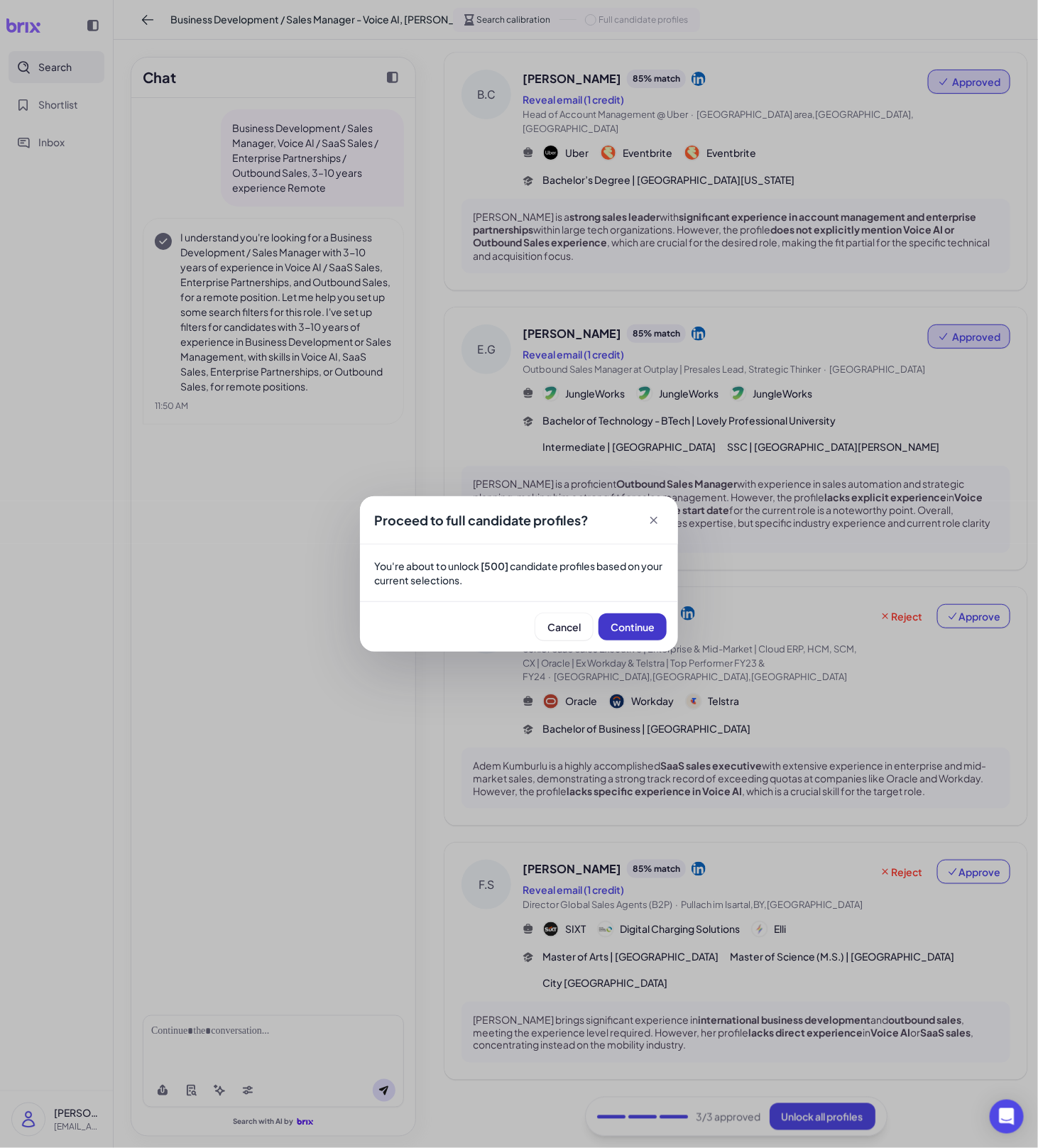
click at [632, 629] on span "Continue" at bounding box center [633, 627] width 44 height 12
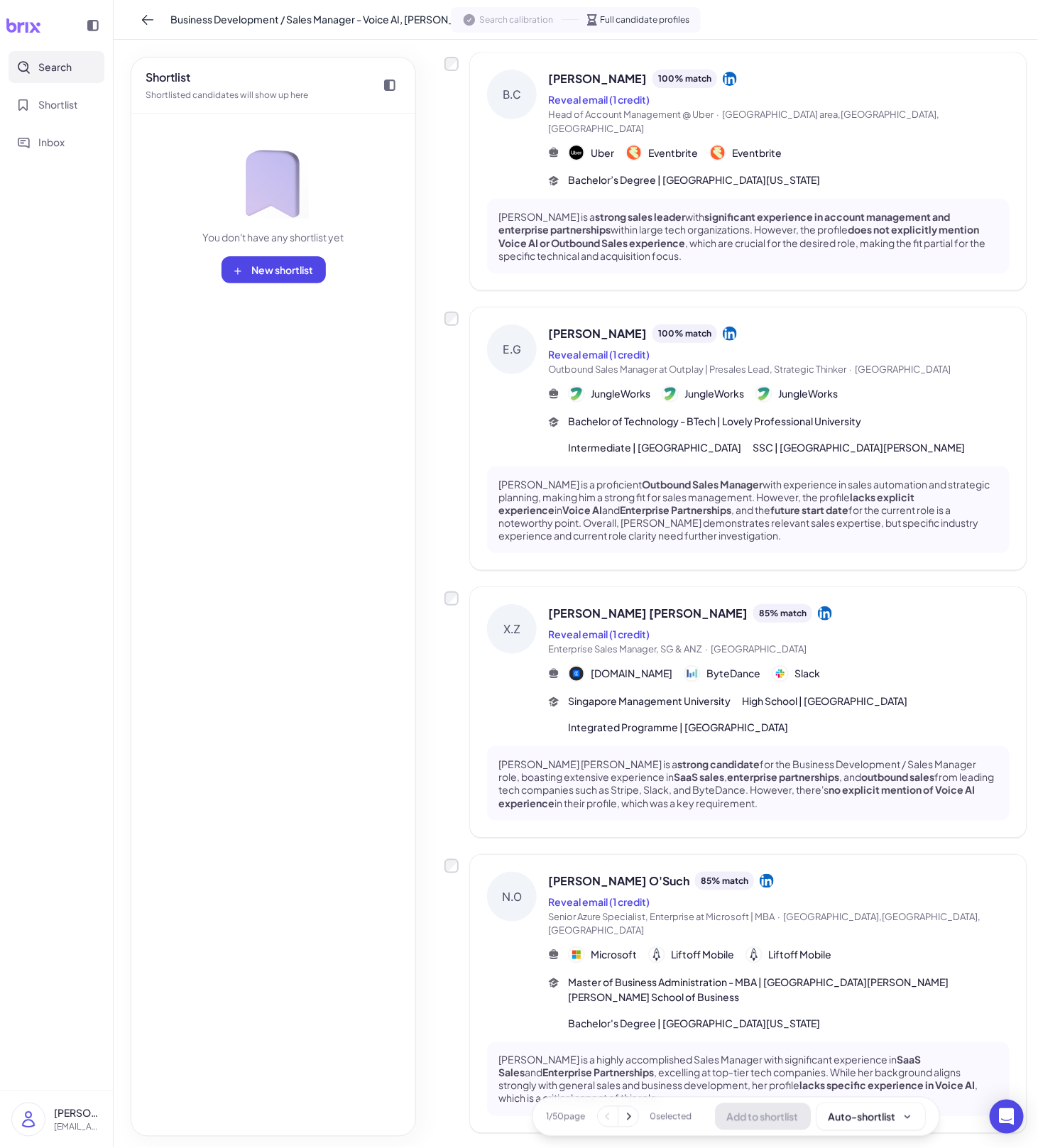
click at [634, 728] on div "X.Z [PERSON_NAME] [PERSON_NAME] 85 % match Reveal email (1 credit) Enterprise S…" at bounding box center [749, 713] width 557 height 250
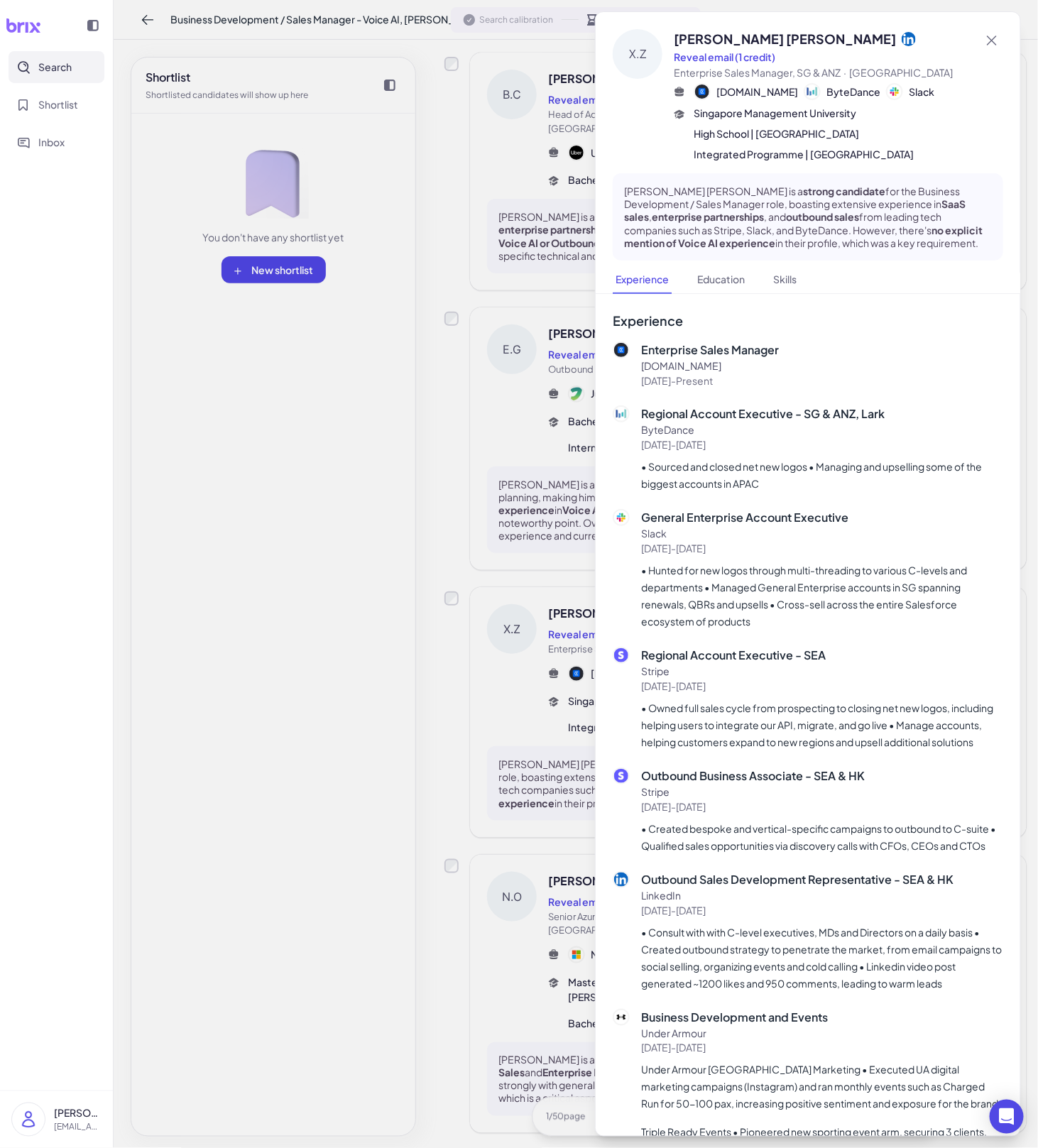
click at [544, 809] on div at bounding box center [519, 574] width 1038 height 1148
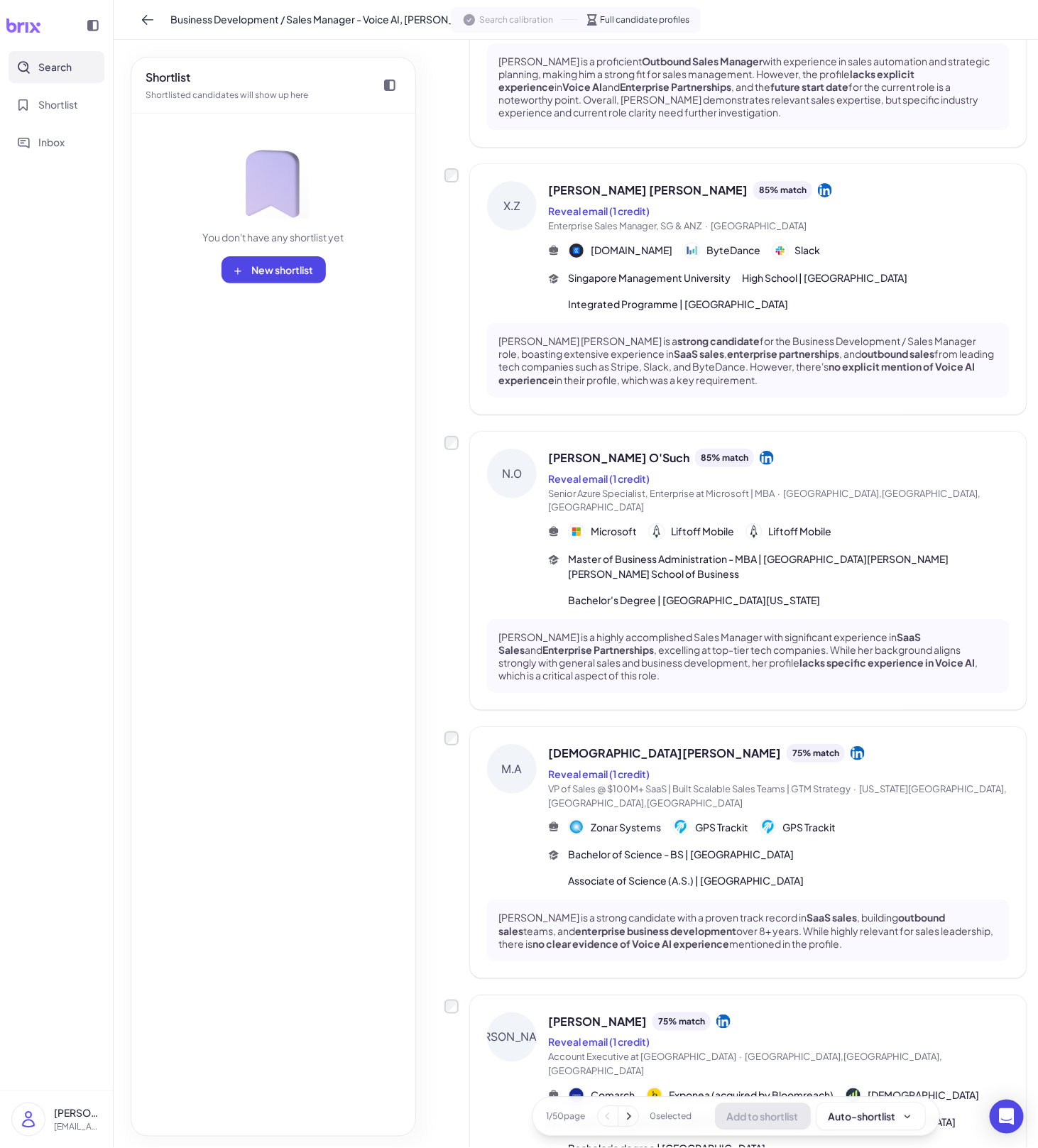
scroll to position [807, 0]
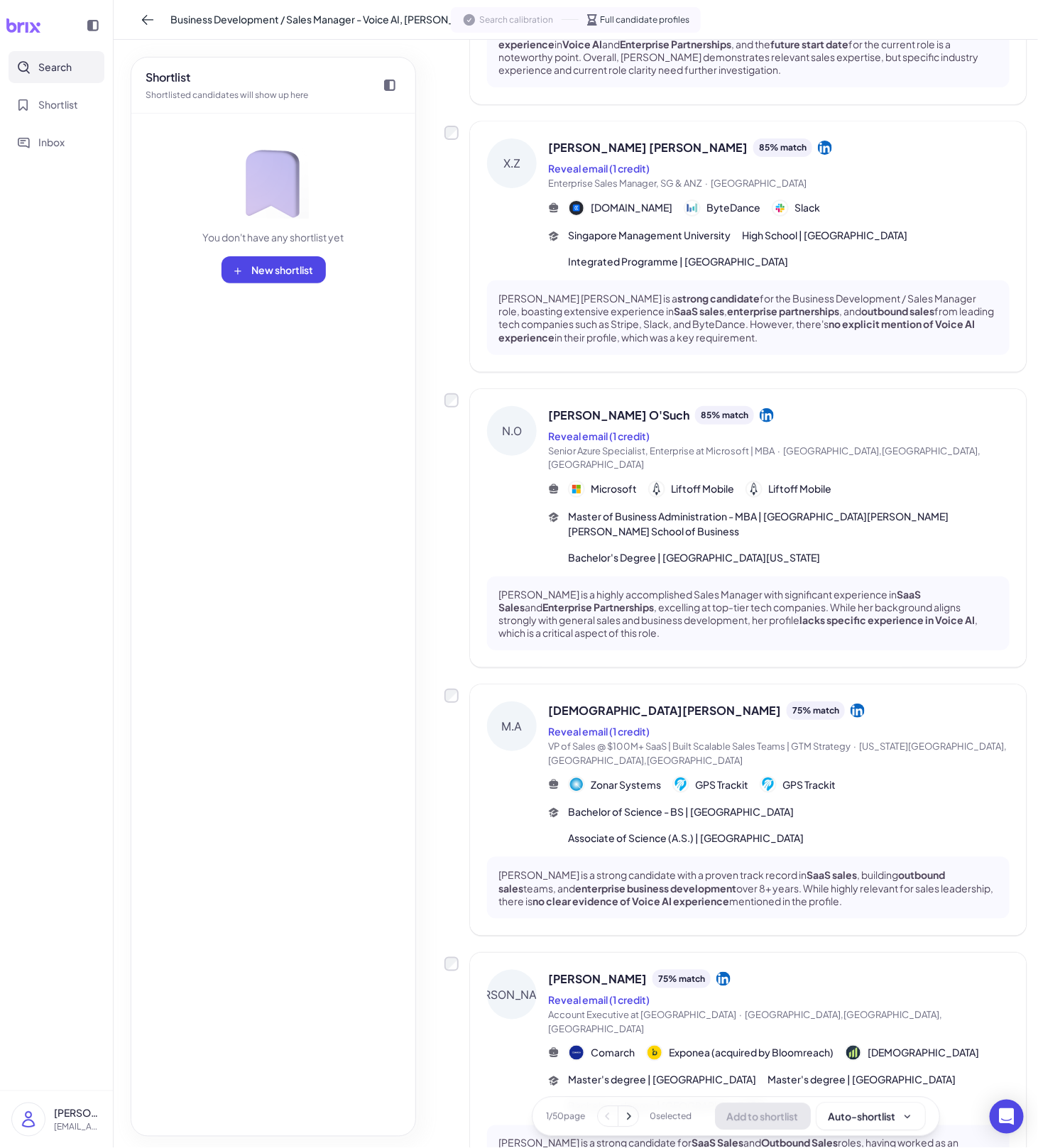
click at [659, 804] on div "Bachelor of Science - BS | [GEOGRAPHIC_DATA] Associate of Science (A.S.) | [GEO…" at bounding box center [789, 825] width 442 height 41
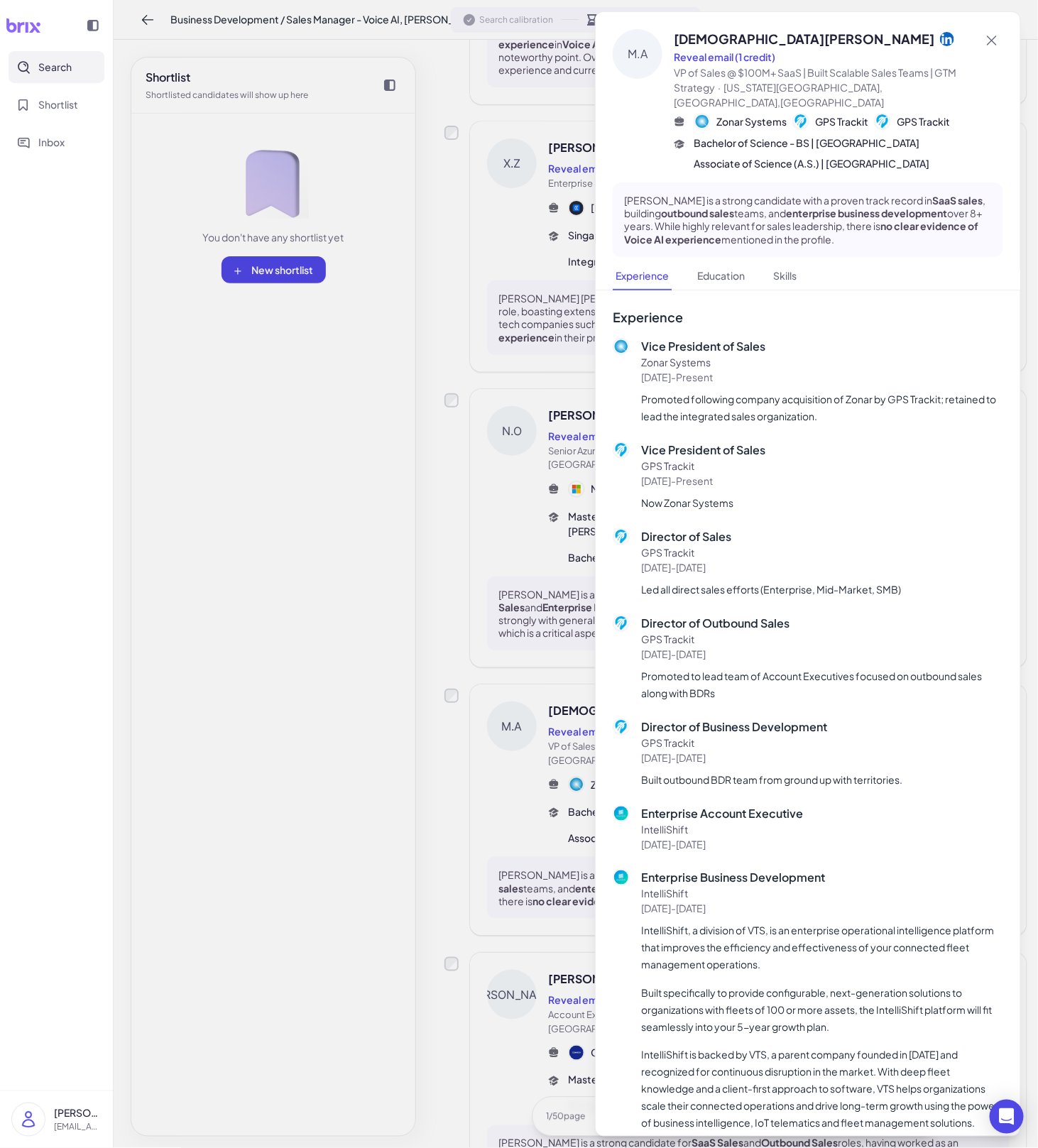
click at [558, 853] on div at bounding box center [519, 574] width 1038 height 1148
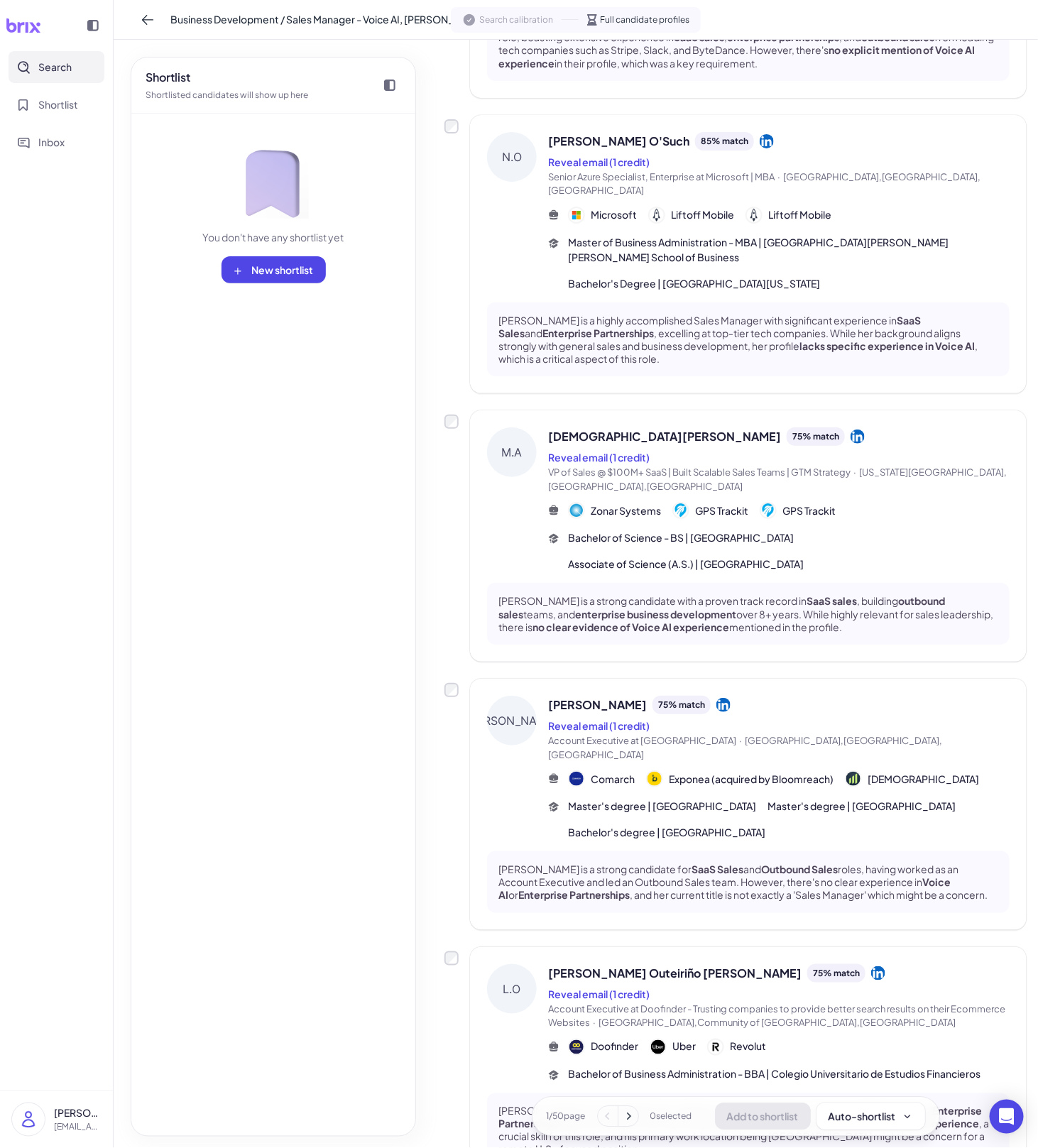
scroll to position [1130, 0]
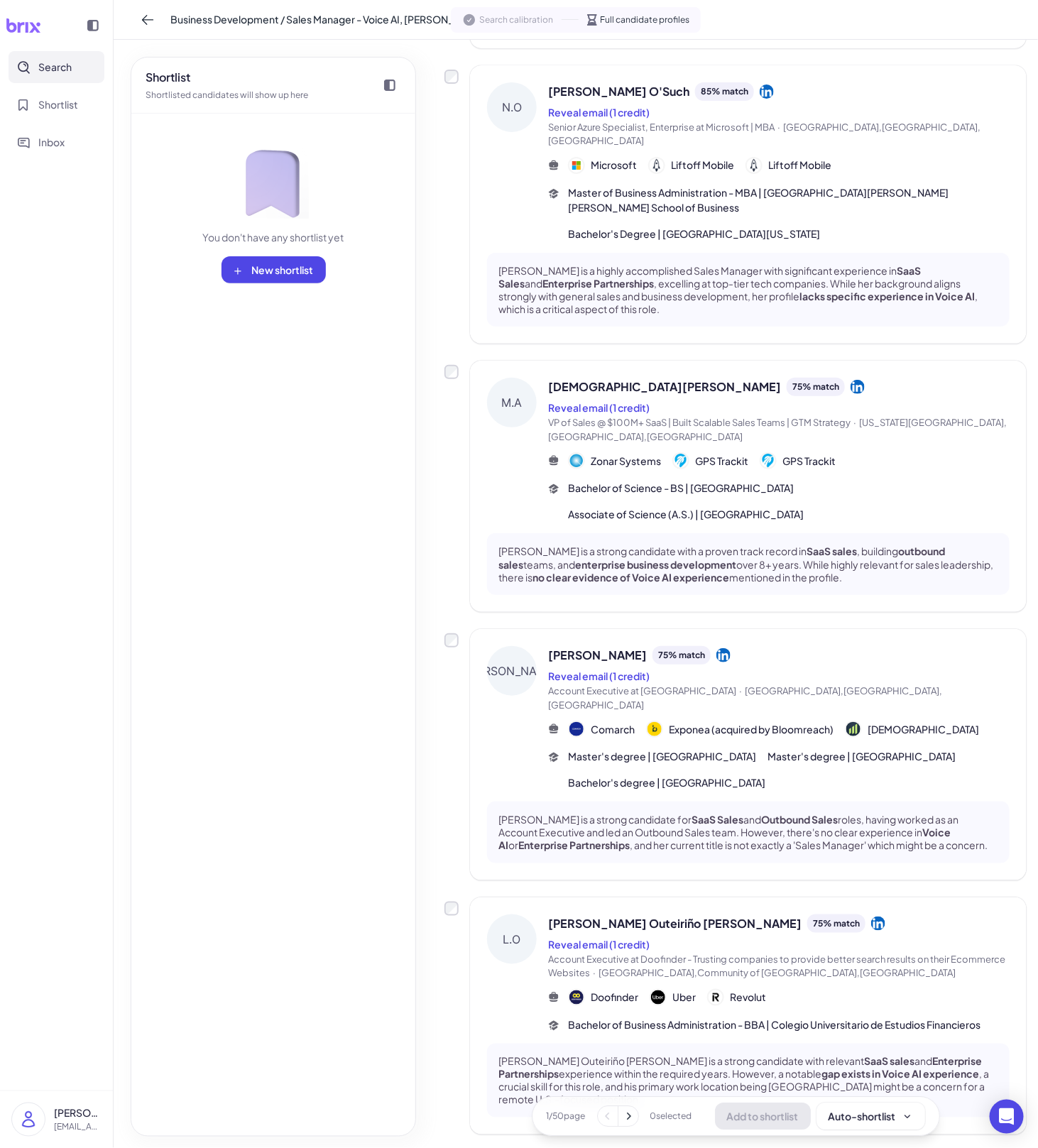
click at [658, 834] on div "[PERSON_NAME] 100 % match Reveal email (1 credit) SaaS Sales Professional · [GE…" at bounding box center [736, 354] width 582 height 2664
click at [640, 938] on button "Reveal email (1 credit)" at bounding box center [599, 945] width 101 height 15
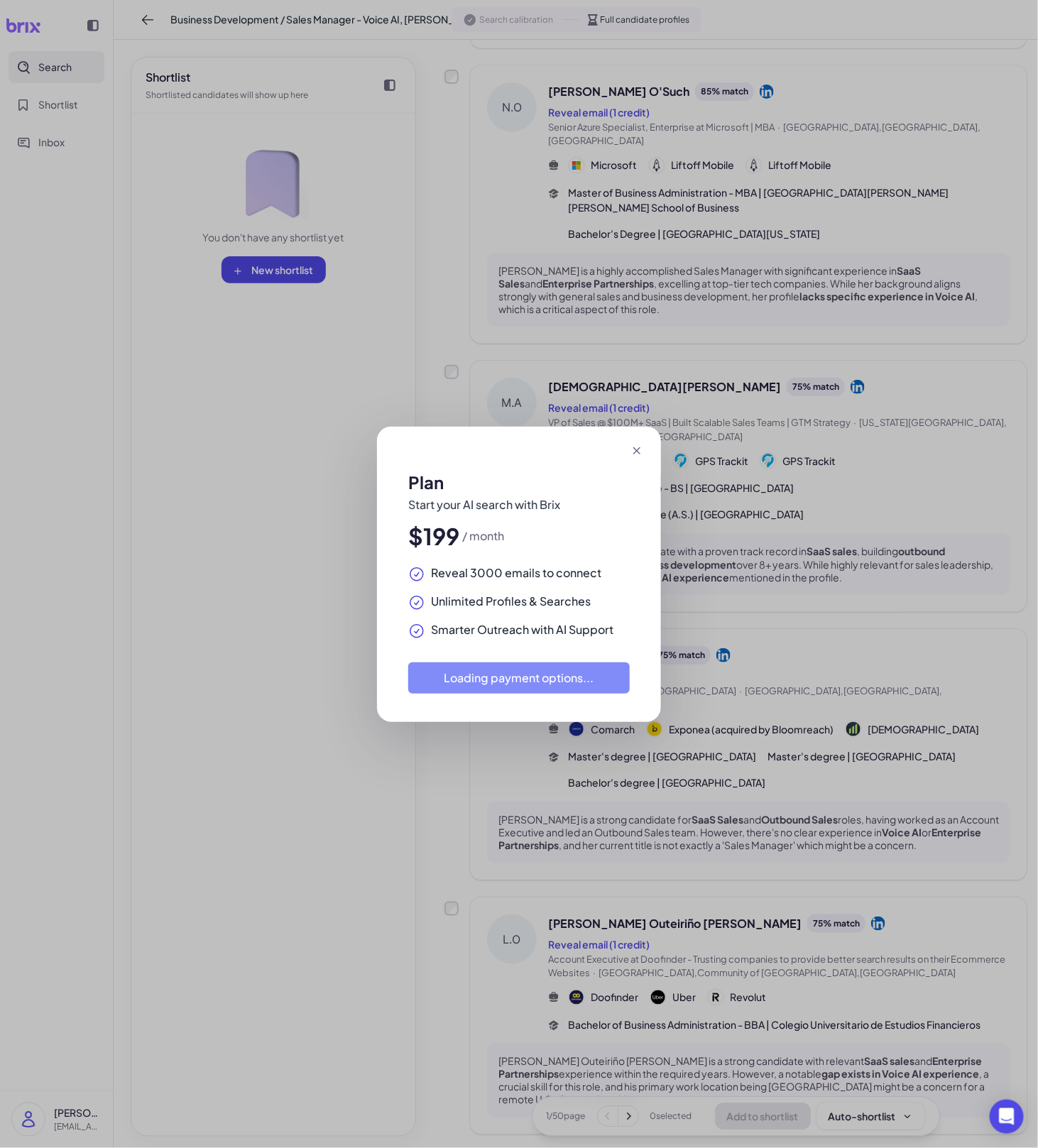
click at [652, 938] on div "Plan Start your AI search with Brix $199 / month Reveal 3000 emails to connect …" at bounding box center [519, 574] width 1038 height 1148
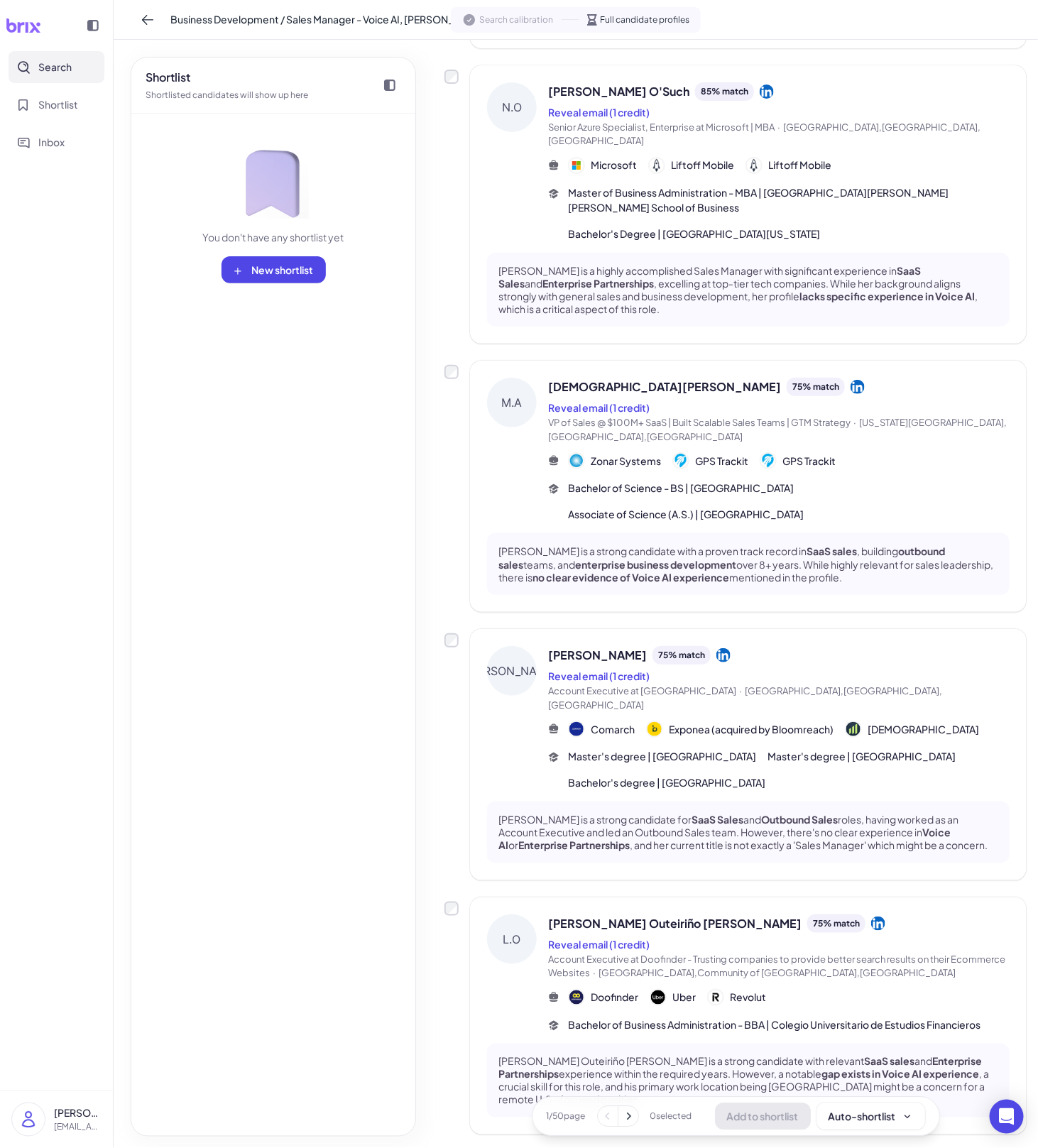
click at [646, 915] on span "[PERSON_NAME] Outeiriño [PERSON_NAME]" at bounding box center [676, 923] width 254 height 17
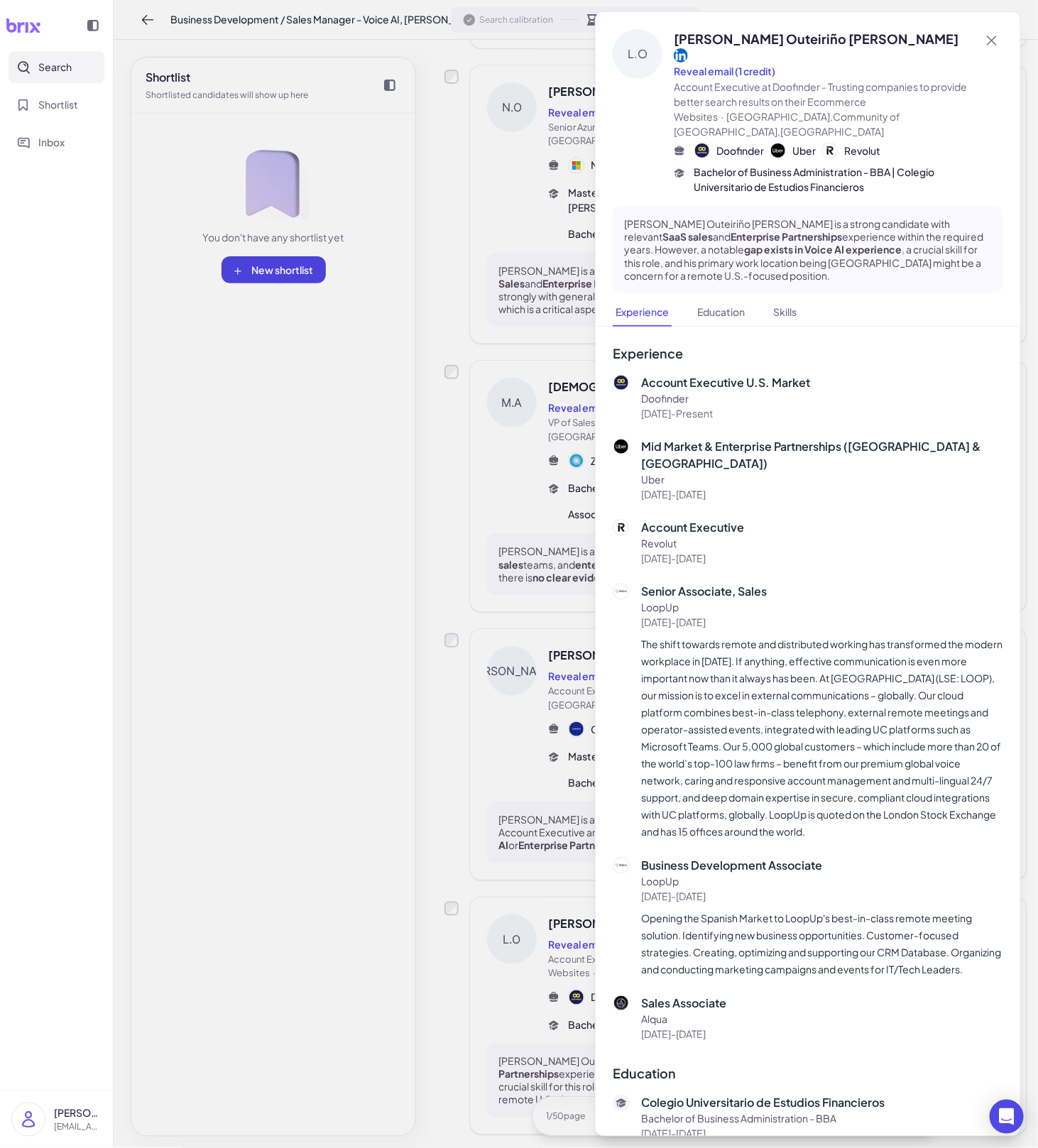
click at [564, 841] on div at bounding box center [519, 574] width 1038 height 1148
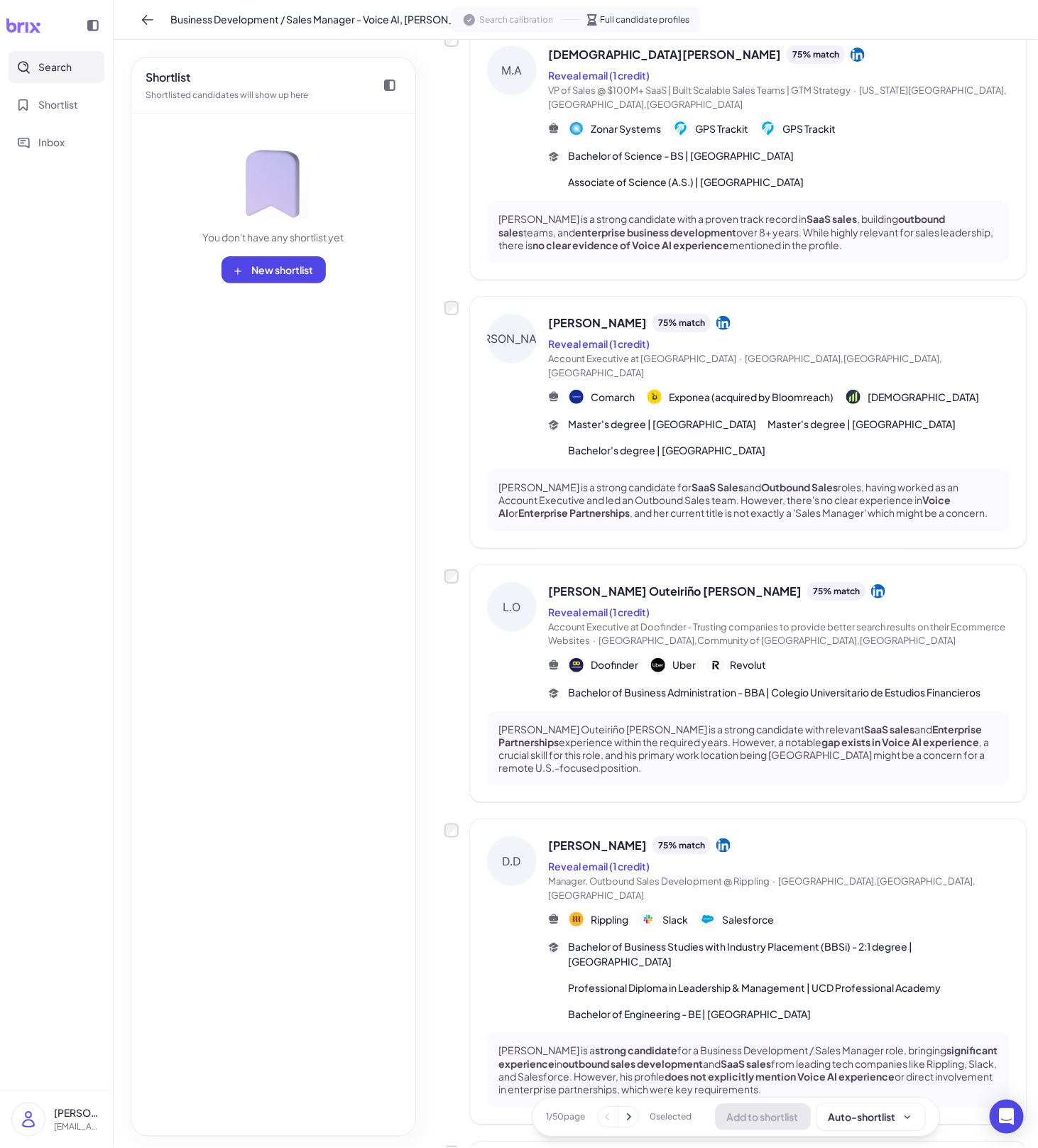
scroll to position [1651, 0]
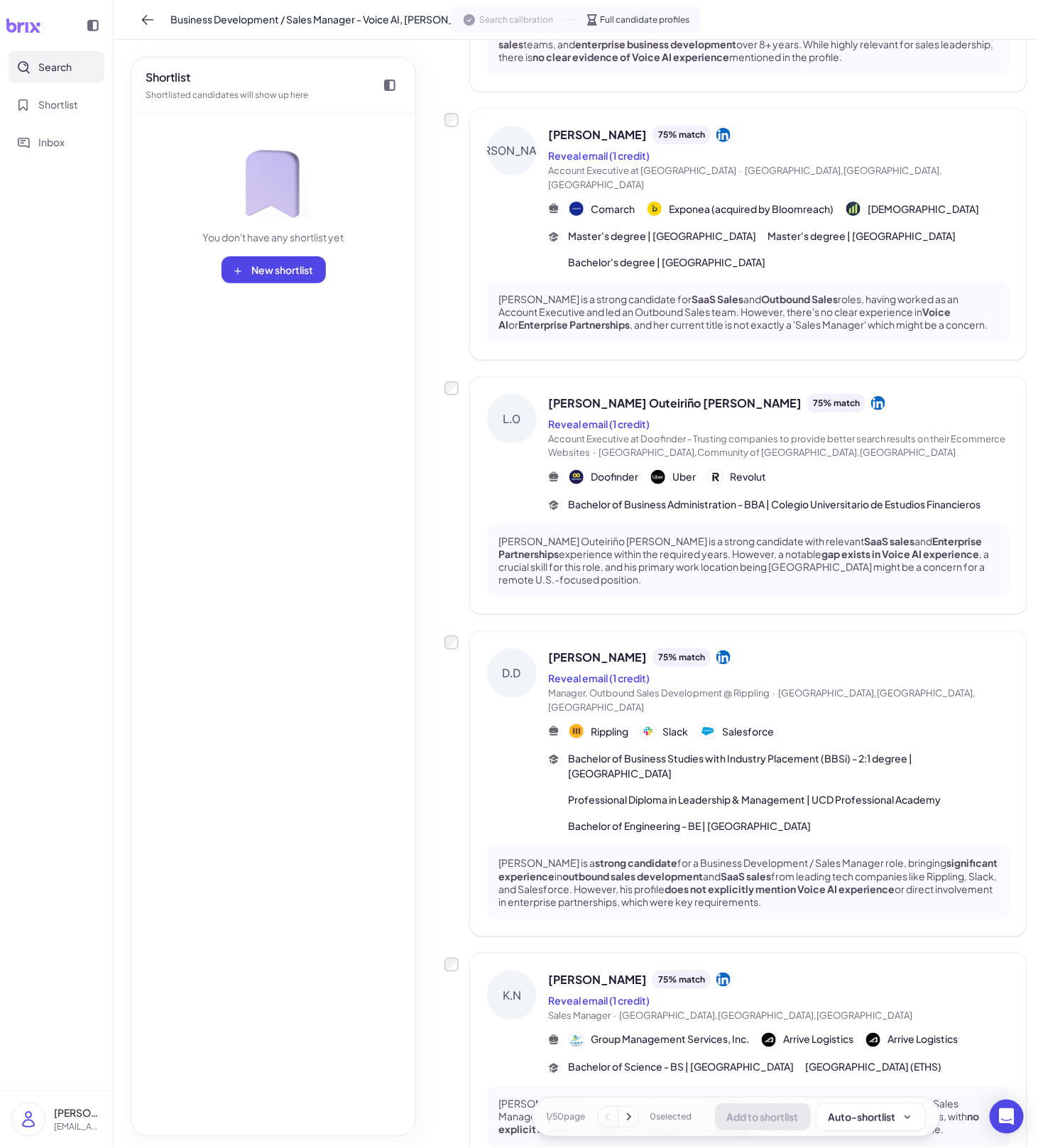
click at [654, 845] on div "[PERSON_NAME] is a strong candidate for a Business Development / Sales Manager …" at bounding box center [749, 883] width 523 height 75
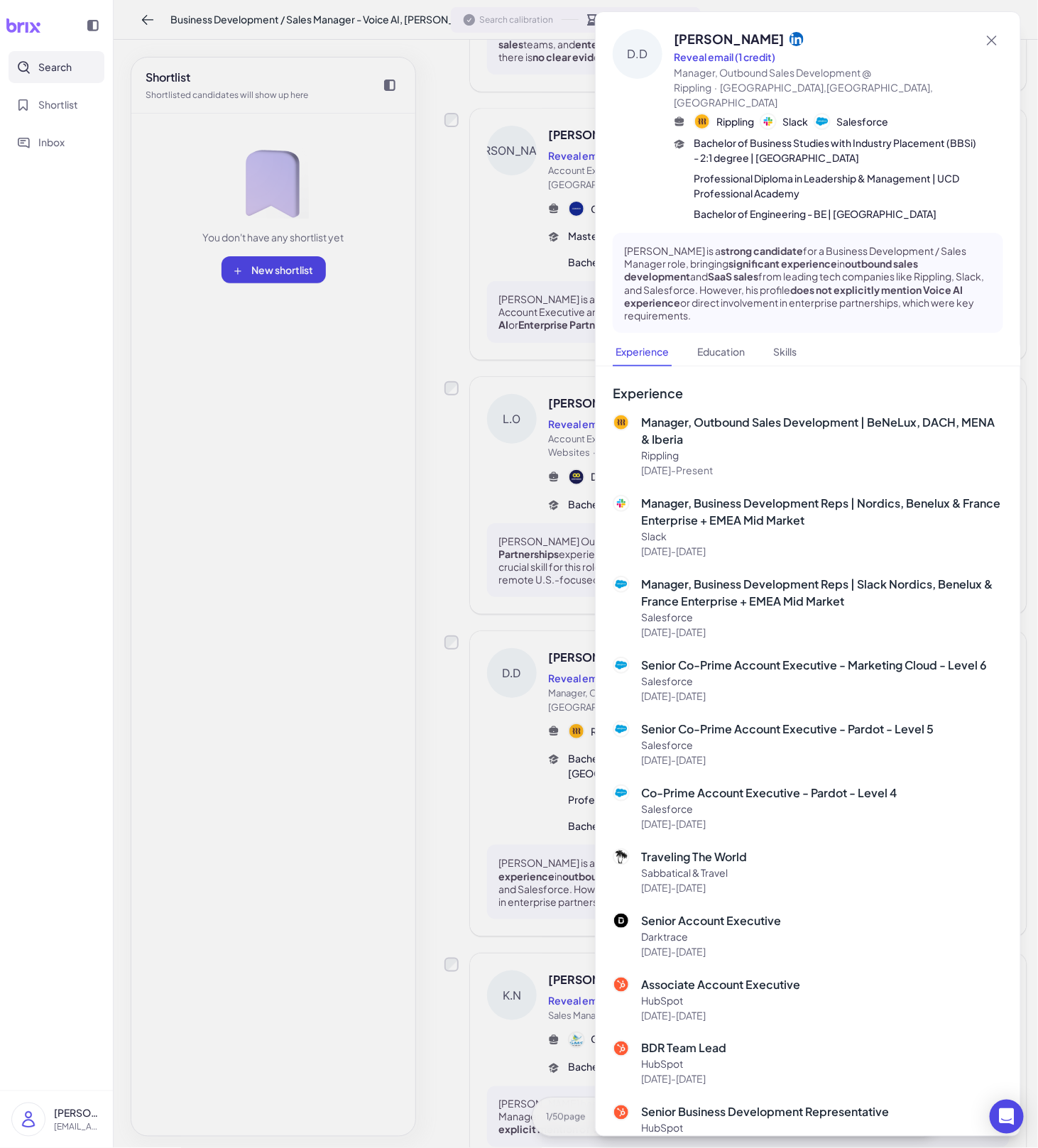
click at [522, 857] on div at bounding box center [519, 574] width 1038 height 1148
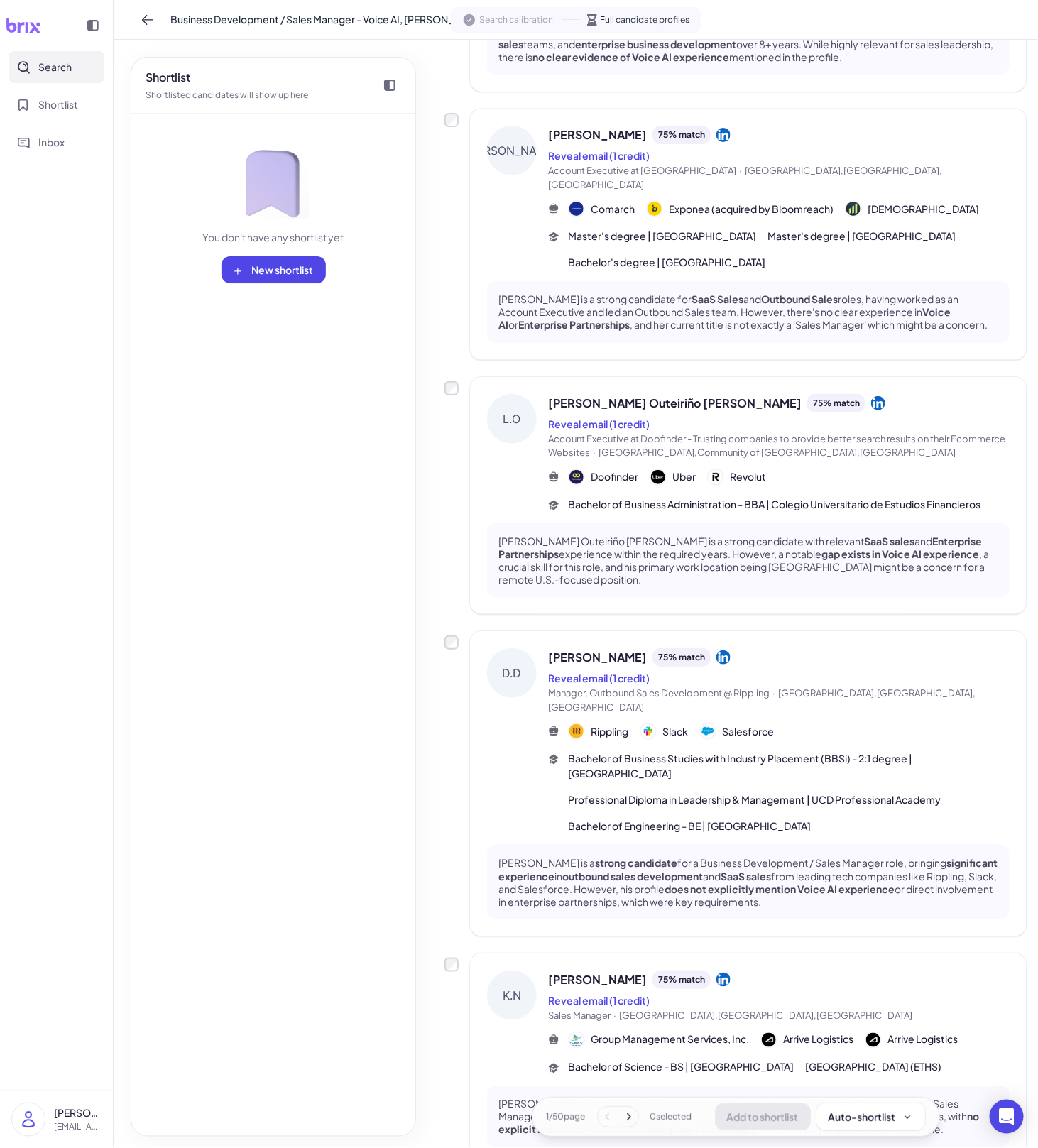
click at [592, 1002] on div "[PERSON_NAME] 75 % match Reveal email (1 credit) Sales Manager · [GEOGRAPHIC_DA…" at bounding box center [749, 1059] width 557 height 211
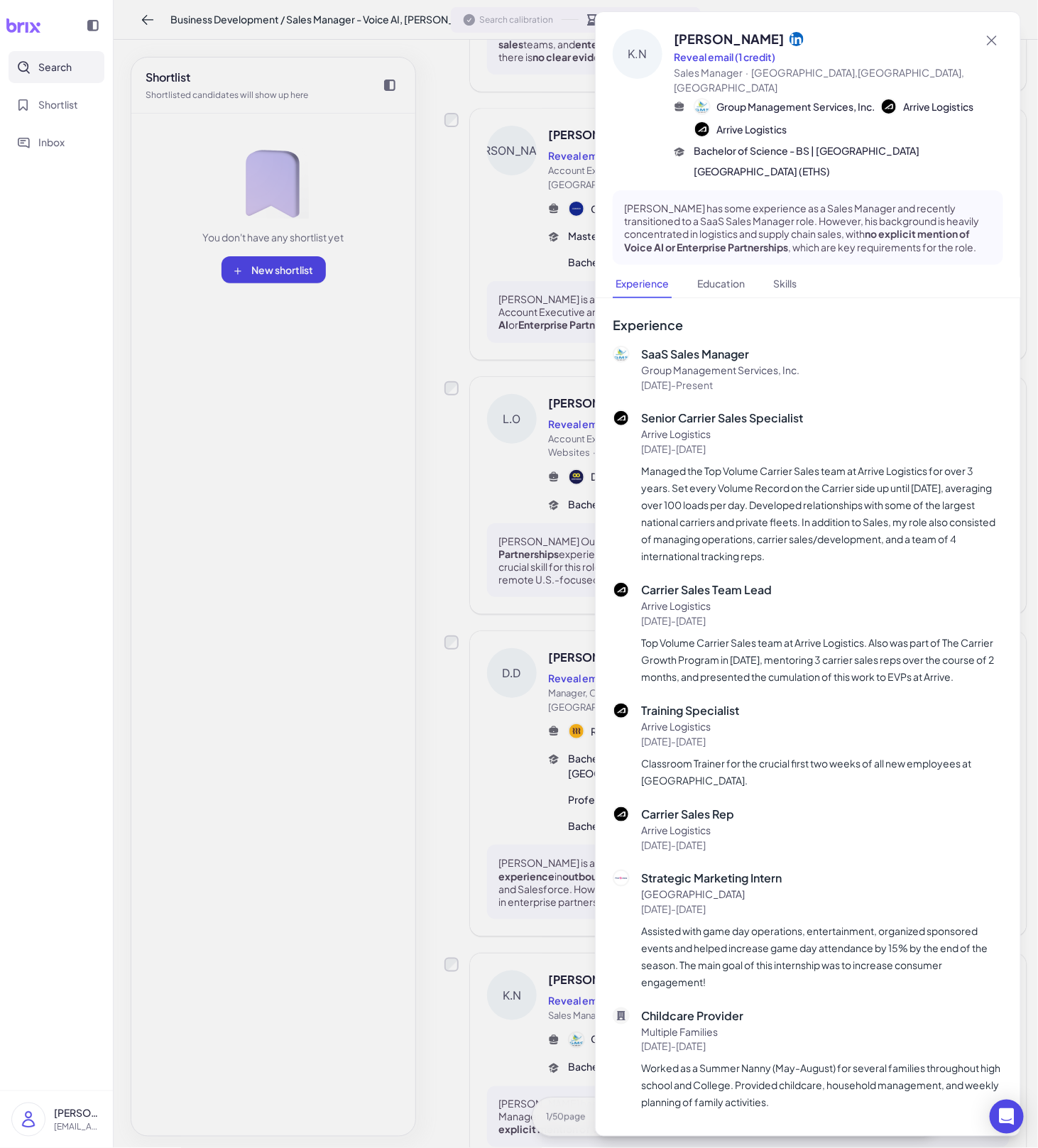
click at [531, 1002] on div at bounding box center [519, 574] width 1038 height 1148
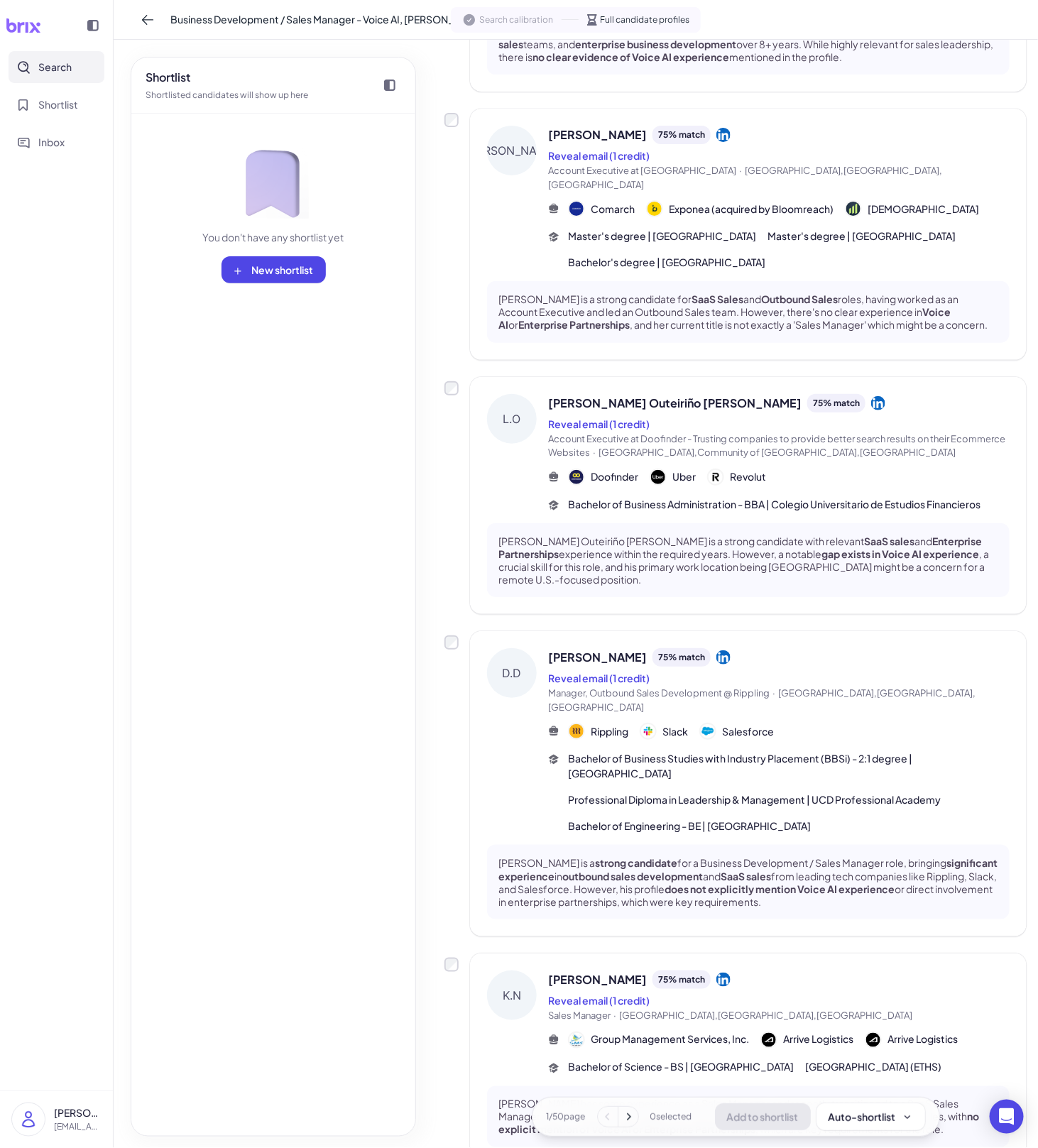
click at [634, 1122] on icon at bounding box center [629, 1117] width 14 height 14
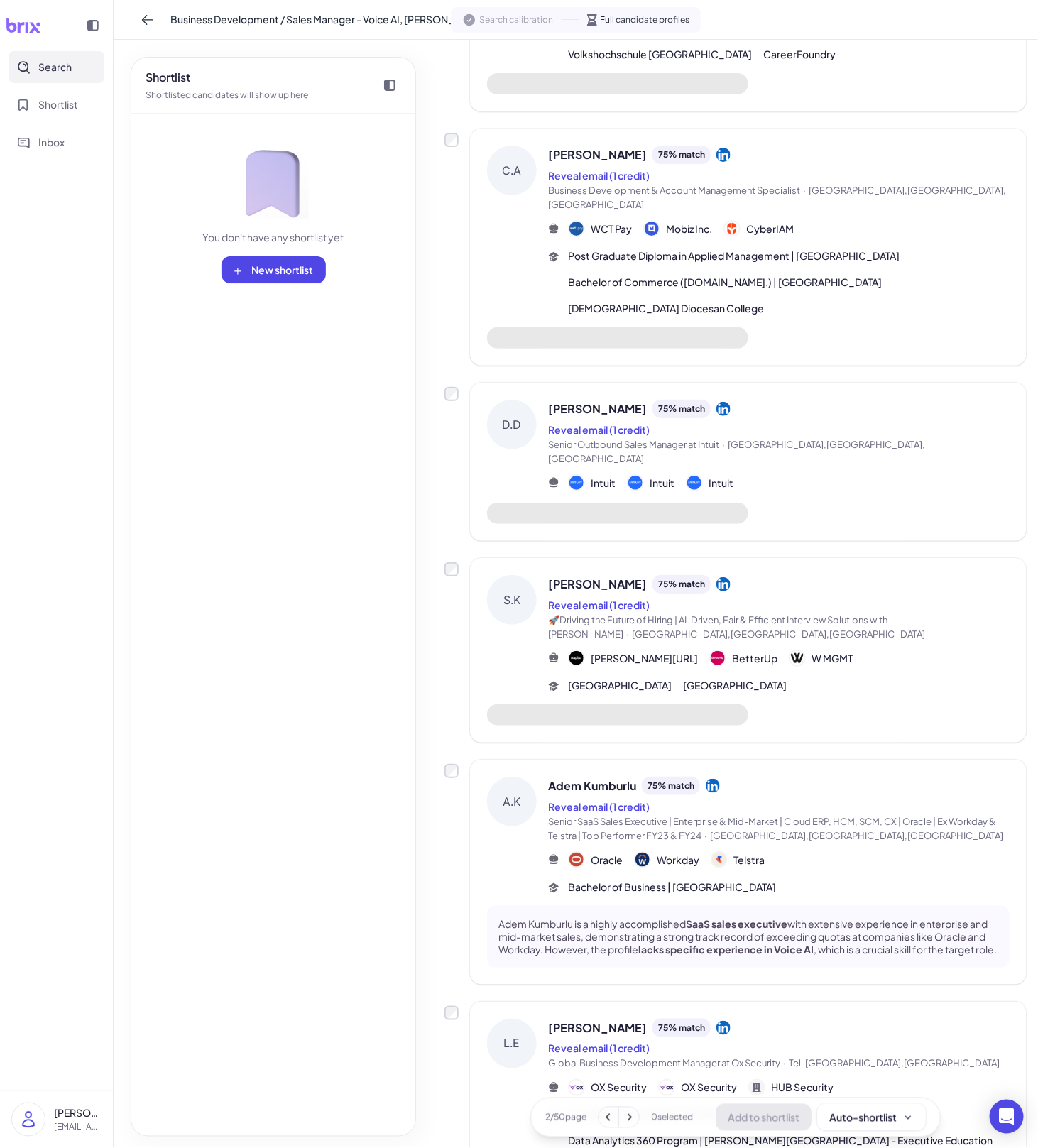
scroll to position [0, 0]
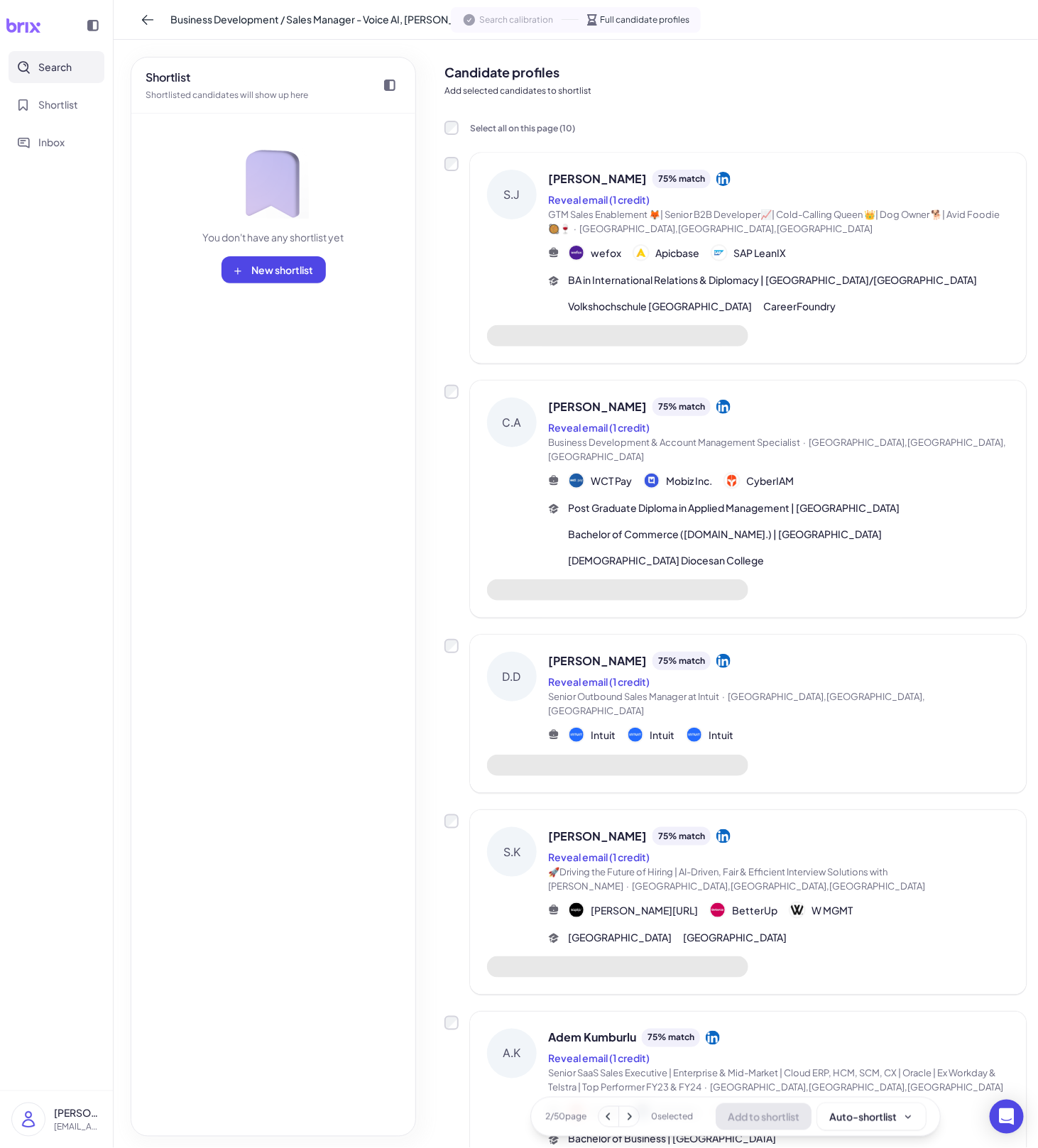
click at [701, 314] on div "BA in International Relations & Diplomacy | [GEOGRAPHIC_DATA]/[GEOGRAPHIC_DATA]…" at bounding box center [789, 293] width 442 height 41
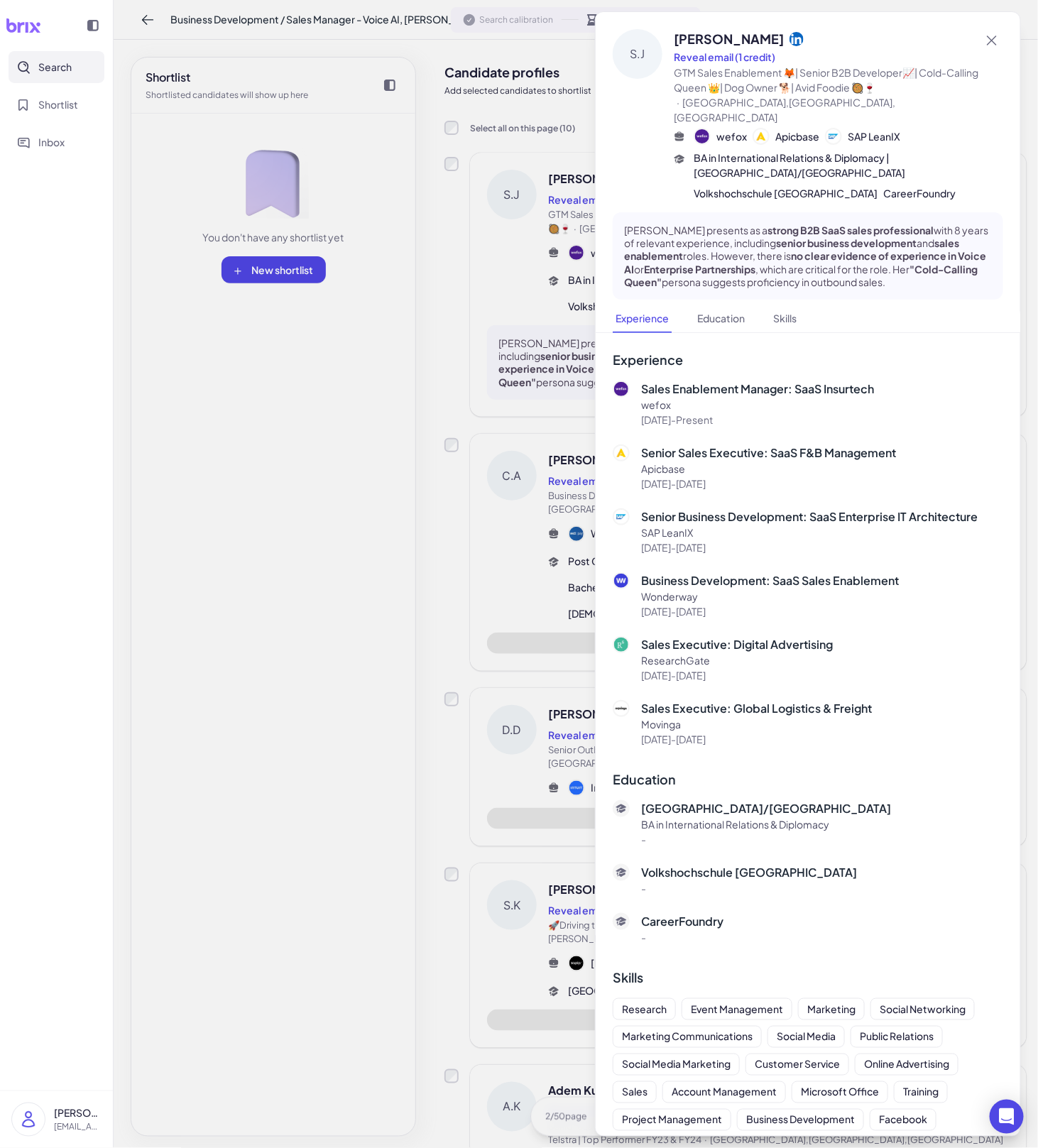
click at [511, 487] on div at bounding box center [519, 574] width 1038 height 1148
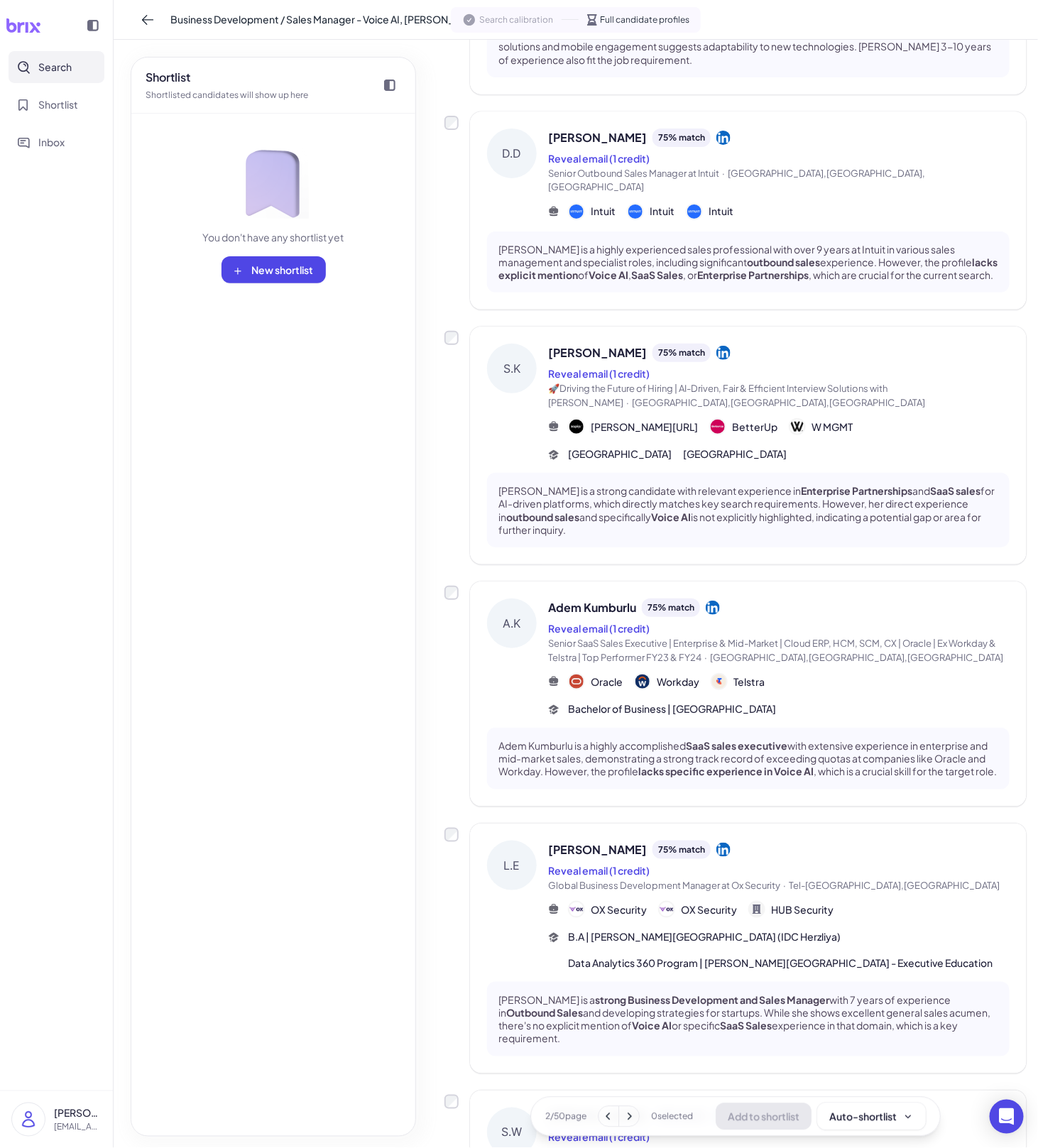
scroll to position [821, 0]
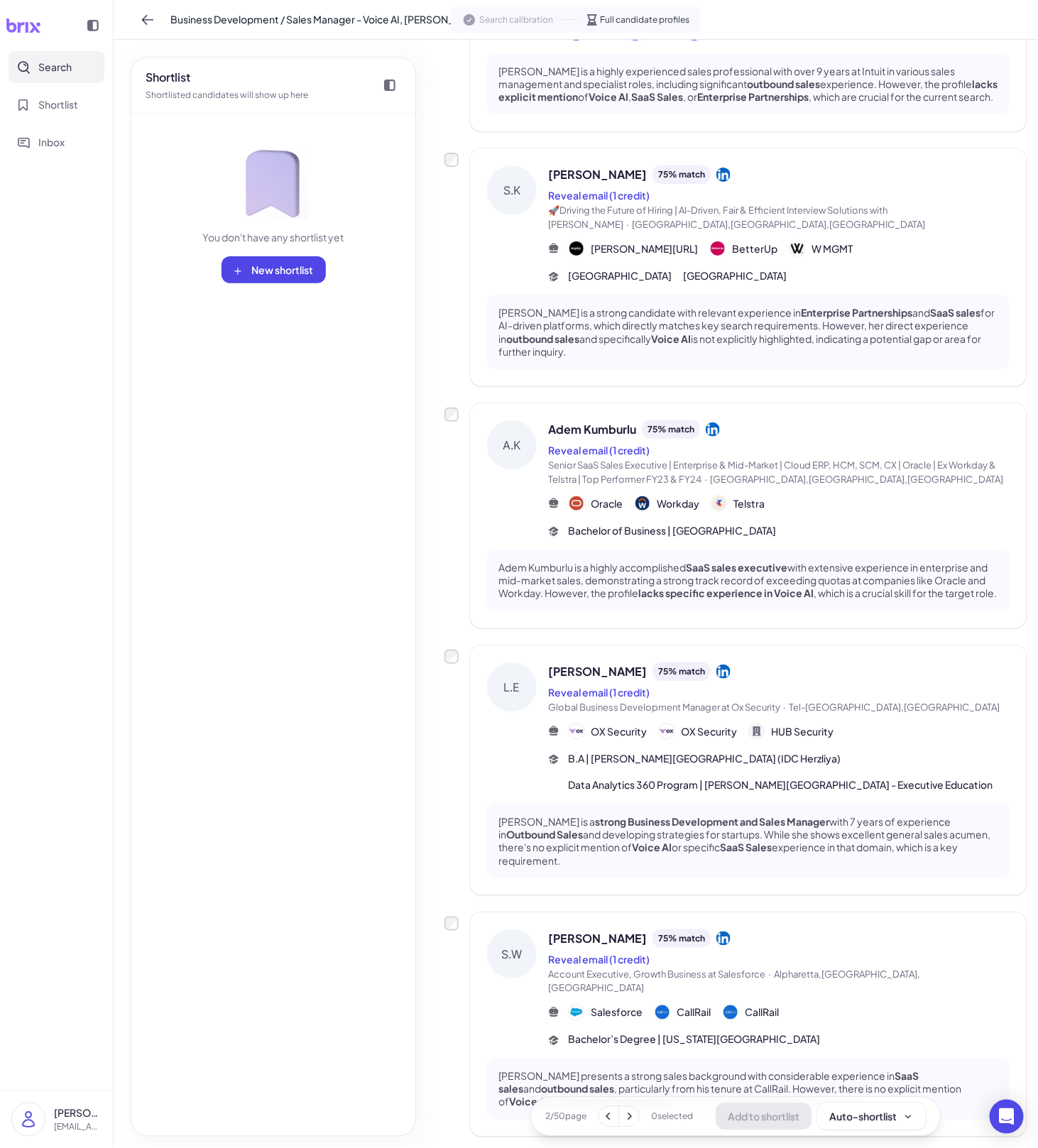
click at [701, 665] on icon at bounding box center [724, 672] width 14 height 14
click at [701, 573] on div "Adem Kumburlu is a highly accomplished SaaS sales executive with extensive expe…" at bounding box center [749, 581] width 523 height 62
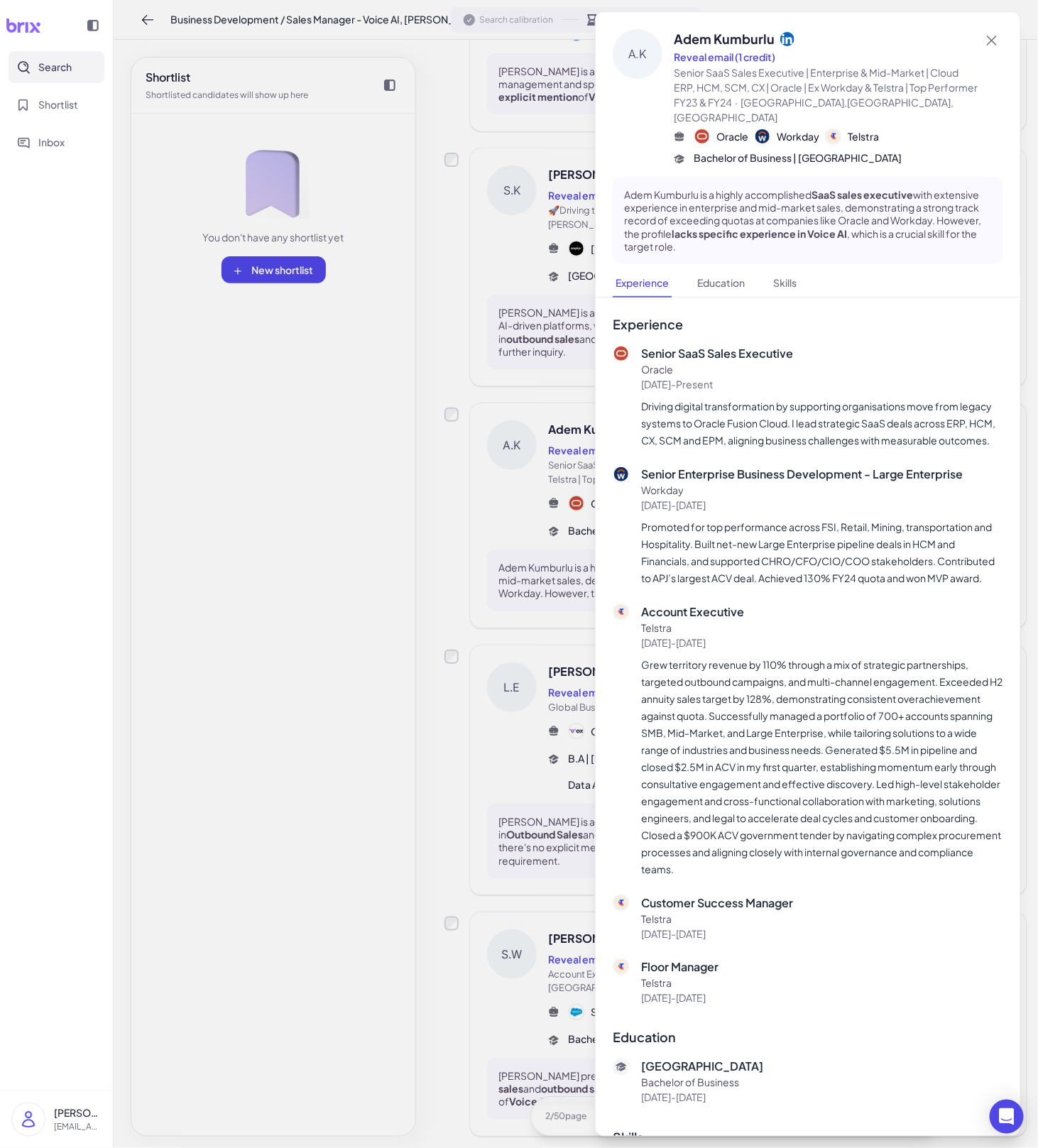
click at [556, 608] on div at bounding box center [519, 574] width 1038 height 1148
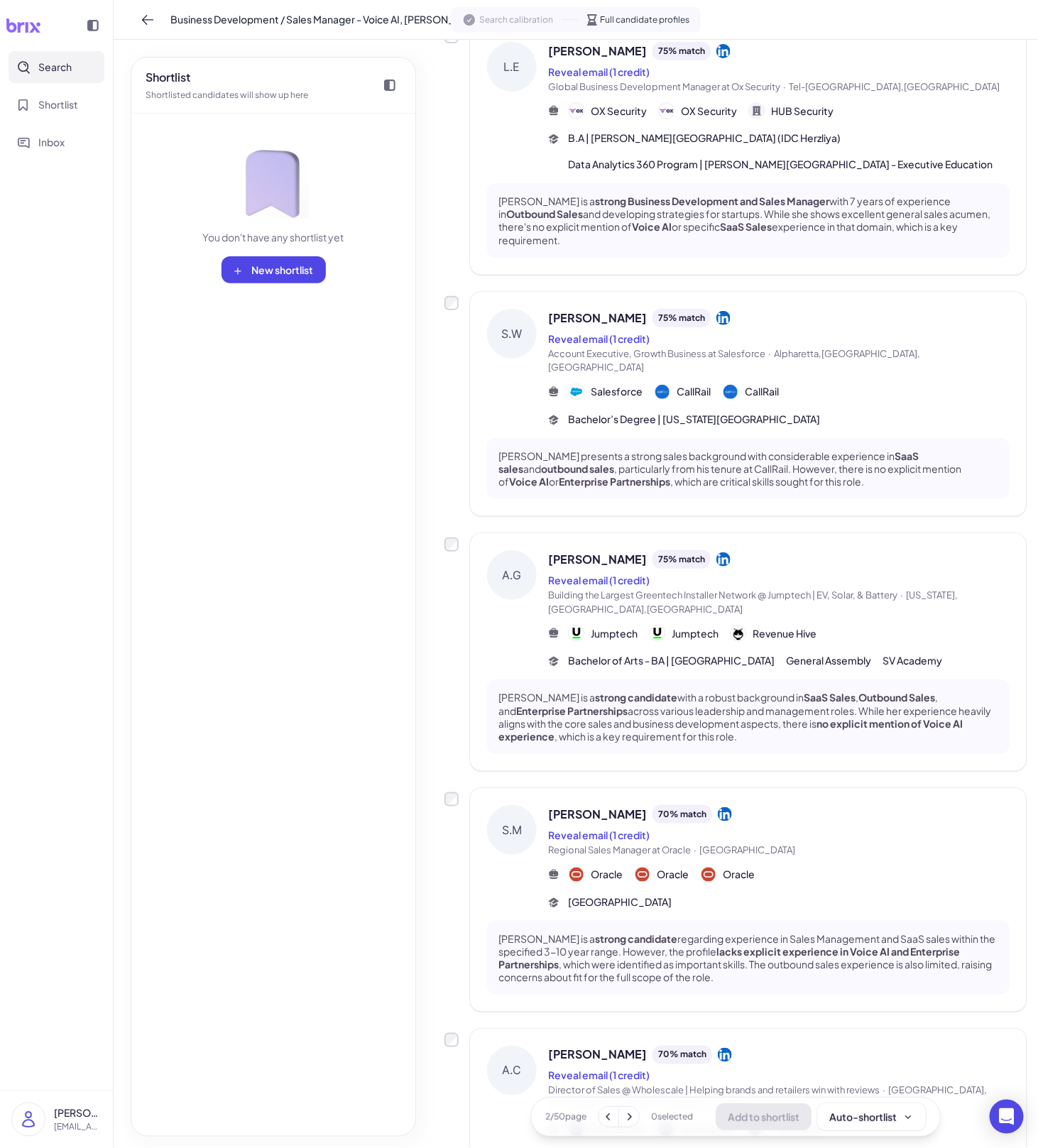
scroll to position [1453, 0]
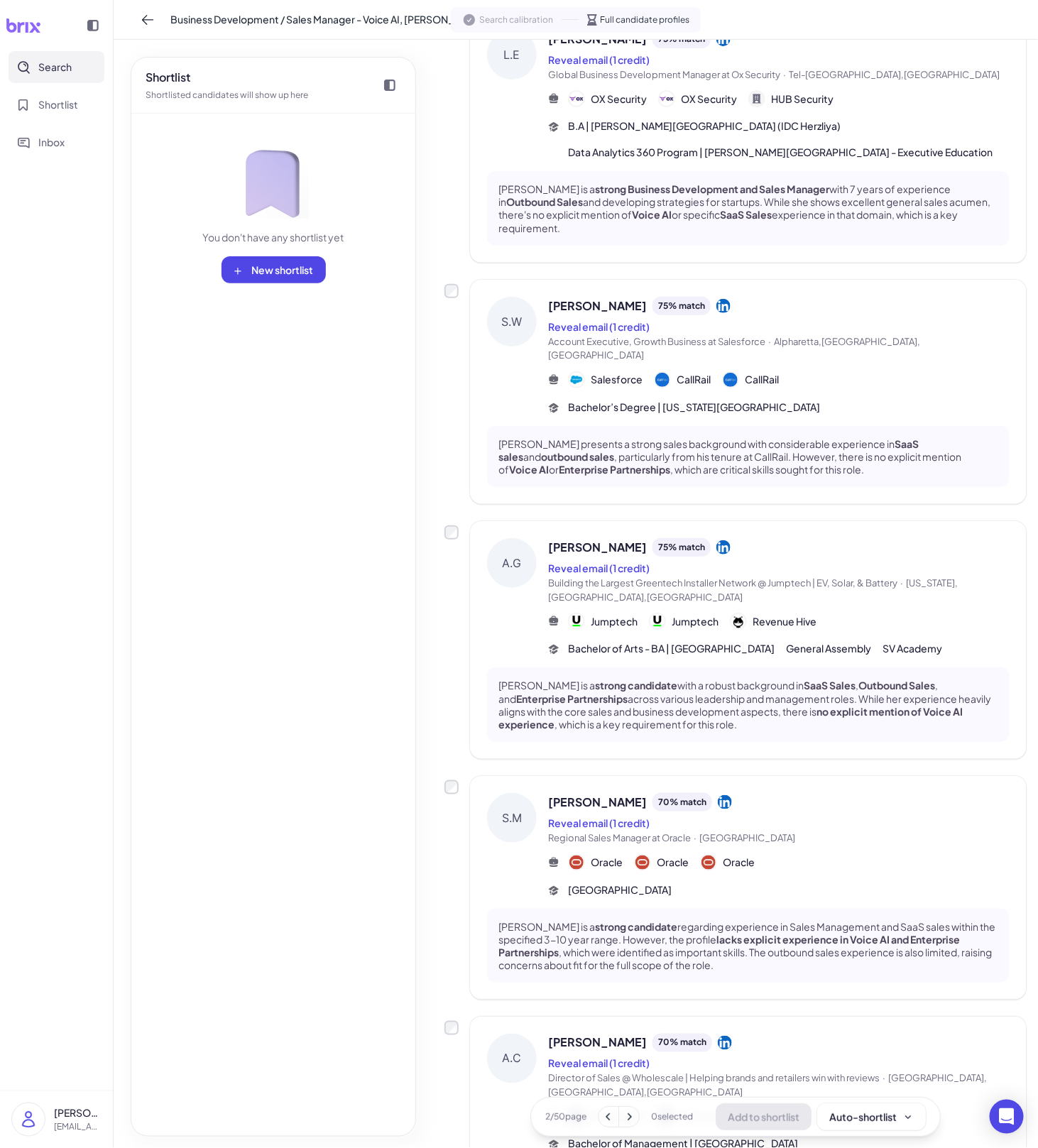
click at [701, 679] on p "[PERSON_NAME] is a strong candidate with a robust background in SaaS Sales , Ou…" at bounding box center [749, 705] width 500 height 51
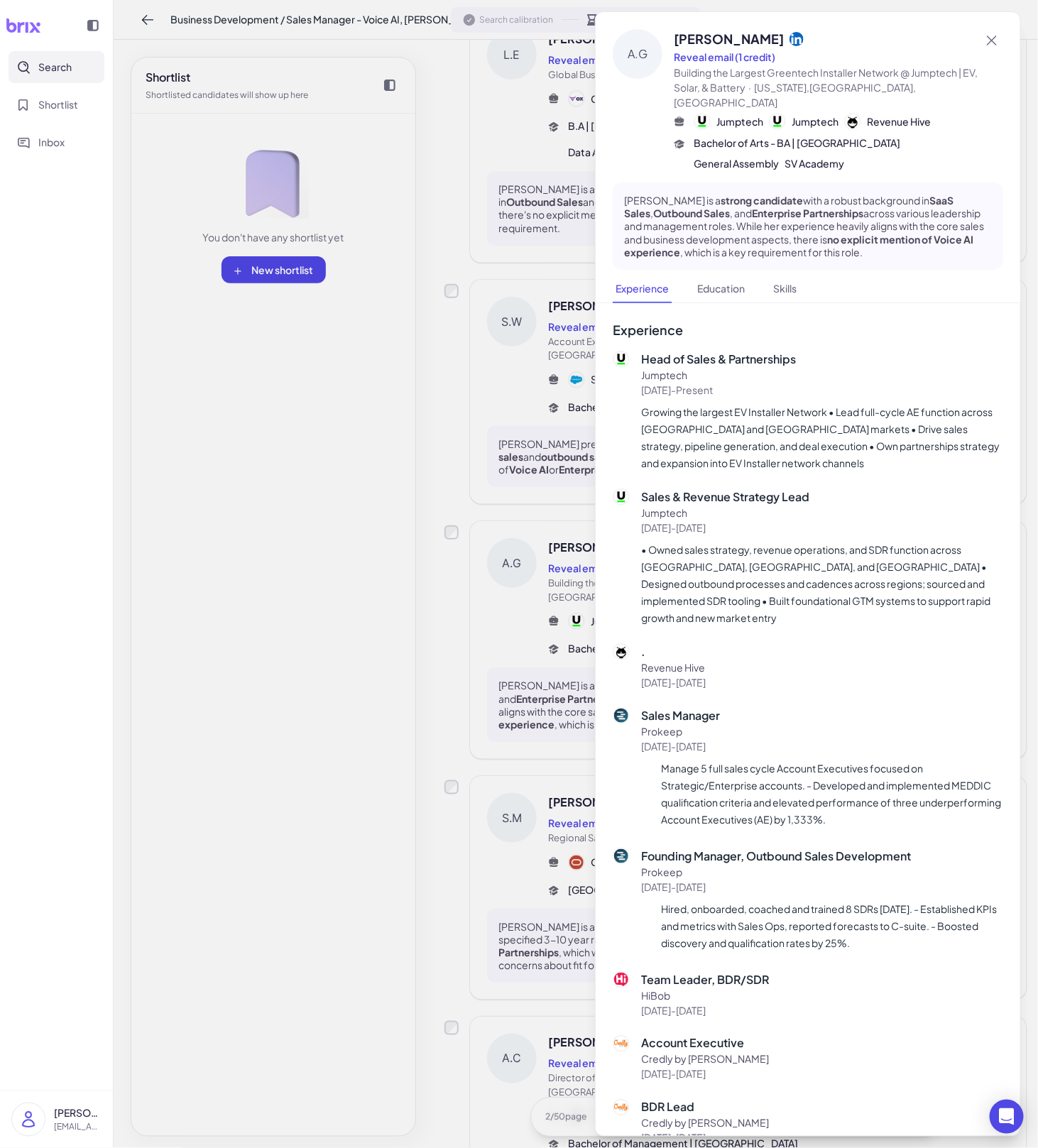
click at [569, 694] on div at bounding box center [519, 574] width 1038 height 1148
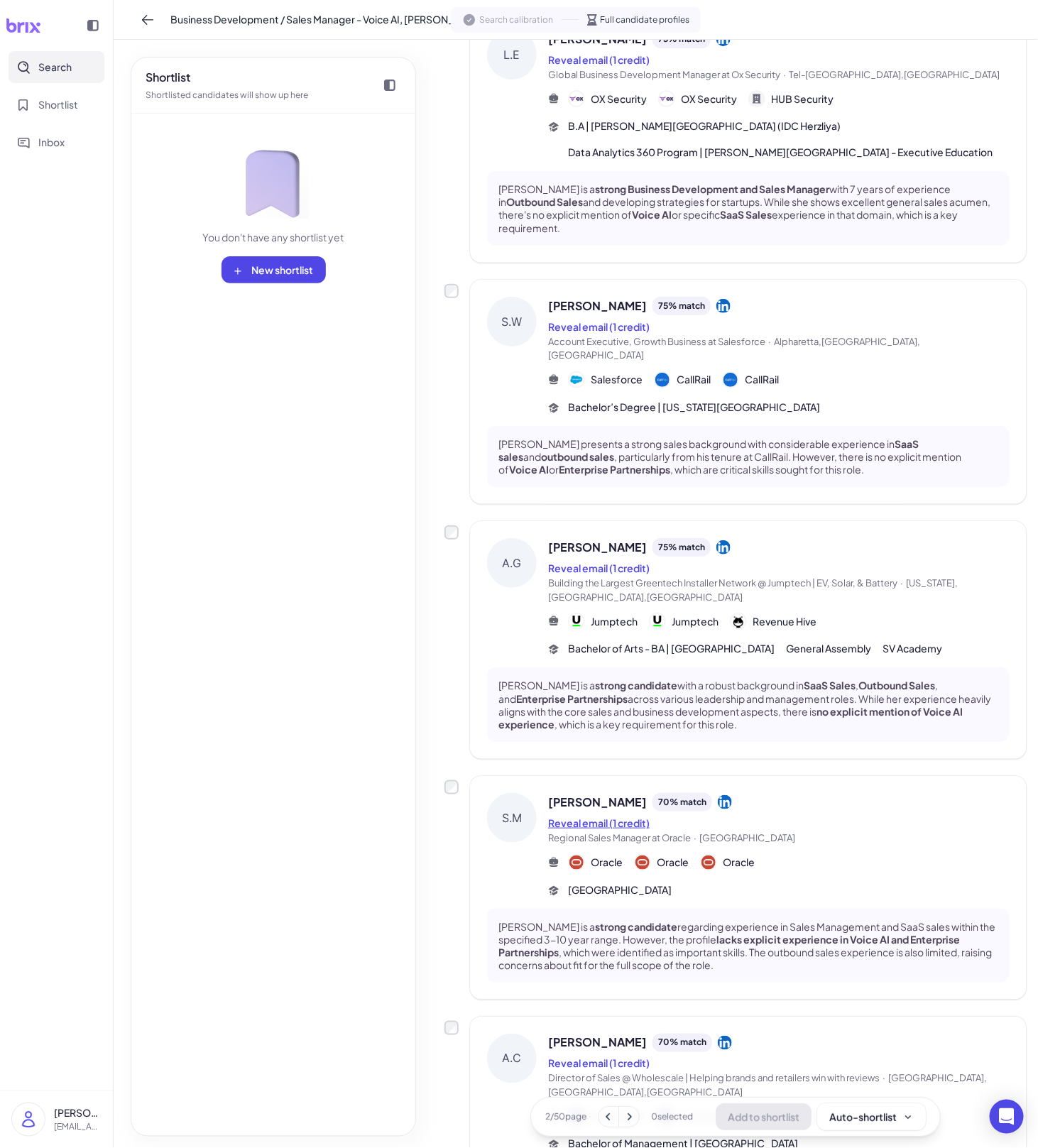
scroll to position [1547, 0]
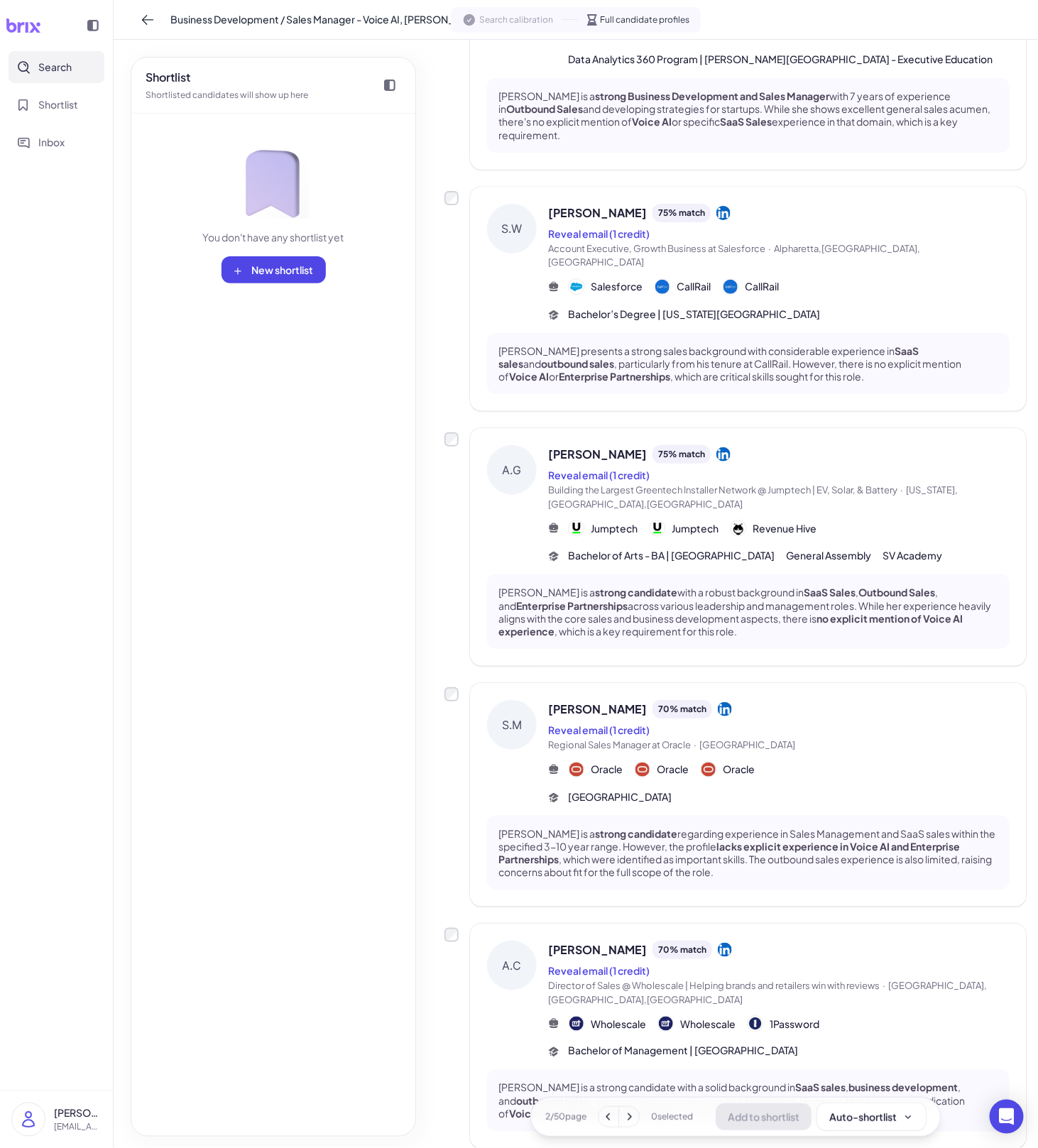
click at [572, 1070] on div "[PERSON_NAME] is a strong candidate with a solid background in SaaS sales , bus…" at bounding box center [749, 1101] width 523 height 62
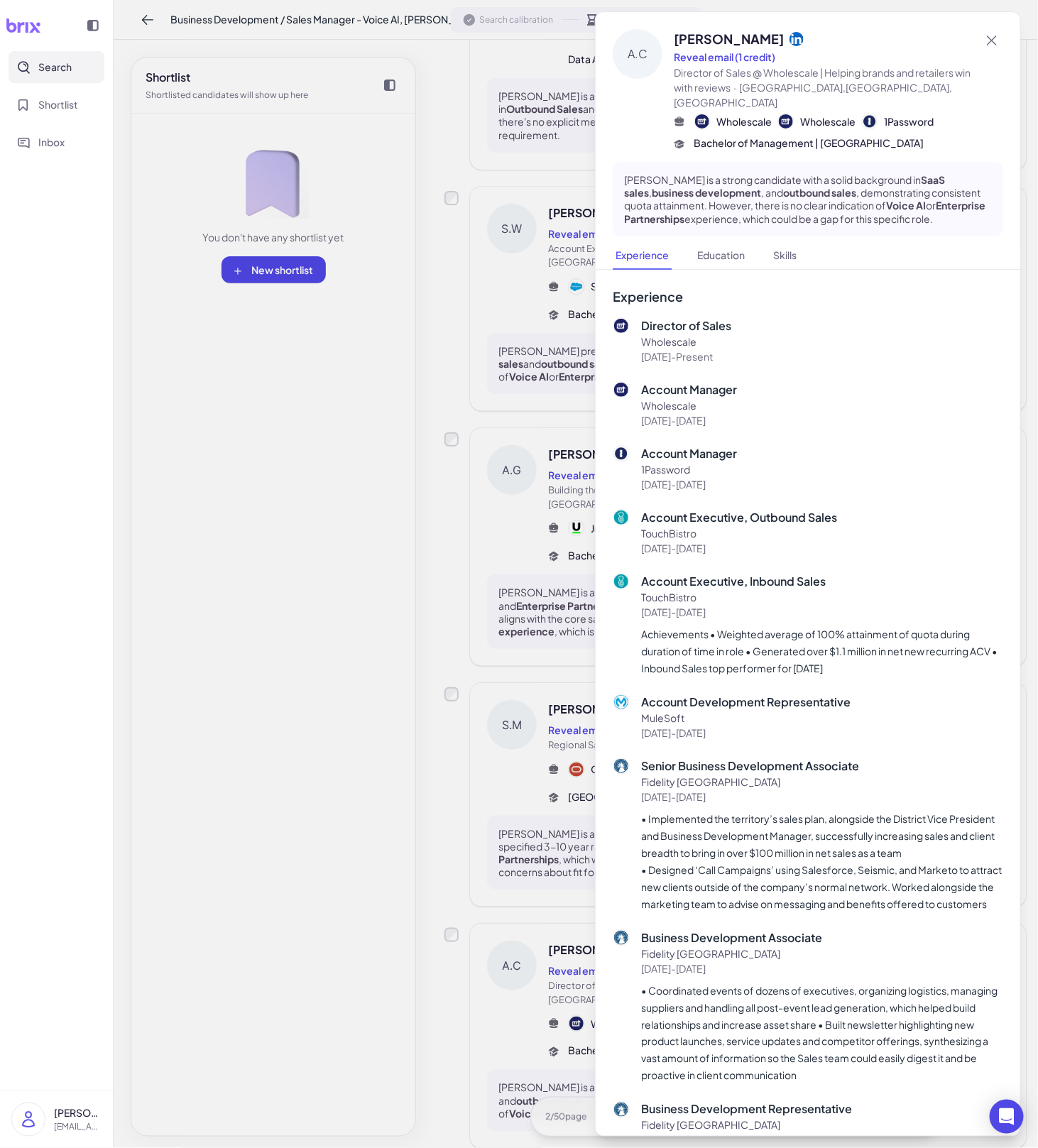
click at [542, 1007] on div at bounding box center [519, 574] width 1038 height 1148
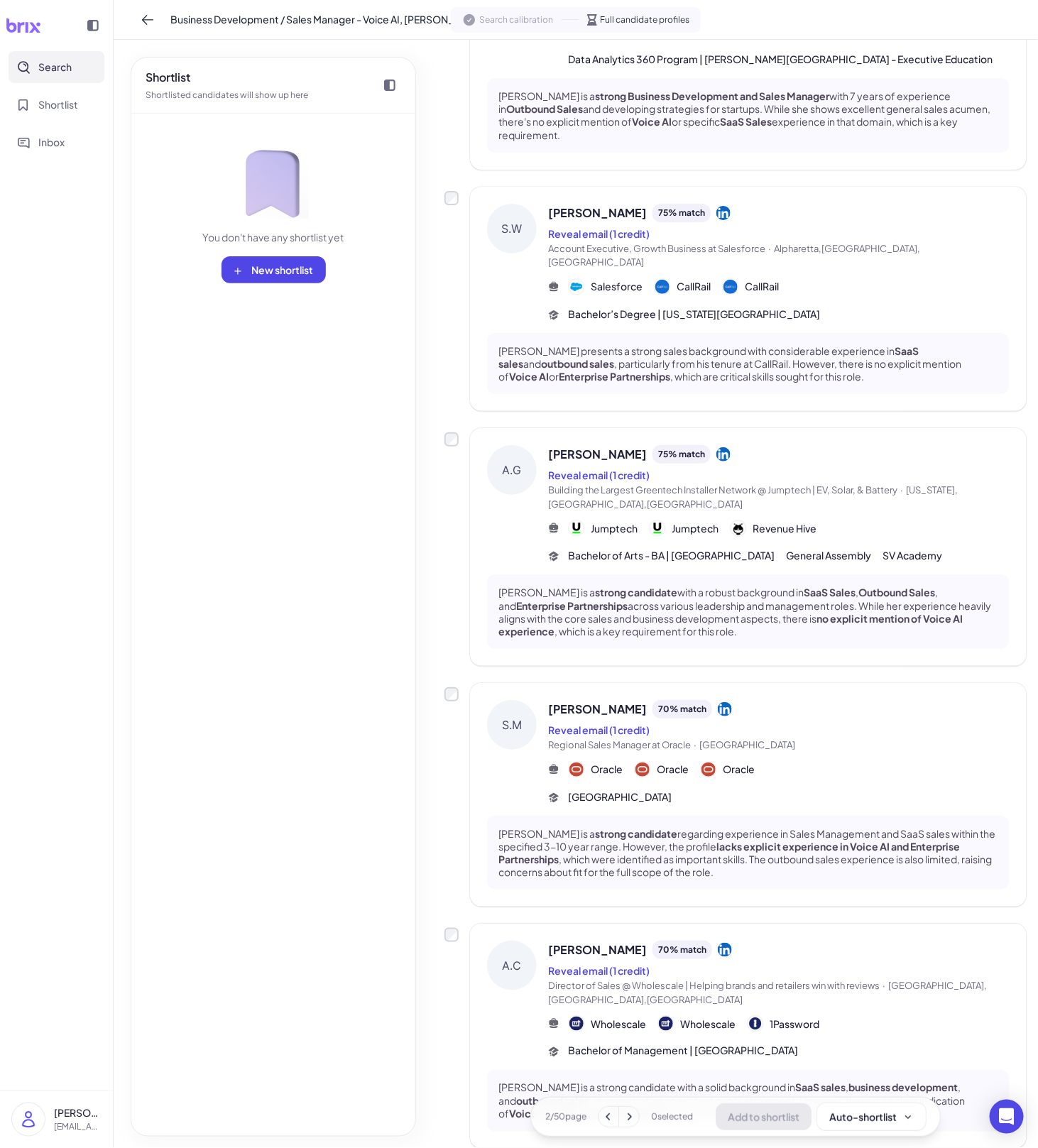
click at [630, 1127] on div at bounding box center [619, 1117] width 42 height 21
click at [630, 1120] on icon at bounding box center [630, 1117] width 14 height 14
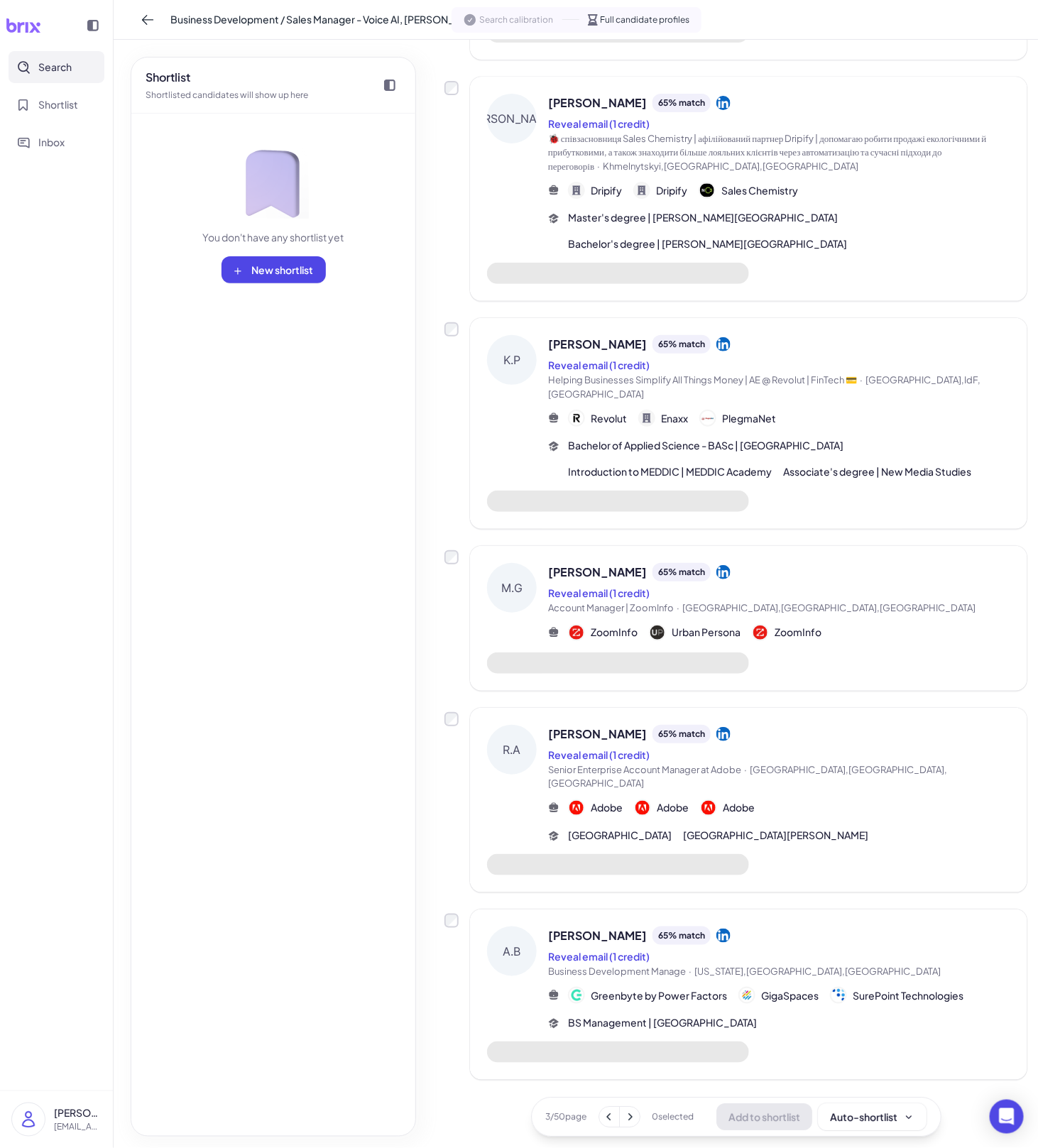
scroll to position [1066, 0]
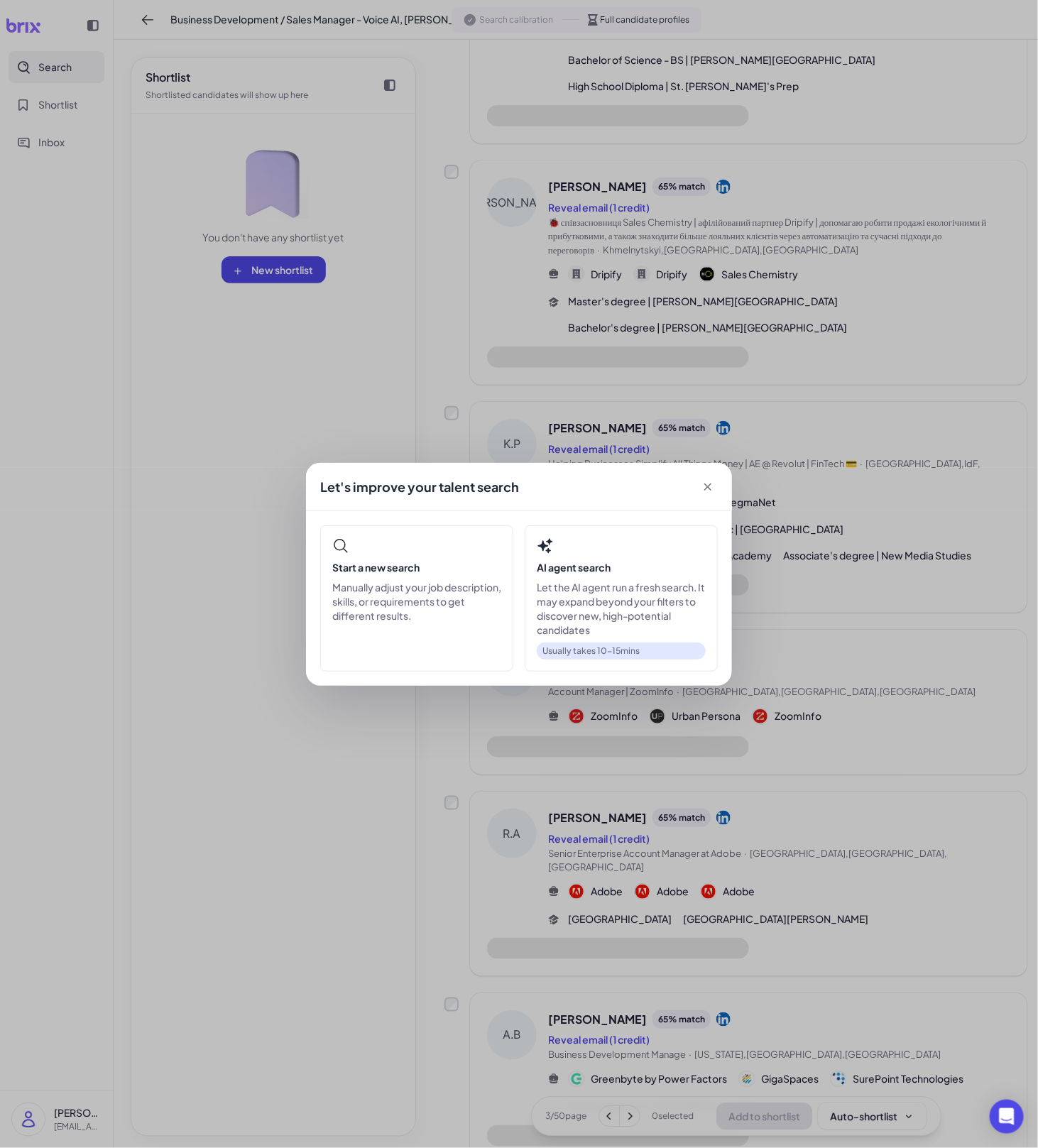
click at [638, 1020] on div "Let's improve your talent search Start a new search Manually adjust your job de…" at bounding box center [519, 574] width 1038 height 1148
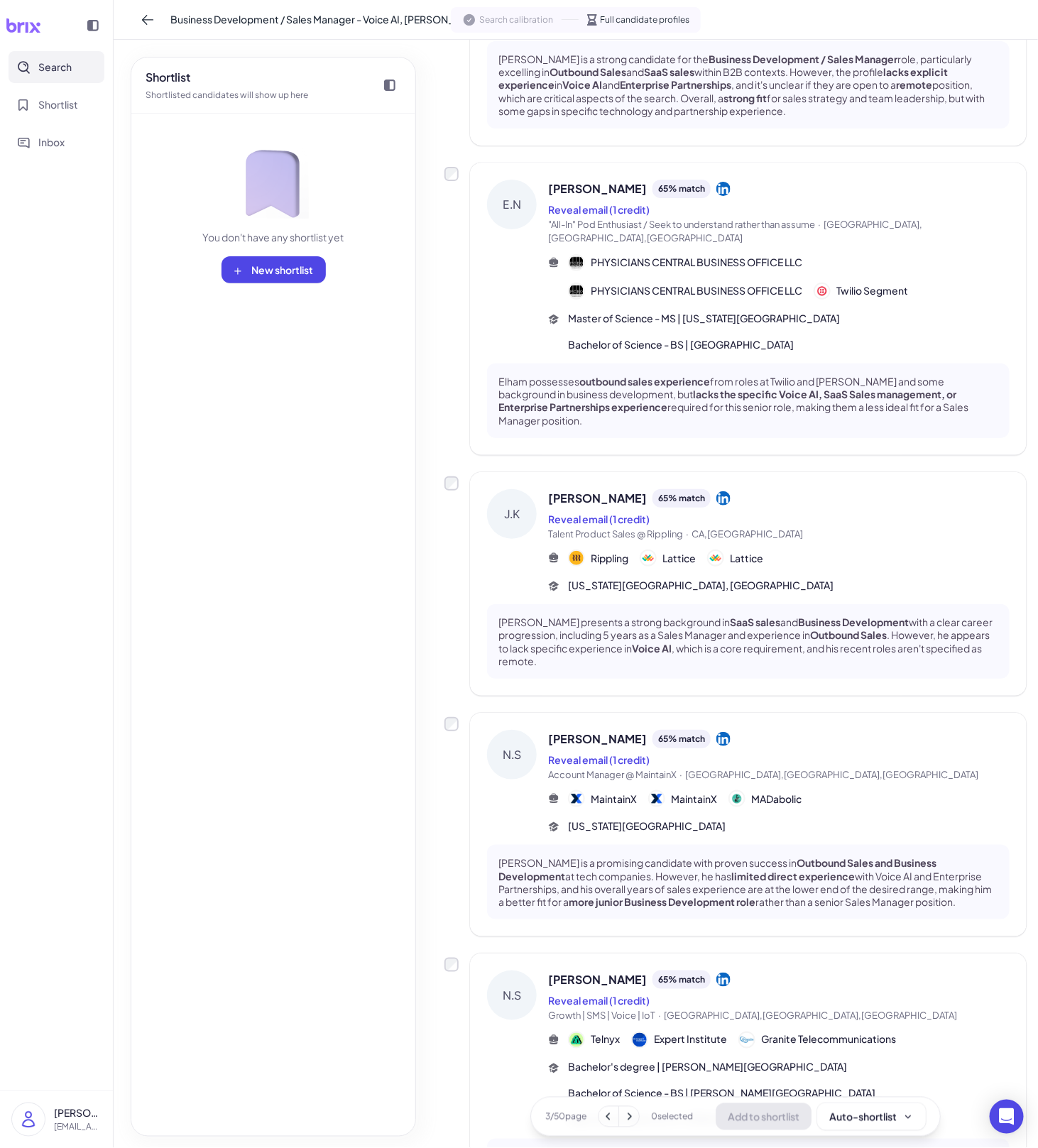
scroll to position [0, 0]
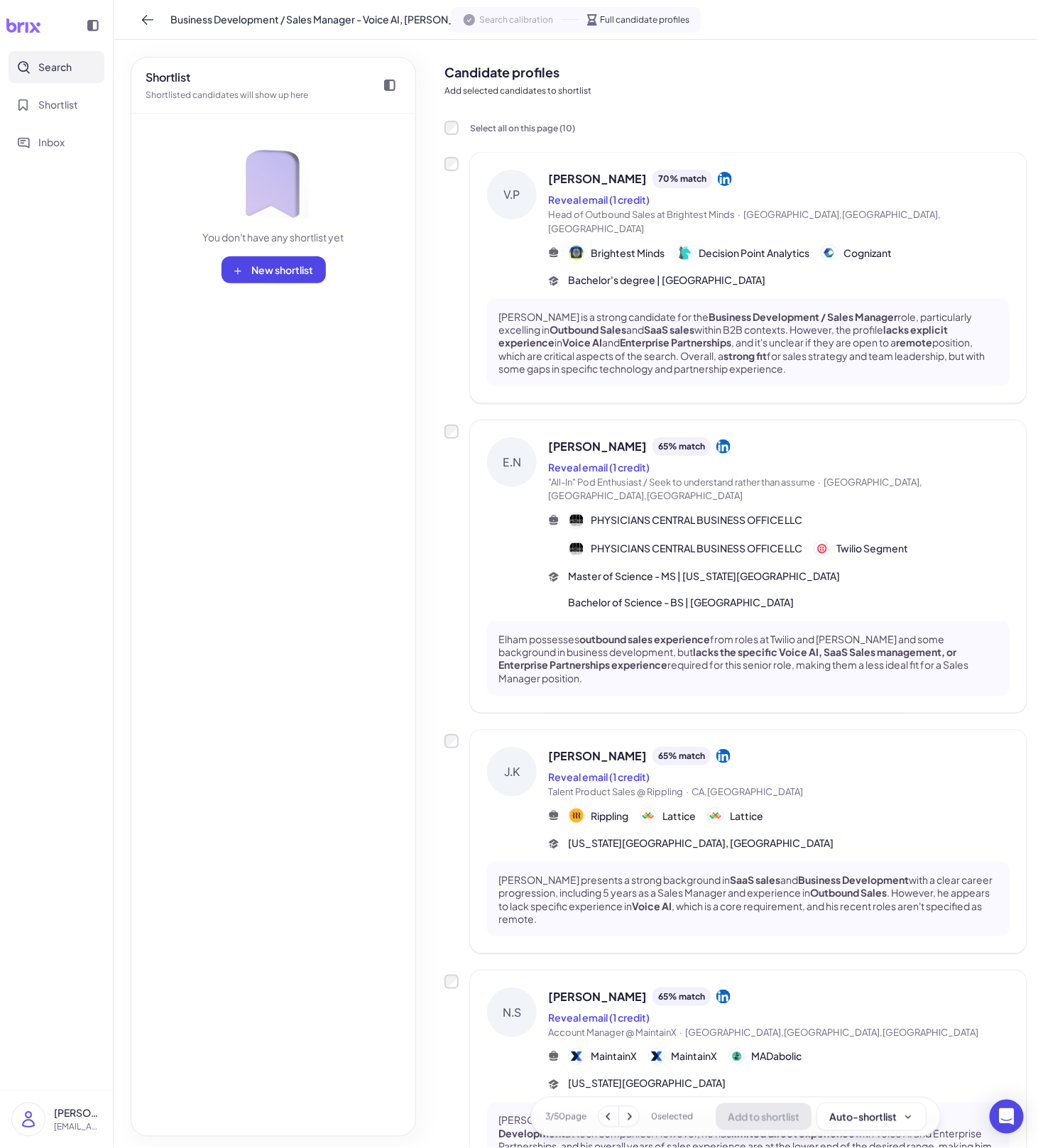
click at [701, 182] on div "[PERSON_NAME] 70 % match" at bounding box center [780, 178] width 462 height 19
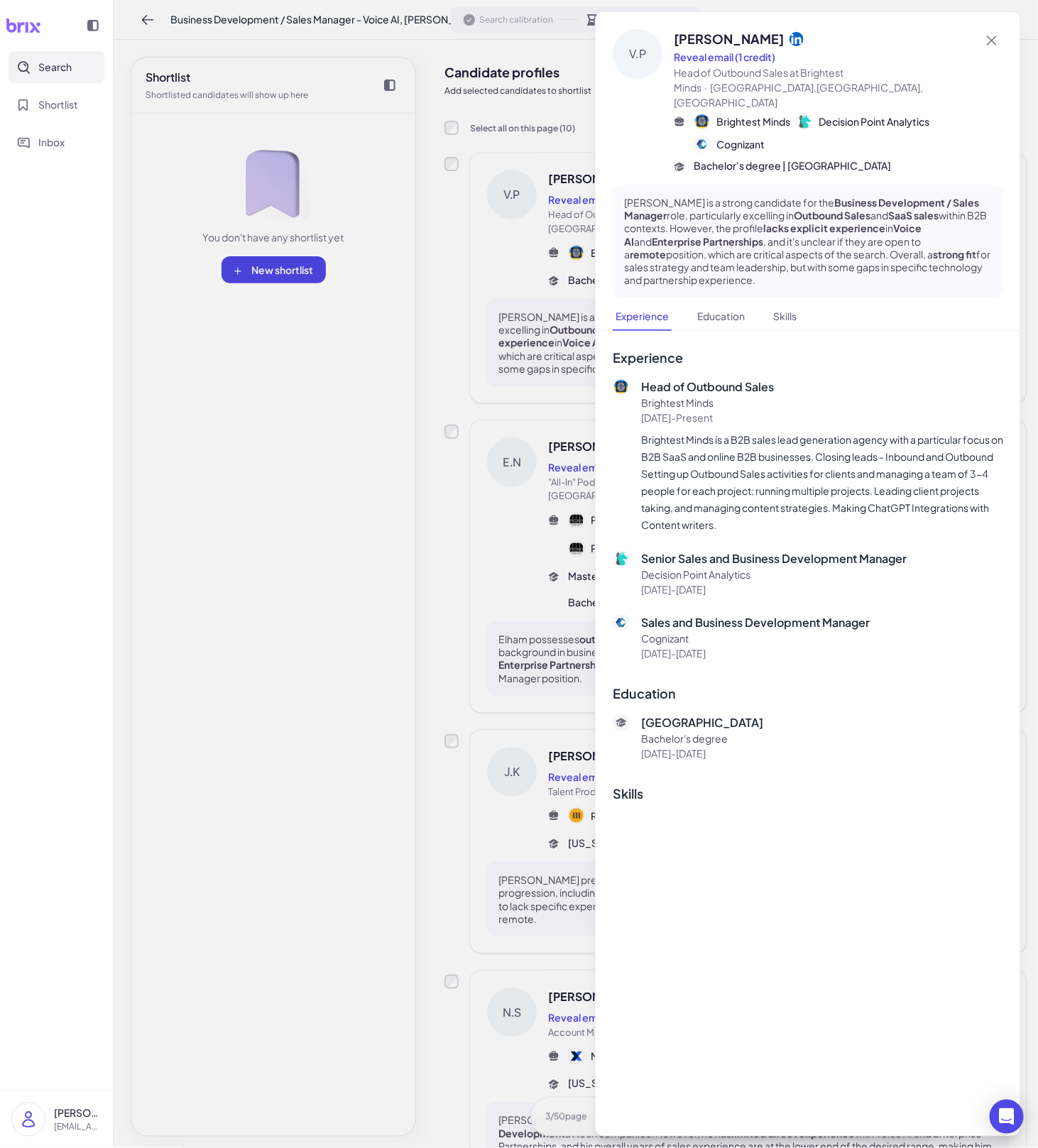
click at [549, 392] on div at bounding box center [519, 574] width 1038 height 1148
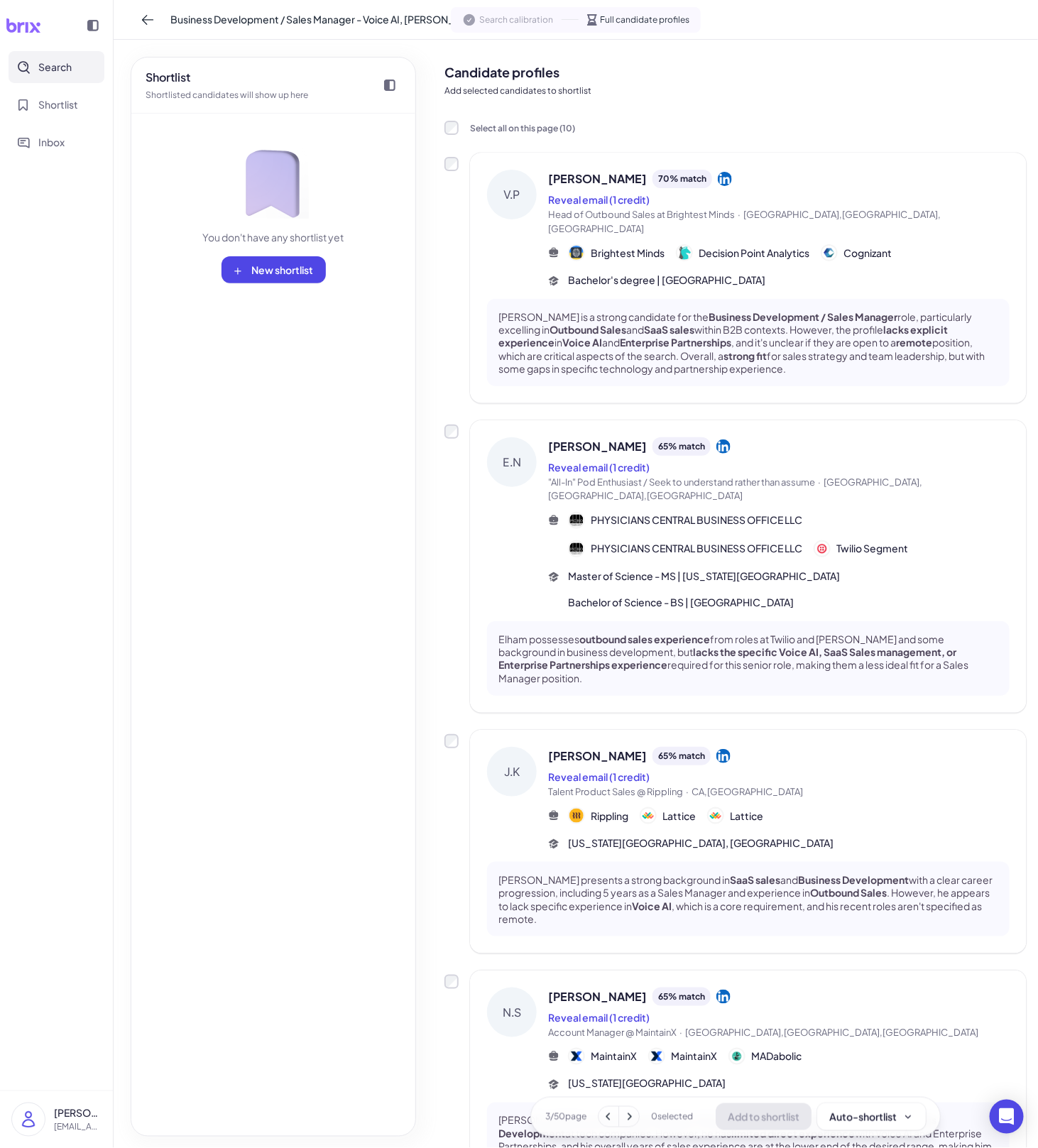
scroll to position [437, 0]
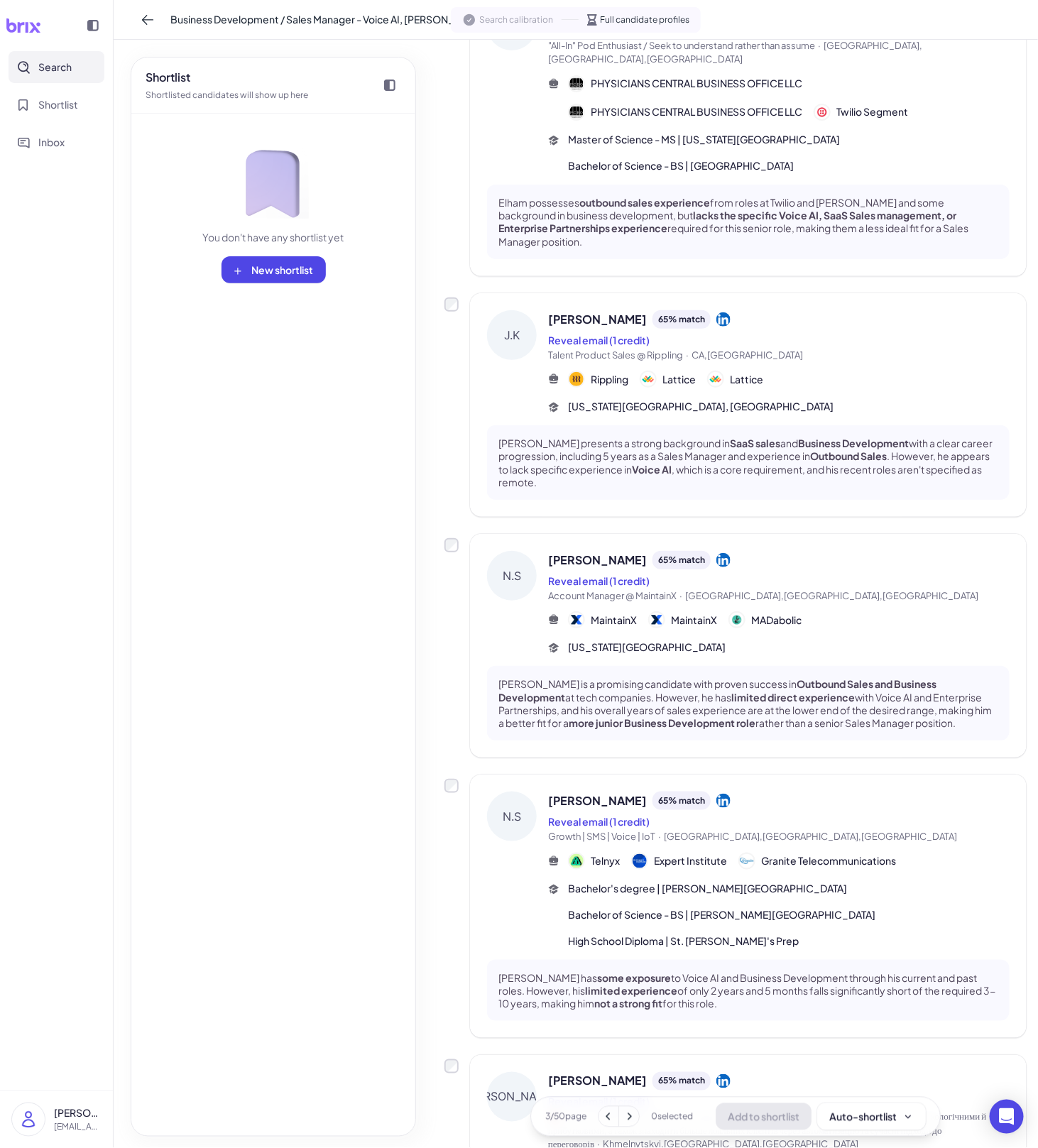
click at [701, 590] on span "[GEOGRAPHIC_DATA],[GEOGRAPHIC_DATA],[GEOGRAPHIC_DATA]" at bounding box center [832, 596] width 293 height 12
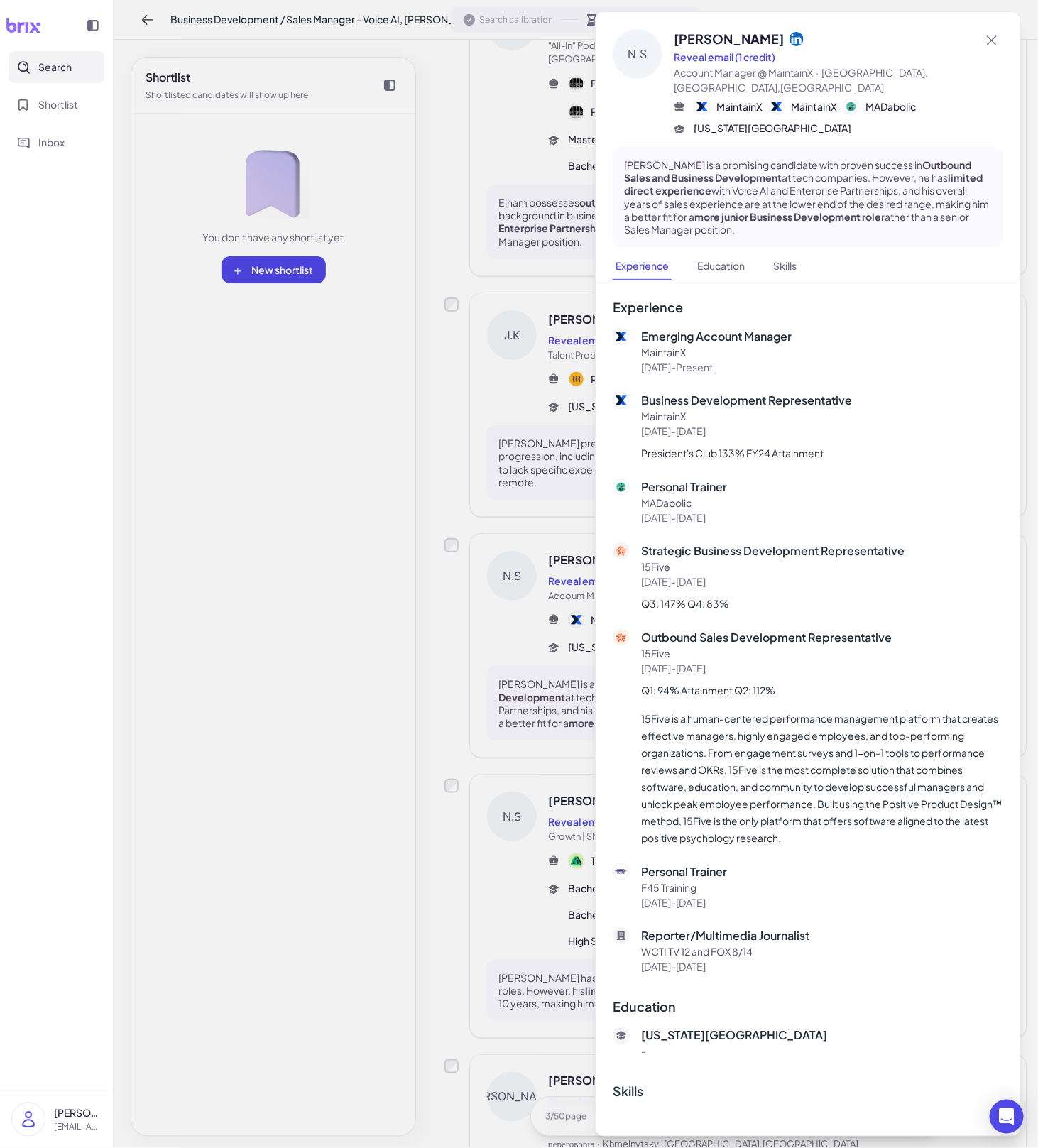
click at [552, 662] on div at bounding box center [519, 574] width 1038 height 1148
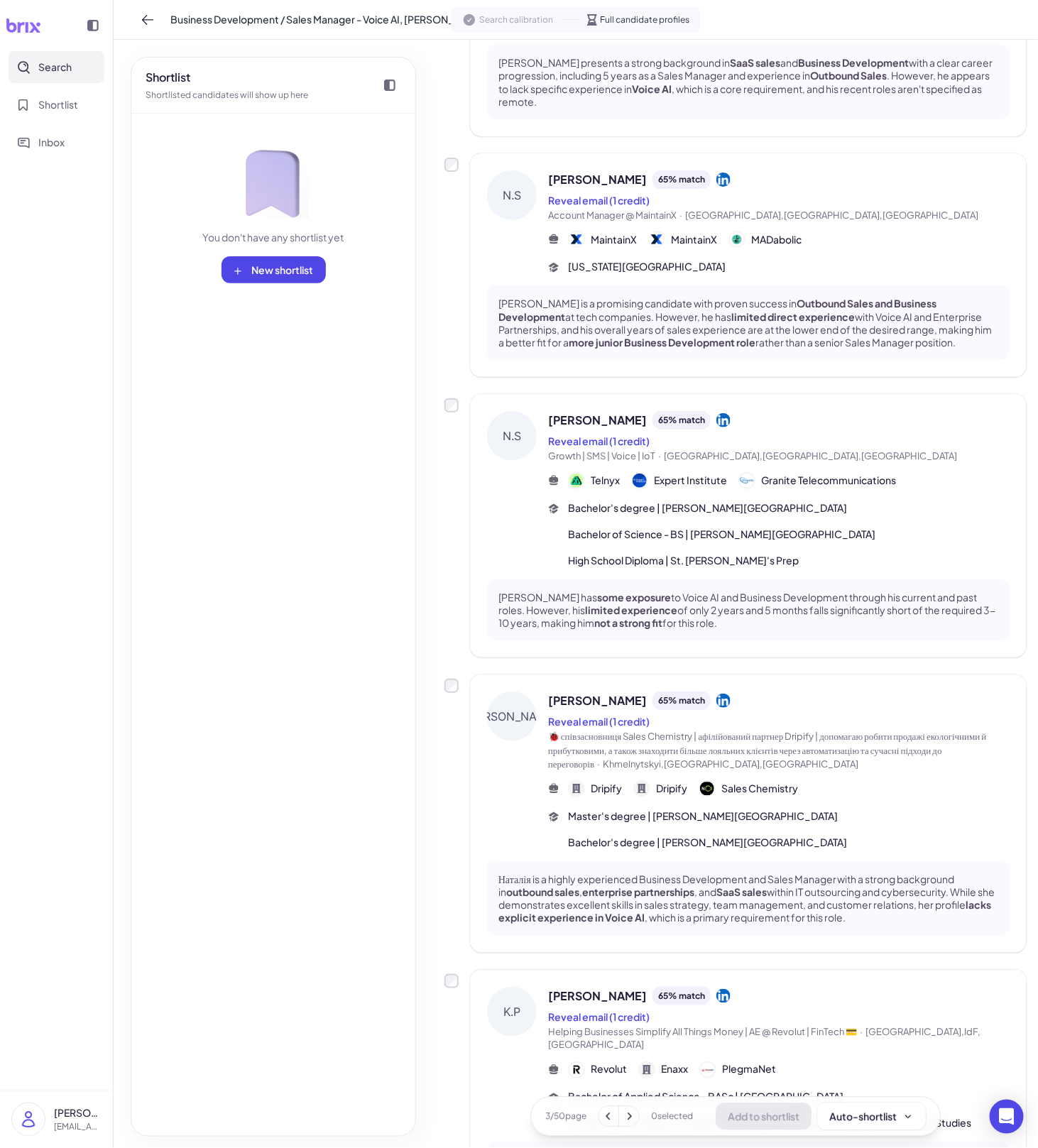
scroll to position [992, 0]
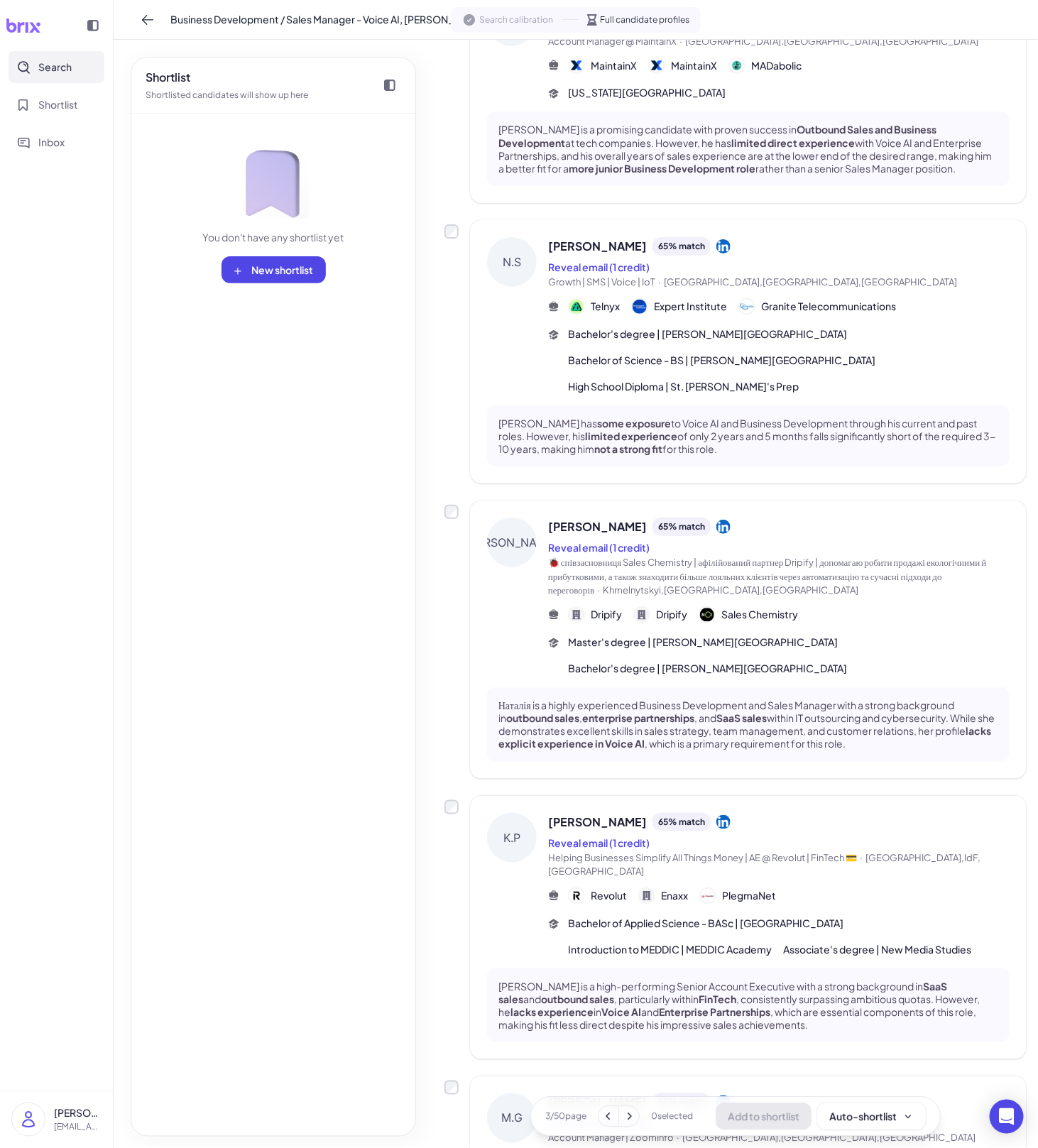
click at [701, 693] on div "Наталія is a highly experienced Business Development and Sales Manager with a s…" at bounding box center [749, 724] width 523 height 75
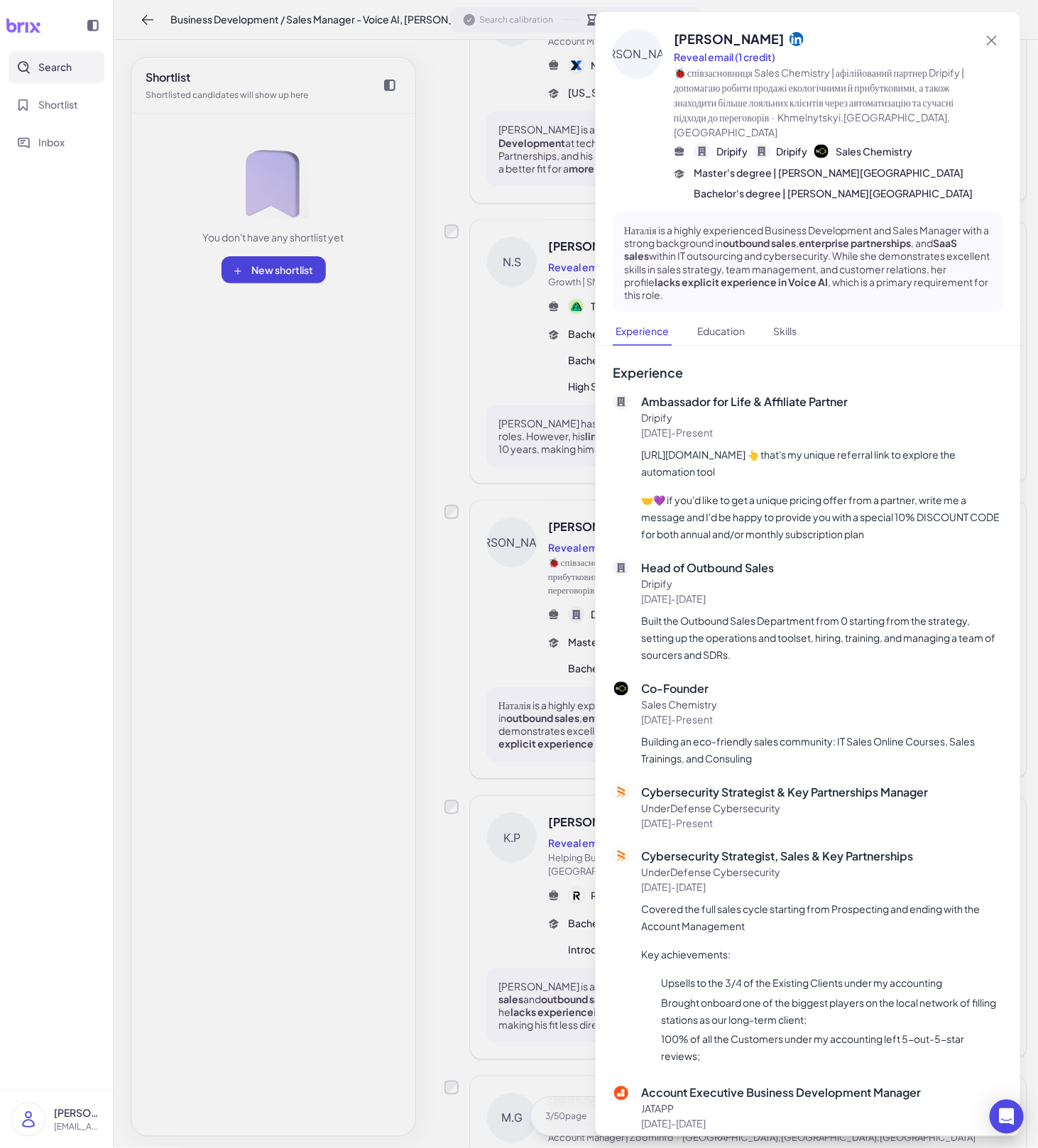
click at [536, 640] on div at bounding box center [519, 574] width 1038 height 1148
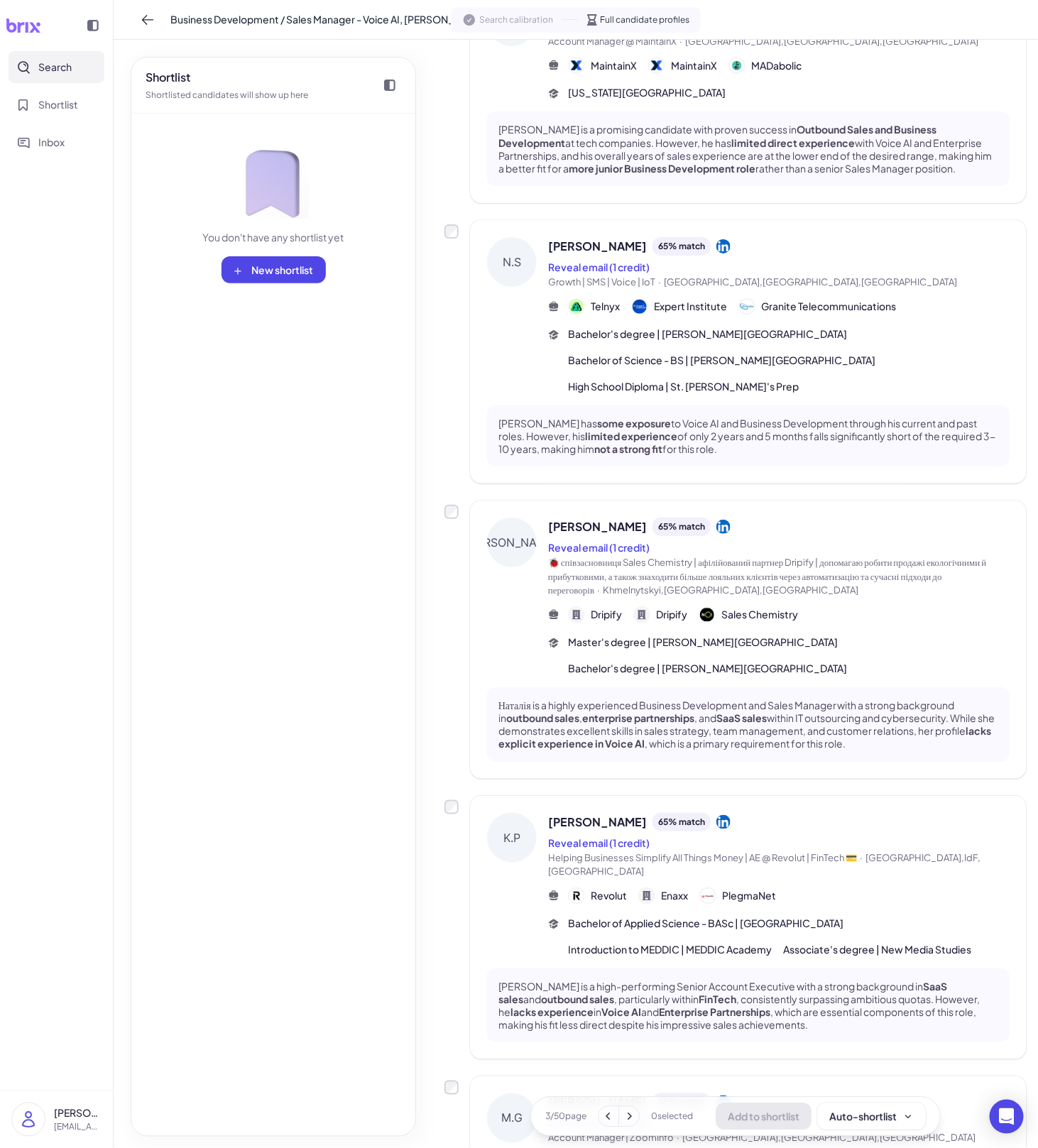
scroll to position [1585, 0]
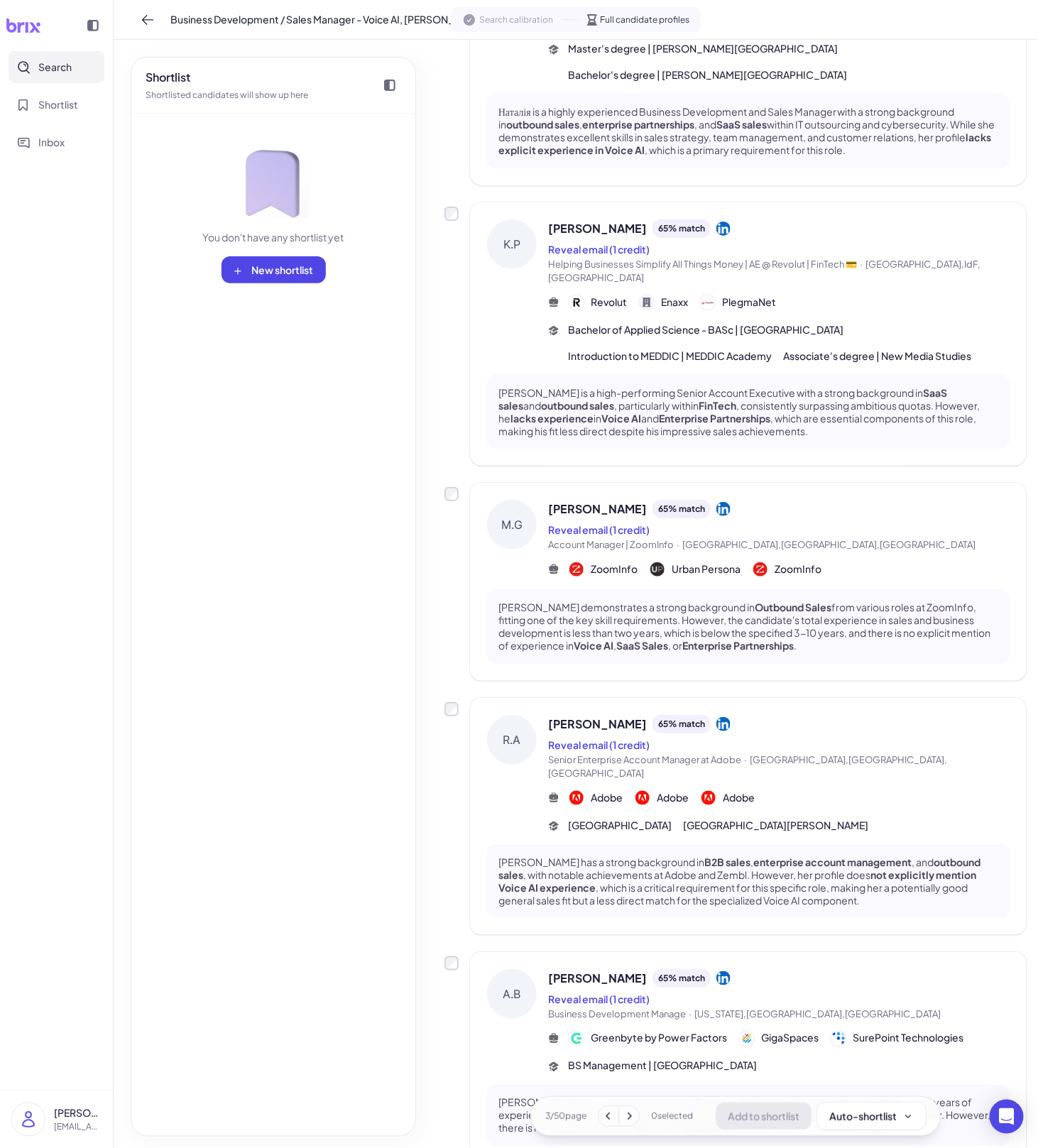
click at [573, 970] on span "[PERSON_NAME]" at bounding box center [598, 978] width 99 height 17
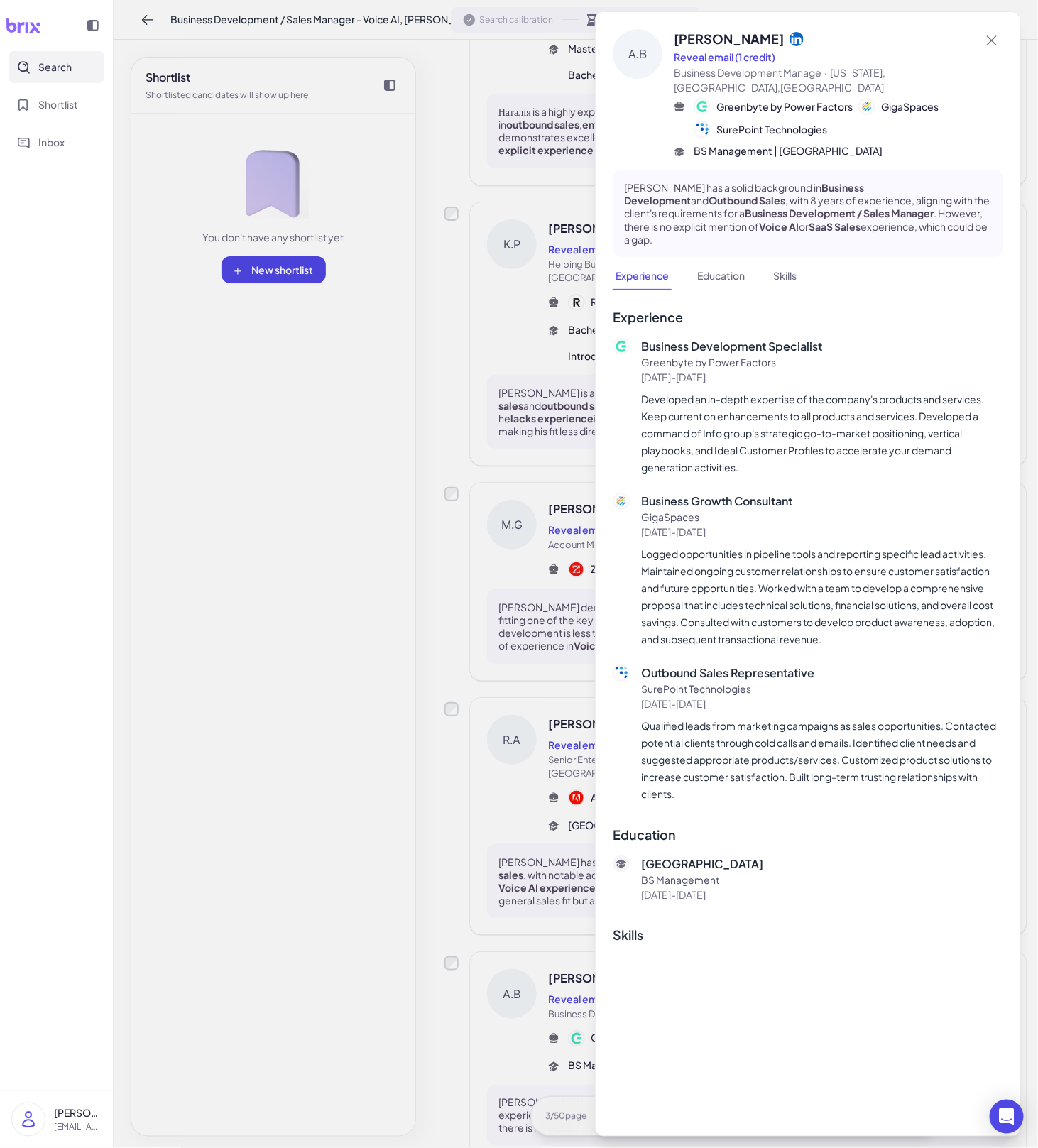
click at [552, 871] on div at bounding box center [519, 574] width 1038 height 1148
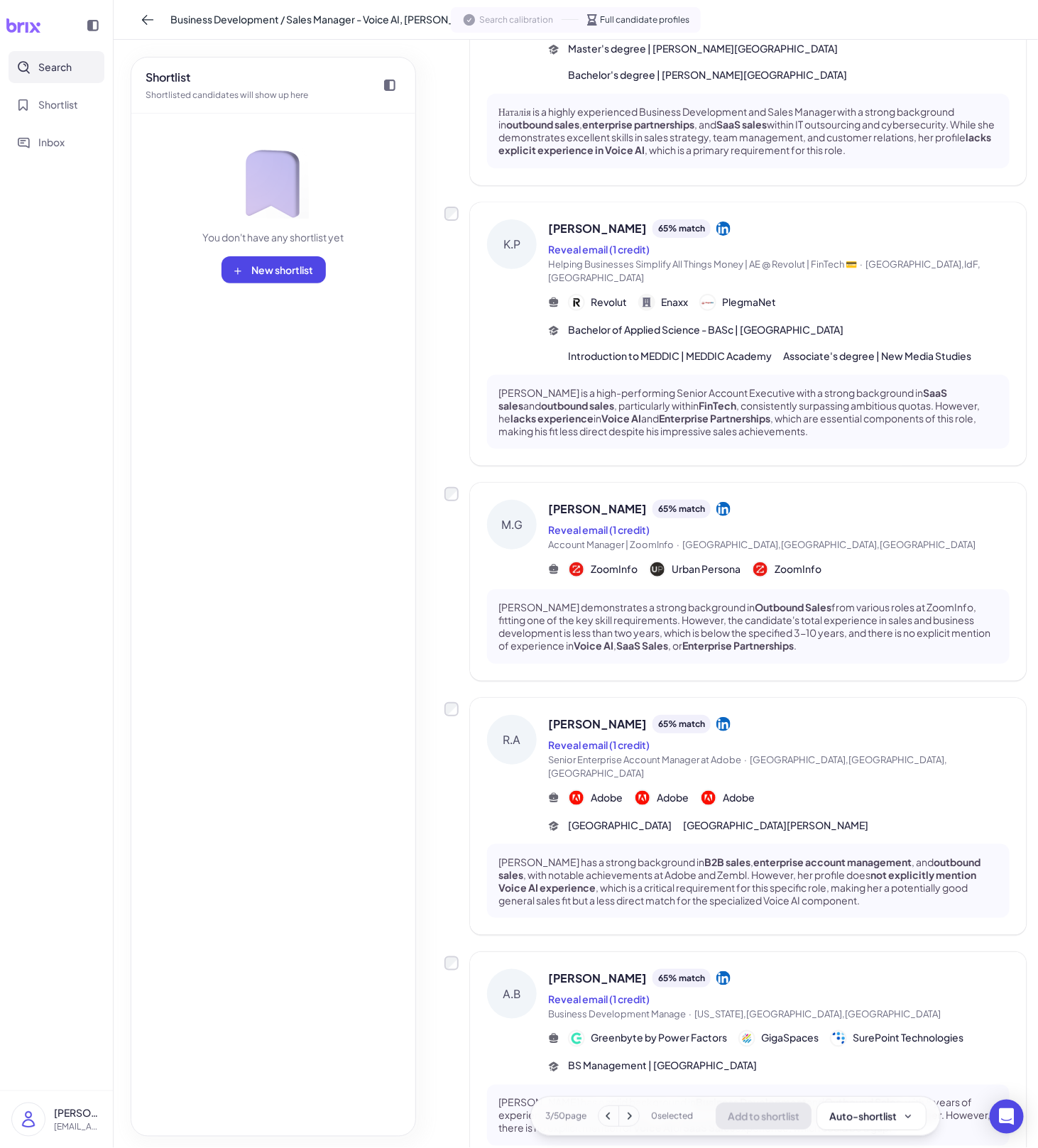
click at [197, 491] on div "Shortlist Shortlisted candidates will show up here You don't have any shortlist…" at bounding box center [273, 597] width 286 height 1081
drag, startPoint x: 197, startPoint y: 491, endPoint x: 449, endPoint y: 690, distance: 321.1
click at [449, 690] on div "Shortlist Shortlisted candidates will show up here You don't have any shortlist…" at bounding box center [575, 594] width 924 height 1109
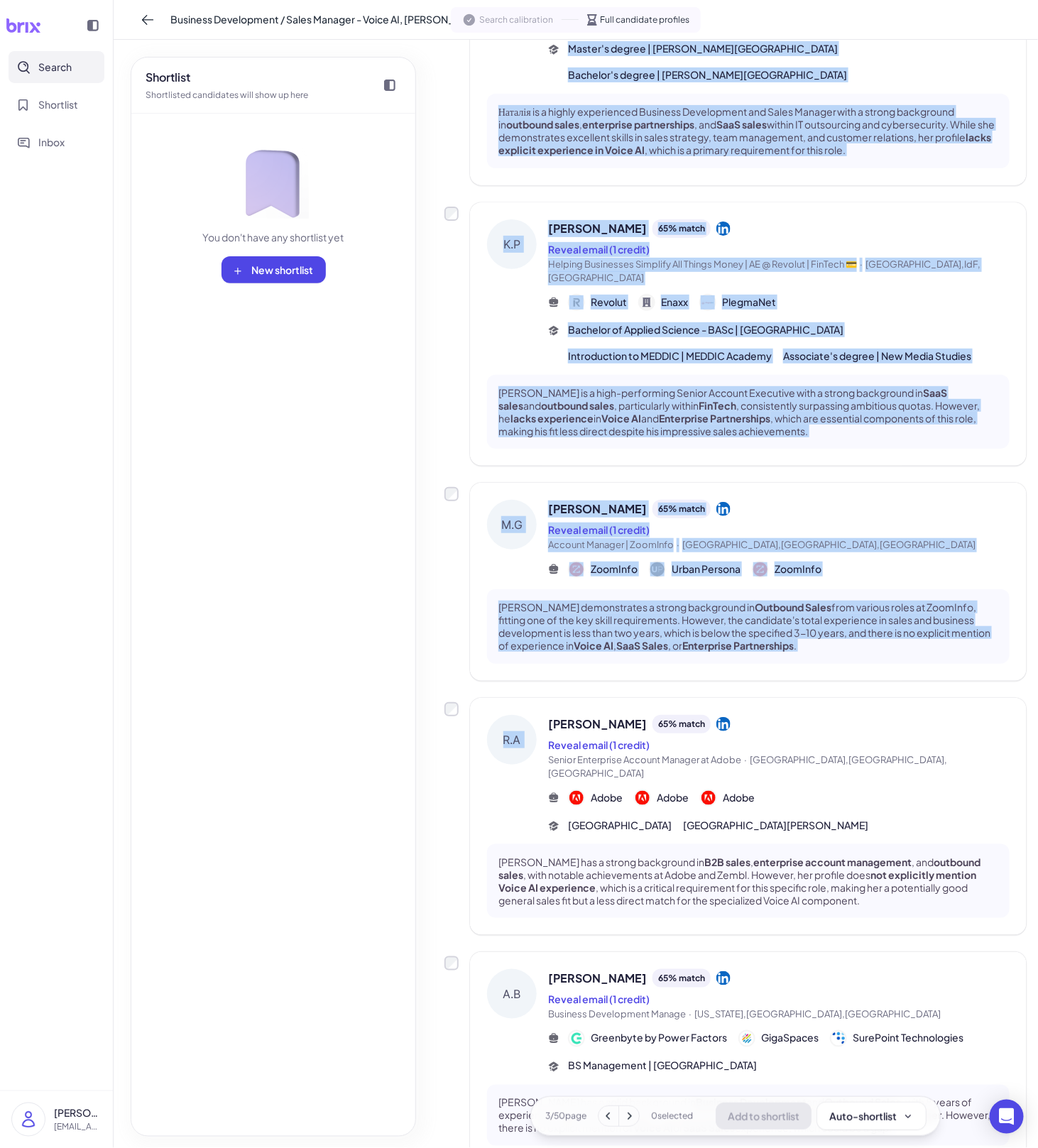
click at [637, 1111] on button at bounding box center [630, 1117] width 20 height 20
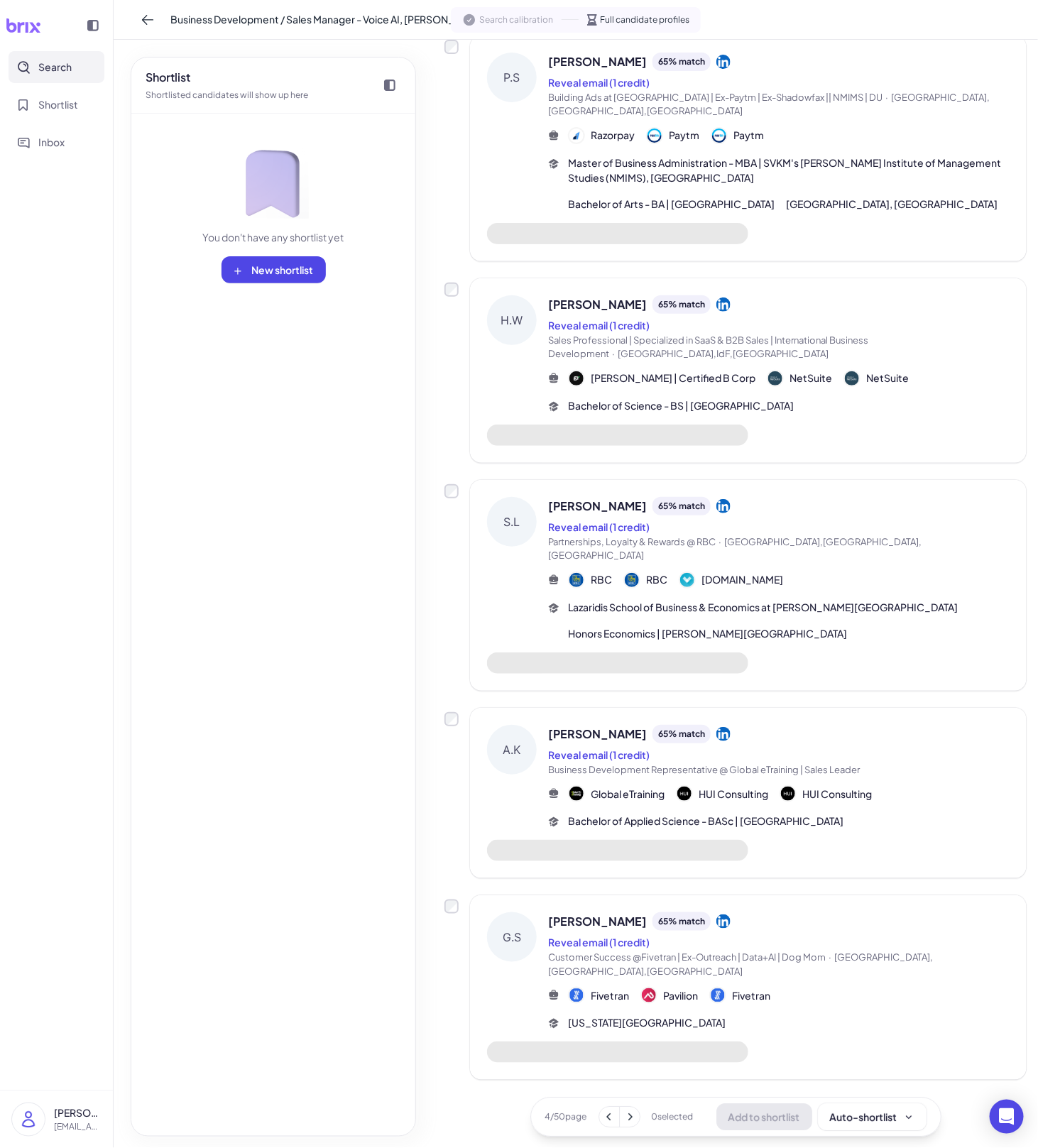
scroll to position [1161, 0]
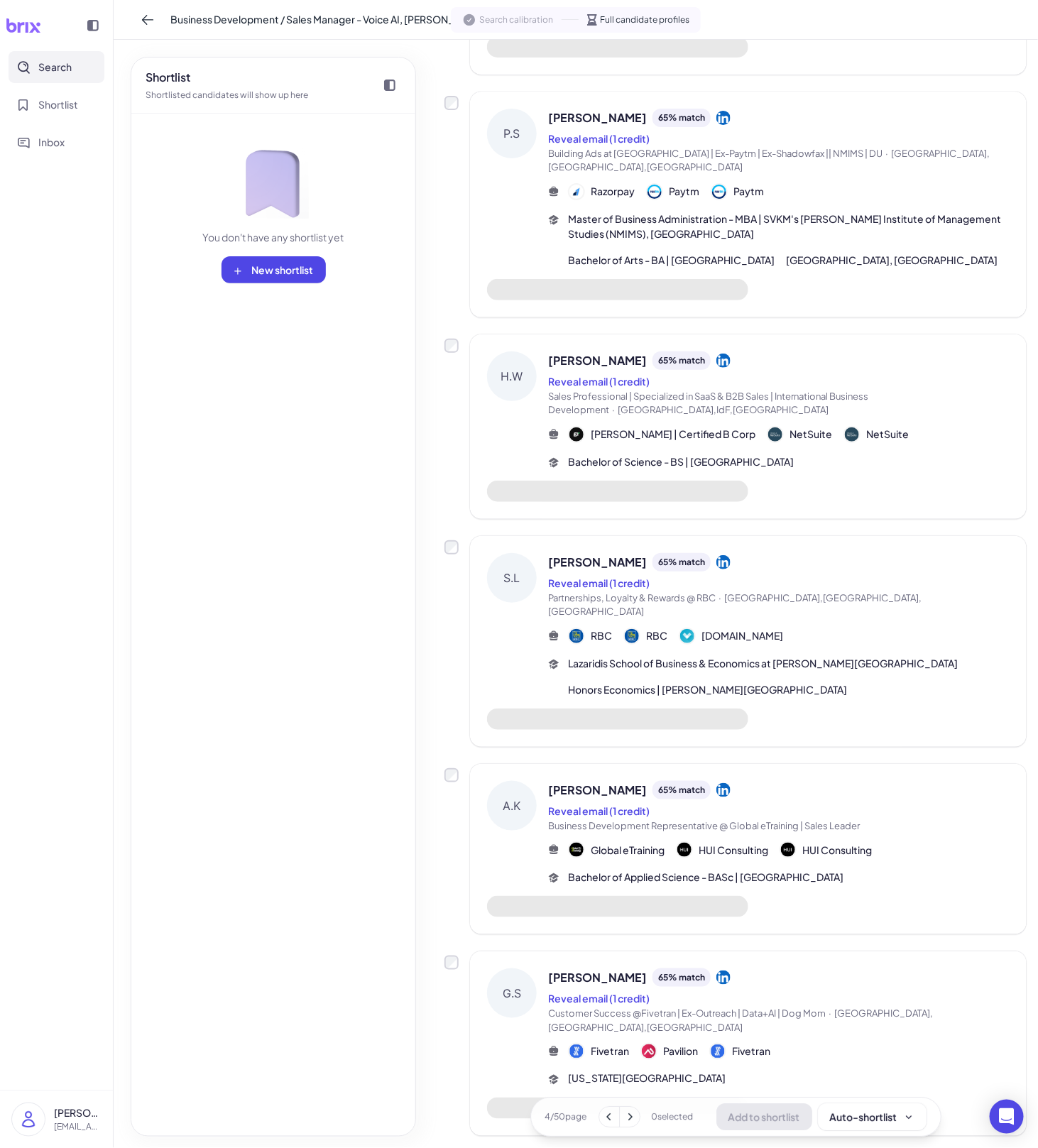
click at [680, 1098] on div at bounding box center [618, 1109] width 261 height 21
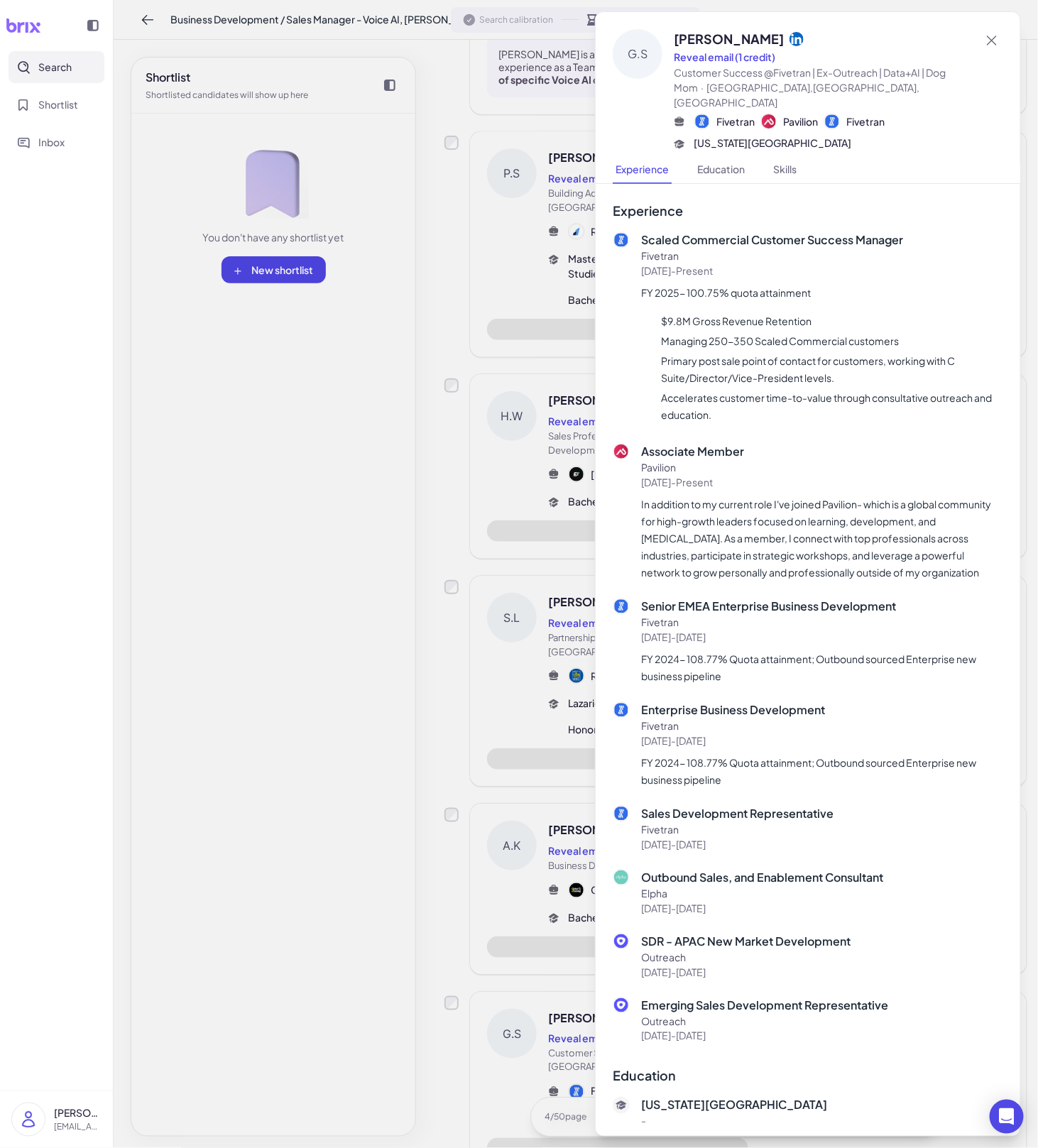
click at [544, 949] on div at bounding box center [519, 574] width 1038 height 1148
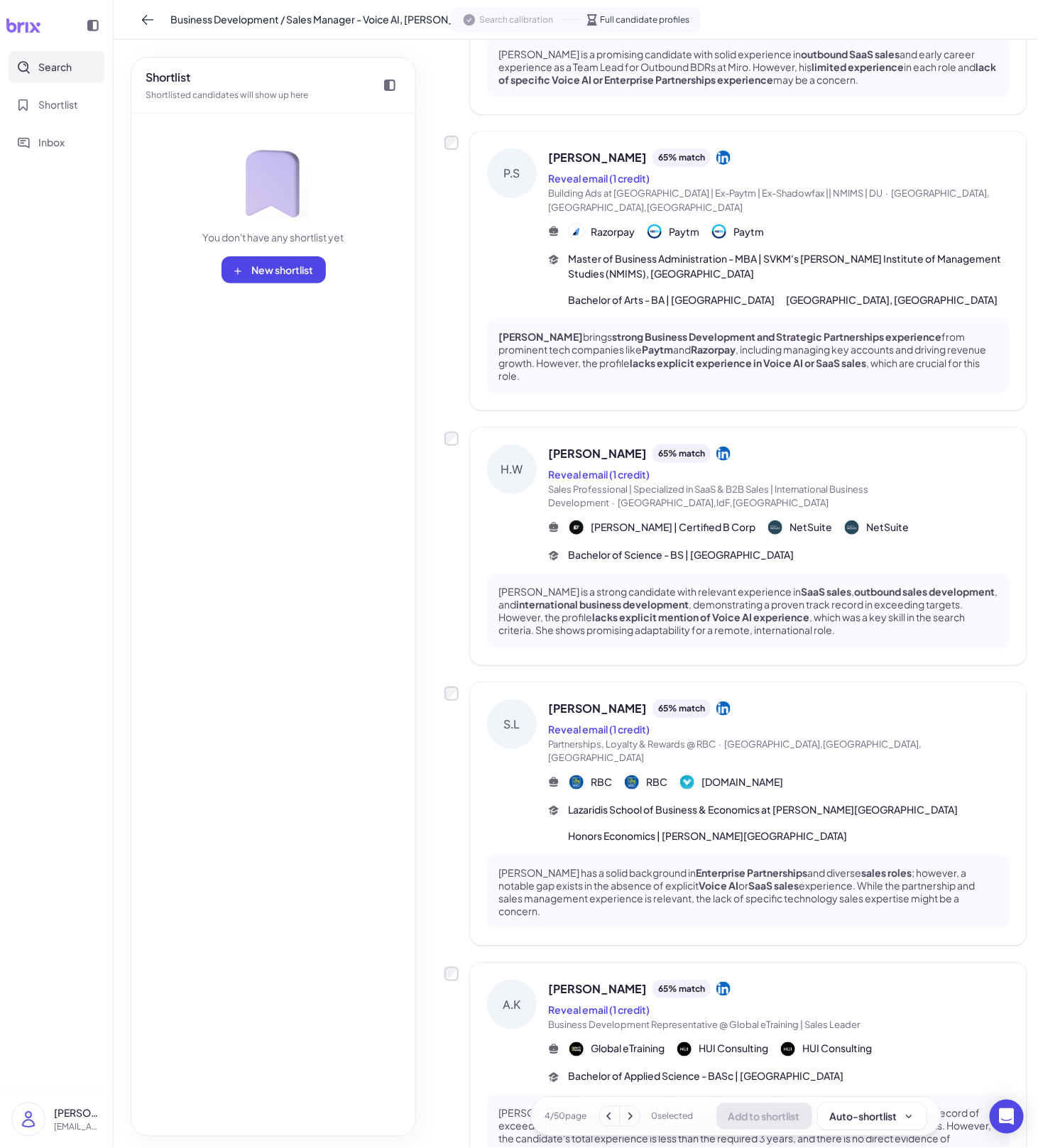
scroll to position [1375, 0]
click at [630, 1121] on icon at bounding box center [630, 1117] width 14 height 14
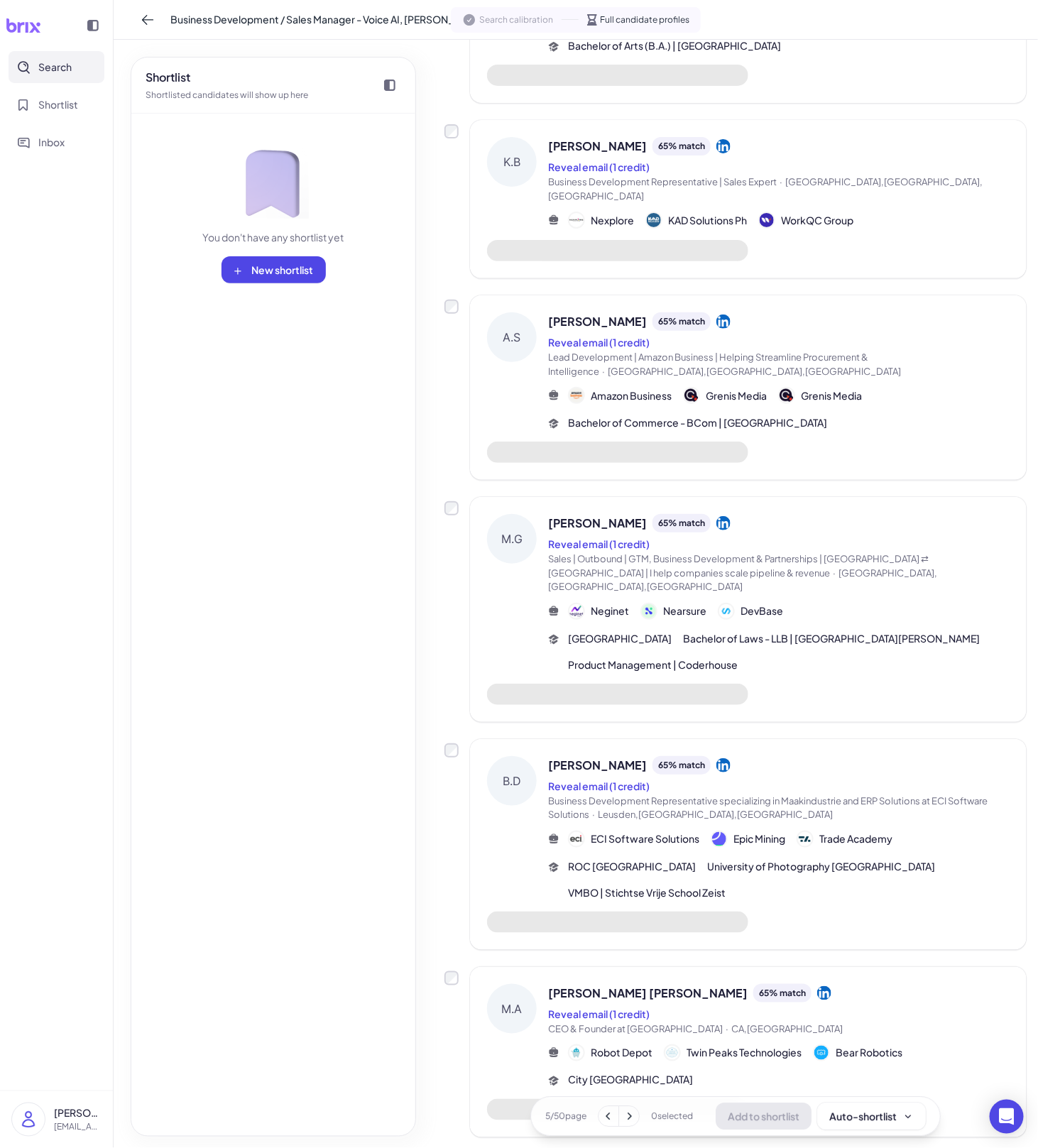
click at [701, 985] on div "[PERSON_NAME] [PERSON_NAME] 65 % match Reveal email (1 credit) CEO & Founder at…" at bounding box center [780, 1037] width 462 height 105
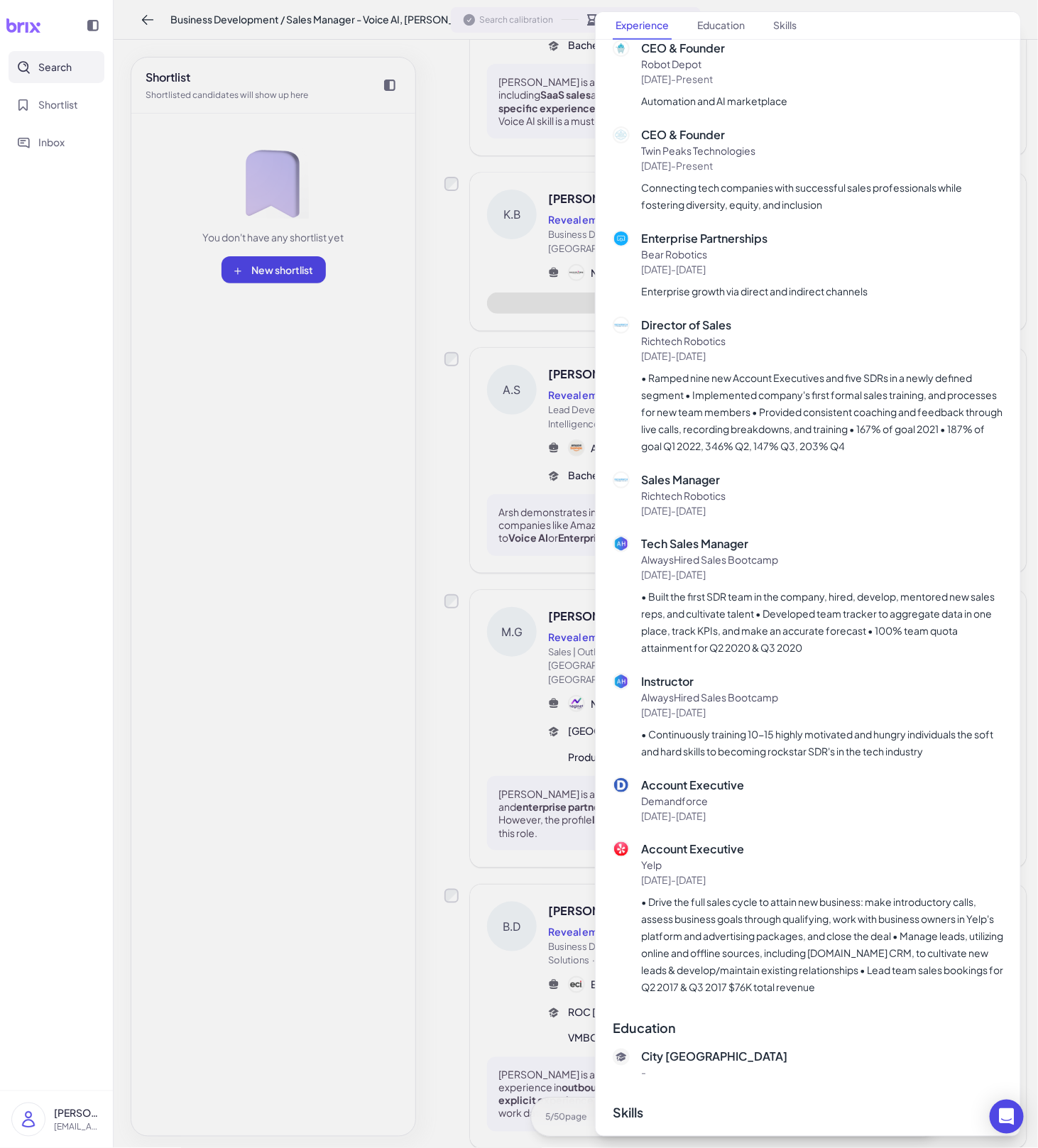
scroll to position [1213, 0]
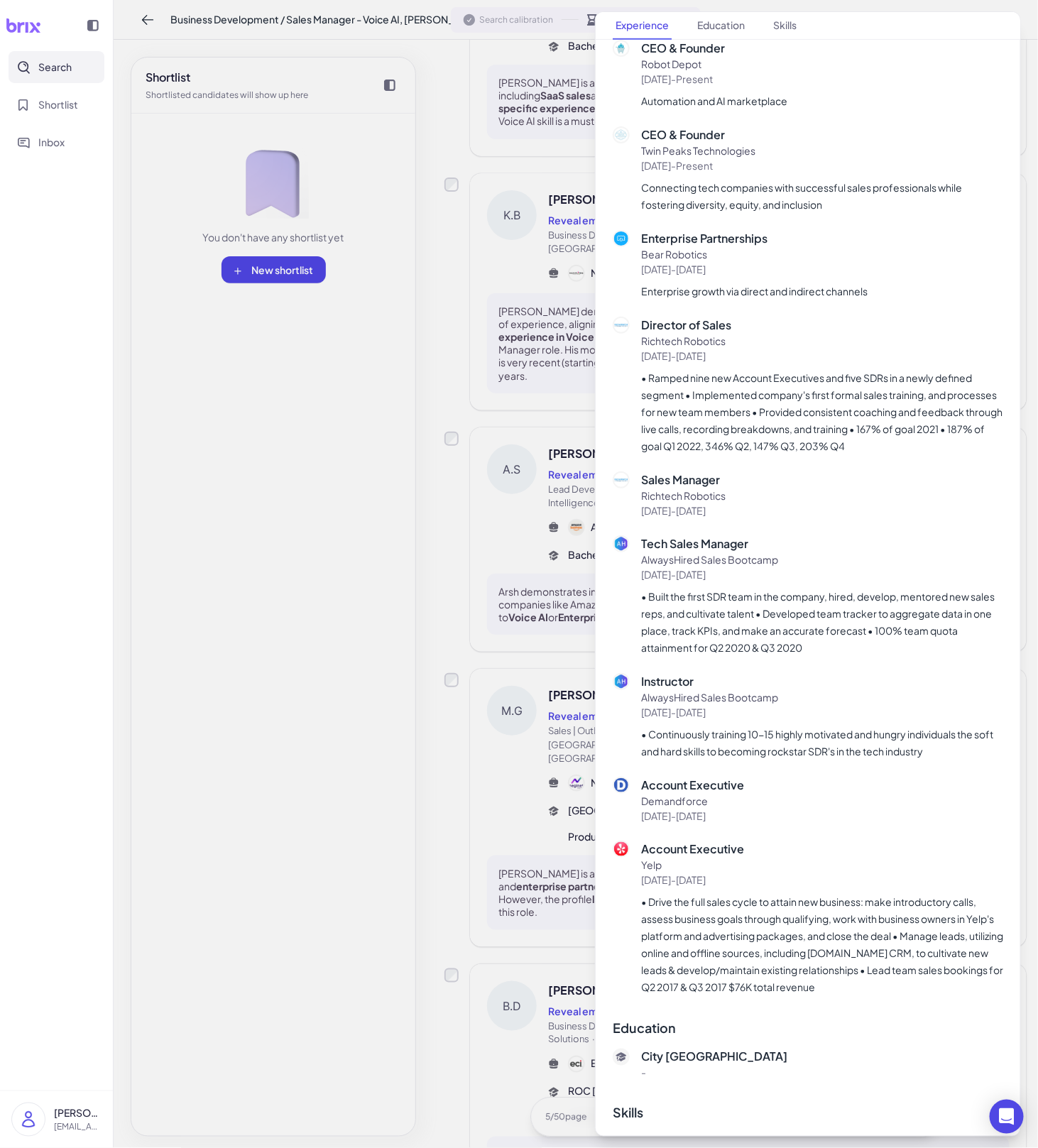
click at [547, 789] on div at bounding box center [519, 574] width 1038 height 1148
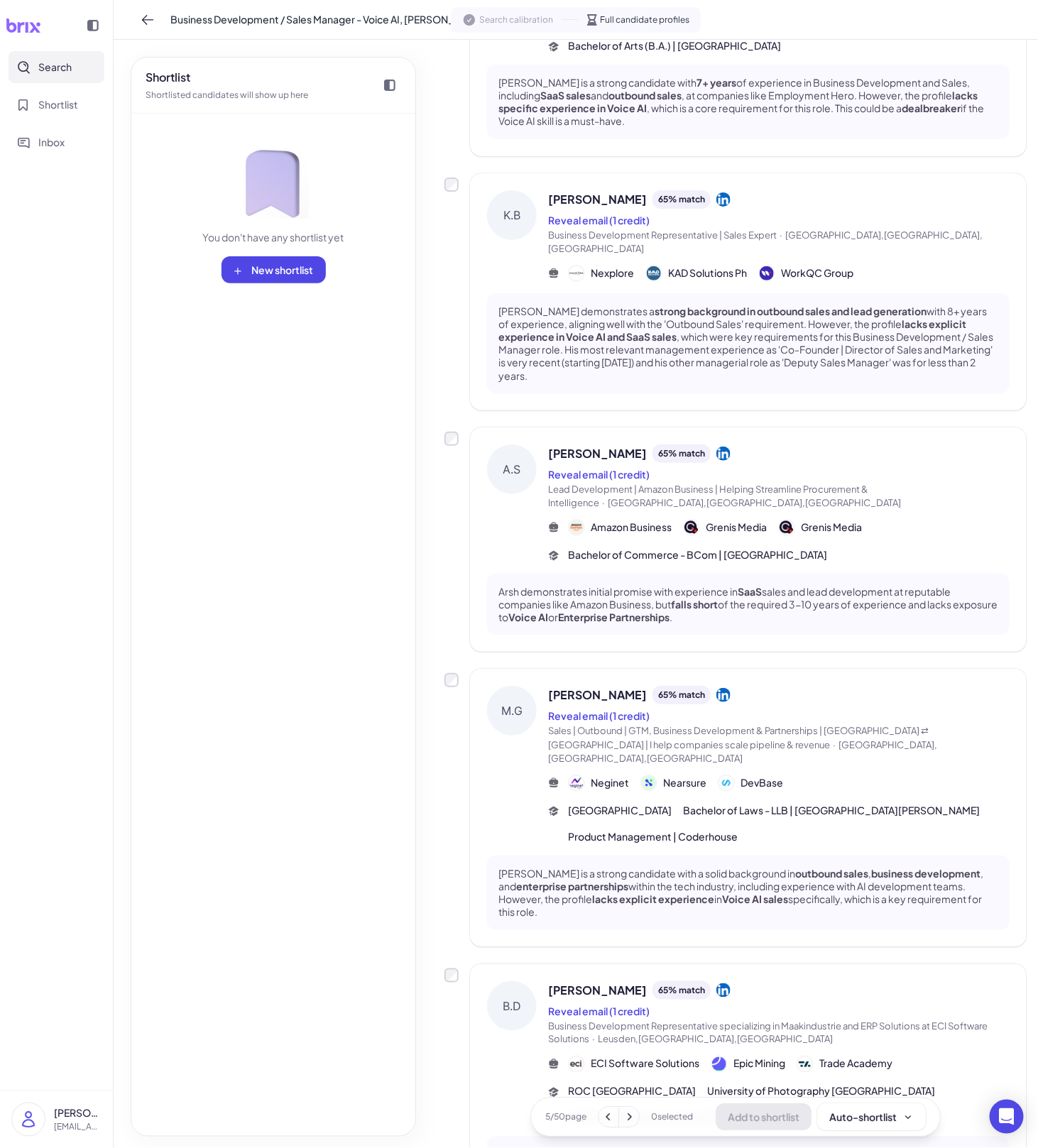
click at [630, 1112] on icon at bounding box center [630, 1117] width 14 height 14
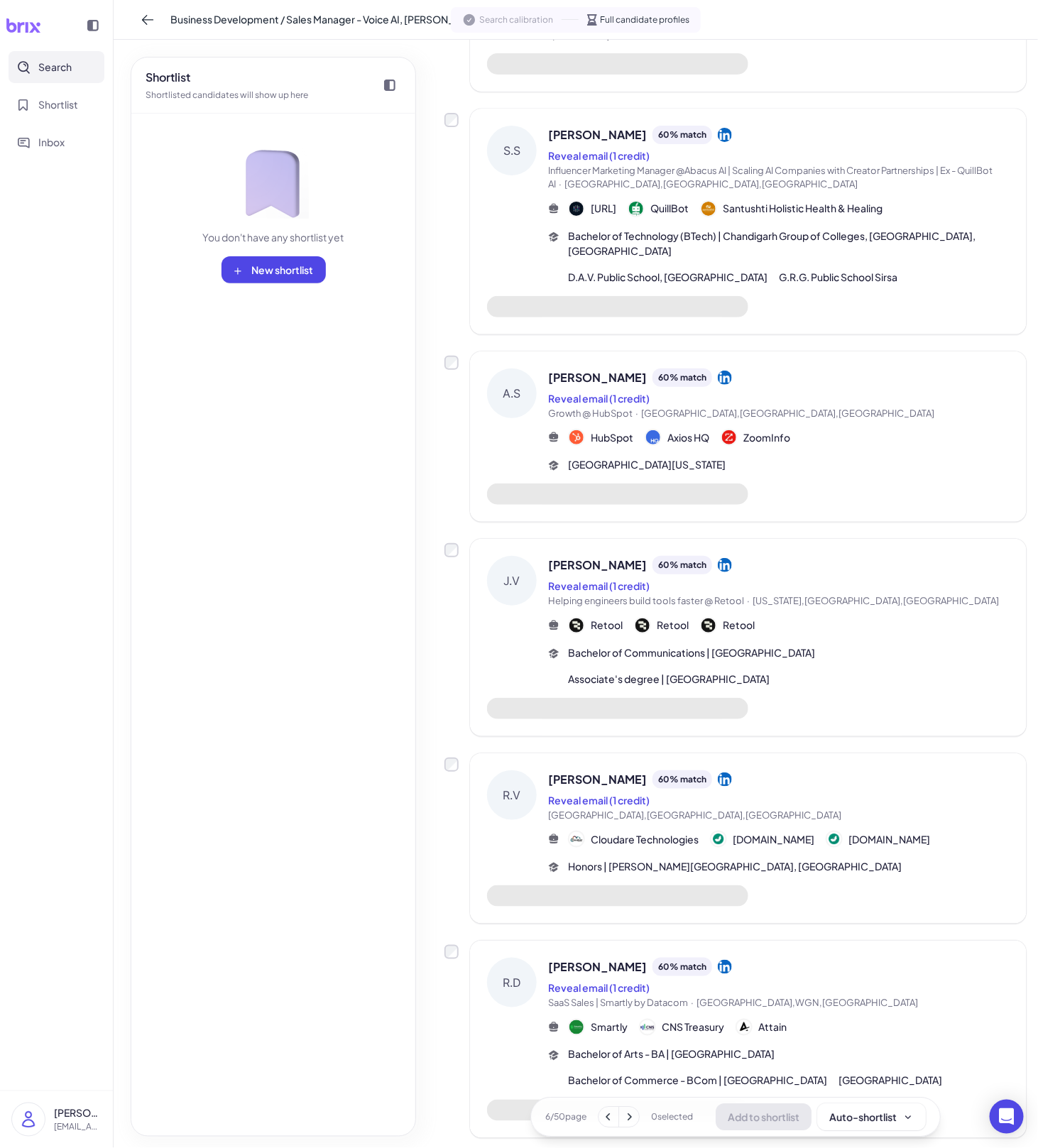
click at [701, 997] on span "[GEOGRAPHIC_DATA],WGN,[GEOGRAPHIC_DATA]" at bounding box center [808, 1002] width 222 height 12
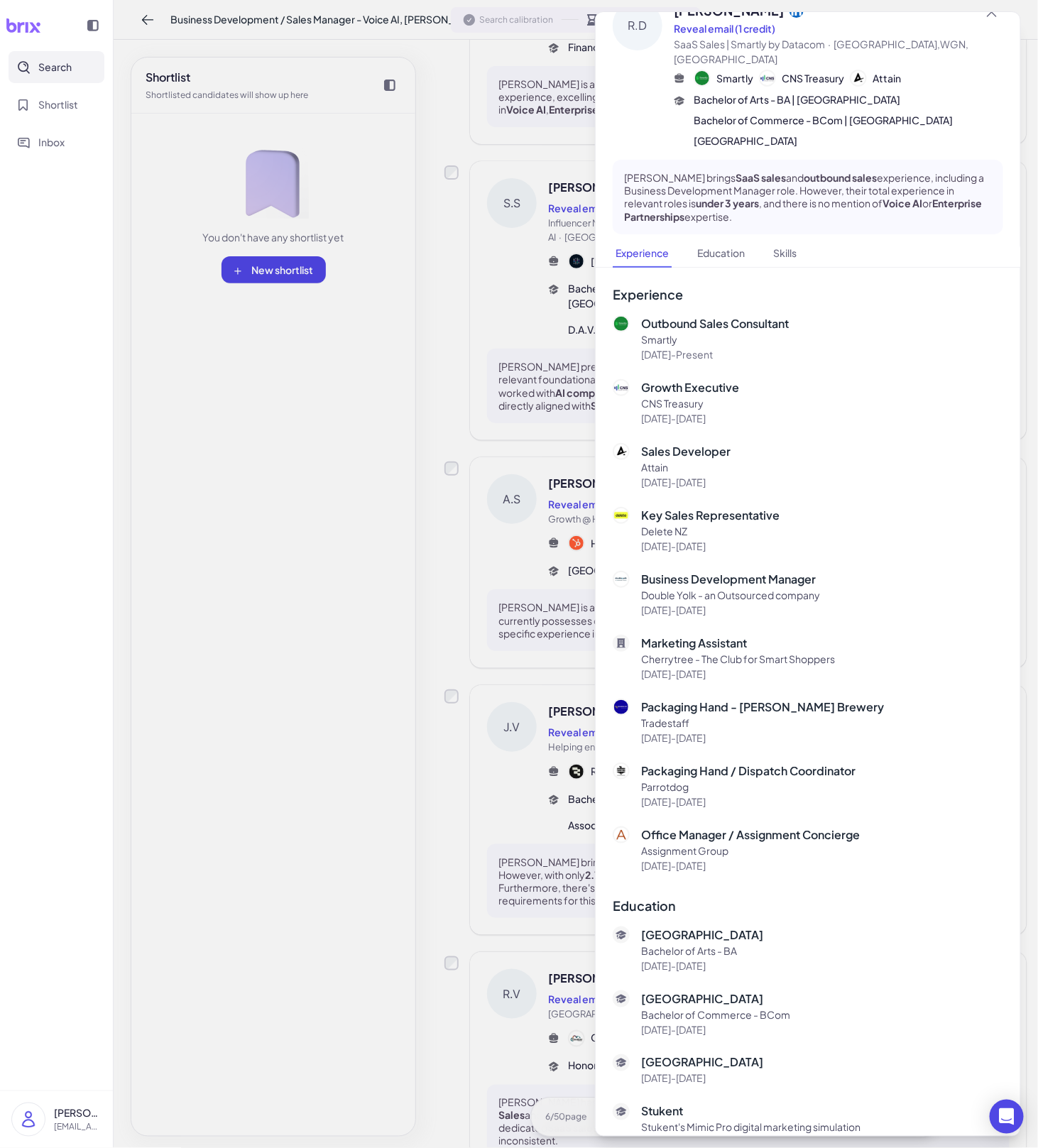
scroll to position [98, 0]
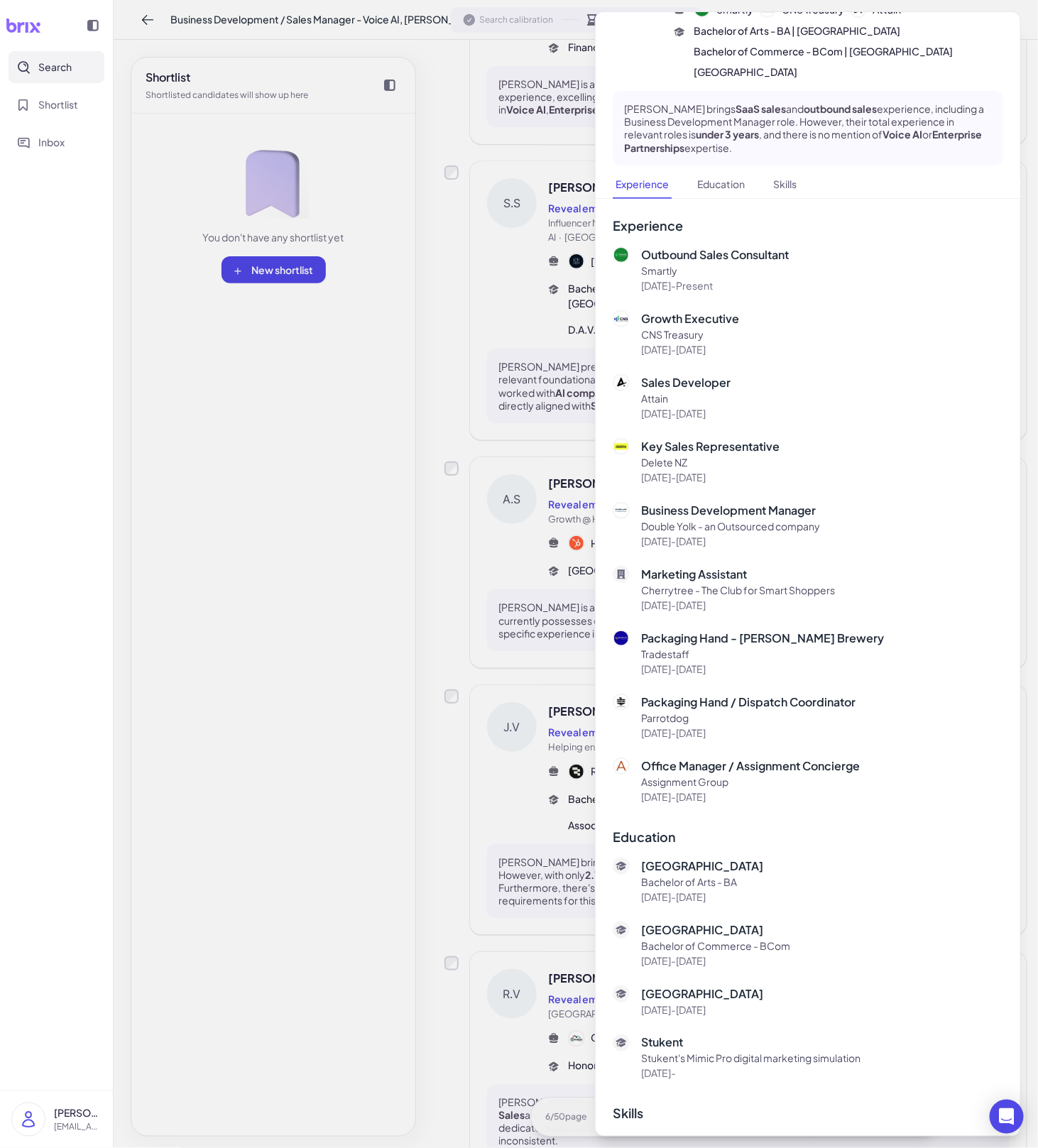
click at [513, 846] on div at bounding box center [519, 574] width 1038 height 1148
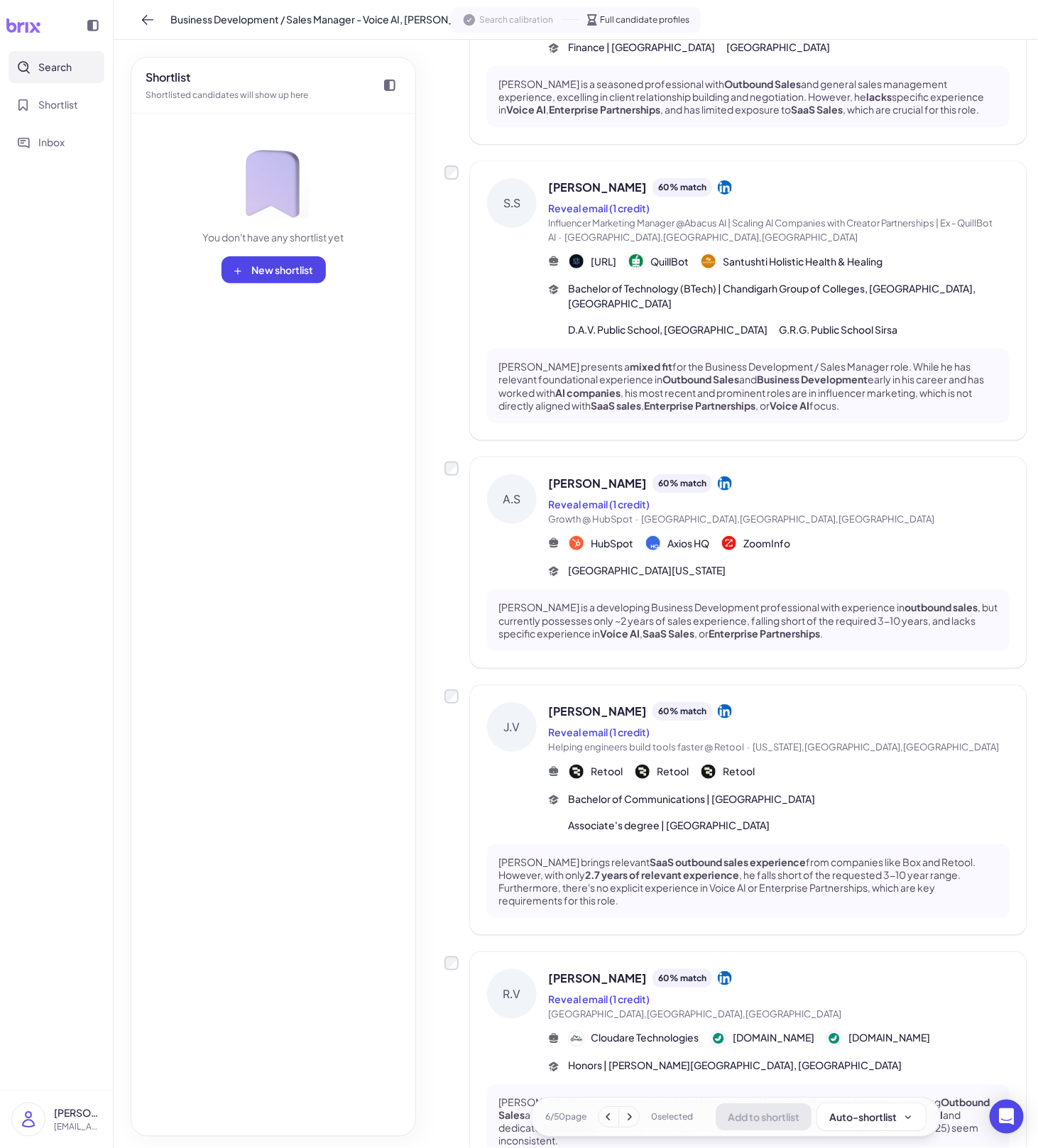
click at [629, 1112] on icon at bounding box center [630, 1117] width 14 height 14
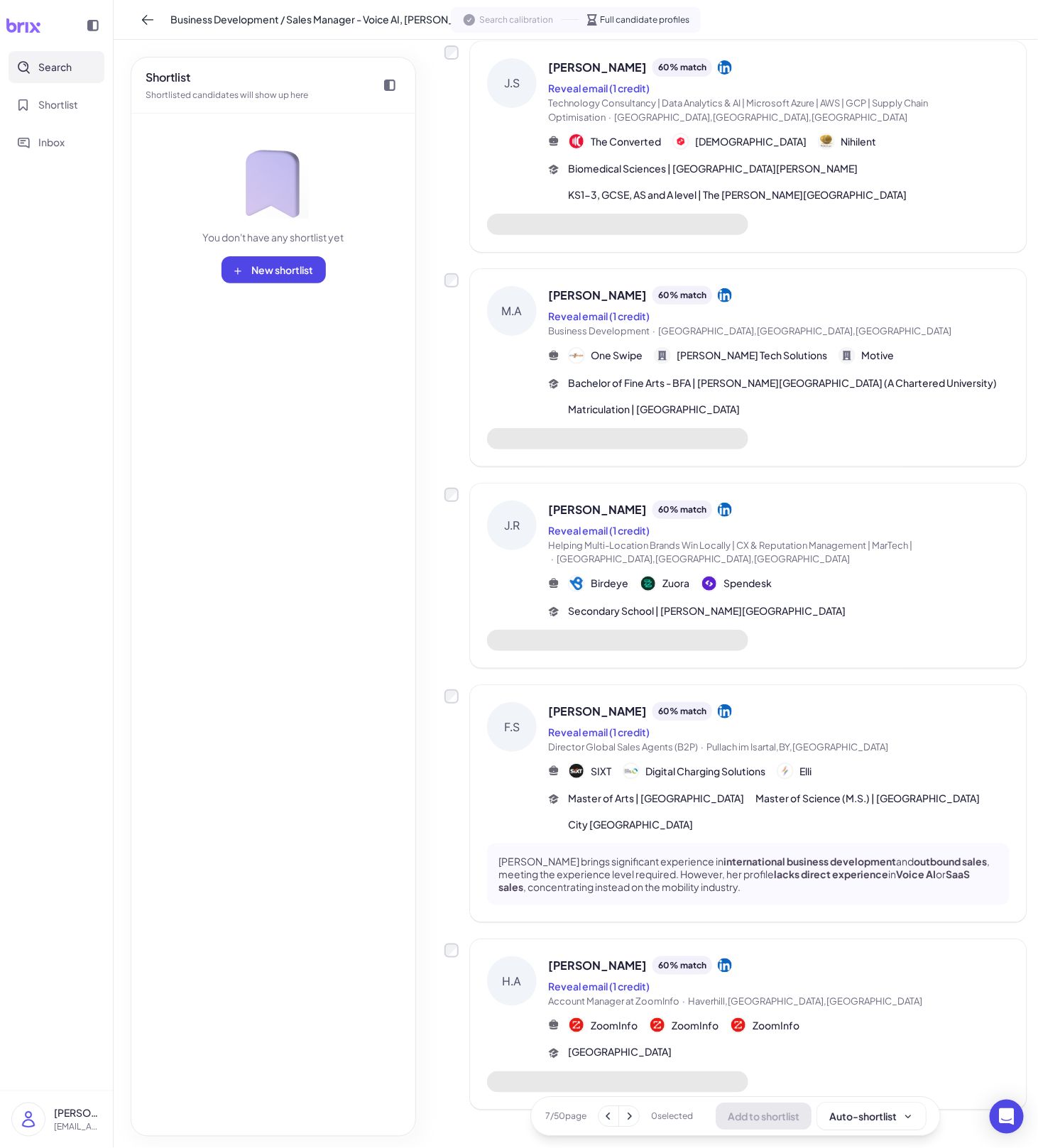
click at [701, 978] on div "Reveal email (1 credit)" at bounding box center [780, 986] width 462 height 17
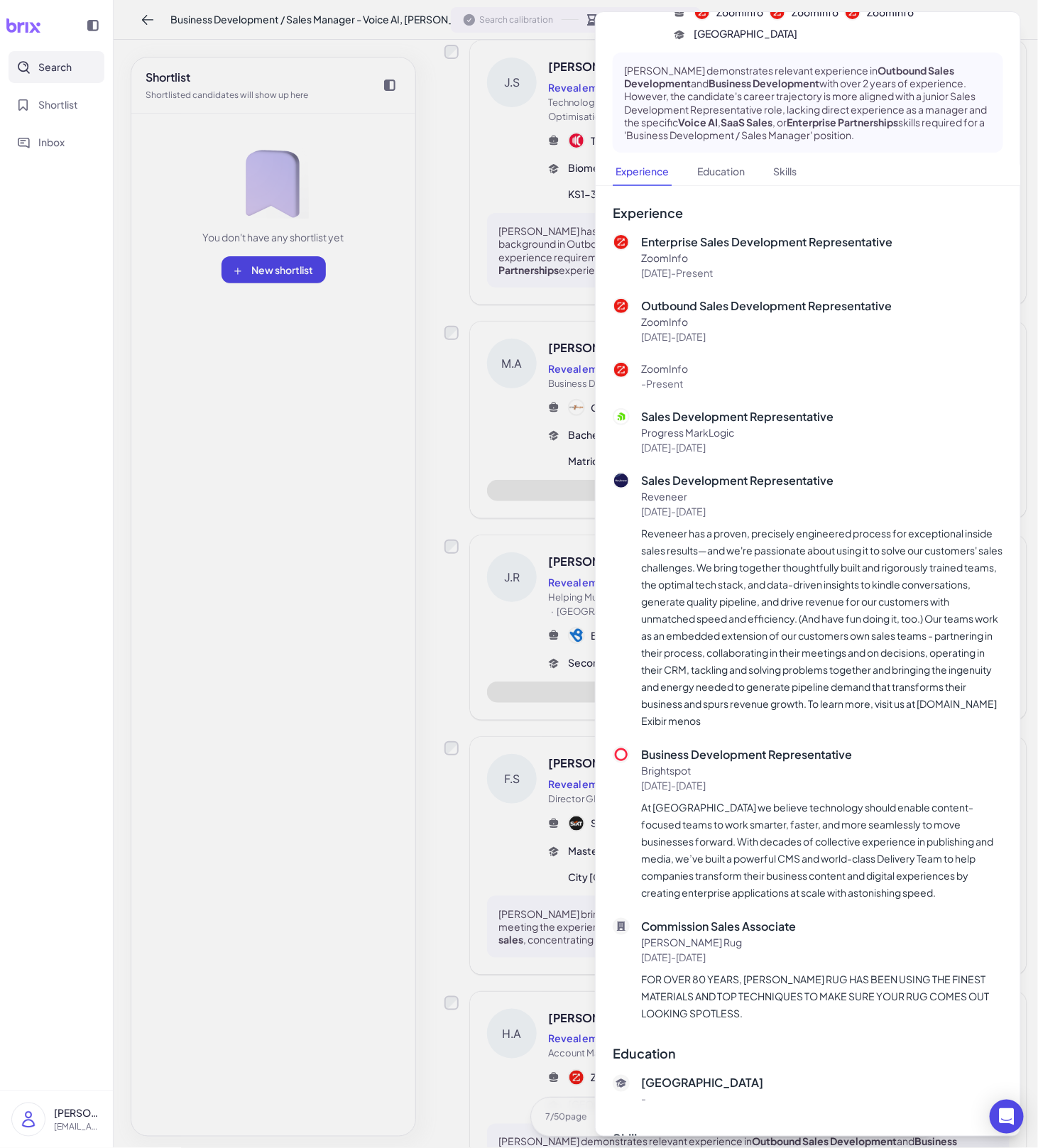
scroll to position [0, 0]
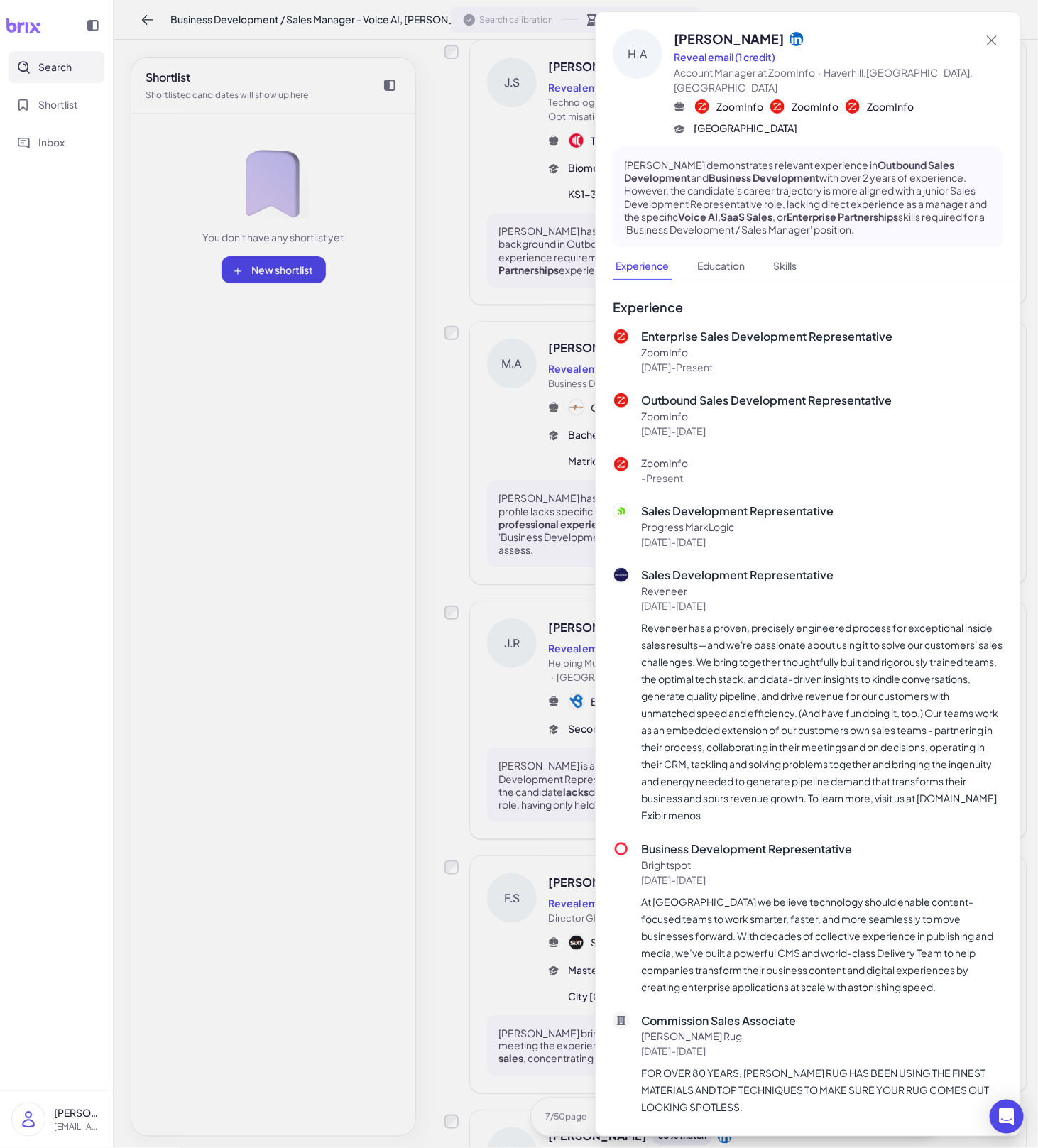
click at [474, 672] on div at bounding box center [519, 574] width 1038 height 1148
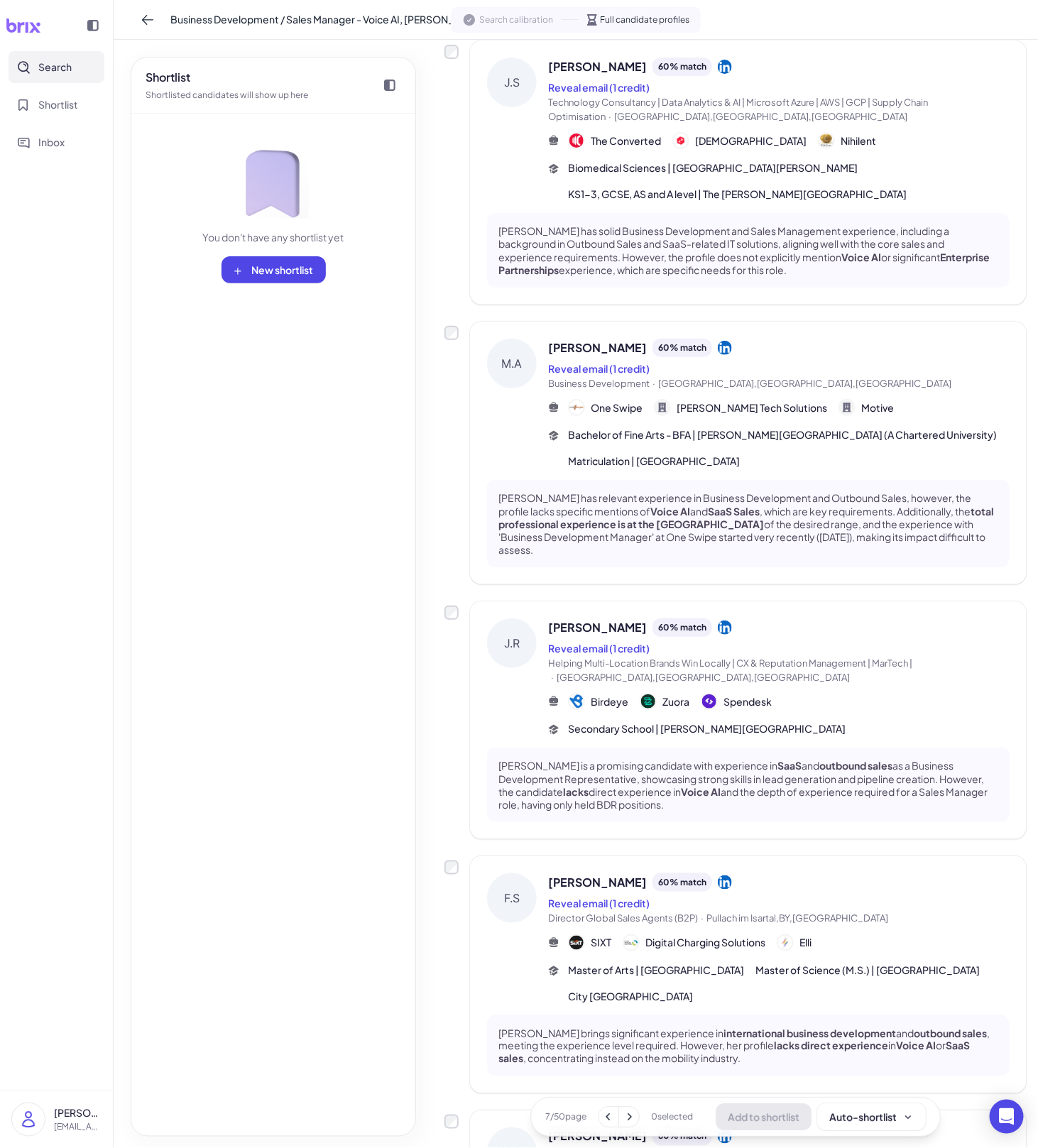
click at [628, 1117] on icon at bounding box center [630, 1117] width 14 height 14
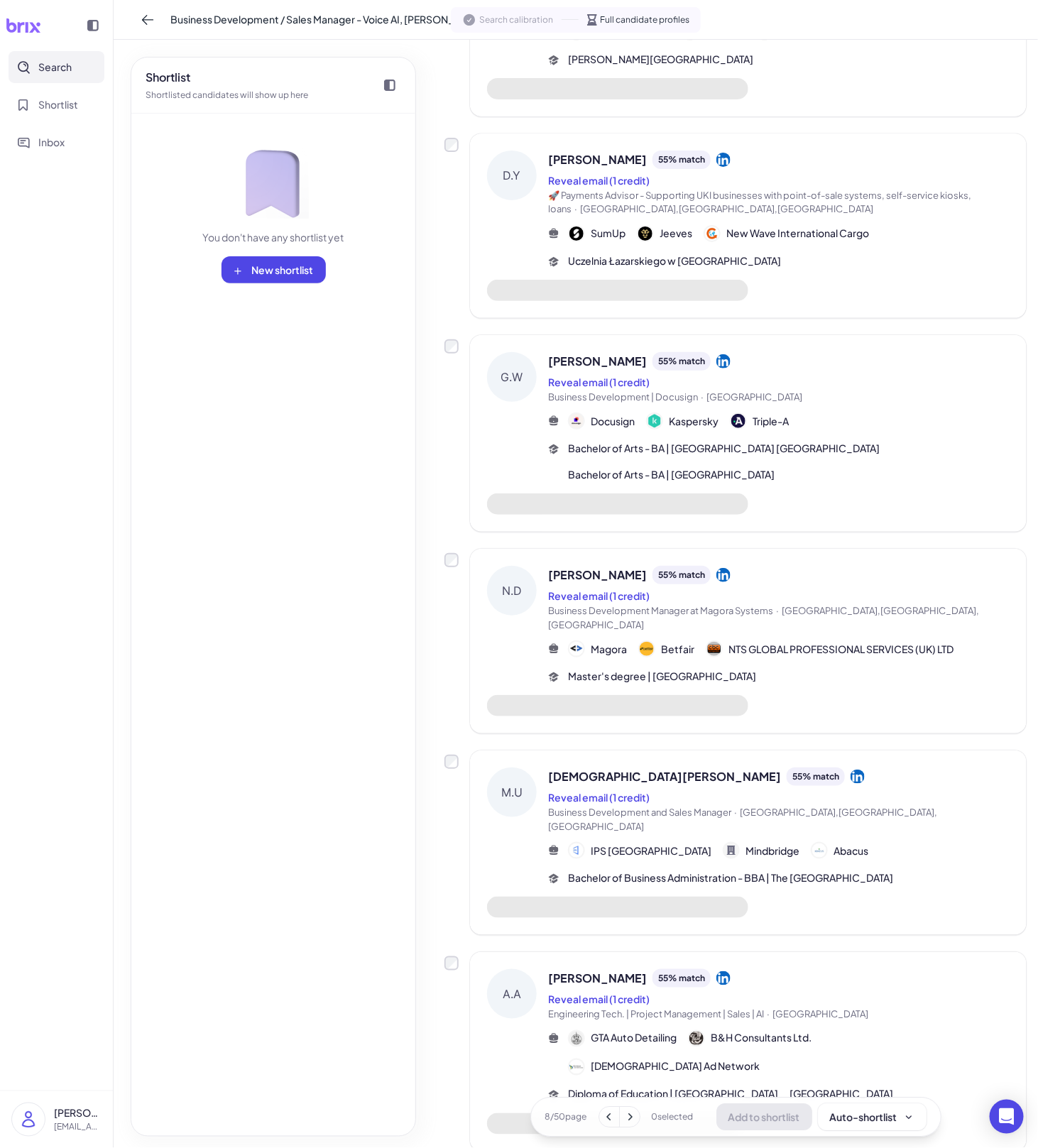
scroll to position [1066, 0]
click at [701, 979] on div "[PERSON_NAME] 55 % match Reveal email (1 credit) Engineering Tech. | Project Ma…" at bounding box center [780, 1037] width 462 height 133
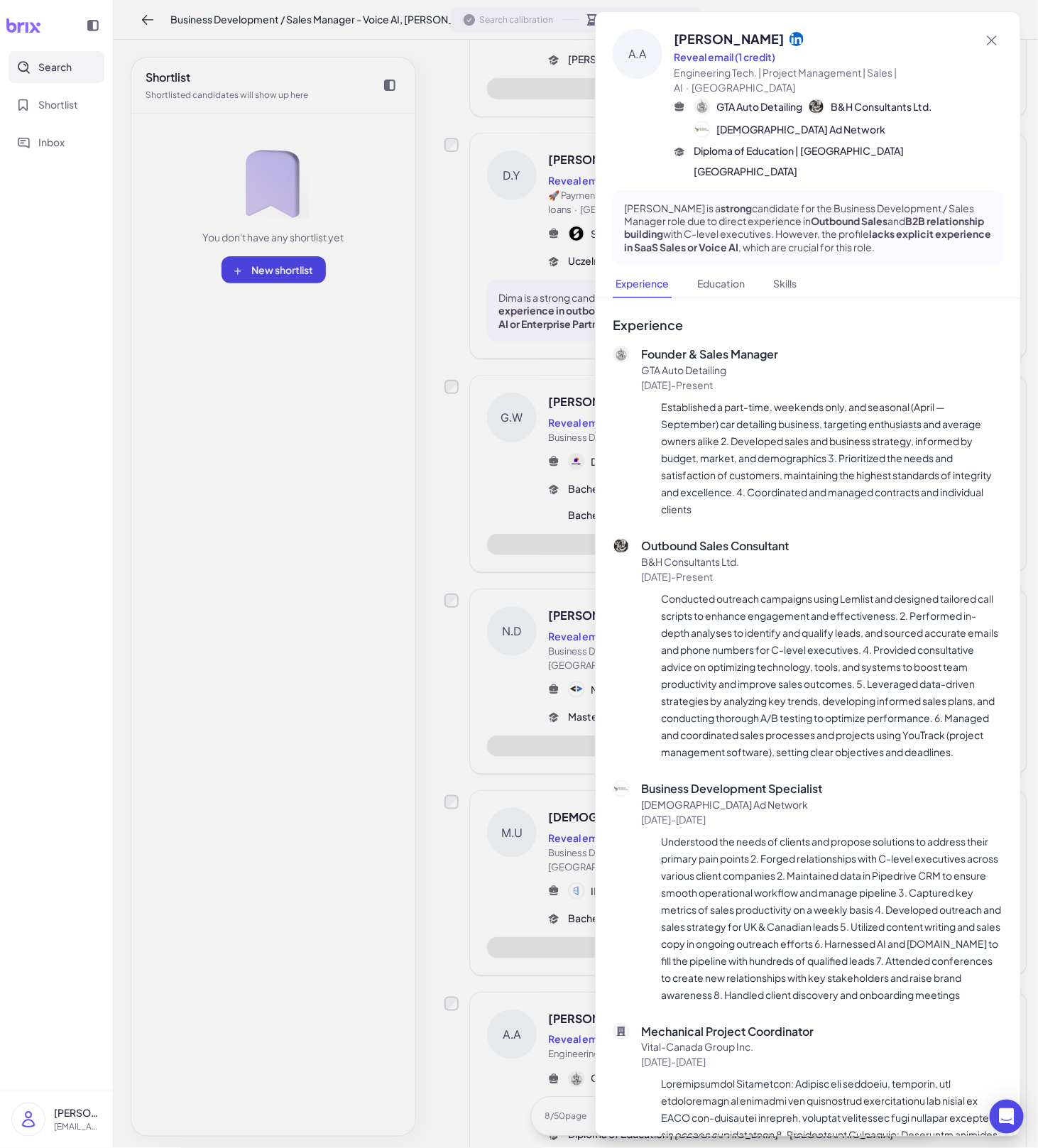
scroll to position [1226, 0]
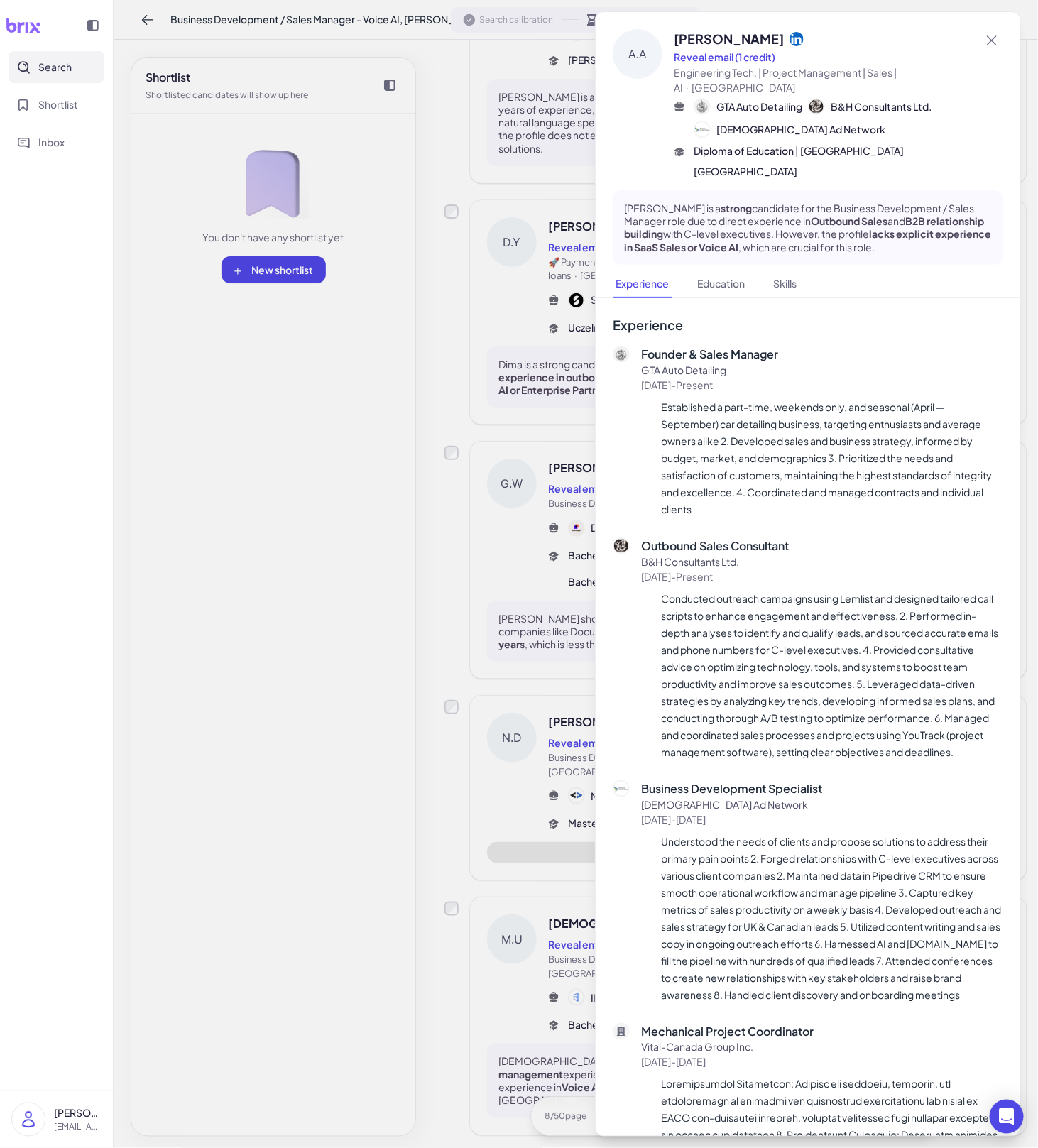
click at [480, 867] on div at bounding box center [519, 574] width 1038 height 1148
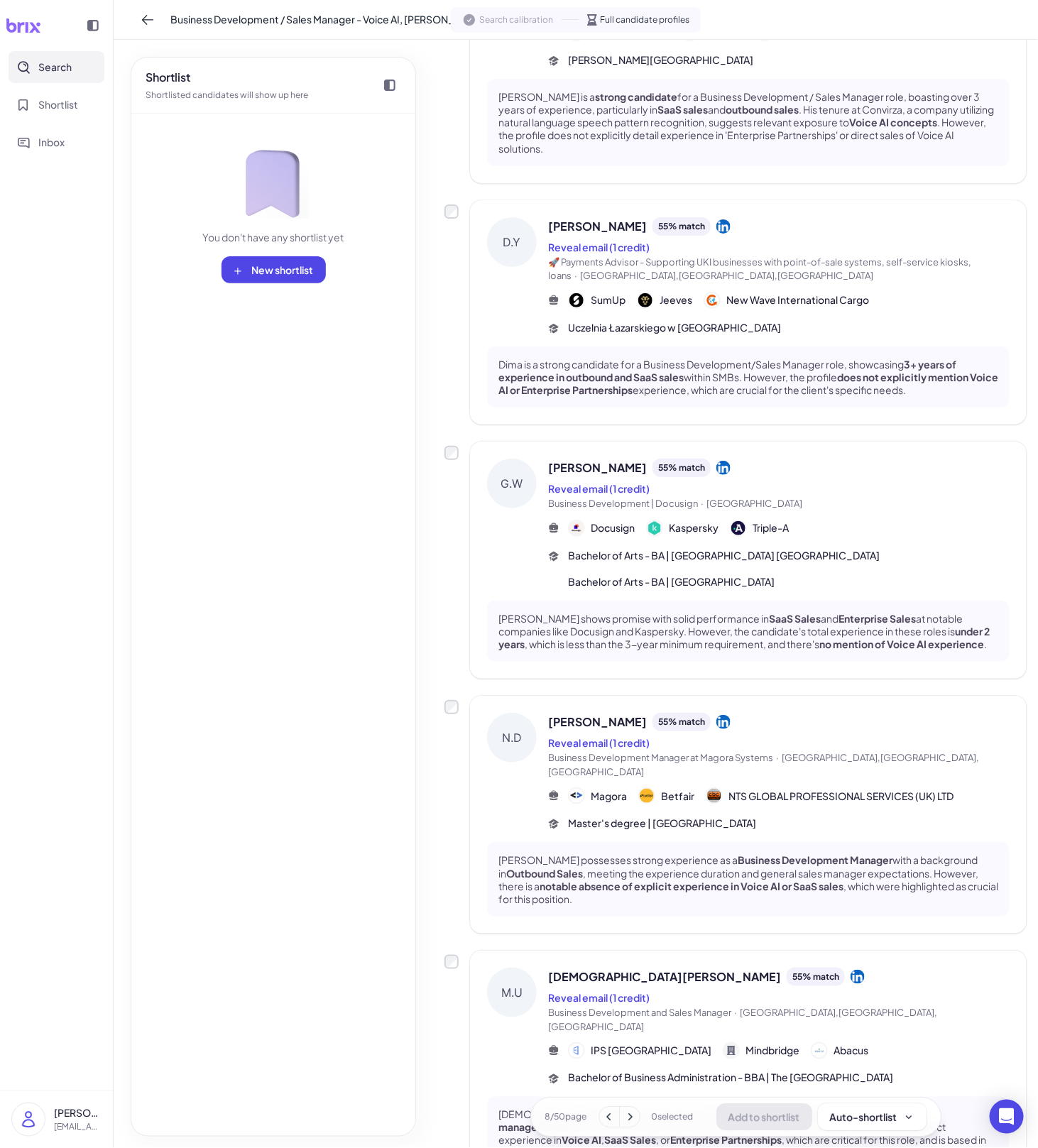
scroll to position [1520, 0]
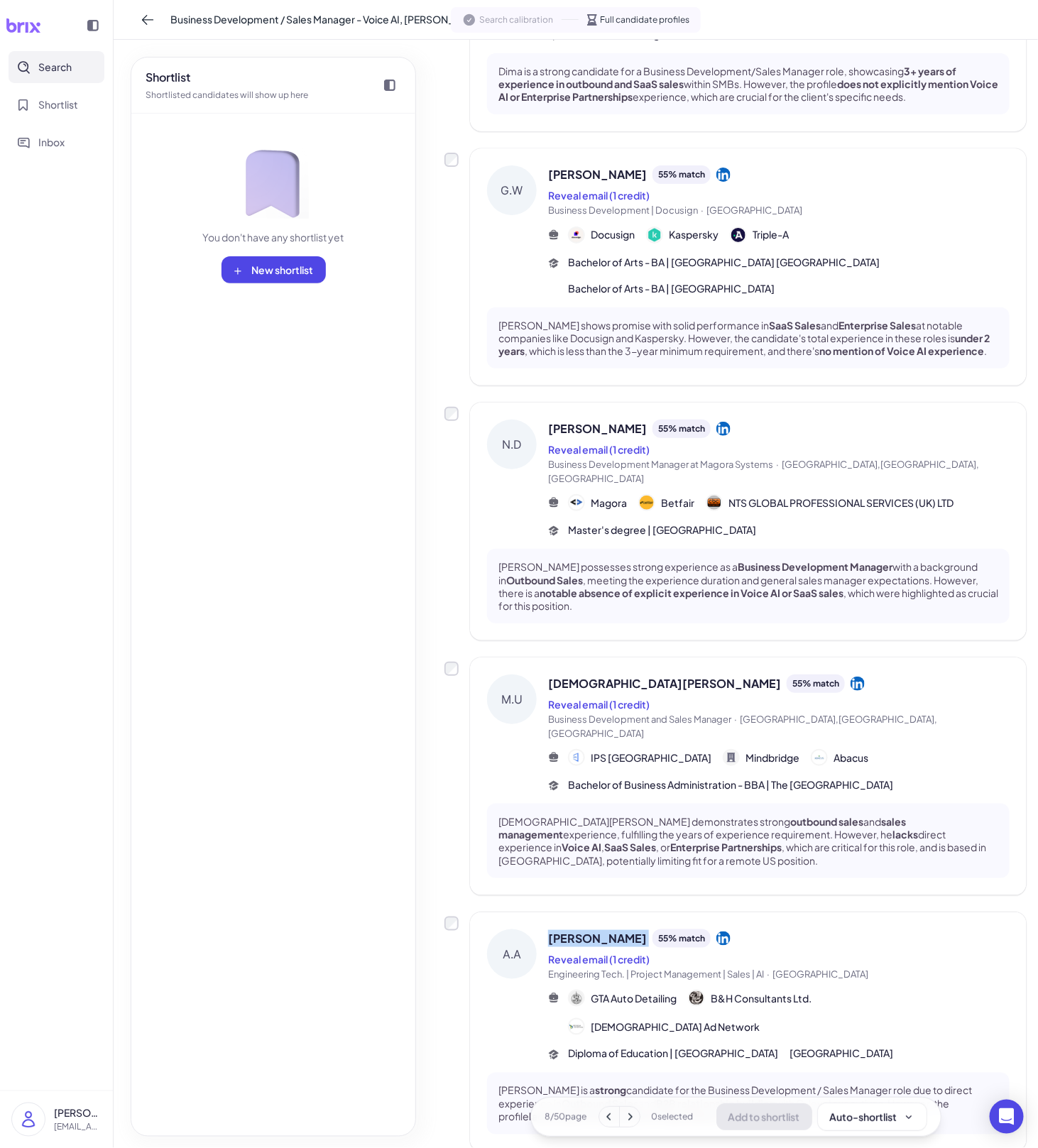
click at [613, 913] on div "[PERSON_NAME] 55 % match Reveal email (1 credit) Engineering Tech. | Project Ma…" at bounding box center [749, 1033] width 557 height 240
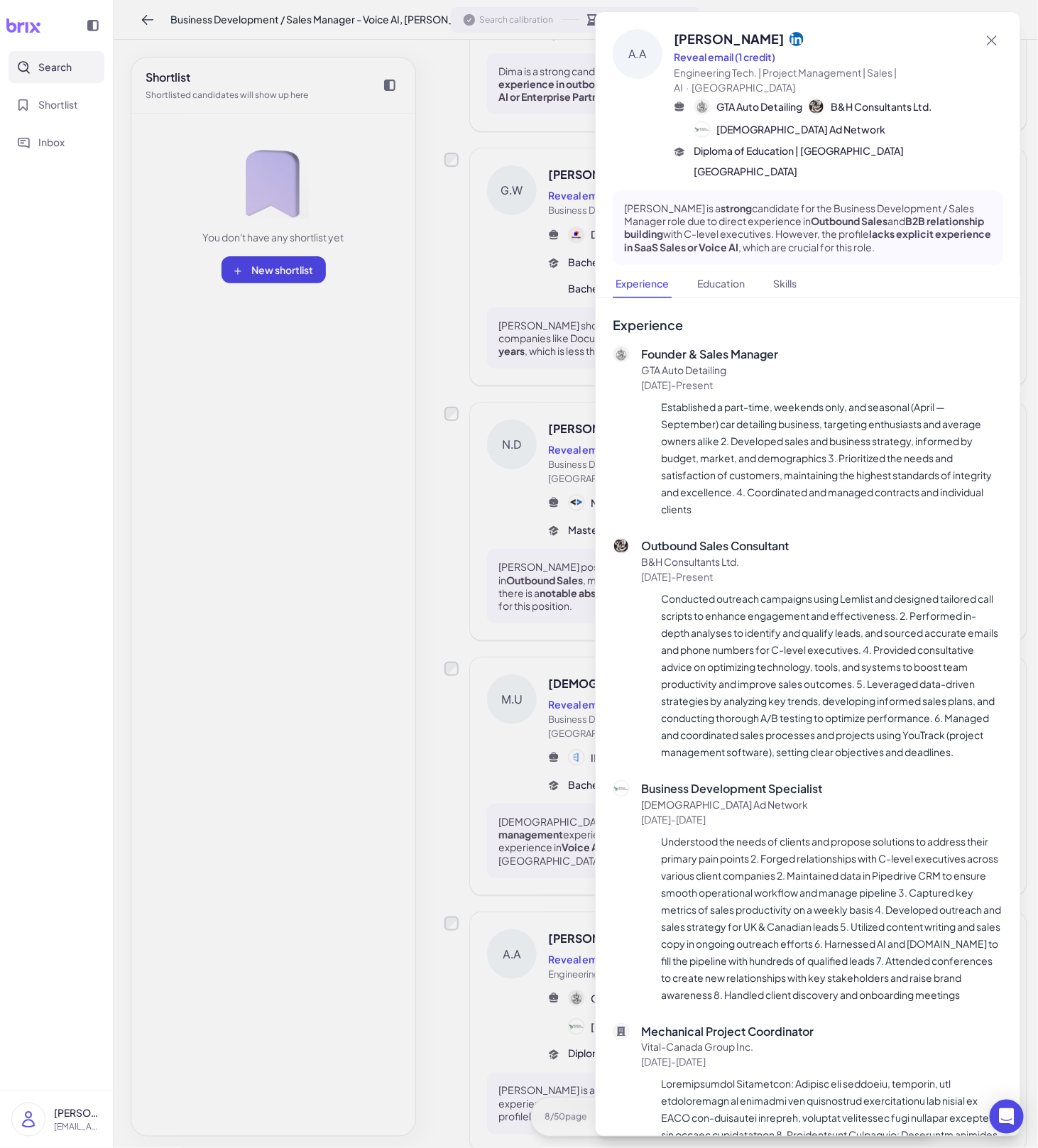
click at [526, 895] on div at bounding box center [519, 574] width 1038 height 1148
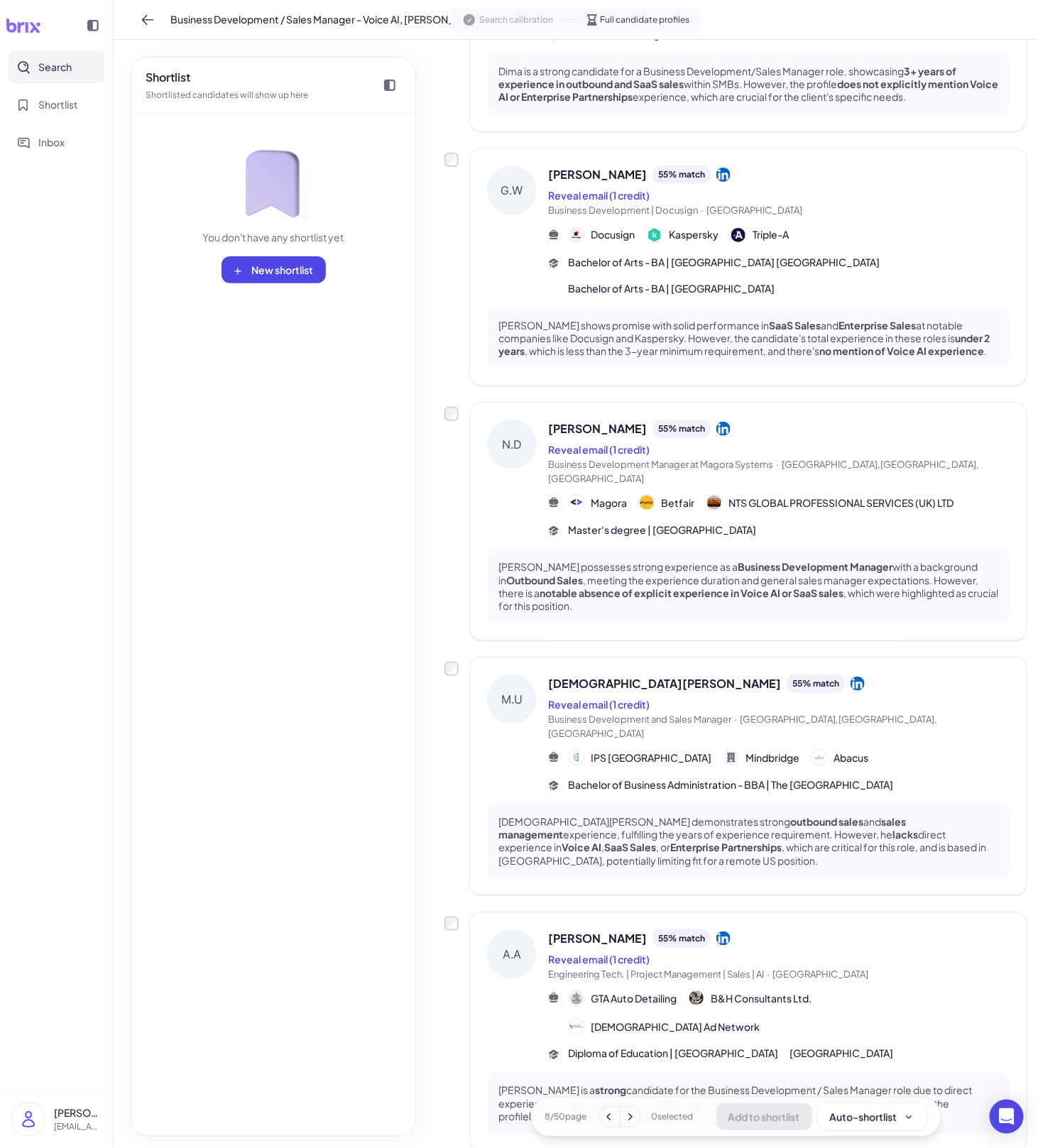
click at [633, 1128] on div "8 / 50 page 0 selected Add to shortlist Auto-shortlist" at bounding box center [736, 1117] width 411 height 40
click at [632, 1123] on button at bounding box center [630, 1117] width 20 height 20
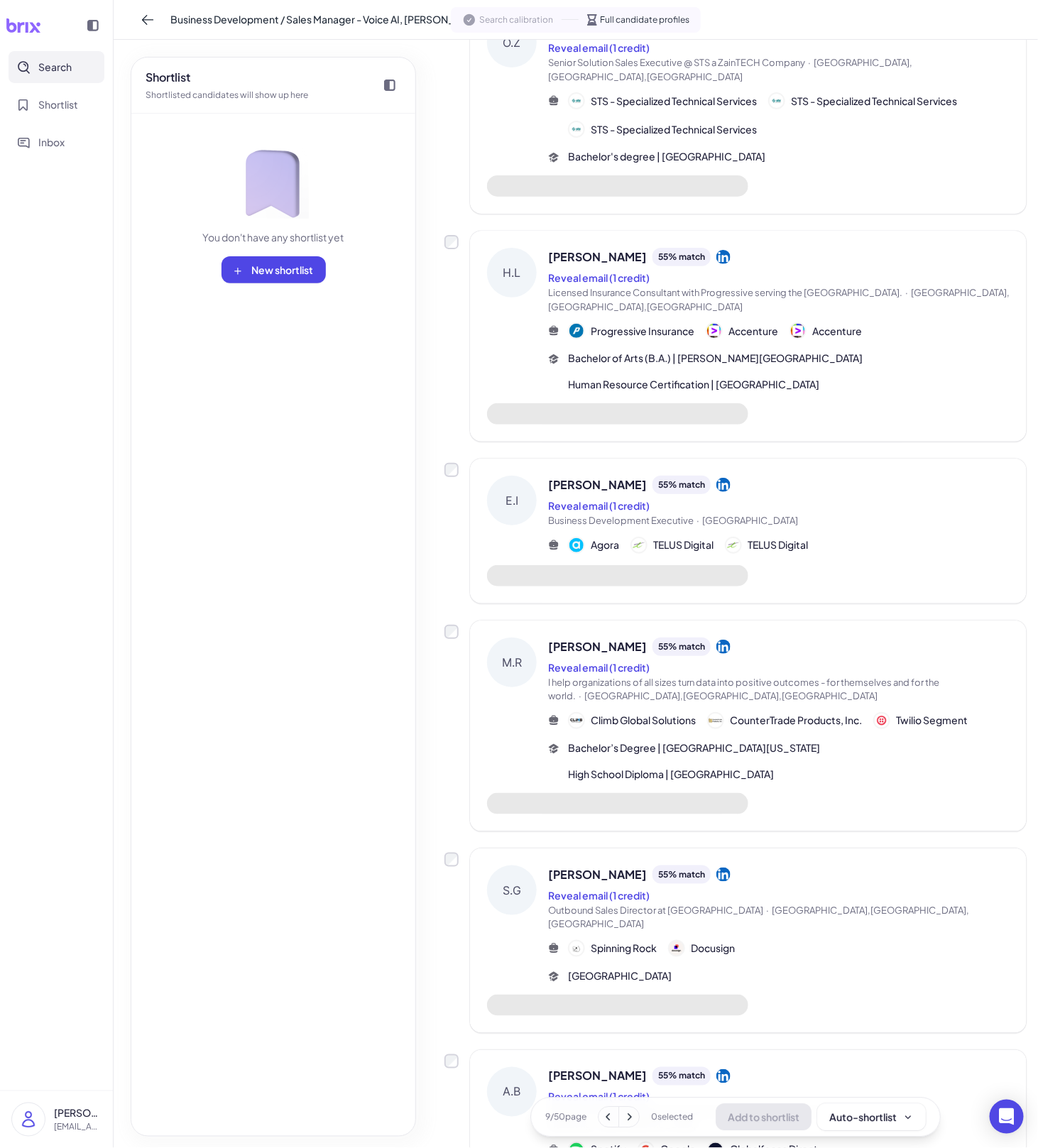
click at [596, 1068] on span "[PERSON_NAME]" at bounding box center [598, 1076] width 99 height 17
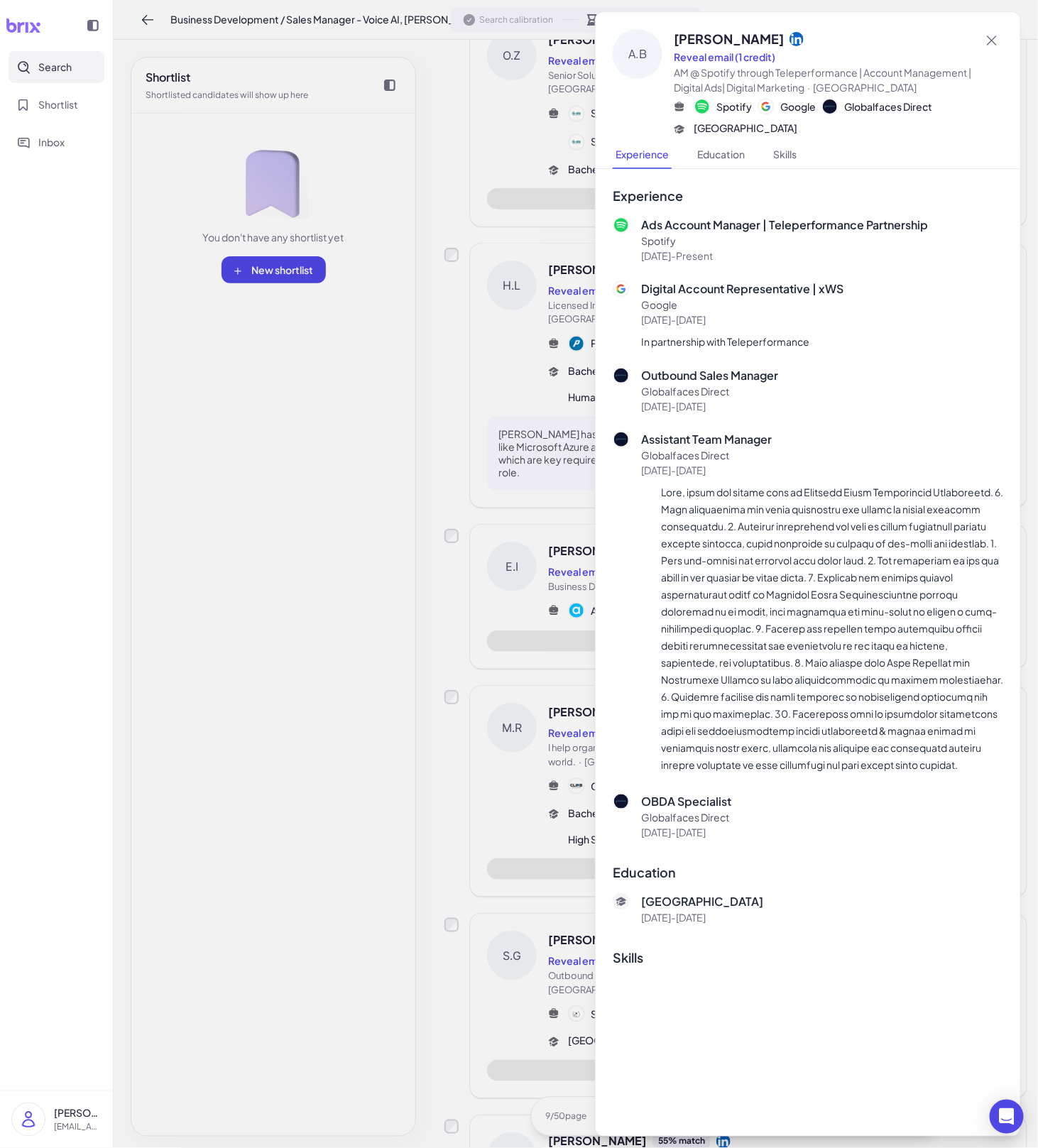
click at [507, 881] on div at bounding box center [519, 574] width 1038 height 1148
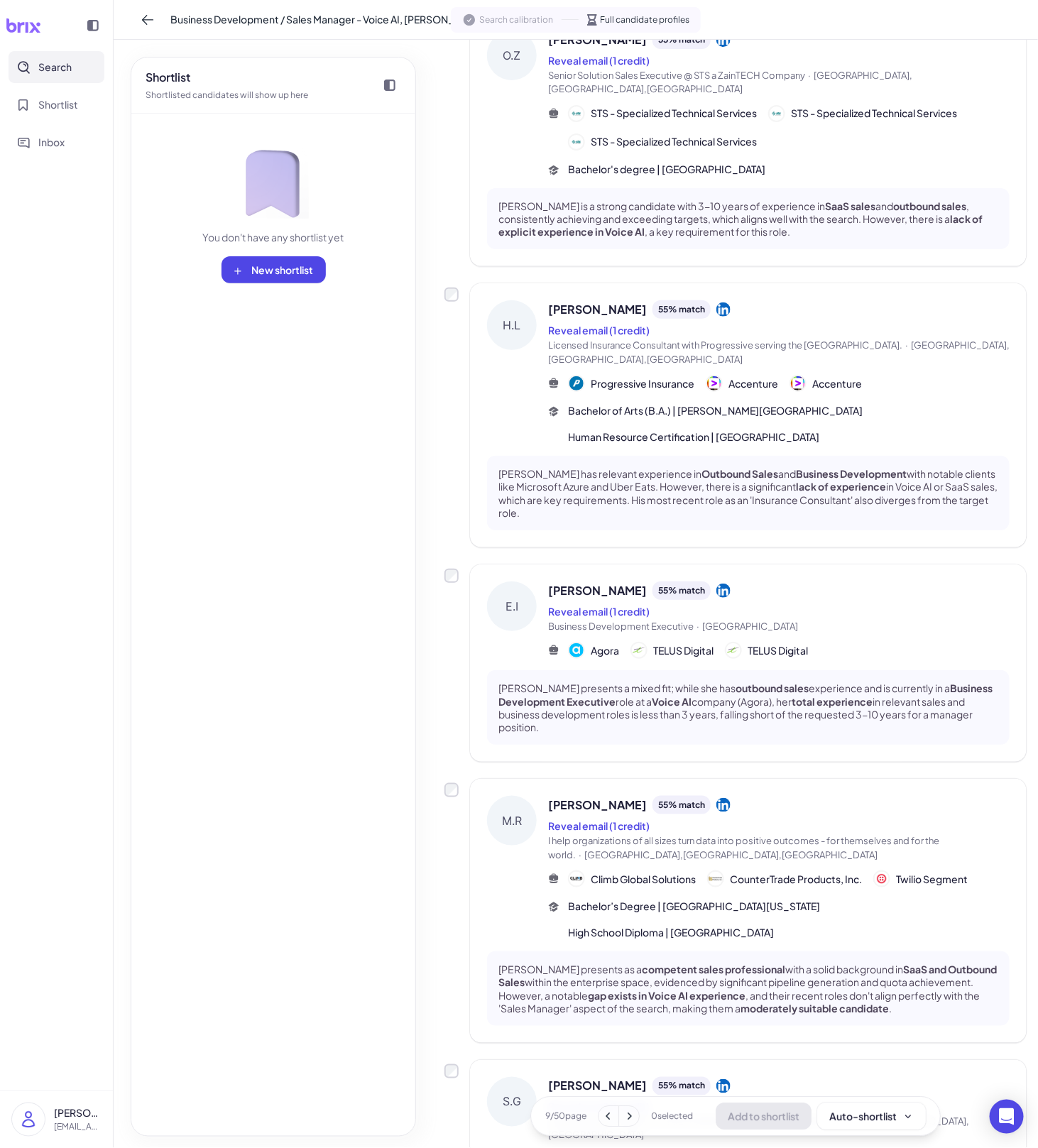
scroll to position [1469, 0]
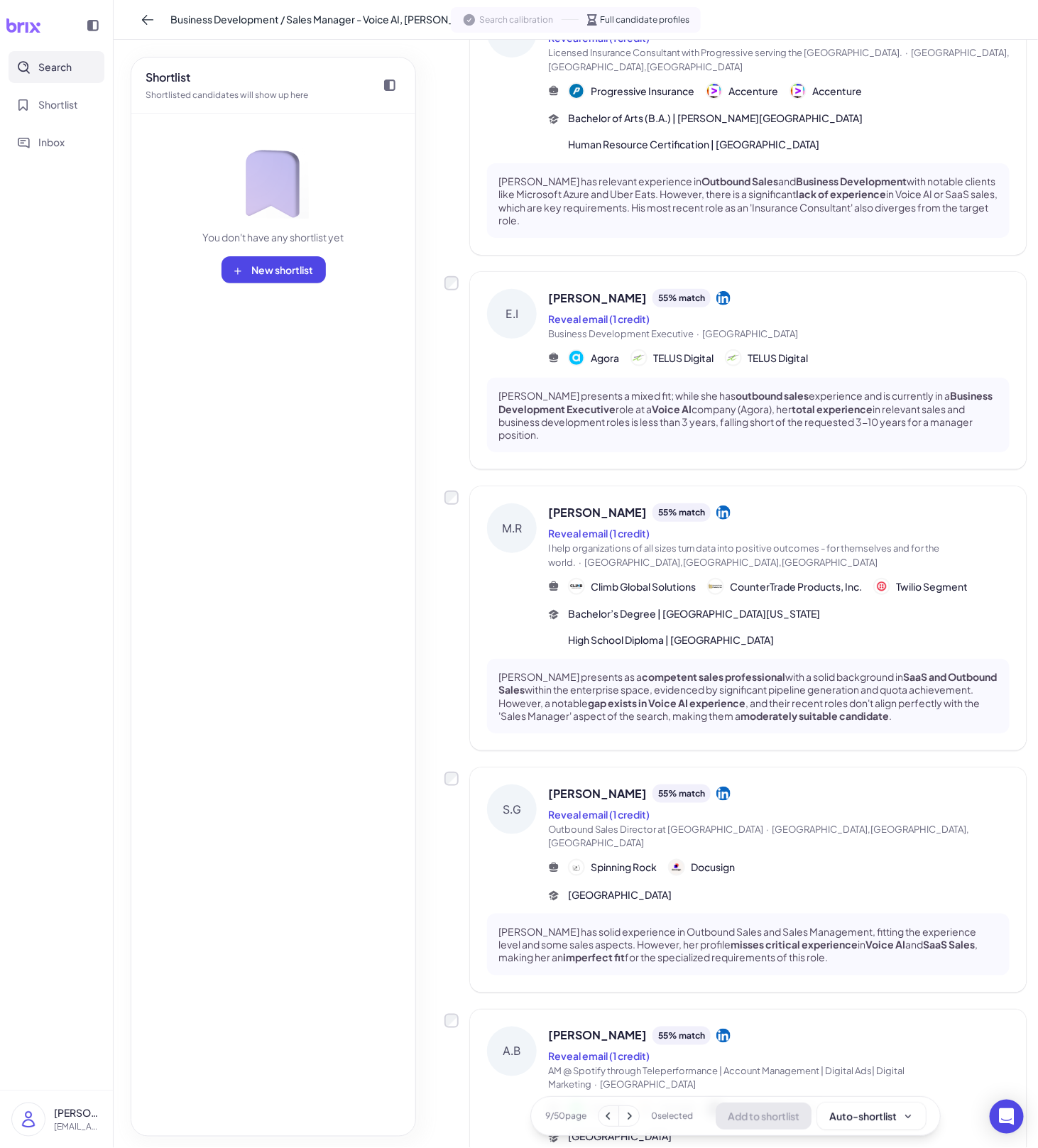
click at [626, 1120] on icon at bounding box center [630, 1117] width 14 height 14
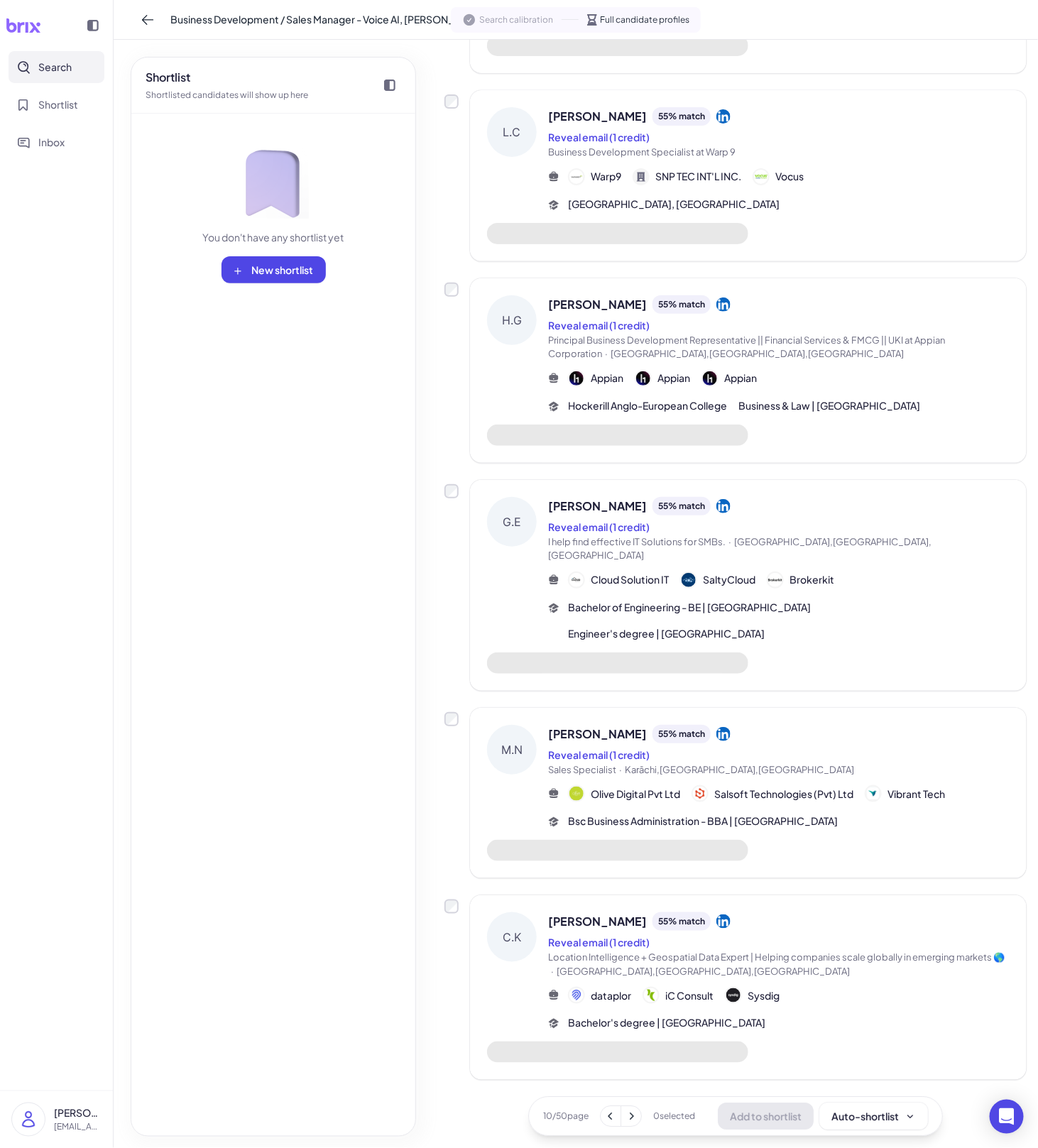
scroll to position [1017, 0]
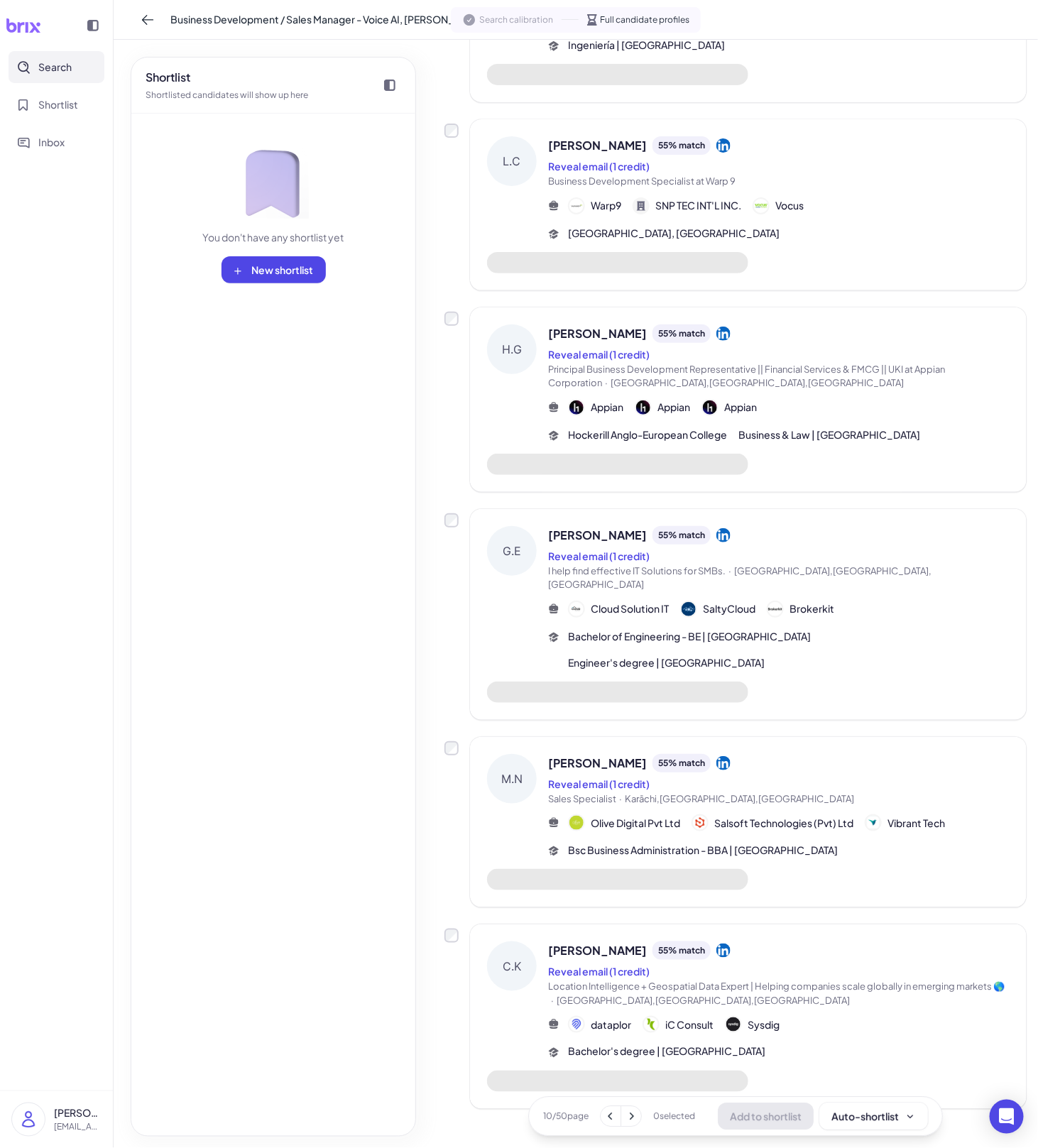
click at [609, 942] on span "[PERSON_NAME]" at bounding box center [598, 950] width 99 height 17
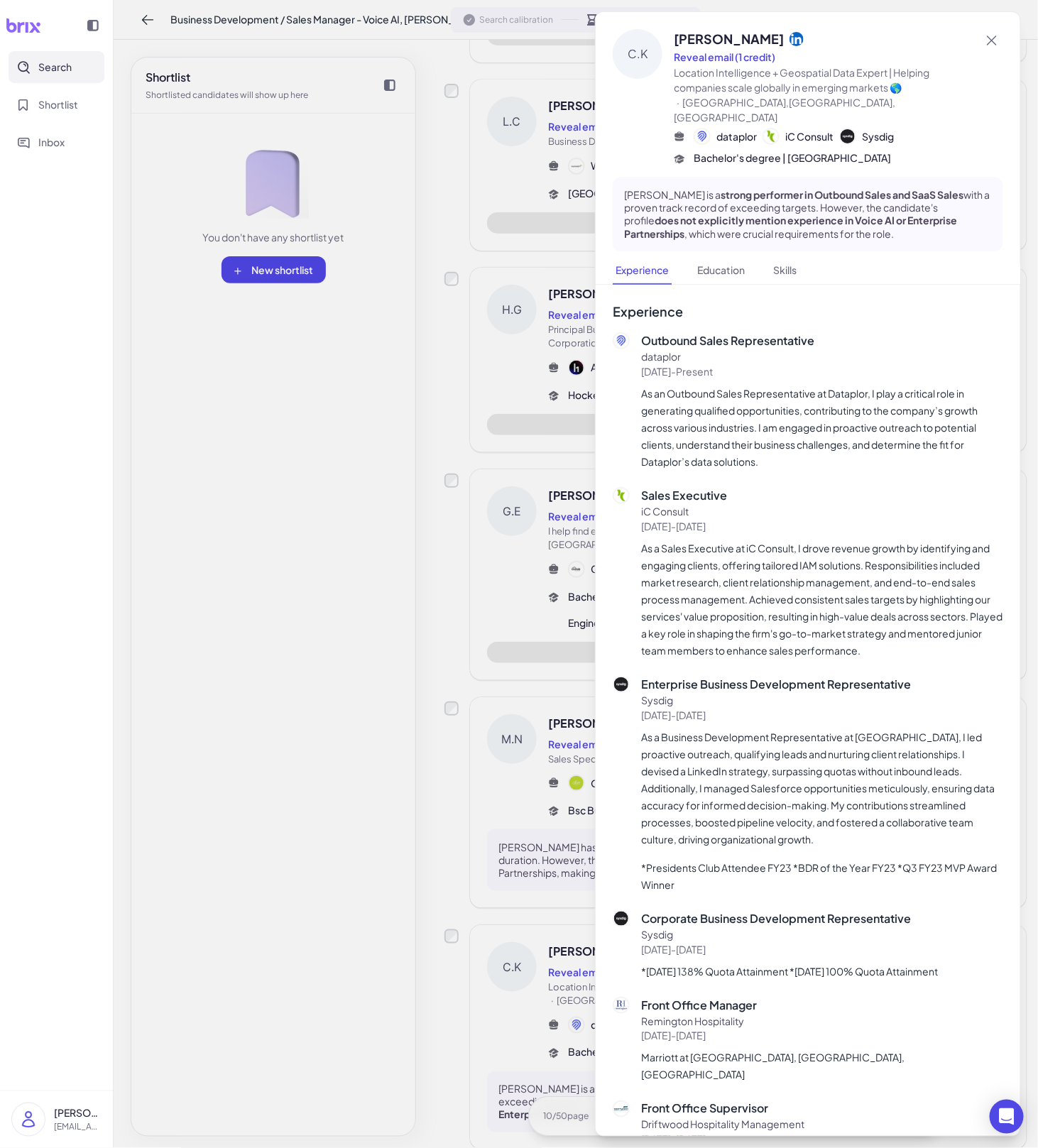
click at [543, 872] on div at bounding box center [519, 574] width 1038 height 1148
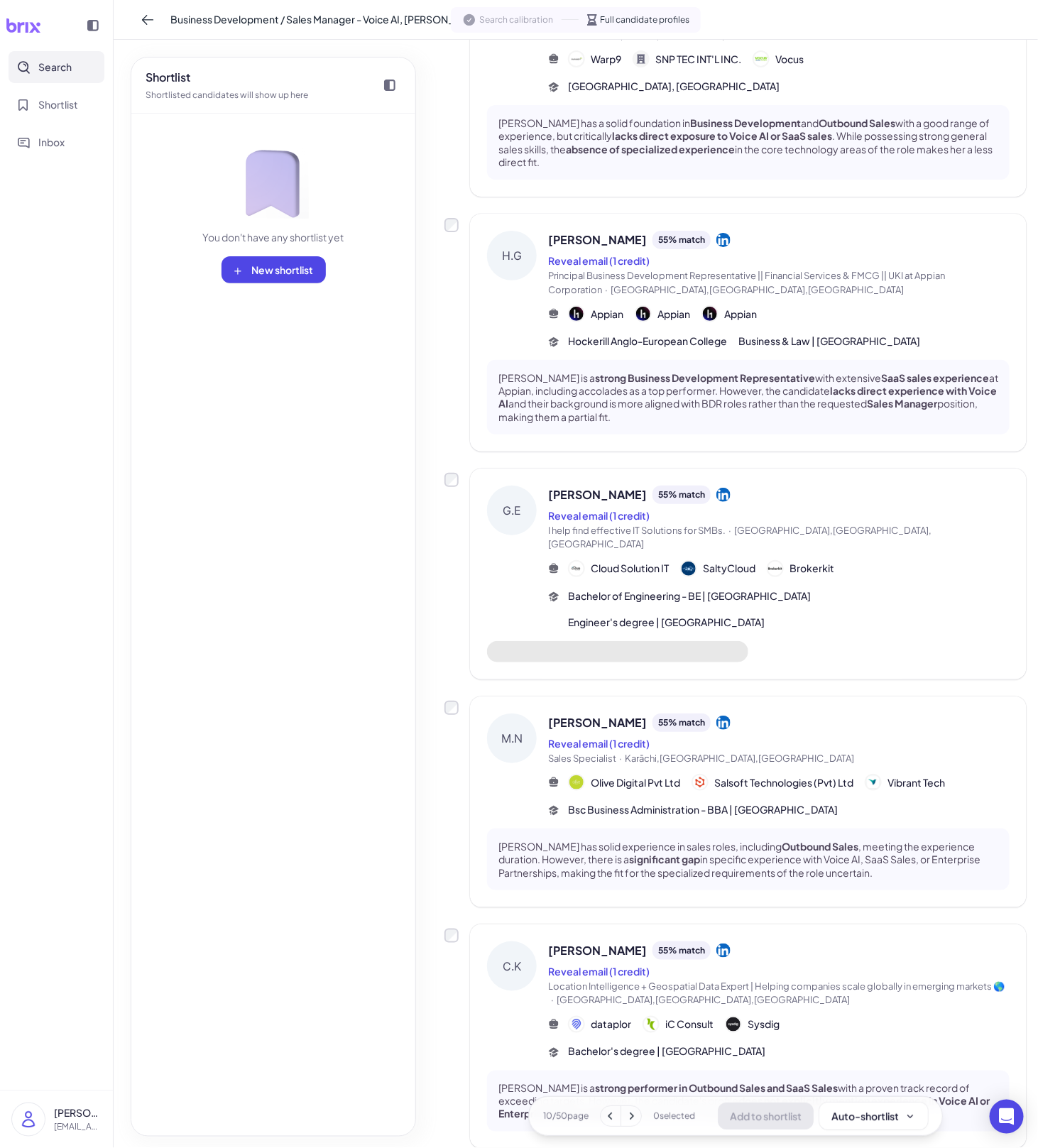
scroll to position [1468, 0]
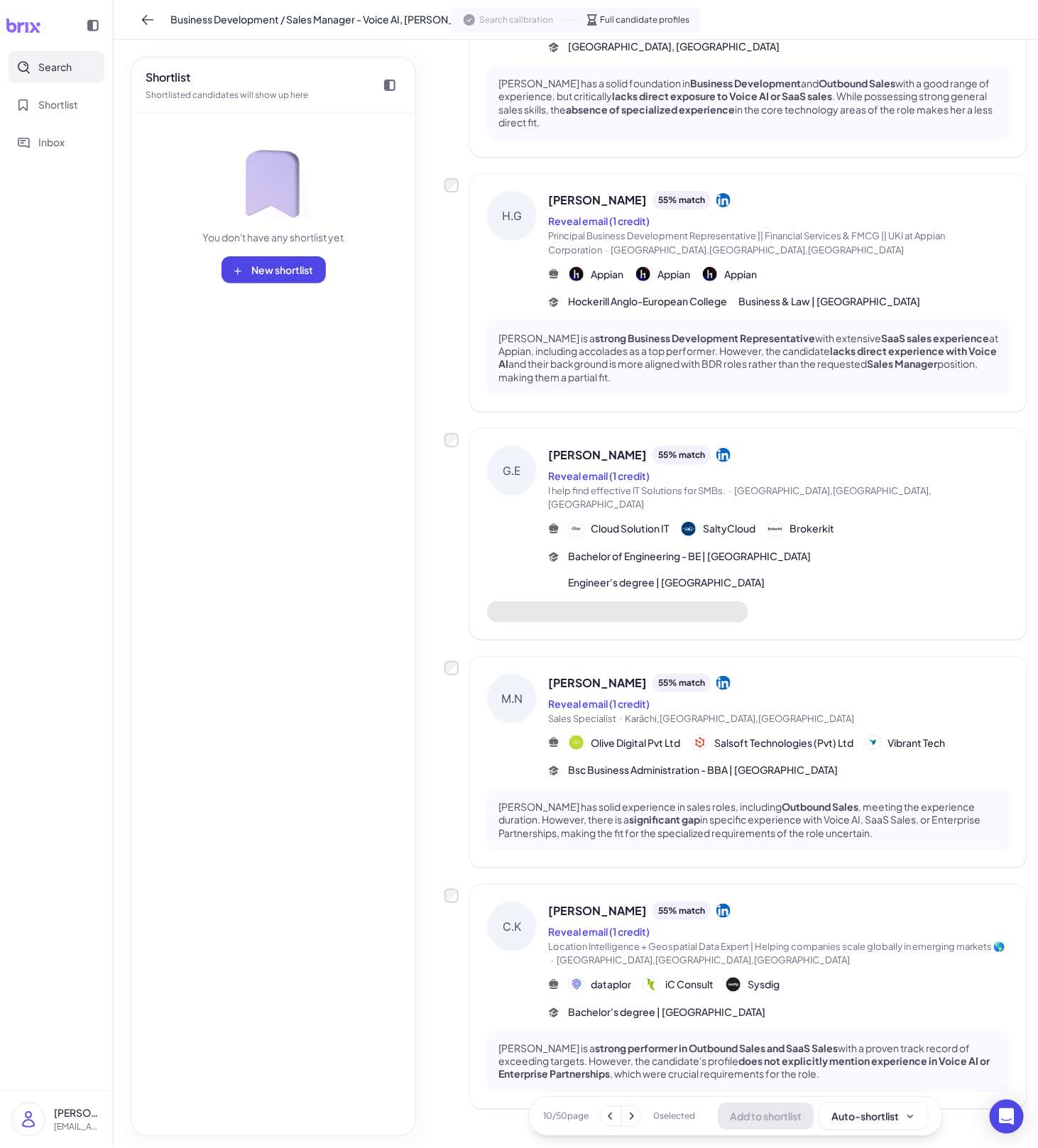
click at [630, 1114] on icon at bounding box center [632, 1117] width 4 height 7
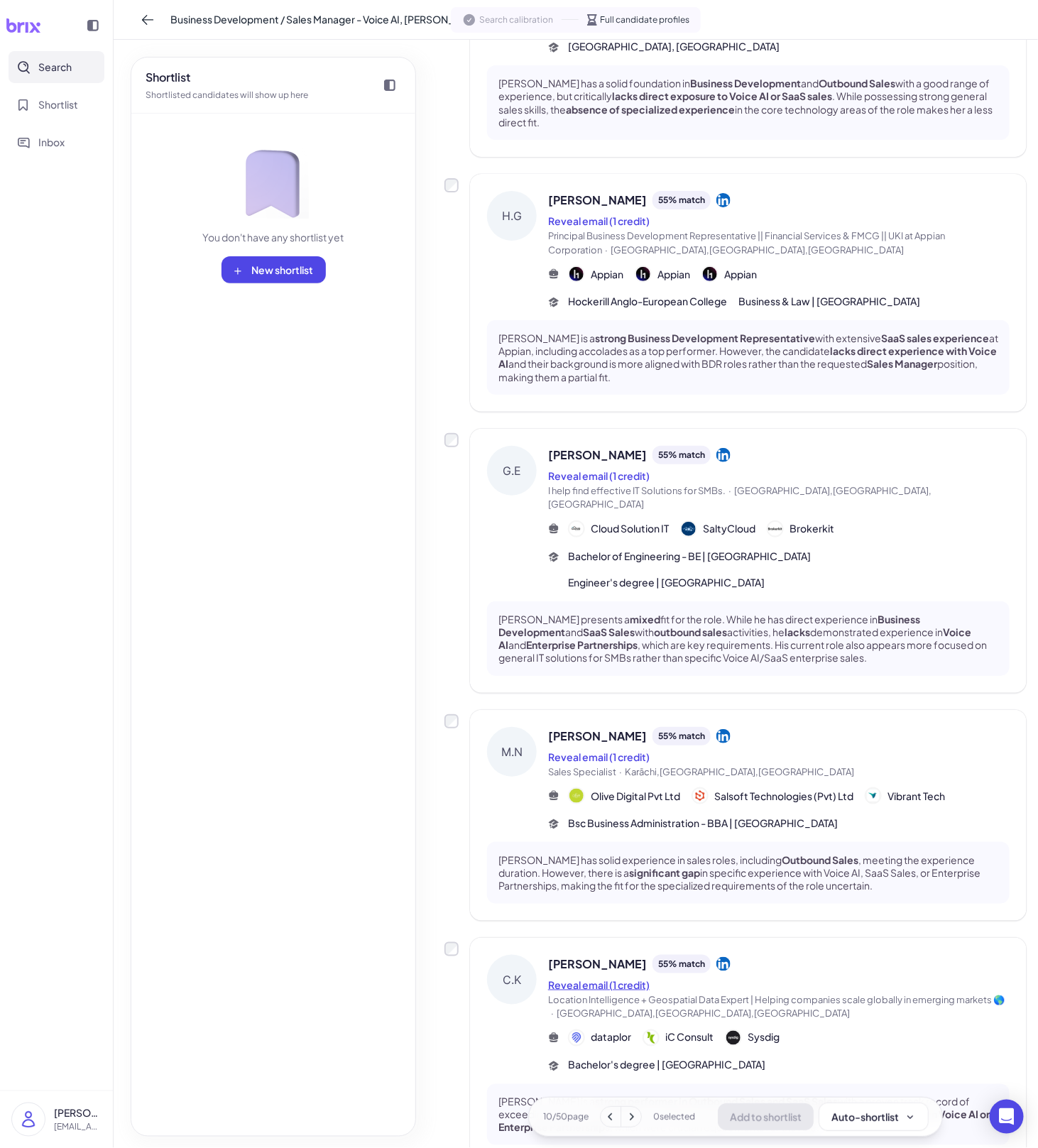
scroll to position [1081, 0]
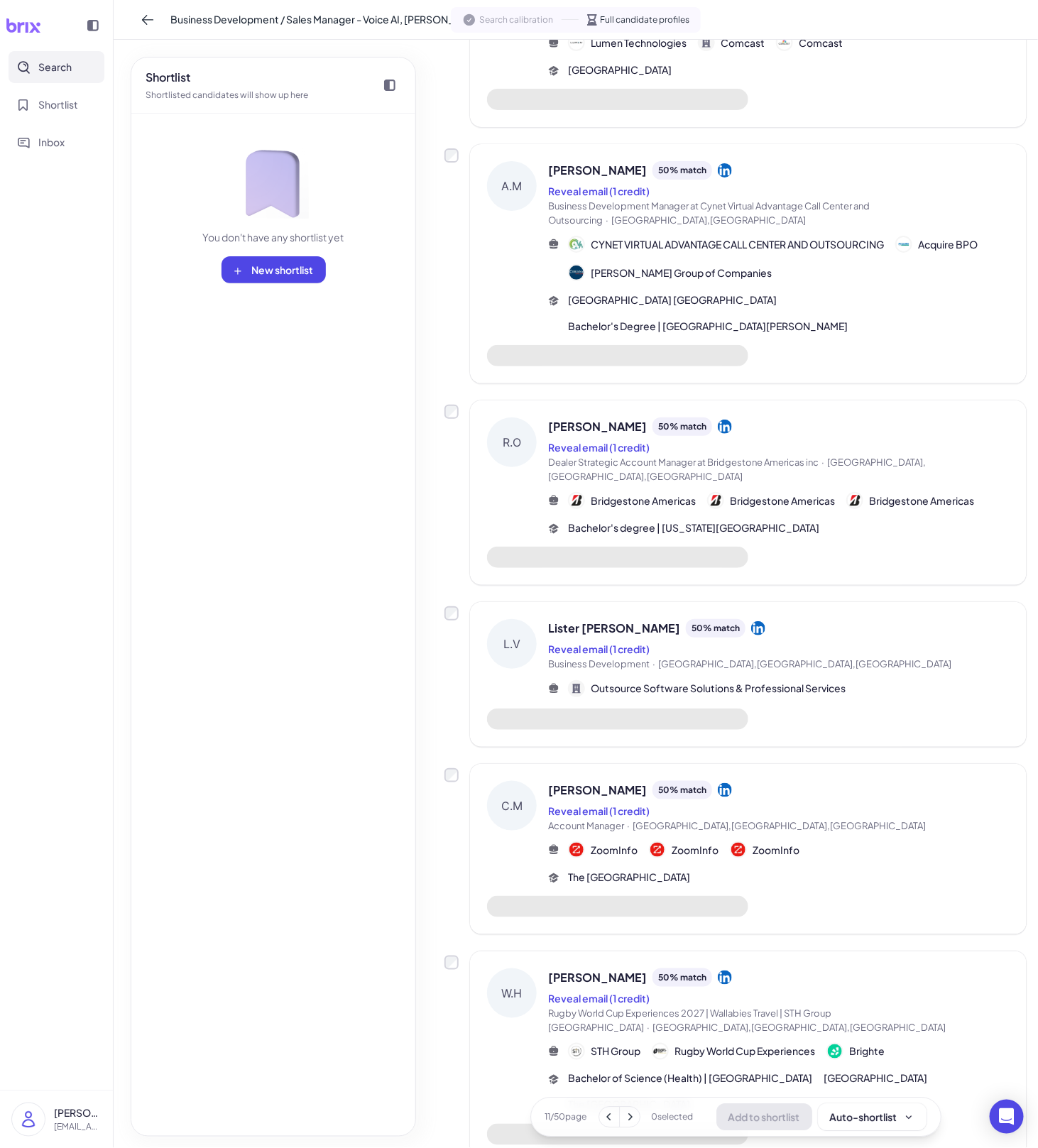
click at [598, 970] on span "[PERSON_NAME]" at bounding box center [598, 978] width 99 height 17
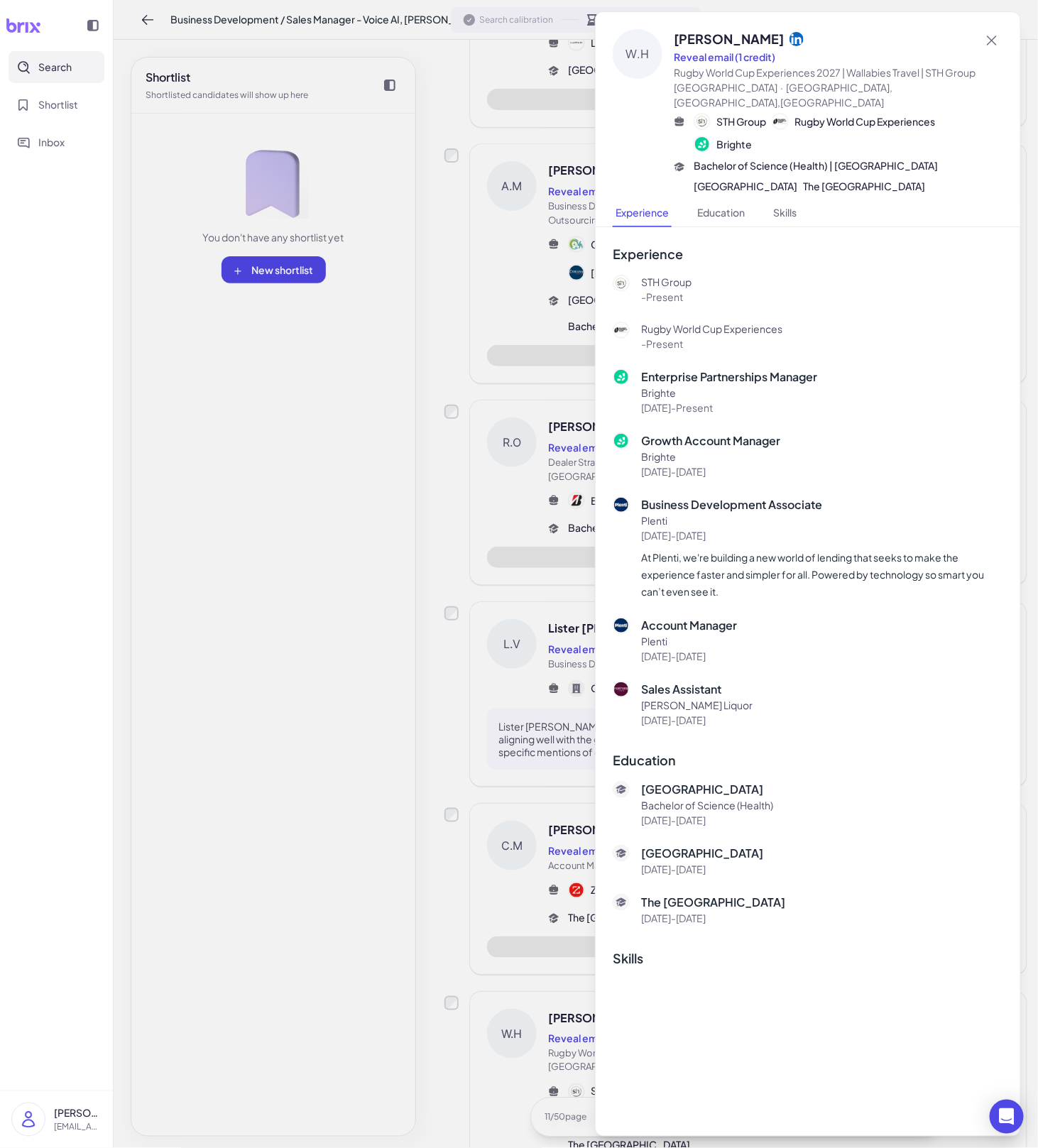
click at [569, 901] on div at bounding box center [519, 574] width 1038 height 1148
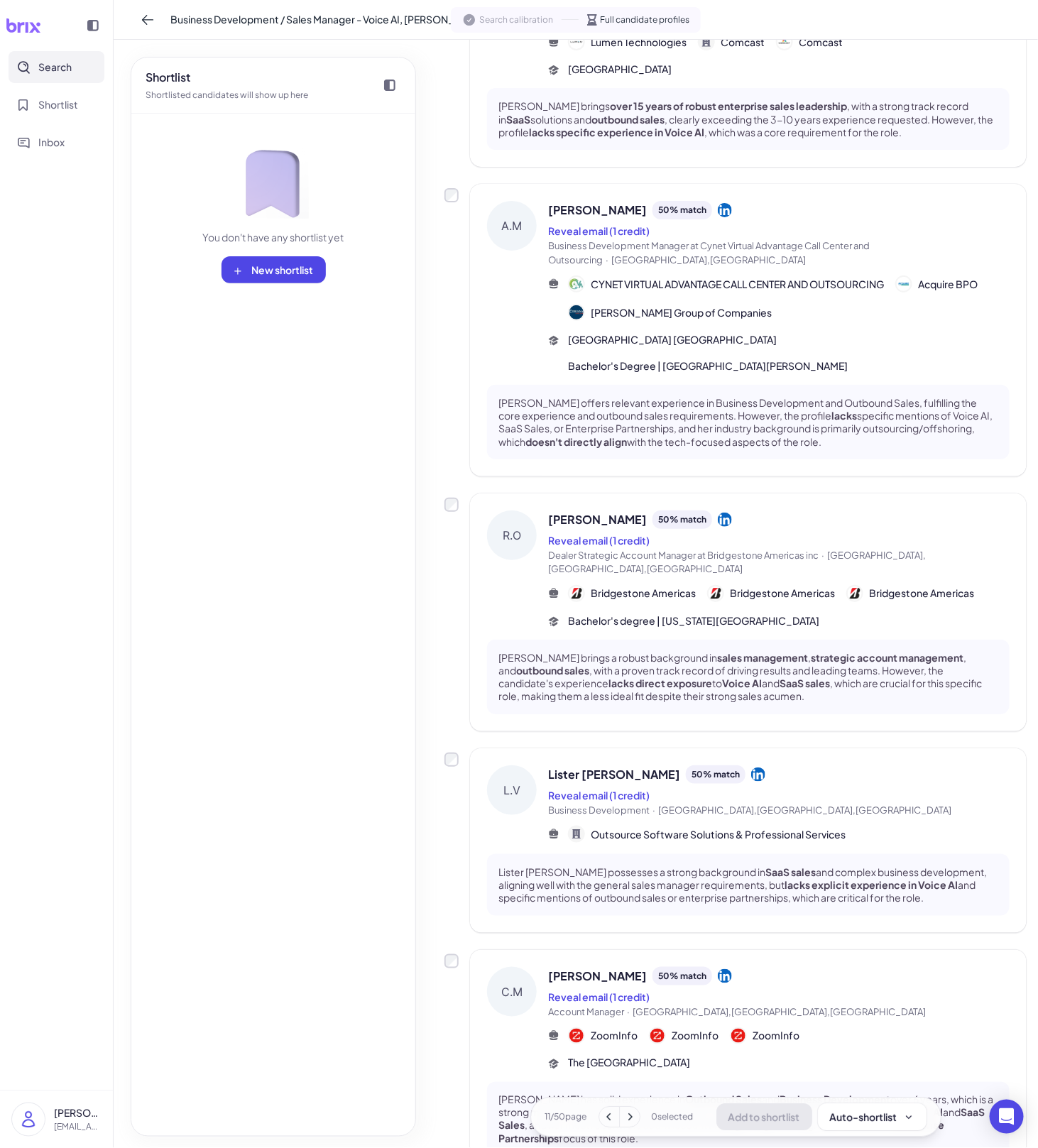
scroll to position [1319, 0]
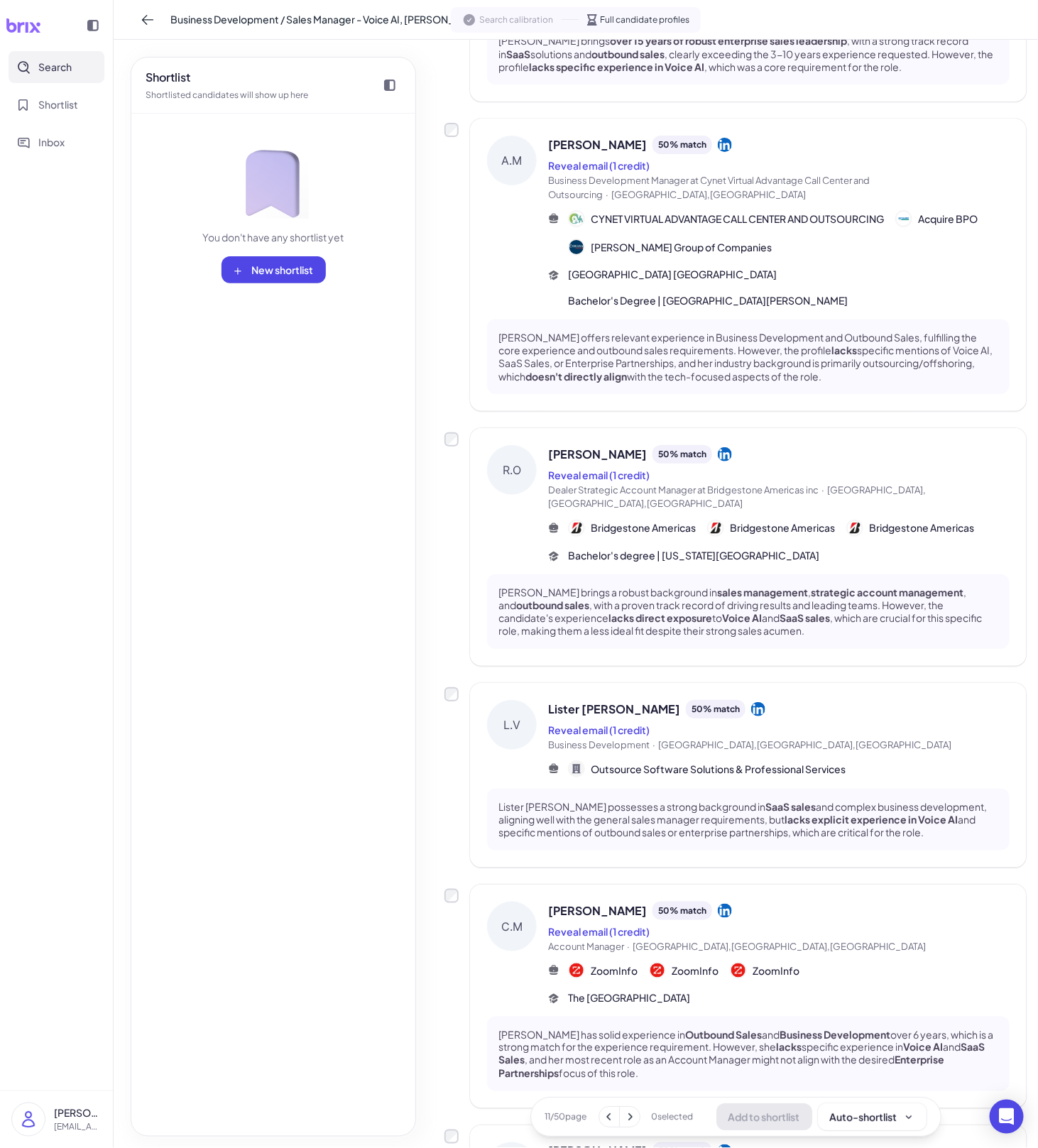
click at [584, 914] on span "[PERSON_NAME]" at bounding box center [598, 911] width 99 height 17
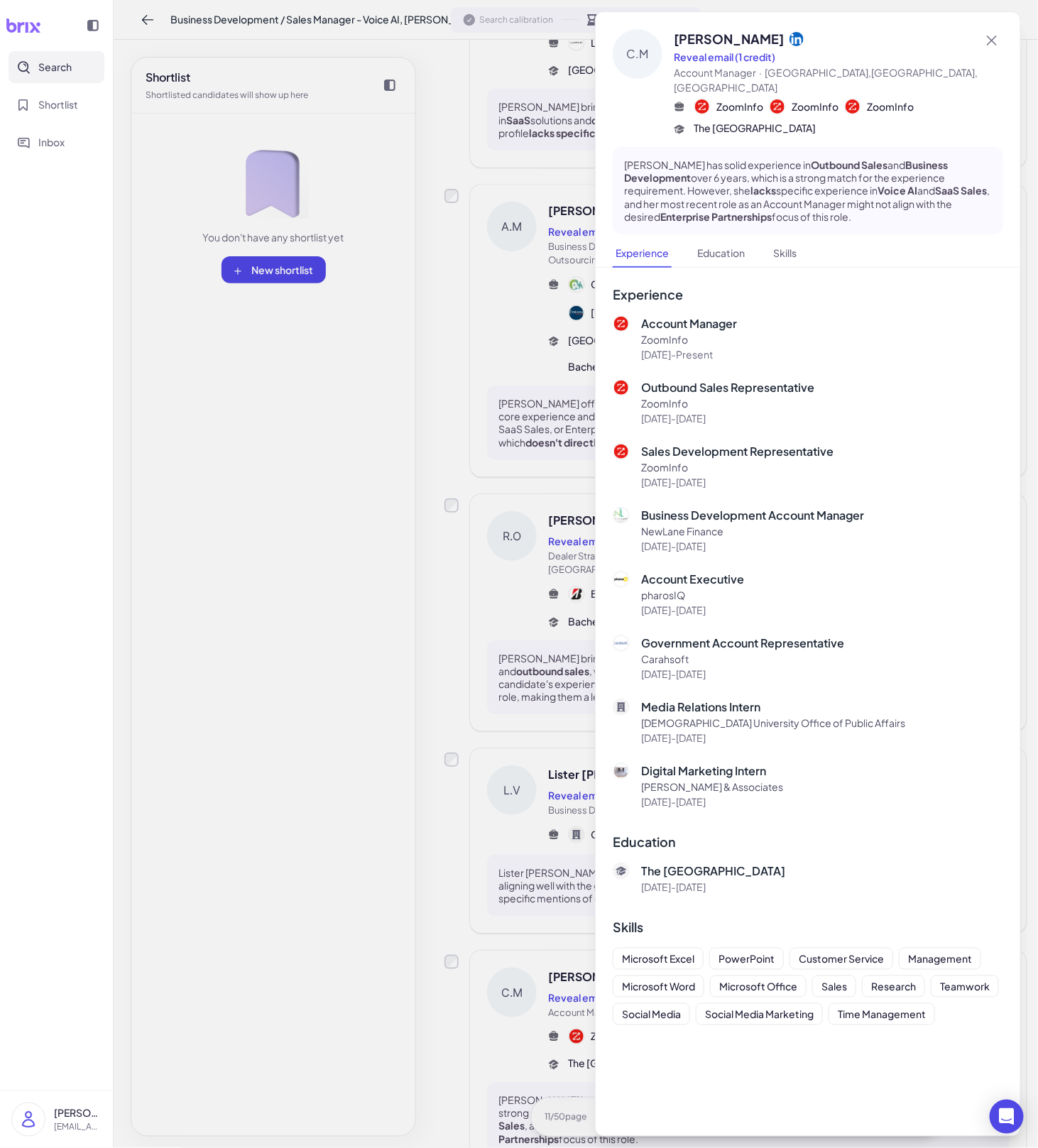
click at [535, 903] on div at bounding box center [519, 574] width 1038 height 1148
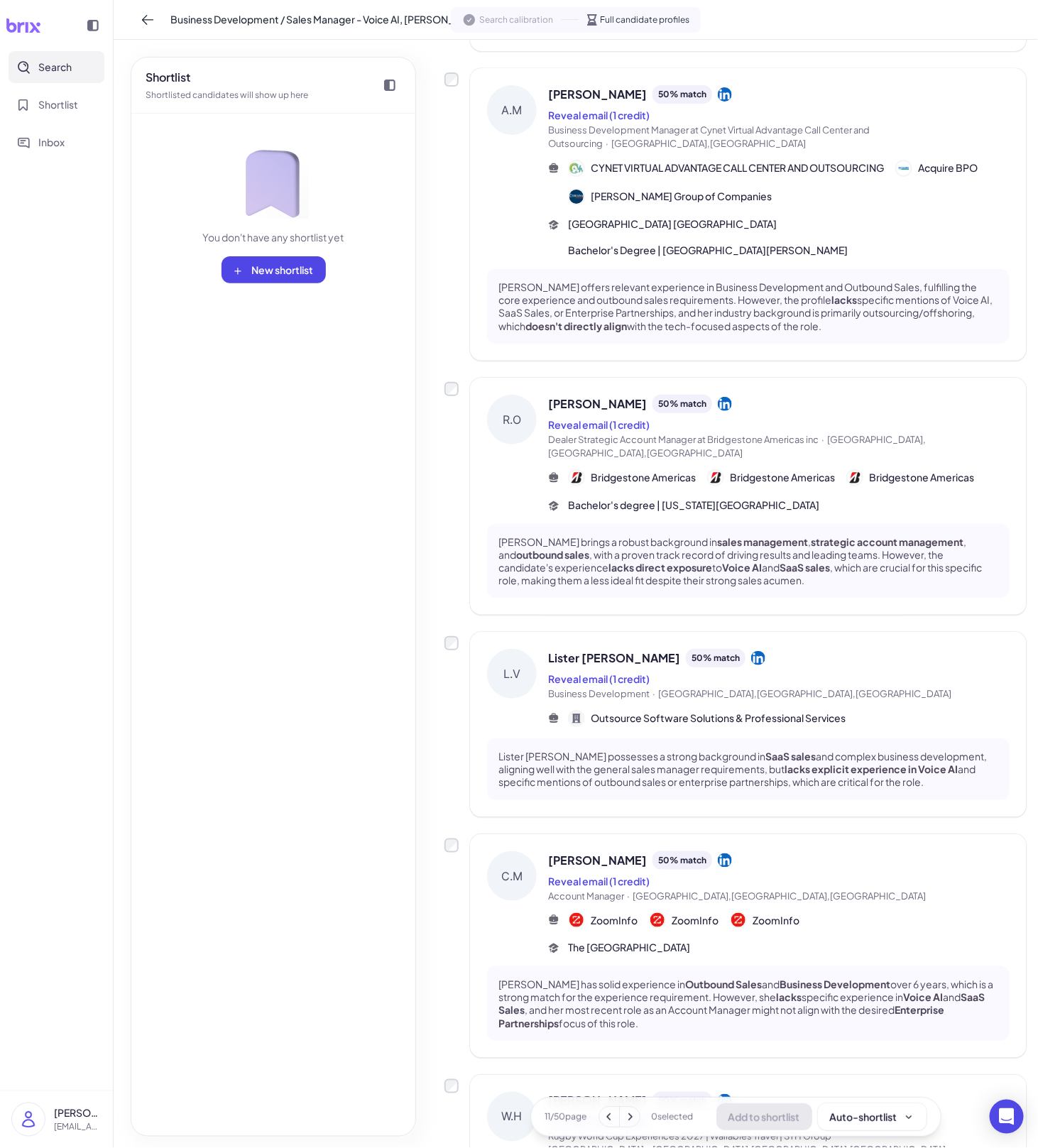
scroll to position [1613, 0]
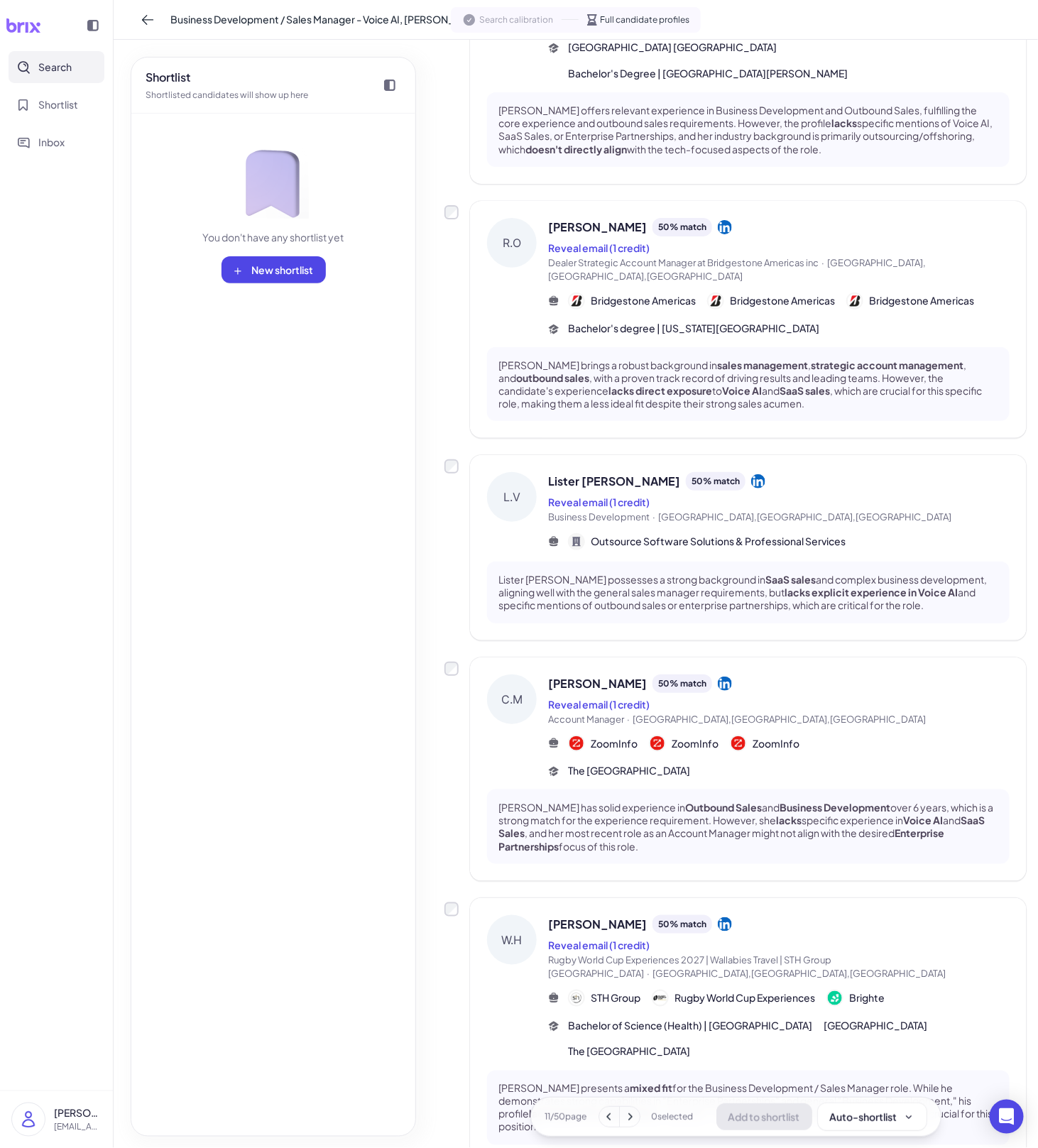
click at [591, 916] on span "[PERSON_NAME]" at bounding box center [598, 924] width 99 height 17
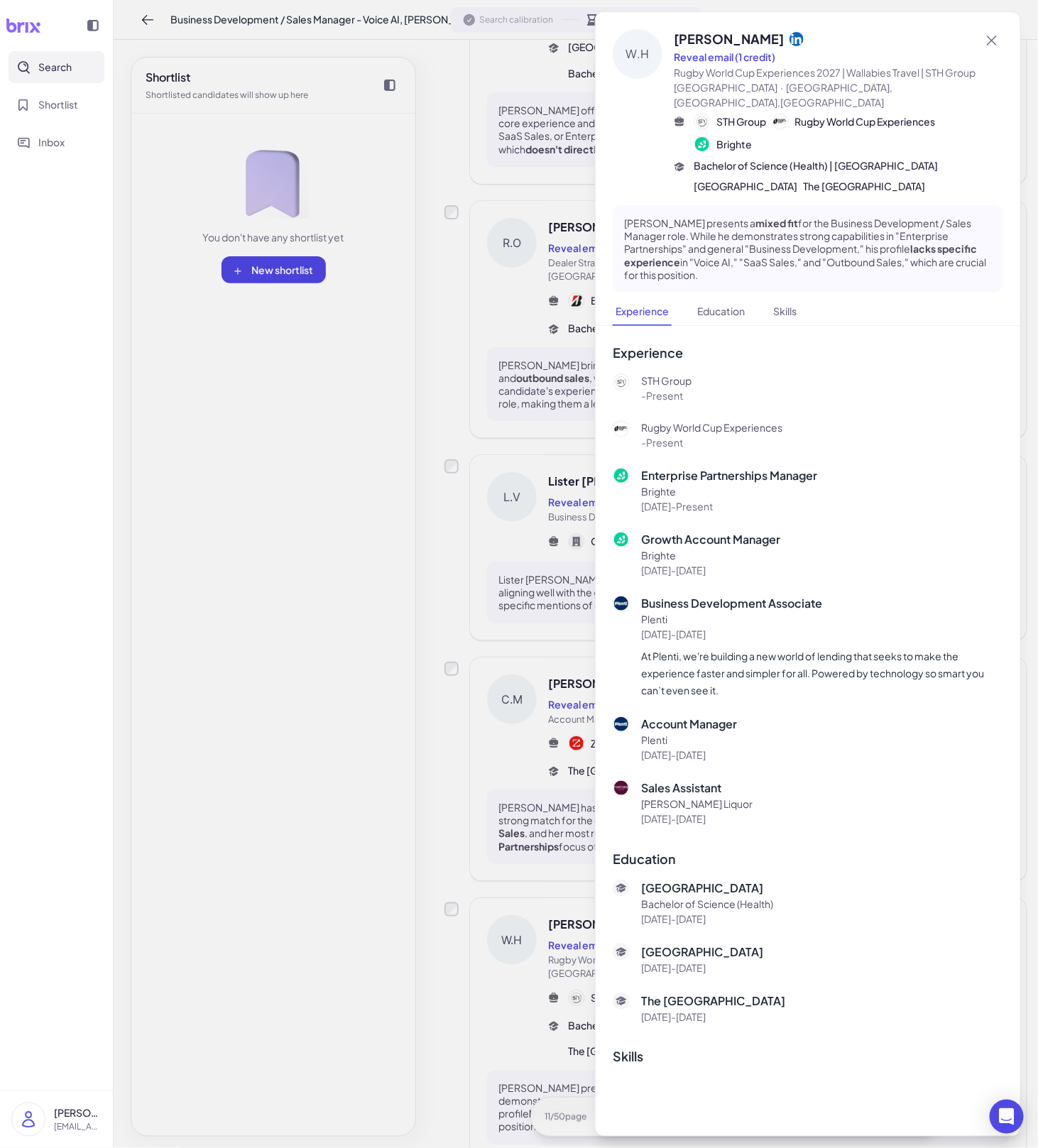
click at [543, 835] on div at bounding box center [519, 574] width 1038 height 1148
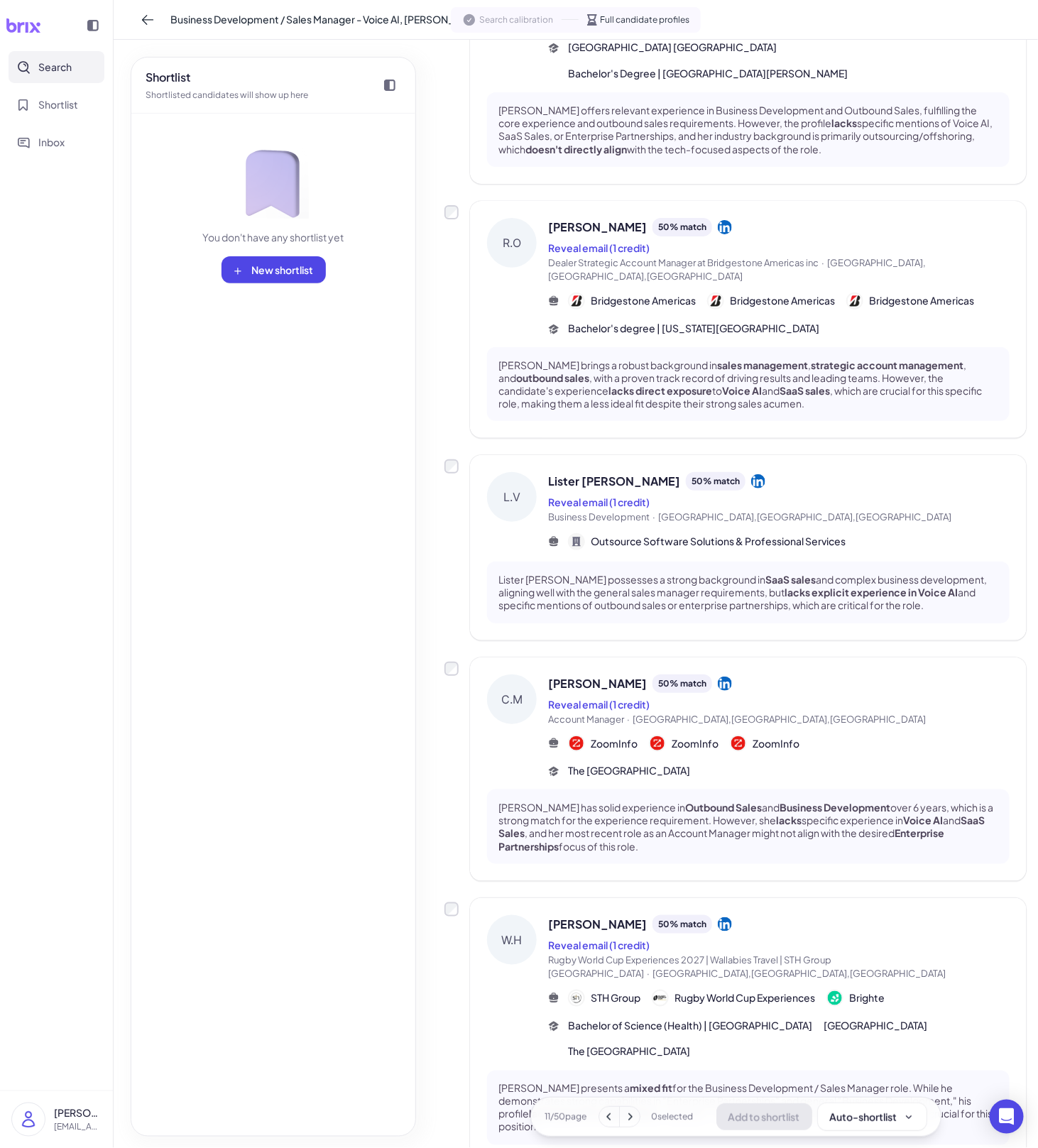
click at [659, 1082] on p "[PERSON_NAME] presents a mixed fit for the Business Development / Sales Manager…" at bounding box center [749, 1108] width 500 height 51
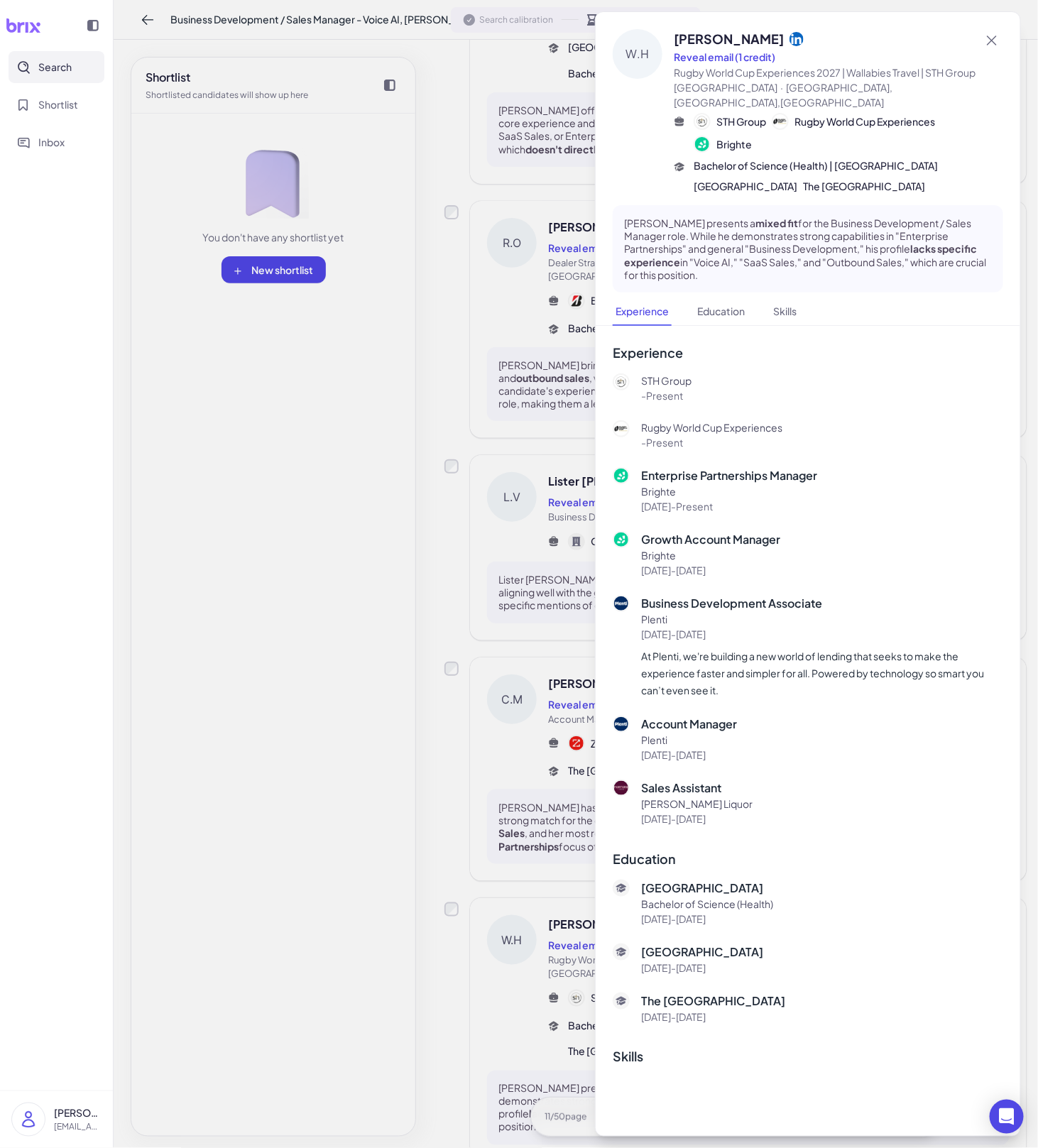
click at [545, 978] on div at bounding box center [519, 574] width 1038 height 1148
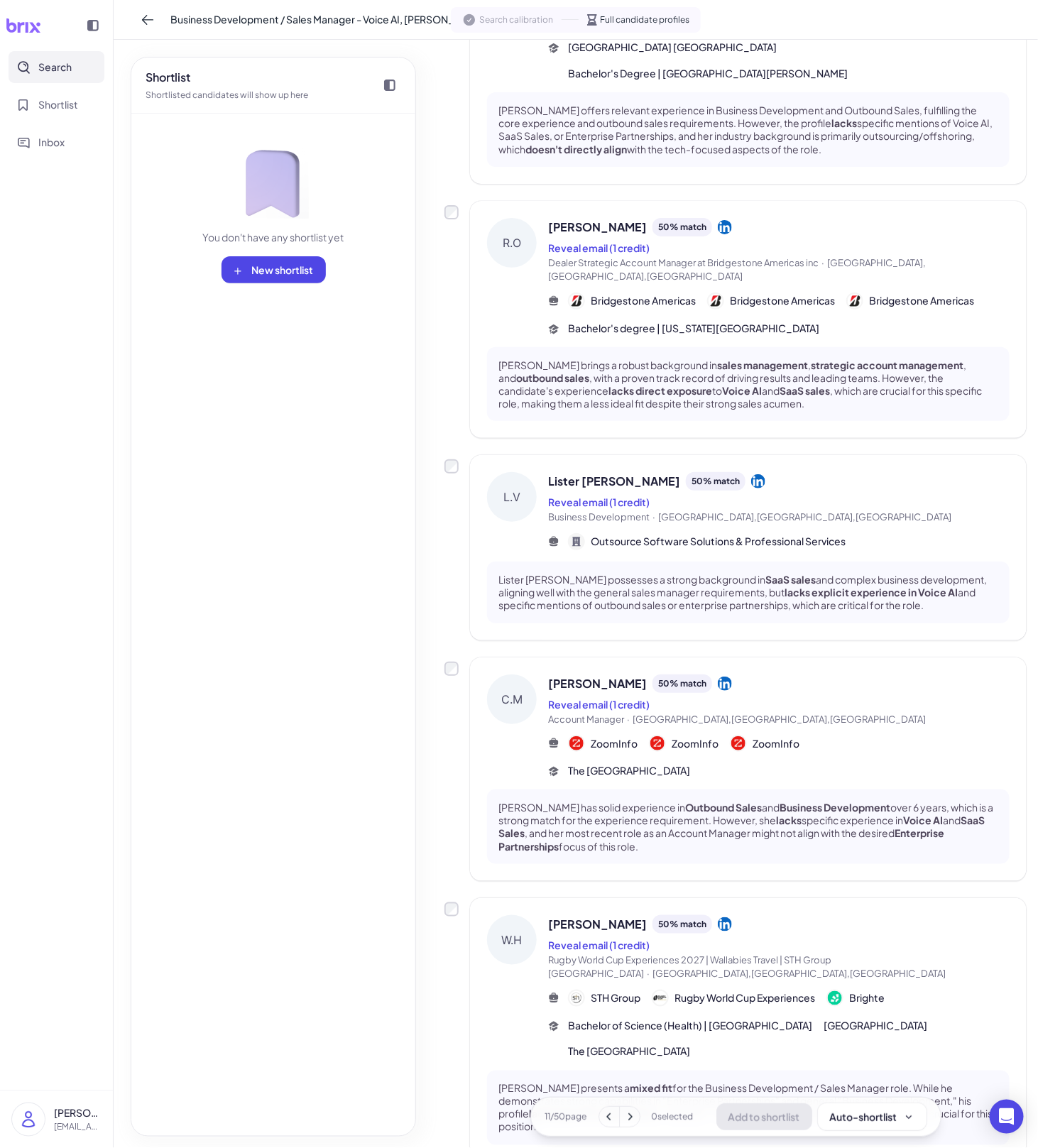
click at [701, 706] on div "[PERSON_NAME] 50 % match Reveal email (1 credit) Account Manager · [GEOGRAPHIC_…" at bounding box center [780, 727] width 462 height 105
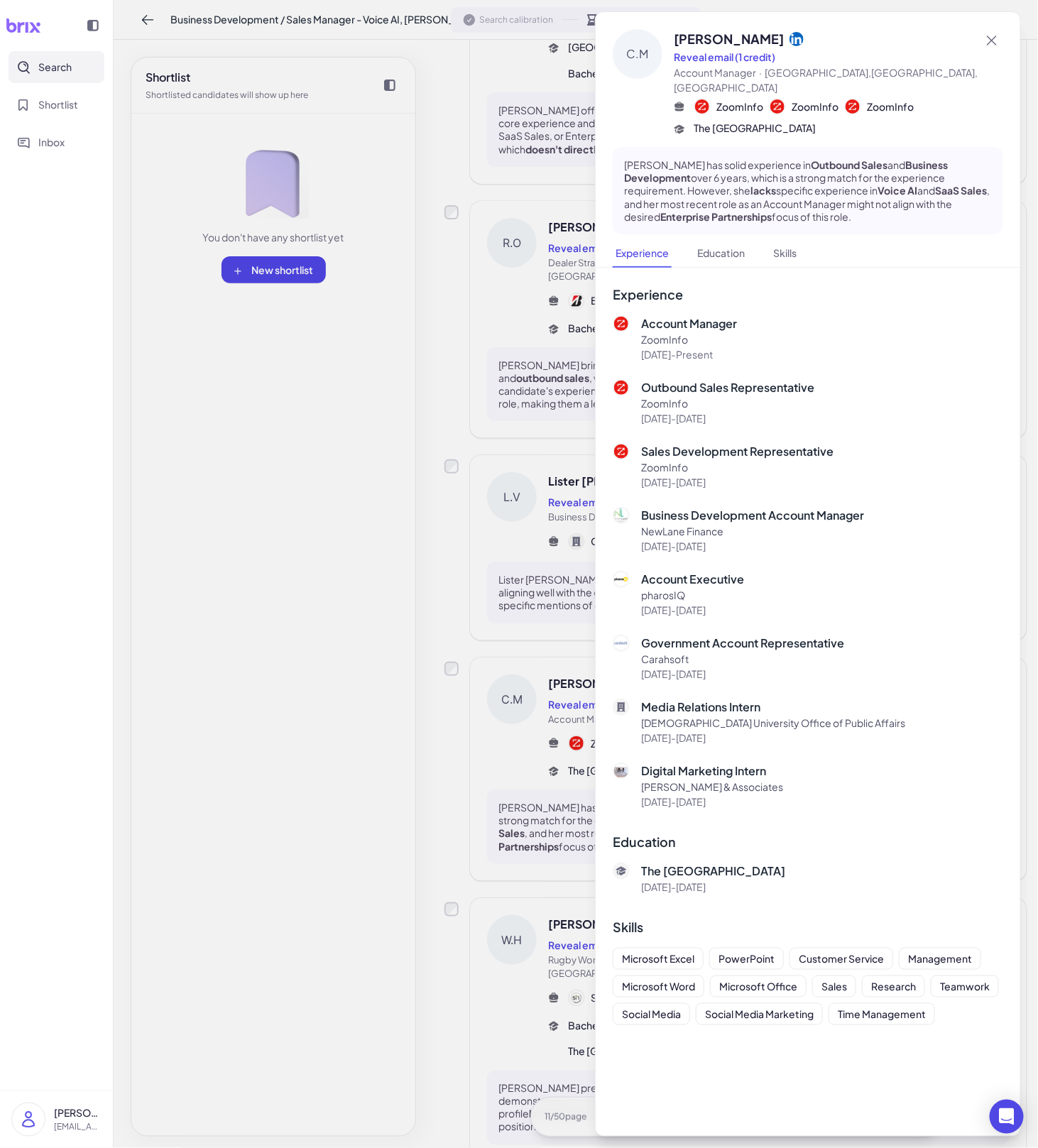
click at [523, 725] on div at bounding box center [519, 574] width 1038 height 1148
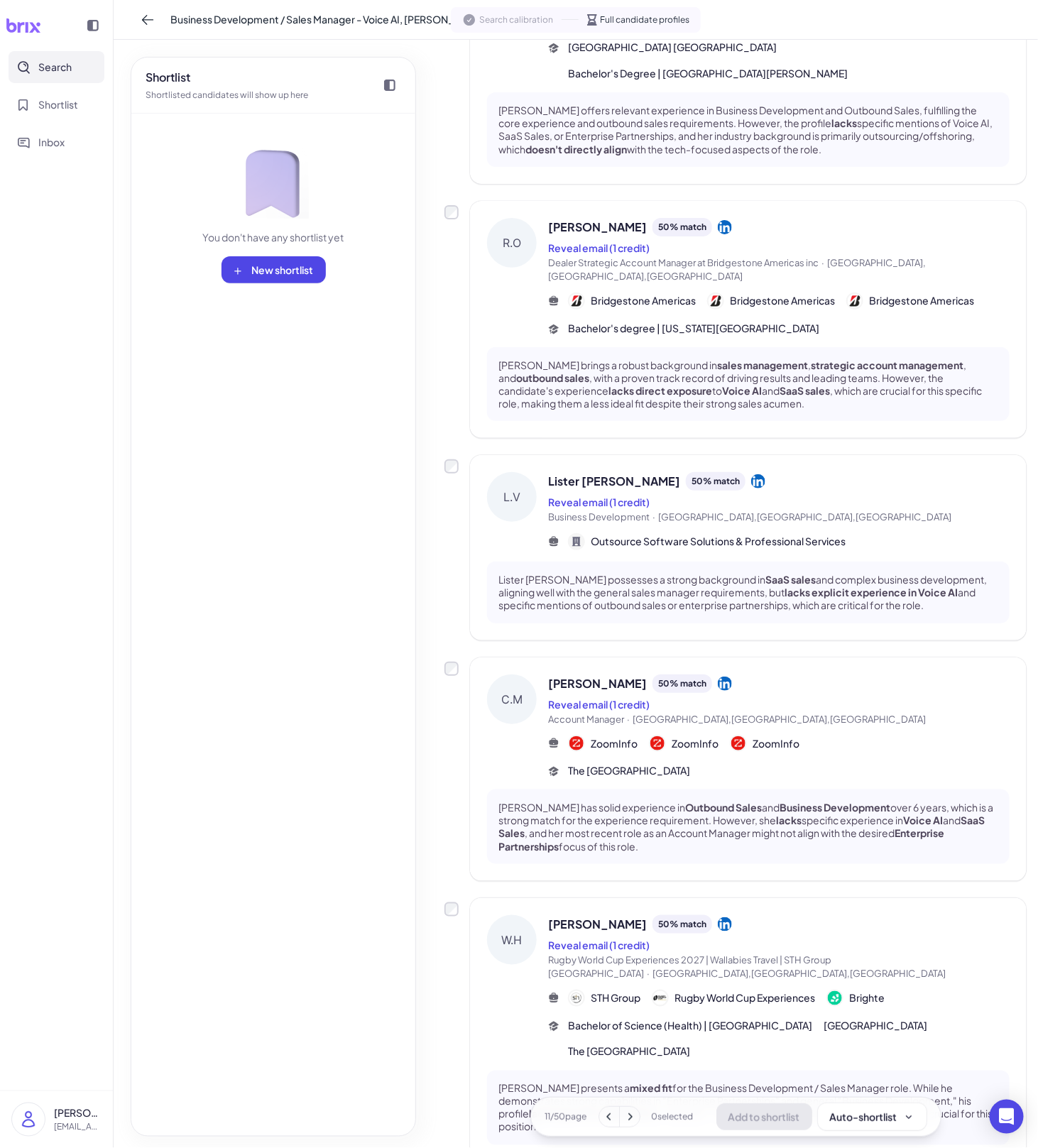
click at [701, 534] on span "Outsource Software Solutions & Professional Services" at bounding box center [718, 542] width 255 height 15
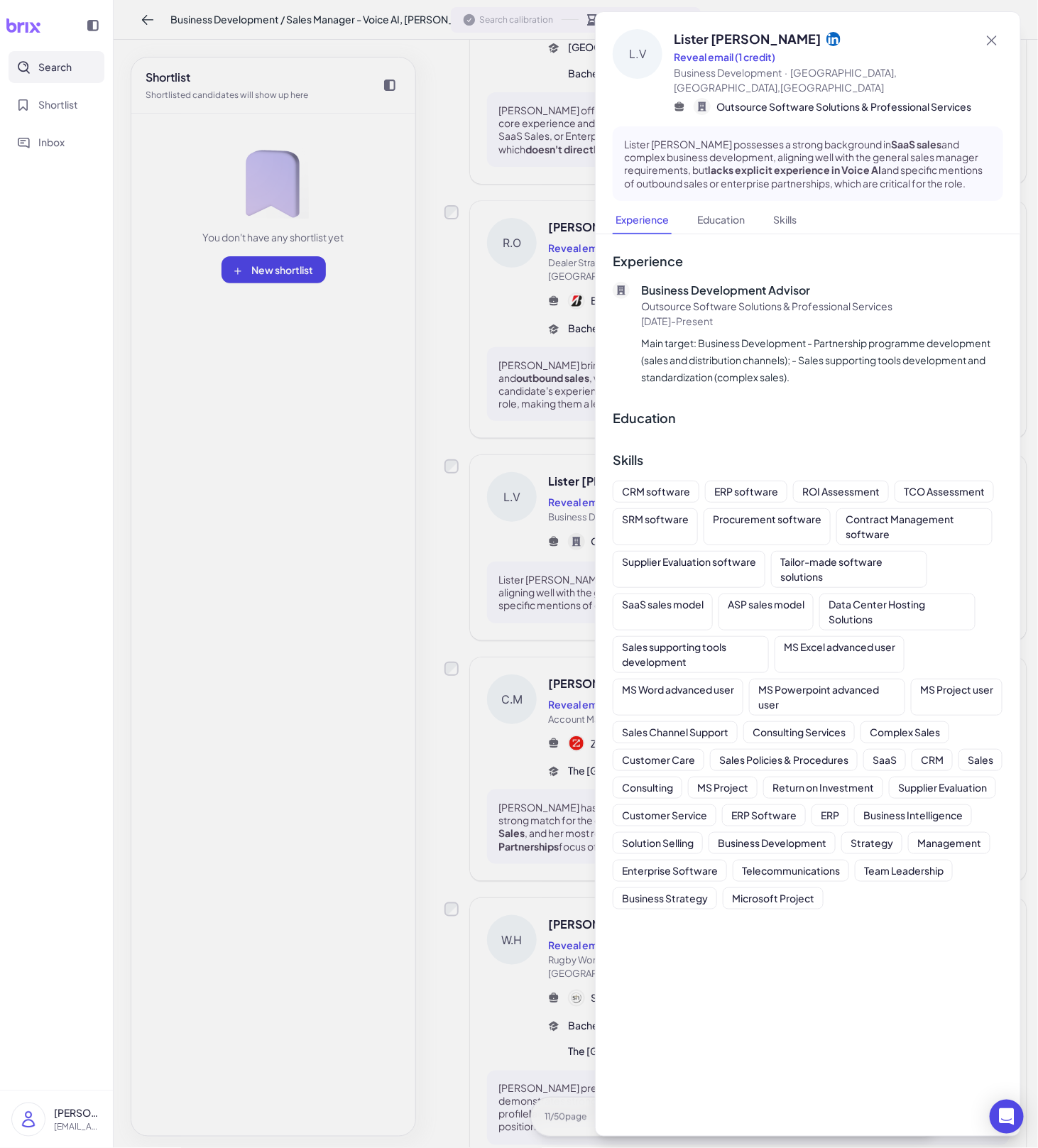
click at [552, 487] on div at bounding box center [519, 574] width 1038 height 1148
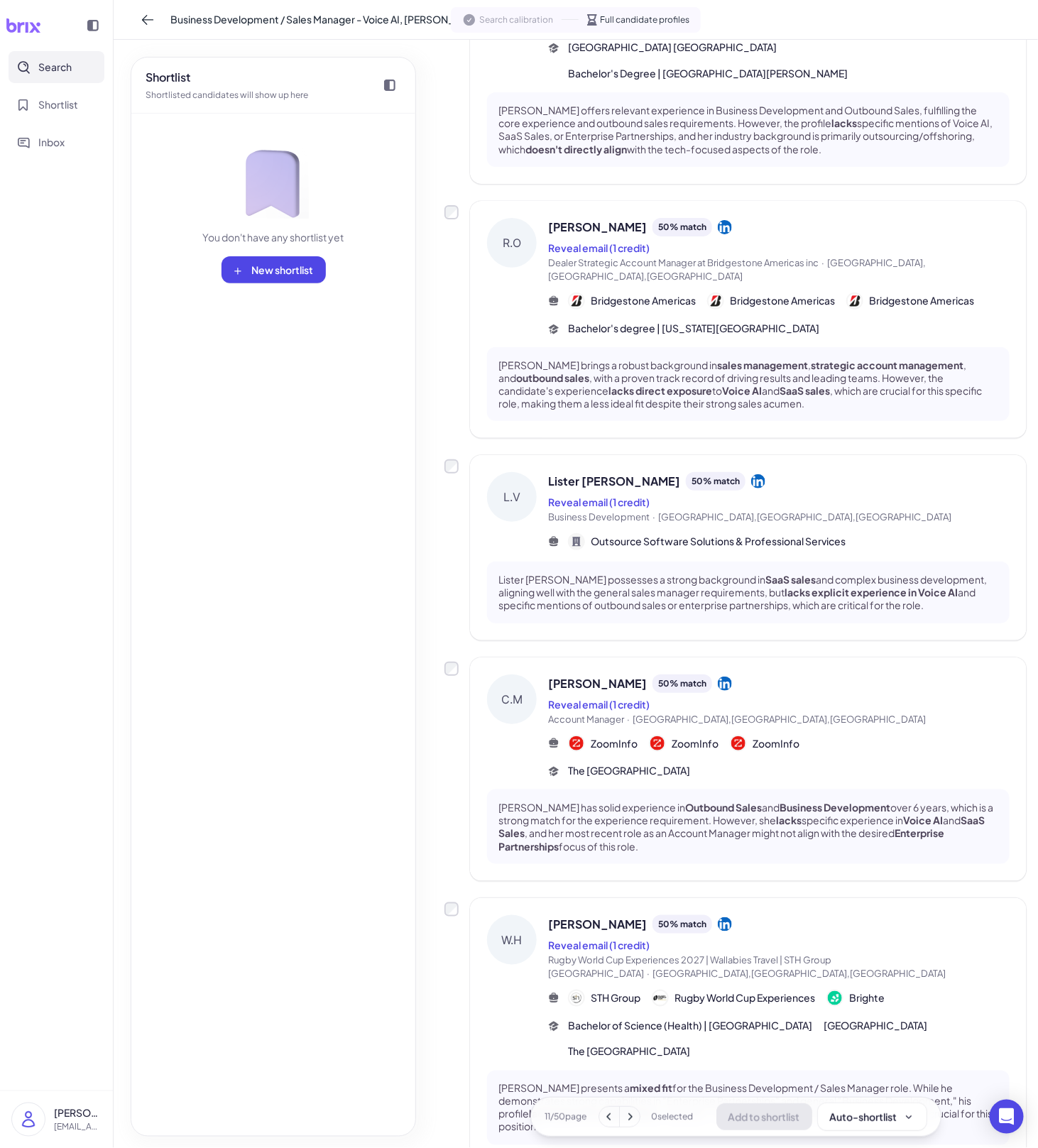
click at [627, 1121] on icon at bounding box center [630, 1117] width 14 height 14
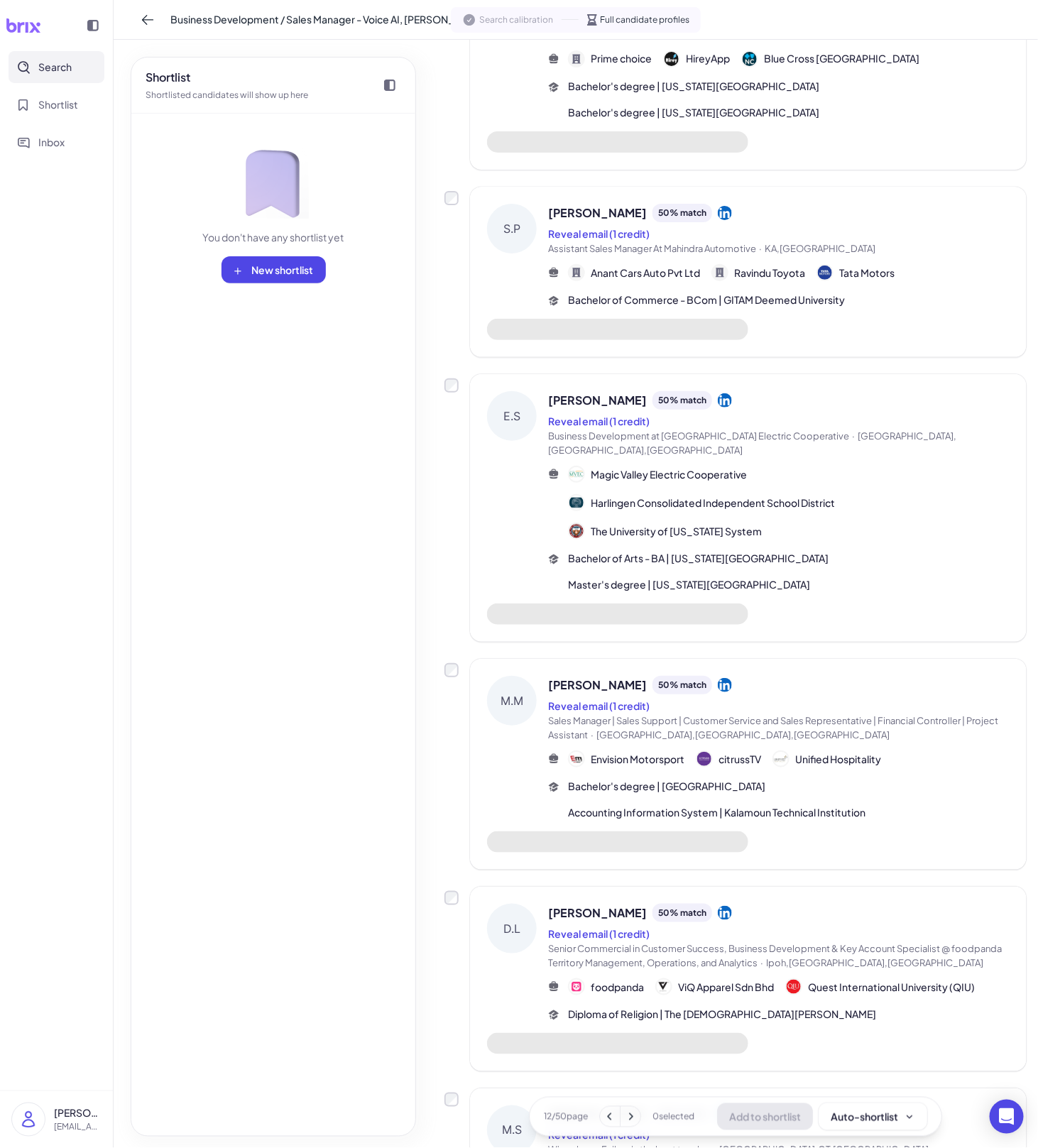
scroll to position [162, 0]
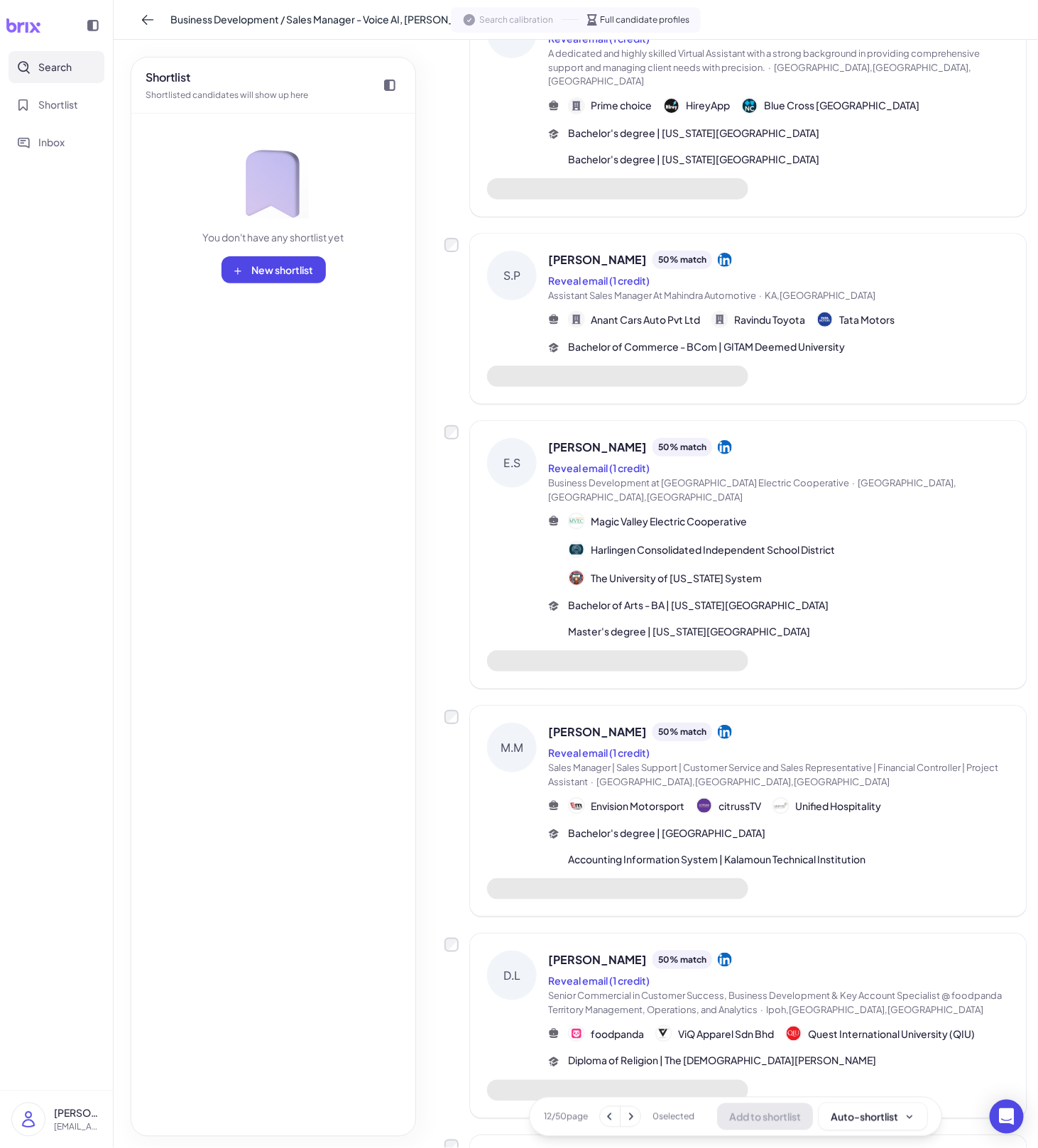
click at [701, 477] on span "Business Development at [GEOGRAPHIC_DATA] Electric Cooperative · [GEOGRAPHIC_DA…" at bounding box center [780, 490] width 462 height 28
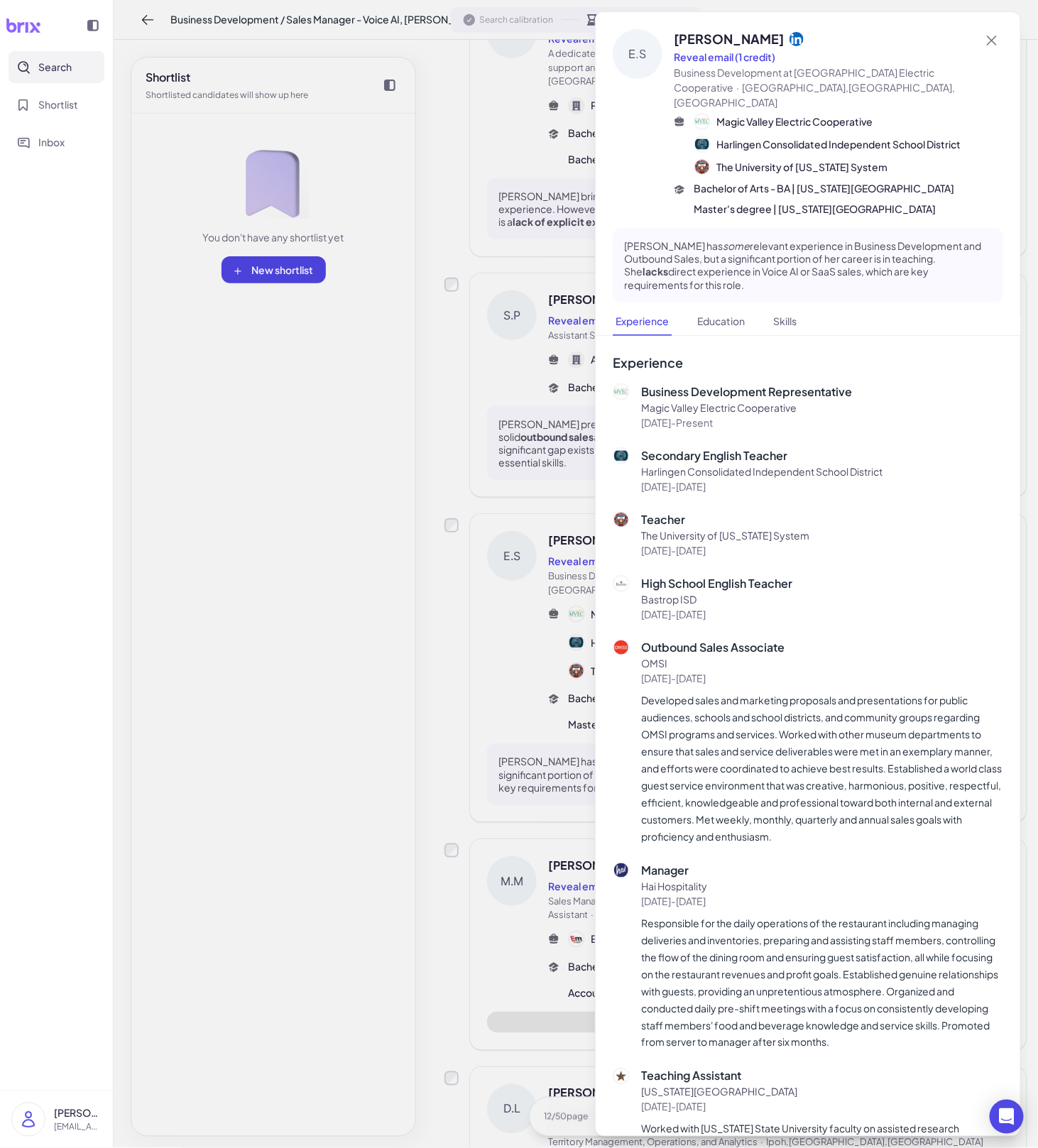
click at [520, 576] on div at bounding box center [519, 574] width 1038 height 1148
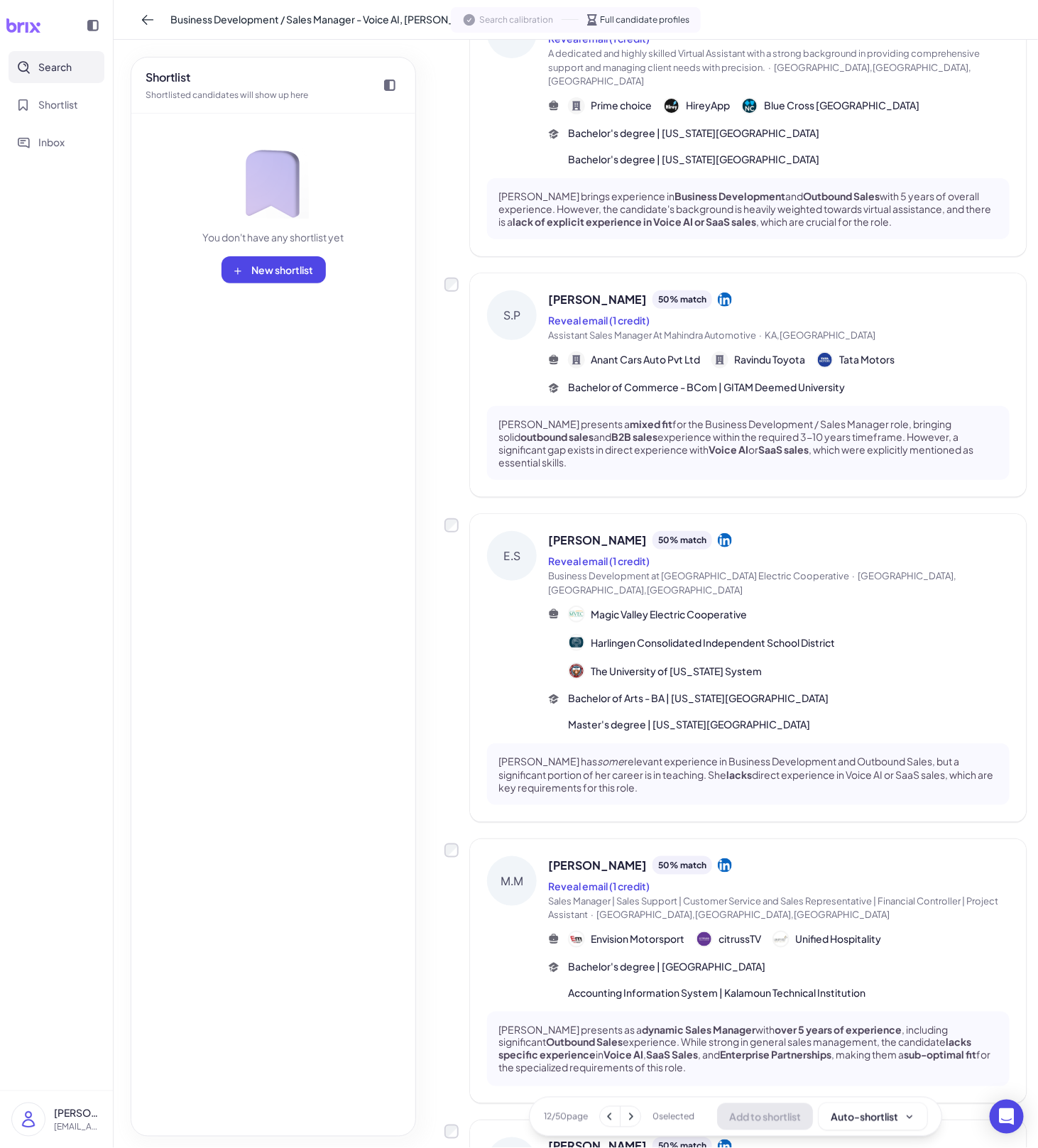
click at [701, 417] on p "[PERSON_NAME] presents a mixed fit for the Business Development / Sales Manager…" at bounding box center [749, 443] width 500 height 51
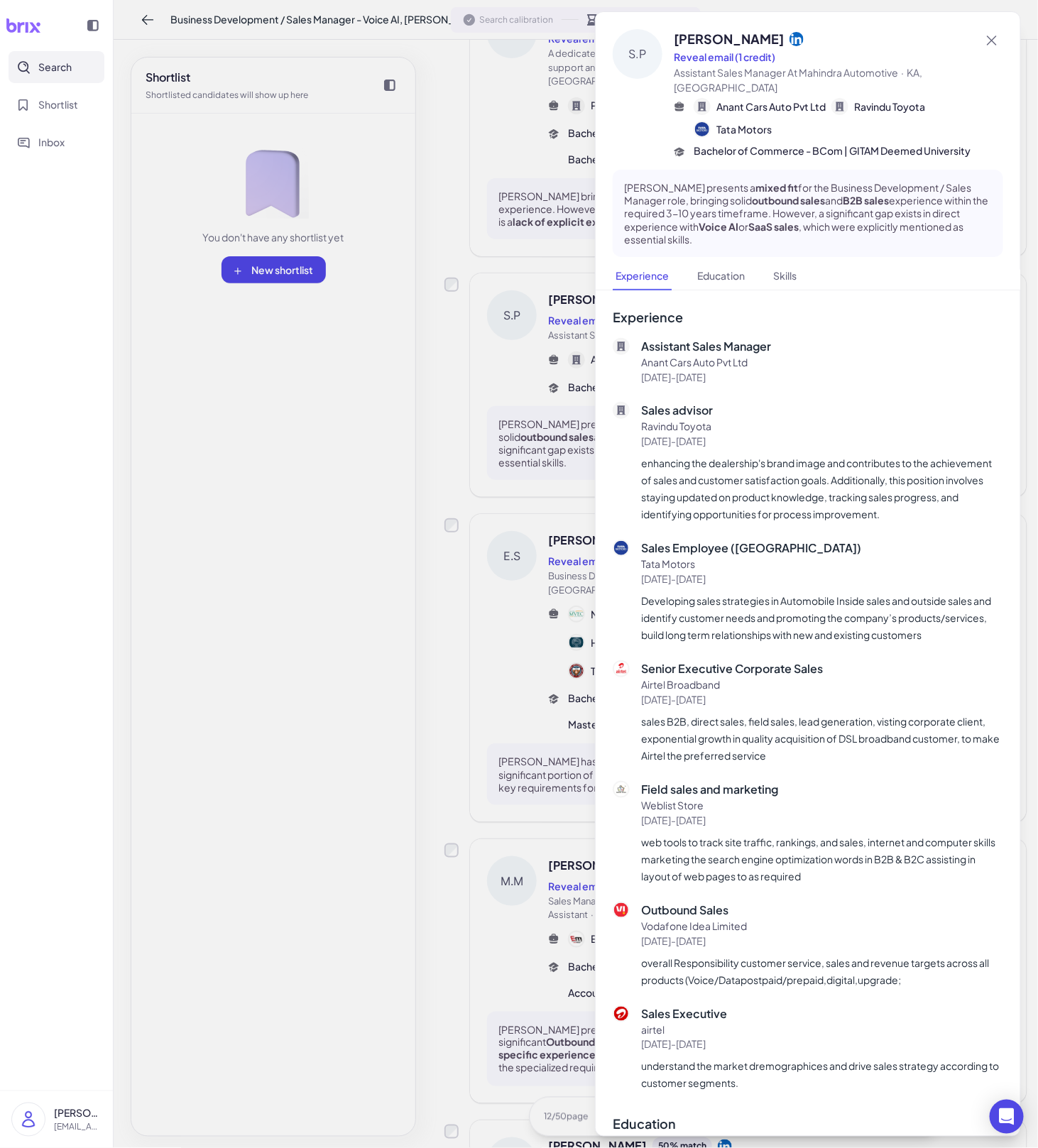
click at [526, 527] on div at bounding box center [519, 574] width 1038 height 1148
